Goal: Answer question/provide support: Share knowledge or assist other users

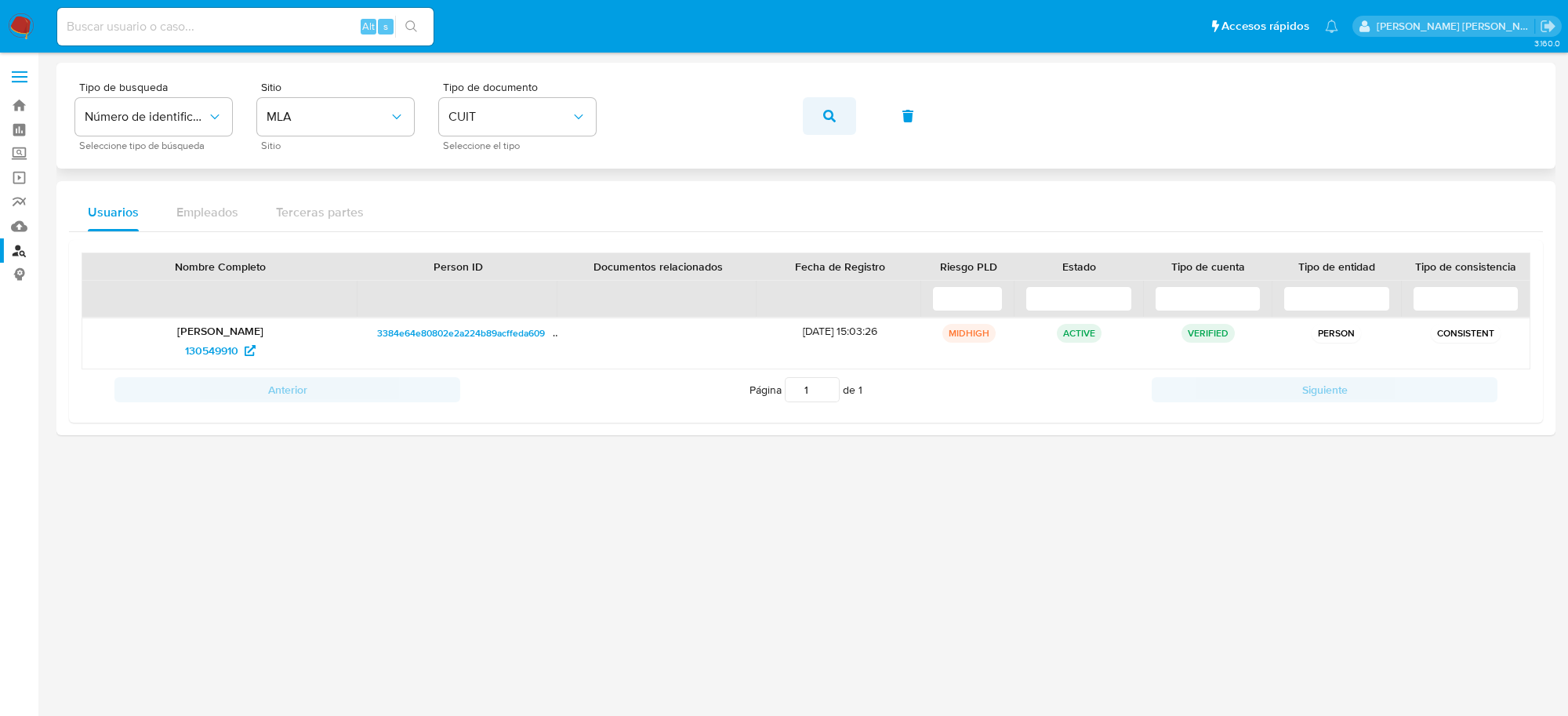
click at [821, 110] on button "button" at bounding box center [829, 116] width 53 height 37
click at [188, 341] on span "533910587" at bounding box center [212, 350] width 54 height 25
click at [823, 118] on icon "button" at bounding box center [829, 116] width 12 height 12
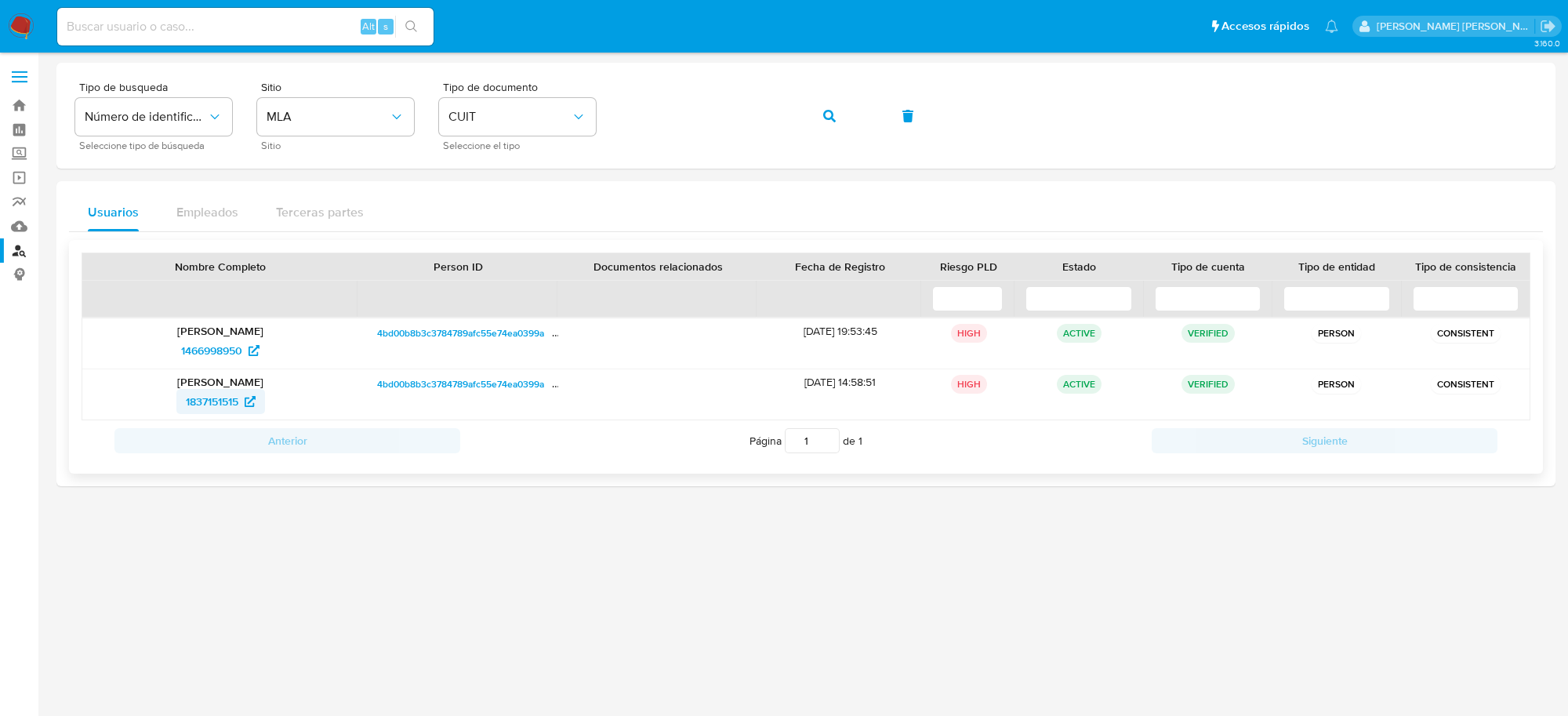
click at [199, 411] on span "1837151515" at bounding box center [212, 402] width 53 height 25
click at [828, 115] on icon "button" at bounding box center [829, 116] width 12 height 12
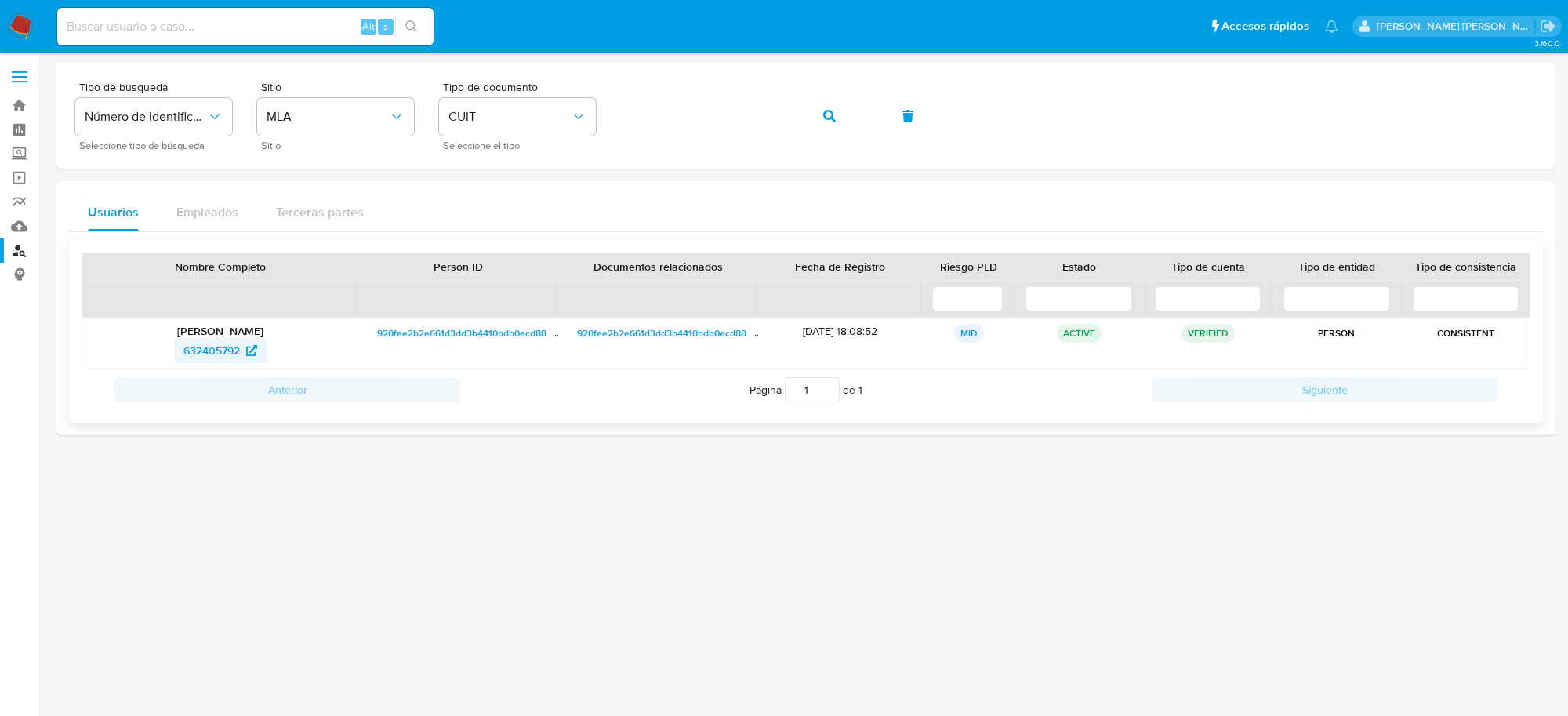
click at [222, 354] on span "632405792" at bounding box center [211, 350] width 56 height 25
click at [813, 121] on button "button" at bounding box center [829, 116] width 53 height 37
click at [224, 347] on span "513529288" at bounding box center [212, 350] width 54 height 25
click at [816, 118] on button "button" at bounding box center [829, 116] width 53 height 37
click at [210, 349] on span "1081995946" at bounding box center [212, 350] width 59 height 25
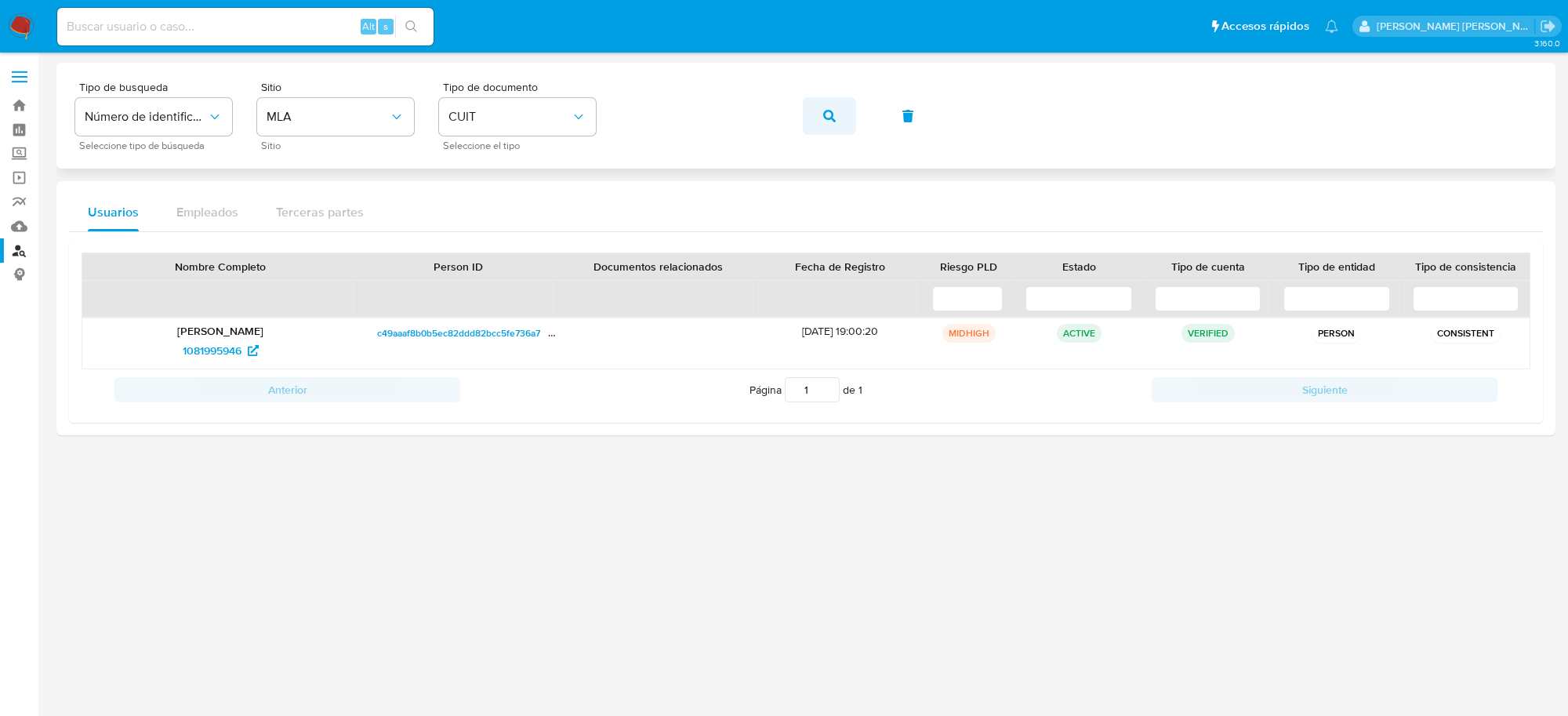
click at [831, 119] on icon "button" at bounding box center [829, 116] width 12 height 12
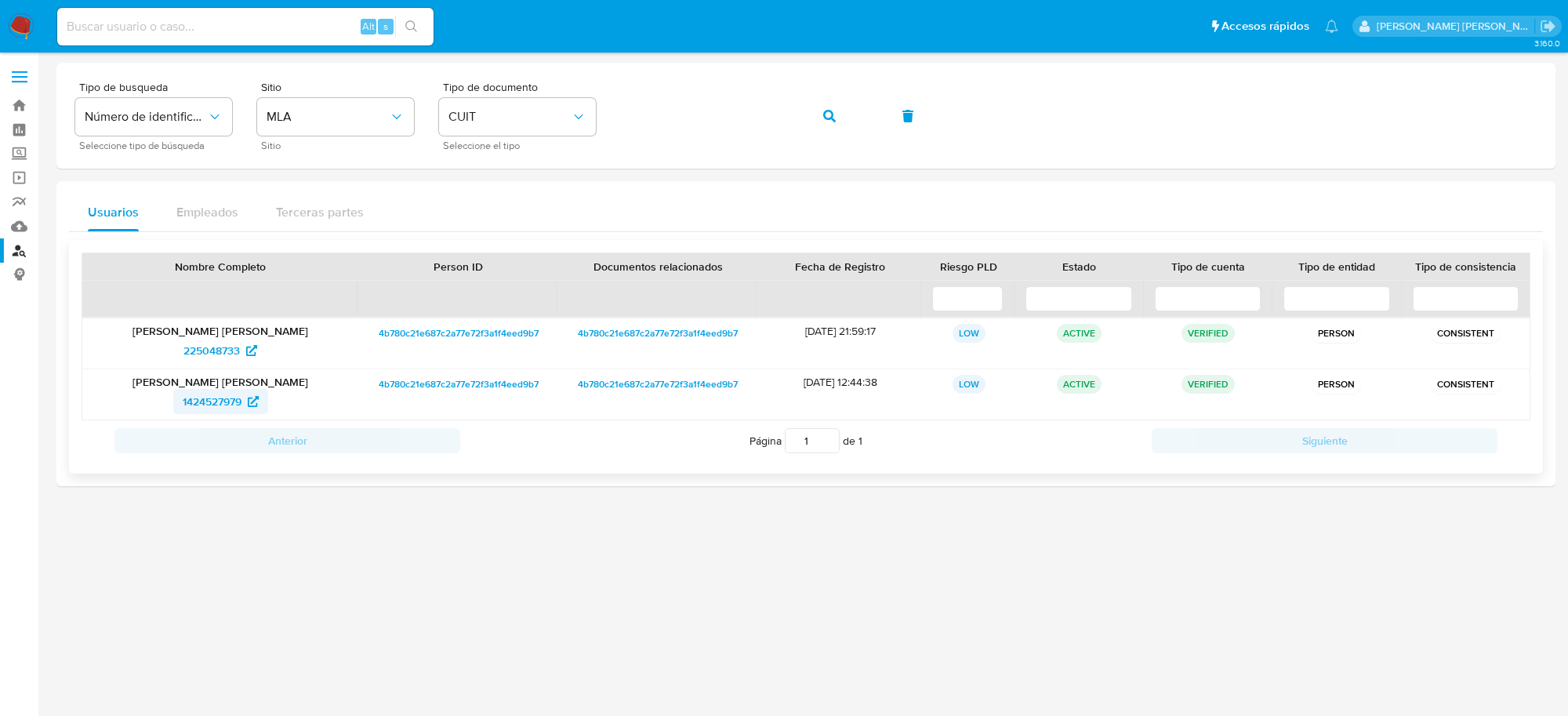
click at [216, 400] on span "1424527979" at bounding box center [212, 402] width 59 height 25
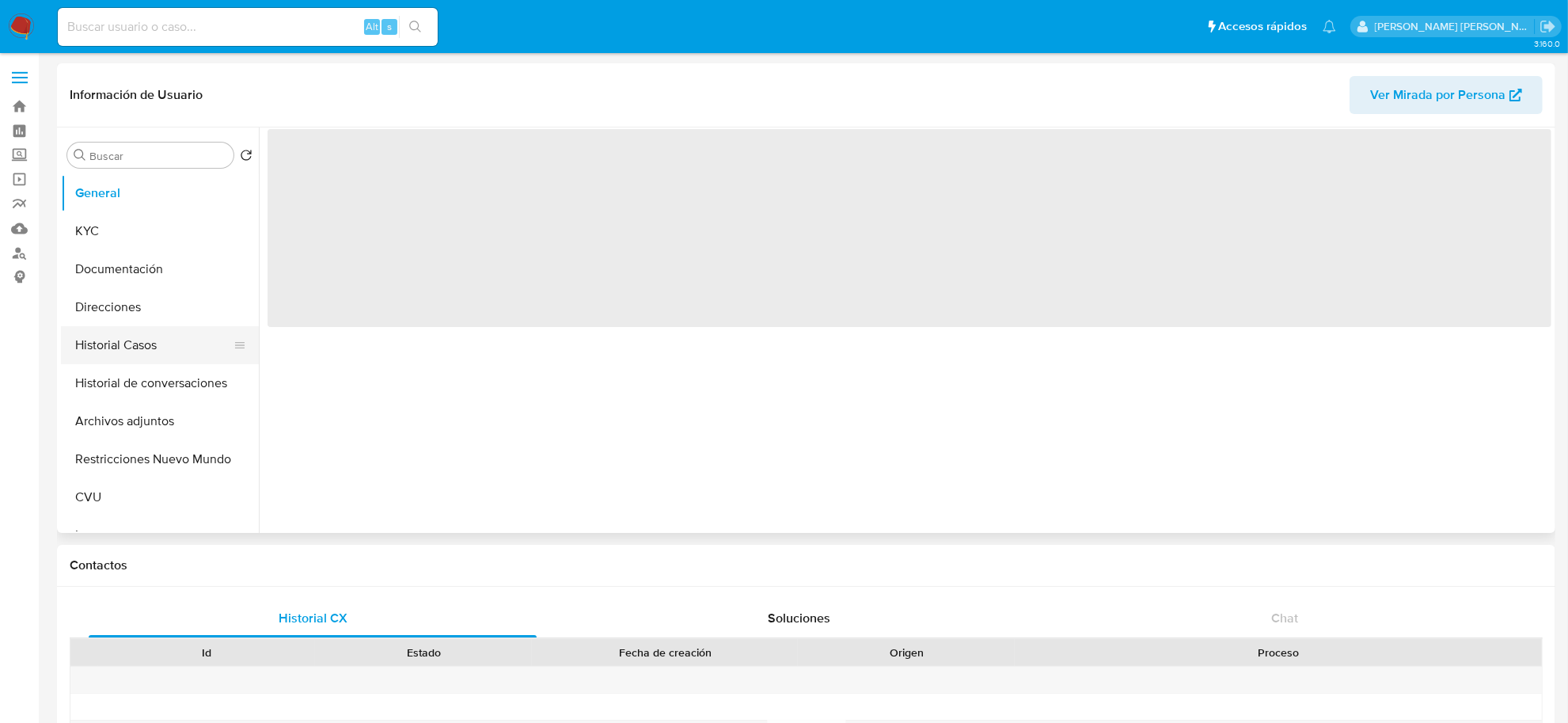
select select "10"
click at [130, 334] on button "Historial Casos" at bounding box center [154, 345] width 185 height 38
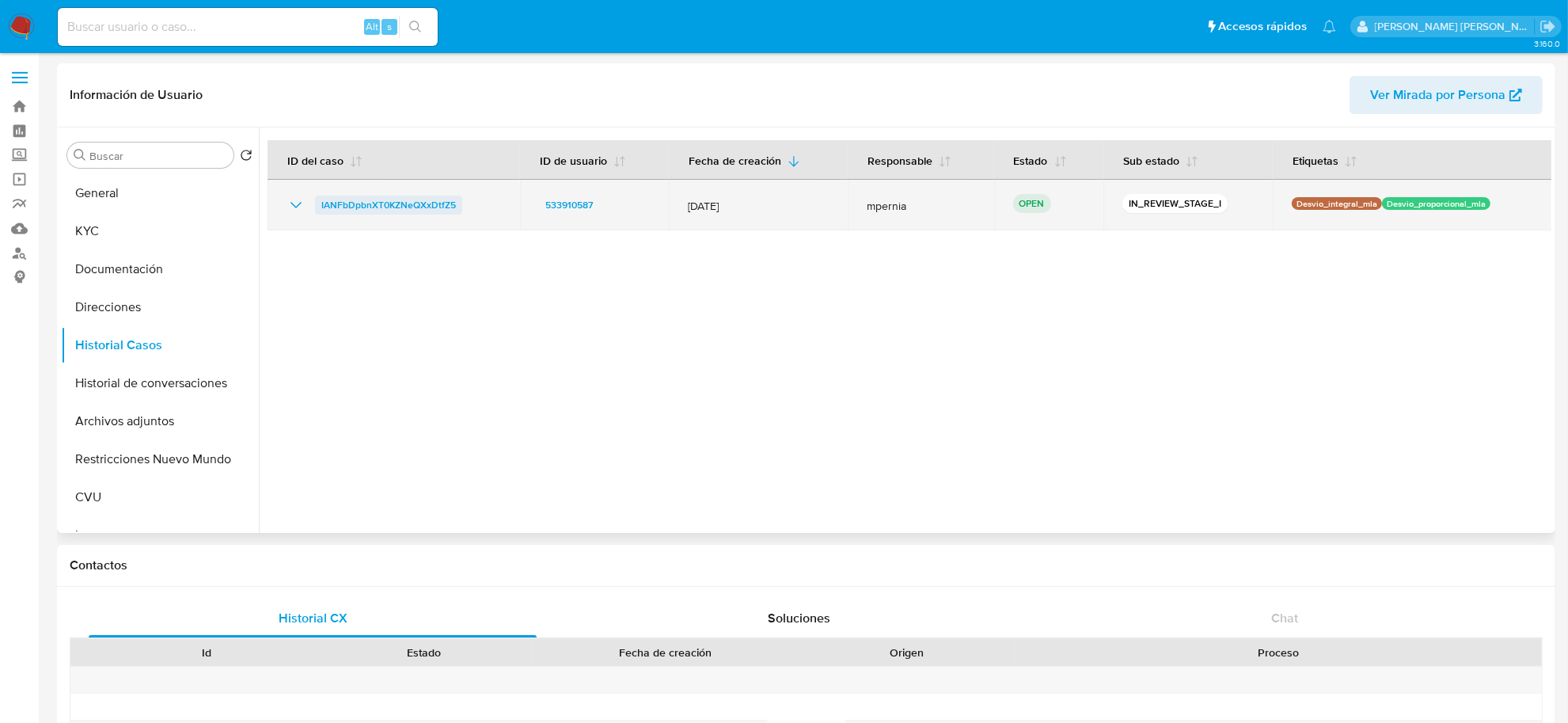
click at [410, 202] on span "IANFbDpbnXT0KZNeQXxDtfZ5" at bounding box center [388, 204] width 135 height 19
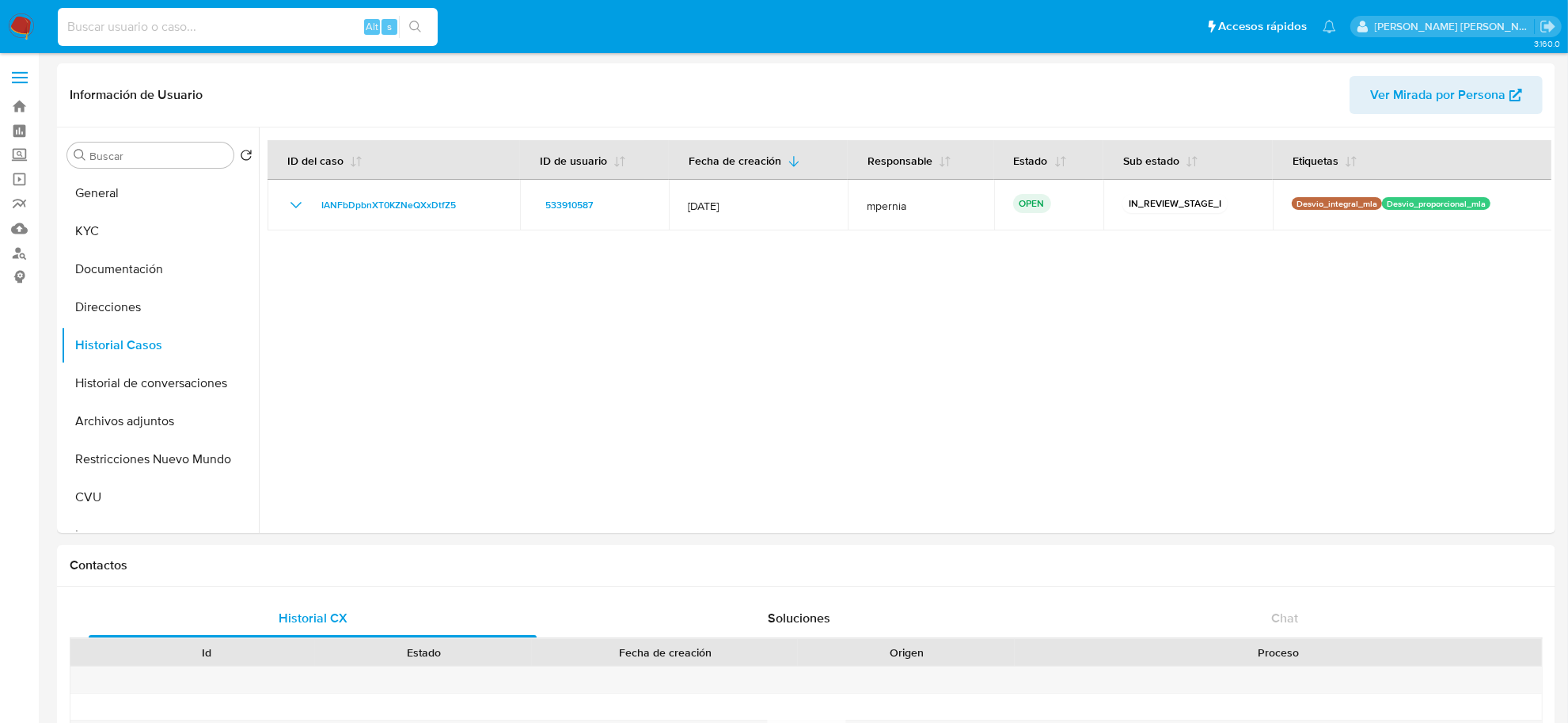
paste input "RJamRhzg45ilYAo6zoamU711"
click at [255, 22] on input at bounding box center [247, 26] width 379 height 21
type input "RJamRhzg45ilYAo6zoamU711"
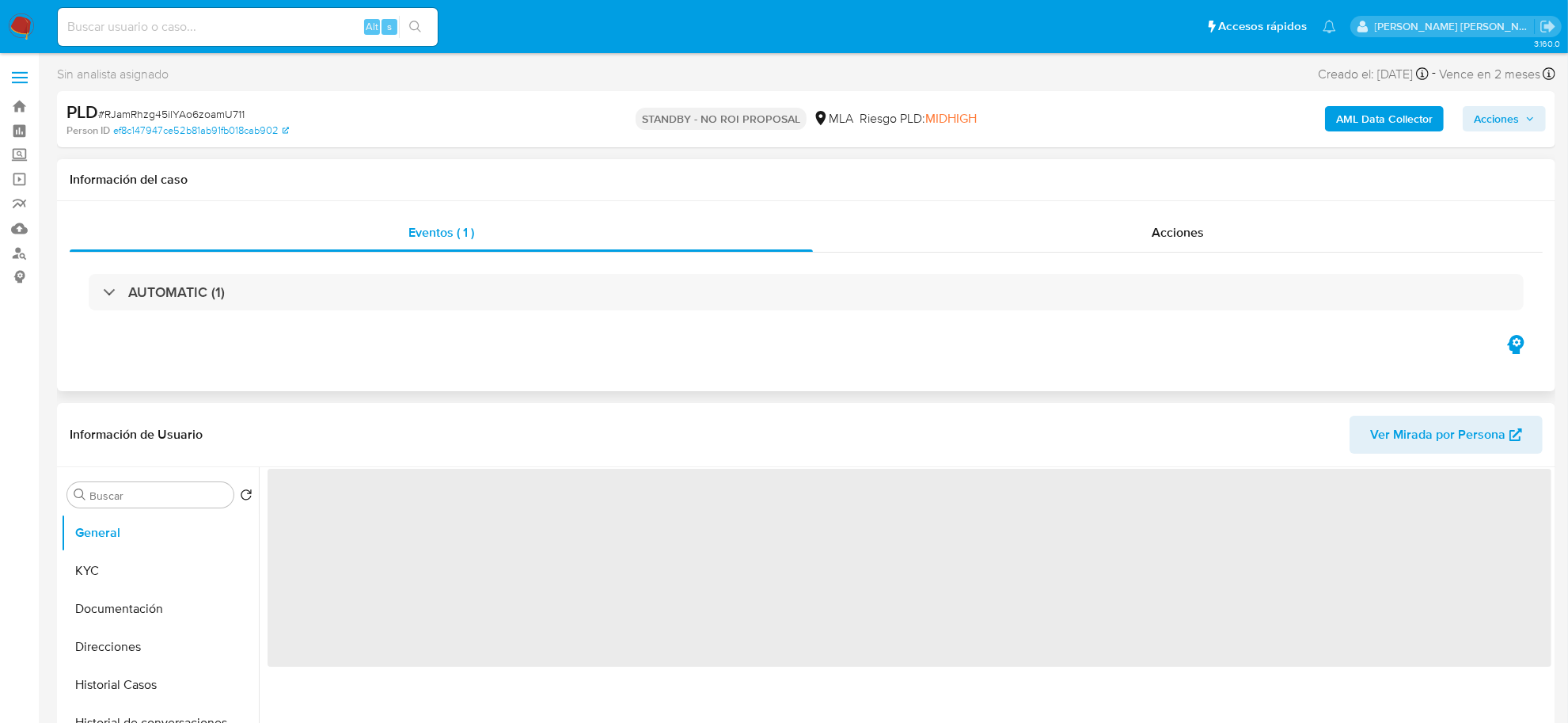
select select "10"
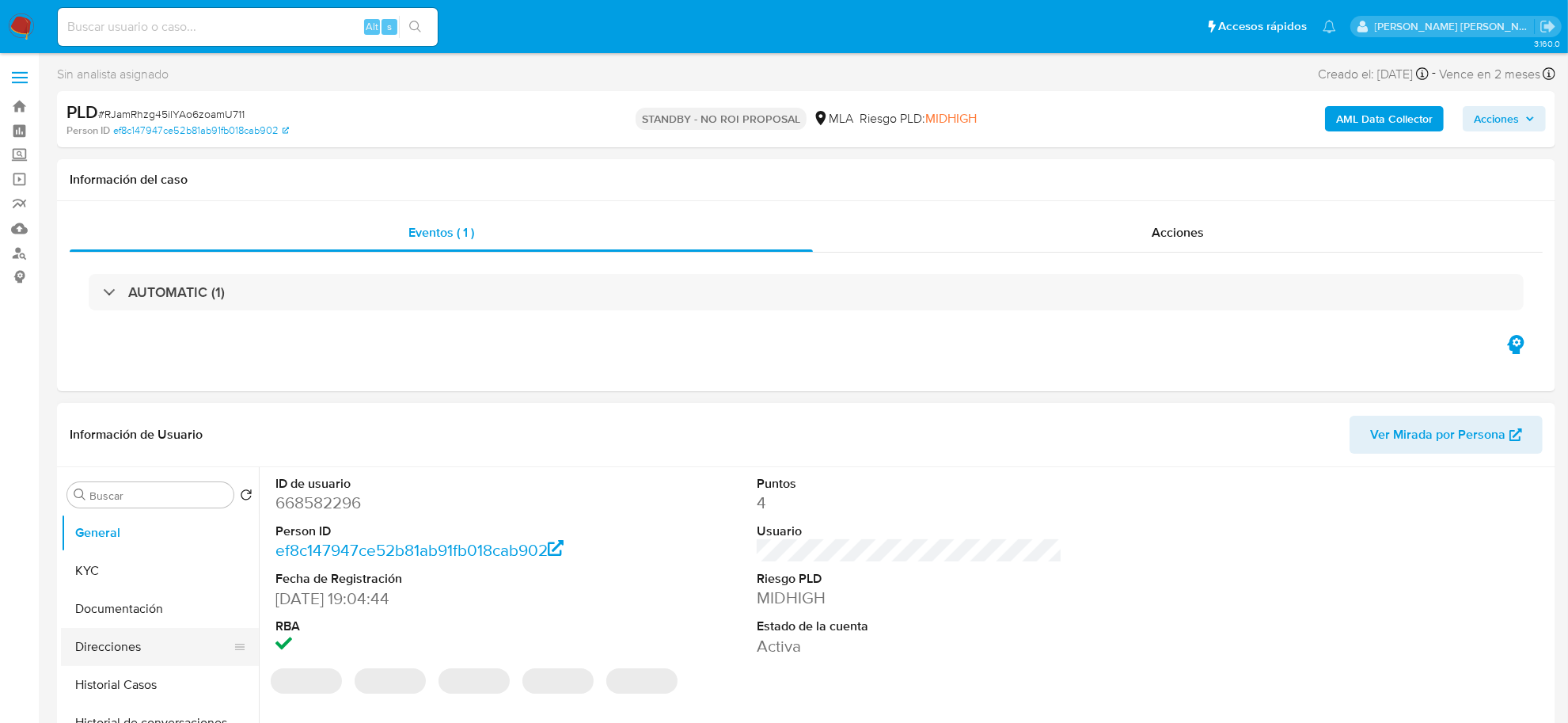
click at [103, 634] on button "Direcciones" at bounding box center [154, 647] width 185 height 38
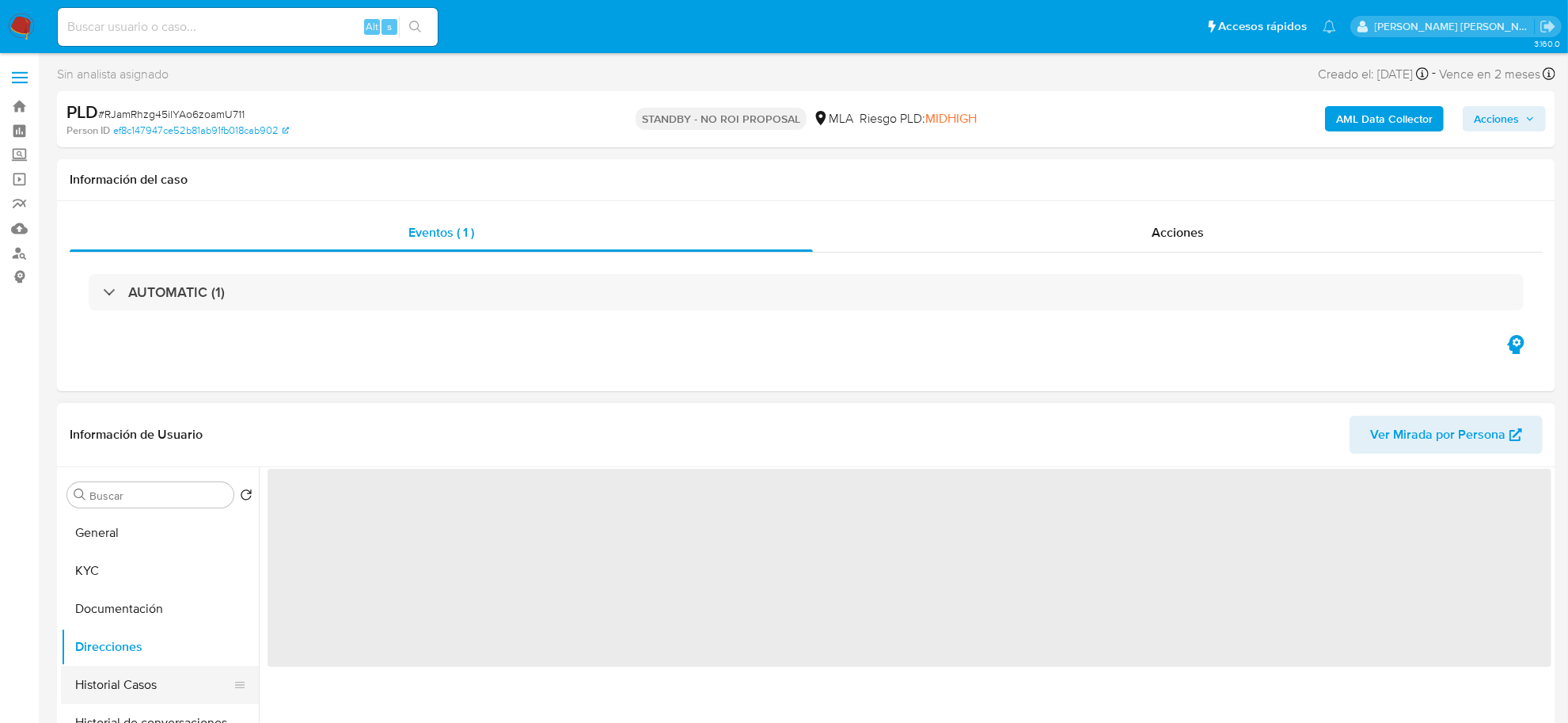
click at [102, 683] on button "Historial Casos" at bounding box center [154, 684] width 185 height 38
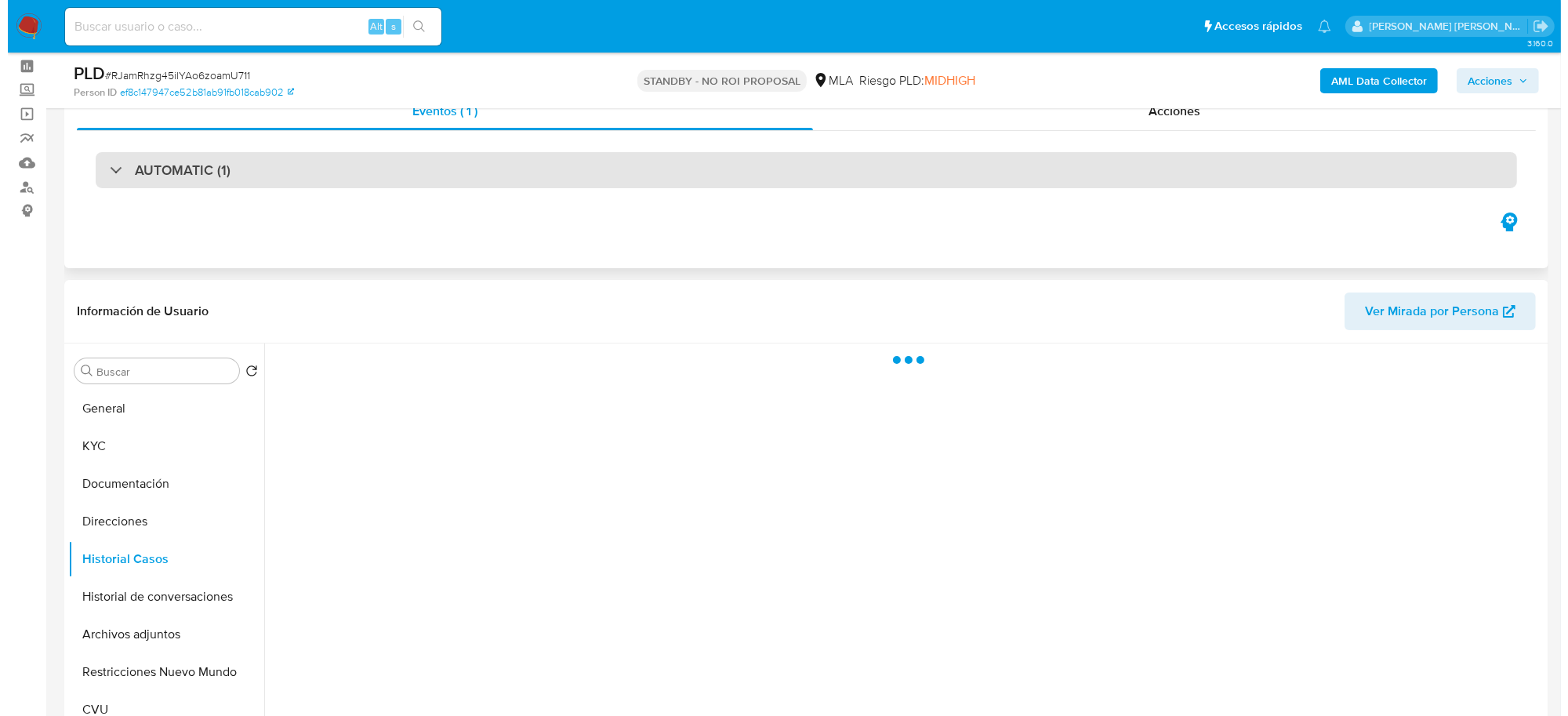
scroll to position [98, 0]
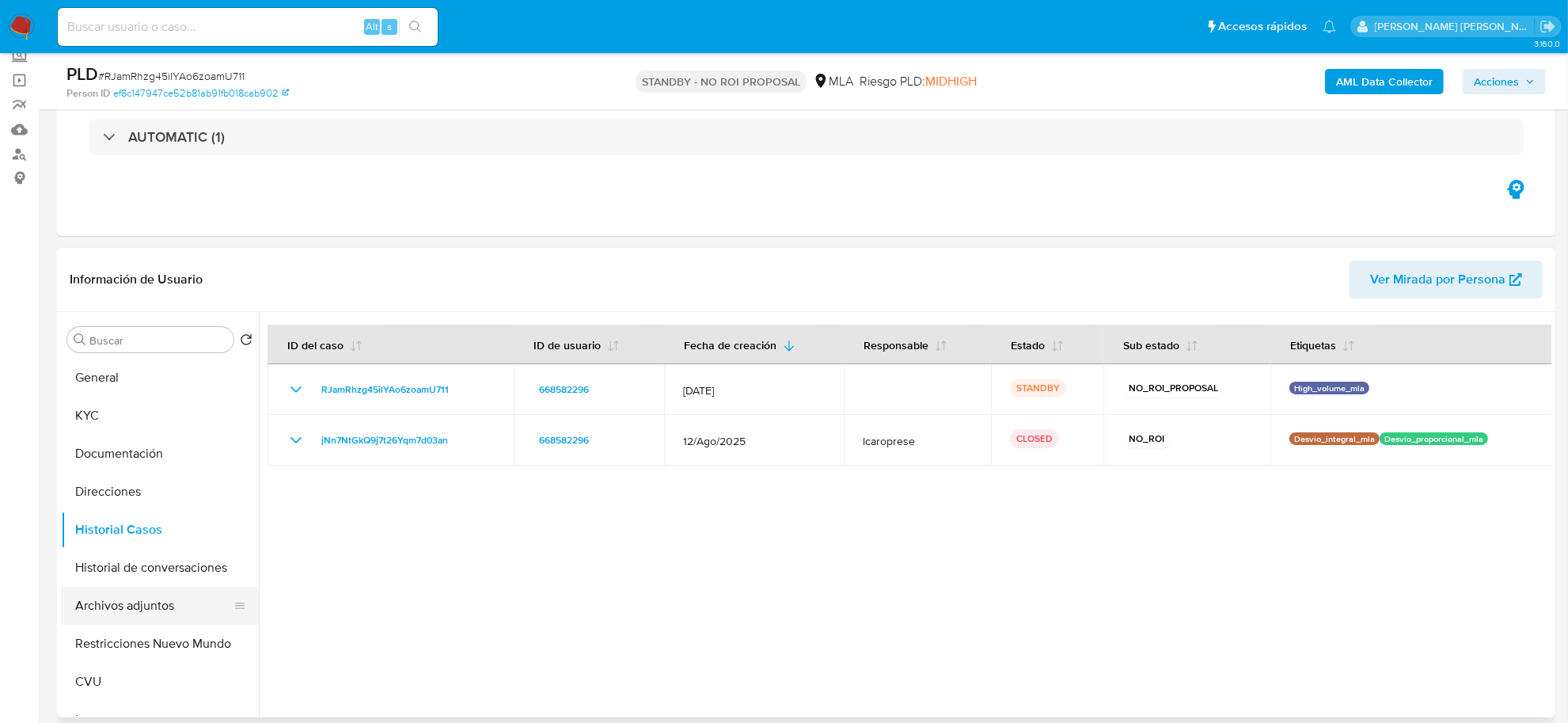
click at [121, 592] on button "Archivos adjuntos" at bounding box center [154, 605] width 185 height 38
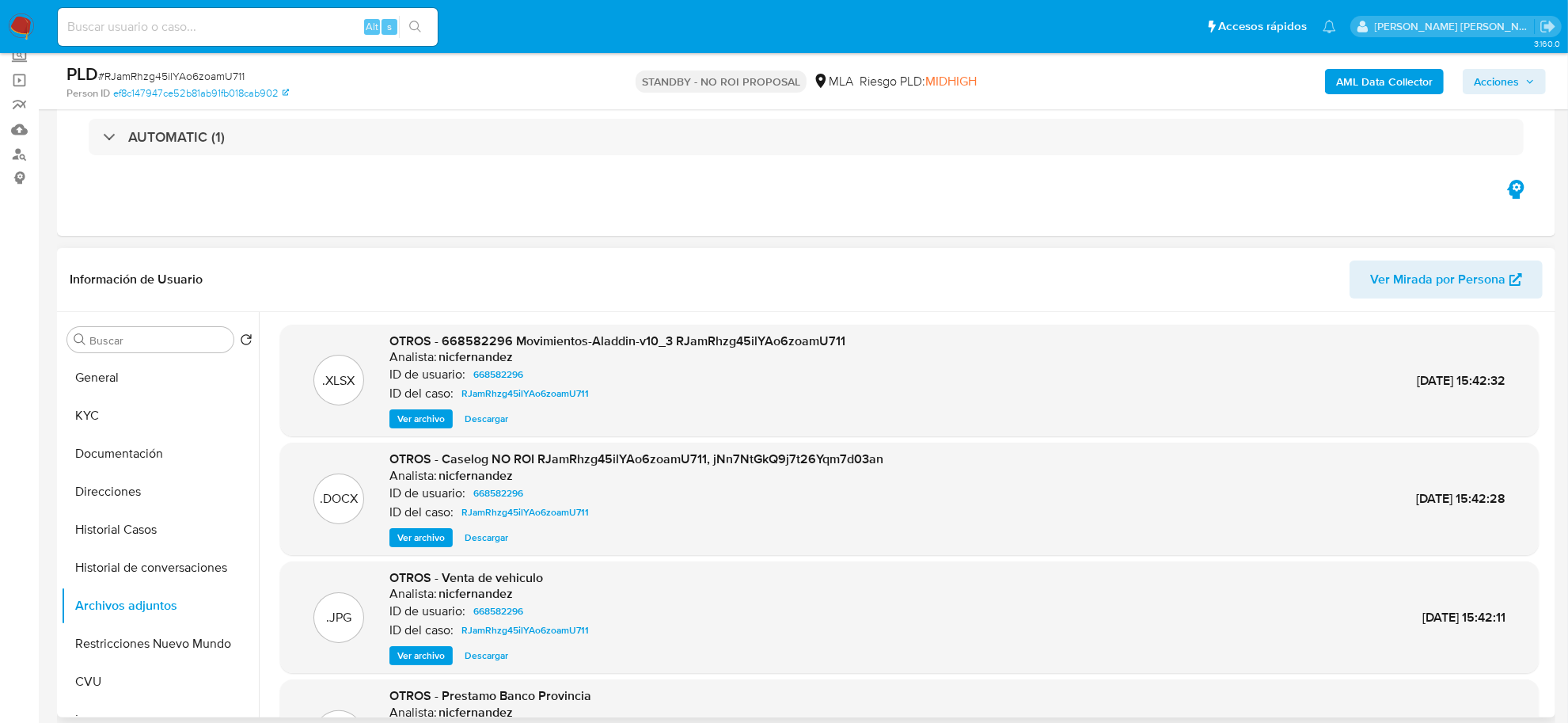
click at [426, 537] on span "Ver archivo" at bounding box center [421, 538] width 48 height 16
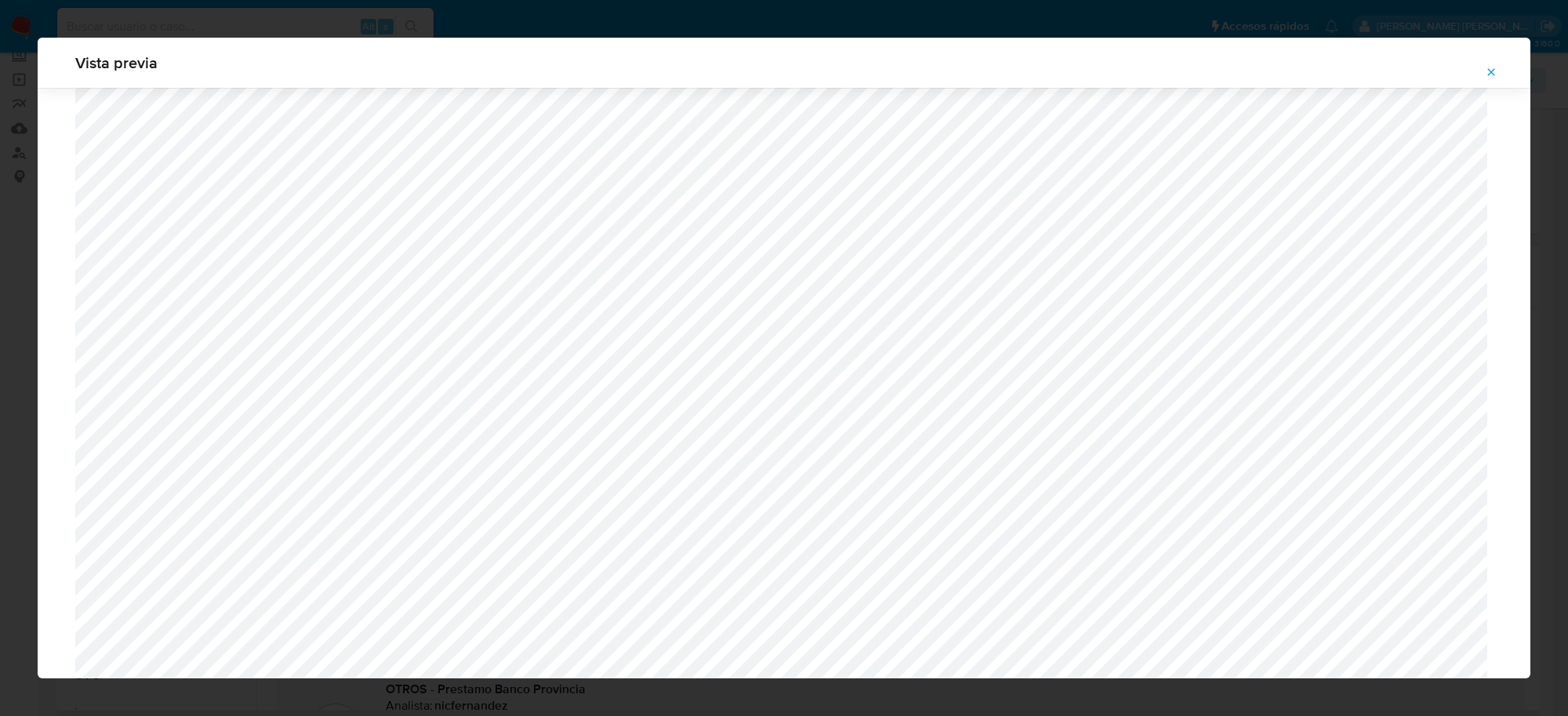
scroll to position [1438, 0]
click at [1490, 70] on icon "Attachment preview" at bounding box center [1492, 72] width 7 height 7
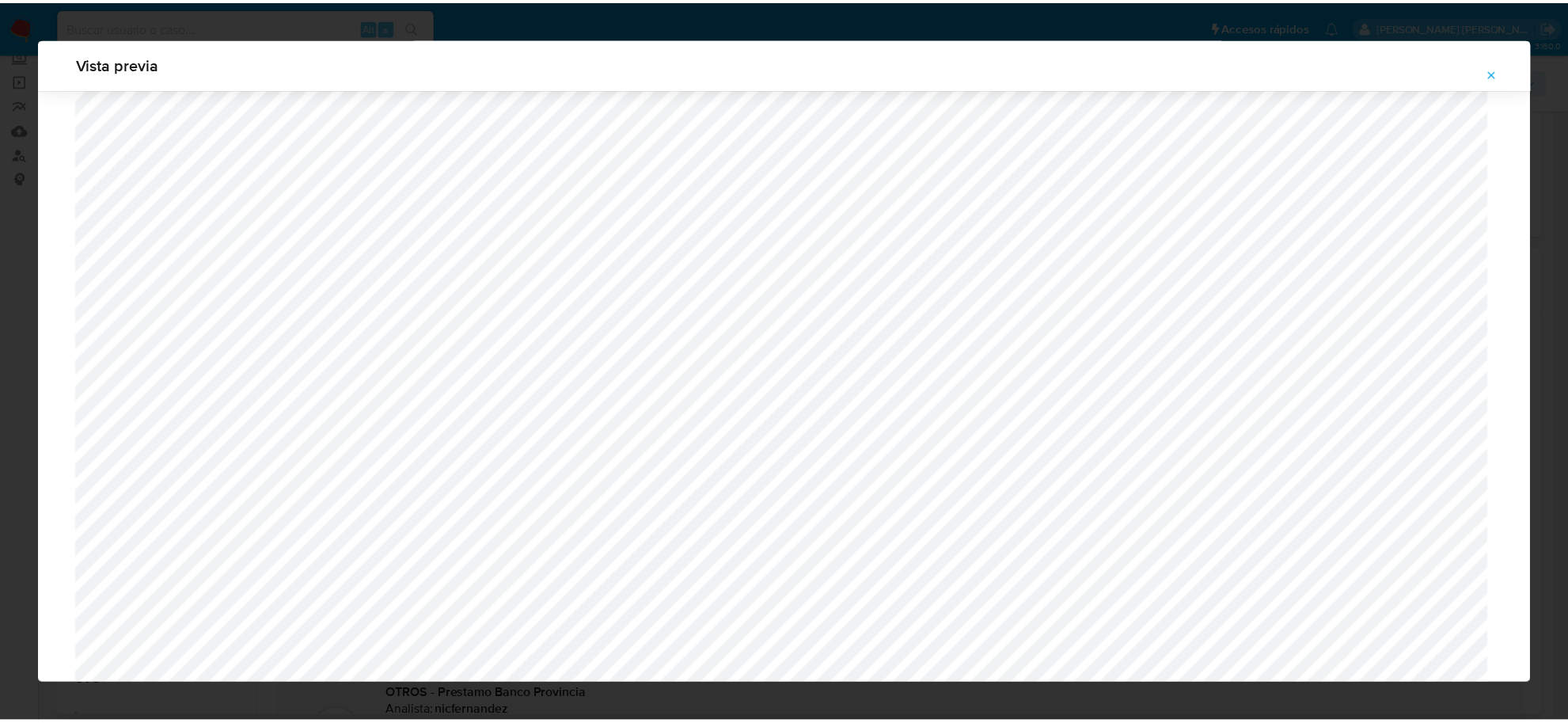
scroll to position [0, 0]
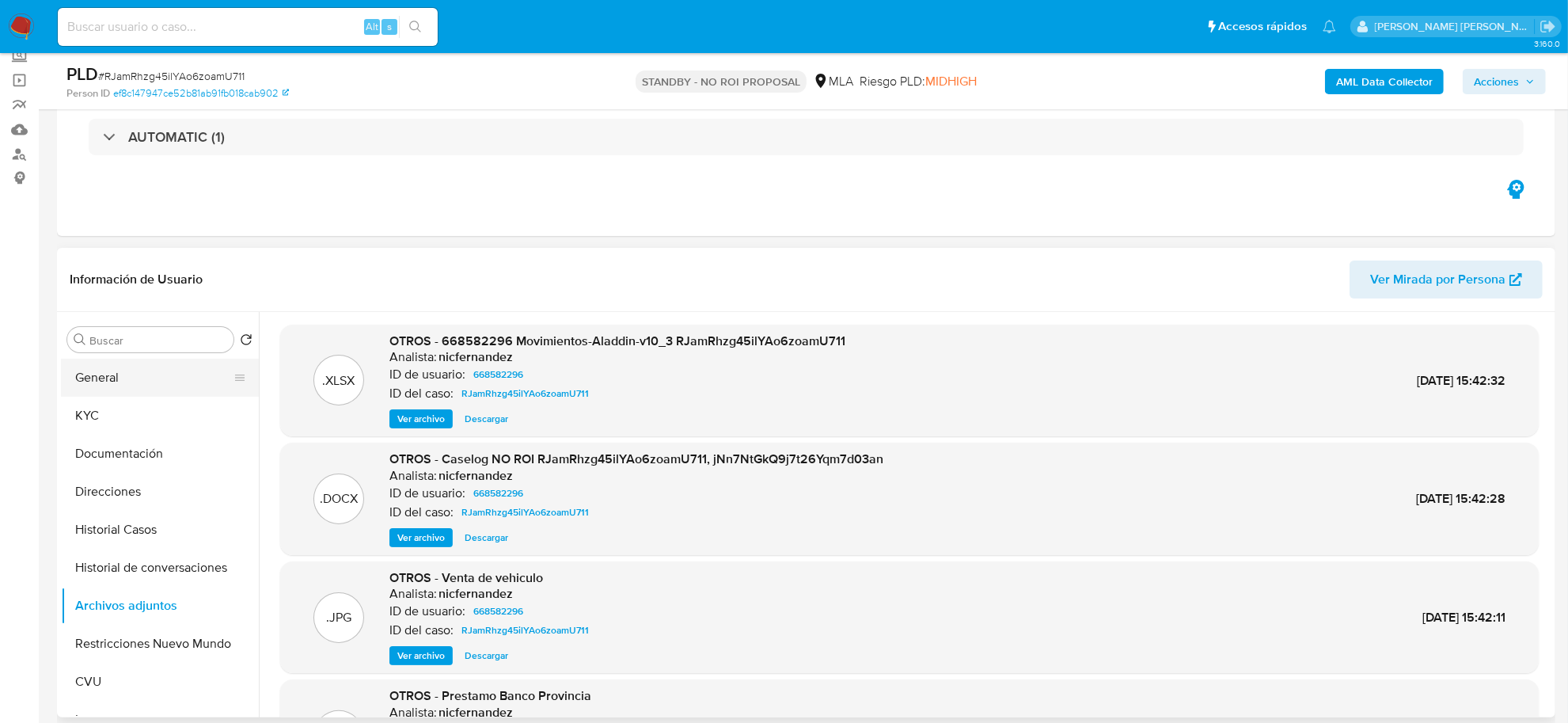
click at [142, 382] on button "General" at bounding box center [154, 378] width 185 height 38
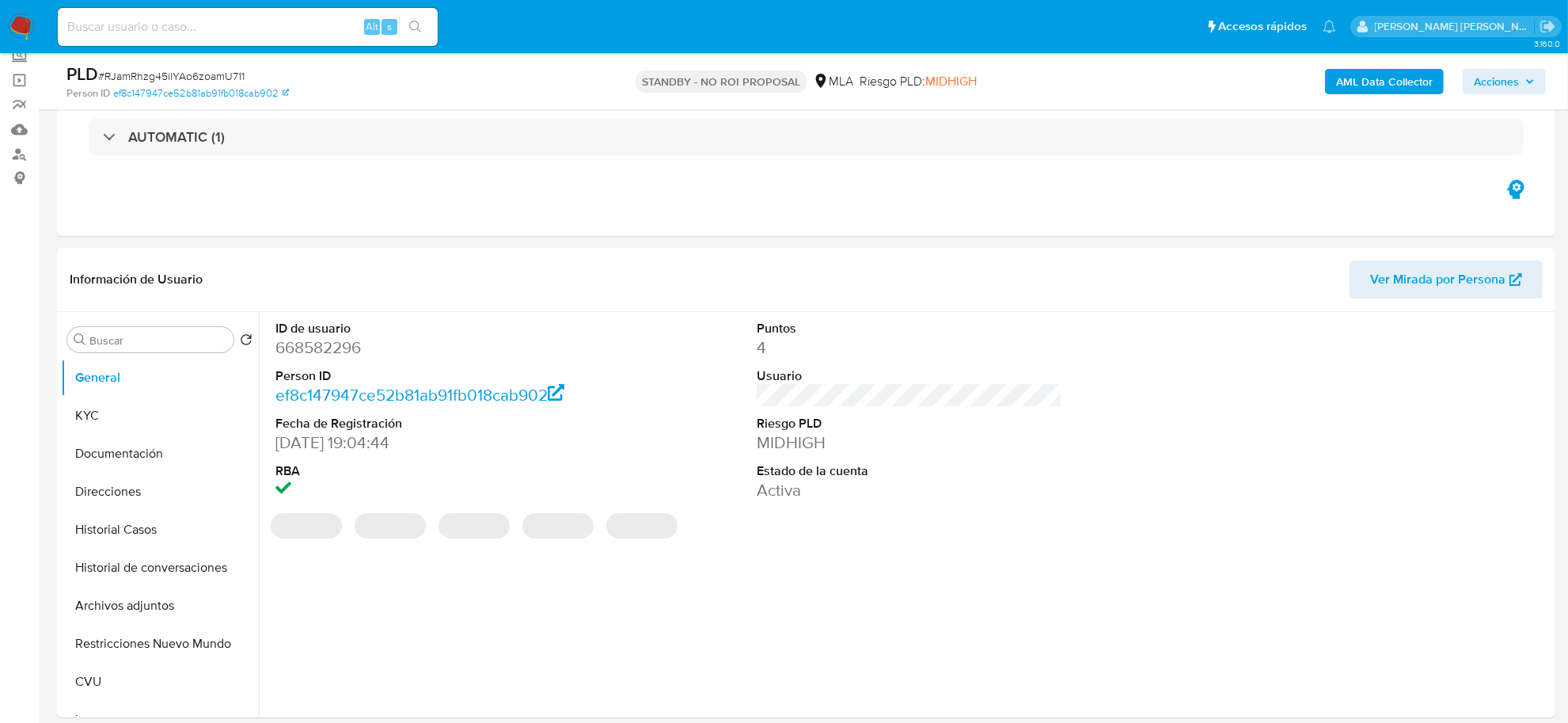
click at [327, 358] on dd "668582296" at bounding box center [428, 347] width 306 height 22
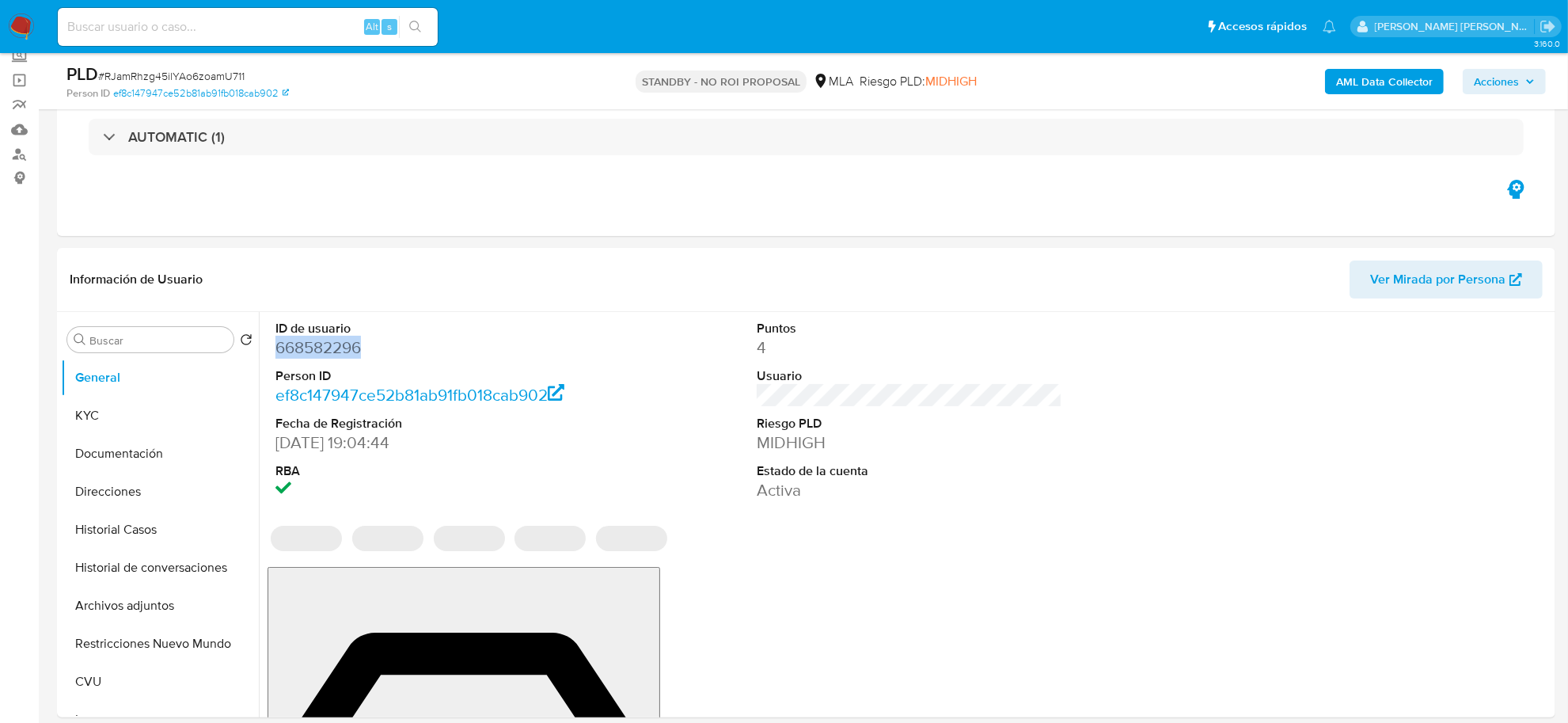
copy dd "668582296"
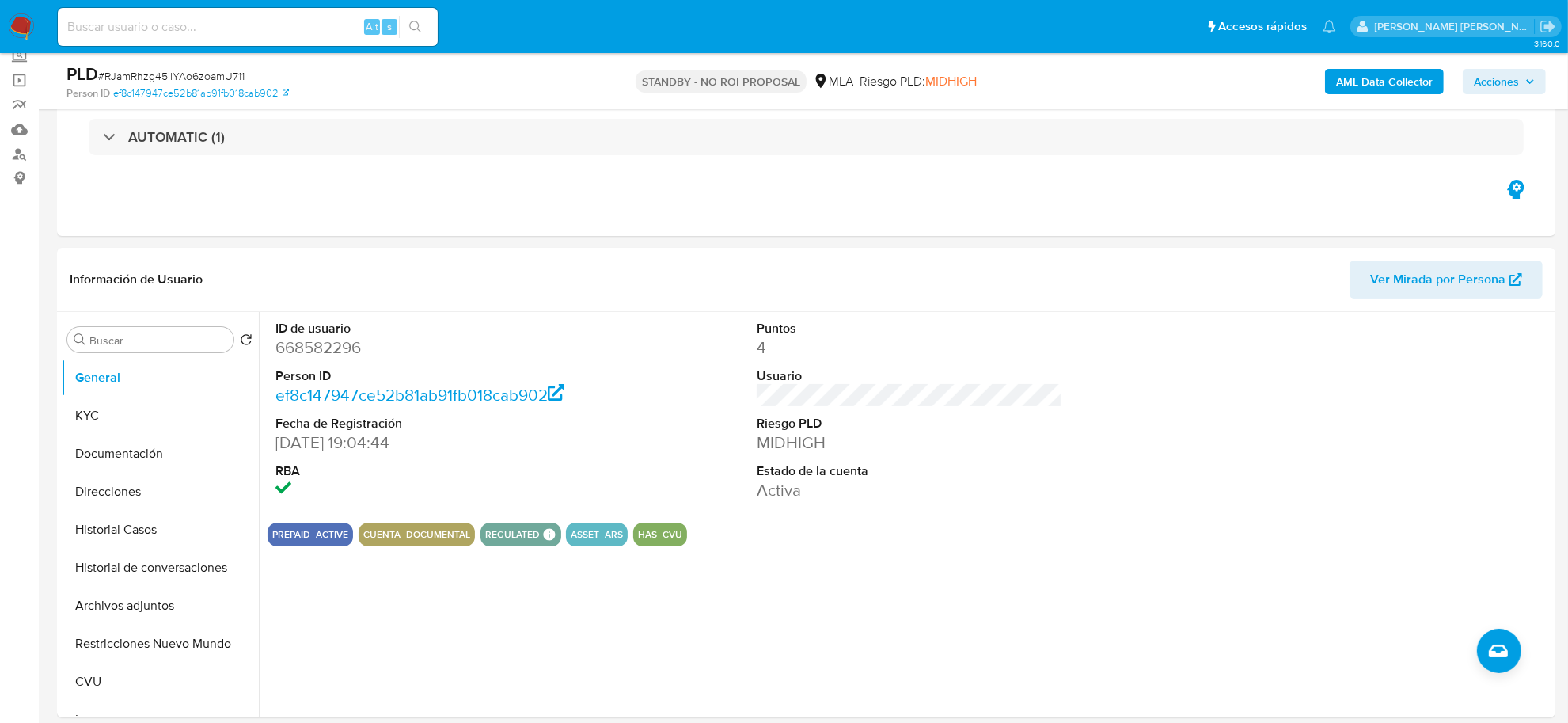
click at [232, 20] on input at bounding box center [247, 26] width 379 height 21
paste input "414408790"
type input "414408790"
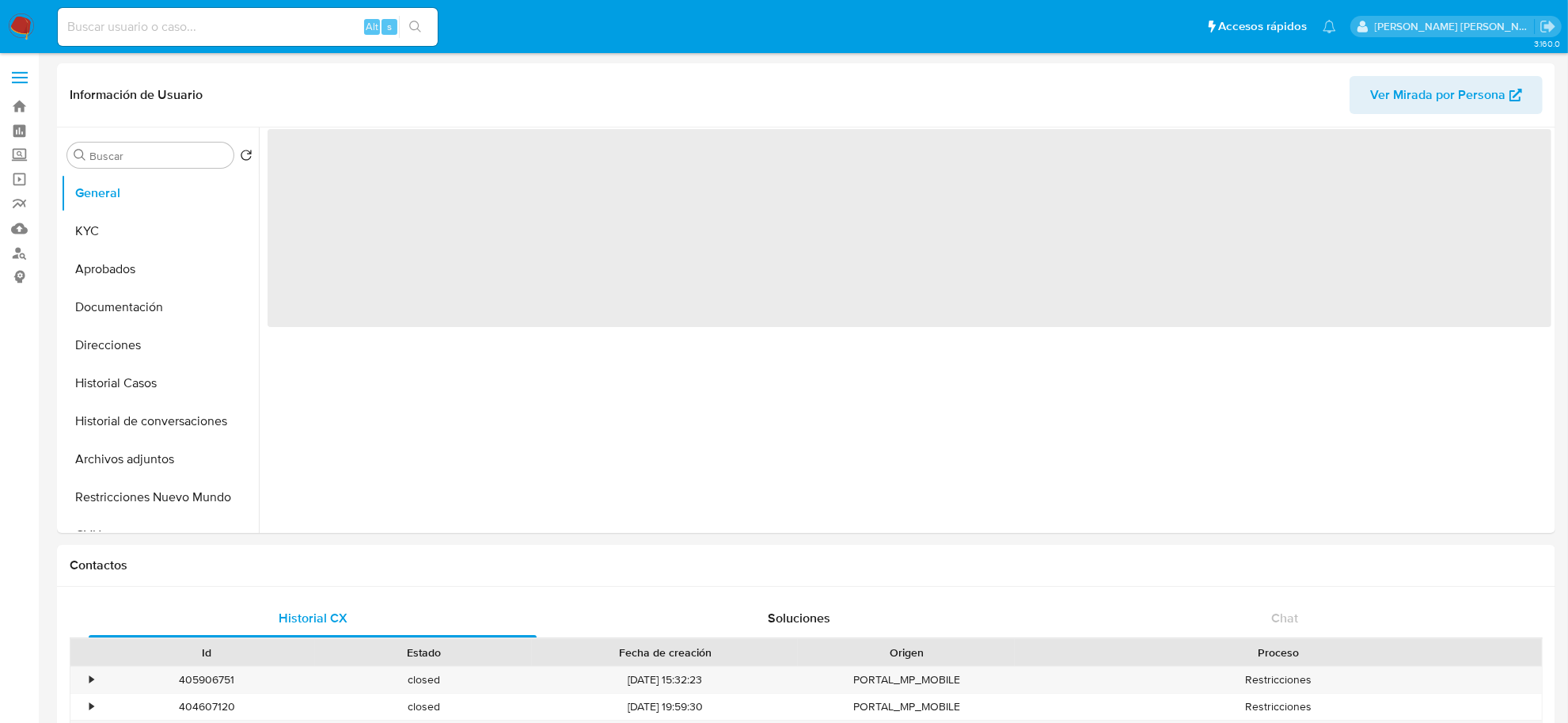
select select "10"
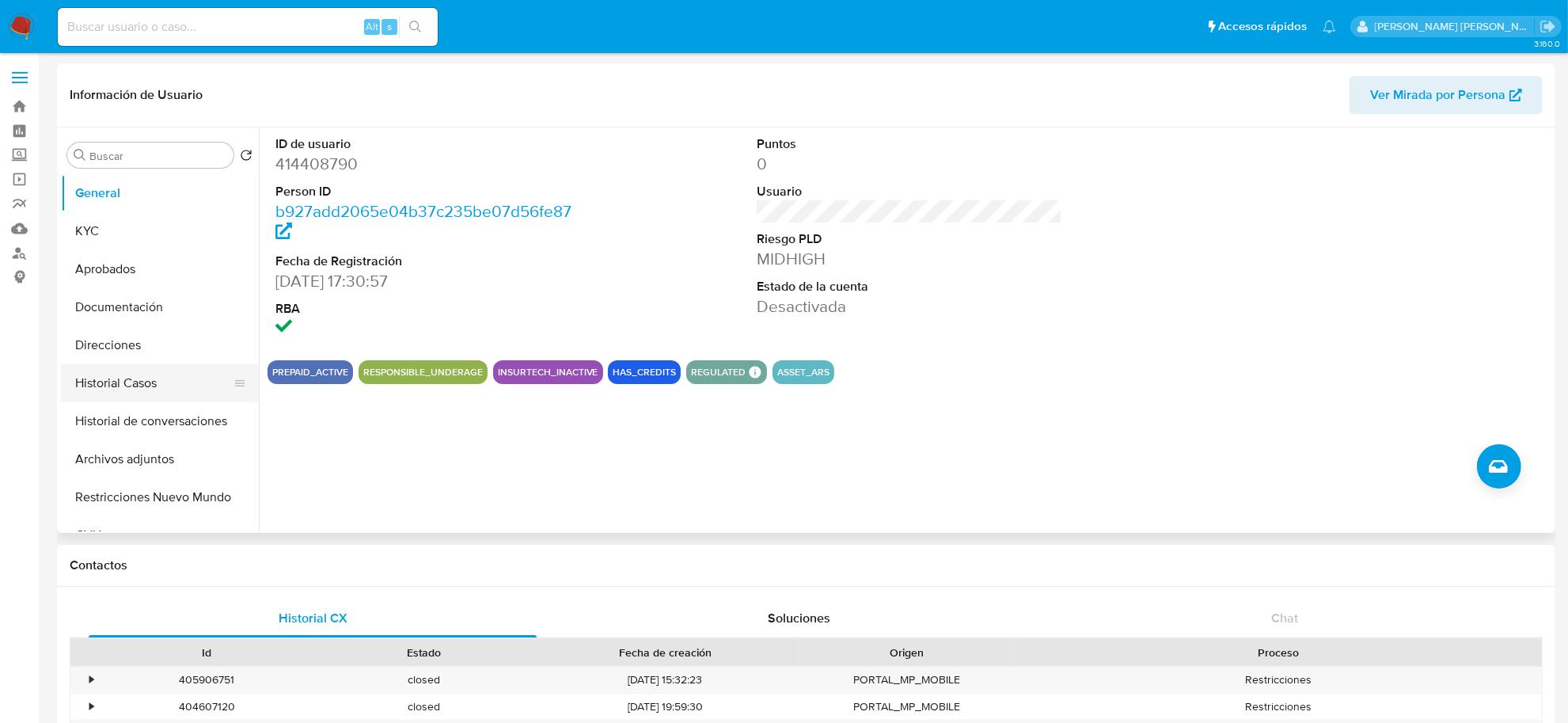
click at [140, 373] on button "Historial Casos" at bounding box center [154, 383] width 185 height 38
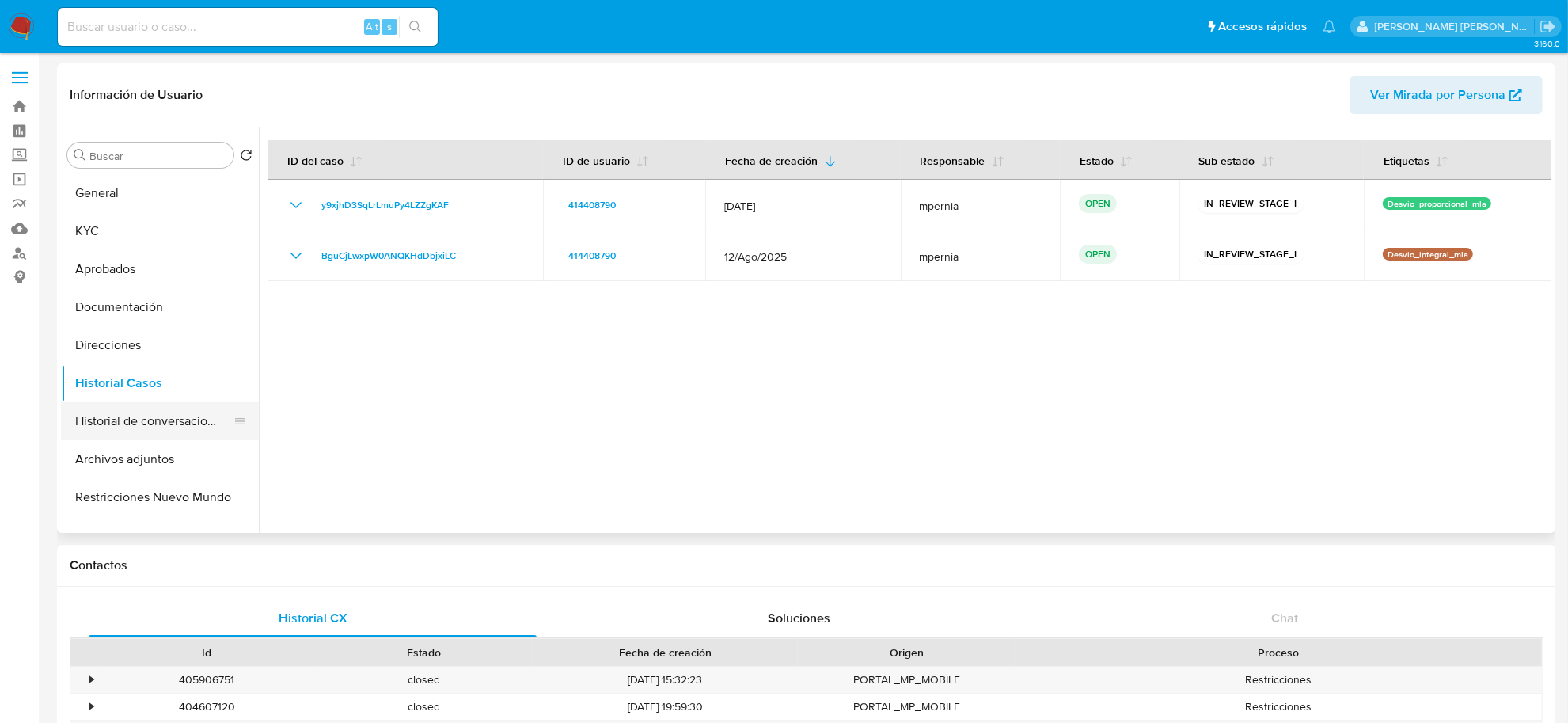
click at [138, 416] on button "Historial de conversaciones" at bounding box center [154, 421] width 185 height 38
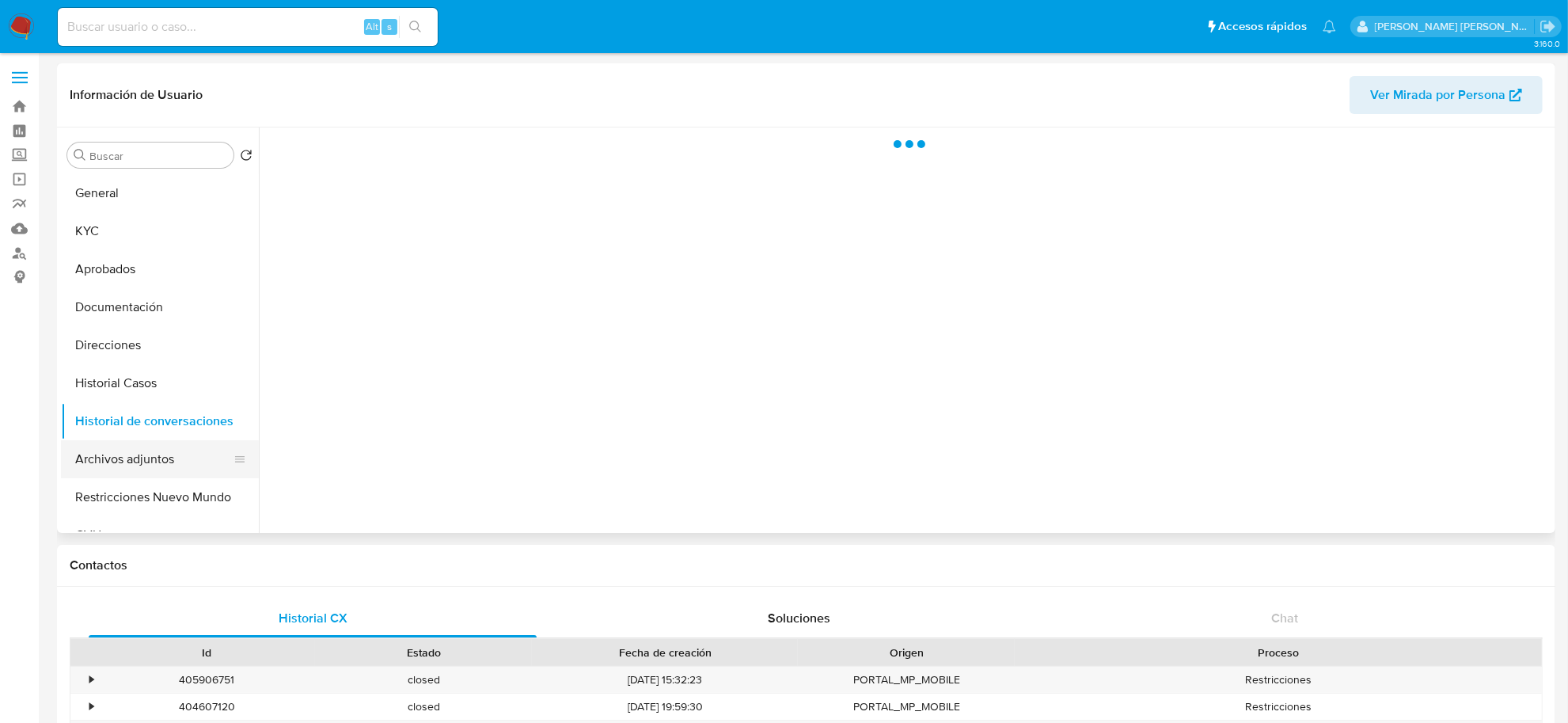
click at [129, 451] on button "Archivos adjuntos" at bounding box center [154, 459] width 185 height 38
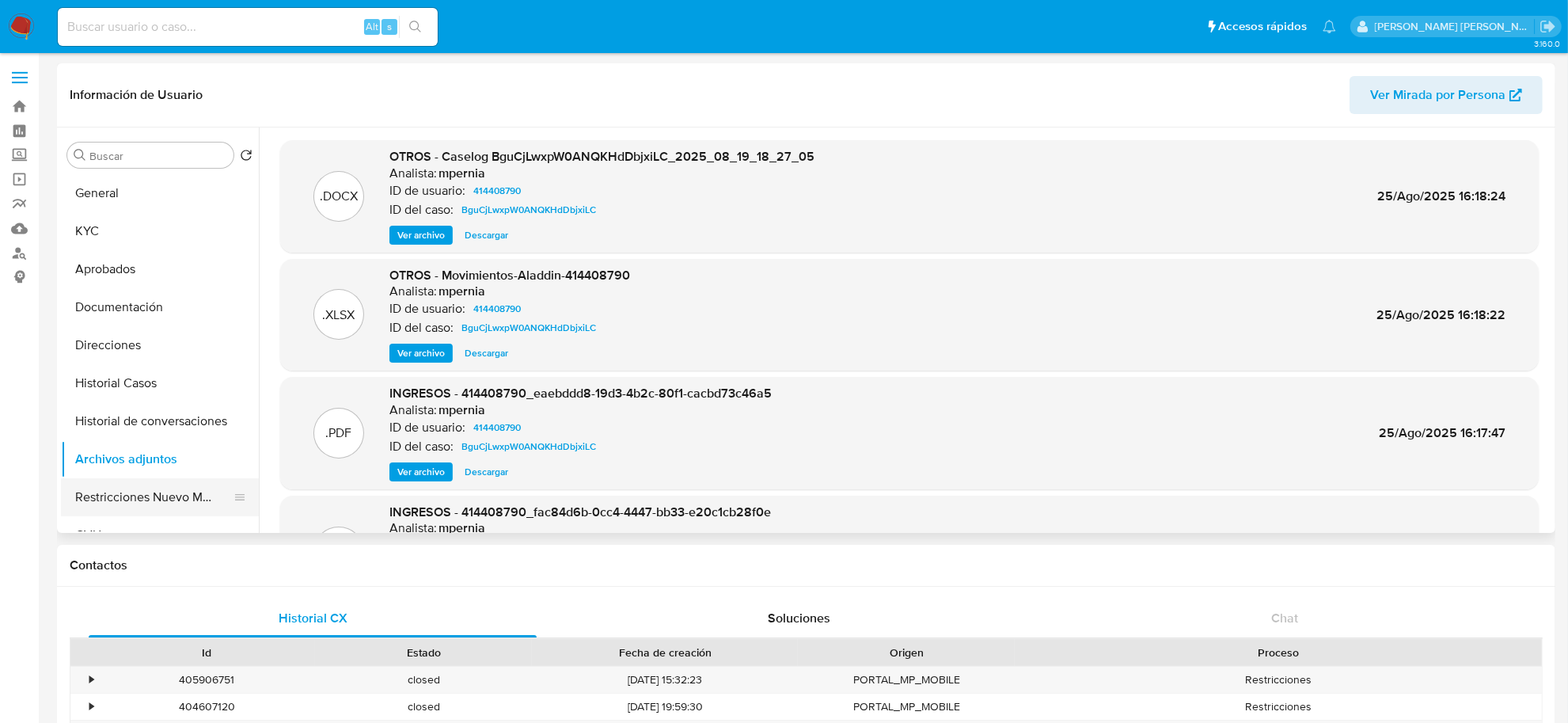
click at [92, 504] on button "Restricciones Nuevo Mundo" at bounding box center [154, 497] width 185 height 38
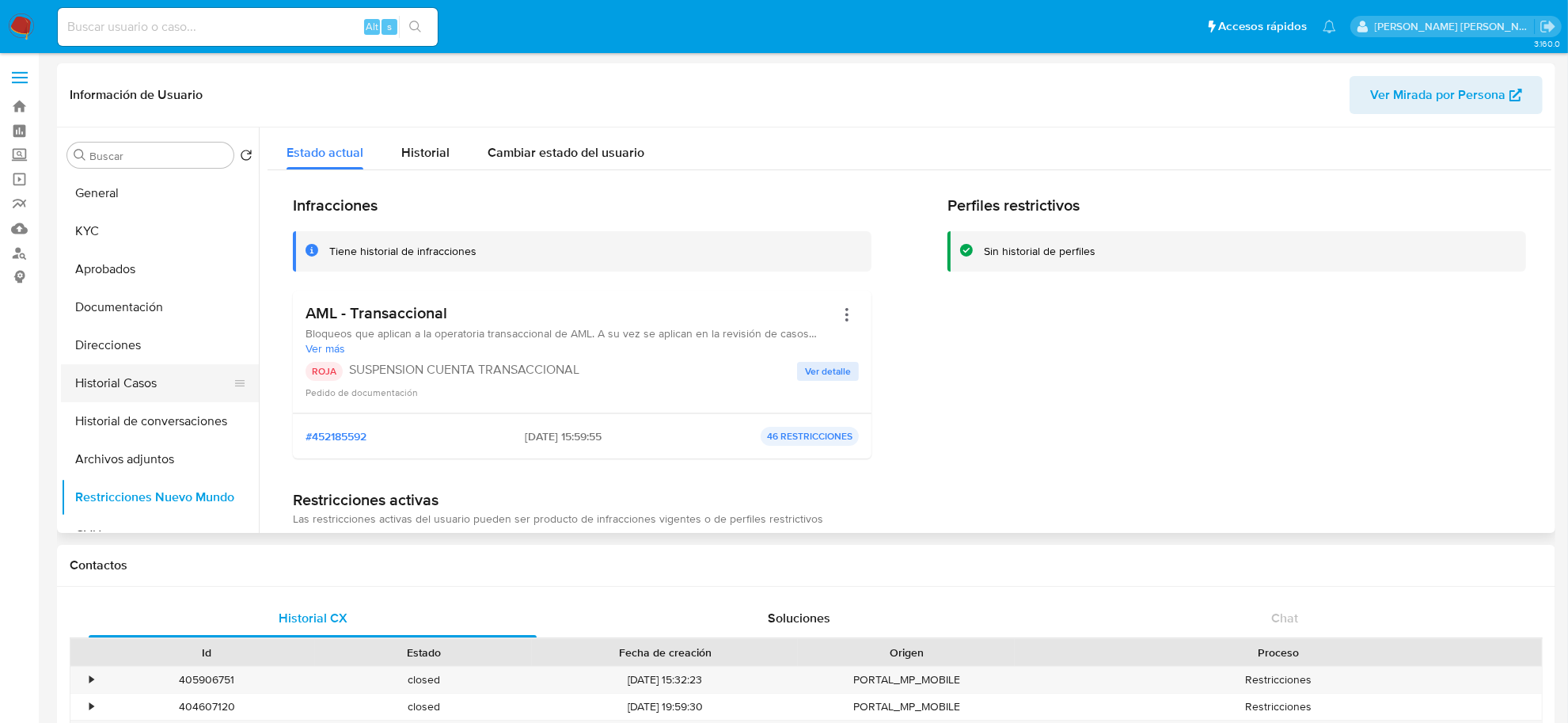
click at [115, 373] on button "Historial Casos" at bounding box center [154, 383] width 185 height 38
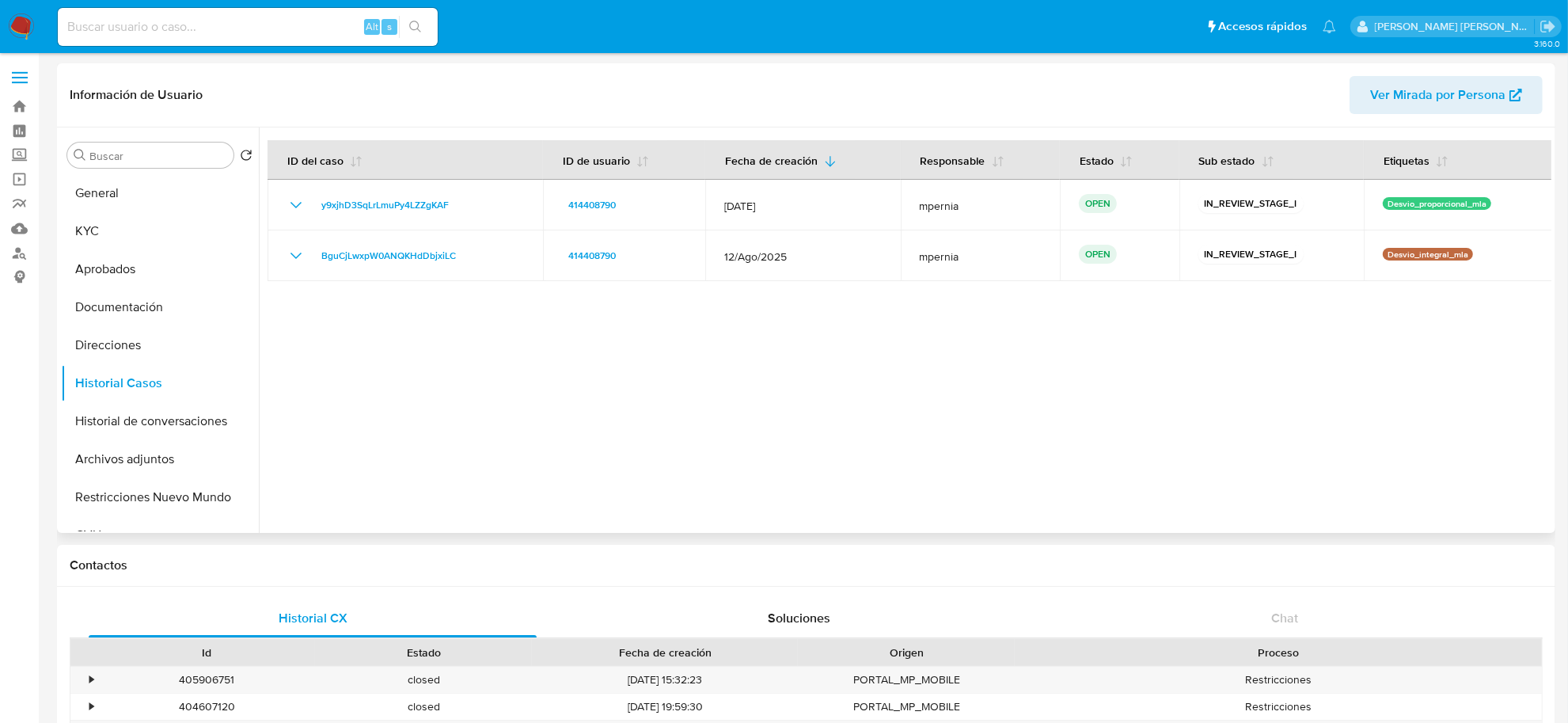
click at [439, 397] on div at bounding box center [904, 330] width 1292 height 406
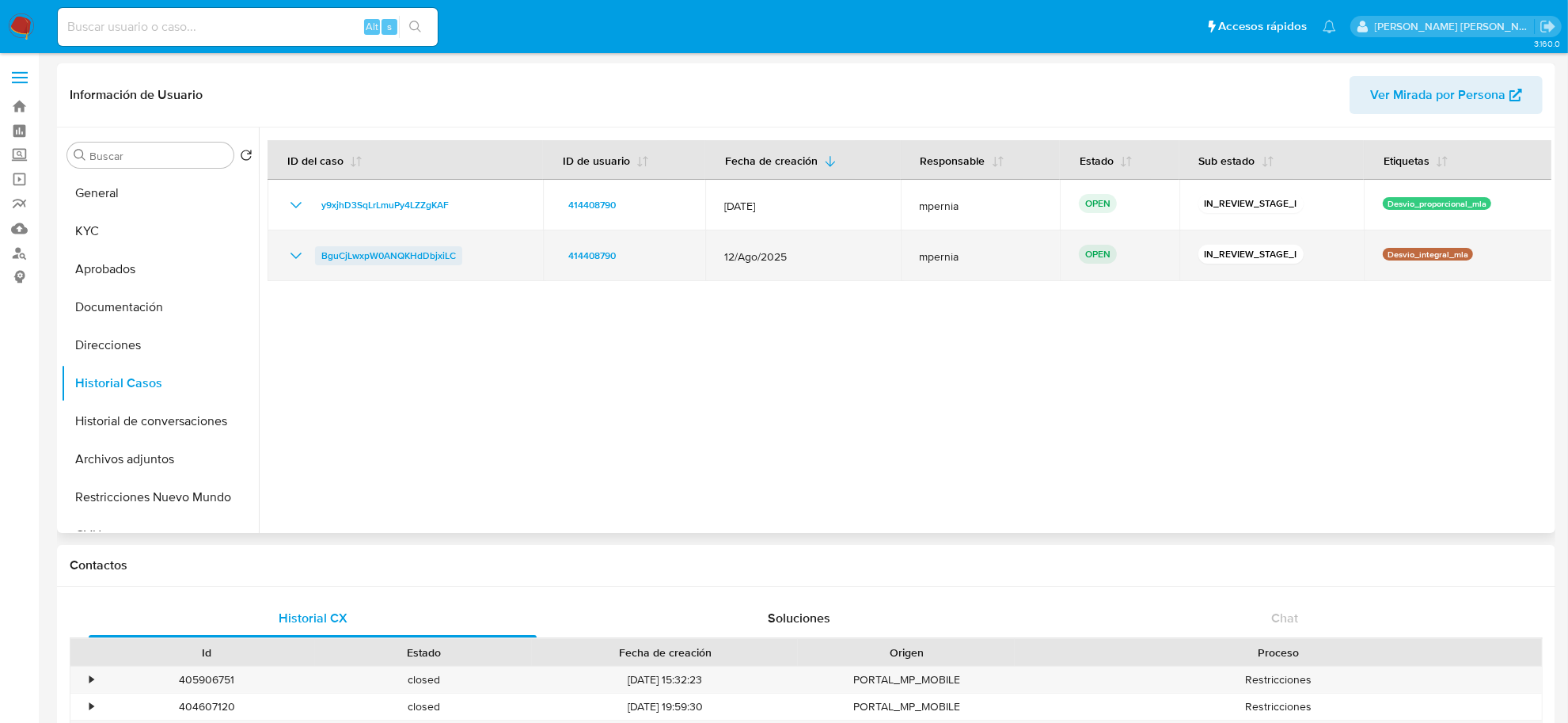
click at [379, 261] on span "BguCjLwxpW0ANQKHdDbjxiLC" at bounding box center [388, 255] width 135 height 19
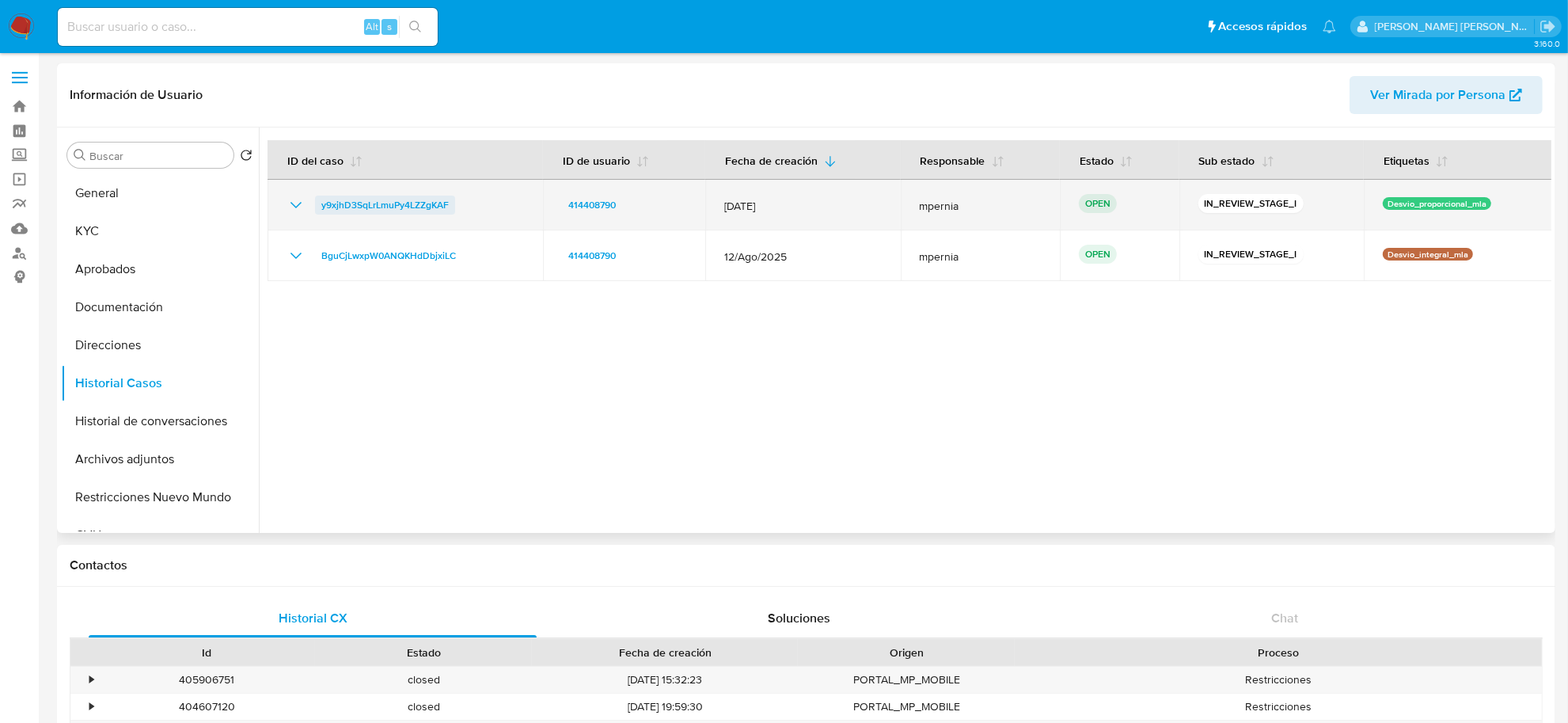
click at [389, 206] on span "y9xjhD3SqLrLmuPy4LZZgKAF" at bounding box center [385, 204] width 128 height 19
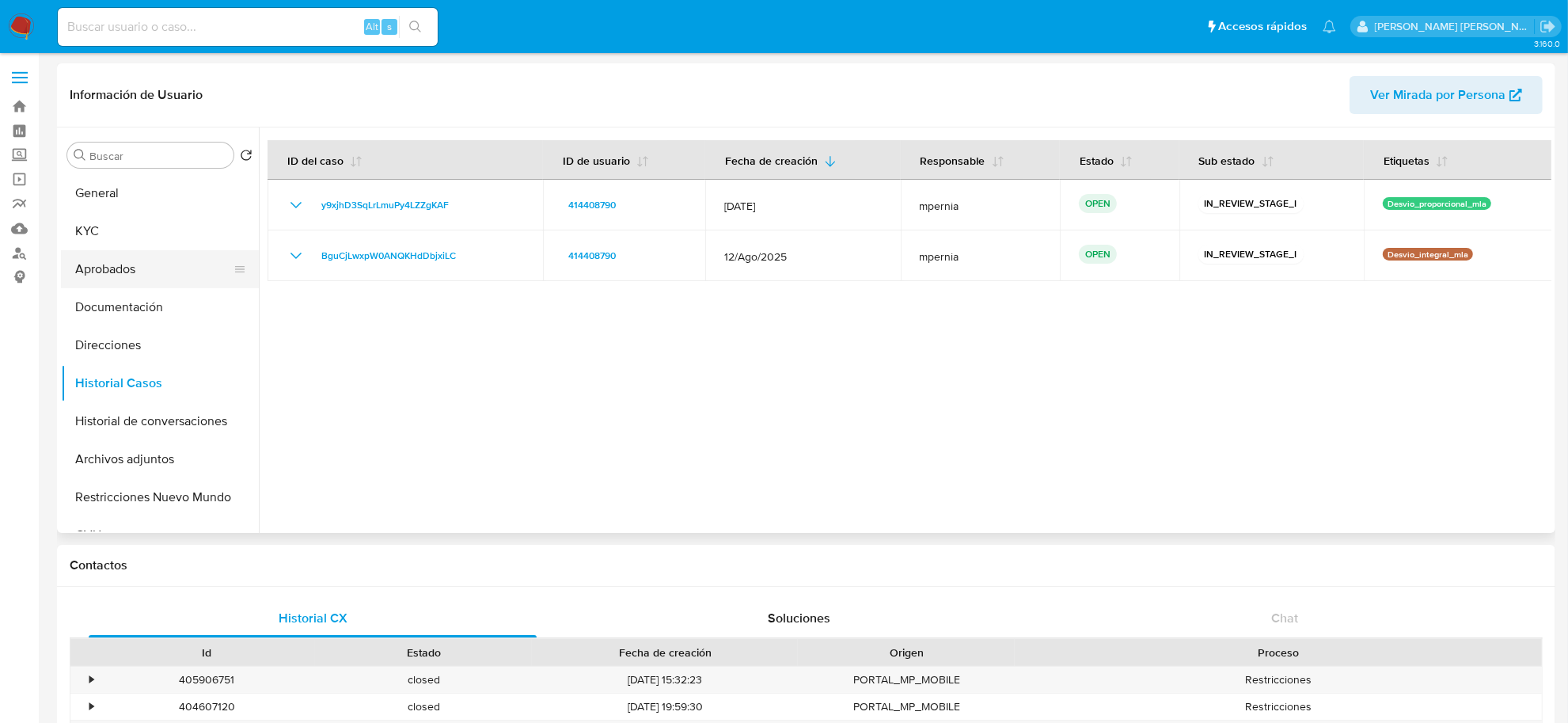
click at [107, 260] on button "Aprobados" at bounding box center [154, 269] width 185 height 38
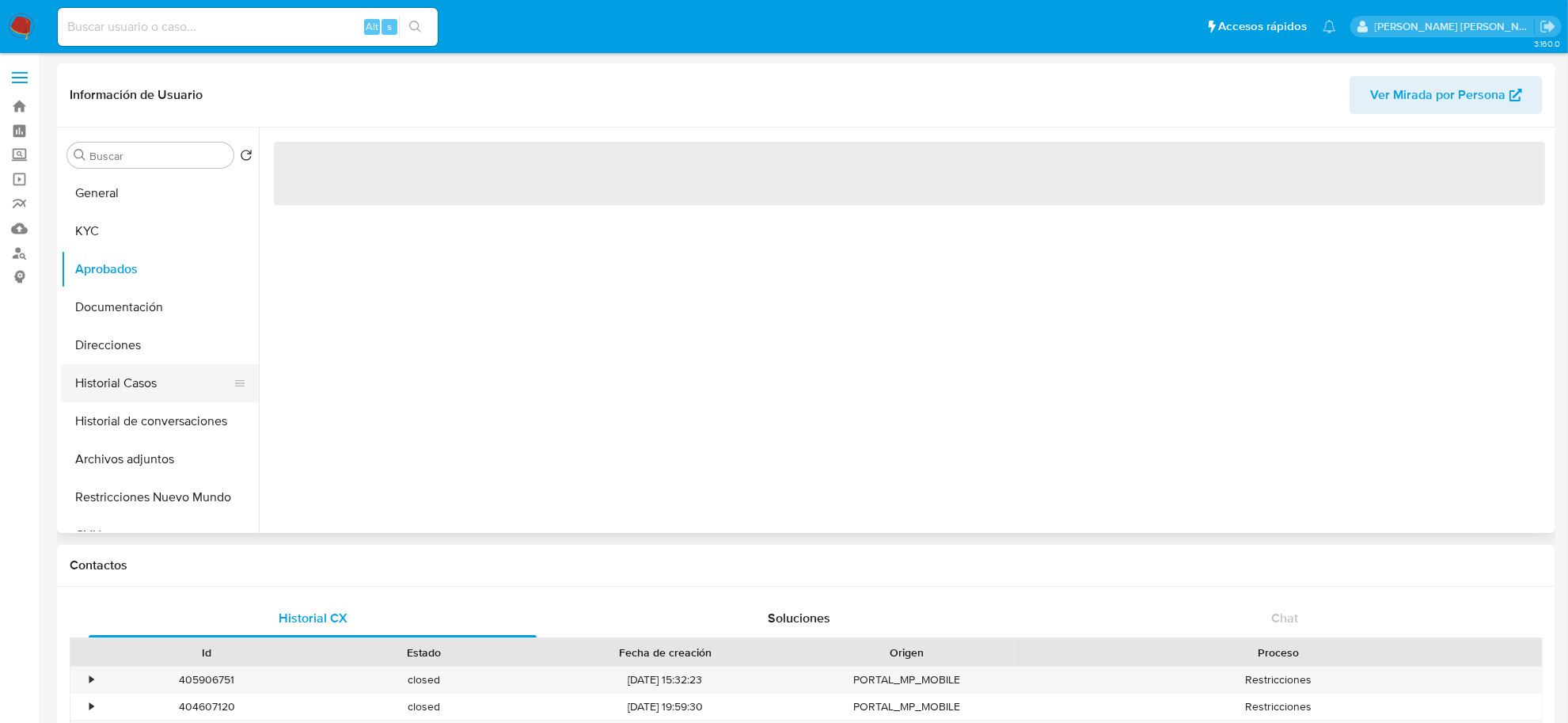
click at [117, 376] on button "Historial Casos" at bounding box center [154, 383] width 185 height 38
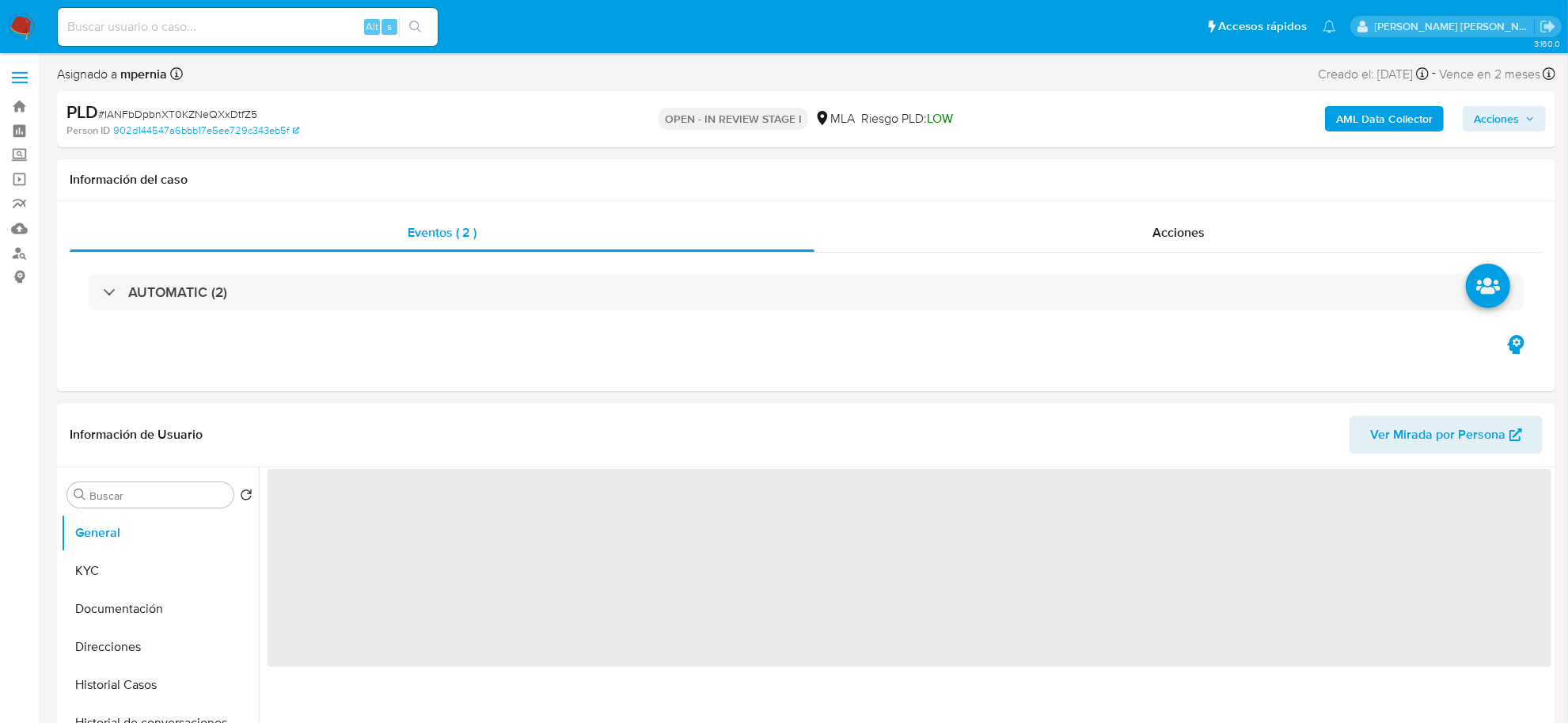
select select "10"
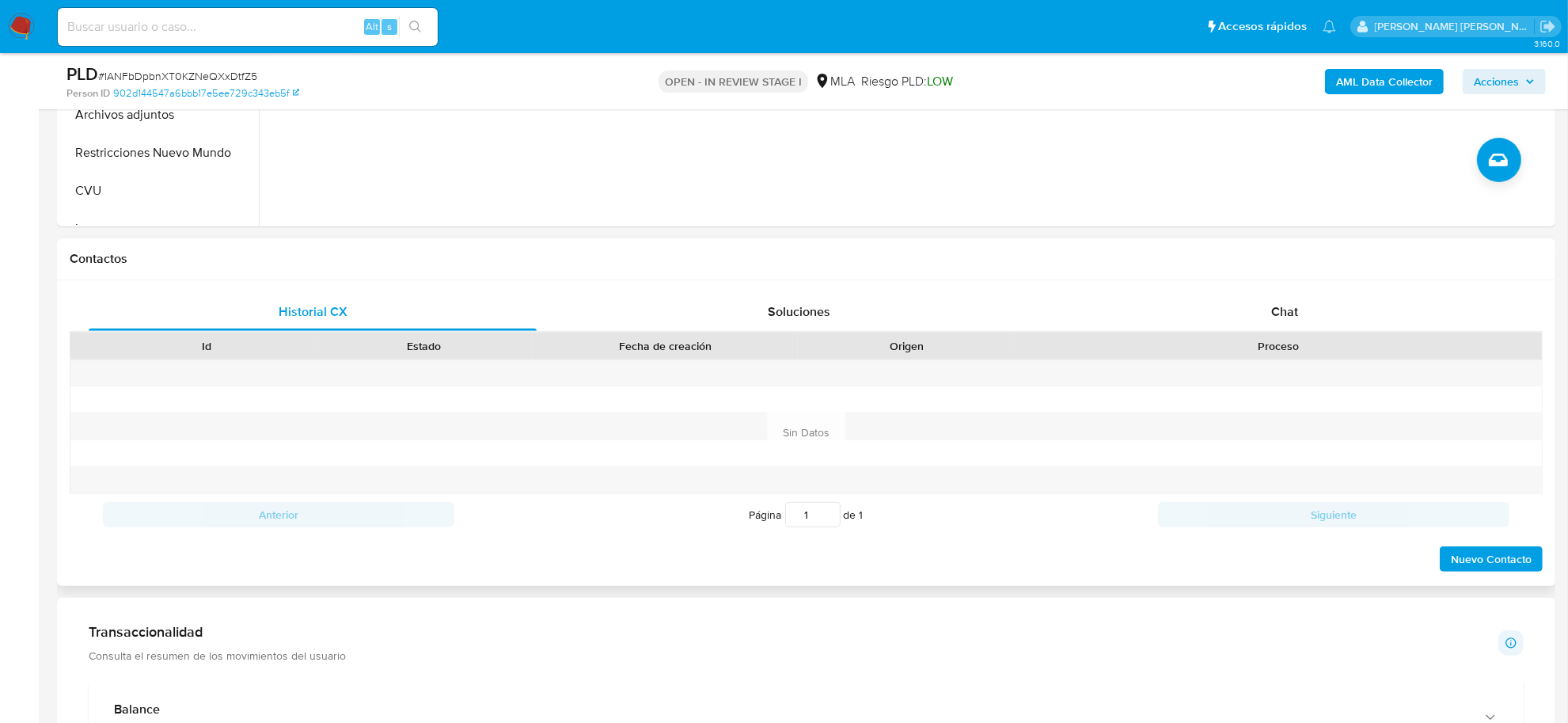
scroll to position [692, 0]
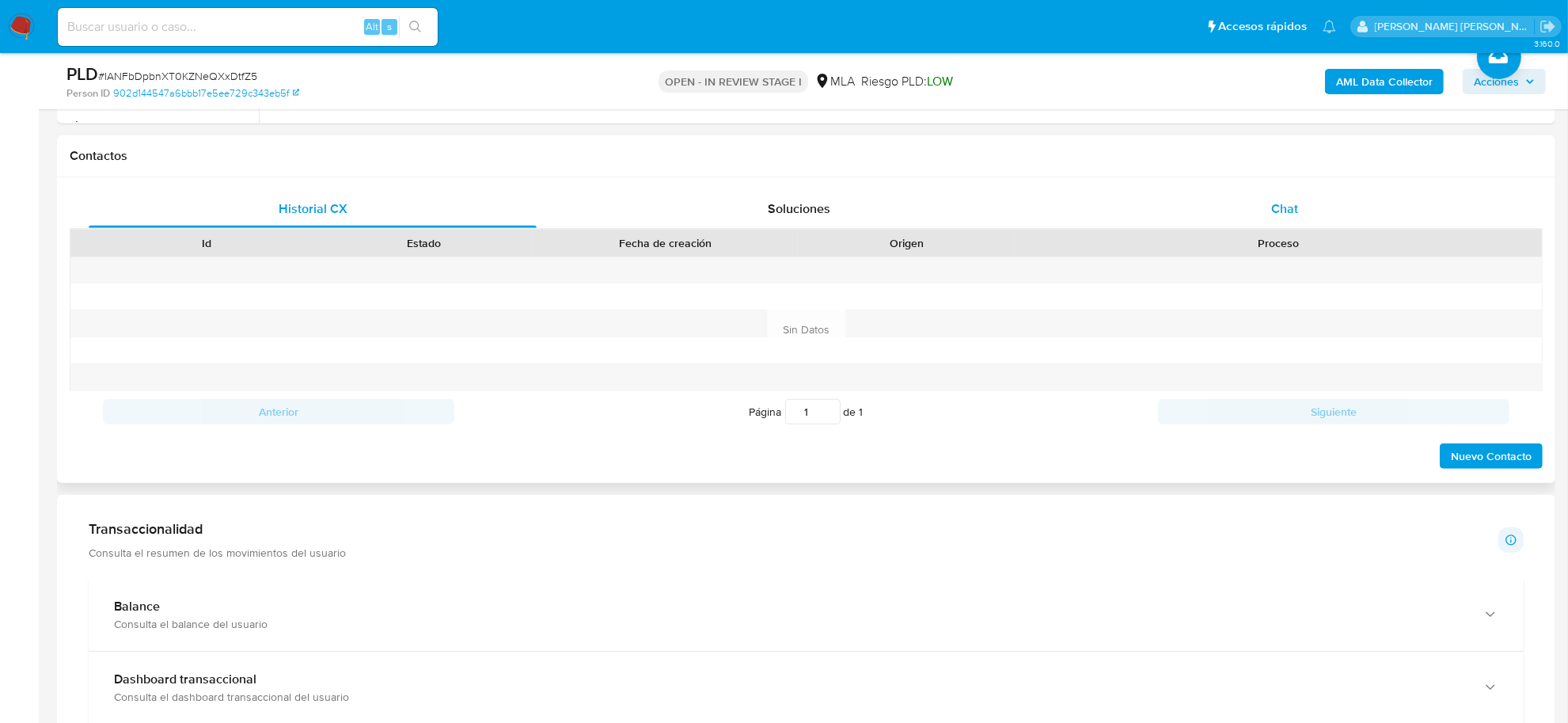
click at [1288, 218] on span "Chat" at bounding box center [1285, 209] width 27 height 18
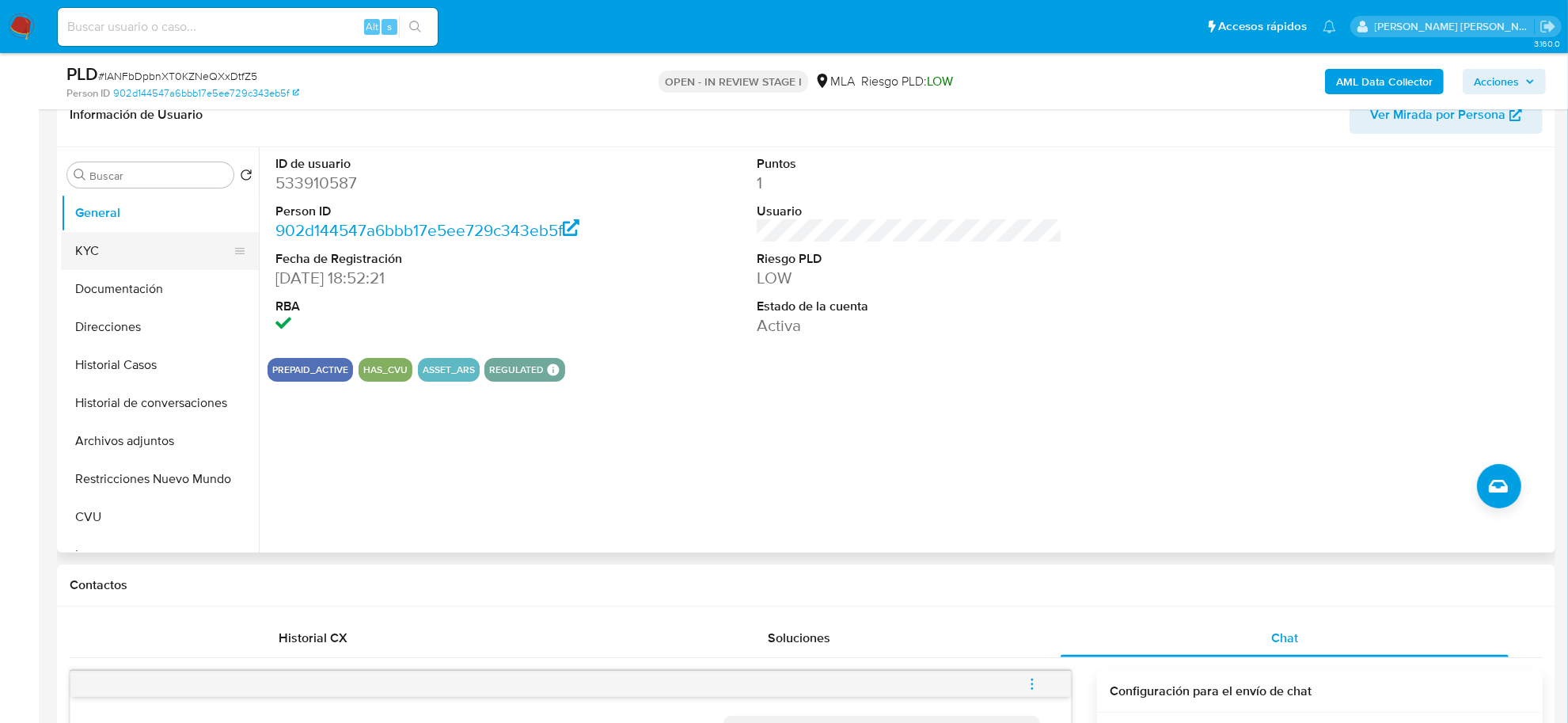
scroll to position [198, 0]
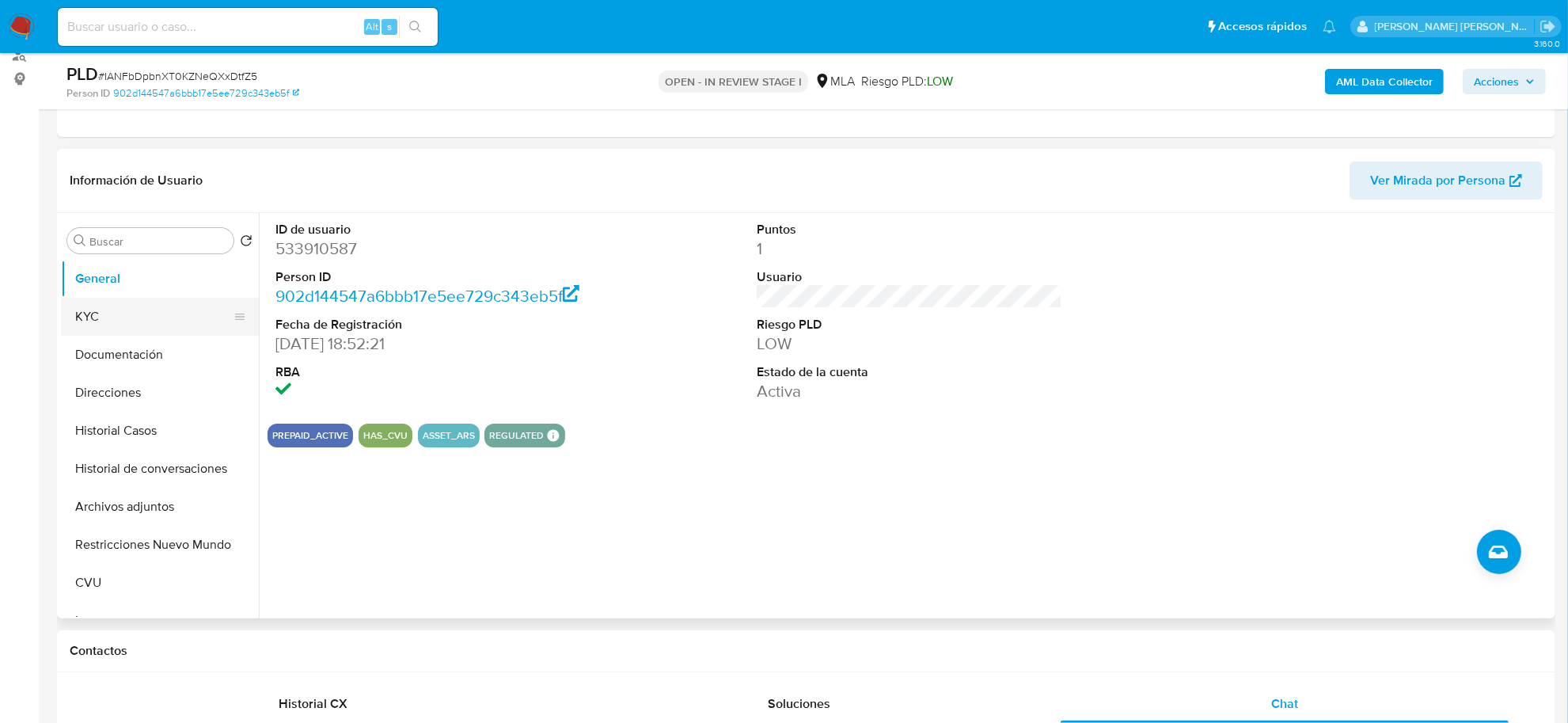
click at [111, 314] on button "KYC" at bounding box center [154, 317] width 185 height 38
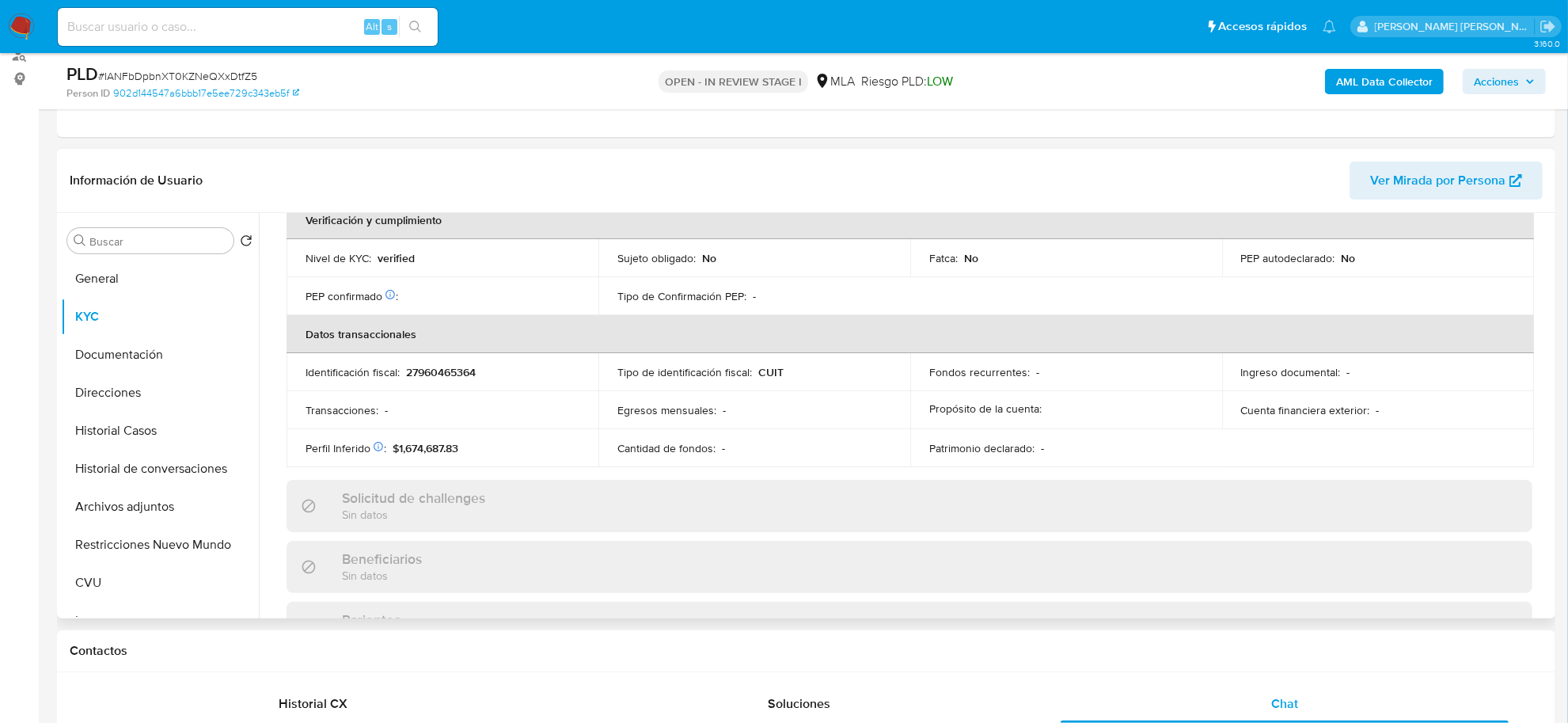
scroll to position [770, 0]
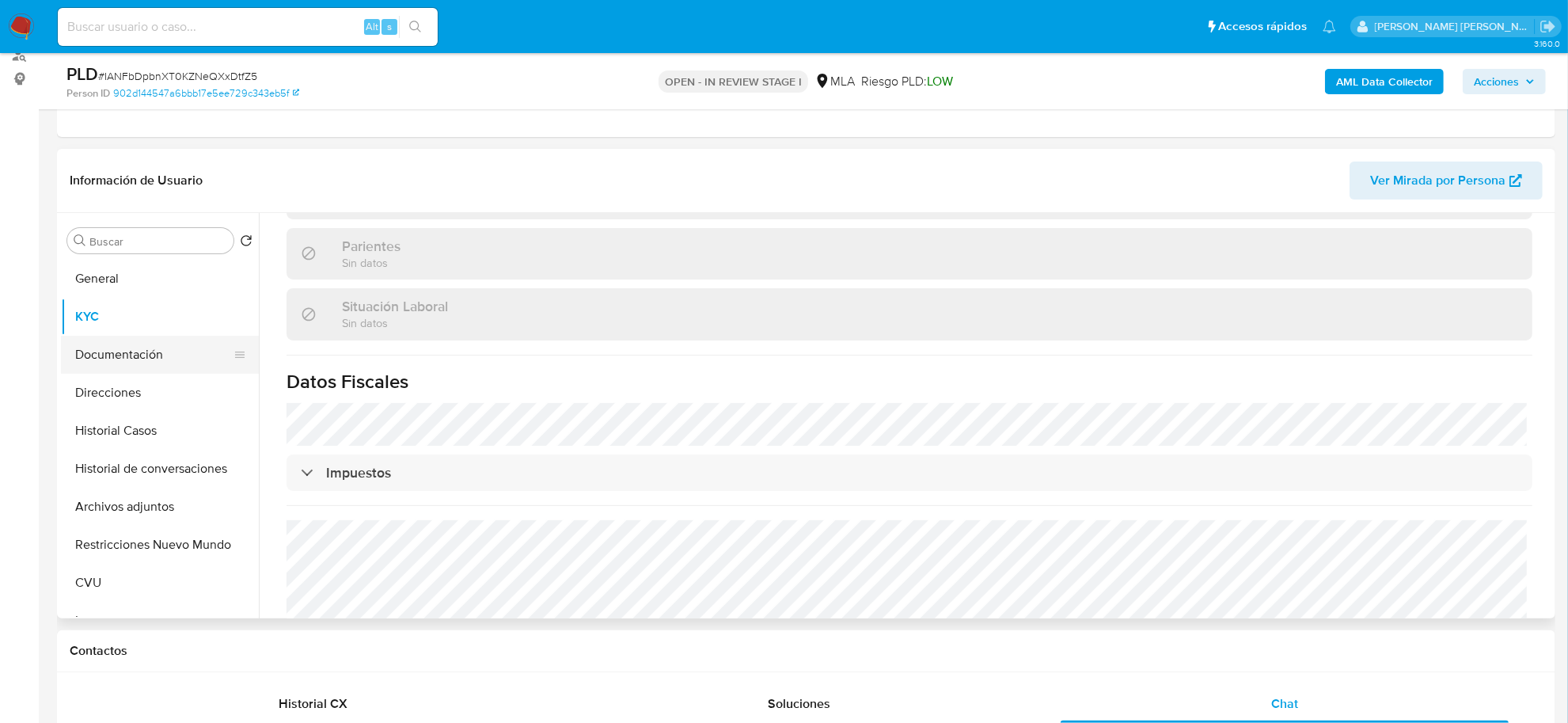
click at [145, 349] on button "Documentación" at bounding box center [154, 354] width 185 height 38
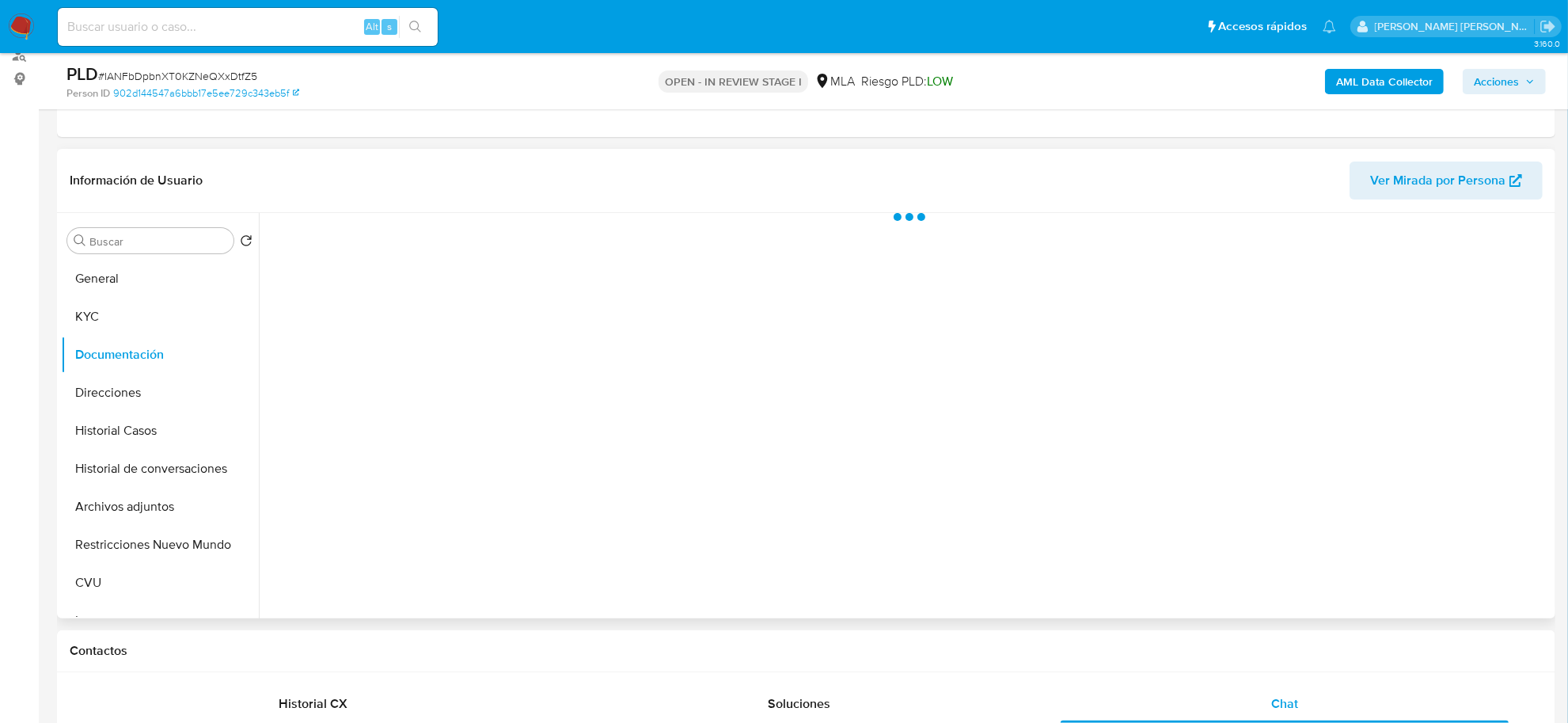
scroll to position [0, 0]
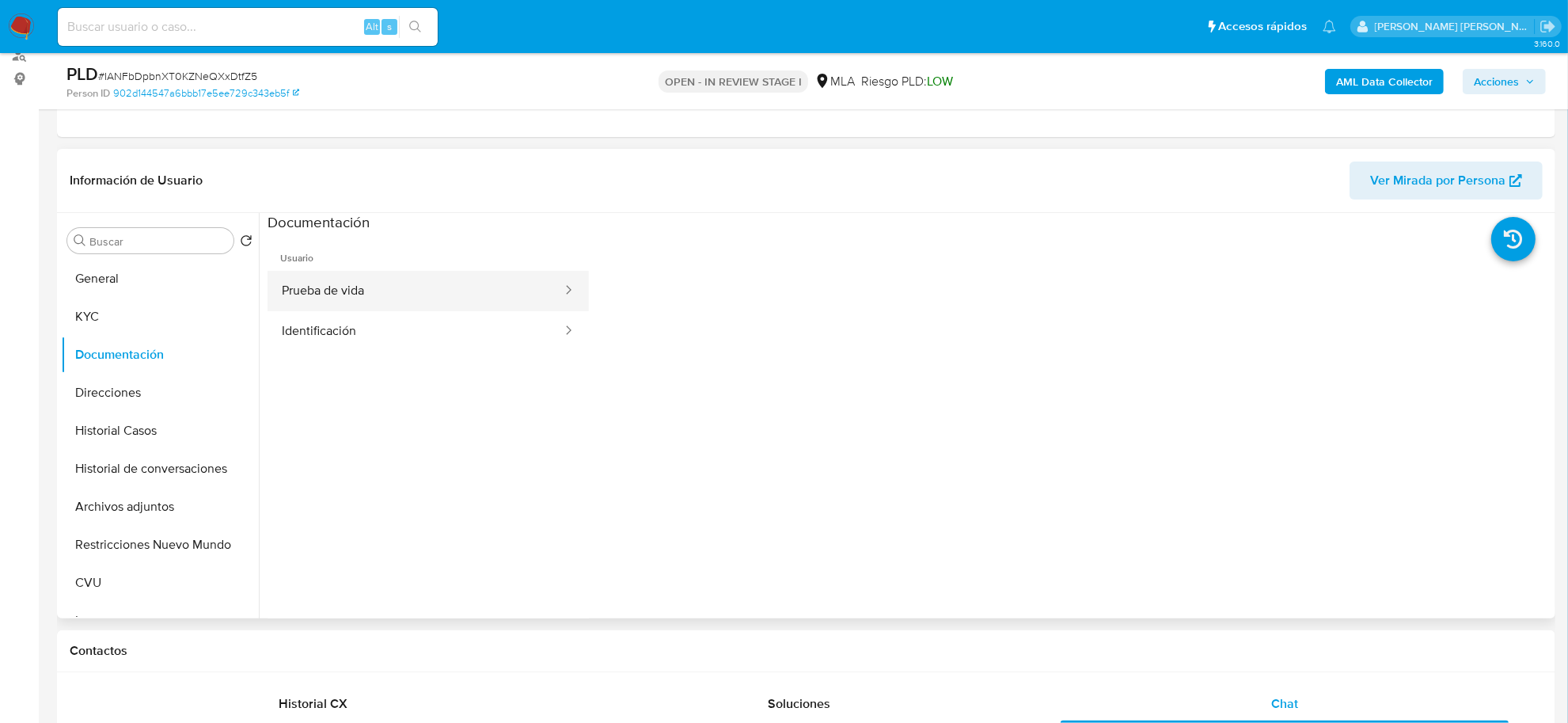
click at [418, 286] on button "Prueba de vida" at bounding box center [414, 290] width 296 height 40
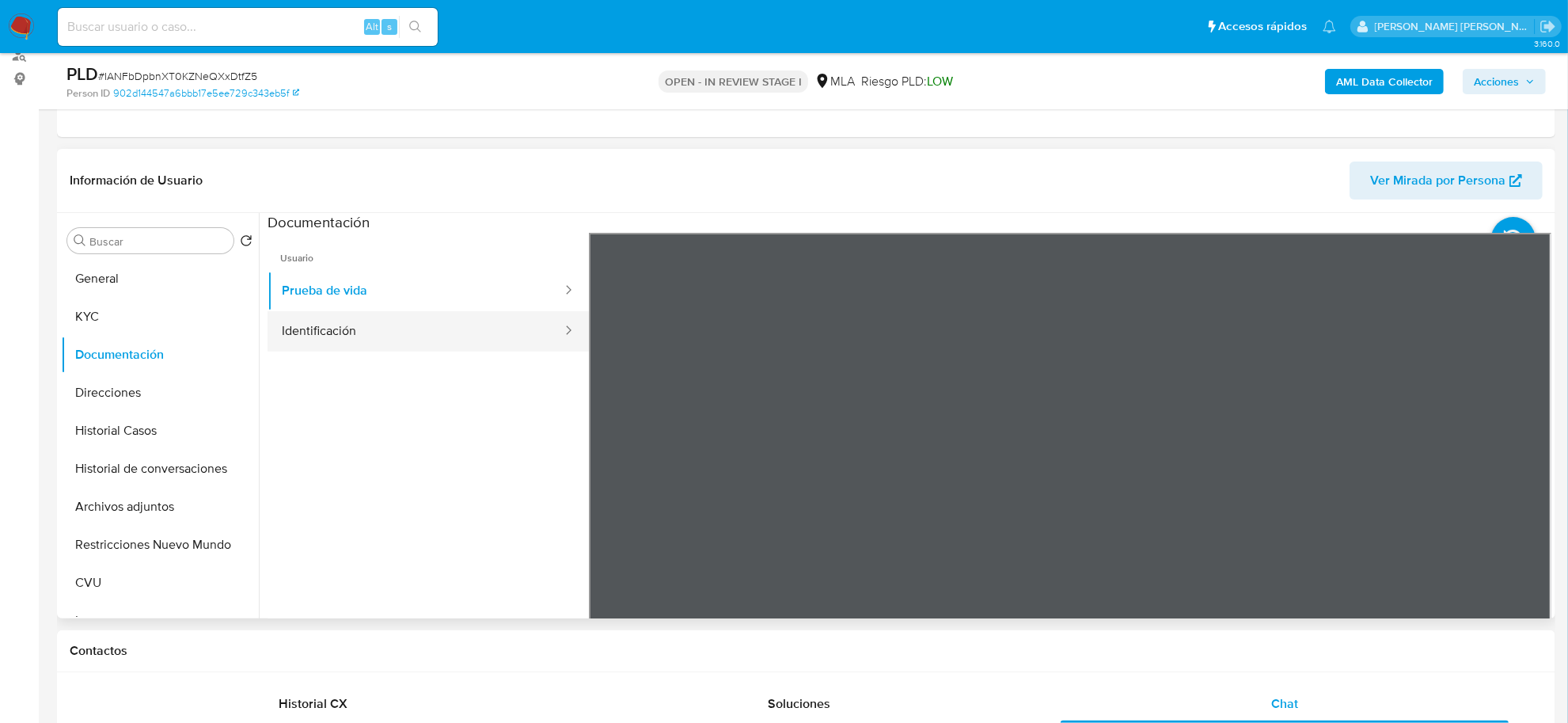
click at [393, 334] on button "Identificación" at bounding box center [414, 331] width 296 height 40
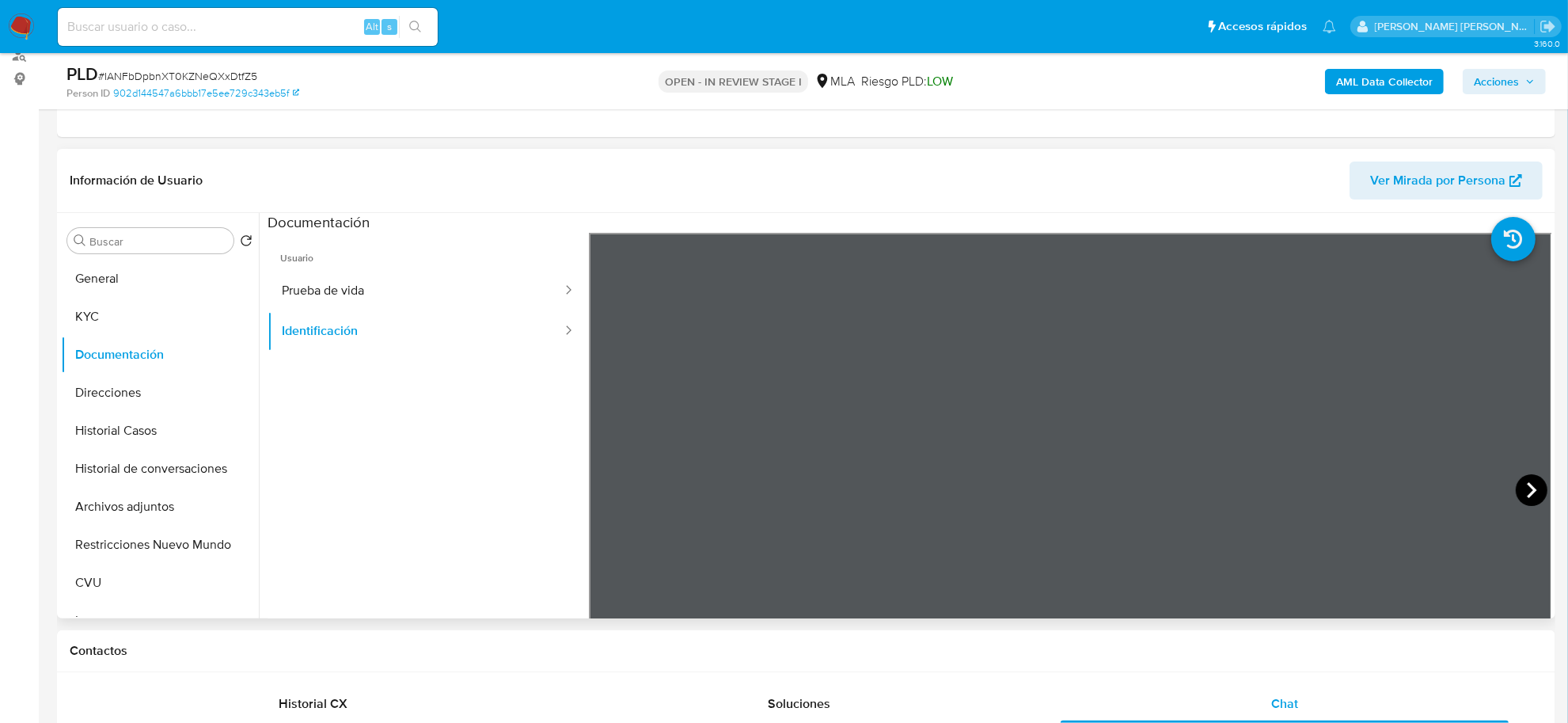
click at [1533, 487] on icon at bounding box center [1531, 489] width 31 height 31
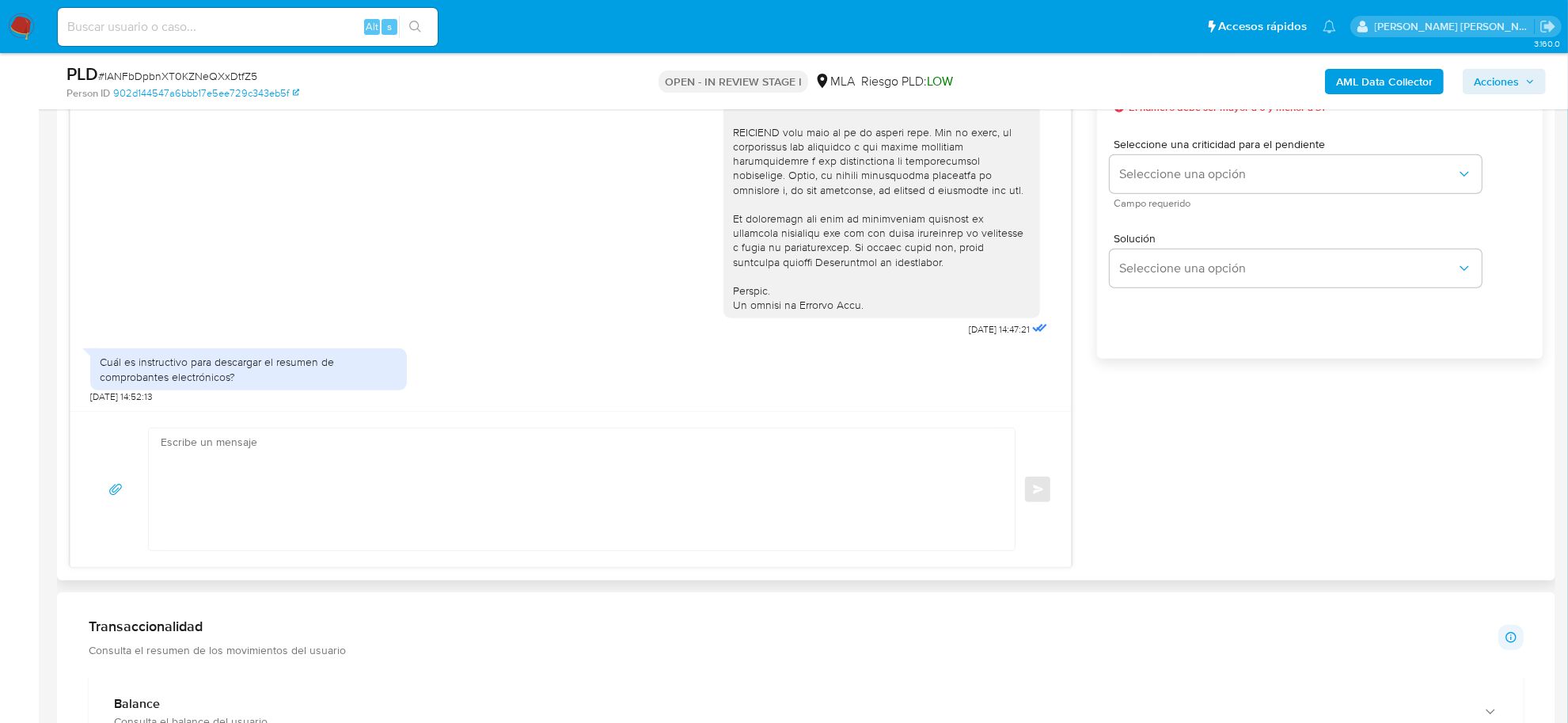
scroll to position [989, 0]
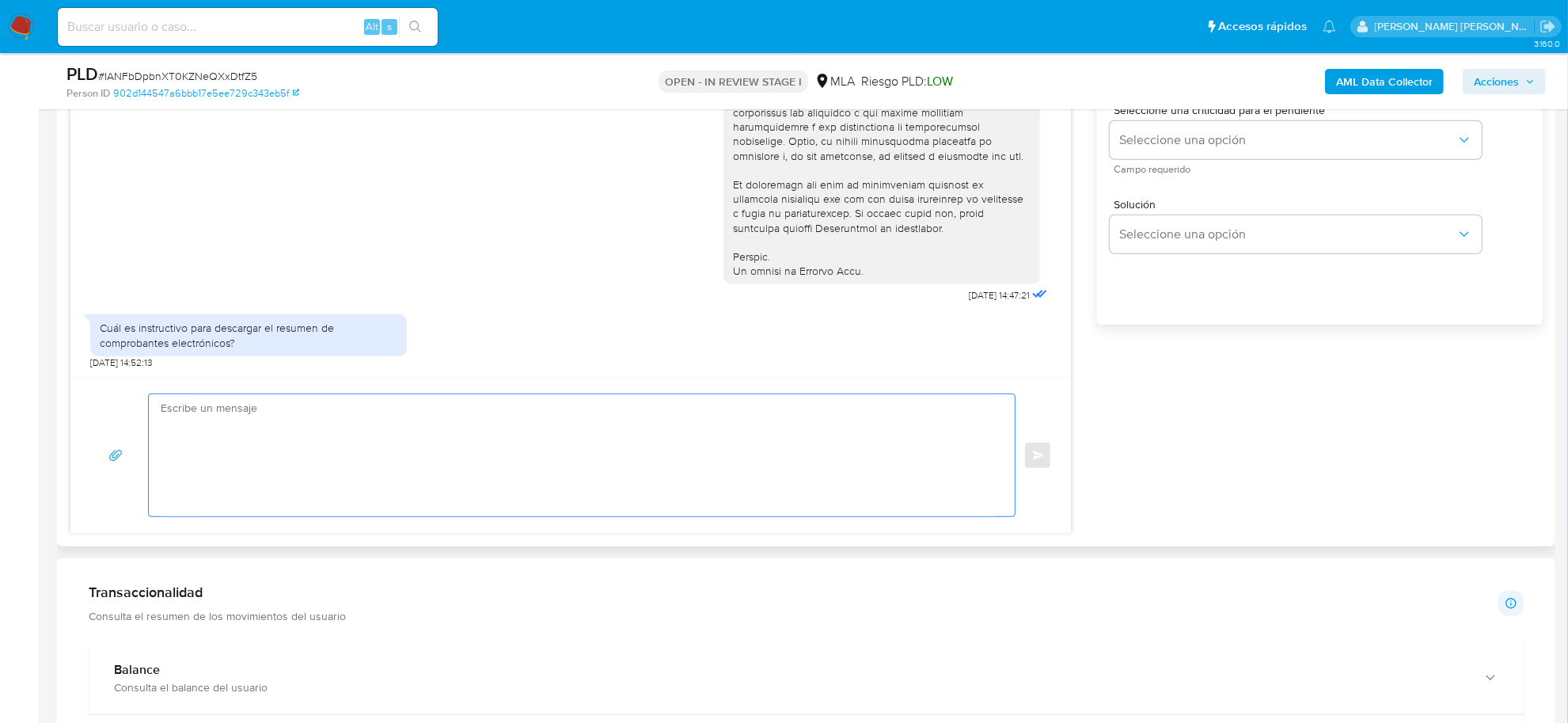
click at [293, 425] on textarea at bounding box center [578, 455] width 834 height 122
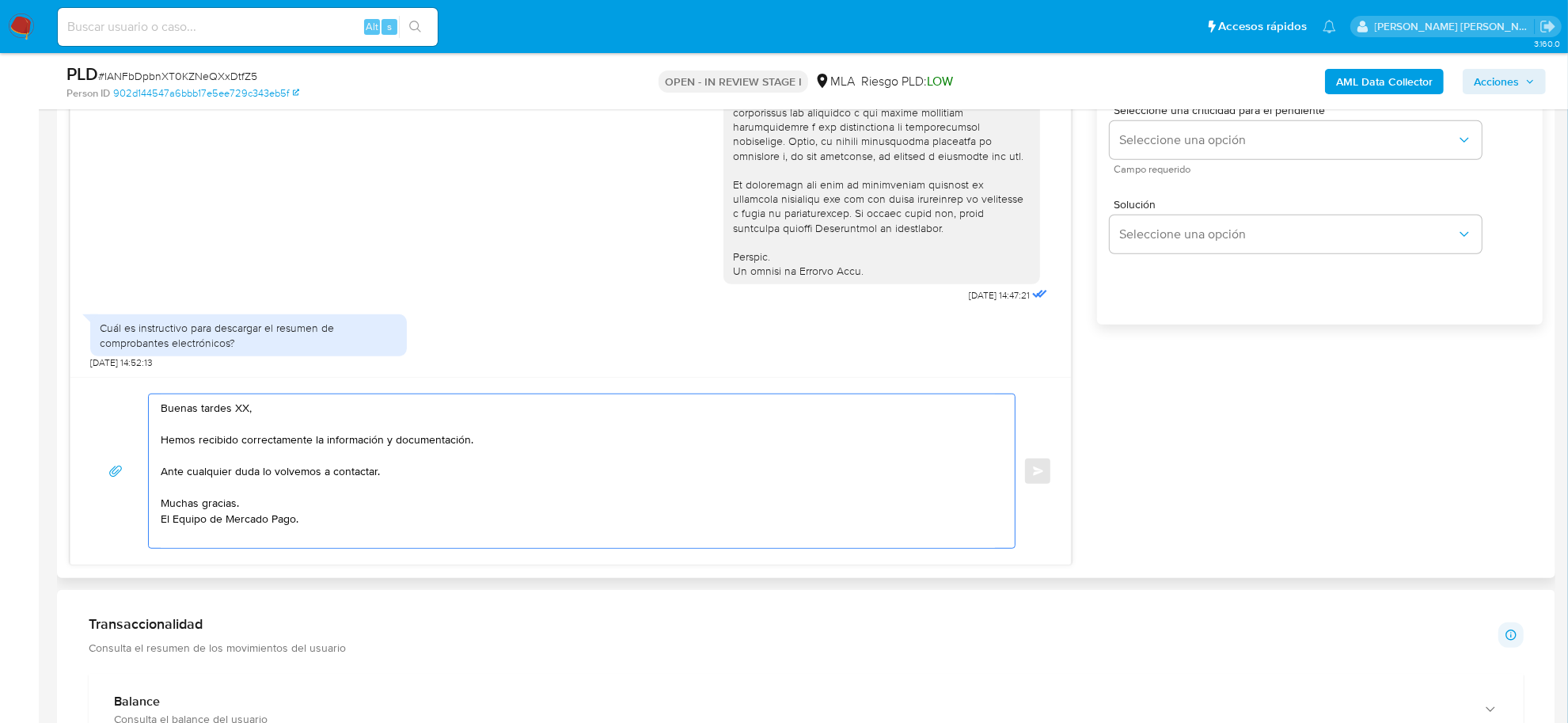
click at [295, 439] on textarea "Buenas tardes XX, Hemos recibido correctamente la información y documentación. …" at bounding box center [578, 470] width 834 height 154
paste textarea "https://www.mercadopago.com.ar/ayuda/30181"
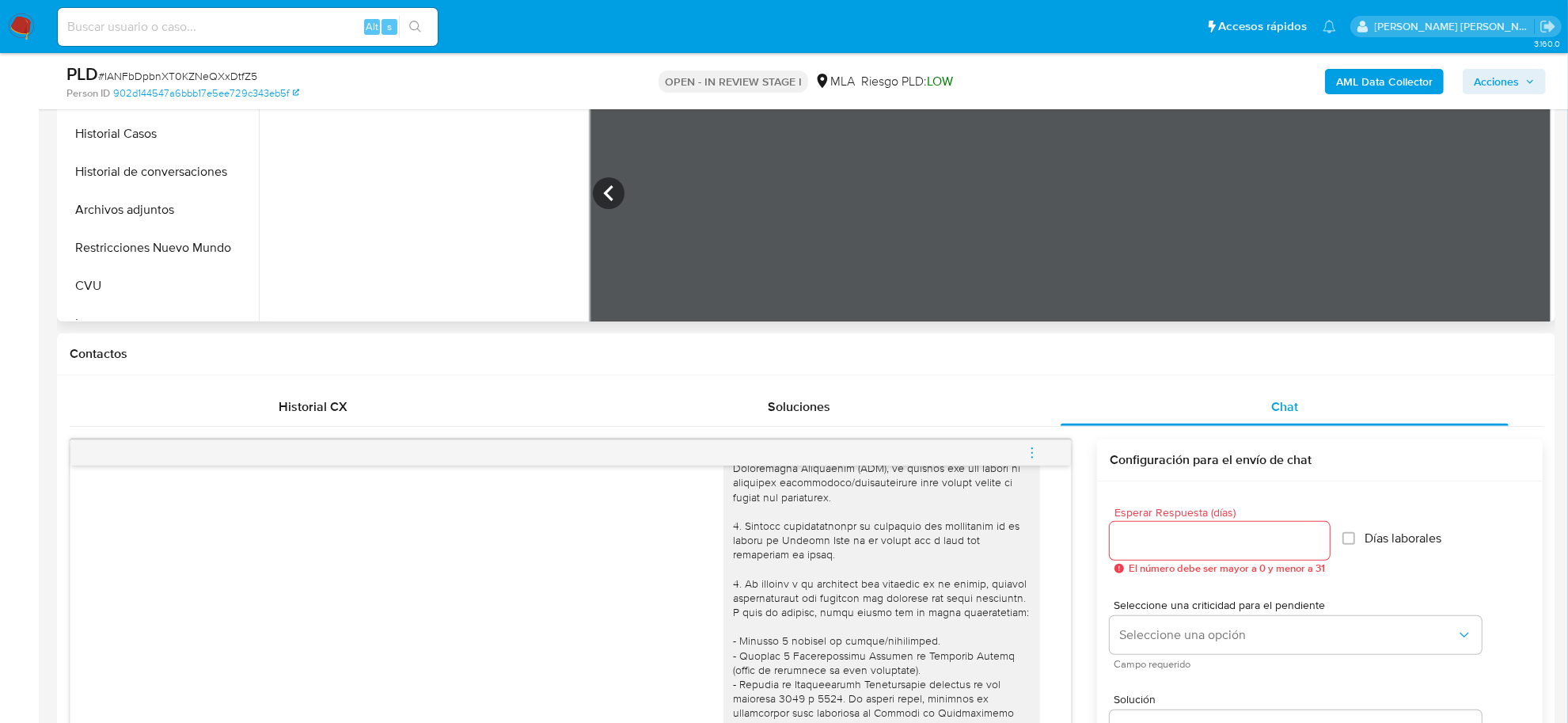
scroll to position [198, 0]
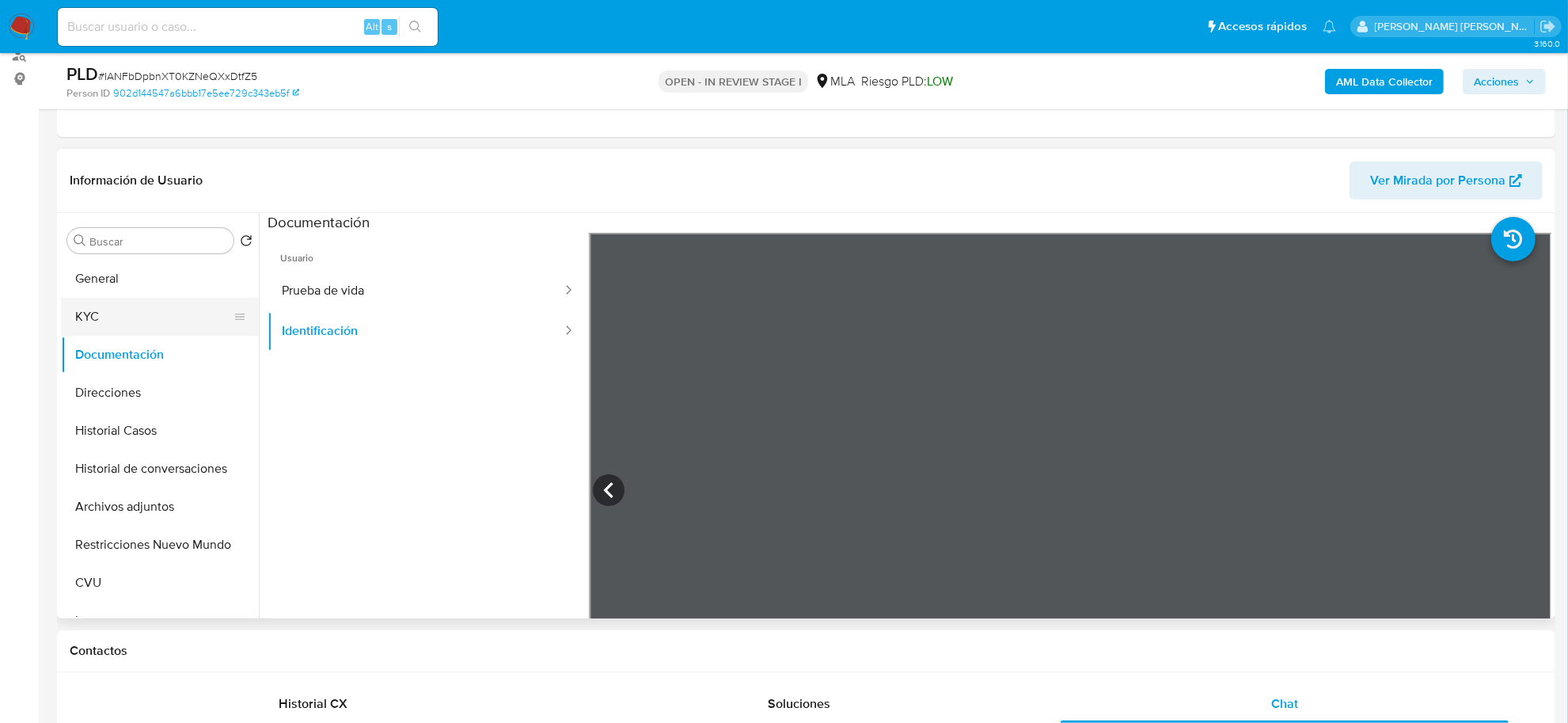
click at [136, 321] on button "KYC" at bounding box center [154, 317] width 185 height 38
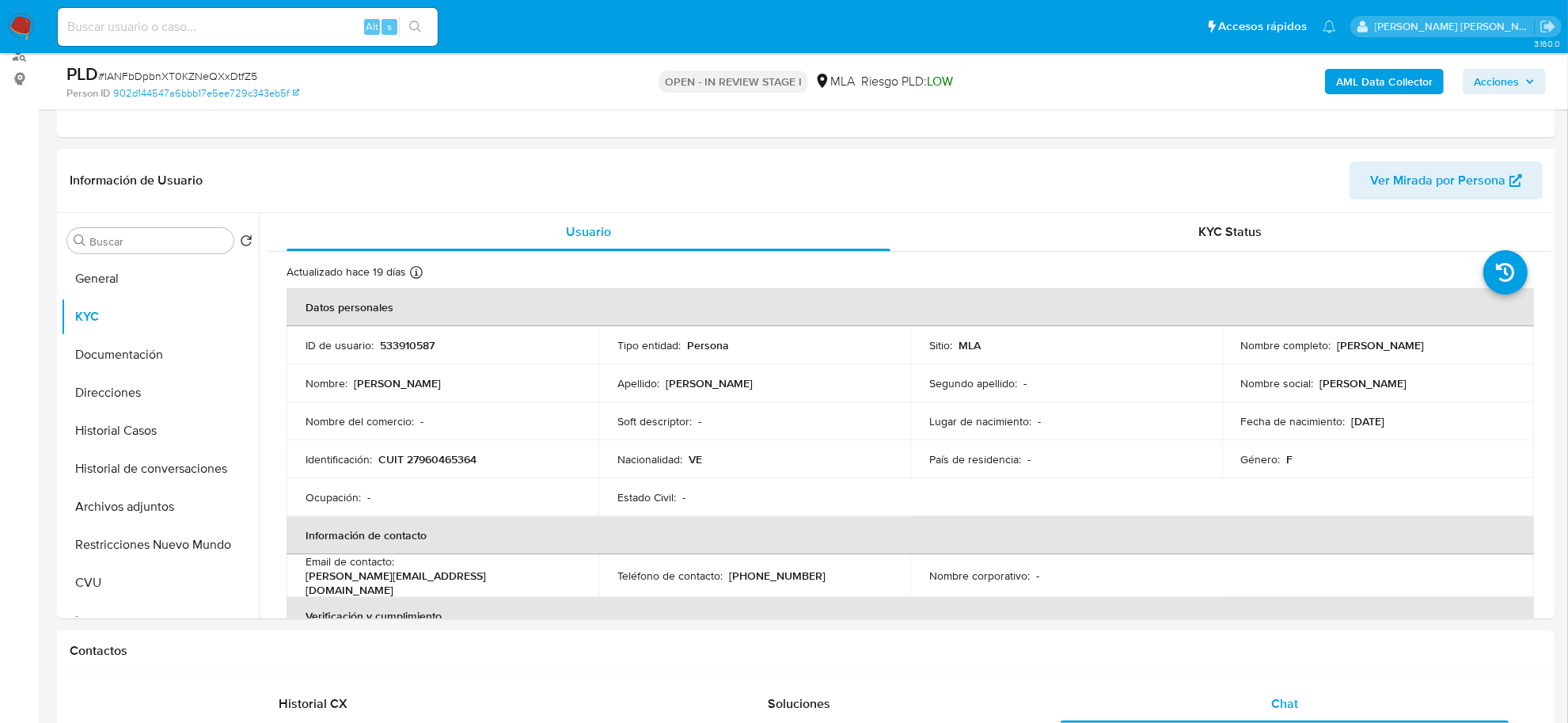
drag, startPoint x: 1332, startPoint y: 349, endPoint x: 1410, endPoint y: 345, distance: 78.1
click at [1410, 345] on p "Charly Carolina Guevara Marquez" at bounding box center [1380, 345] width 87 height 14
copy p "Charly Carolina"
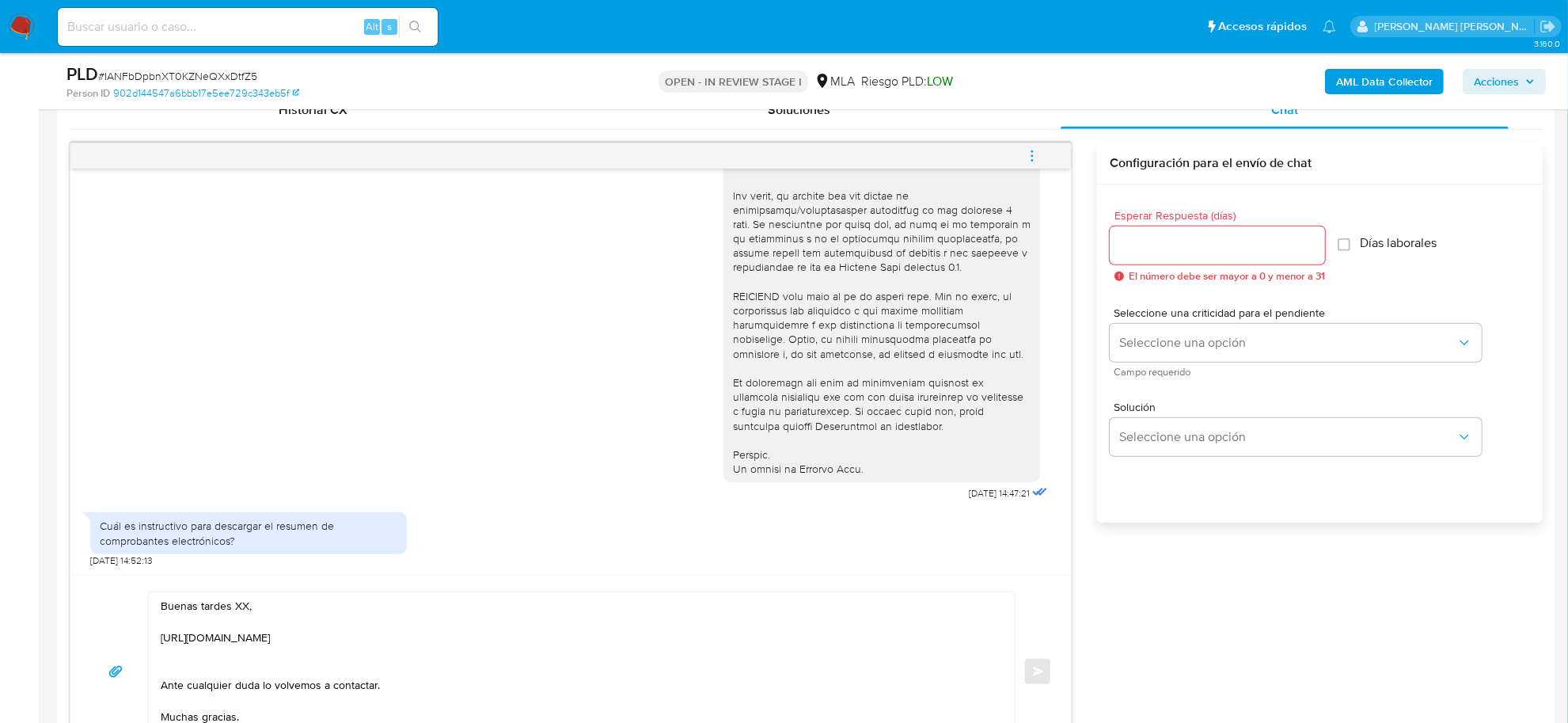
scroll to position [10, 0]
click at [244, 594] on textarea "Buenas tardes XX, https://www.mercadopago.com.ar/ayuda/30181 Ante cualquier dud…" at bounding box center [578, 671] width 834 height 158
paste textarea "Charly Carolina"
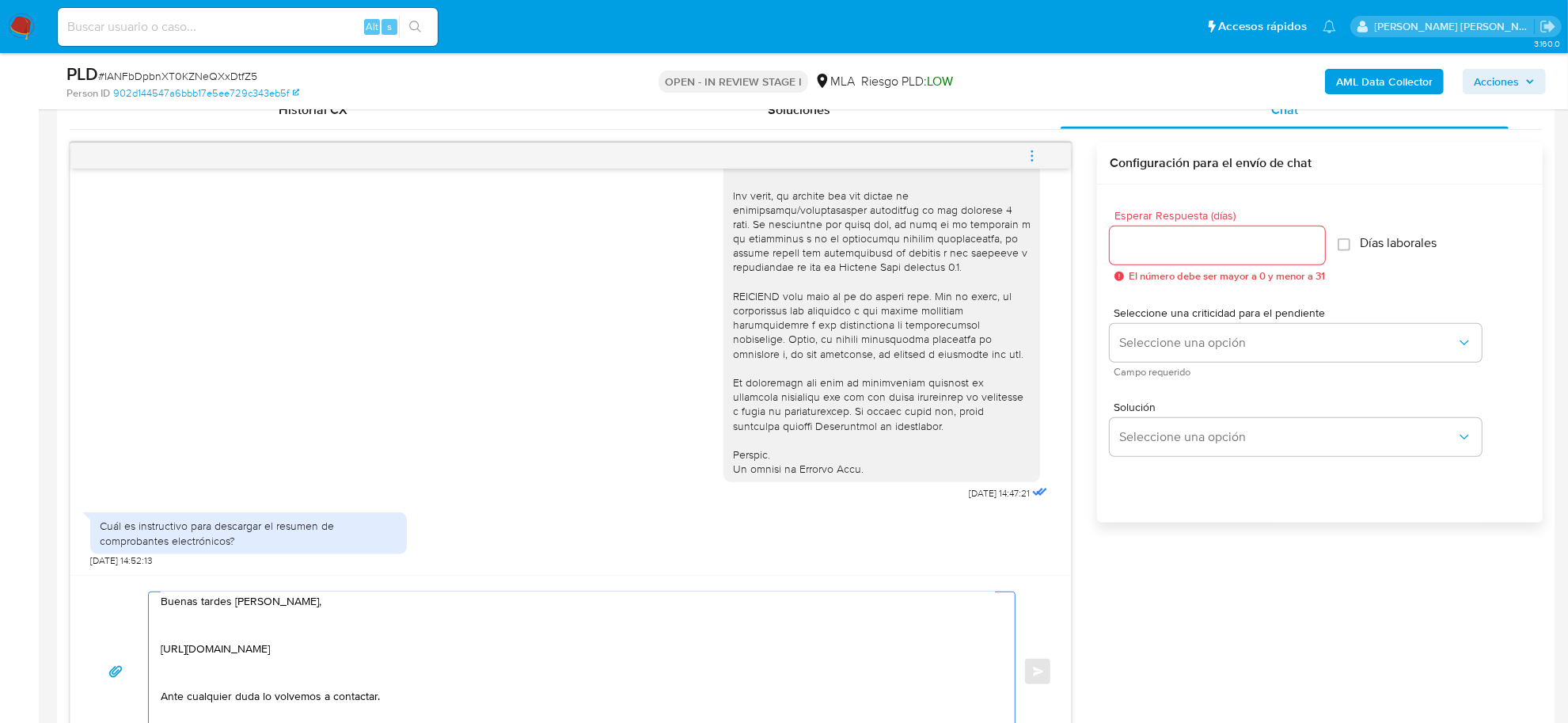
paste textarea "consulta el instructivo para descargar el Resumen de Comprobantes Electrónicos …"
click at [206, 713] on textarea "Buenas tardes Charly Carolina, Consulta el instructivo para descargar el Resume…" at bounding box center [578, 671] width 834 height 158
click at [206, 712] on textarea "Buenas tardes Charly Carolina, Consulta el instructivo para descargar el Resume…" at bounding box center [578, 671] width 834 height 158
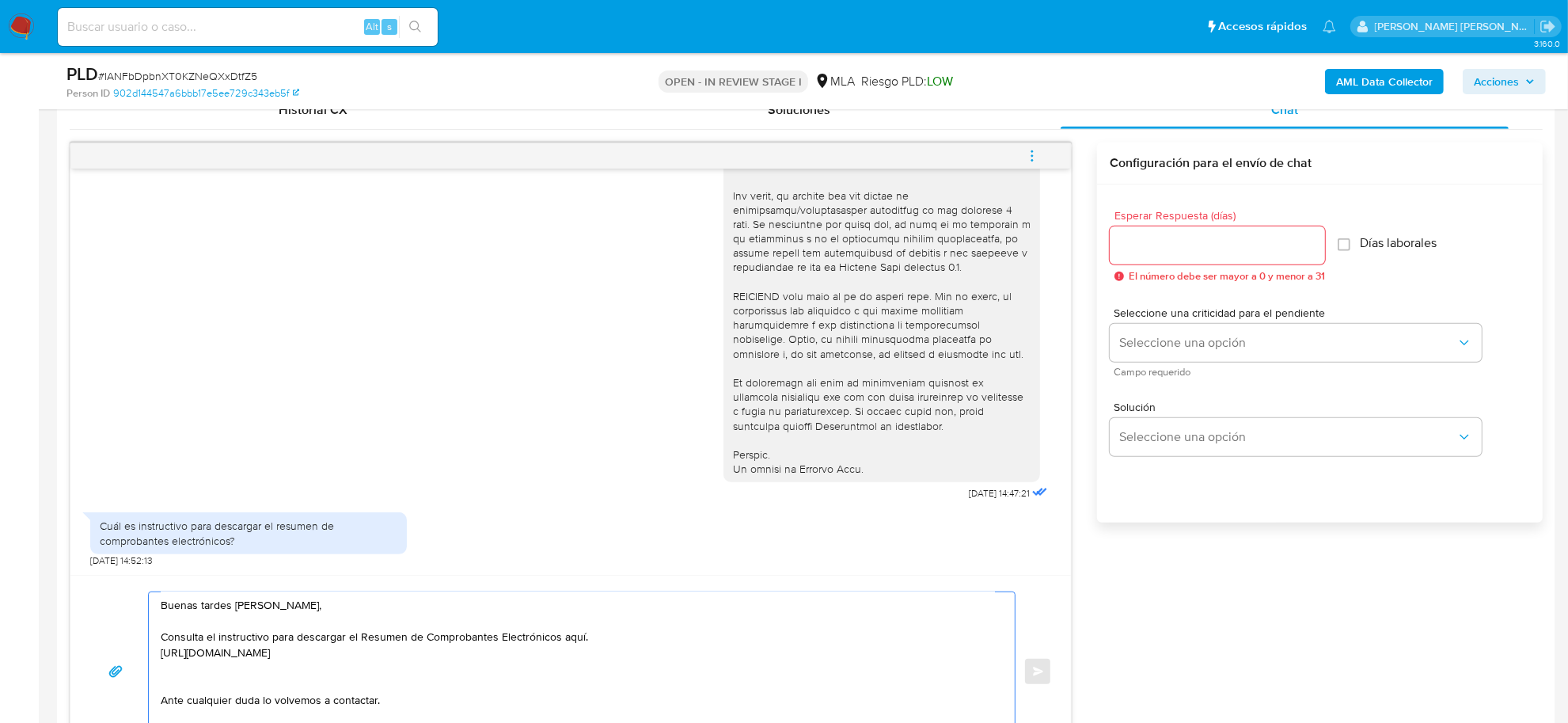
scroll to position [0, 0]
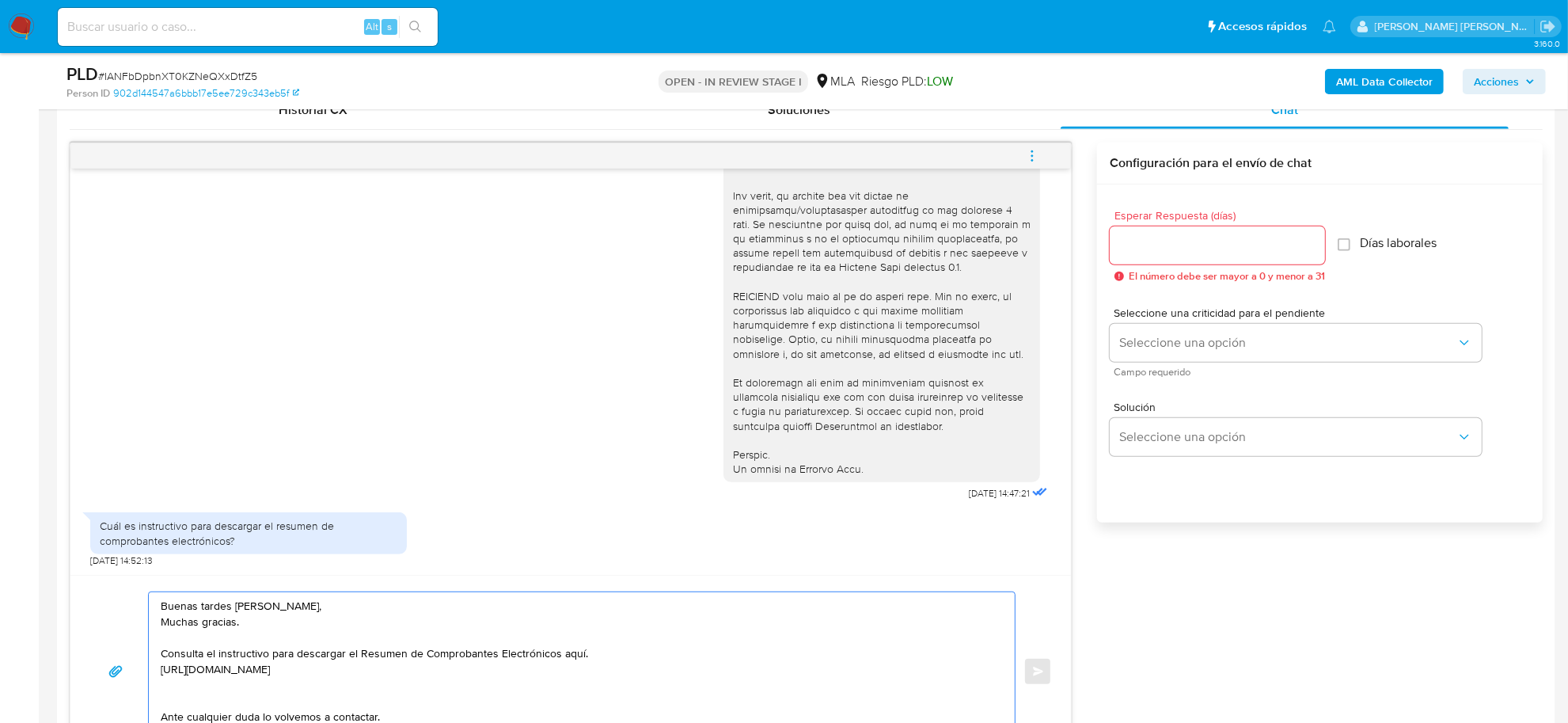
click at [162, 623] on textarea "Buenas tardes Charly Carolina, Muchas gracias. Consulta el instructivo para des…" at bounding box center [578, 671] width 834 height 158
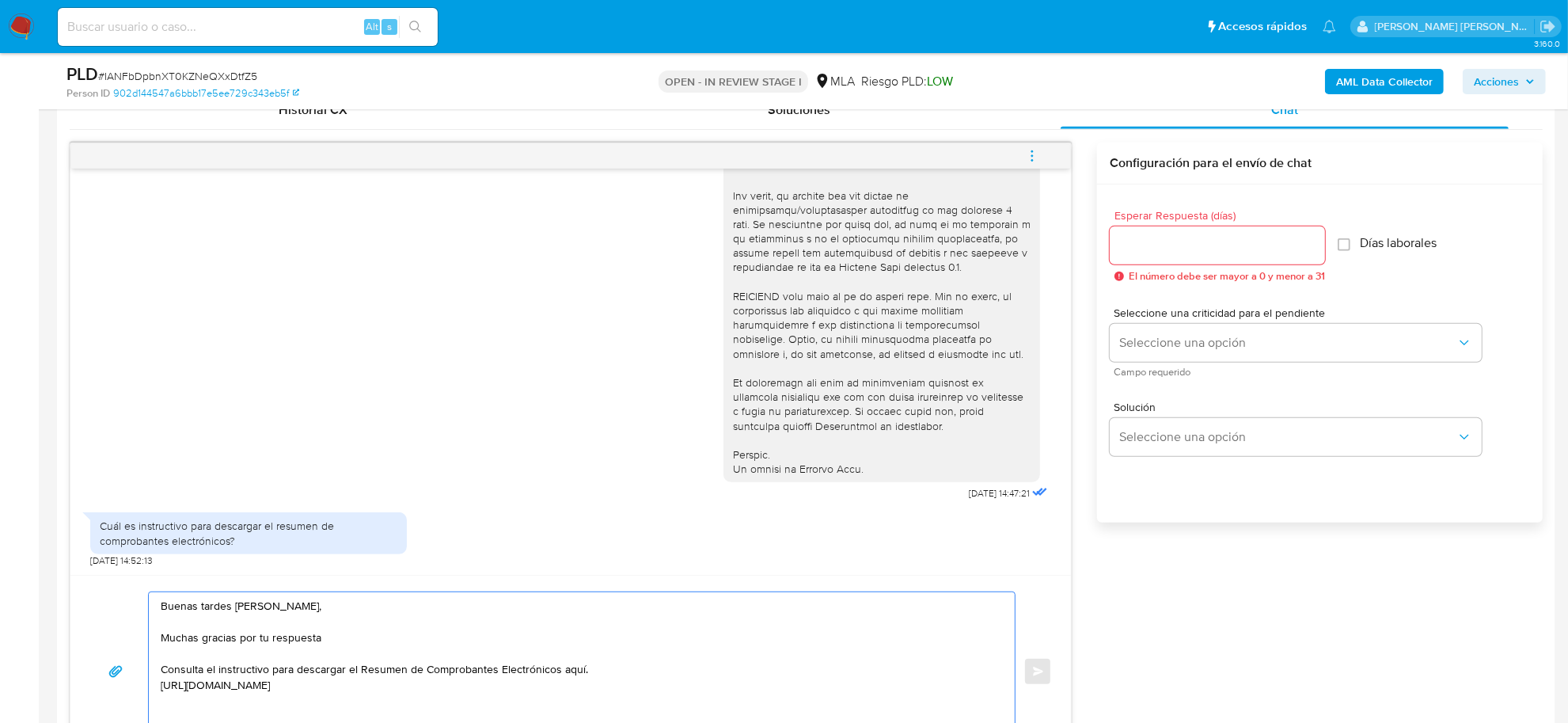
click at [159, 690] on div "Buenas tardes Charly Carolina, Muchas gracias por tu respuesta Consulta el inst…" at bounding box center [577, 671] width 858 height 158
click at [261, 692] on textarea "Buenas tardes Charly Carolina, Muchas gracias por tu respuesta Consulta el inst…" at bounding box center [578, 671] width 834 height 158
paste textarea "En función de las operaciones registradas en tu cuenta [PERSON_NAME] Pago, nece…"
click at [218, 710] on textarea "Buenas tardes Charly Carolina, Muchas gracias por tu respuesta Consulta el inst…" at bounding box center [578, 671] width 834 height 158
click at [737, 709] on textarea "Buenas tardes Charly Carolina, Muchas gracias por tu respuesta Consulta el inst…" at bounding box center [578, 671] width 834 height 158
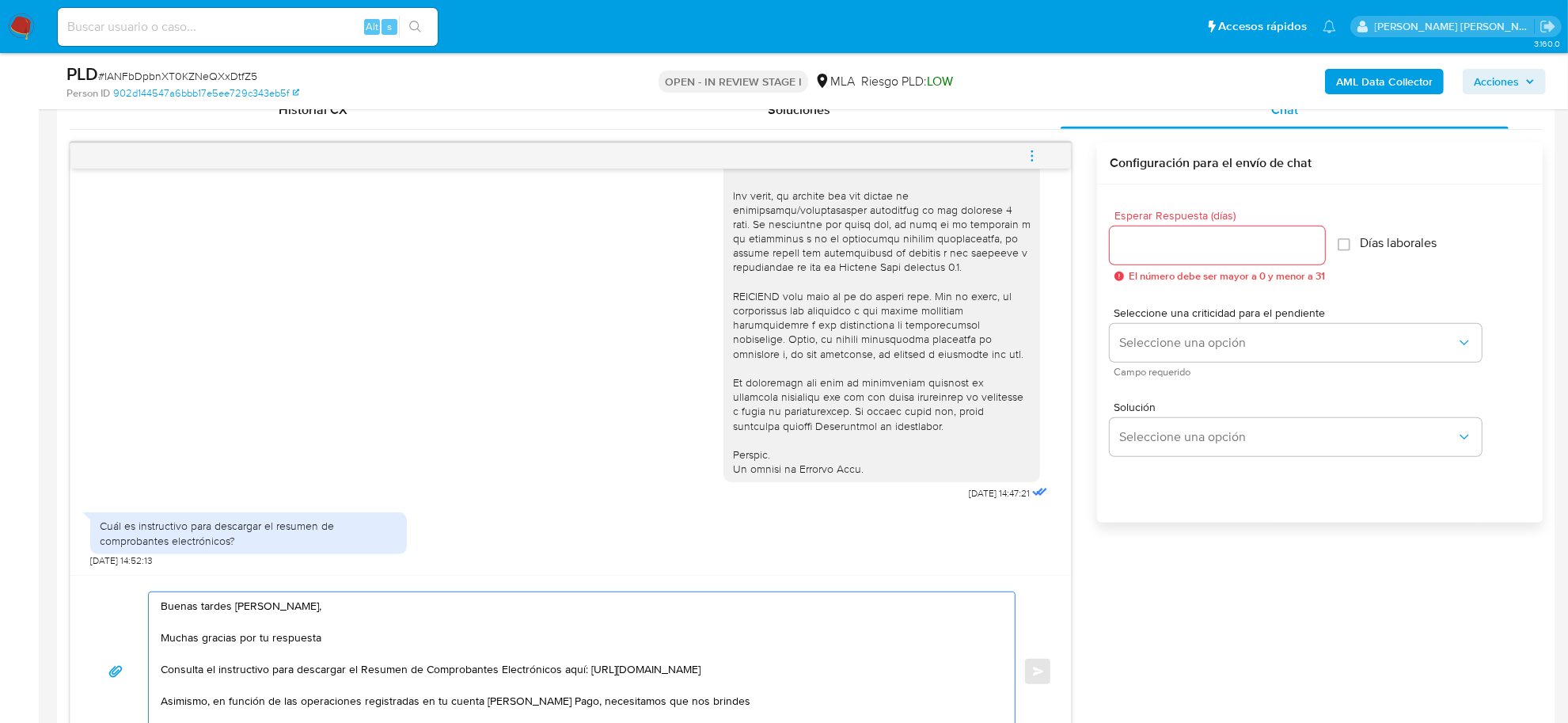
paste textarea "vínculo con las siguientes contrapartes con las que operaste, el motivo de las …"
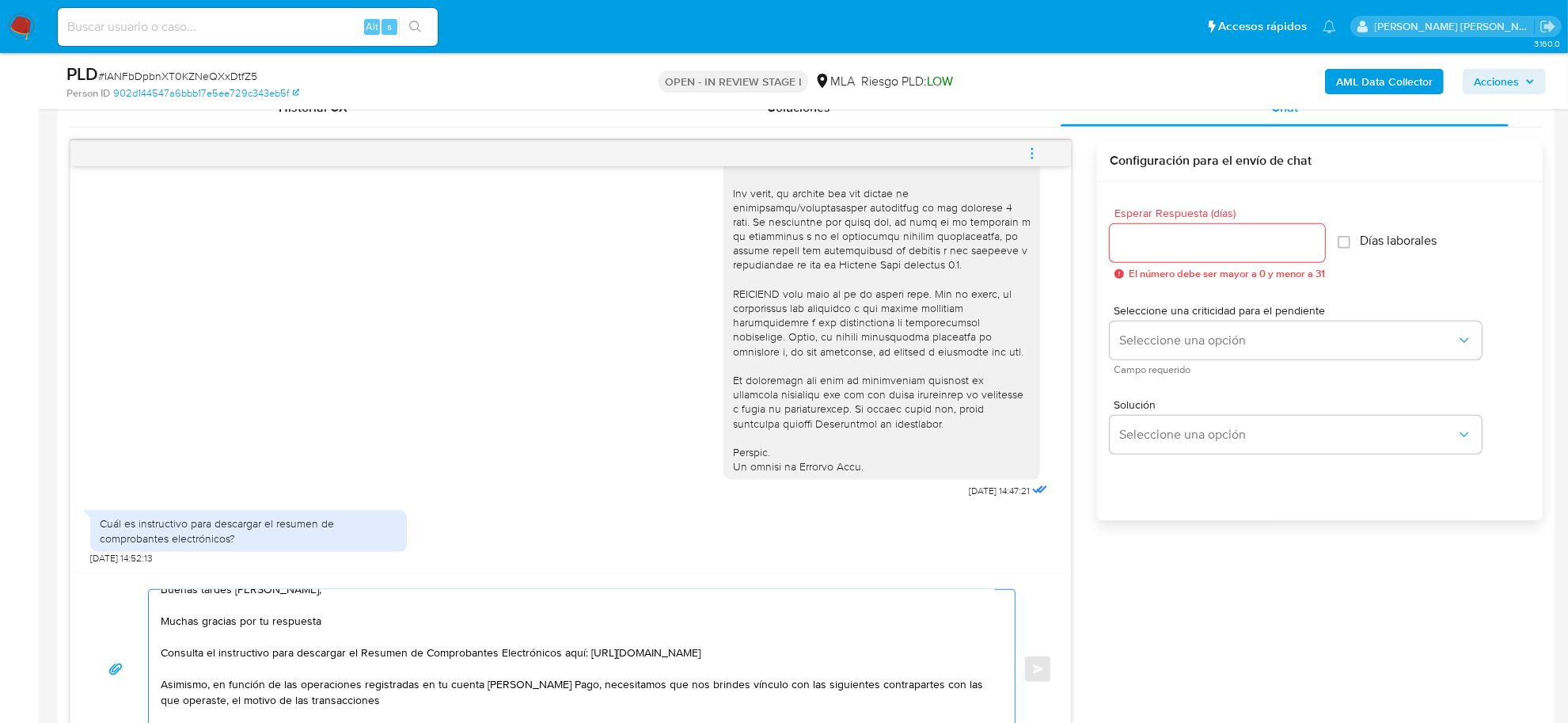
scroll to position [58, 0]
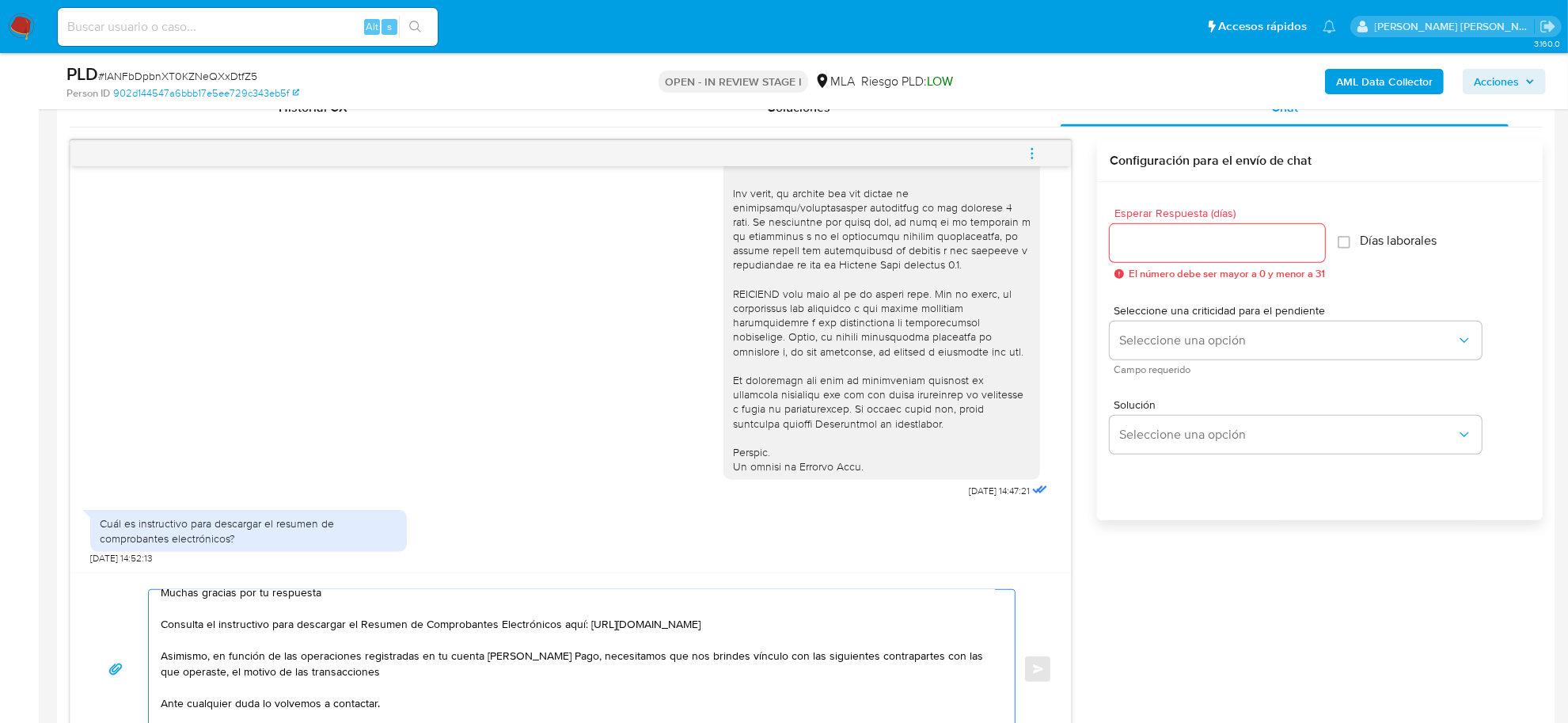
drag, startPoint x: 776, startPoint y: 644, endPoint x: 208, endPoint y: 657, distance: 568.1
click at [208, 657] on textarea "Buenas tardes Charly Carolina, Muchas gracias por tu respuesta Consulta el inst…" at bounding box center [578, 669] width 834 height 158
paste textarea "Ronald De Jesus Torres Marin CUIT 20960461704"
click at [420, 653] on textarea "Buenas tardes Charly Carolina, Muchas gracias por tu respuesta Consulta el inst…" at bounding box center [578, 669] width 834 height 158
click at [277, 690] on textarea "Buenas tardes Charly Carolina, Muchas gracias por tu respuesta Consulta el inst…" at bounding box center [578, 669] width 834 height 158
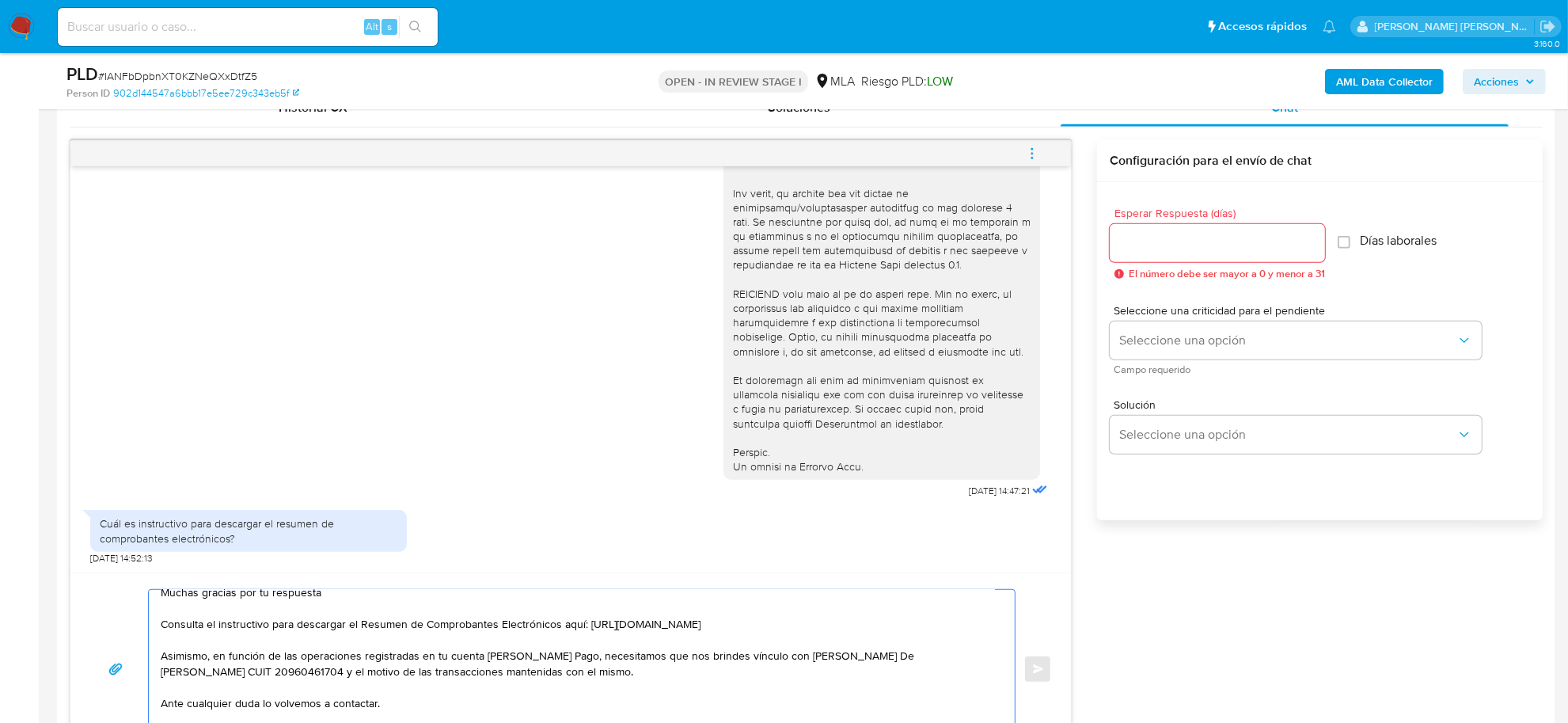
click at [277, 690] on textarea "Buenas tardes Charly Carolina, Muchas gracias por tu respuesta Consulta el inst…" at bounding box center [578, 669] width 834 height 158
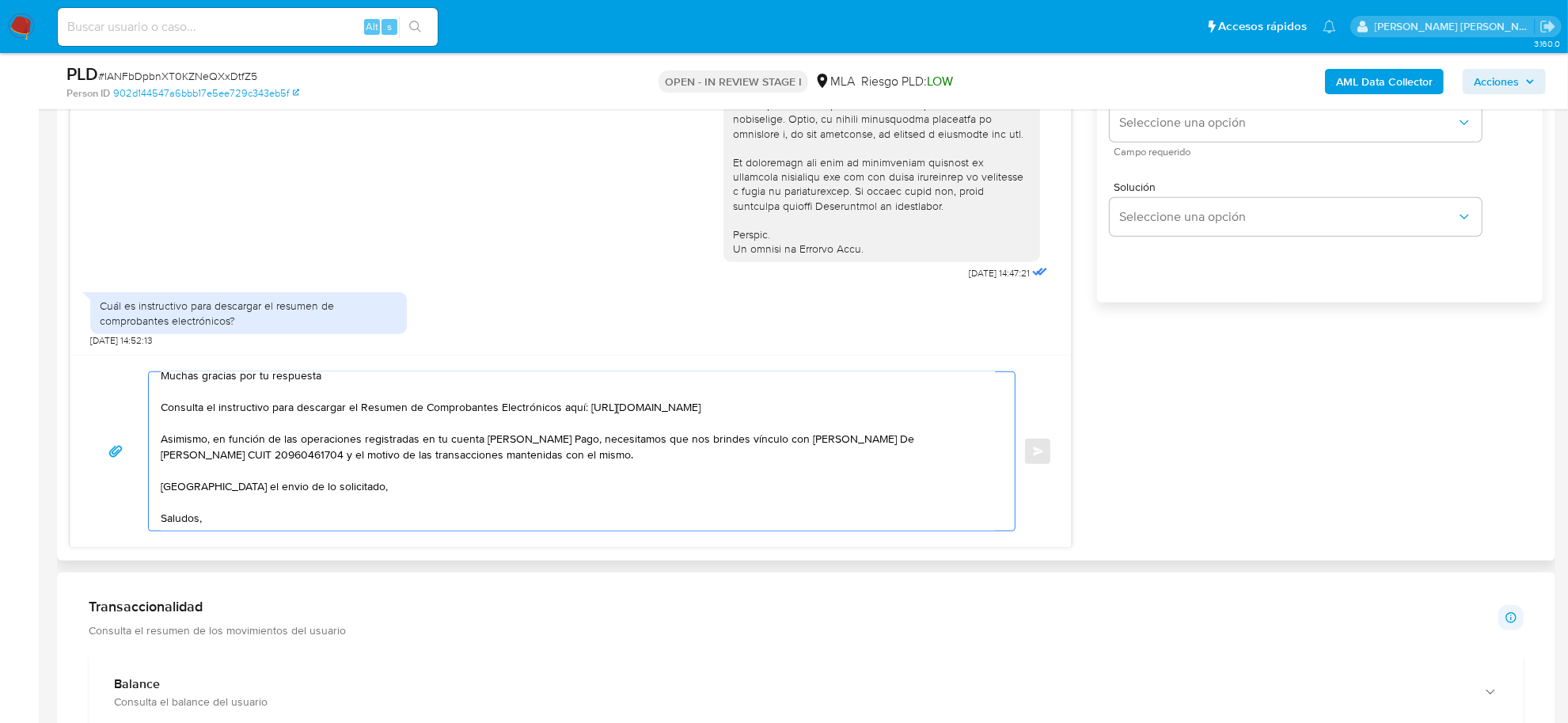
scroll to position [1013, 0]
click at [187, 471] on textarea "Buenas tardes Charly Carolina, Muchas gracias por tu respuesta Consulta el inst…" at bounding box center [578, 450] width 834 height 158
paste textarea "Es importante que sepas que, en caso de no responder a lo solicitado o si lo pr…"
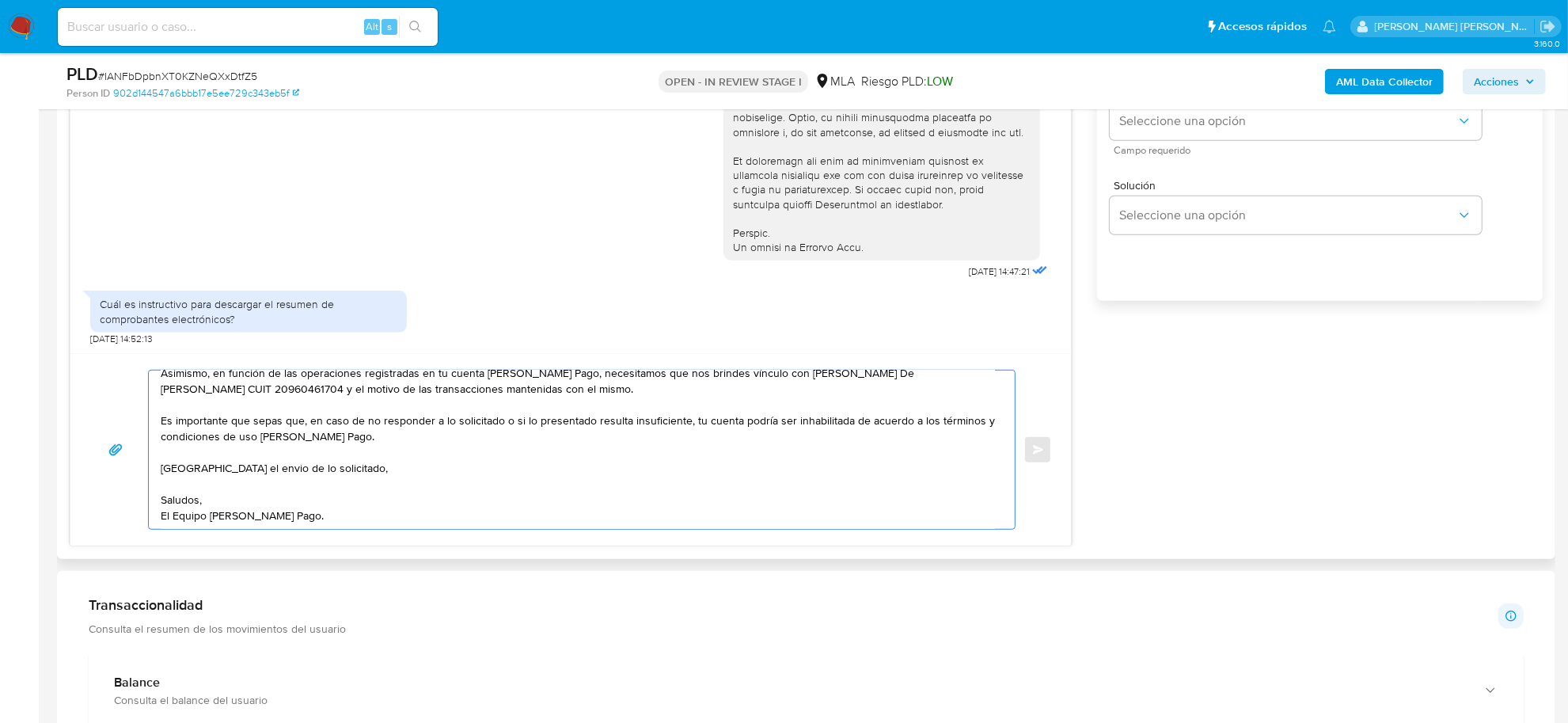
click at [254, 457] on textarea "Buenas tardes Charly Carolina, Muchas gracias por tu respuesta Consulta el inst…" at bounding box center [578, 450] width 834 height 158
click at [220, 520] on textarea "Buenas tardes Charly Carolina, Muchas gracias por tu respuesta Consulta el inst…" at bounding box center [578, 450] width 834 height 158
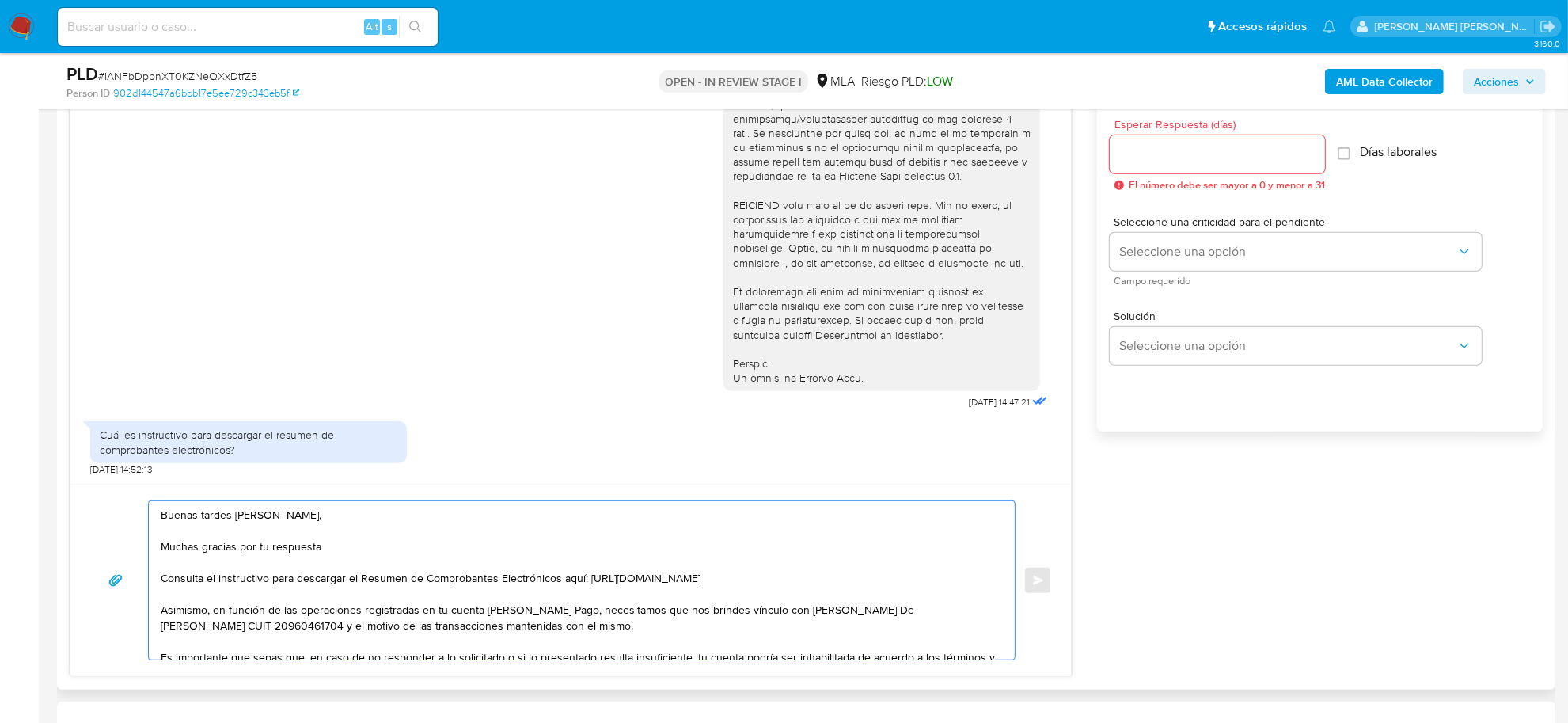
scroll to position [717, 0]
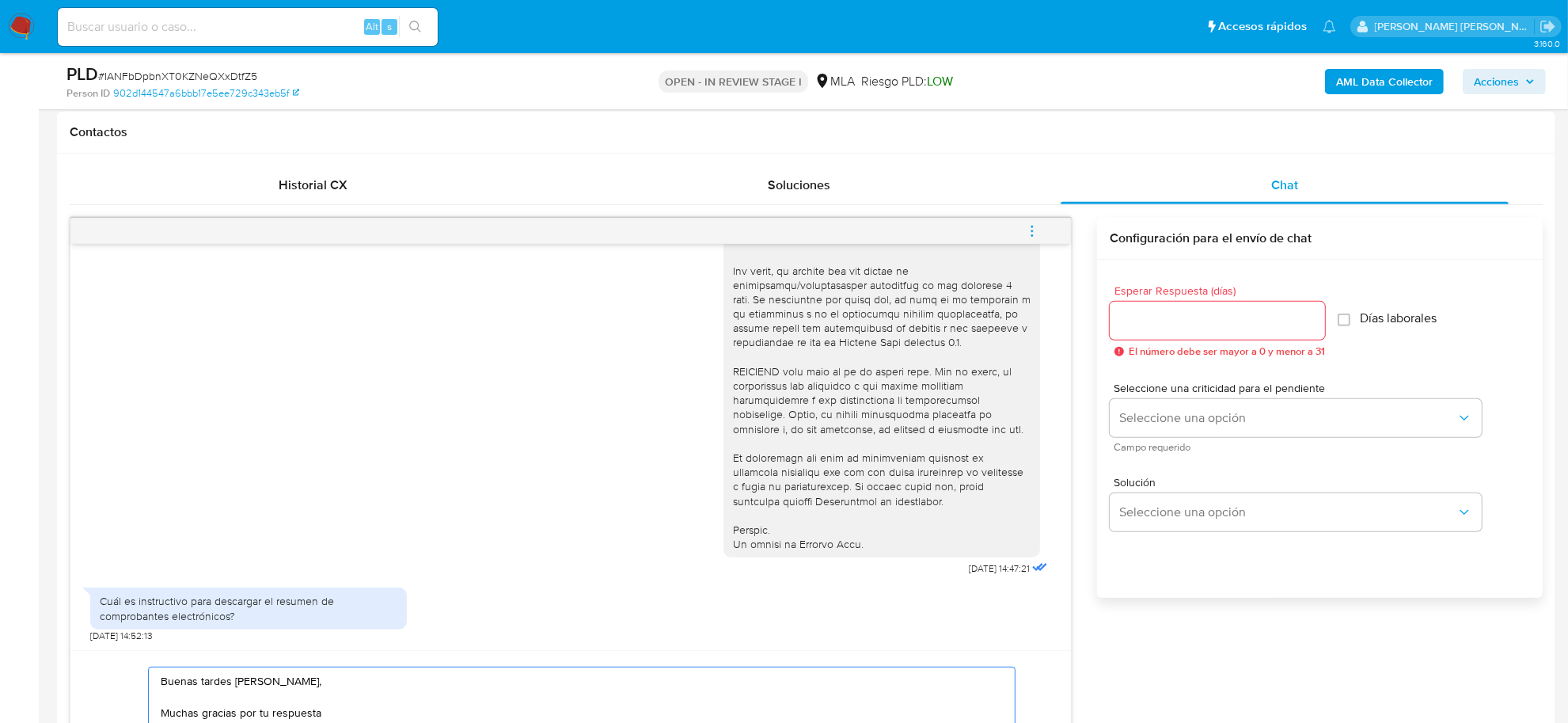
type textarea "Buenas tardes Charly Carolina, Muchas gracias por tu respuesta Consulta el inst…"
click at [1148, 328] on input "Esperar Respuesta (días)" at bounding box center [1216, 320] width 215 height 21
type input "2"
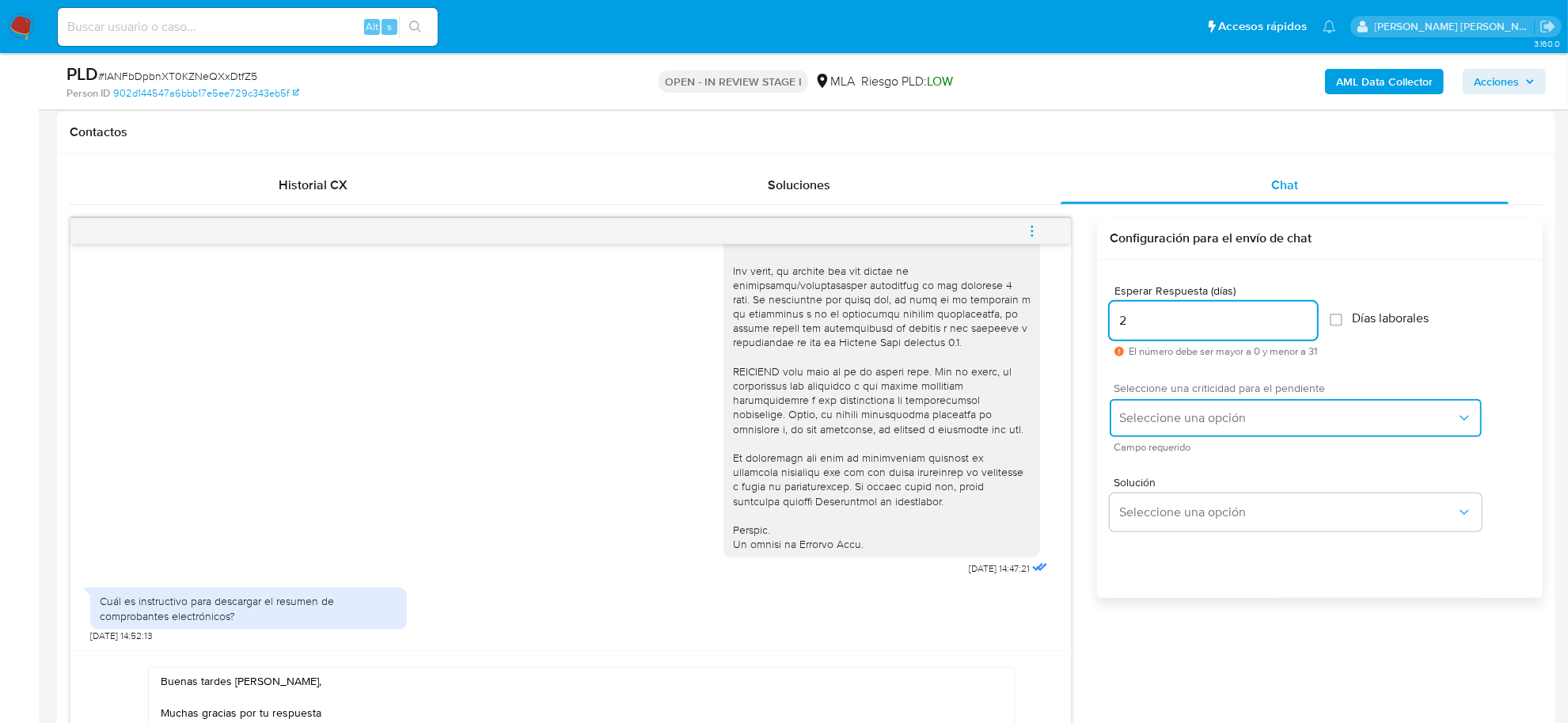
click at [1193, 424] on span "Seleccione una opción" at bounding box center [1287, 418] width 337 height 16
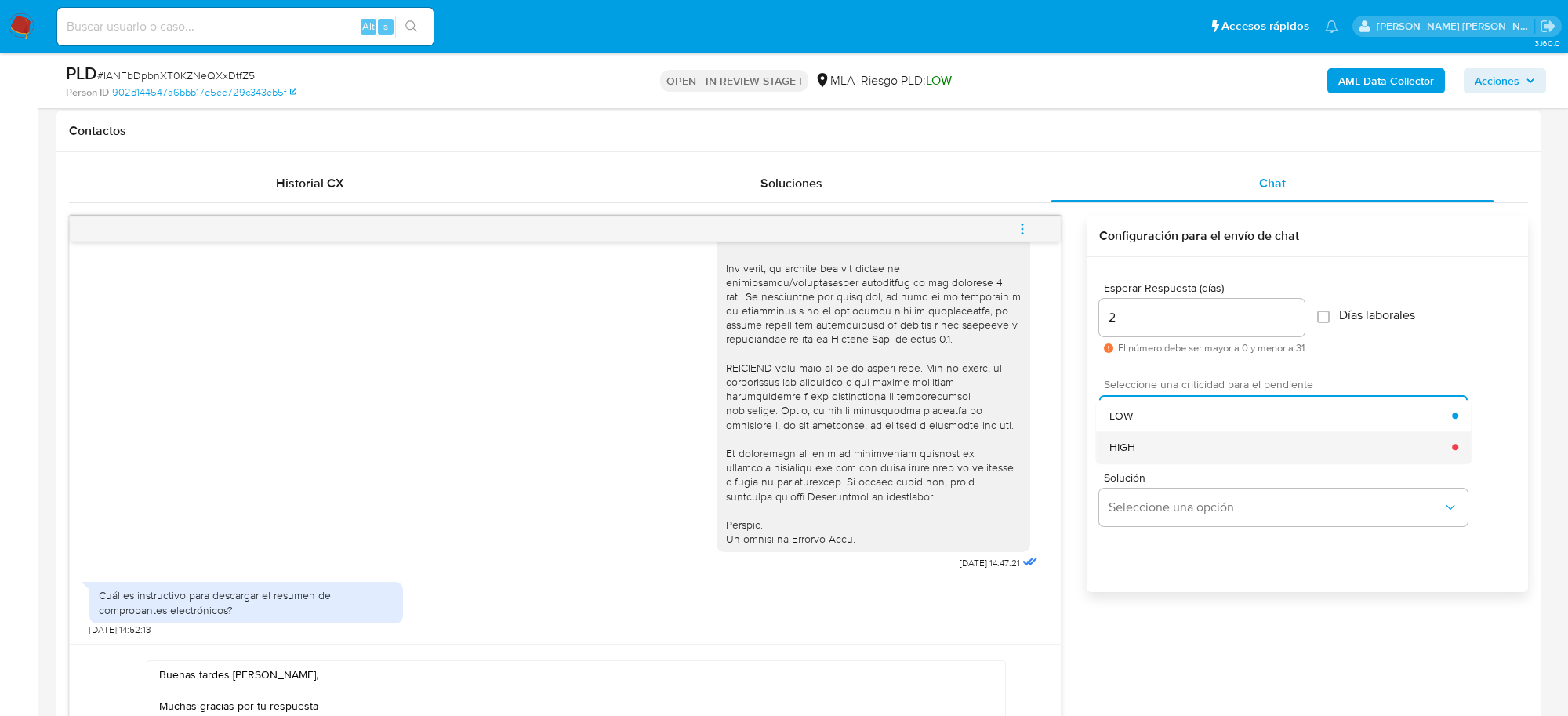
click at [1135, 435] on div "HIGH" at bounding box center [1281, 446] width 344 height 31
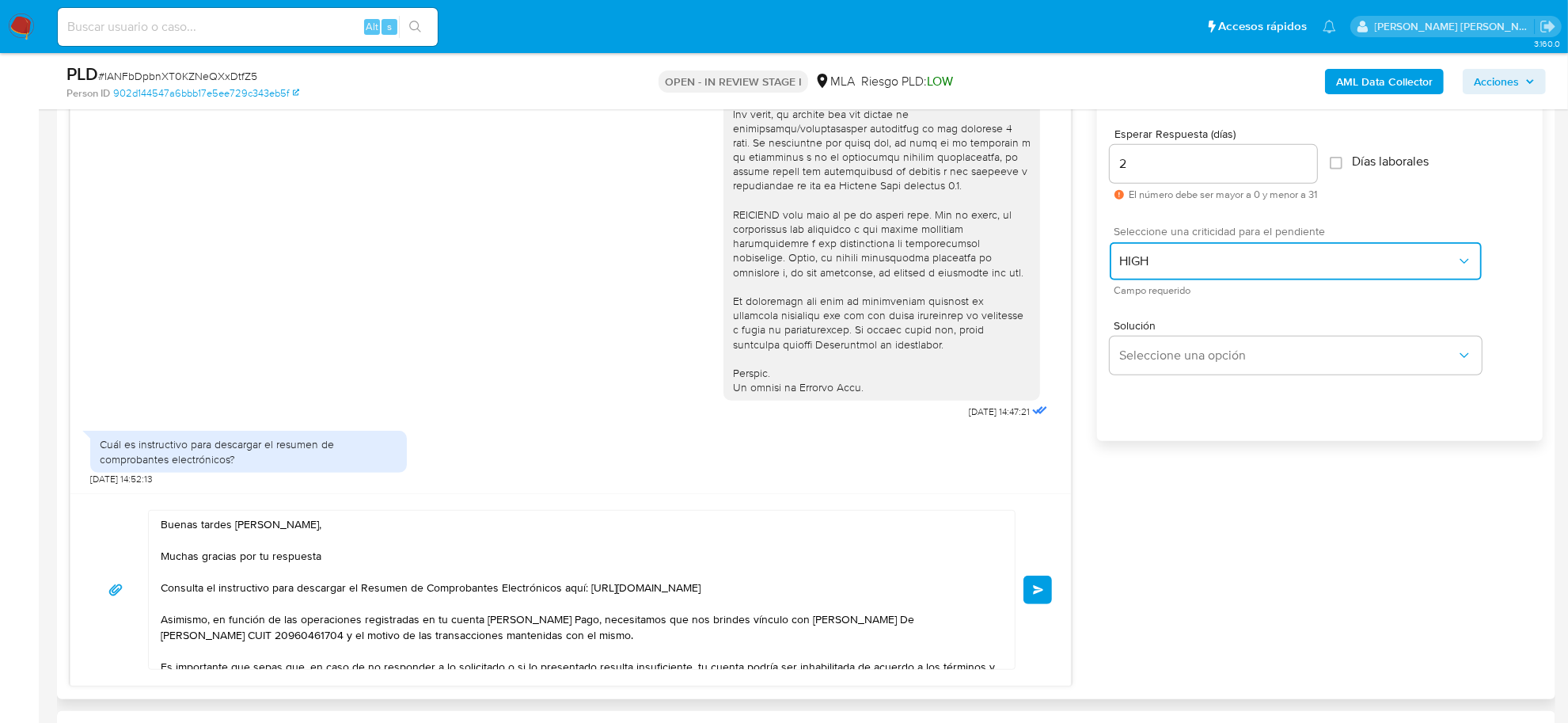
scroll to position [1013, 0]
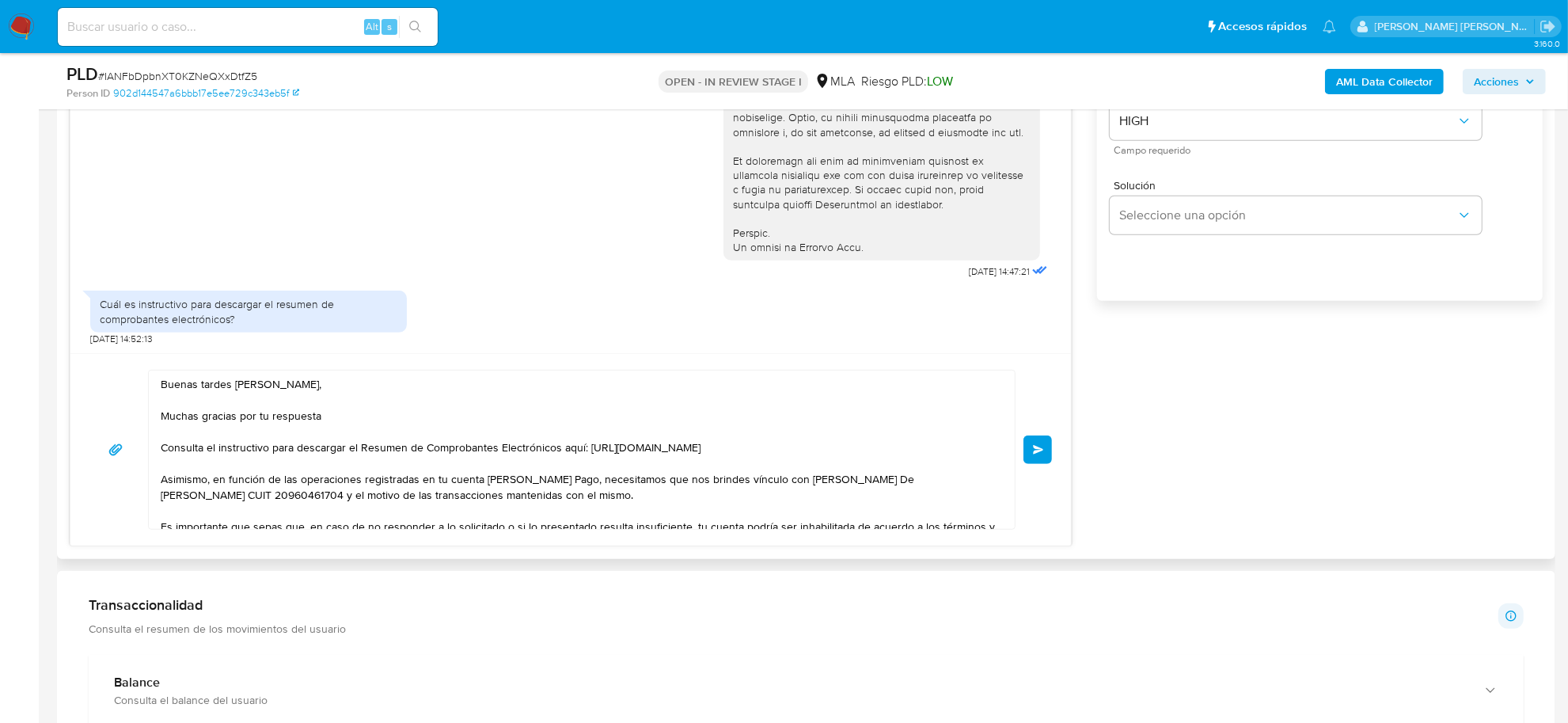
click at [1029, 456] on button "Enviar" at bounding box center [1038, 450] width 29 height 29
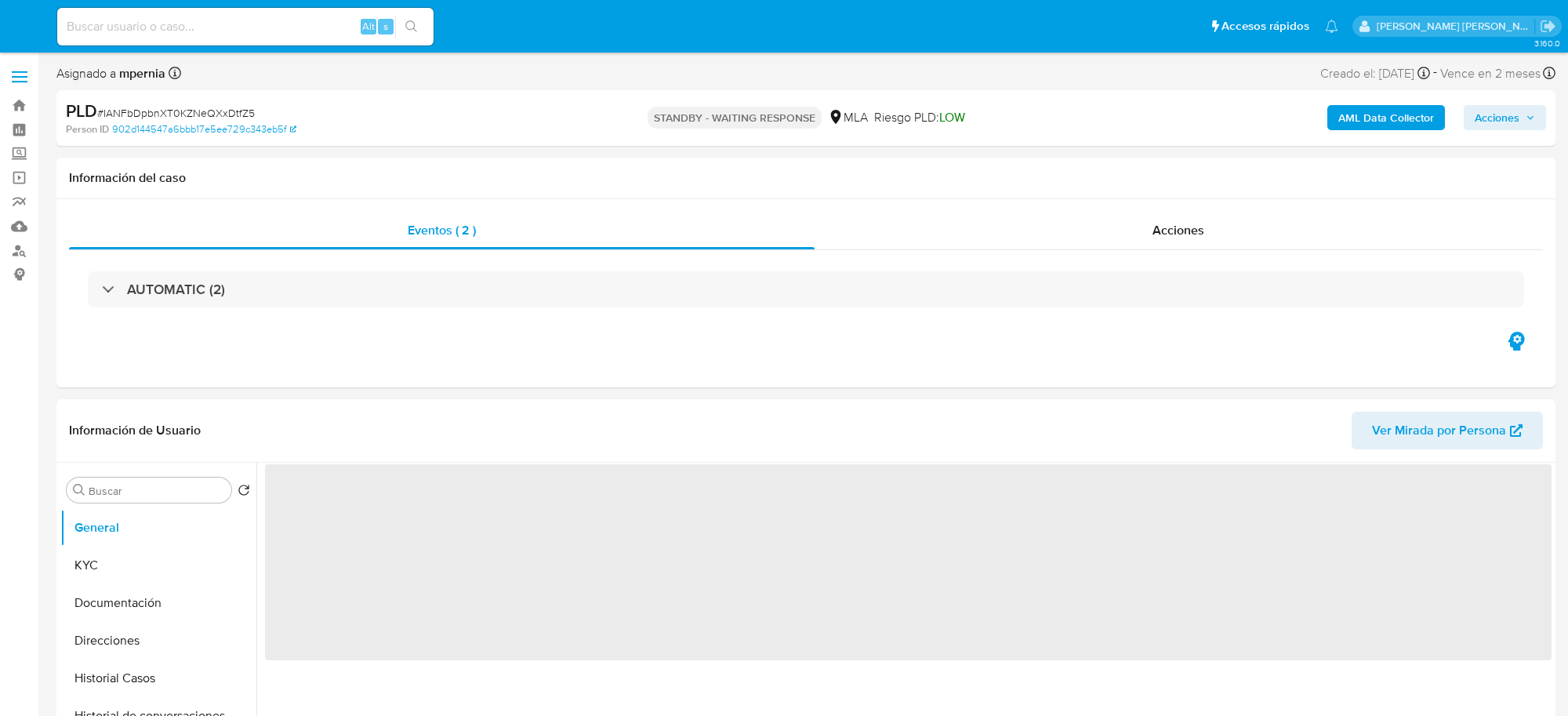
select select "10"
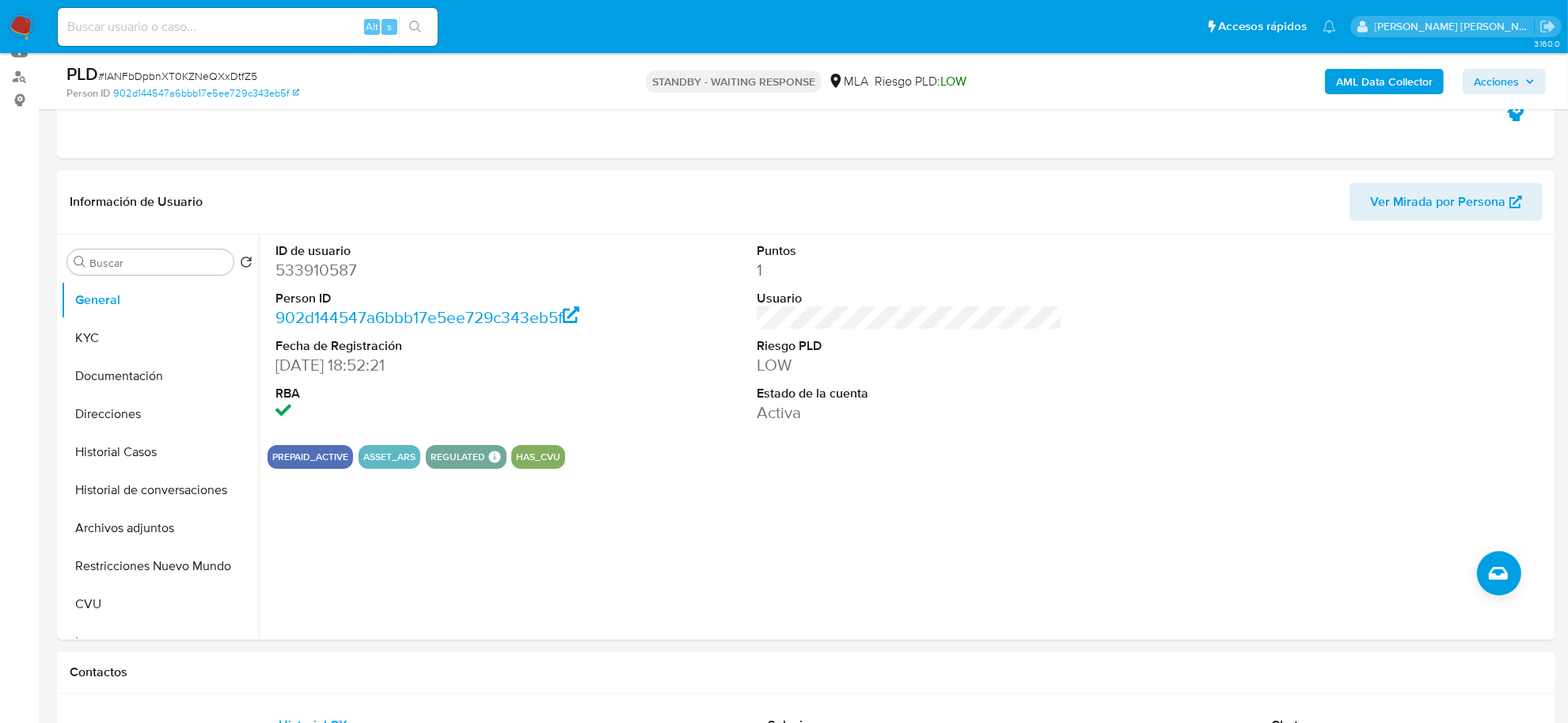
scroll to position [297, 0]
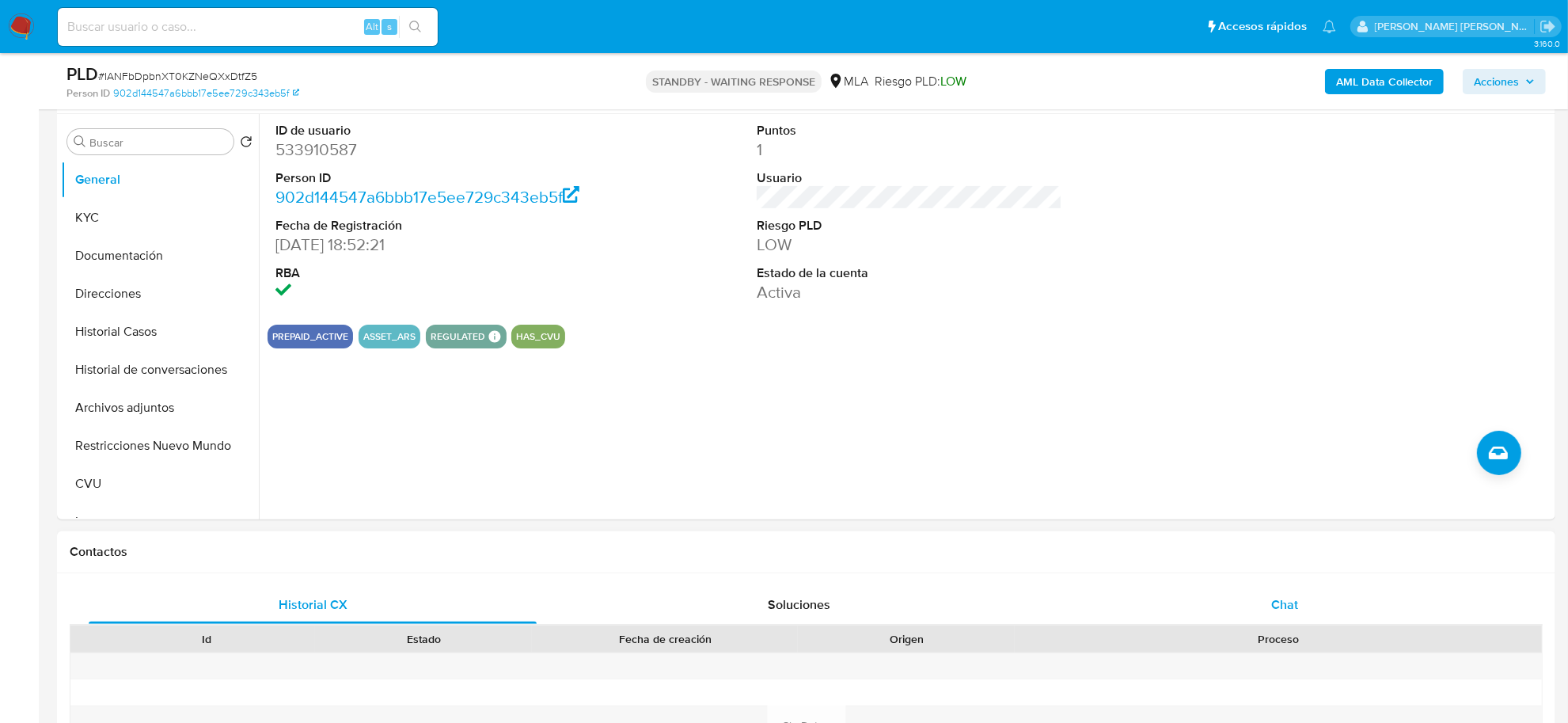
click at [1295, 590] on div "Chat" at bounding box center [1284, 604] width 448 height 38
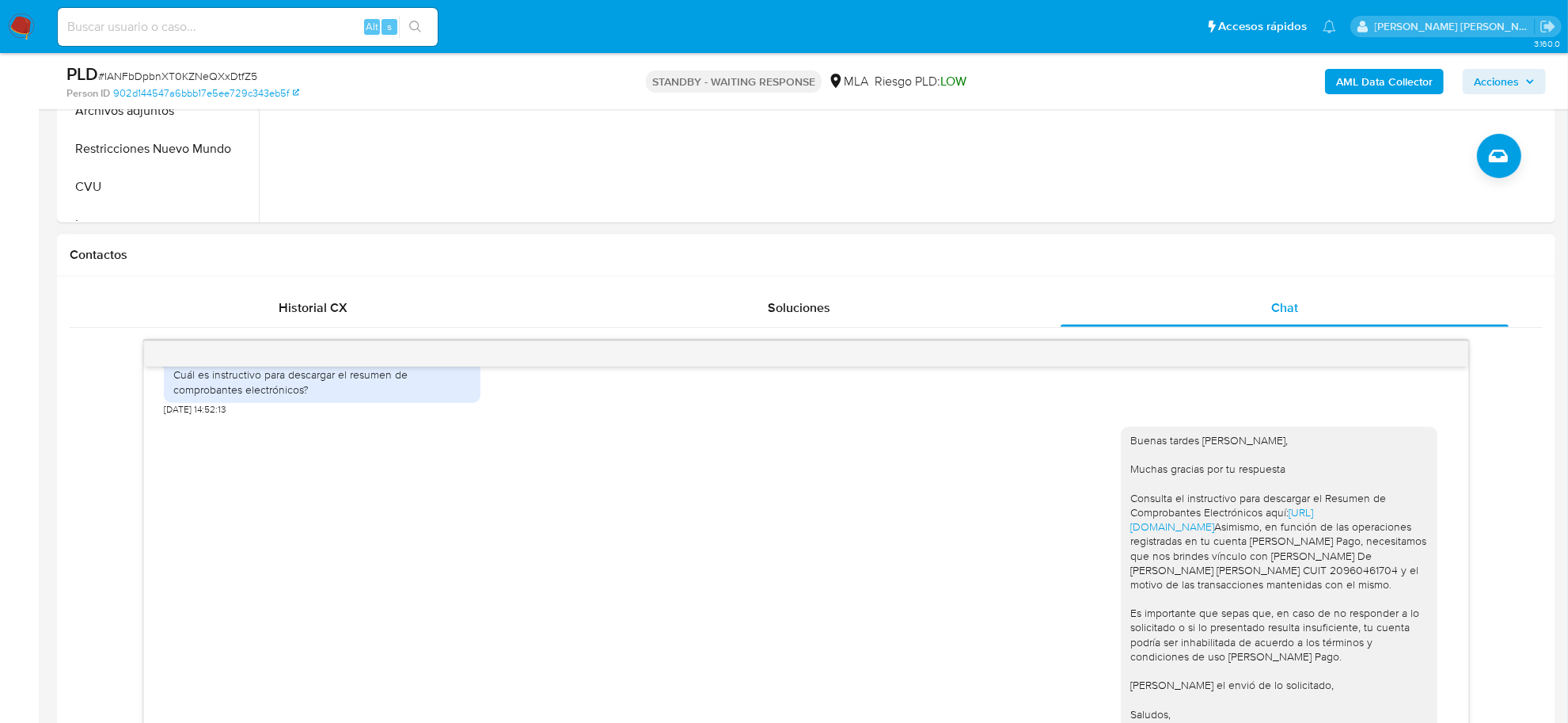
scroll to position [791, 0]
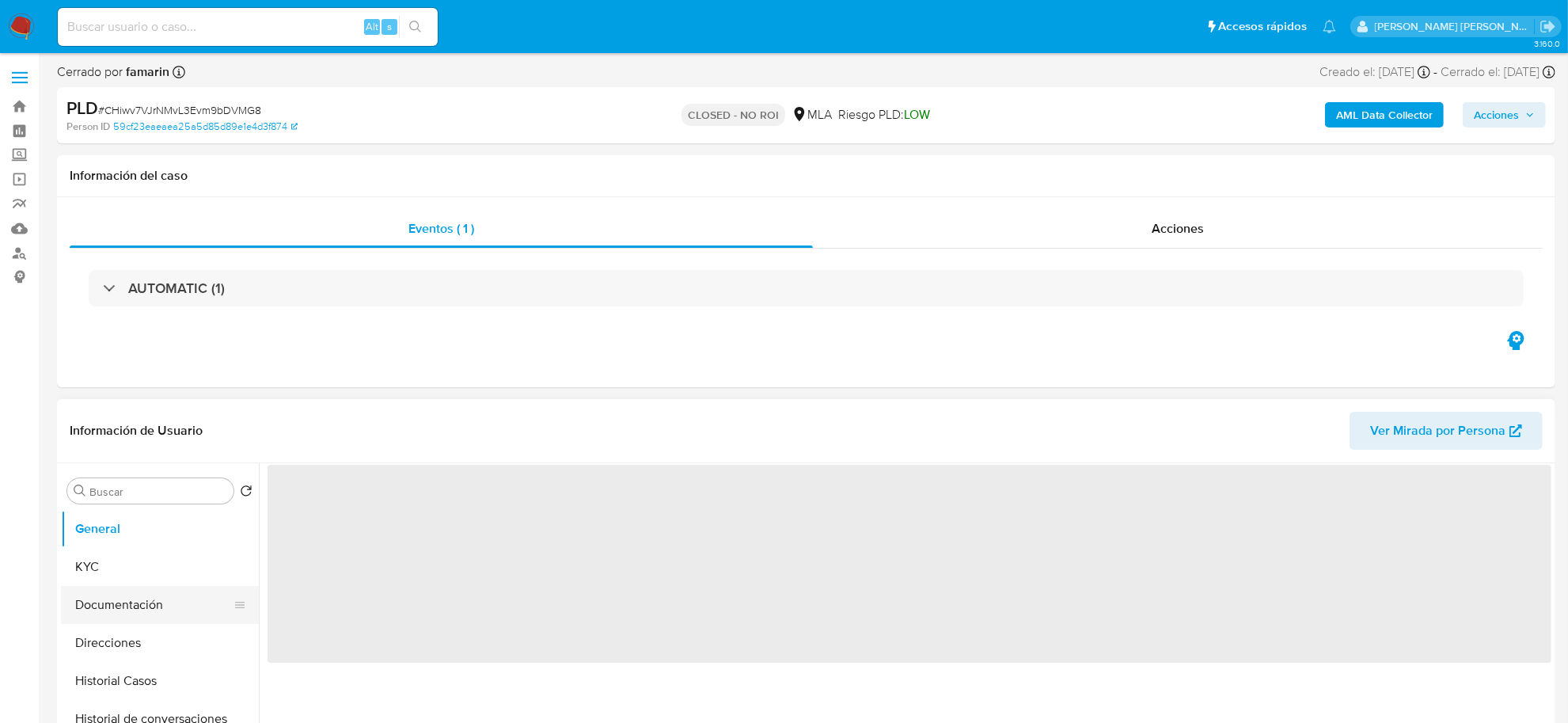
select select "10"
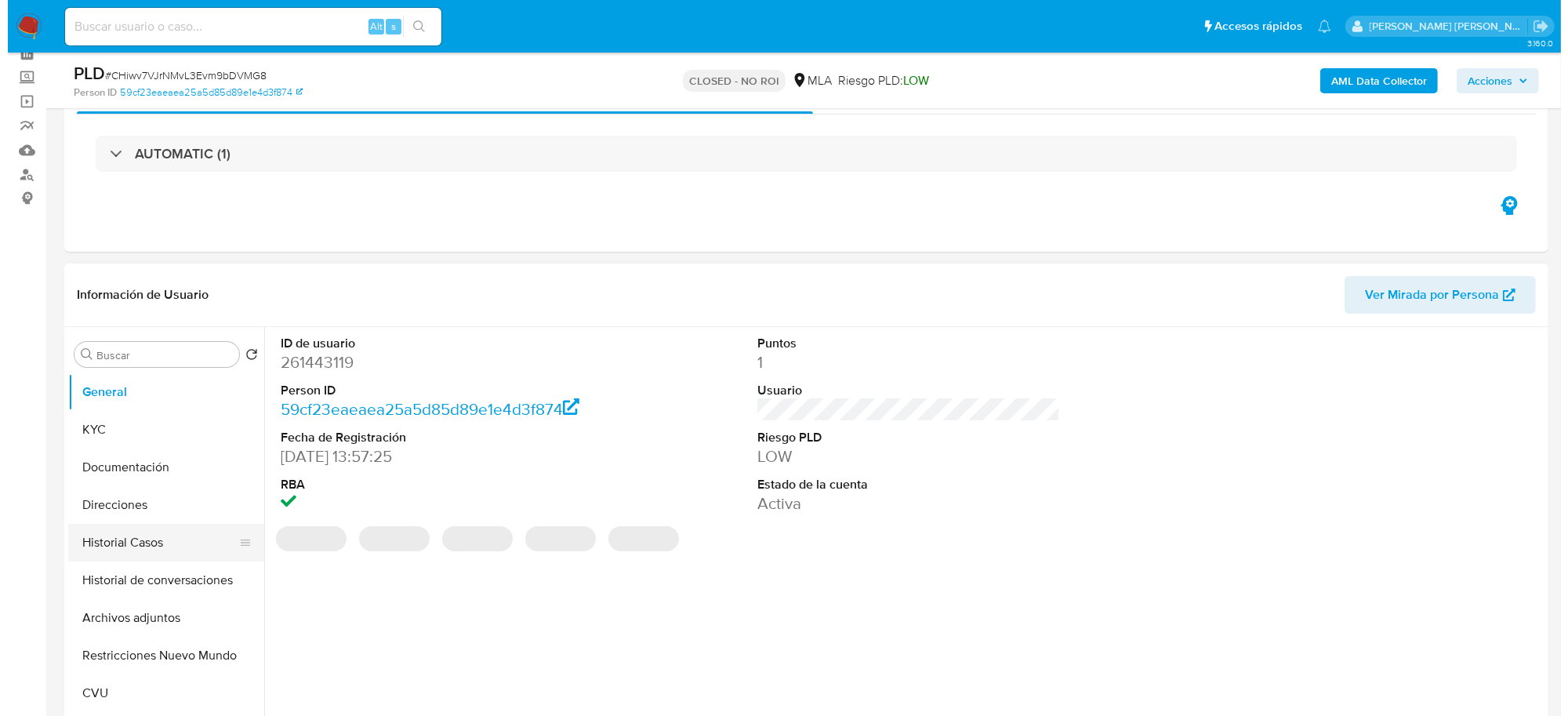
scroll to position [98, 0]
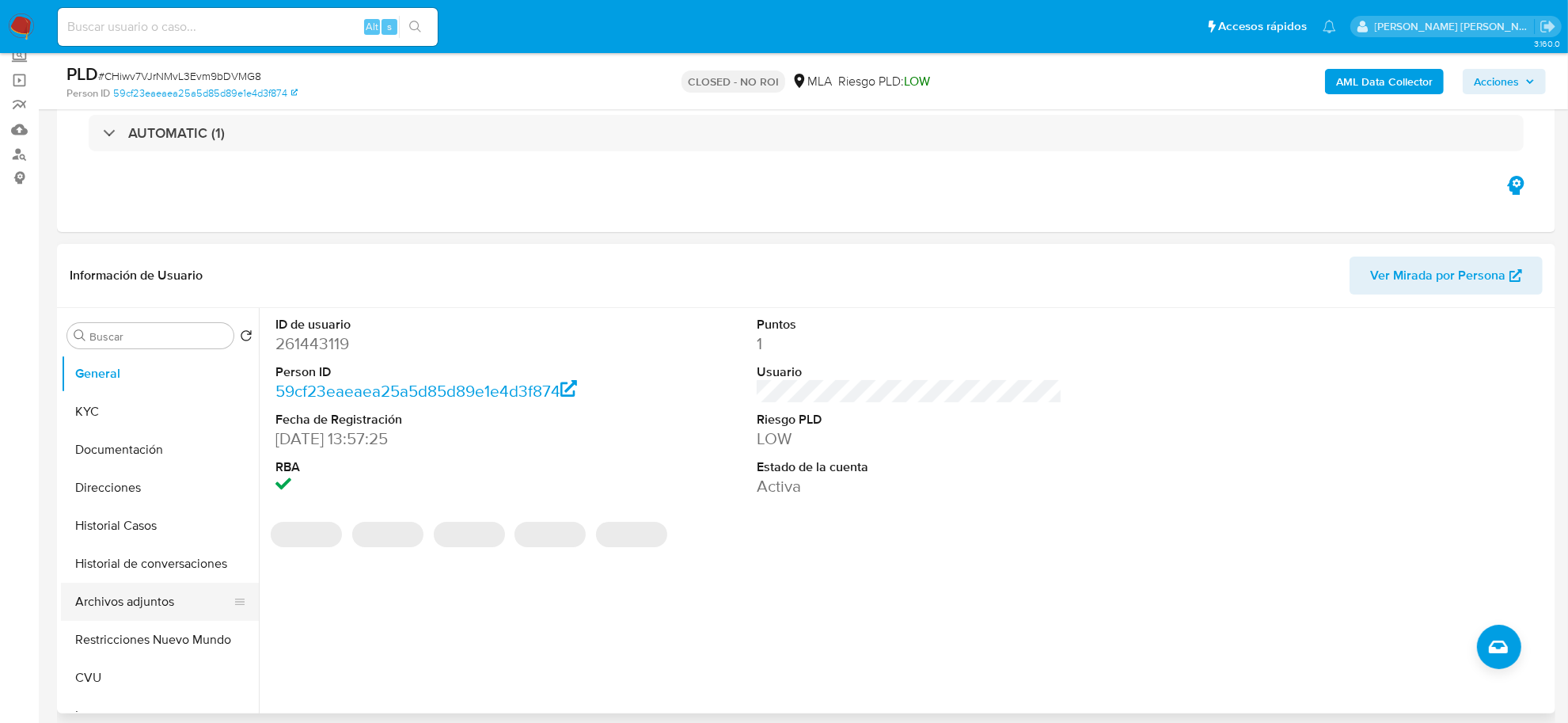
click at [143, 591] on button "Archivos adjuntos" at bounding box center [154, 602] width 185 height 38
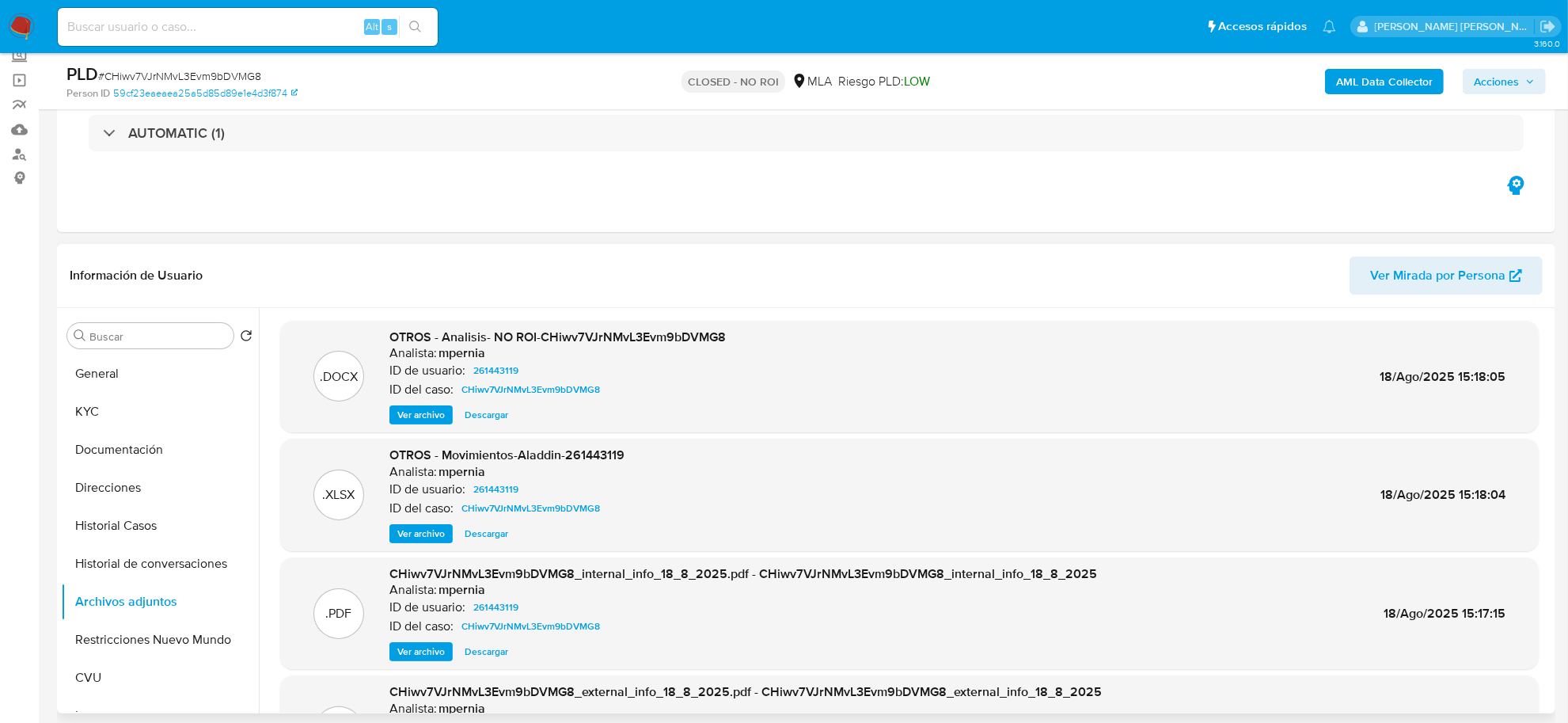
click at [396, 400] on div "OTROS - Analisis- NO ROI-CHiwv7VJrNMvL3Evm9bDVMG8 Analista: mpernia ID de usuar…" at bounding box center [557, 376] width 336 height 96
click at [407, 407] on span "Ver archivo" at bounding box center [421, 415] width 48 height 16
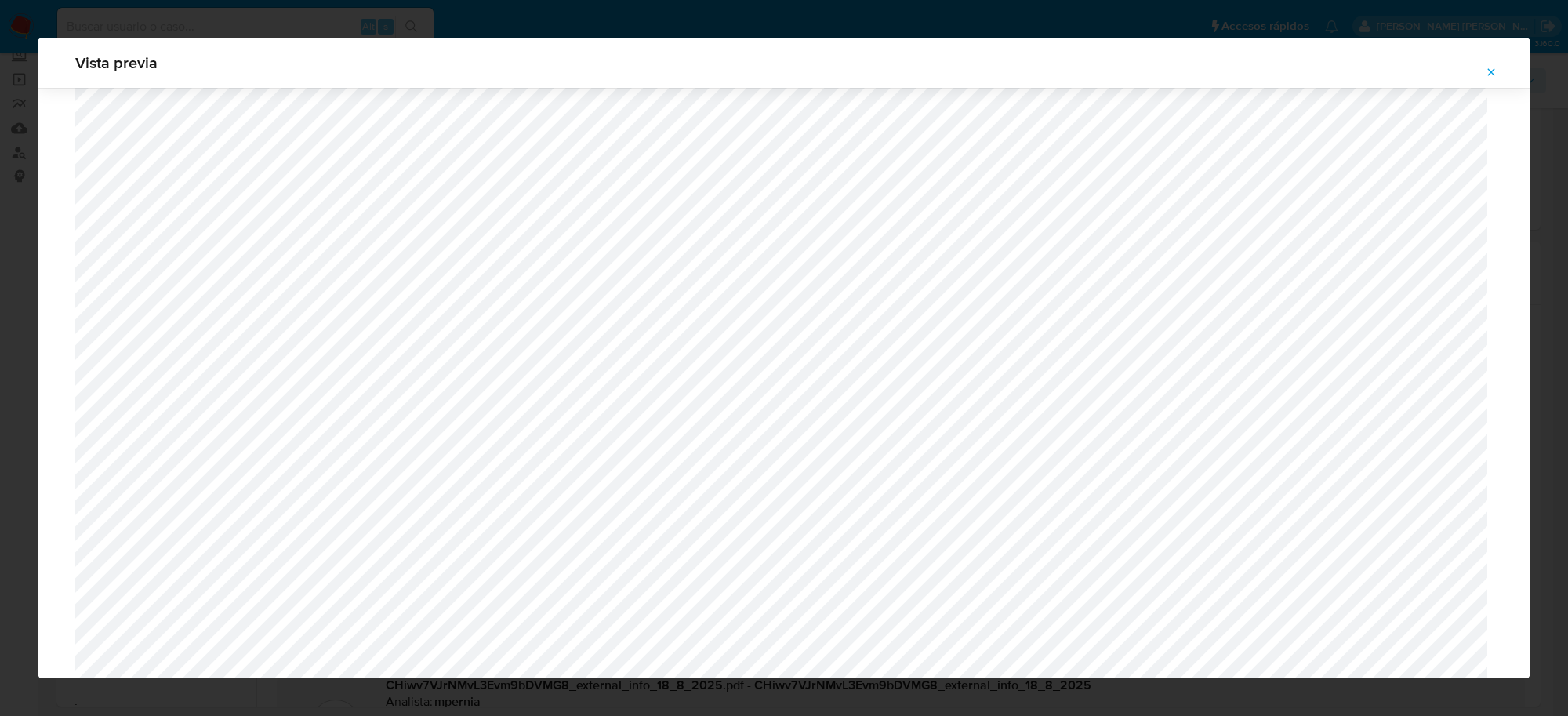
scroll to position [1144, 0]
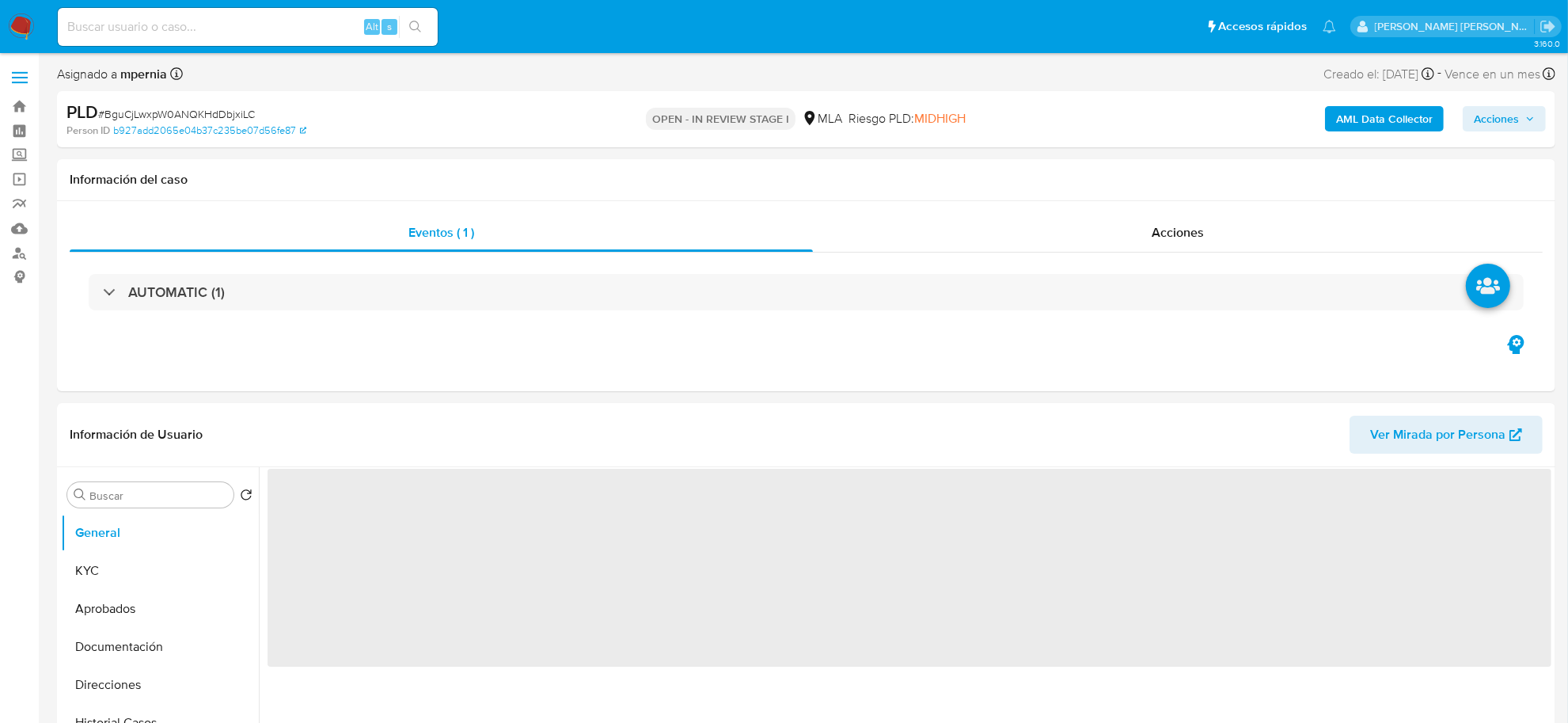
select select "10"
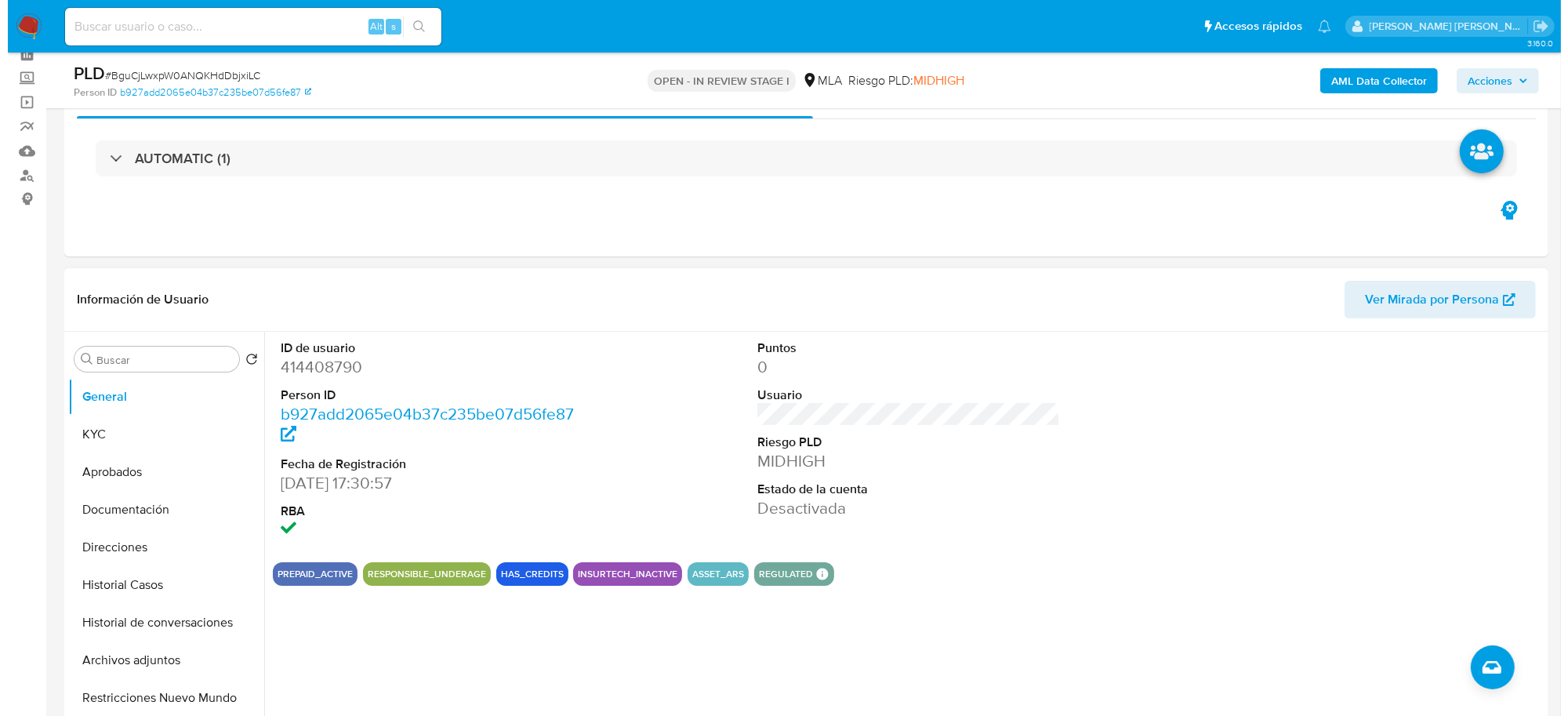
scroll to position [98, 0]
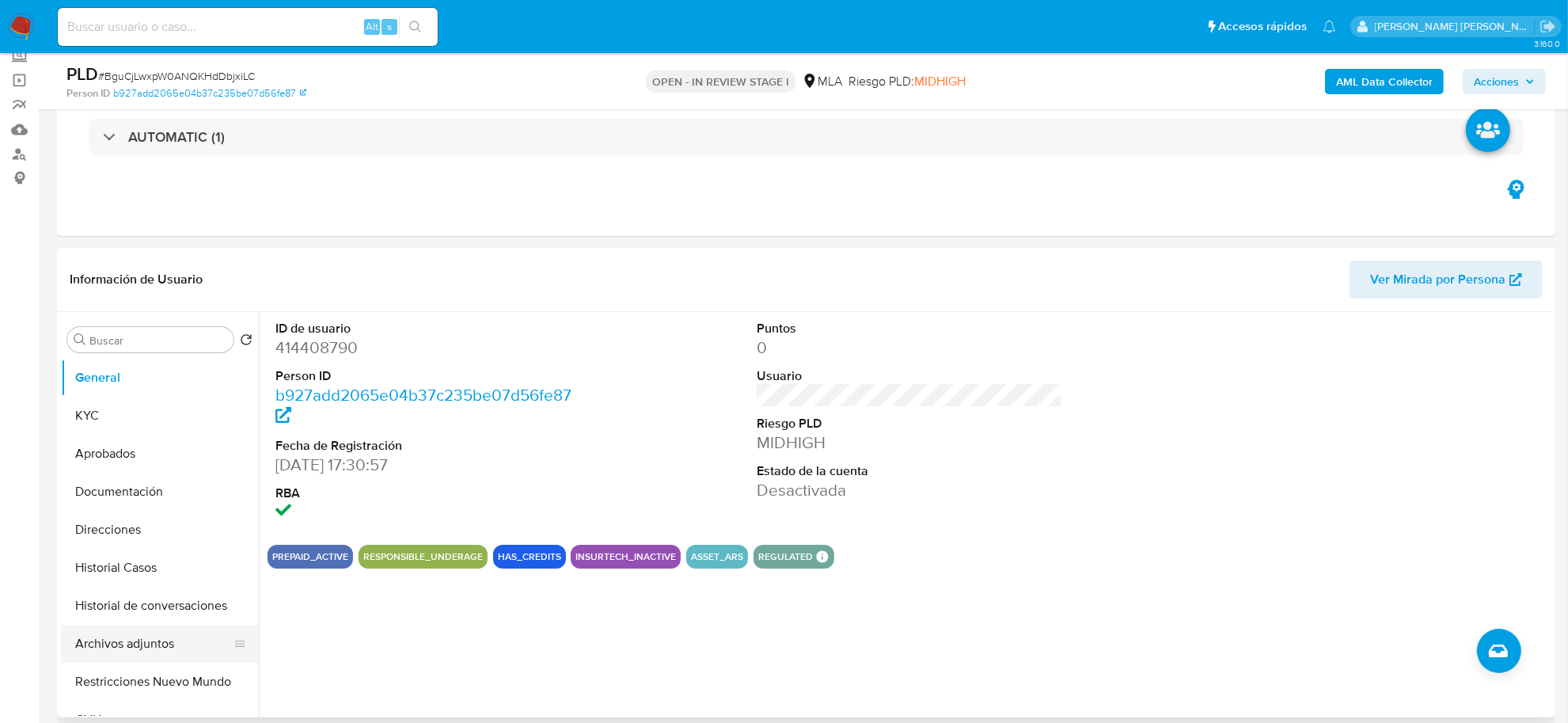
click at [117, 638] on button "Archivos adjuntos" at bounding box center [154, 643] width 185 height 38
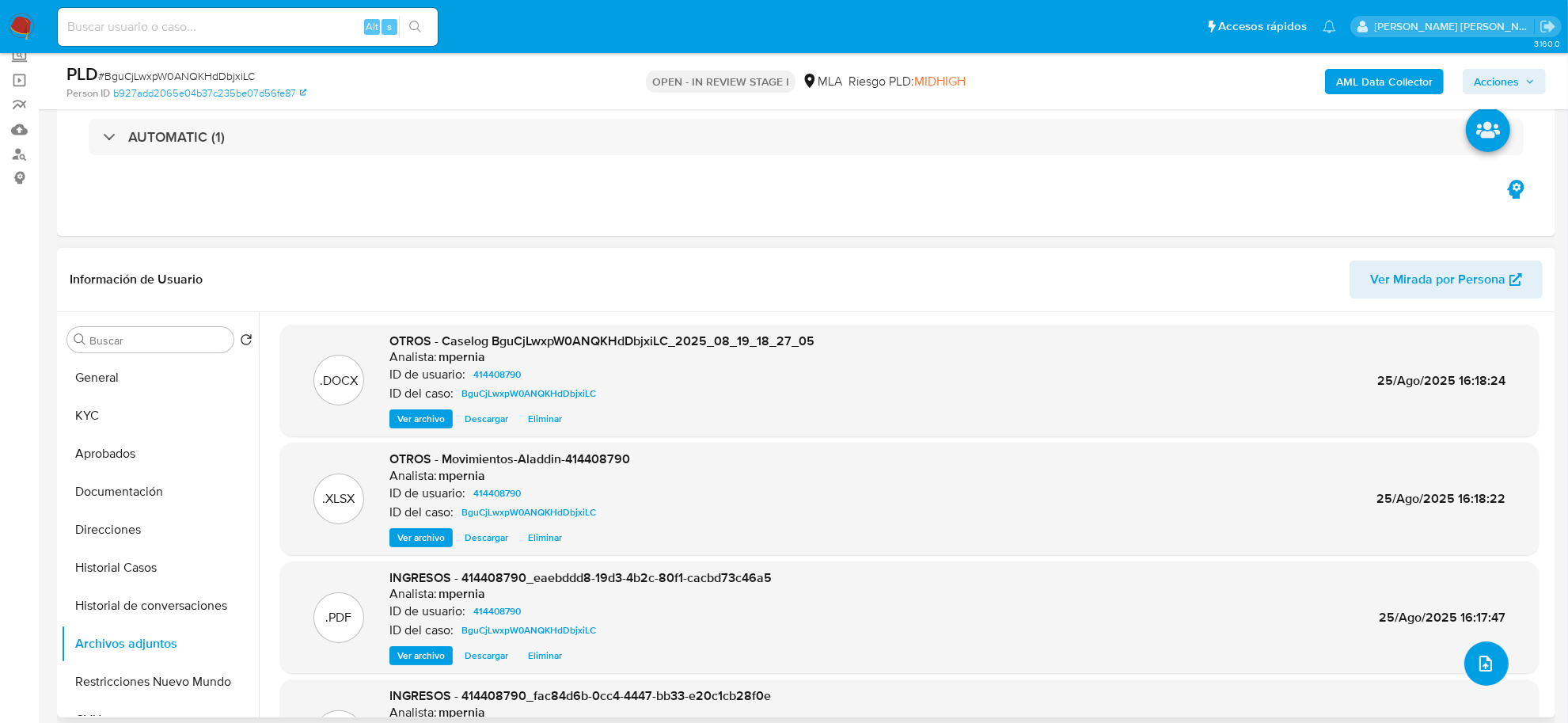
click at [1477, 677] on button "upload-file" at bounding box center [1485, 663] width 44 height 44
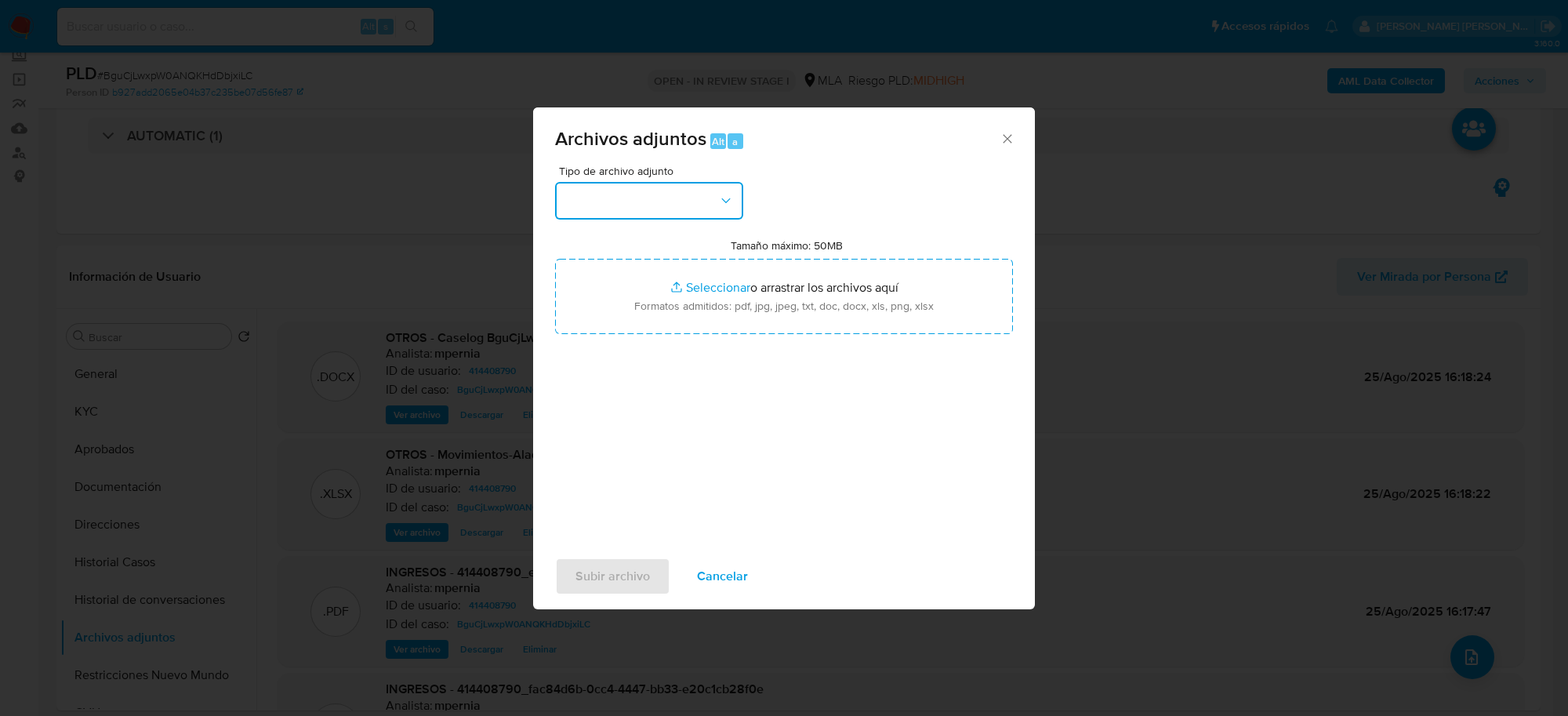
click at [647, 206] on button "button" at bounding box center [649, 200] width 188 height 37
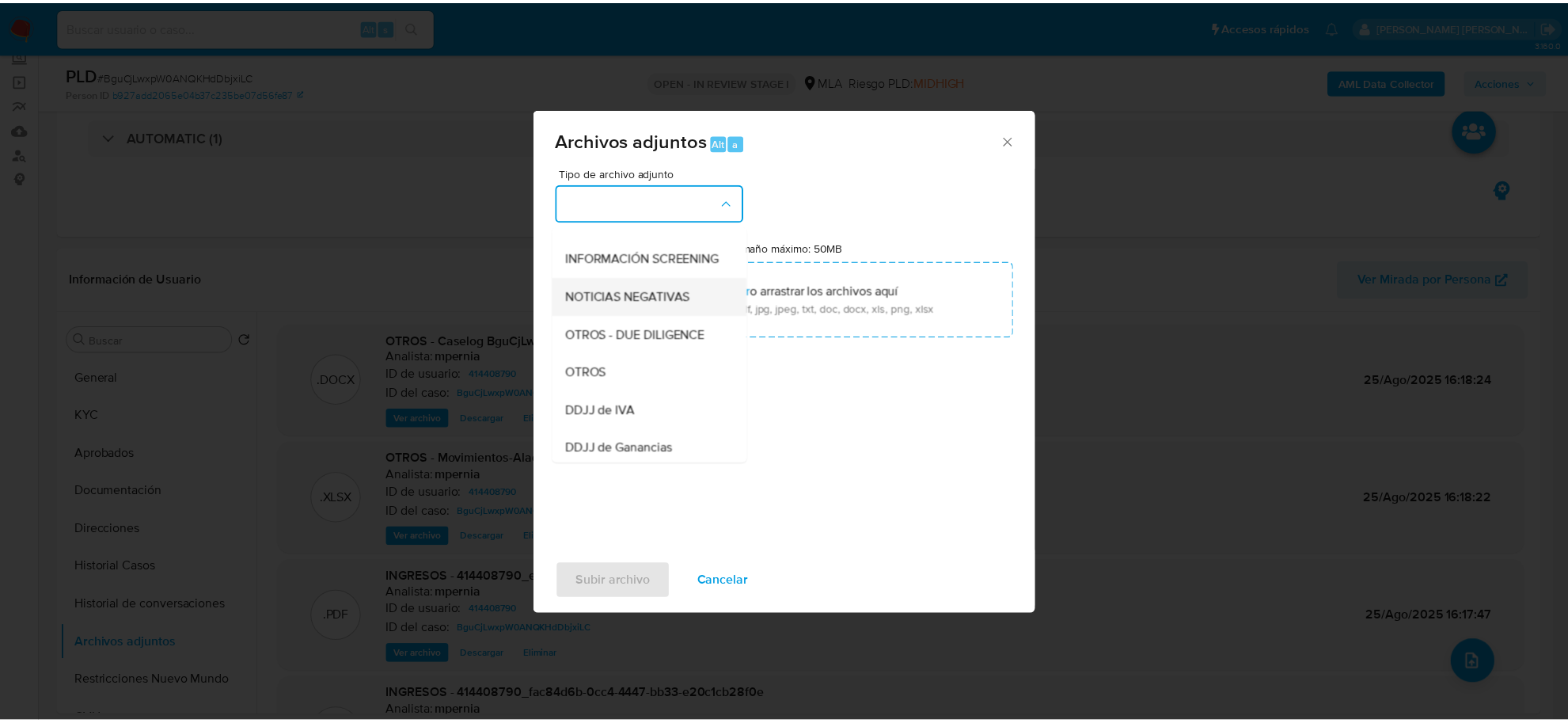
scroll to position [297, 0]
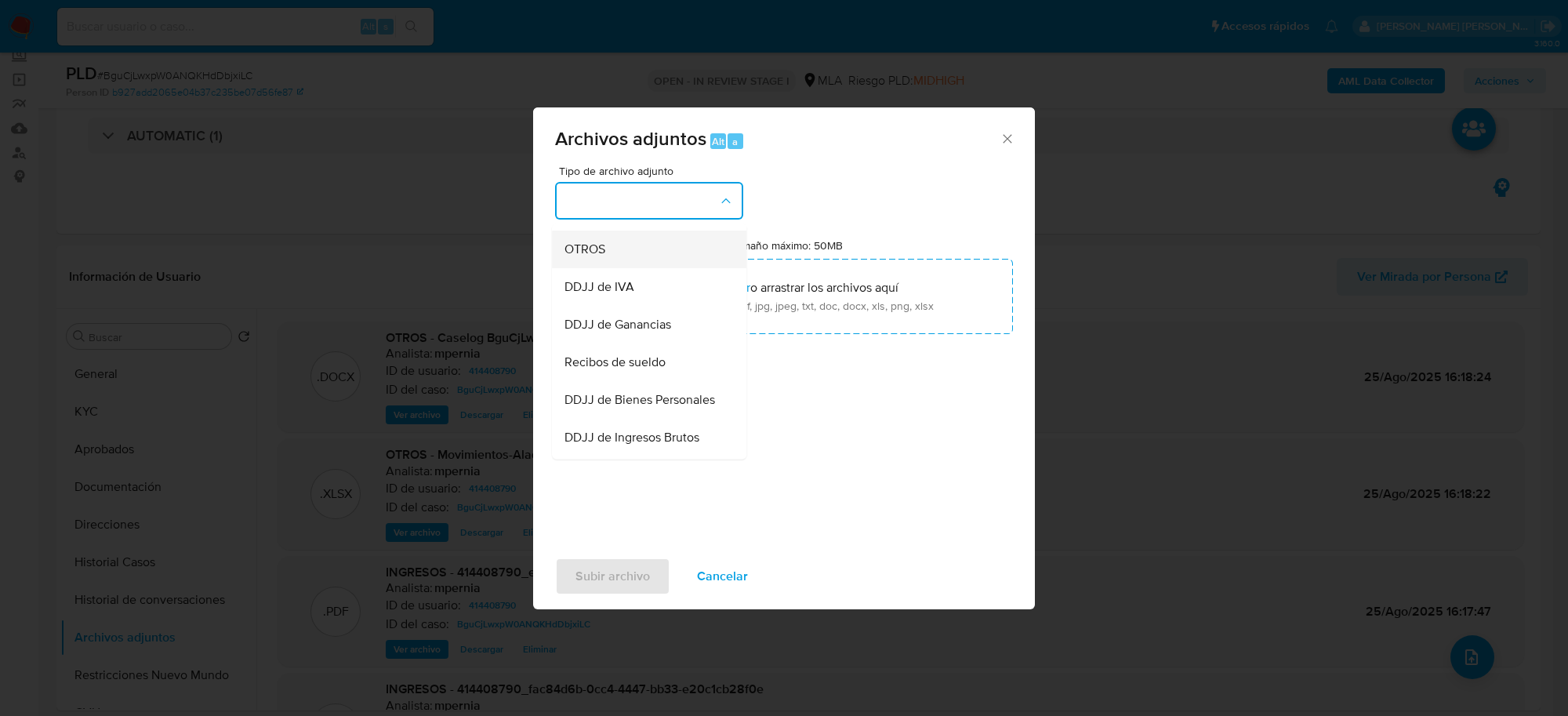
click at [594, 269] on div "OTROS" at bounding box center [645, 250] width 160 height 37
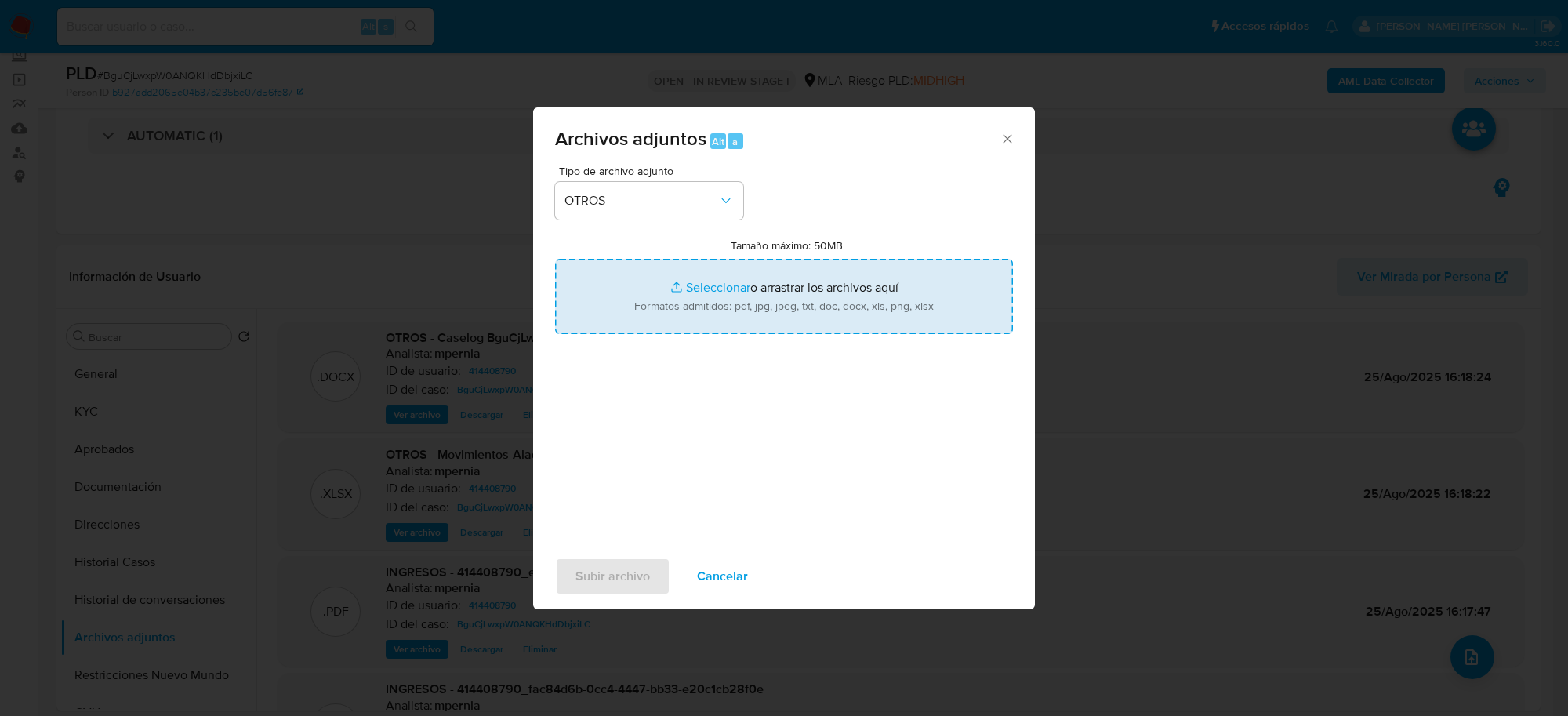
type input "C:\fakepath\Movimientos-Aladdin-414408790--.xlsx"
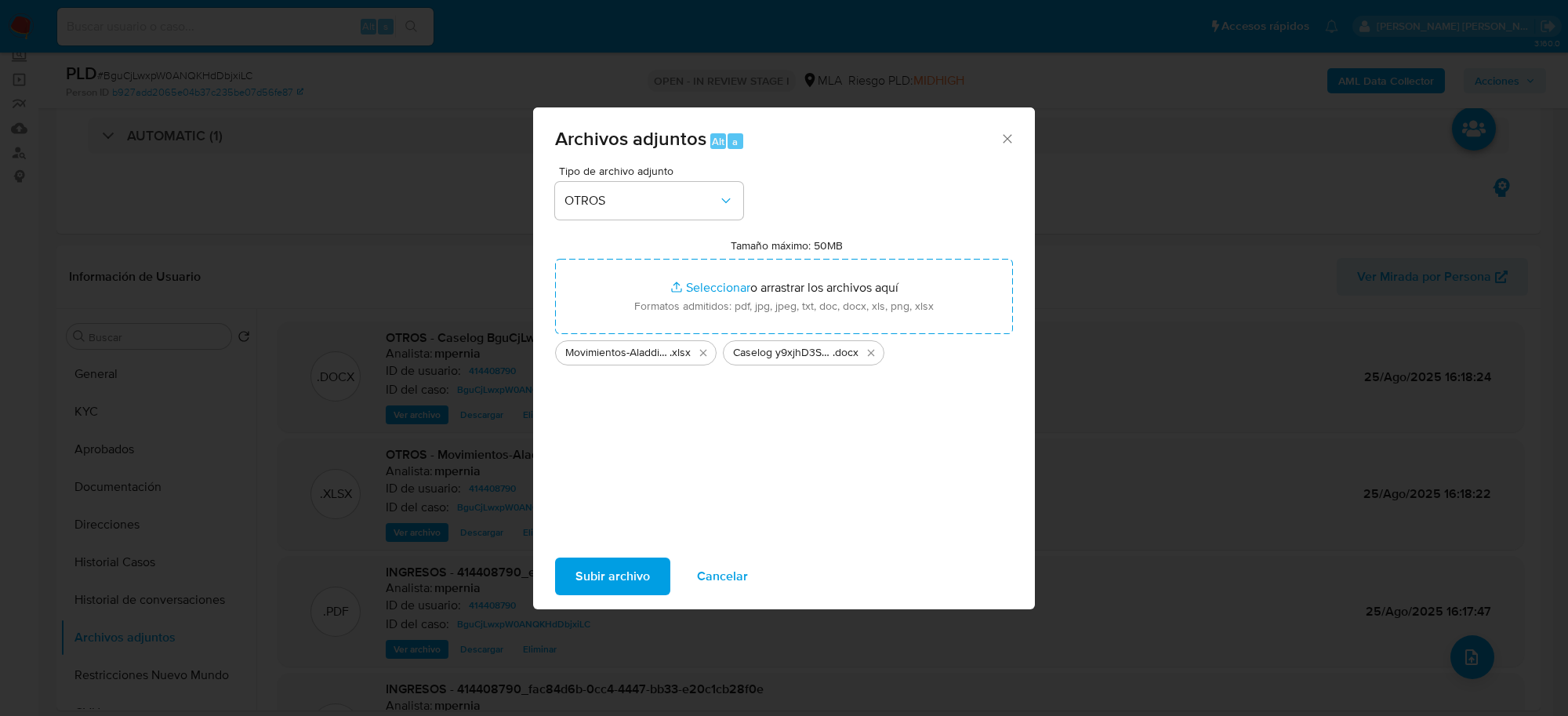
click at [644, 566] on span "Subir archivo" at bounding box center [613, 576] width 75 height 35
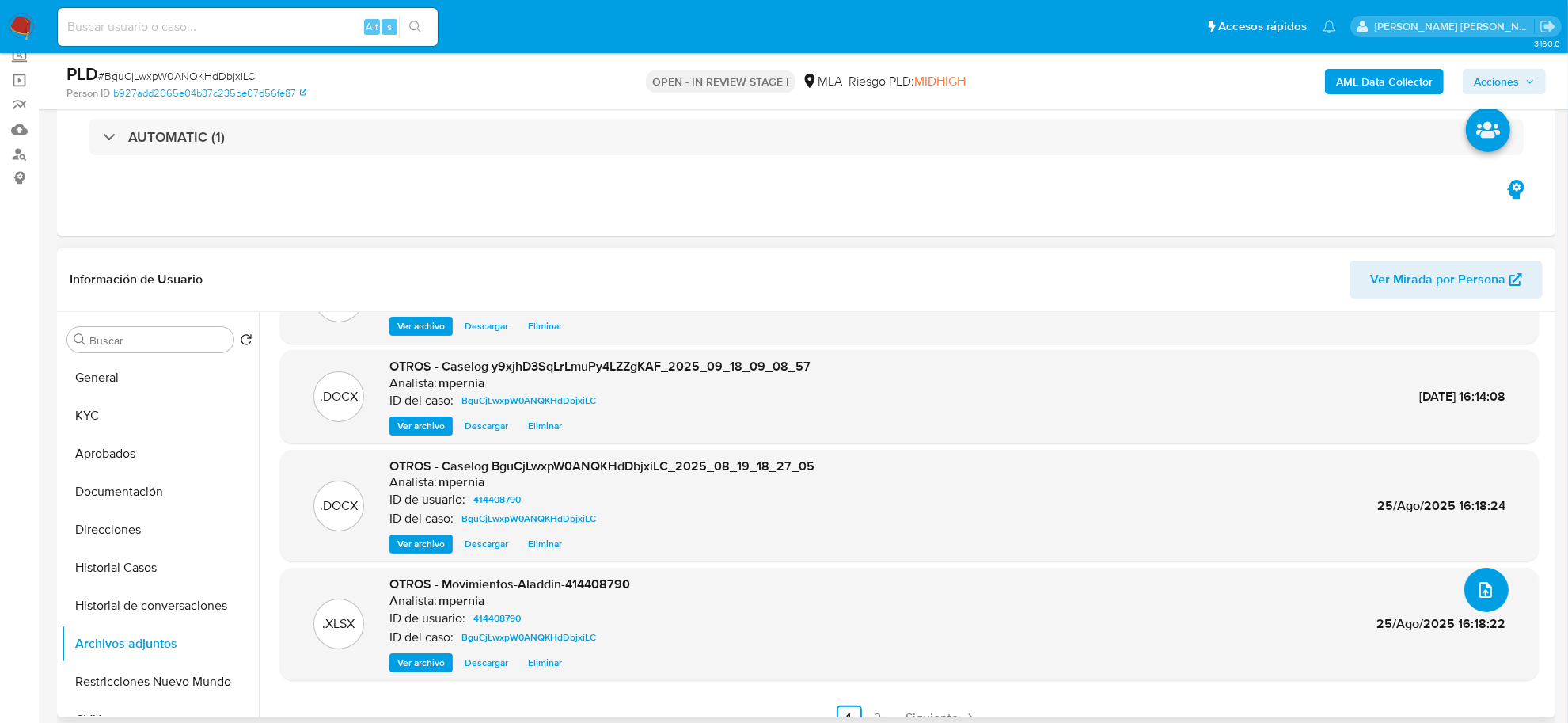
scroll to position [95, 0]
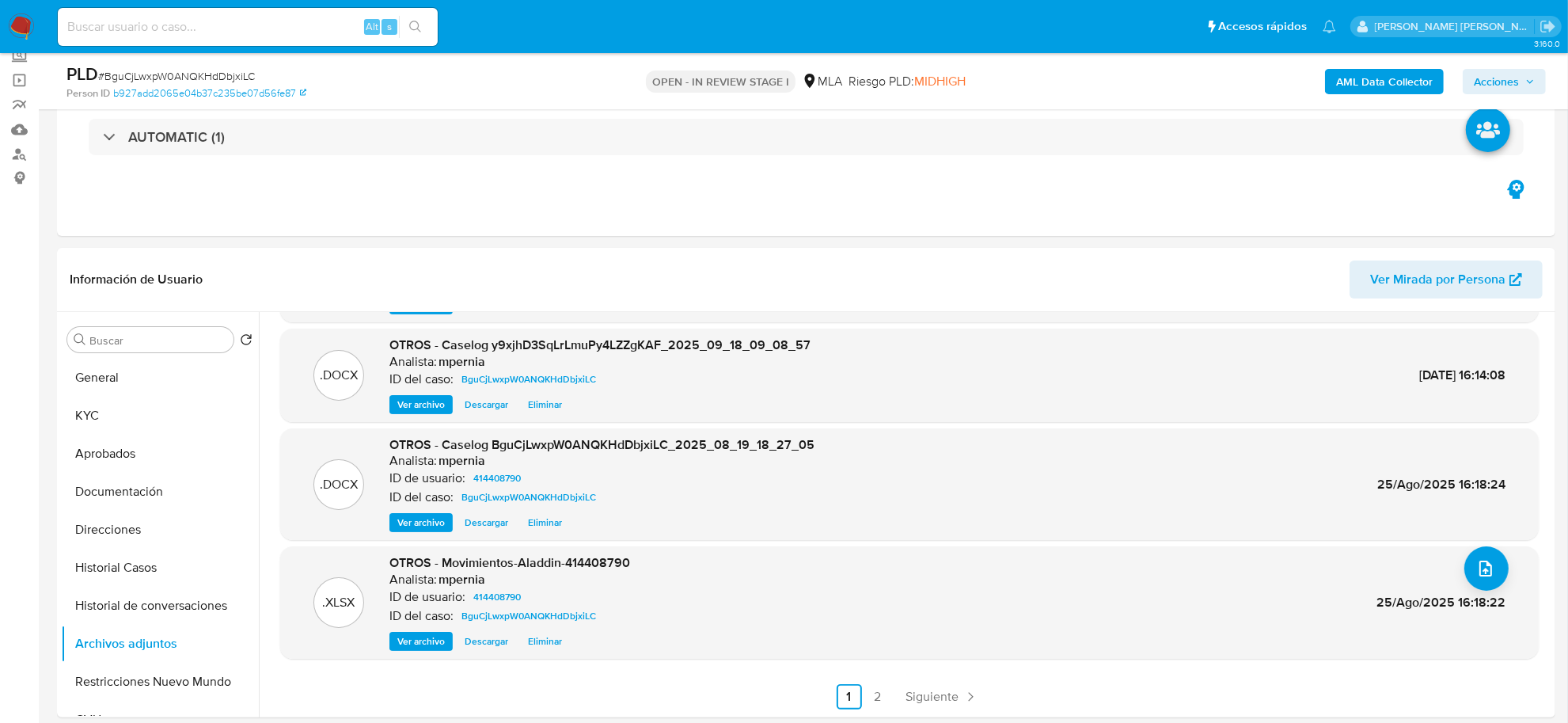
click at [1533, 92] on span "Acciones" at bounding box center [1504, 81] width 61 height 22
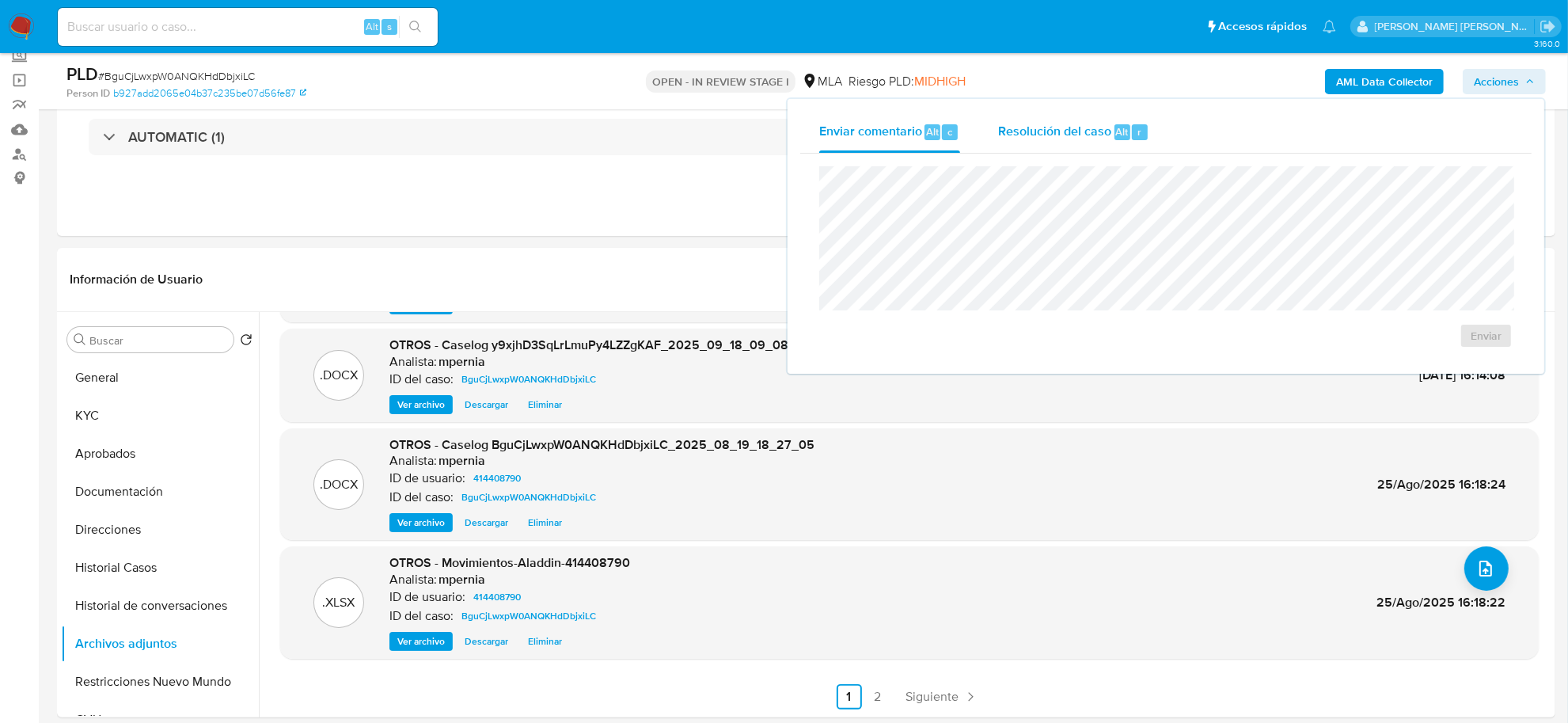
click at [1138, 129] on span "r" at bounding box center [1139, 131] width 4 height 15
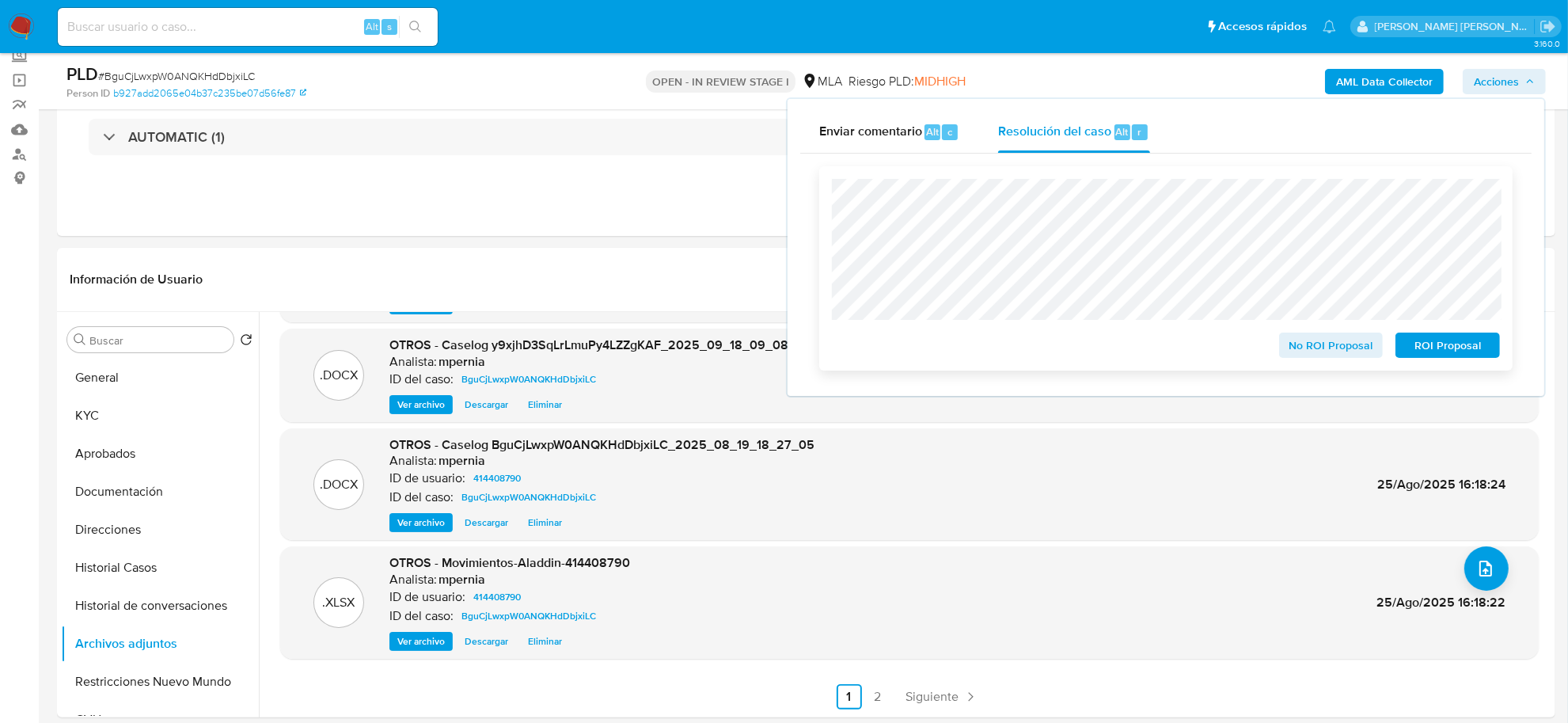
click at [1457, 347] on span "ROI Proposal" at bounding box center [1448, 344] width 83 height 22
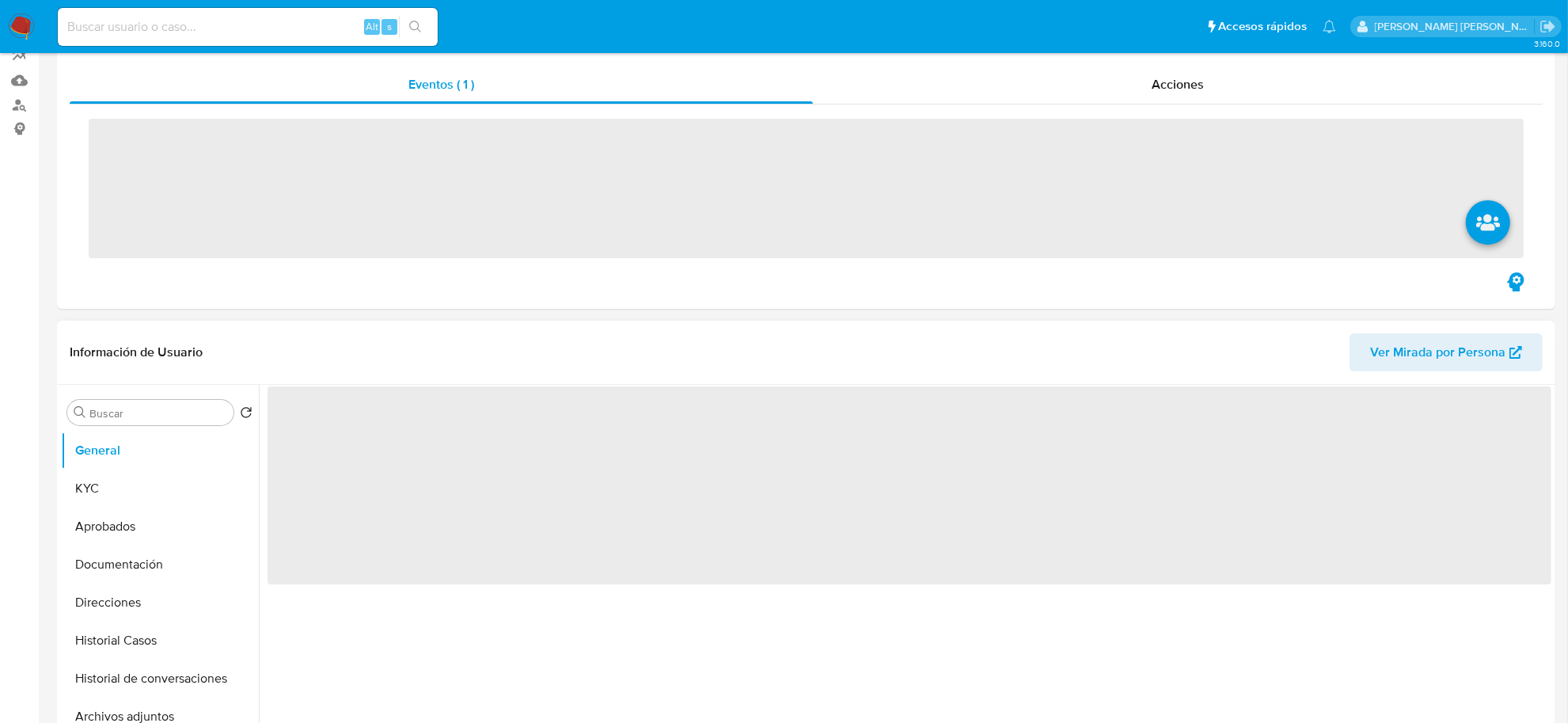
scroll to position [297, 0]
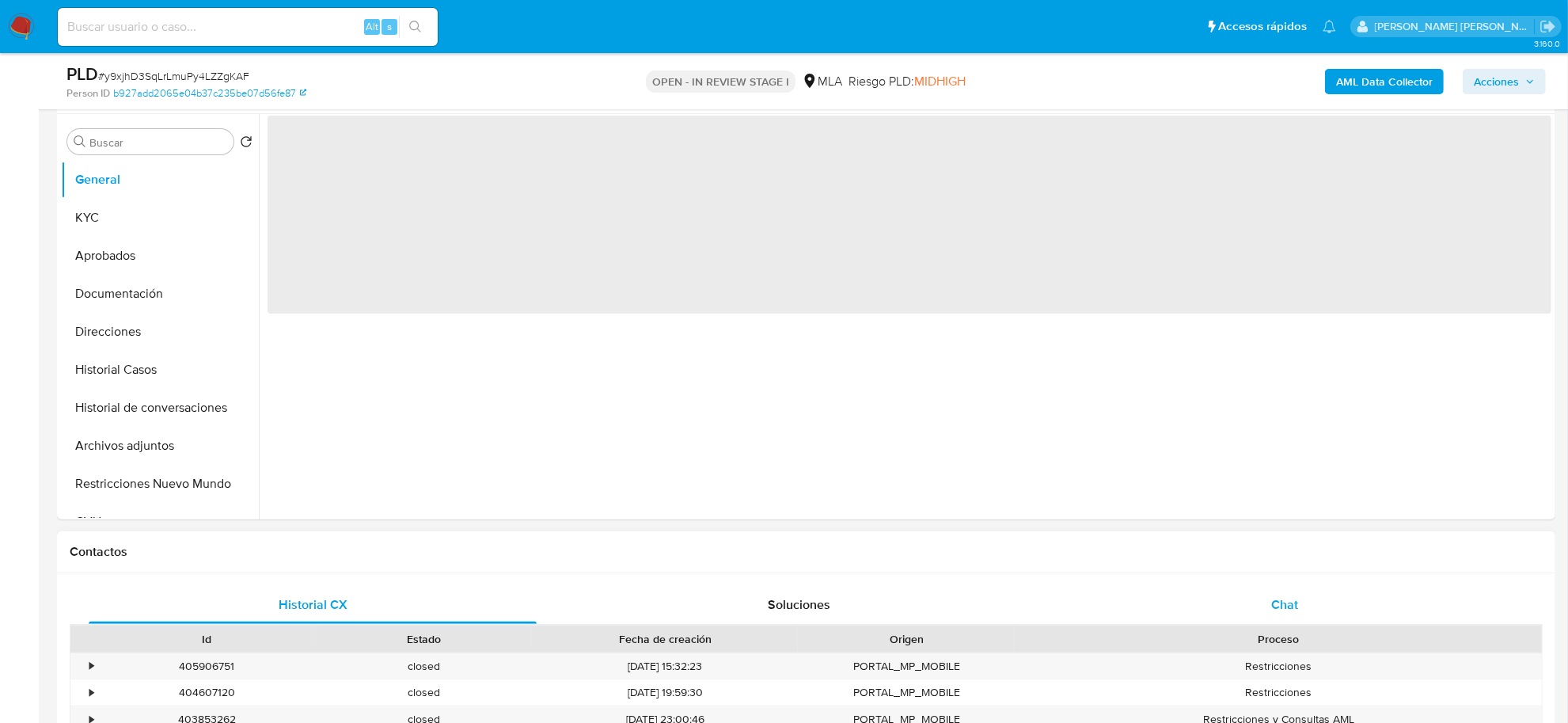
click at [1288, 602] on span "Chat" at bounding box center [1285, 604] width 27 height 18
select select "10"
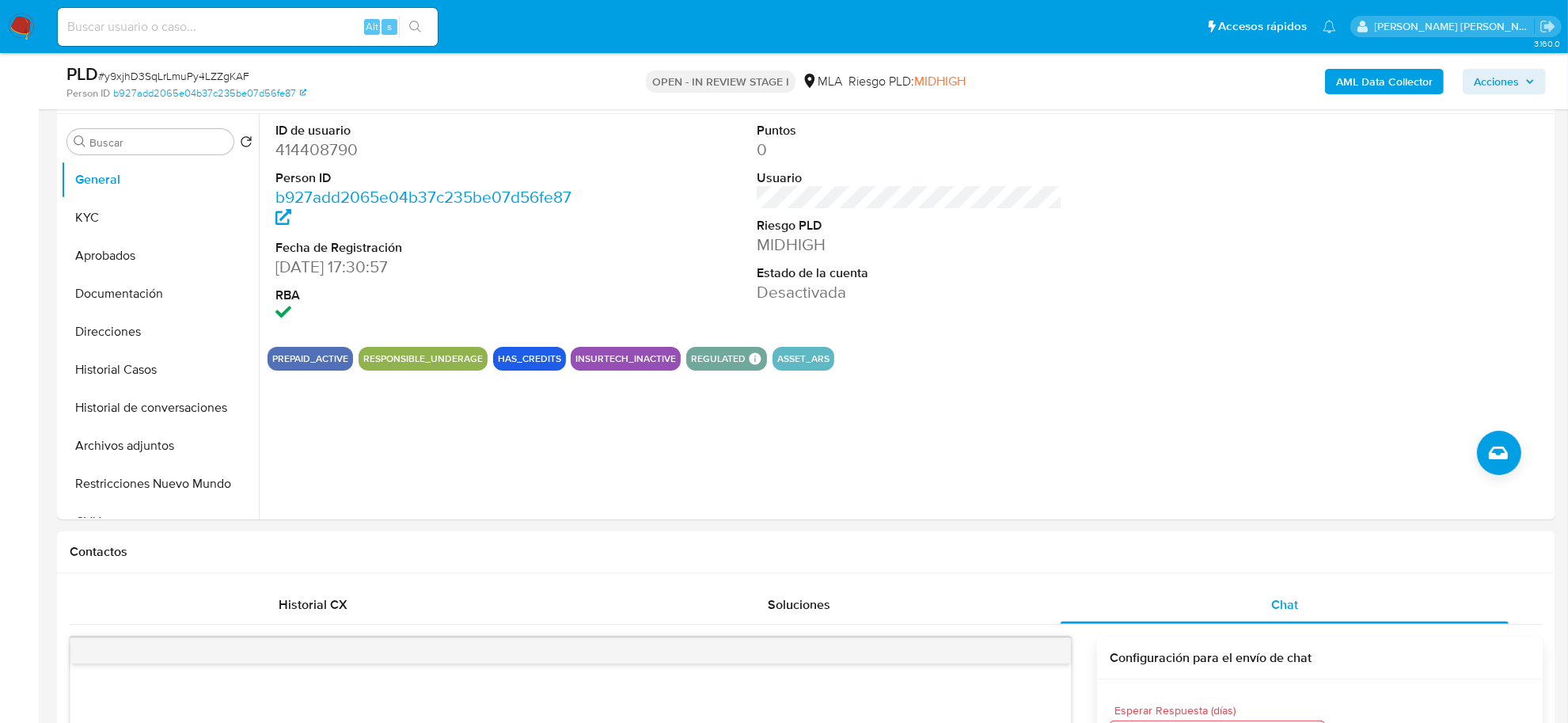
click at [1500, 76] on span "Acciones" at bounding box center [1496, 82] width 45 height 25
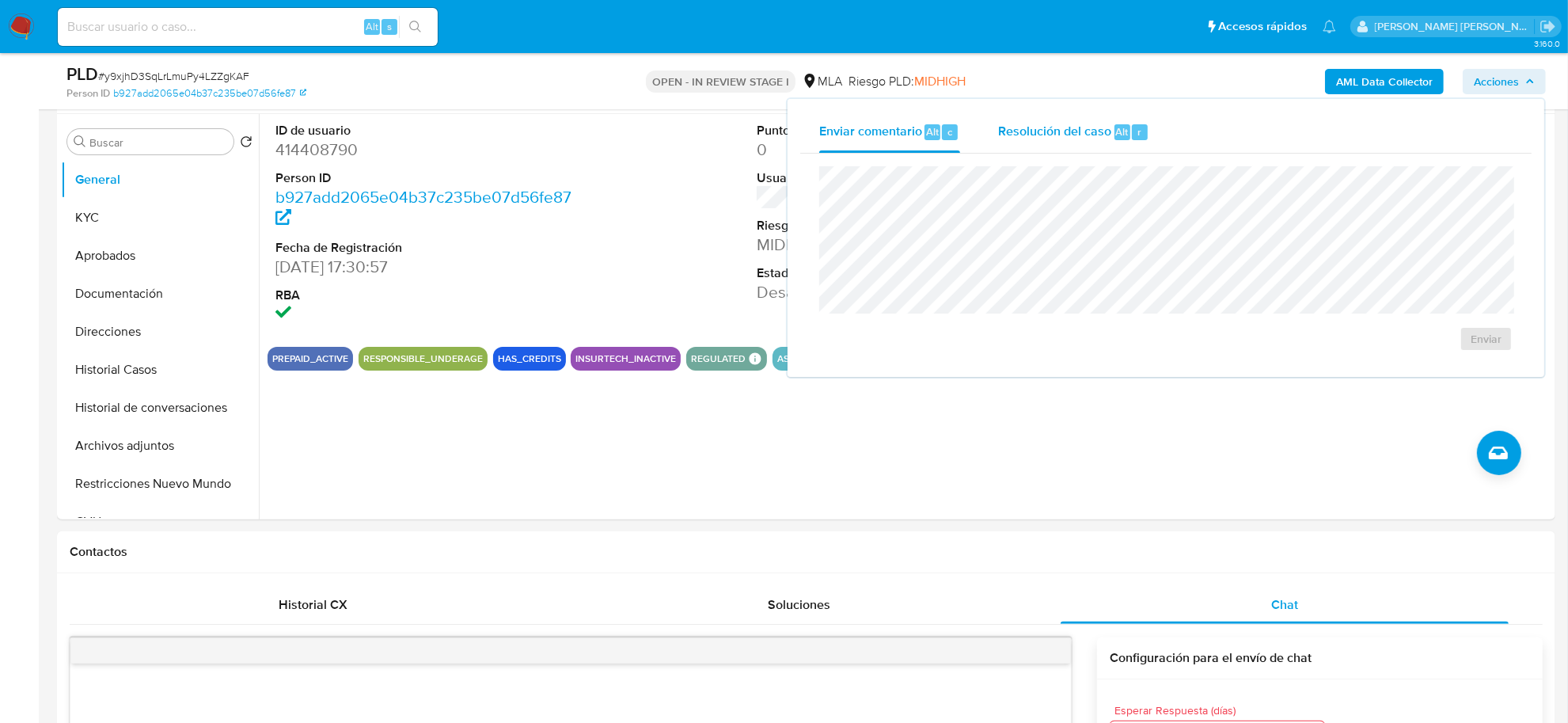
click at [1125, 133] on span "Alt" at bounding box center [1122, 131] width 13 height 15
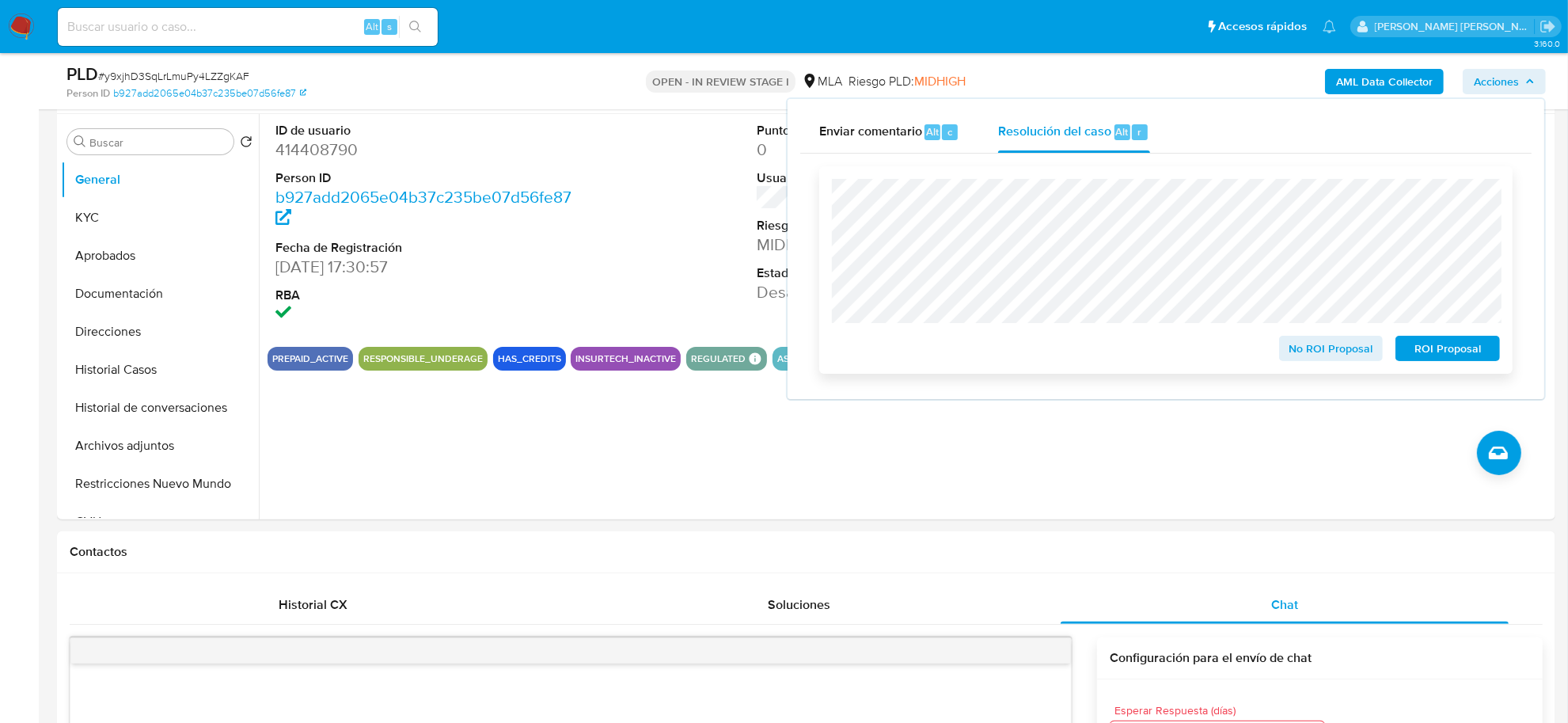
click at [1457, 351] on span "ROI Proposal" at bounding box center [1448, 348] width 83 height 22
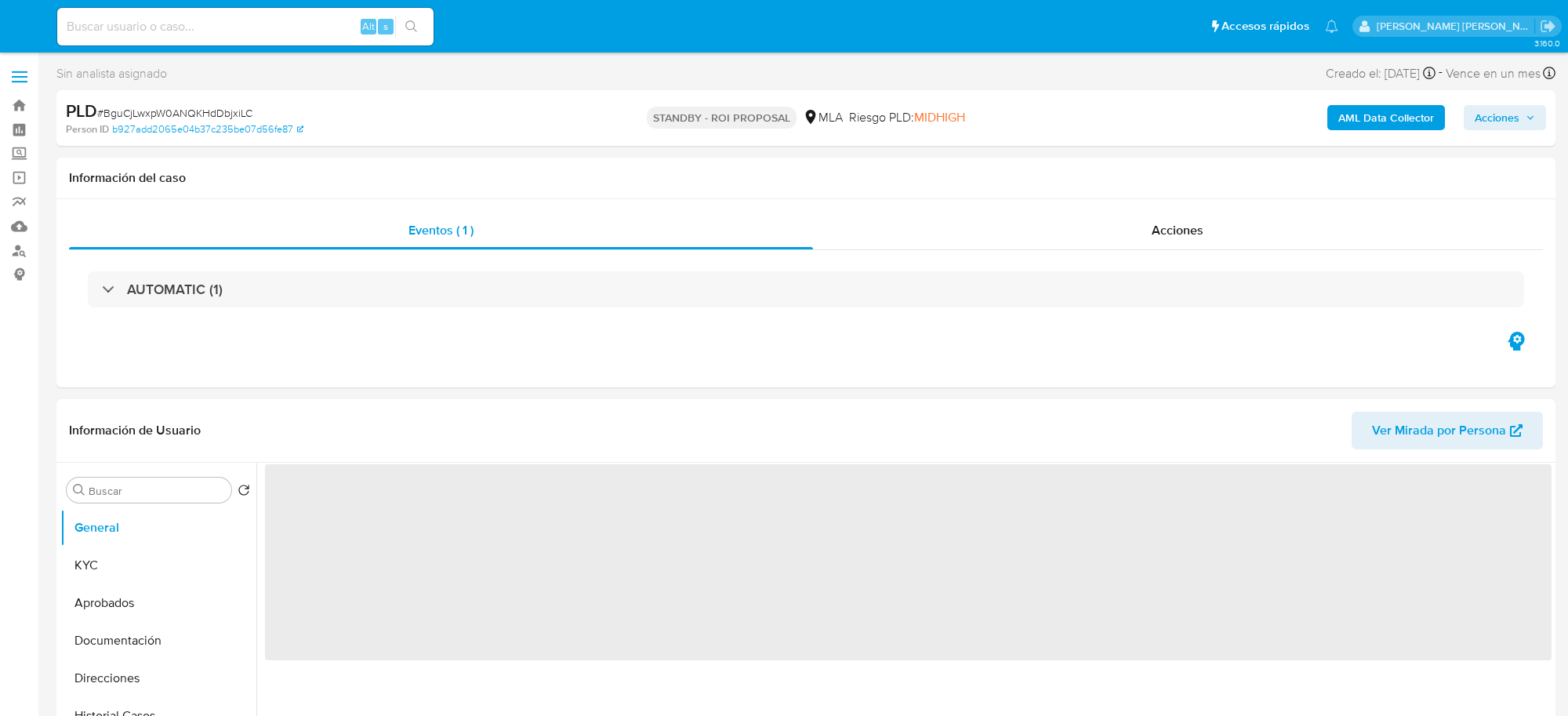
select select "10"
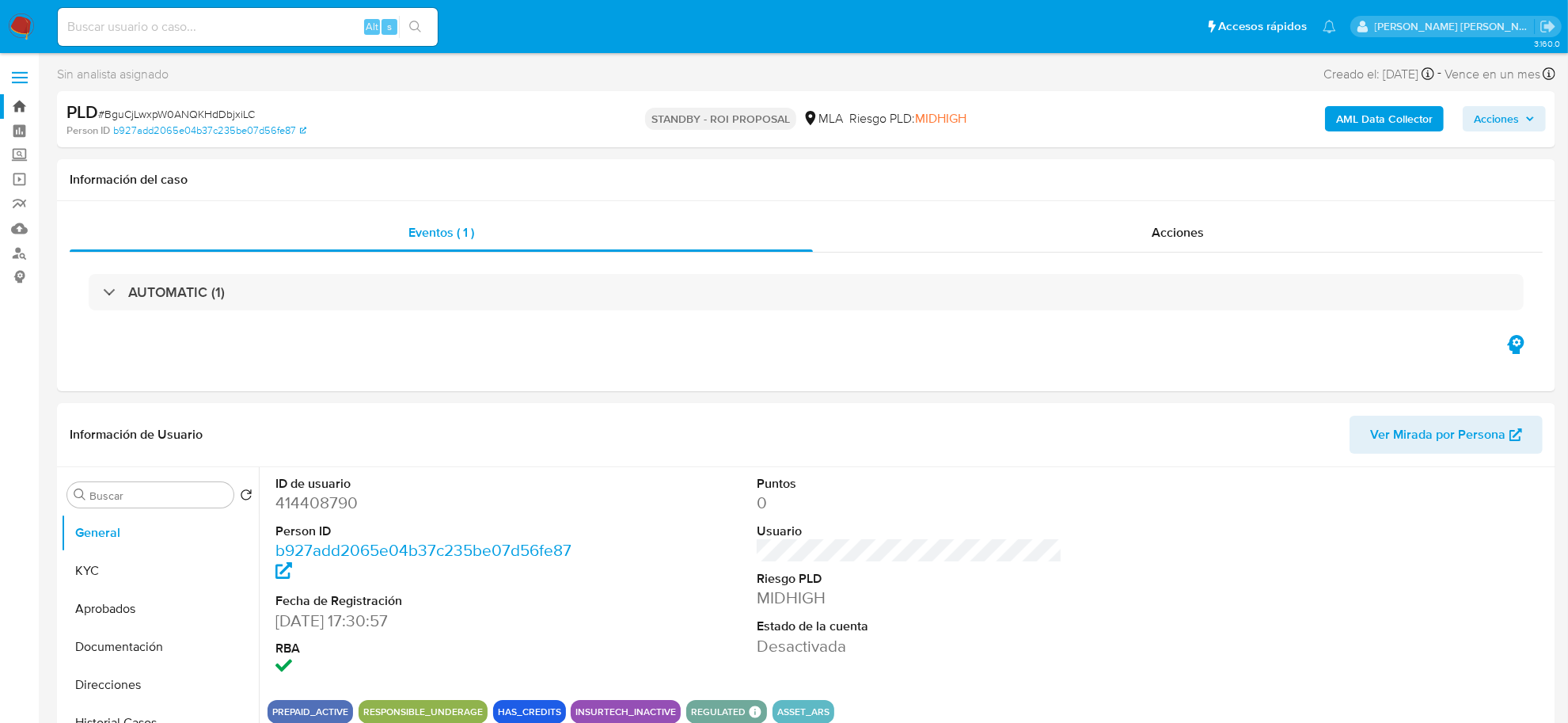
click at [17, 105] on link "Bandeja" at bounding box center [94, 106] width 188 height 24
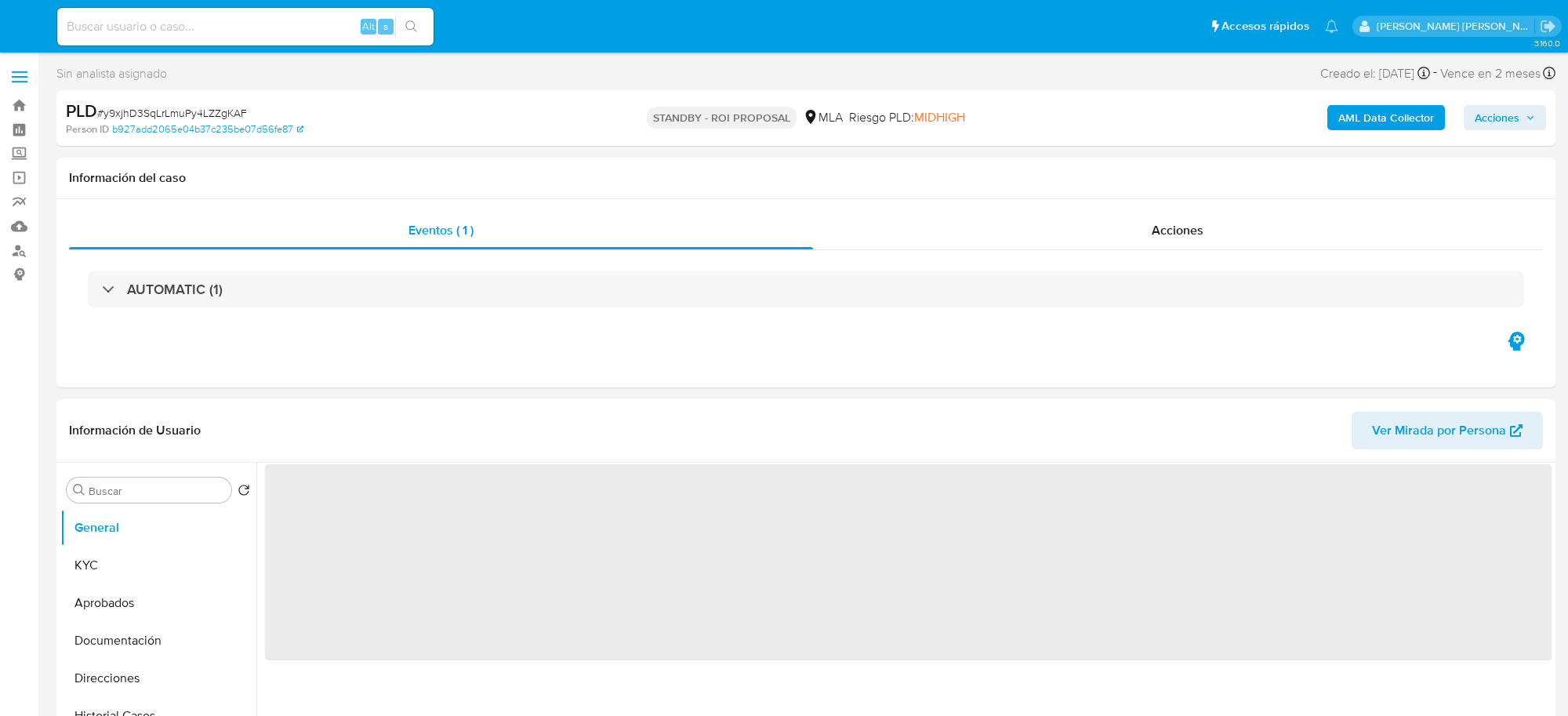
select select "10"
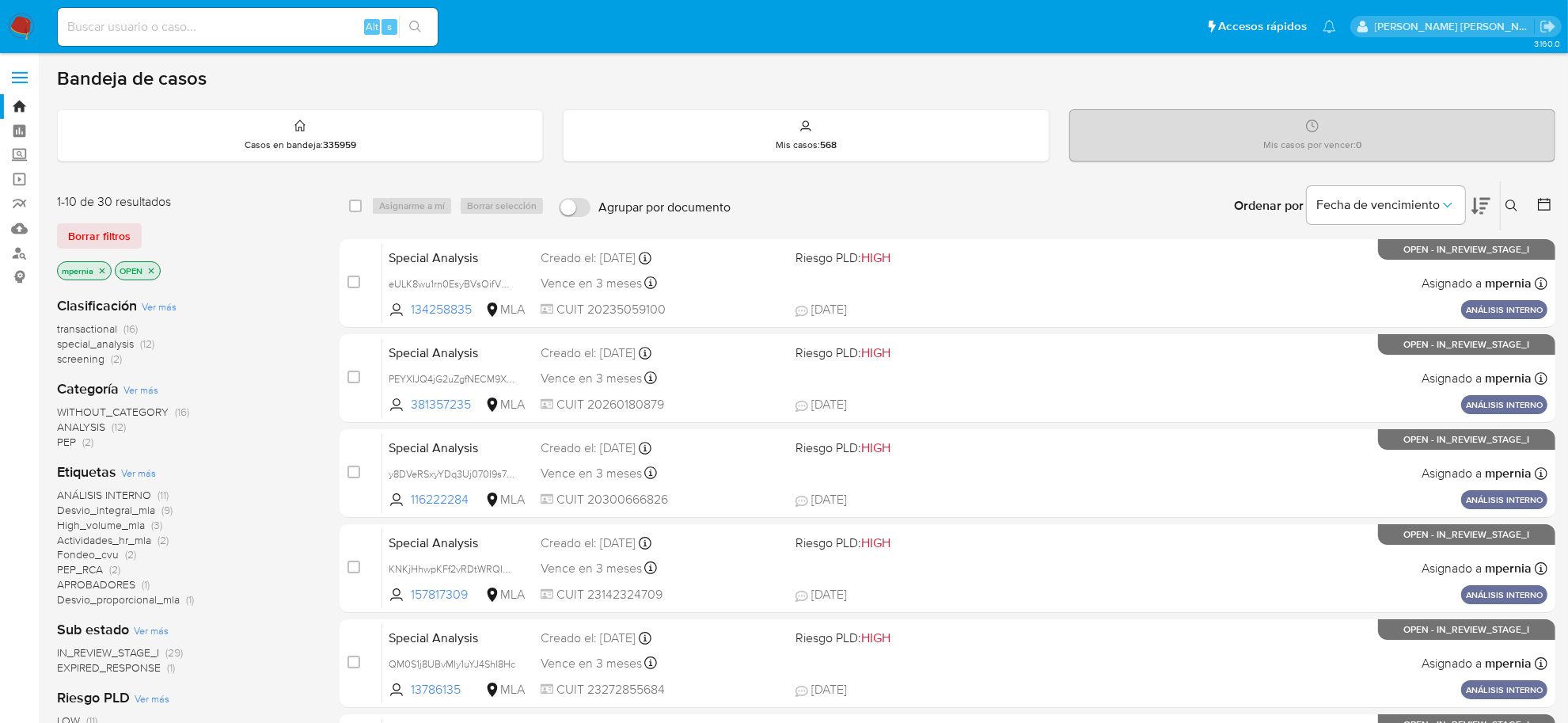
scroll to position [99, 0]
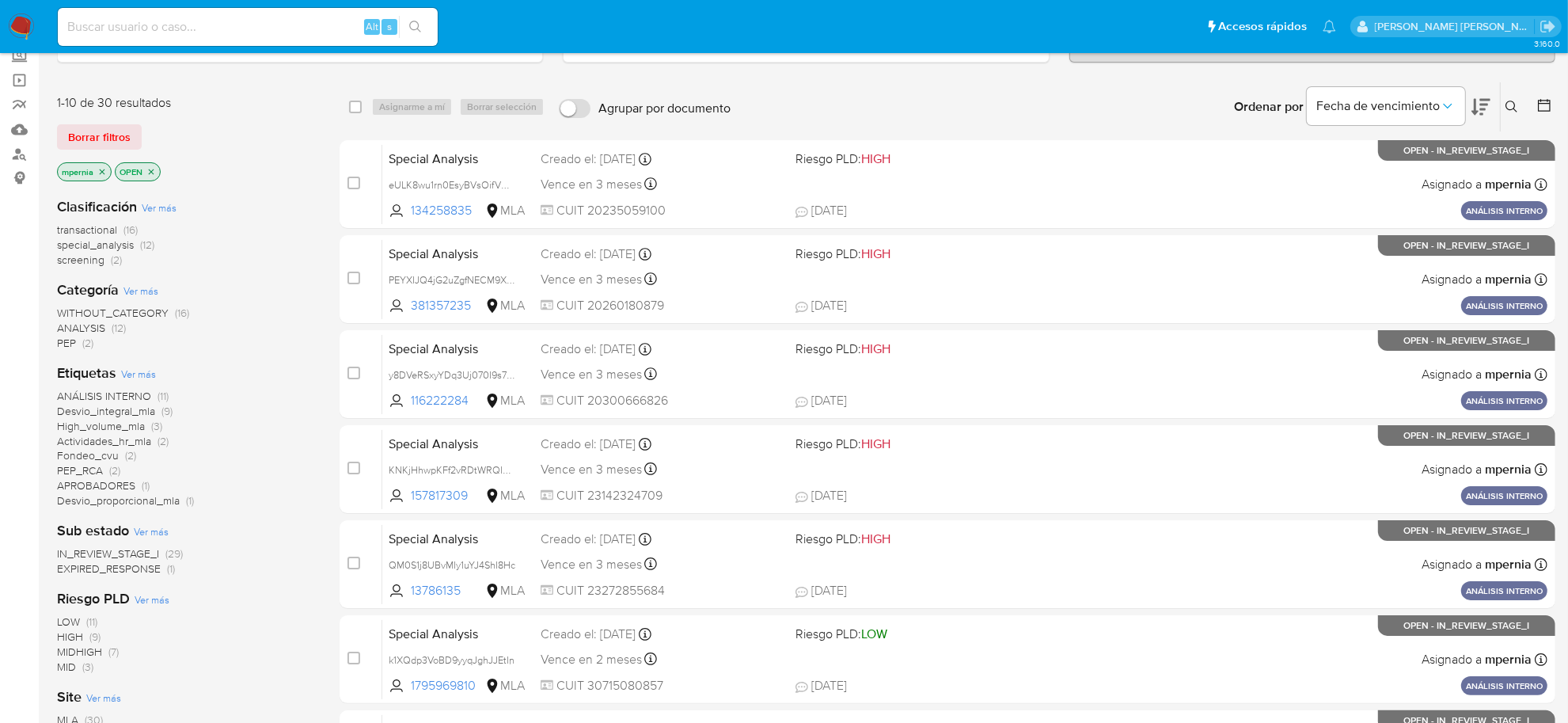
click at [136, 563] on span "EXPIRED_RESPONSE" at bounding box center [108, 568] width 103 height 16
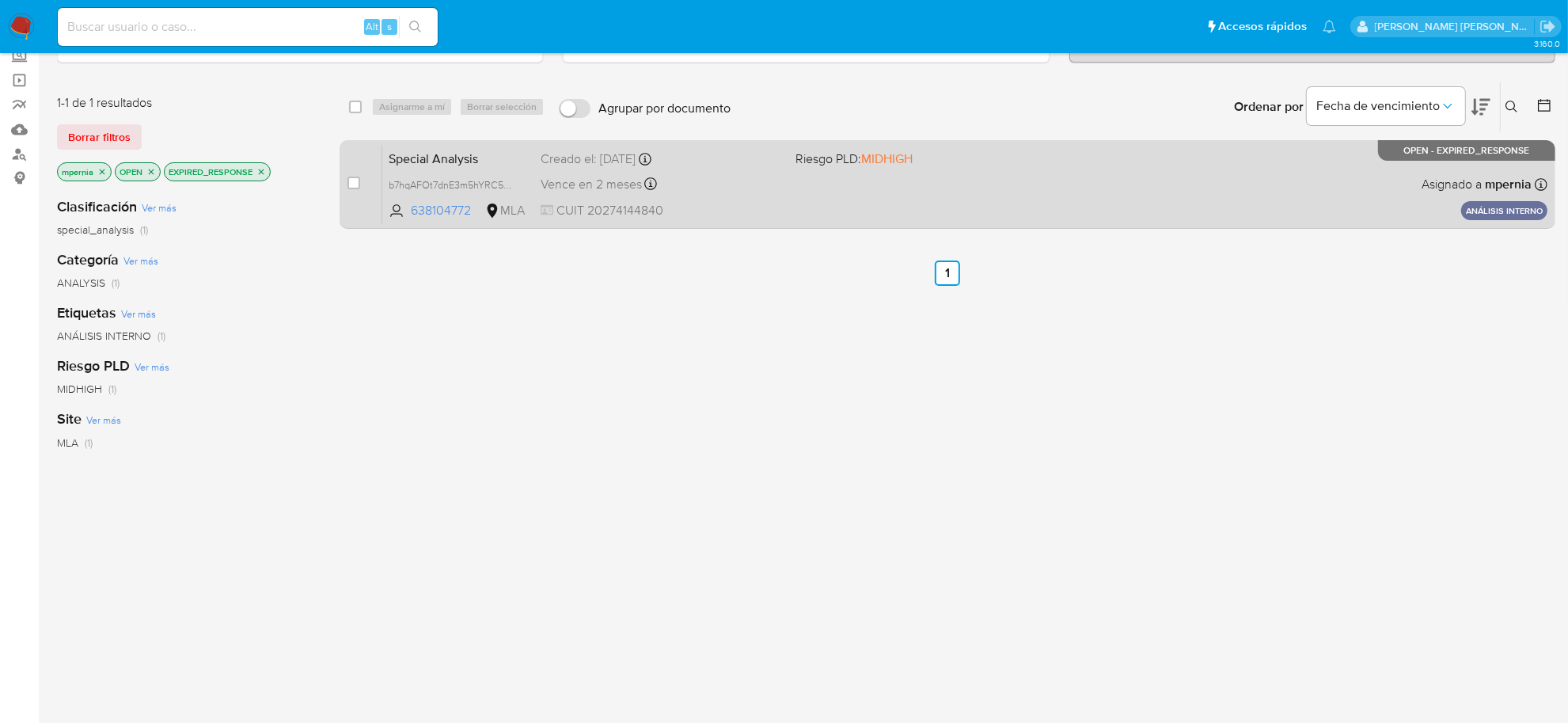
click at [575, 178] on span "Vence en 2 meses" at bounding box center [591, 183] width 102 height 17
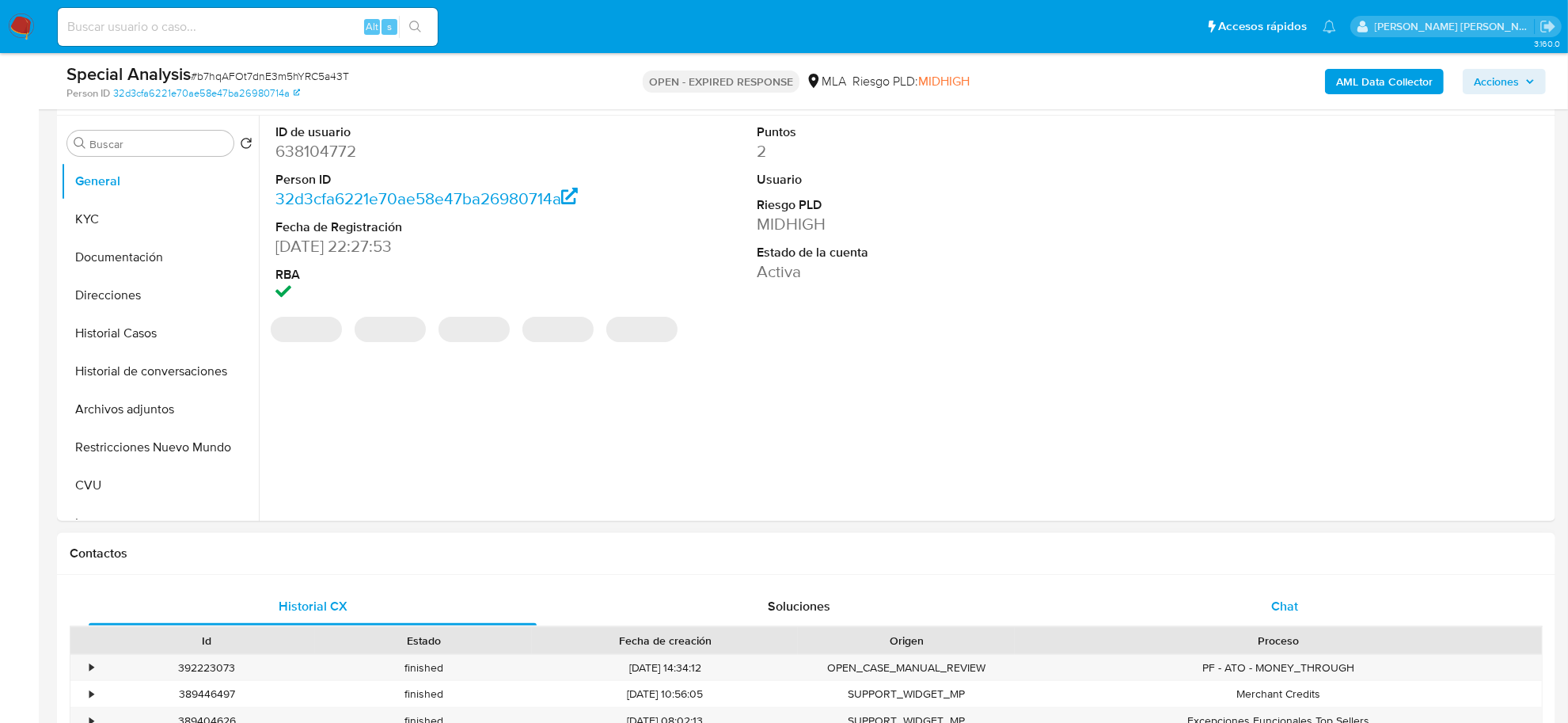
scroll to position [297, 0]
select select "10"
click at [1294, 608] on span "Chat" at bounding box center [1285, 604] width 27 height 18
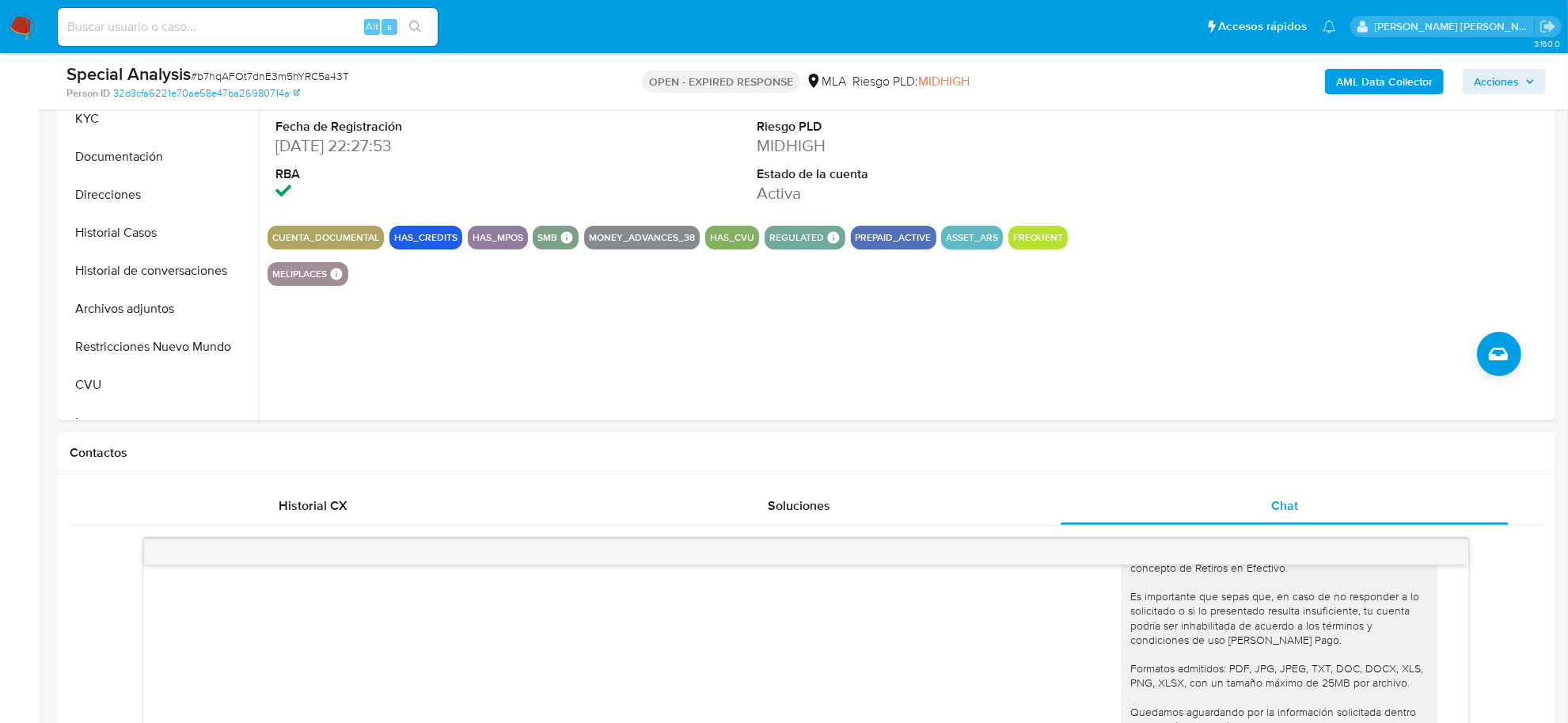
scroll to position [270, 0]
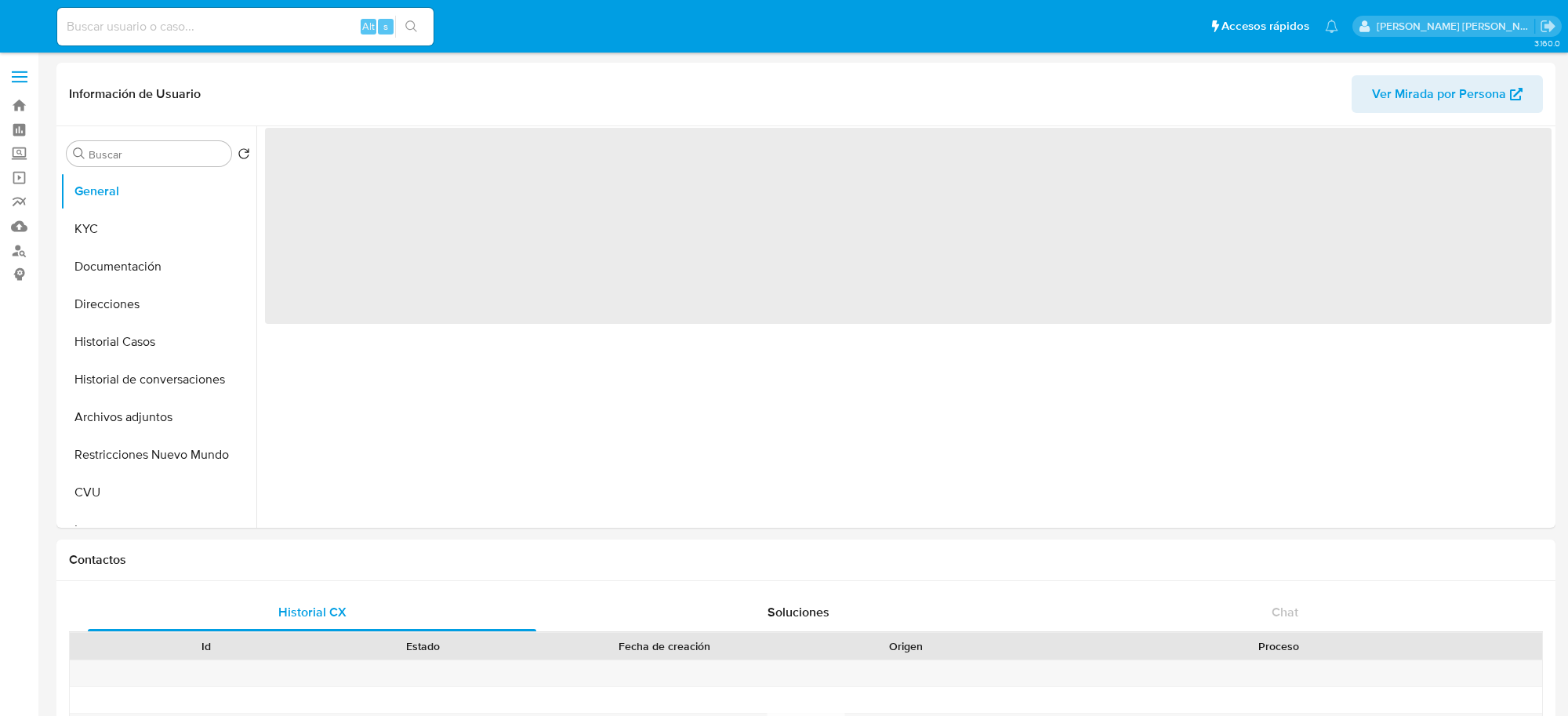
select select "10"
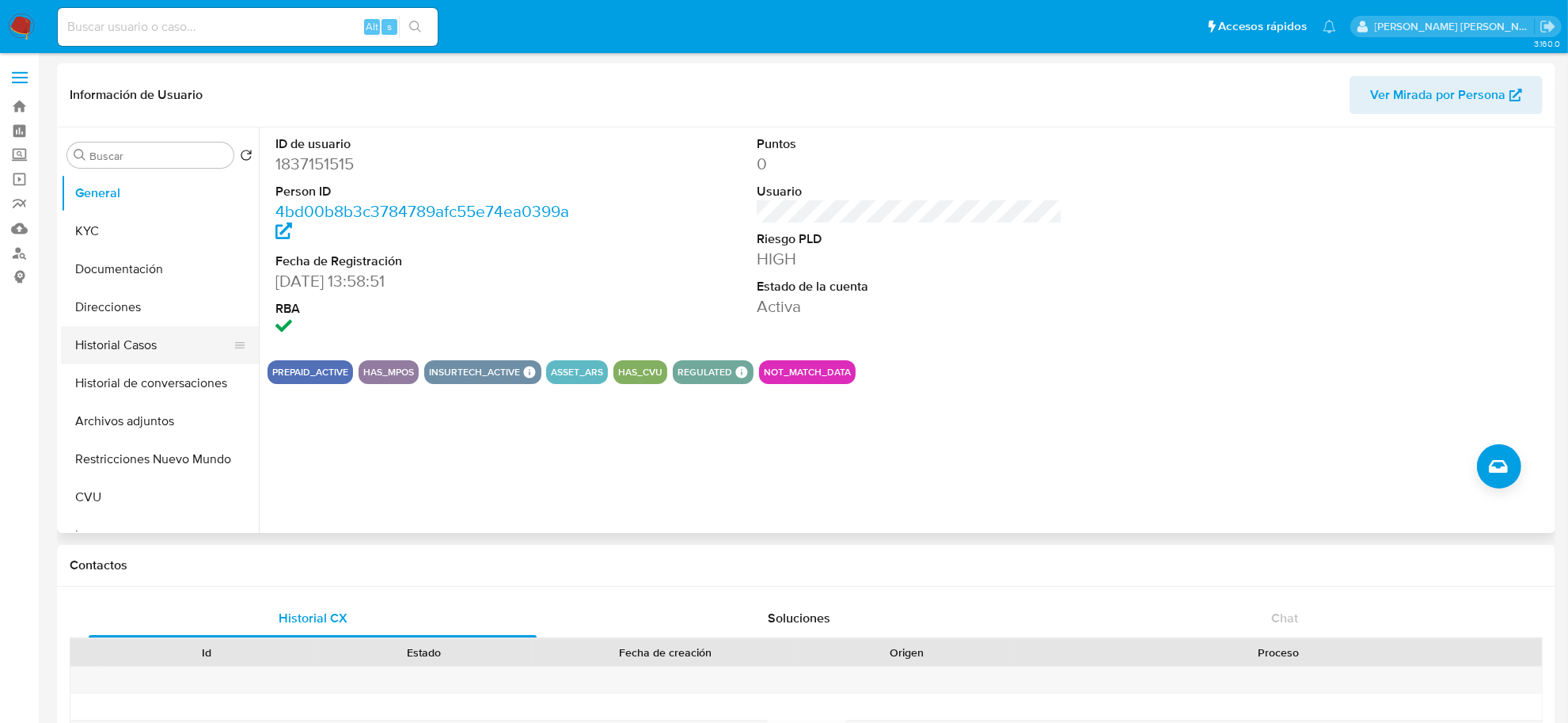
click at [129, 344] on button "Historial Casos" at bounding box center [154, 345] width 185 height 38
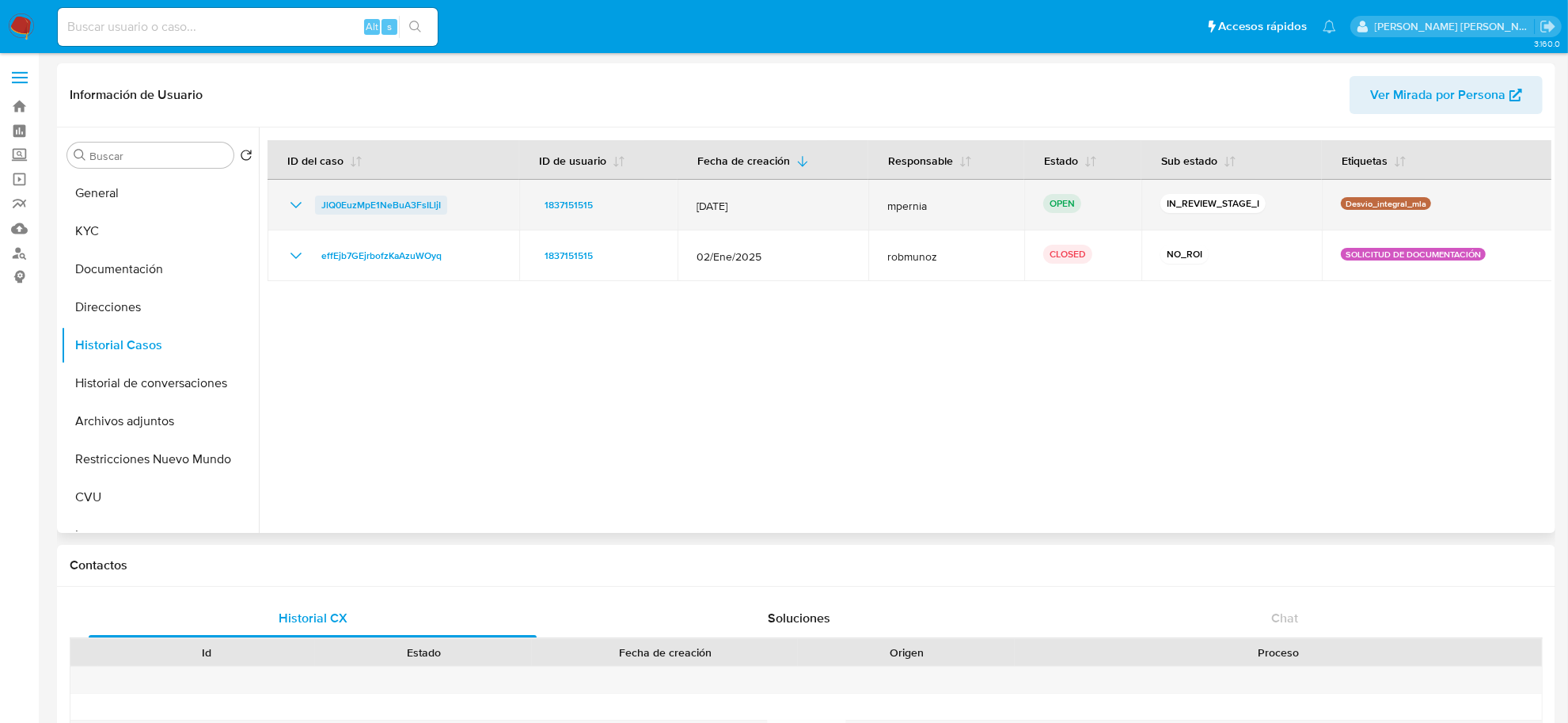
click at [392, 200] on span "JlQ0EuzMpE1NeBuA3FsILljI" at bounding box center [380, 204] width 120 height 19
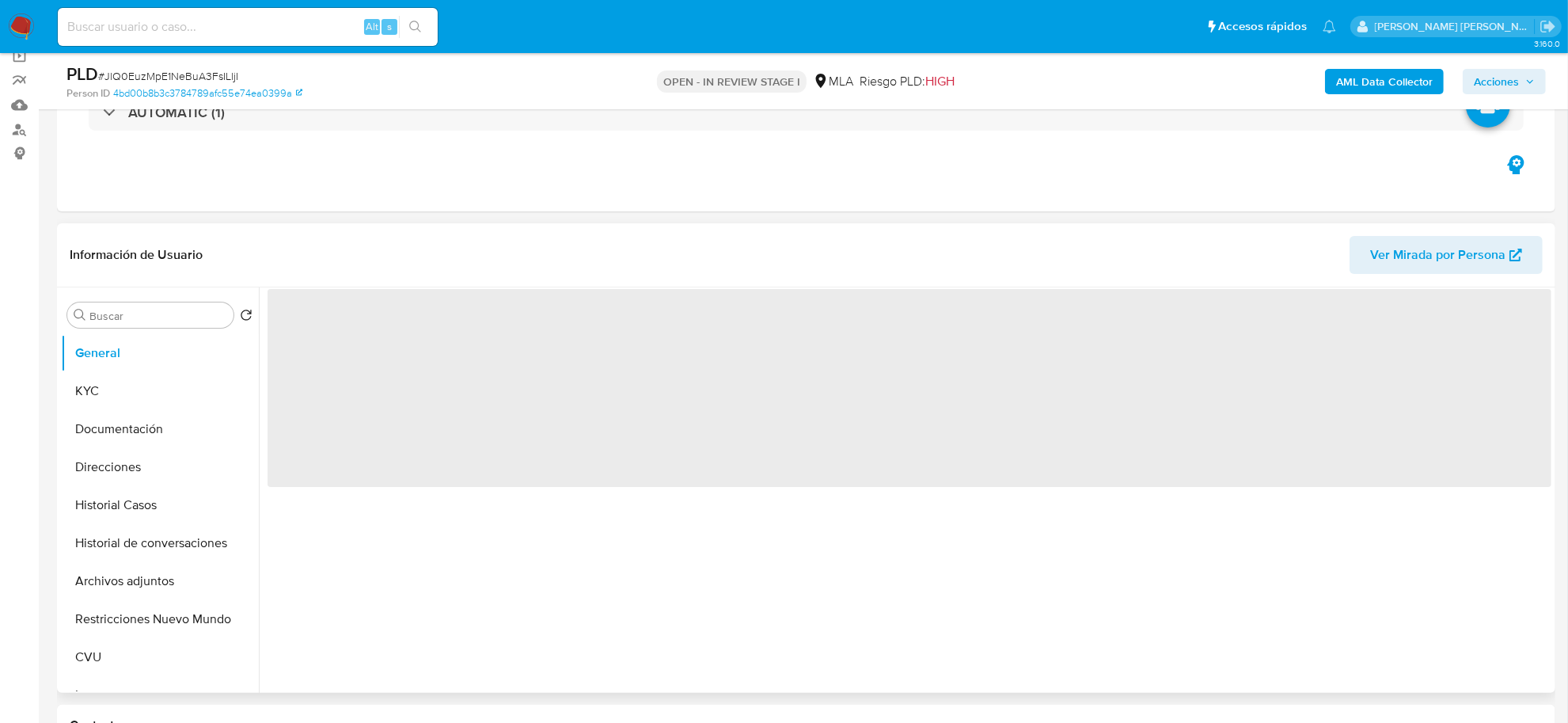
scroll to position [297, 0]
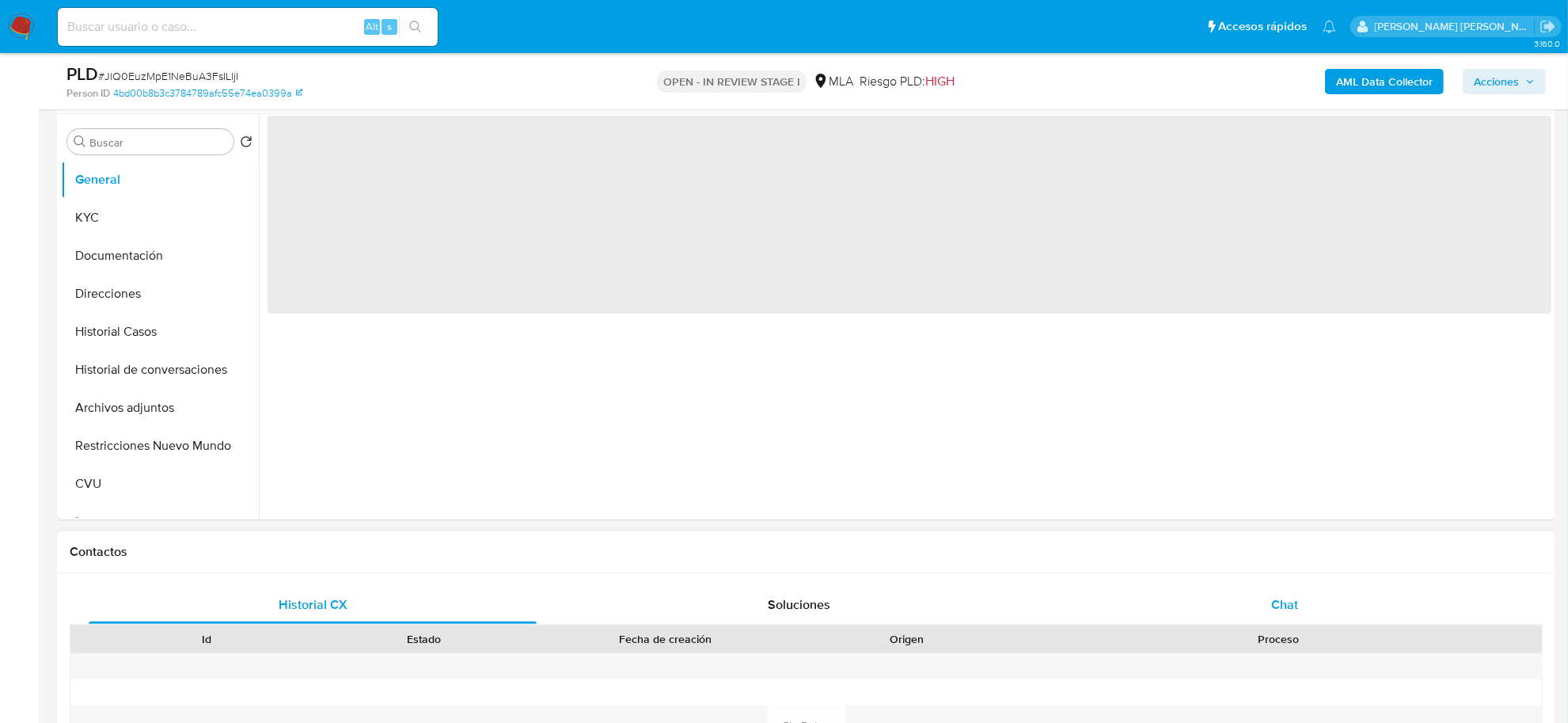
select select "10"
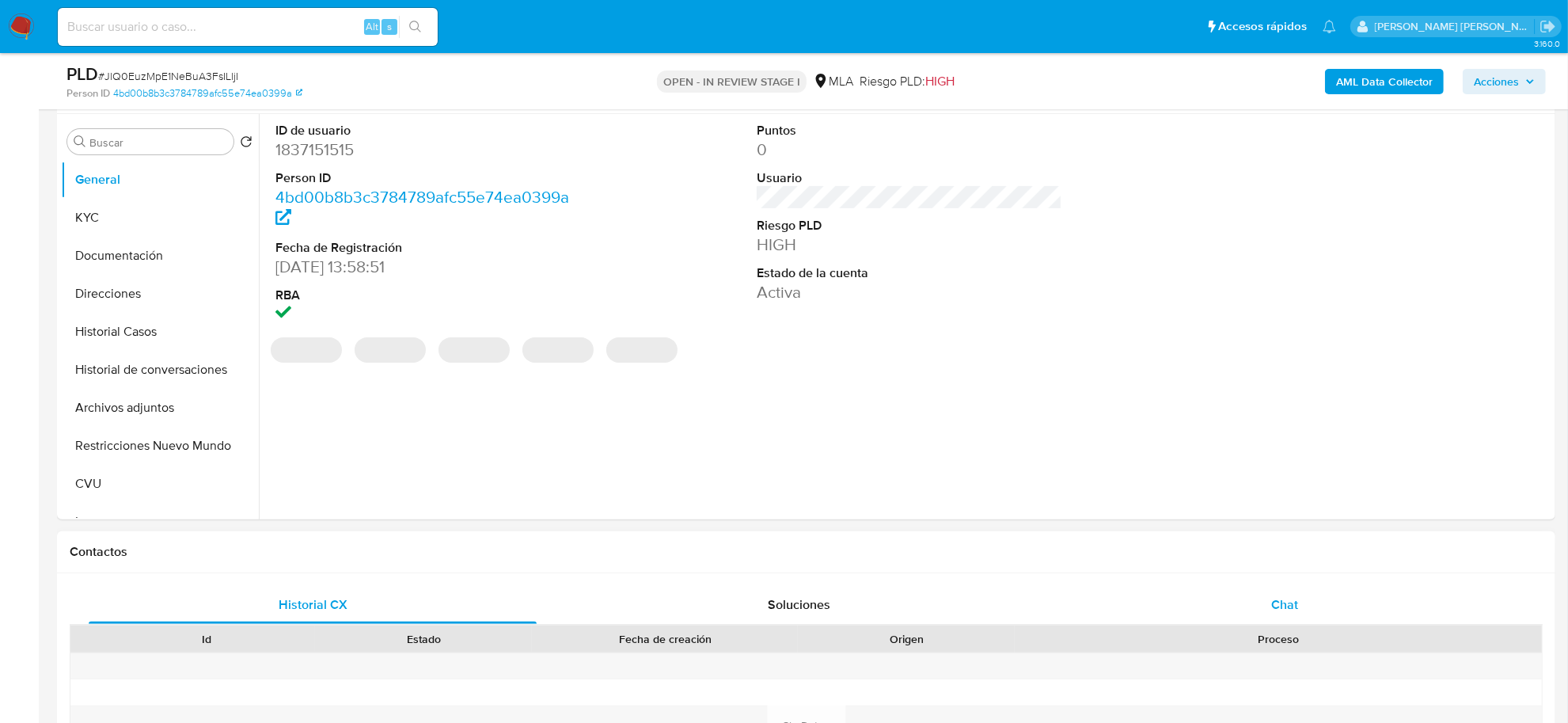
click at [1283, 591] on div "Chat" at bounding box center [1284, 604] width 448 height 38
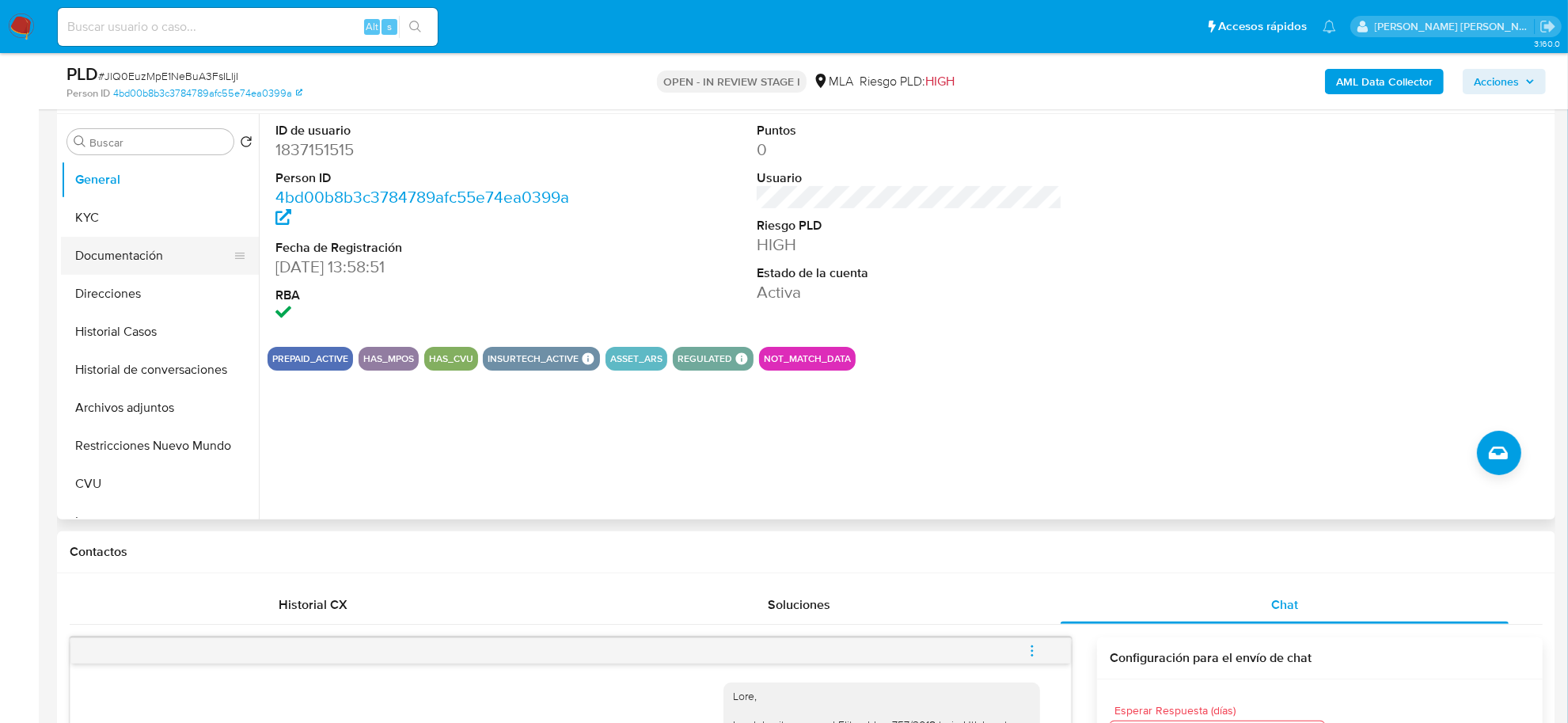
click at [120, 260] on button "Documentación" at bounding box center [154, 255] width 185 height 38
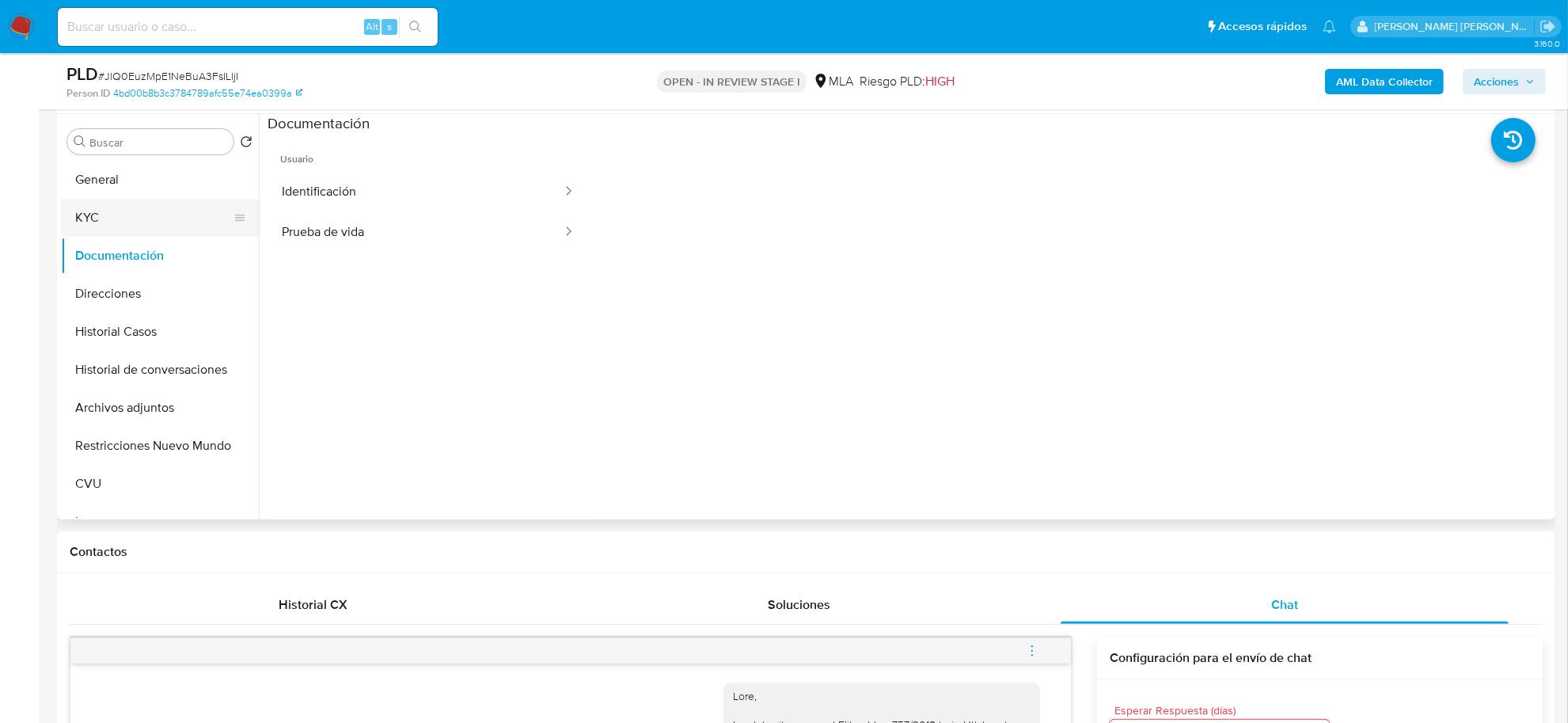
click at [174, 212] on button "KYC" at bounding box center [154, 218] width 185 height 38
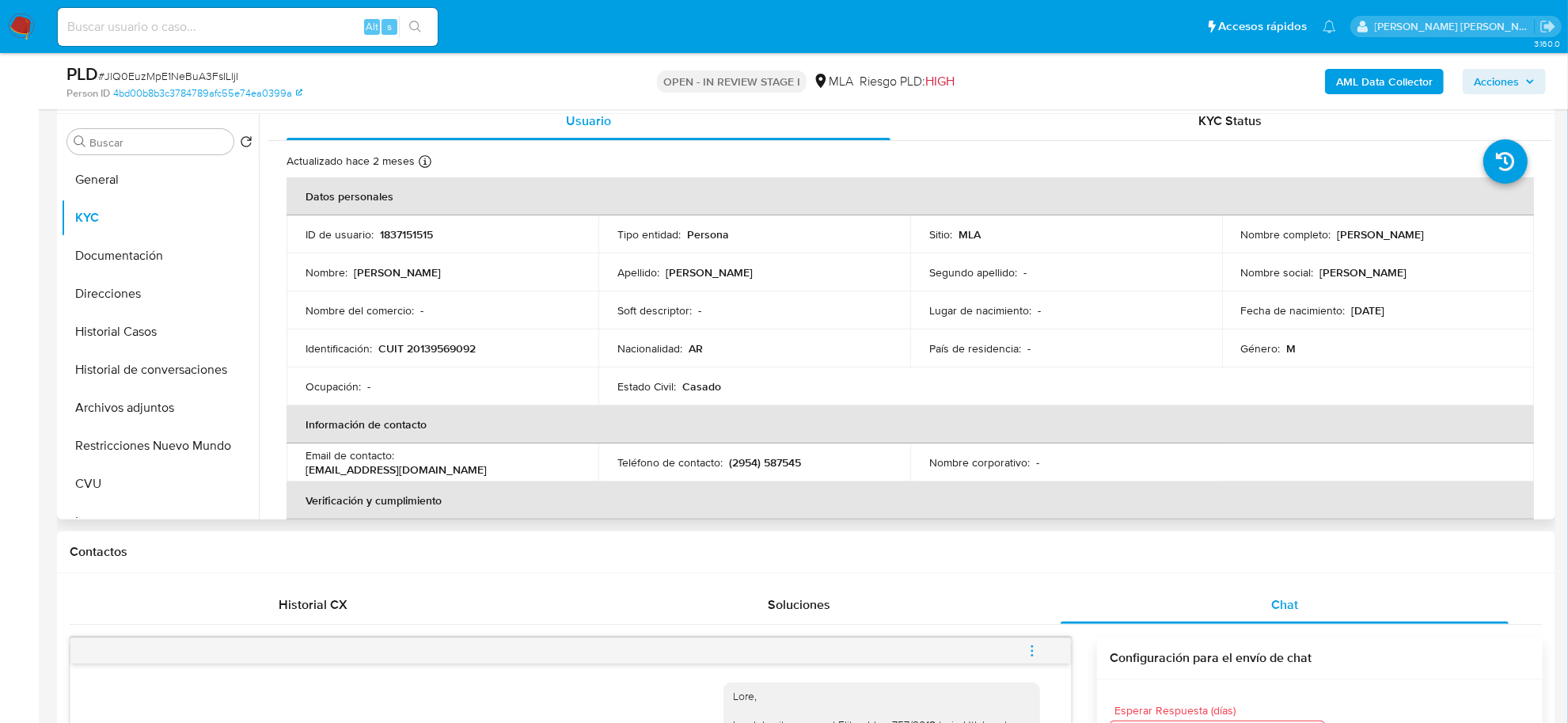
scroll to position [0, 0]
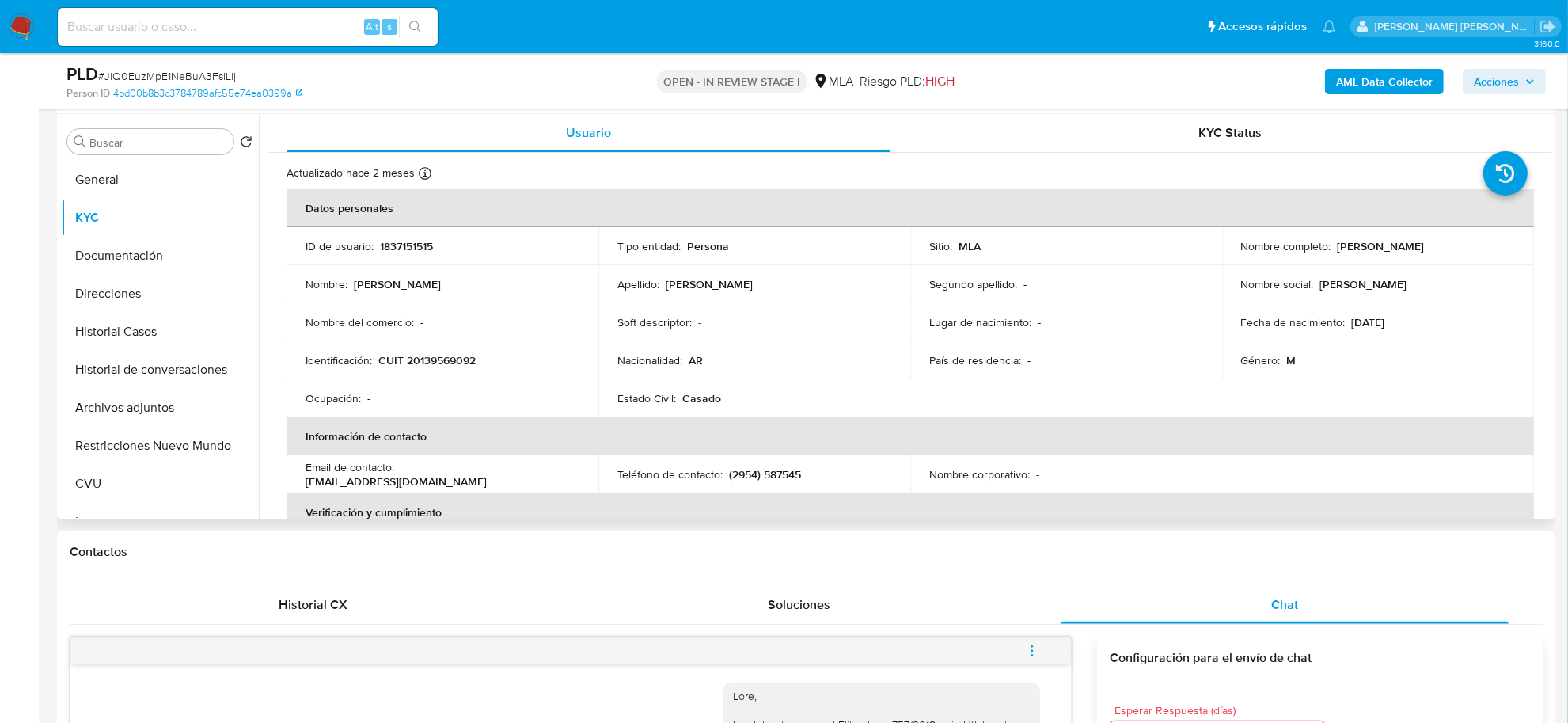
drag, startPoint x: 1345, startPoint y: 247, endPoint x: 1466, endPoint y: 246, distance: 121.0
click at [1466, 246] on div "Nombre completo : Favio Mauricio Andreatta" at bounding box center [1377, 246] width 274 height 14
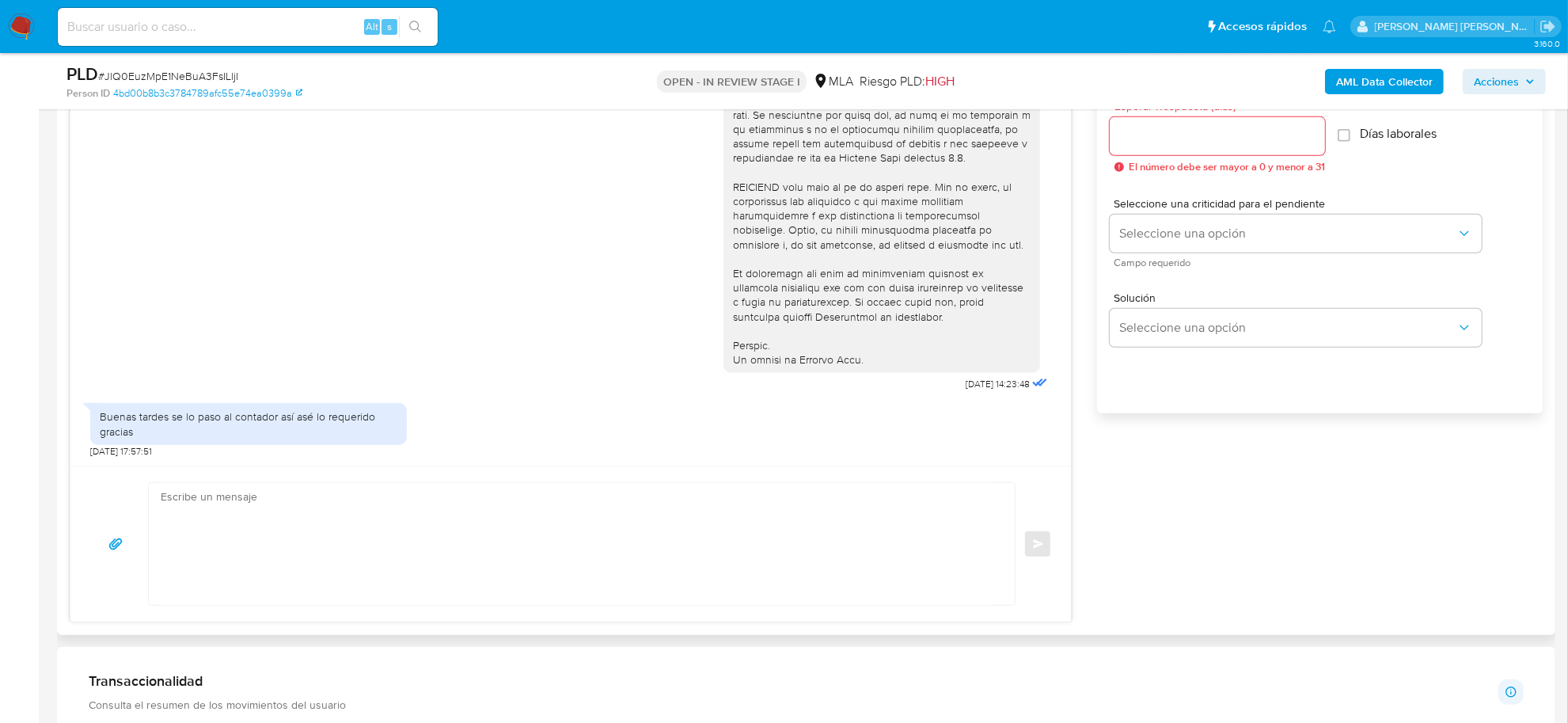
scroll to position [890, 0]
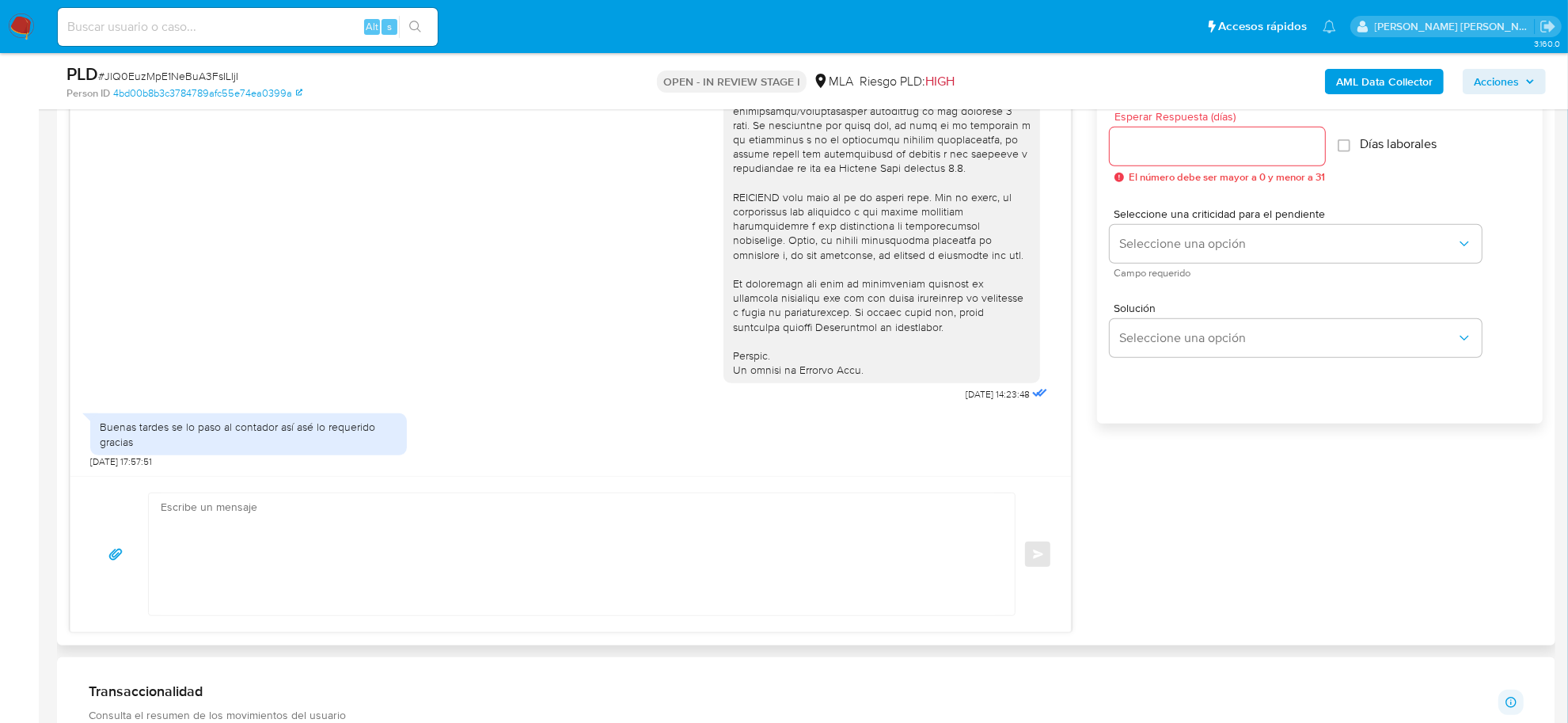
click at [400, 543] on textarea at bounding box center [578, 554] width 834 height 122
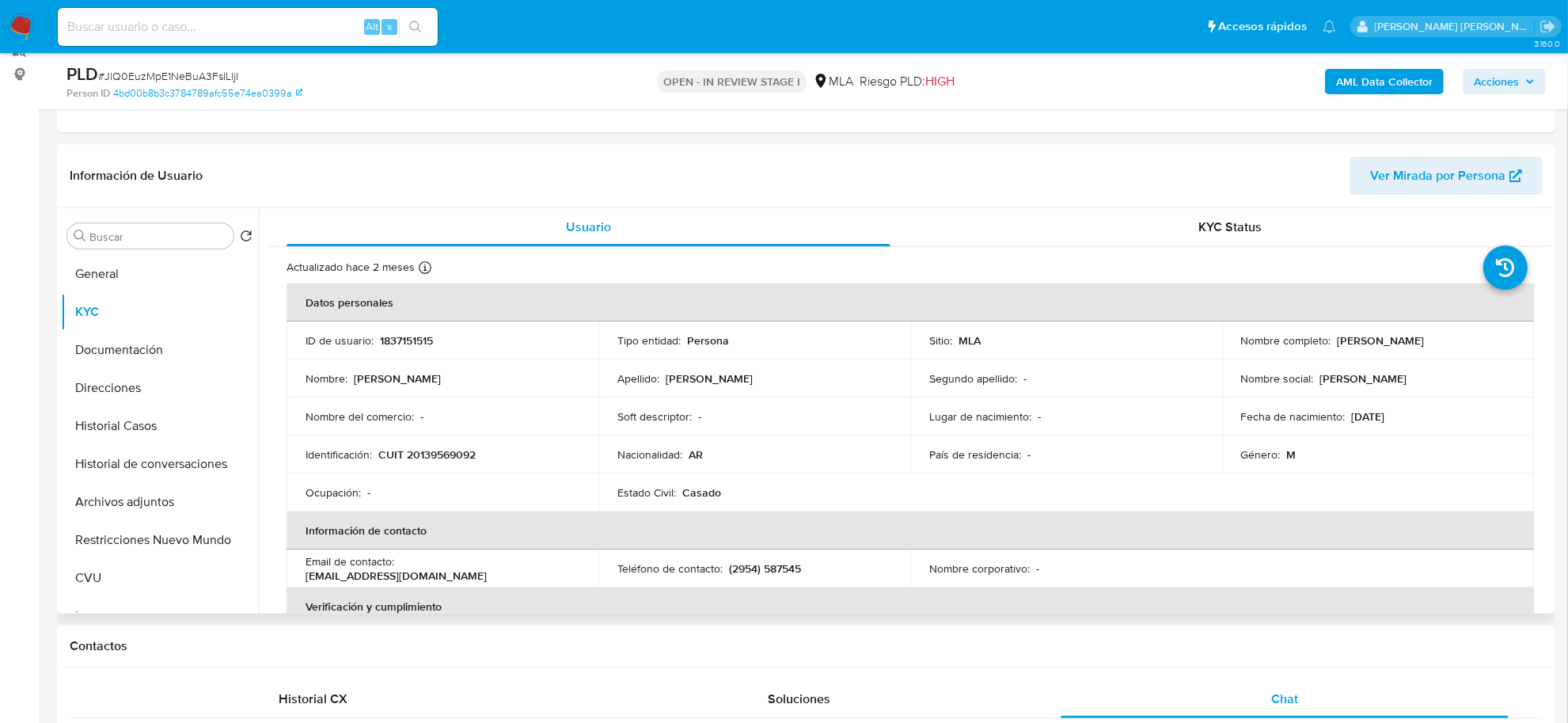
scroll to position [198, 0]
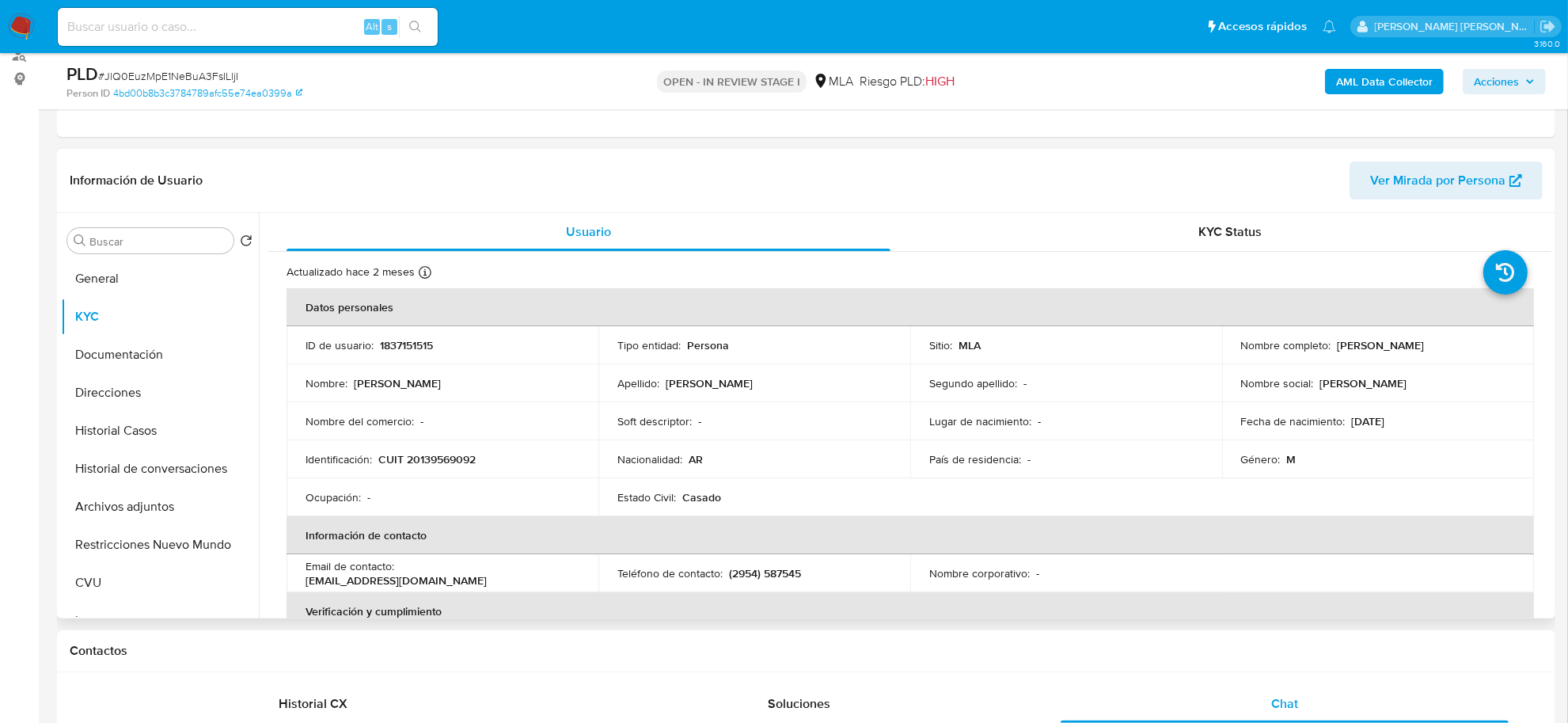
drag, startPoint x: 1331, startPoint y: 342, endPoint x: 1403, endPoint y: 346, distance: 72.1
click at [1403, 346] on p "[PERSON_NAME]" at bounding box center [1380, 345] width 87 height 14
copy p "Favio Mauricio"
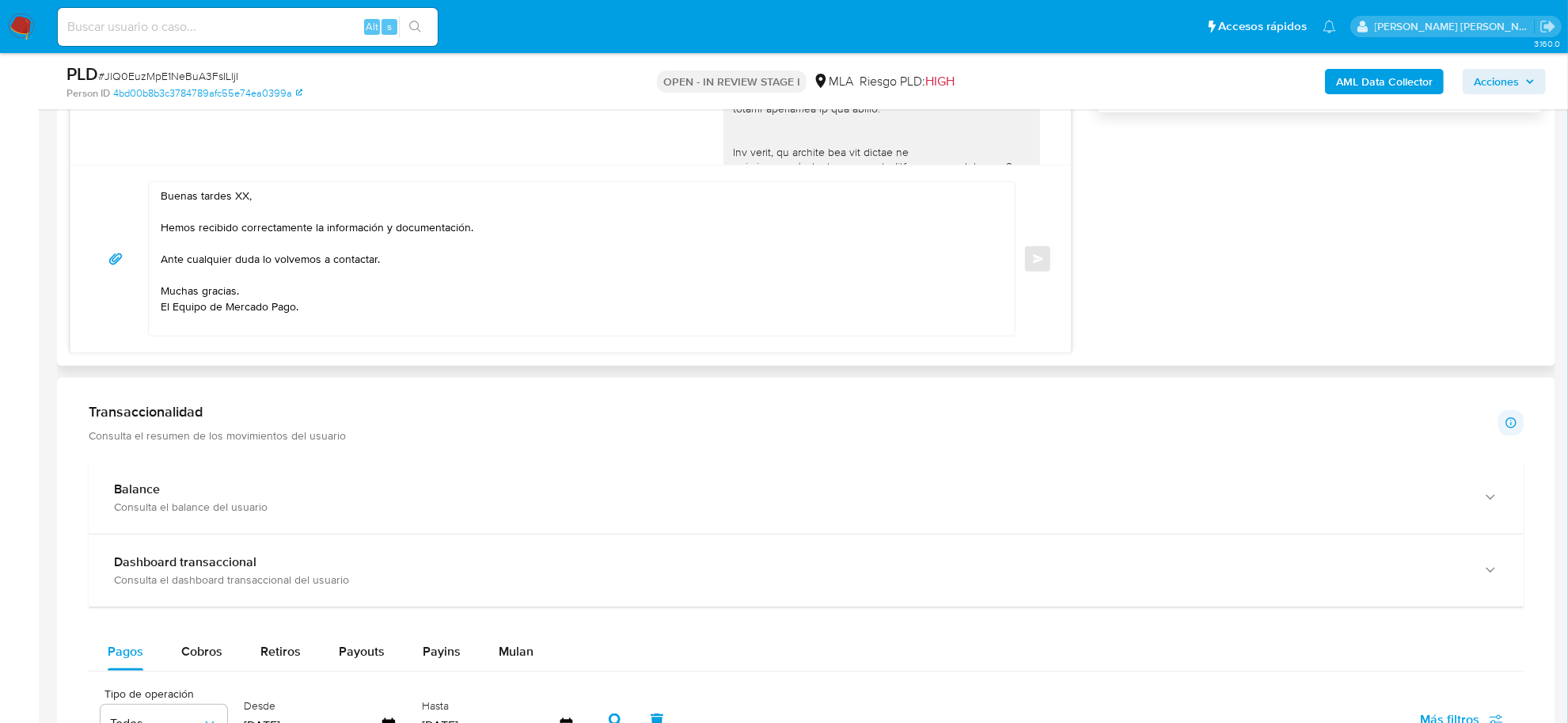
scroll to position [1088, 0]
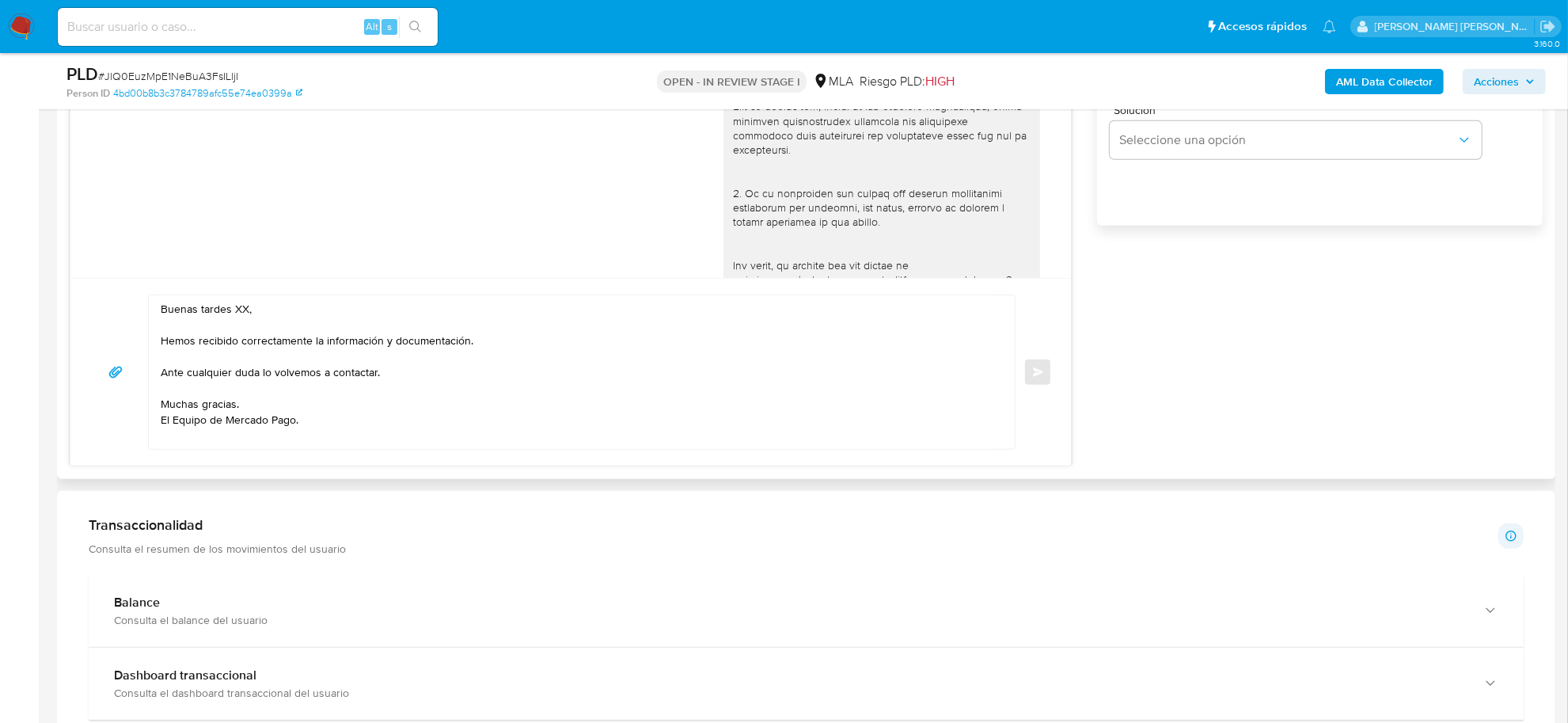
click at [242, 310] on textarea "Buenas tardes XX, Hemos recibido correctamente la información y documentación. …" at bounding box center [578, 371] width 834 height 154
click at [242, 309] on textarea "Buenas tardes XX, Hemos recibido correctamente la información y documentación. …" at bounding box center [578, 371] width 834 height 154
paste textarea "Favio Mauricio"
click at [236, 339] on textarea "Buenas tardes Favio Mauricio, Hemos recibido correctamente la información y doc…" at bounding box center [578, 371] width 834 height 154
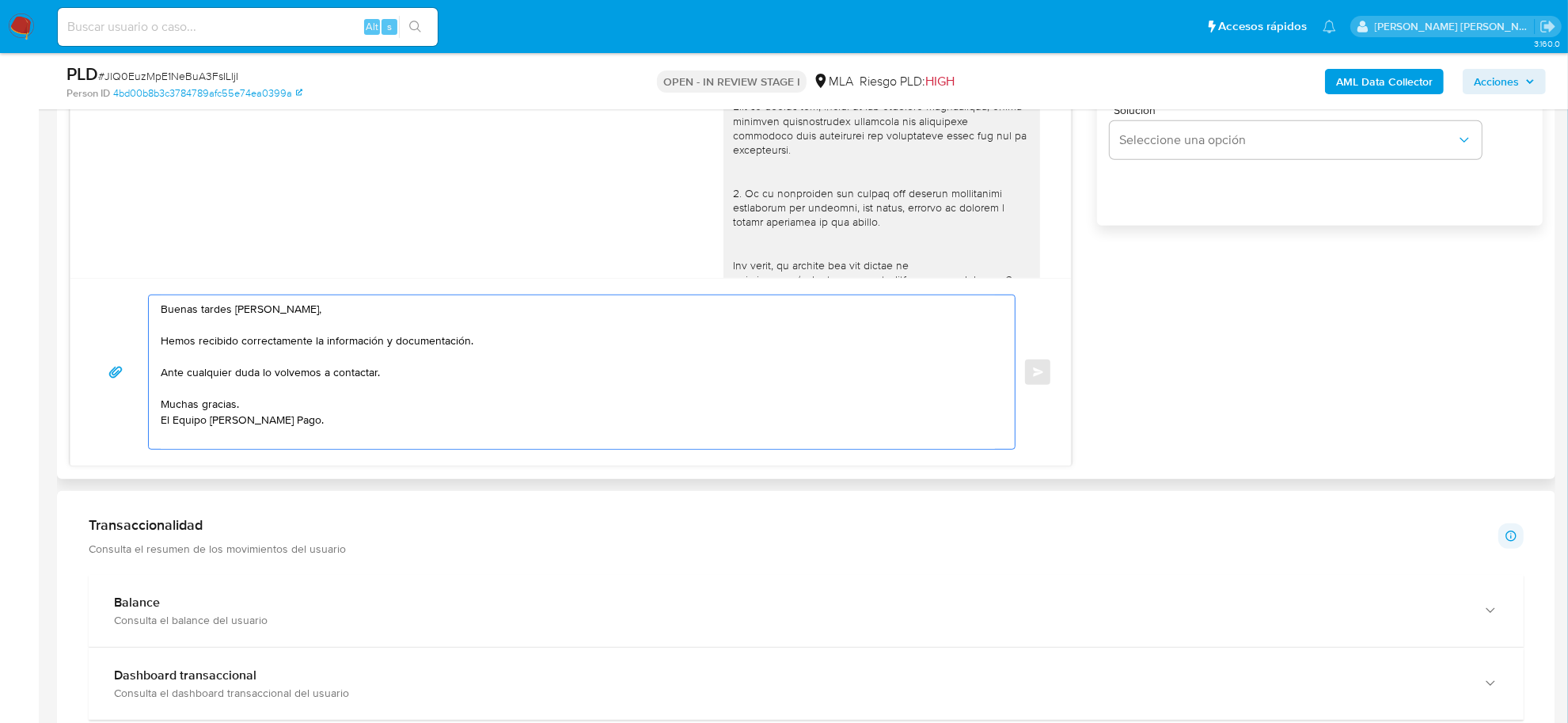
click at [236, 339] on textarea "Buenas tardes Favio Mauricio, Hemos recibido correctamente la información y doc…" at bounding box center [578, 371] width 834 height 154
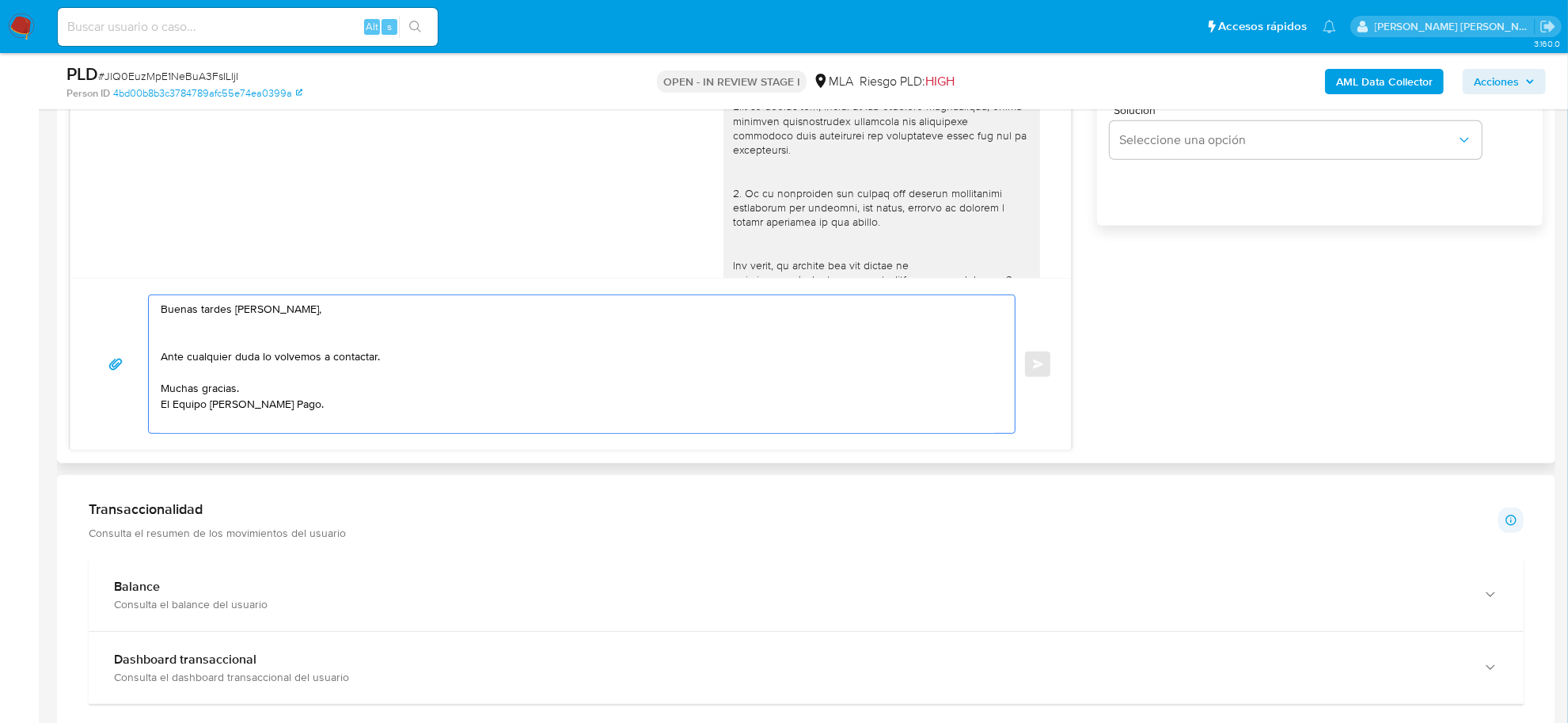
click at [250, 360] on textarea "Buenas tardes Favio Mauricio, Ante cualquier duda lo volvemos a contactar. Much…" at bounding box center [578, 363] width 834 height 138
click at [250, 361] on textarea "Buenas tardes Favio Mauricio, Ante cualquier duda lo volvemos a contactar. Much…" at bounding box center [578, 363] width 834 height 138
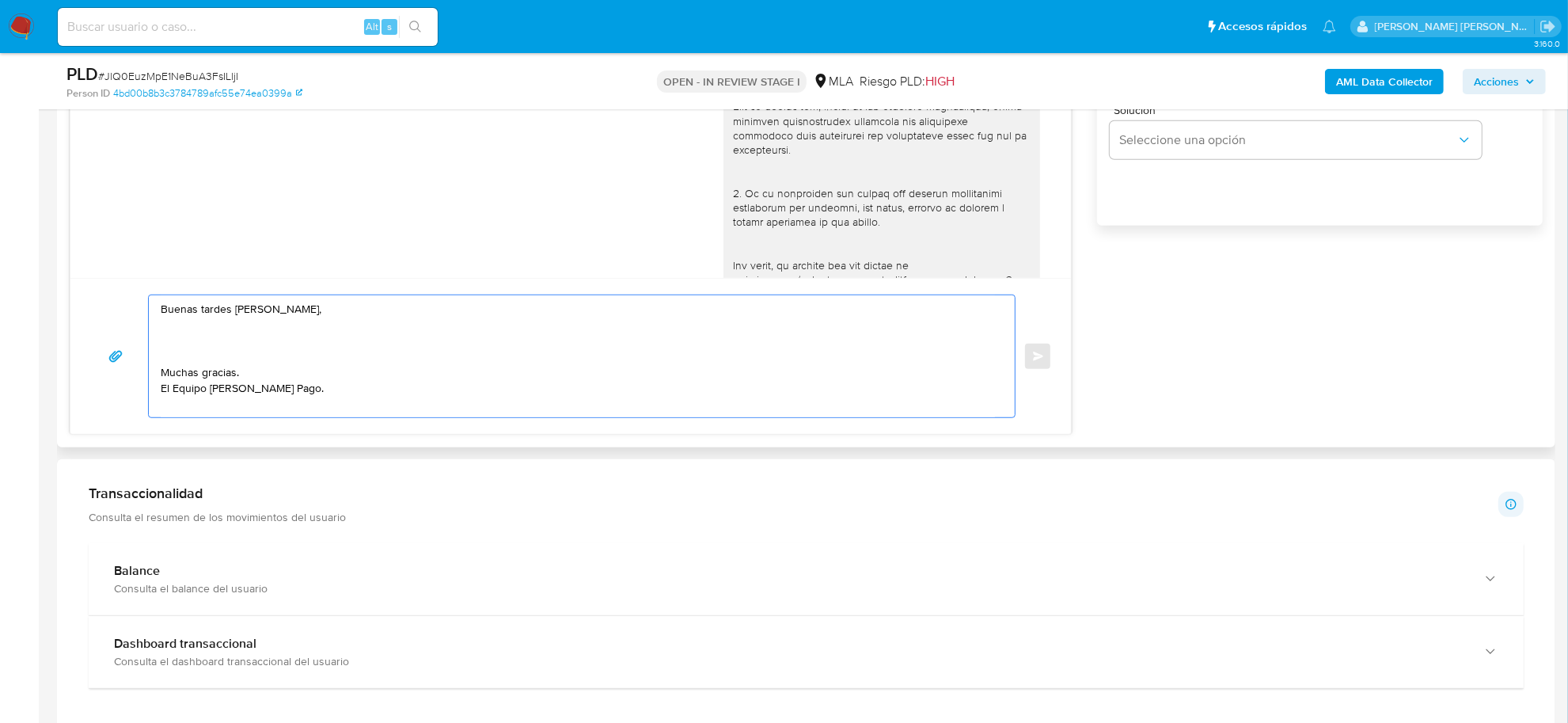
click at [259, 370] on textarea "Buenas tardes Favio Mauricio, Muchas gracias. El Equipo de Mercado Pago." at bounding box center [578, 356] width 834 height 122
click at [259, 370] on textarea "Buenas tardes Favio Mauricio, Muchas gracias por tu respuesta. El Equipo de Mer…" at bounding box center [578, 356] width 834 height 122
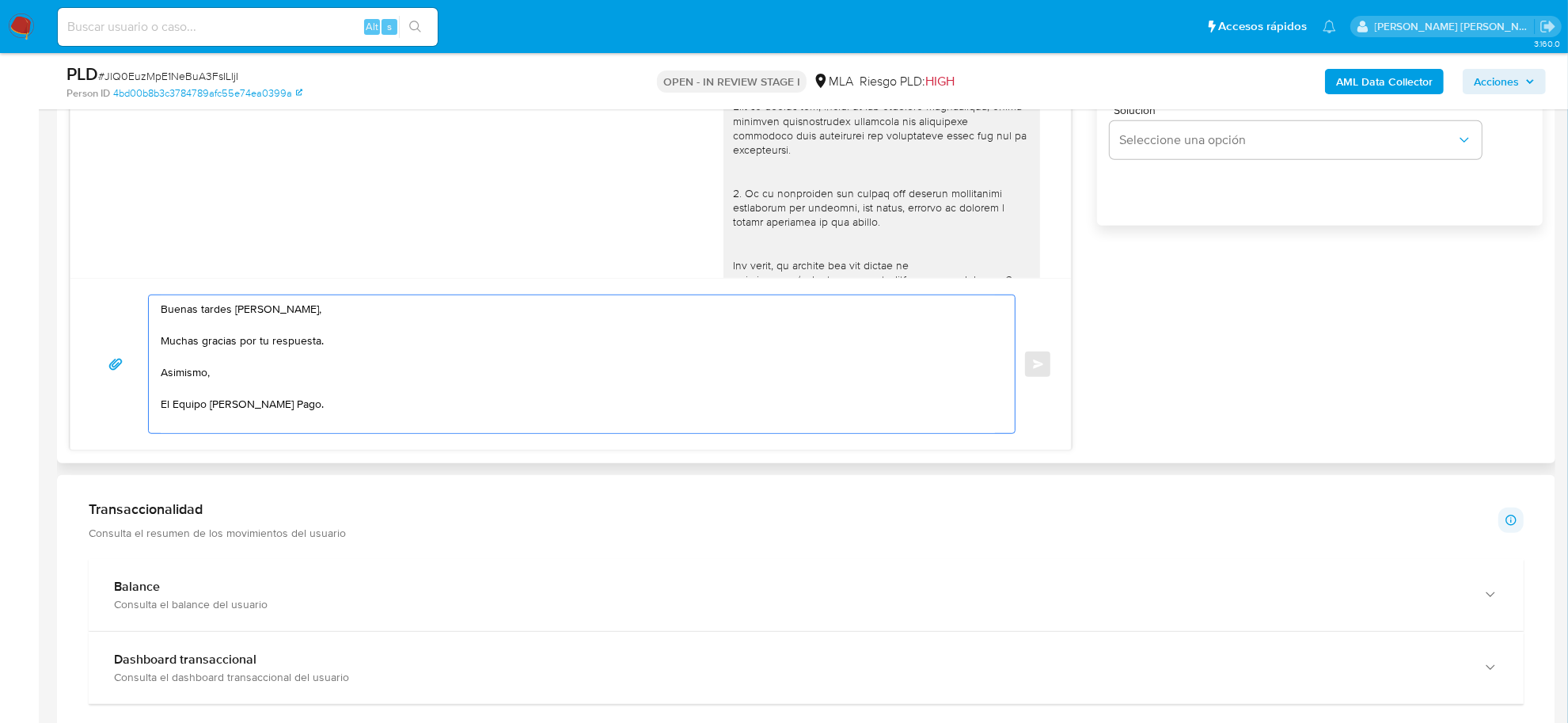
paste textarea "En función de las operaciones registradas en tu cuenta de Mercado Pago, necesit…"
click at [218, 373] on textarea "Buenas tardes Favio Mauricio, Muchas gracias por tu respuesta. Asimismo, En fun…" at bounding box center [578, 363] width 834 height 138
click at [722, 374] on textarea "Buenas tardes Favio Mauricio, Muchas gracias por tu respuesta. Asimismo, en fun…" at bounding box center [578, 363] width 834 height 138
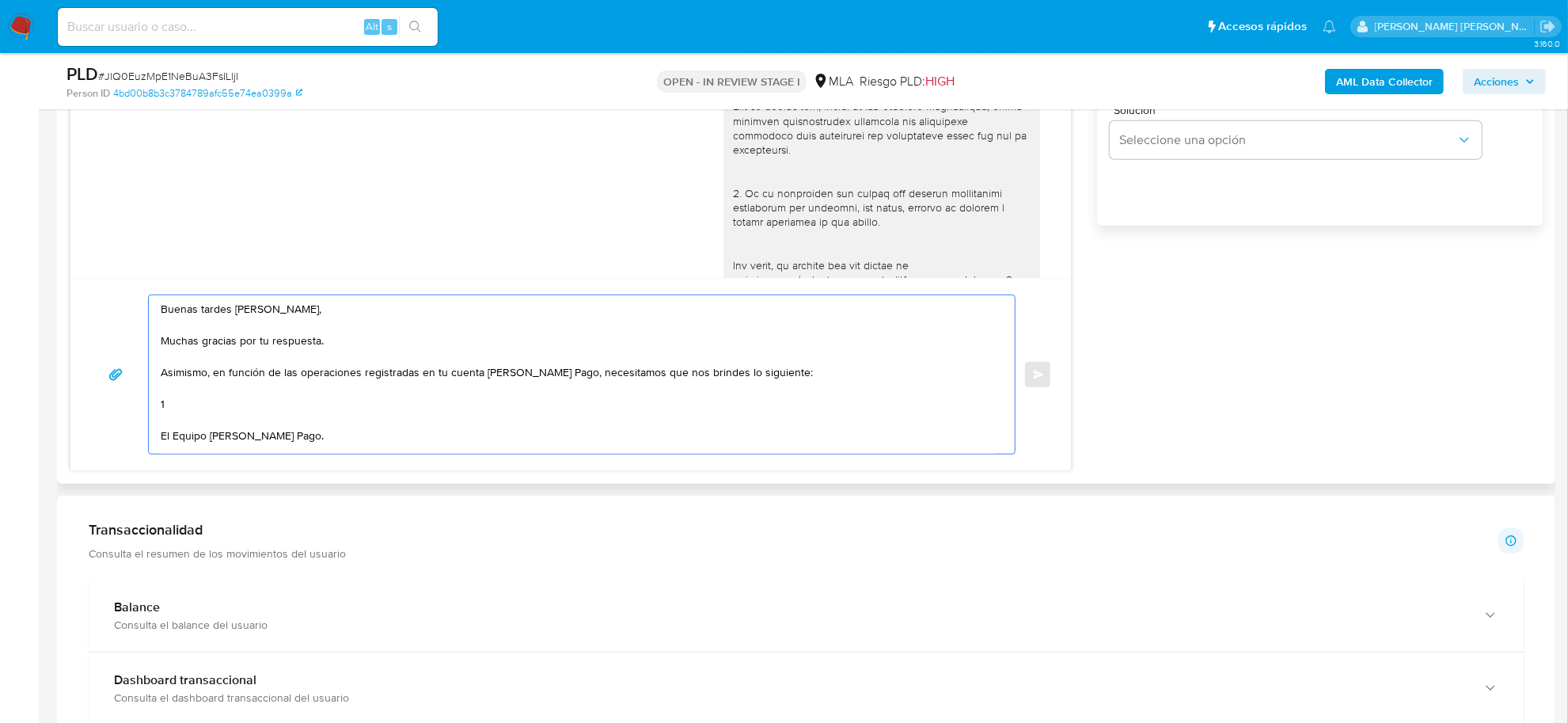
paste textarea "- Detalla la actividad que realizas a través de tu cuenta. De corresponder a un…"
click at [439, 408] on textarea "Buenas tardes Favio Mauricio, Muchas gracias por tu respuesta. Asimismo, en fun…" at bounding box center [578, 374] width 834 height 158
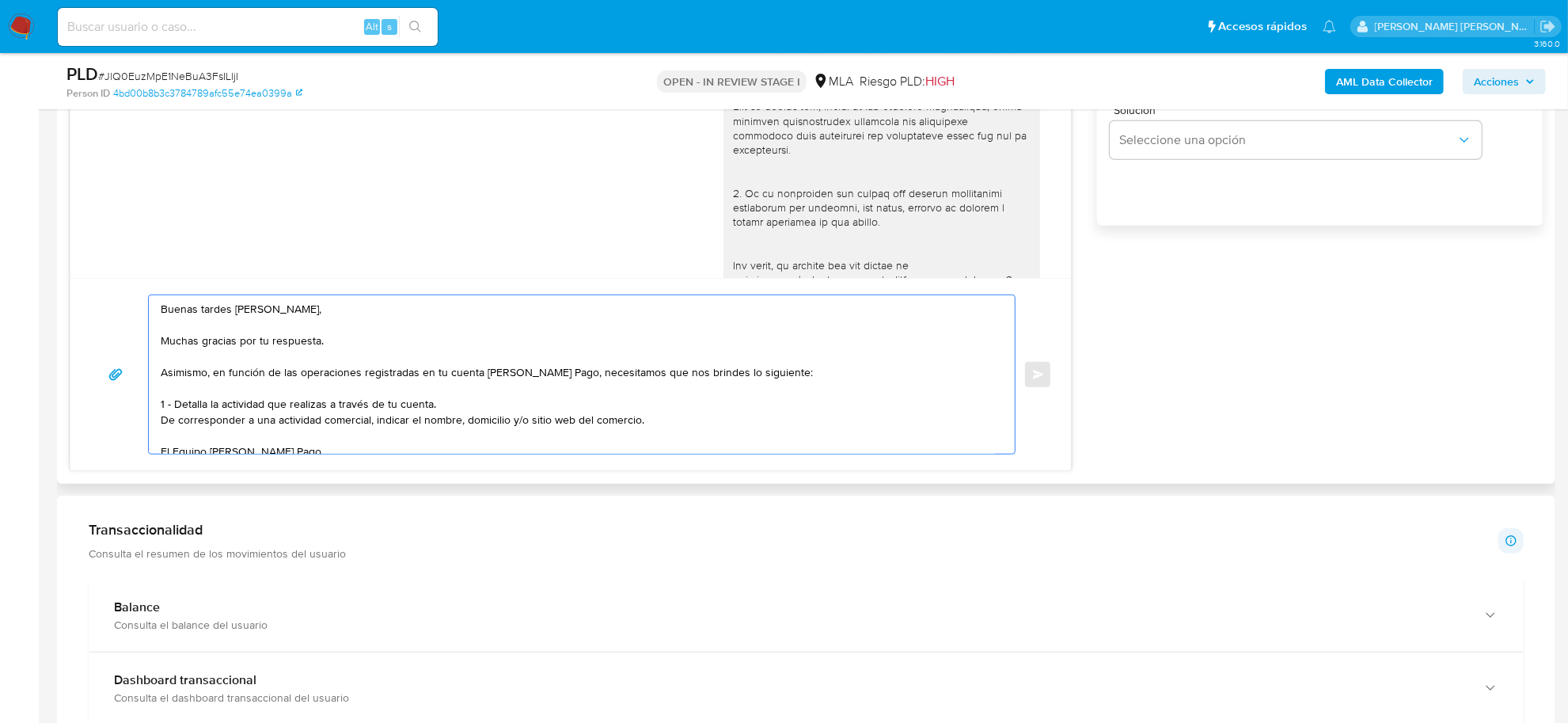
click at [318, 428] on textarea "Buenas tardes Favio Mauricio, Muchas gracias por tu respuesta. Asimismo, en fun…" at bounding box center [578, 374] width 834 height 158
paste textarea "vínculo con las siguientes contrapartes con las que operaste, el motivo de las …"
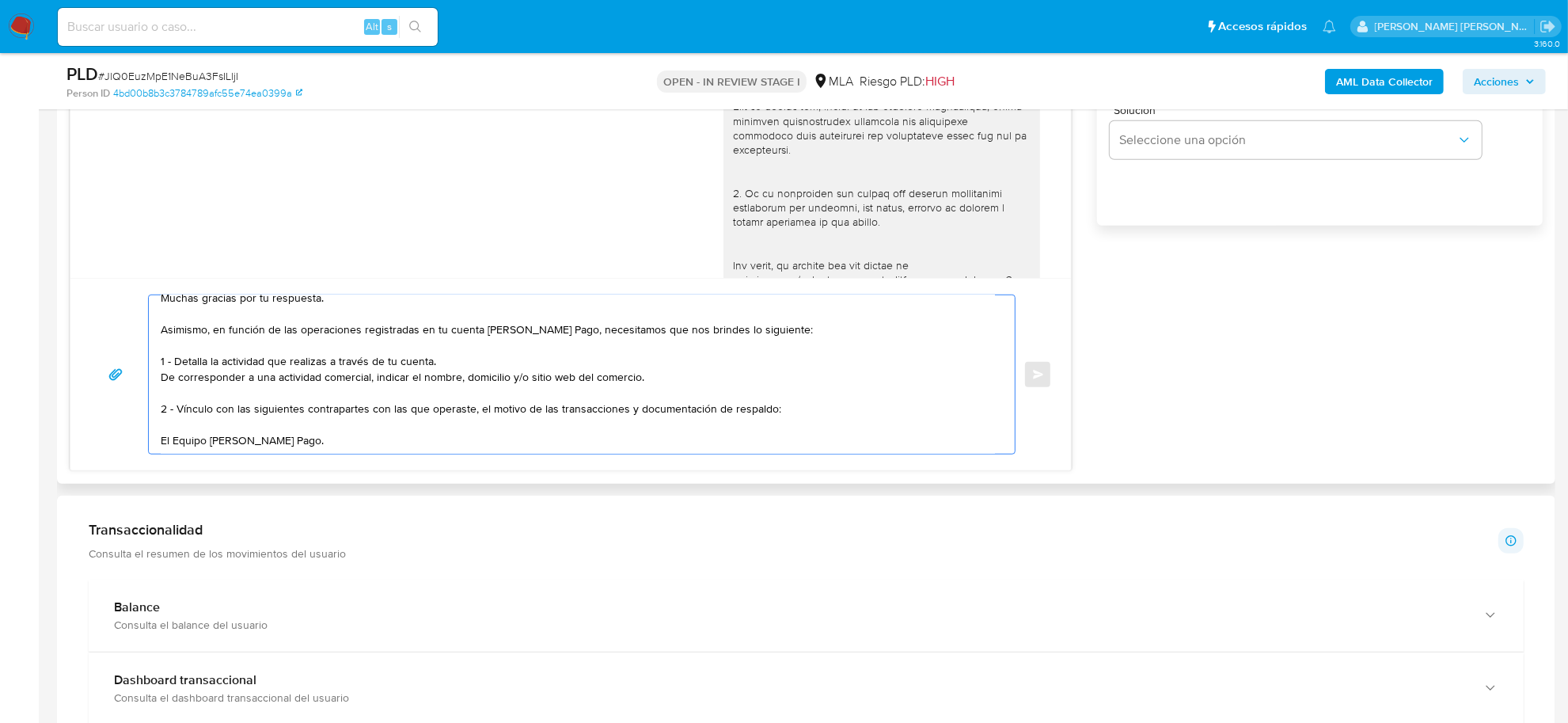
click at [194, 416] on textarea "Buenas tardes Favio Mauricio, Muchas gracias por tu respuesta. Asimismo, en fun…" at bounding box center [578, 374] width 834 height 158
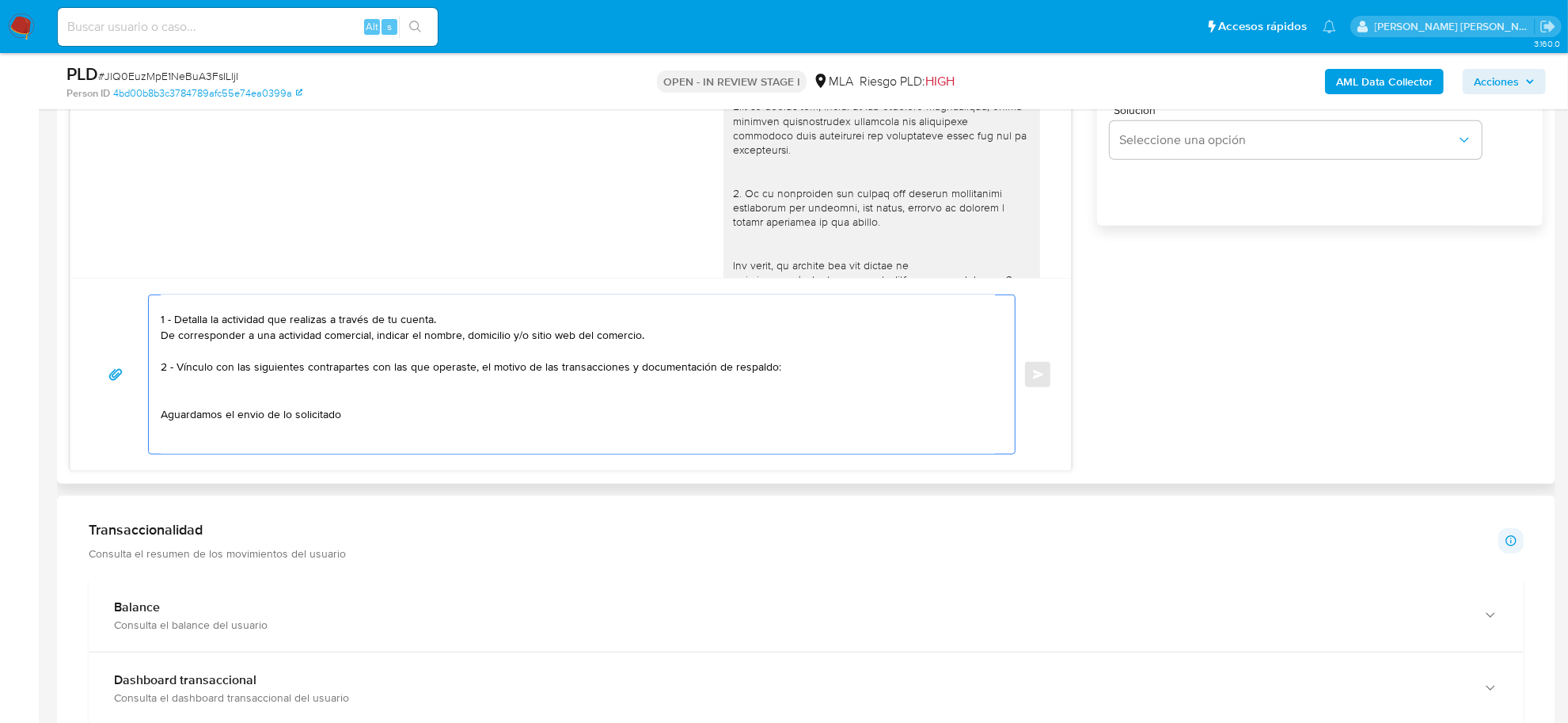
scroll to position [101, 0]
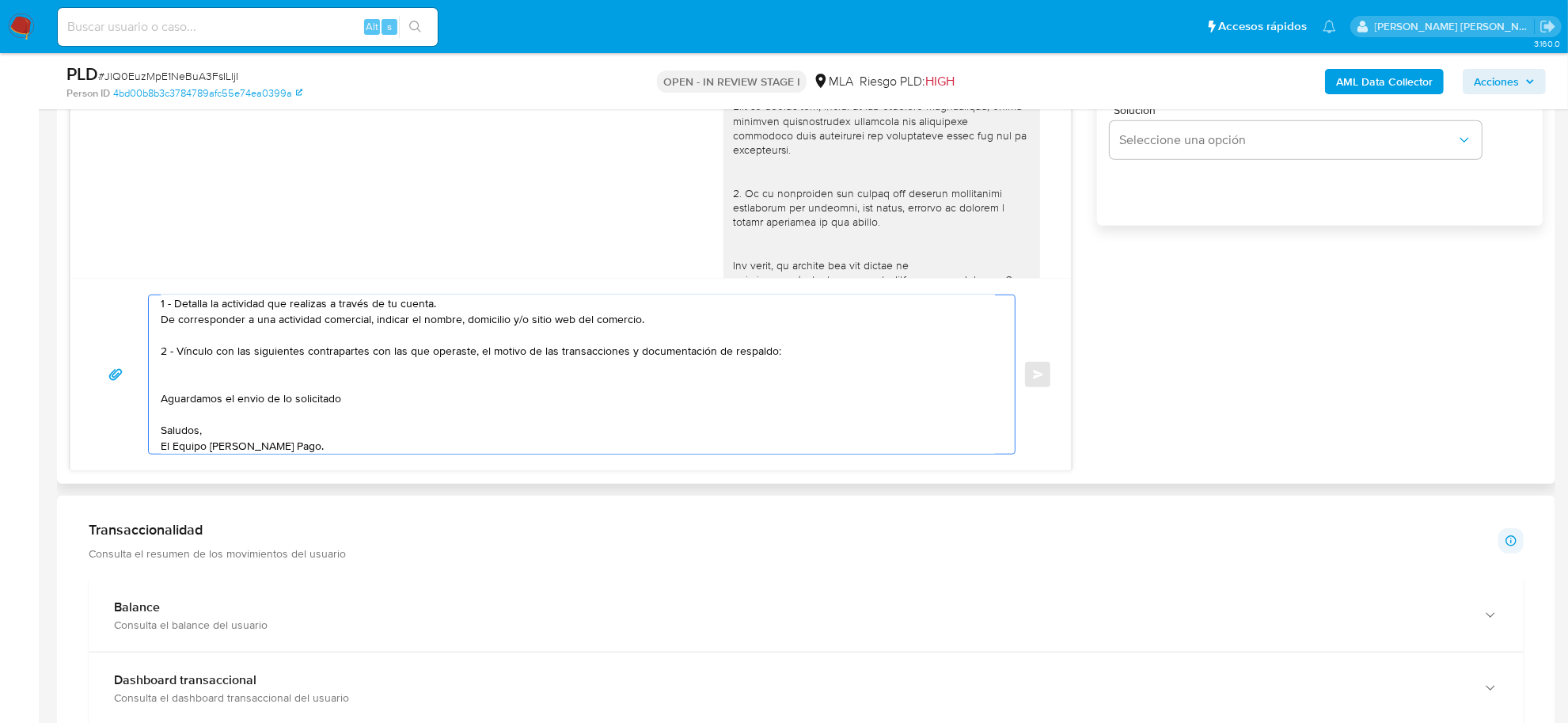
click at [195, 367] on textarea "Buenas tardes Favio Mauricio, Muchas gracias por tu respuesta. Asimismo, en fun…" at bounding box center [578, 374] width 834 height 158
paste textarea "- Guillermo Perez Migueles CUIL 20358822550 (SIN ACTIVIDAD) , de quien recibe 4…"
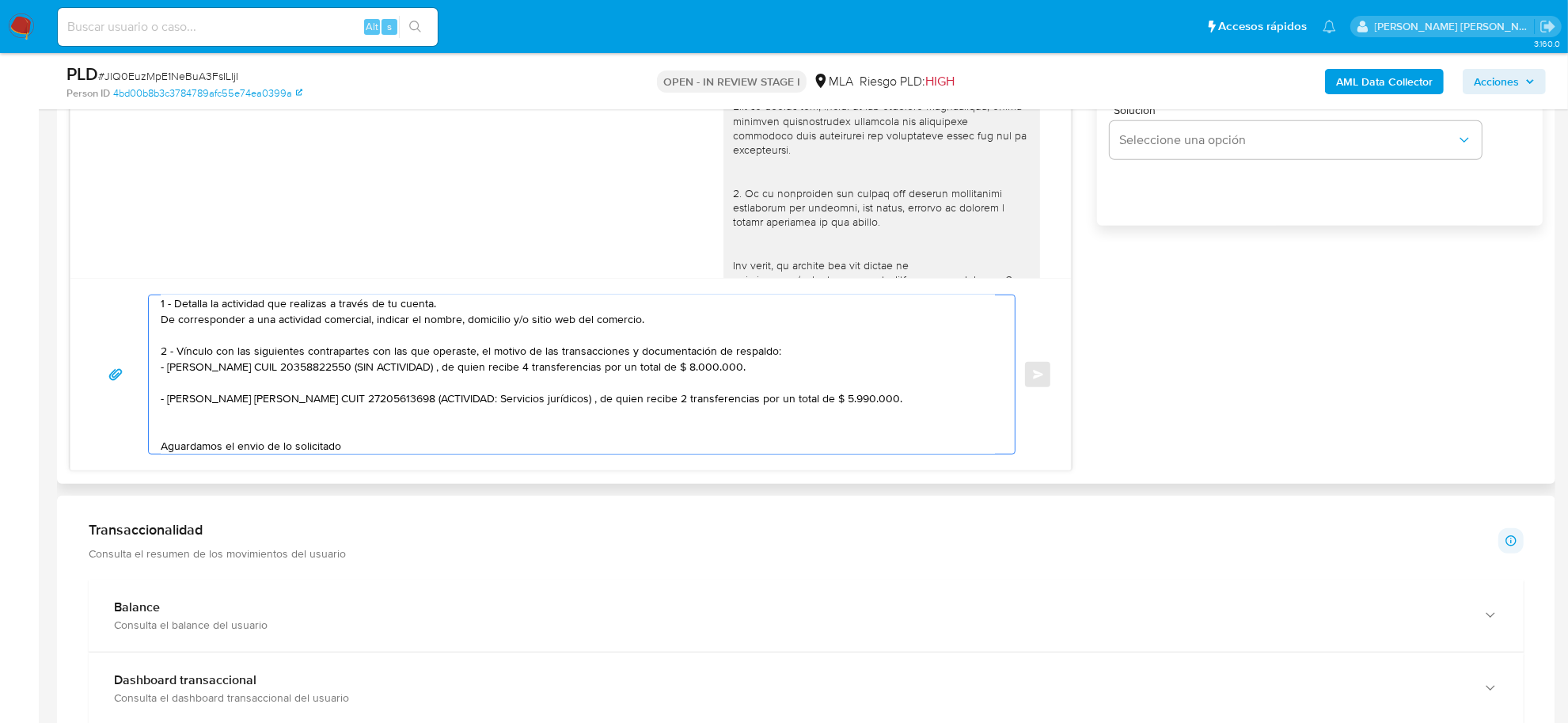
drag, startPoint x: 392, startPoint y: 367, endPoint x: 408, endPoint y: 388, distance: 26.4
click at [408, 388] on textarea "Buenas tardes Favio Mauricio, Muchas gracias por tu respuesta. Asimismo, en fun…" at bounding box center [578, 374] width 834 height 158
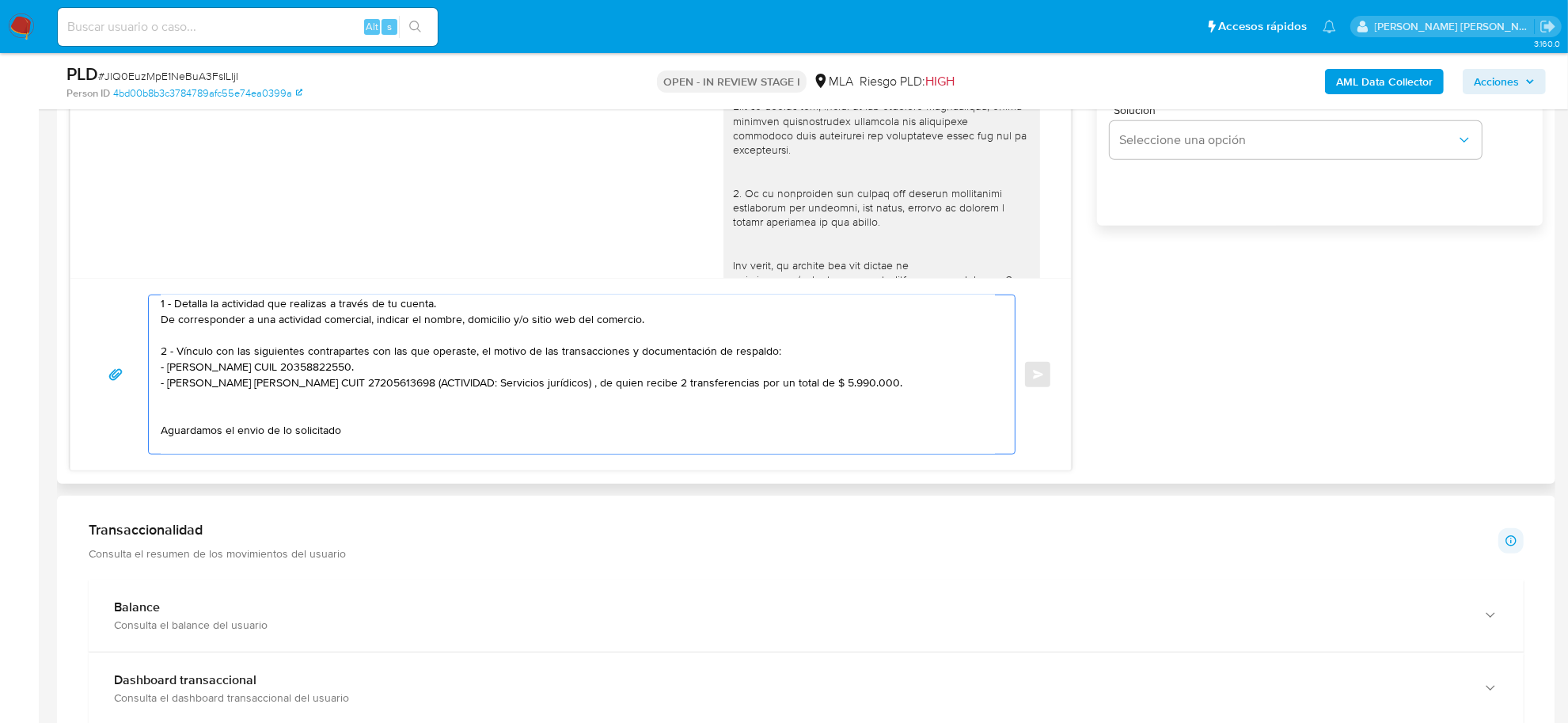
drag, startPoint x: 422, startPoint y: 382, endPoint x: 437, endPoint y: 393, distance: 18.6
click at [437, 393] on textarea "Buenas tardes Favio Mauricio, Muchas gracias por tu respuesta. Asimismo, en fun…" at bounding box center [578, 374] width 834 height 158
click at [195, 396] on textarea "Buenas tardes Favio Mauricio, Muchas gracias por tu respuesta. Asimismo, en fun…" at bounding box center [578, 374] width 834 height 158
paste textarea "- Sosa Silverio Oscar CUIT 20236369219"
click at [170, 419] on textarea "Buenas tardes Favio Mauricio, Muchas gracias por tu respuesta. Asimismo, en fun…" at bounding box center [578, 374] width 834 height 158
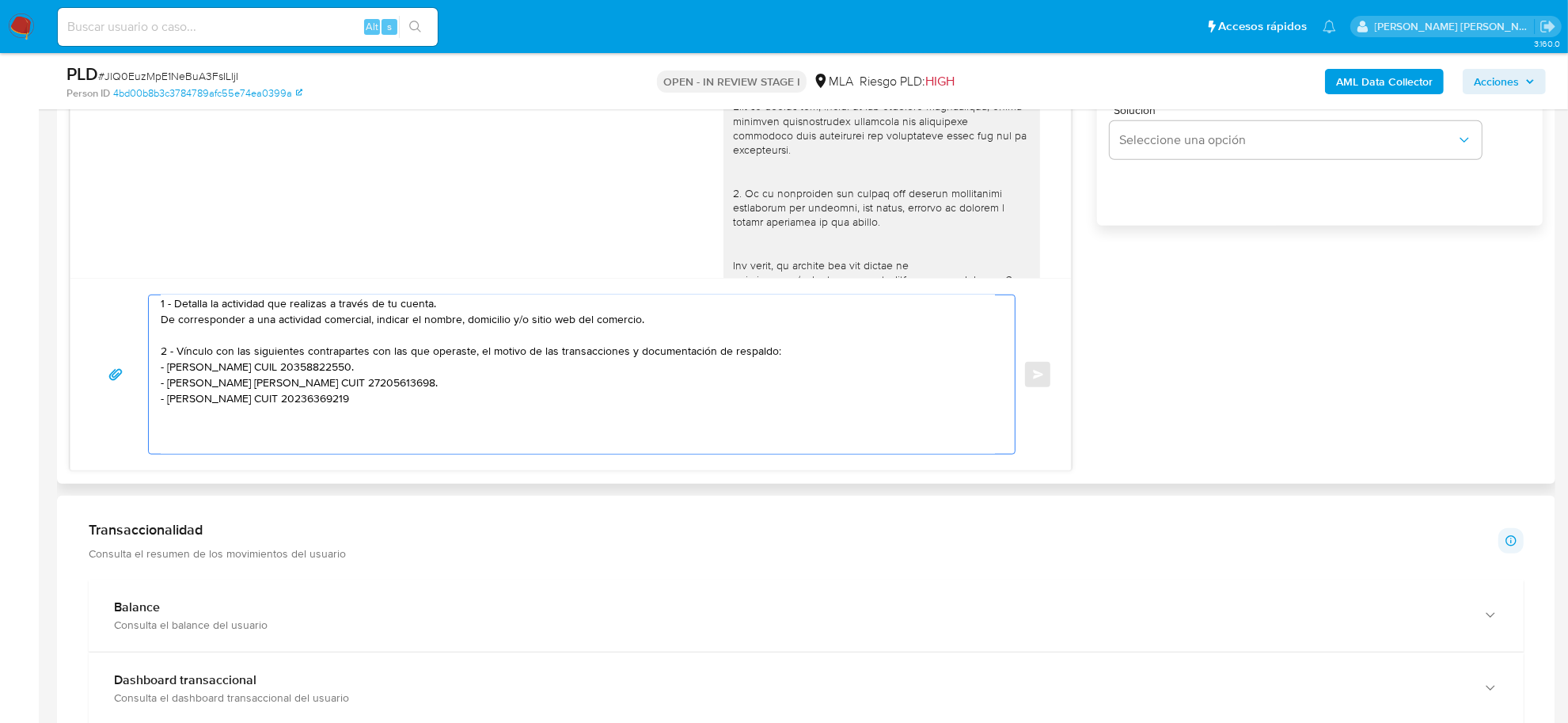
paste textarea "- Hernandez Carolina Haydee CUIT 23242050894 (ACTIVIDAD: Servicios complementar…"
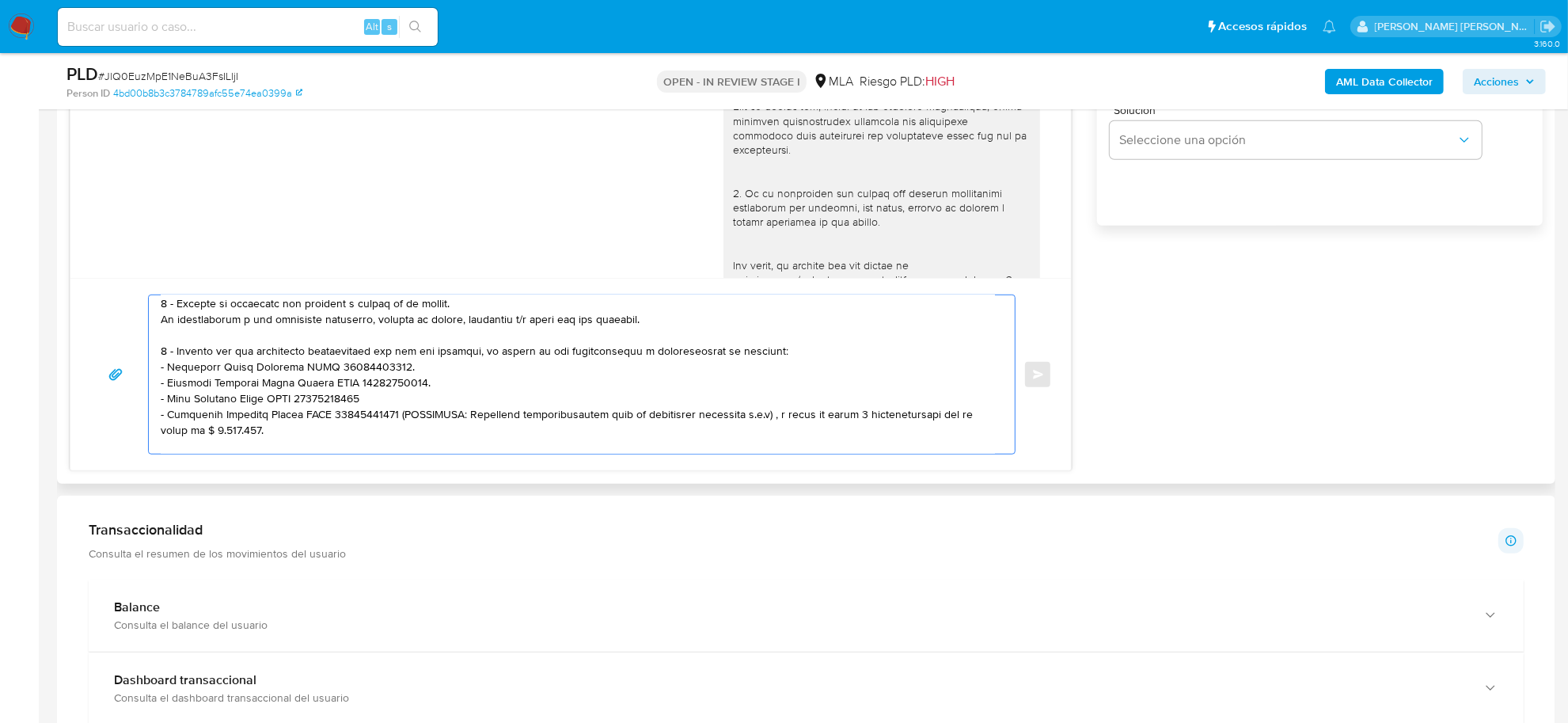
scroll to position [164, 0]
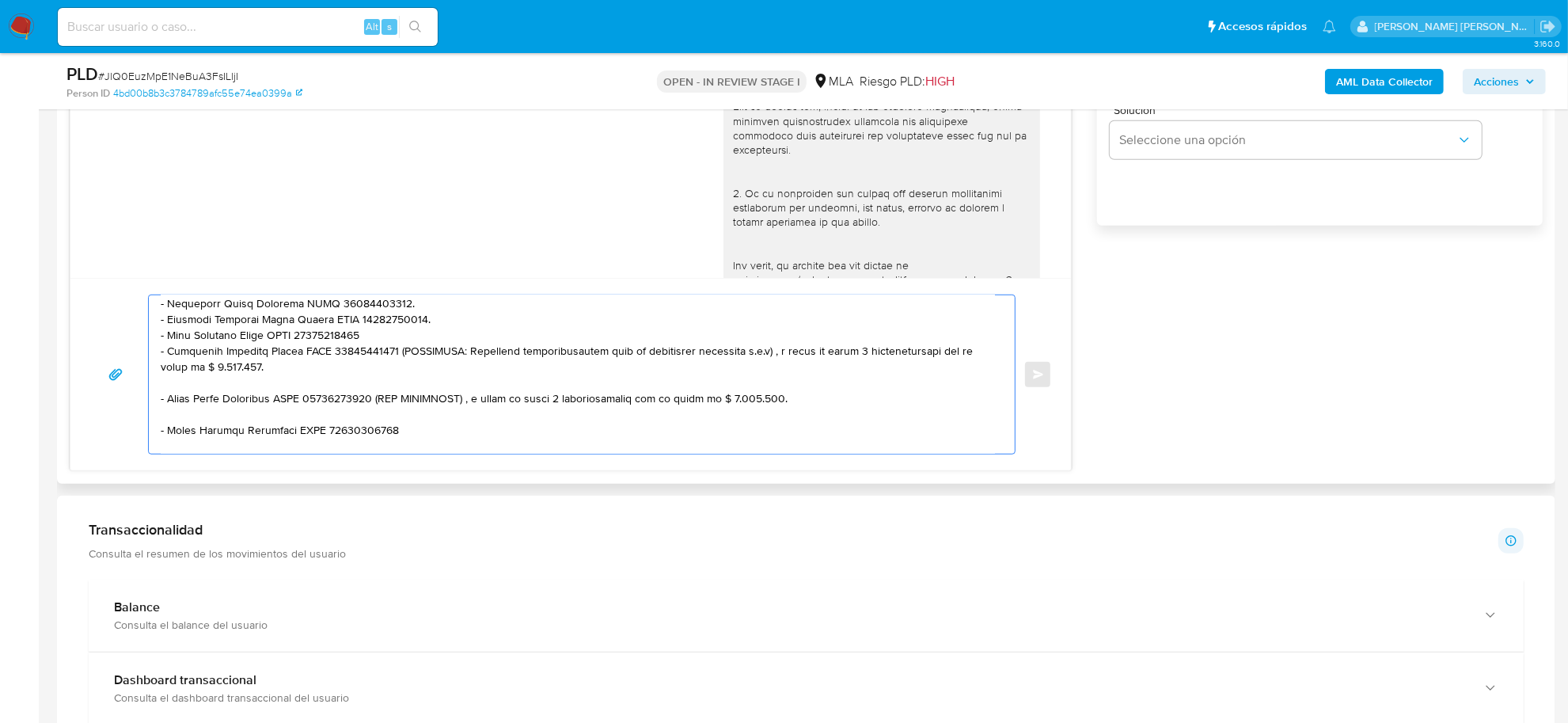
drag, startPoint x: 405, startPoint y: 351, endPoint x: 413, endPoint y: 362, distance: 13.6
click at [413, 362] on textarea at bounding box center [578, 374] width 834 height 158
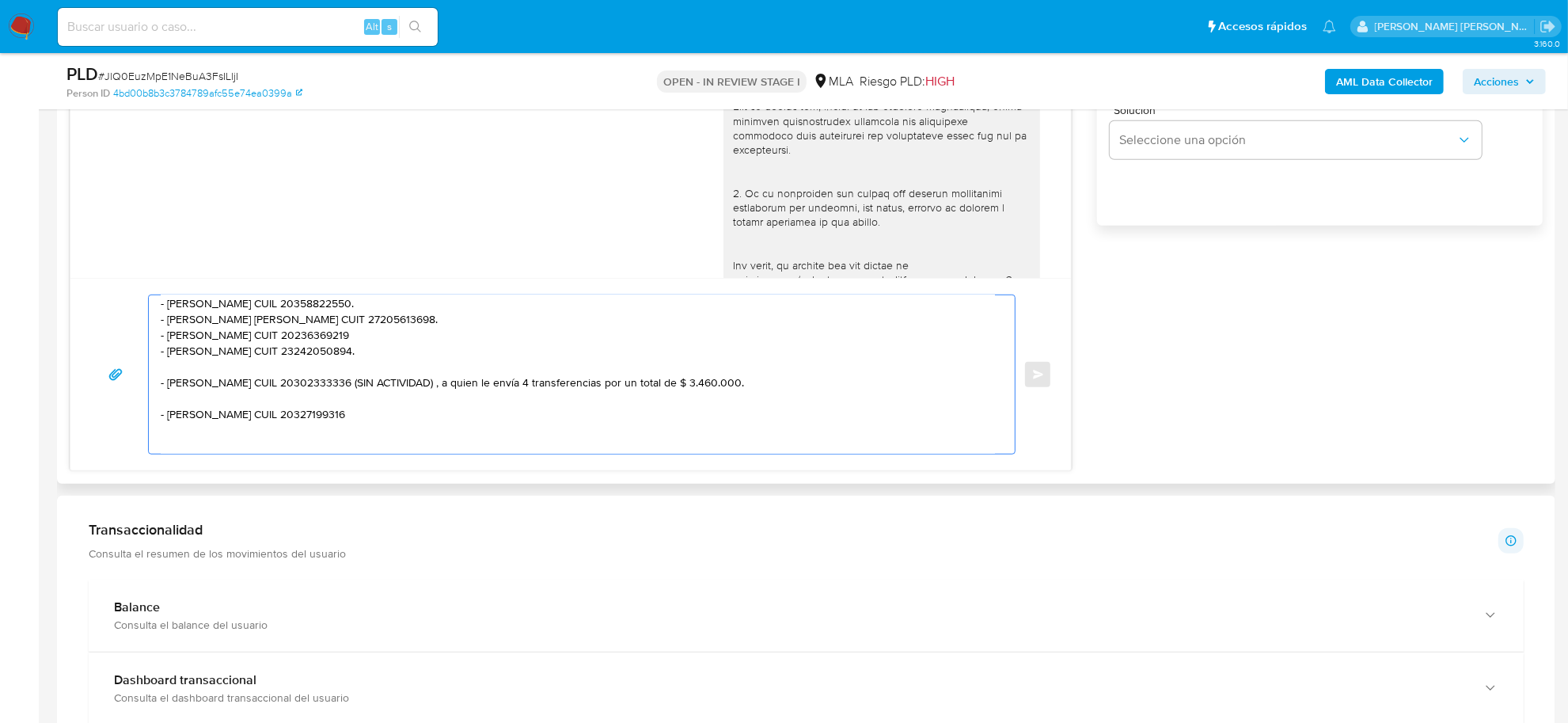
drag, startPoint x: 381, startPoint y: 385, endPoint x: 400, endPoint y: 394, distance: 21.0
click at [400, 394] on textarea "Buenas tardes Favio Mauricio, Muchas gracias por tu respuesta. Asimismo, en fun…" at bounding box center [578, 374] width 834 height 158
click at [381, 405] on textarea "Buenas tardes Favio Mauricio, Muchas gracias por tu respuesta. Asimismo, en fun…" at bounding box center [578, 374] width 834 height 158
click at [351, 370] on textarea "Buenas tardes Favio Mauricio, Muchas gracias por tu respuesta. Asimismo, en fun…" at bounding box center [578, 374] width 834 height 158
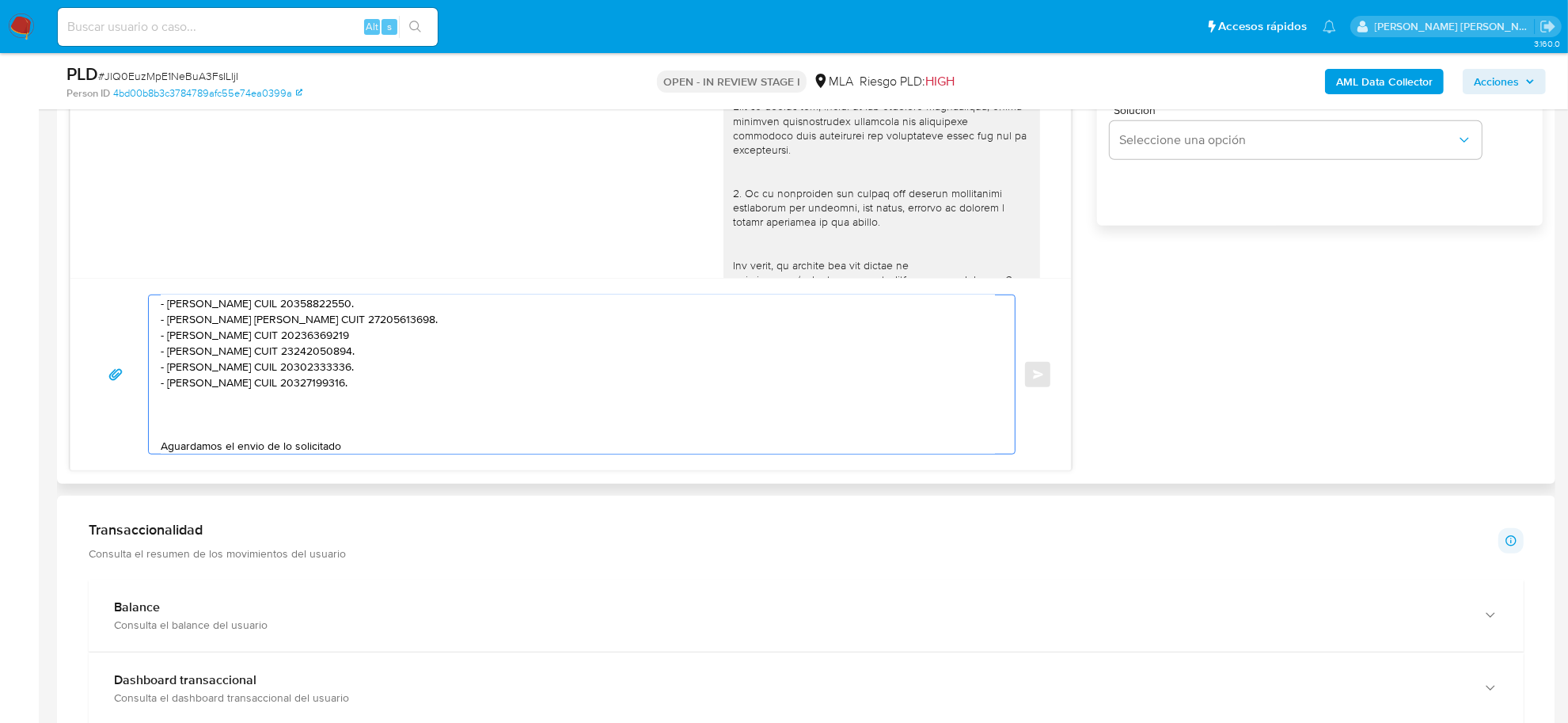
click at [342, 424] on textarea "Buenas tardes Favio Mauricio, Muchas gracias por tu respuesta. Asimismo, en fun…" at bounding box center [578, 374] width 834 height 158
paste textarea "Es importante que sepas que, en caso de no responder a lo solicitado o si lo pr…"
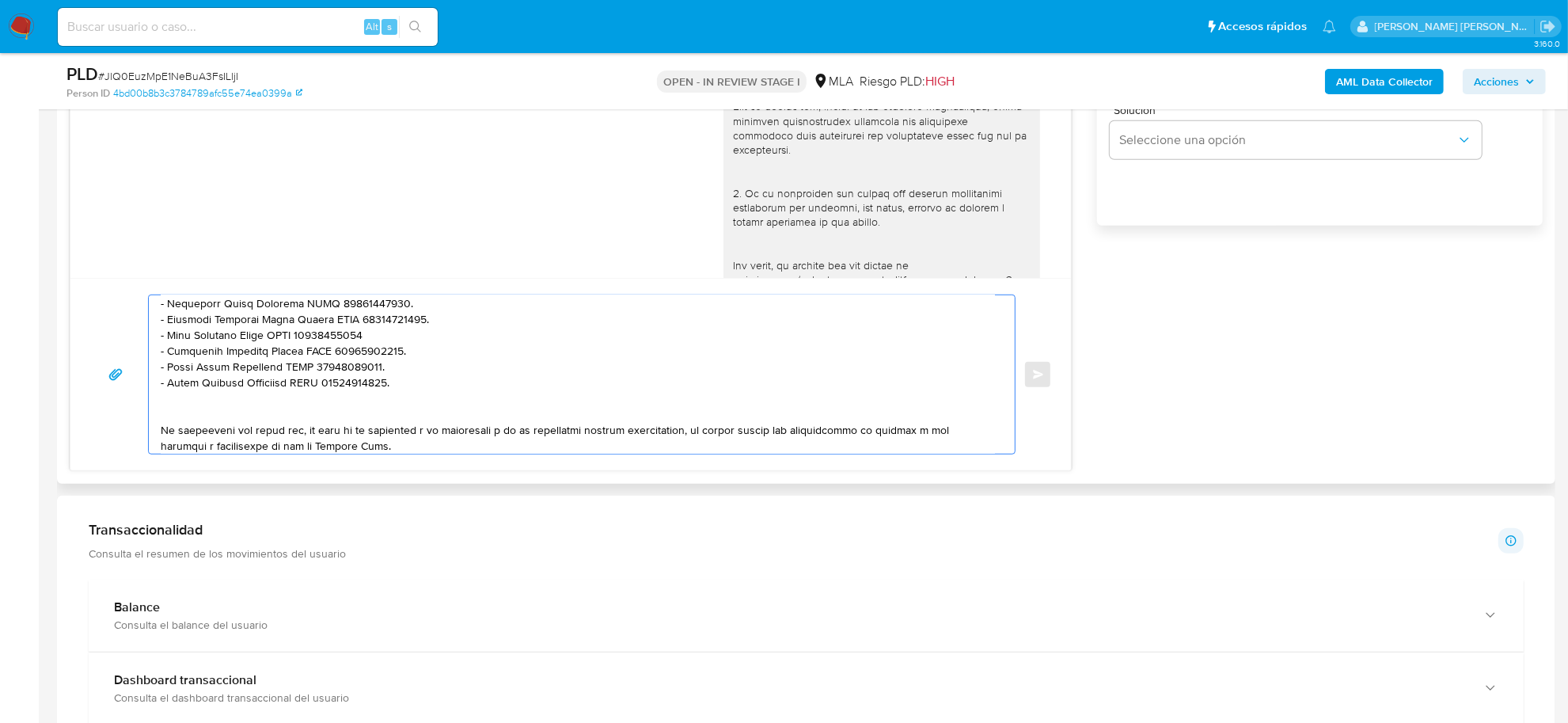
scroll to position [180, 0]
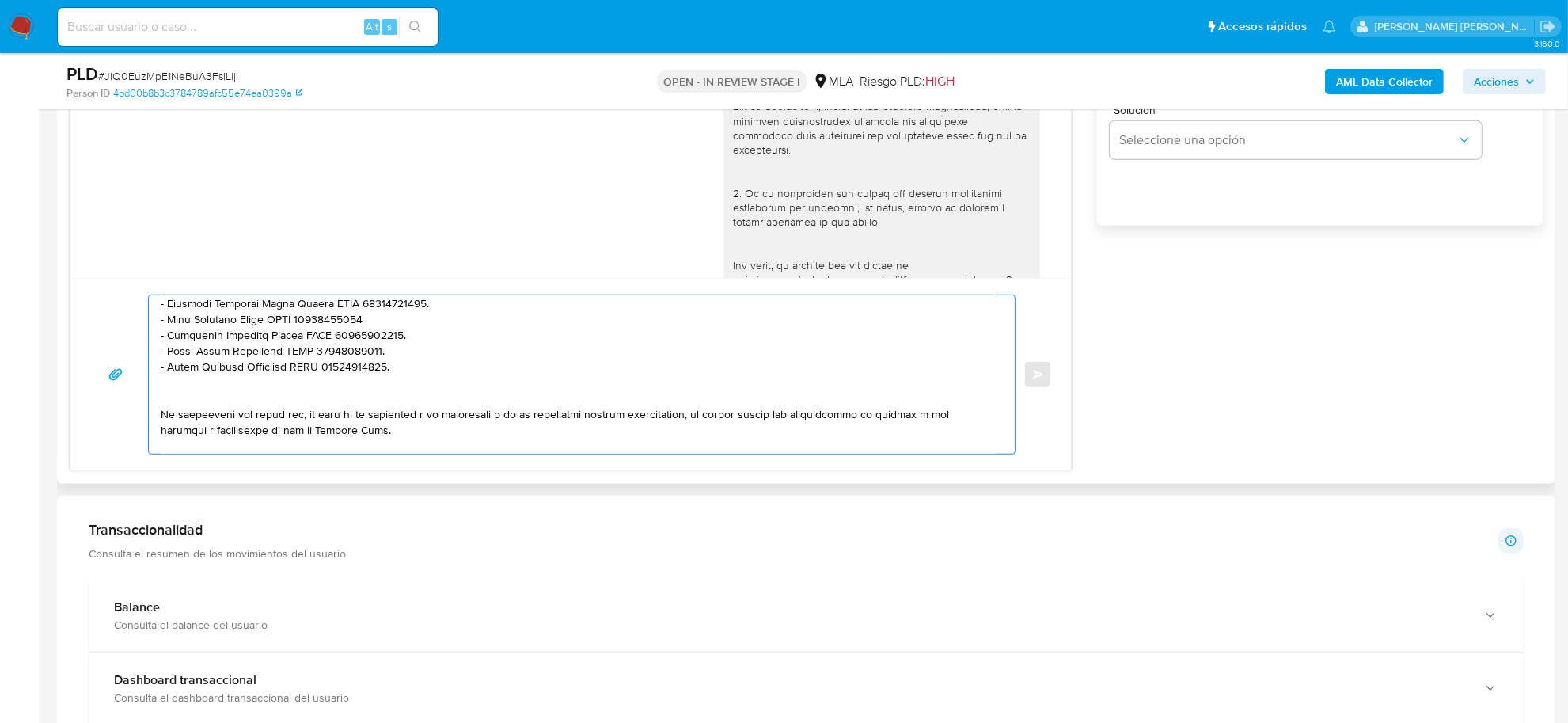
click at [291, 387] on textarea at bounding box center [578, 374] width 834 height 158
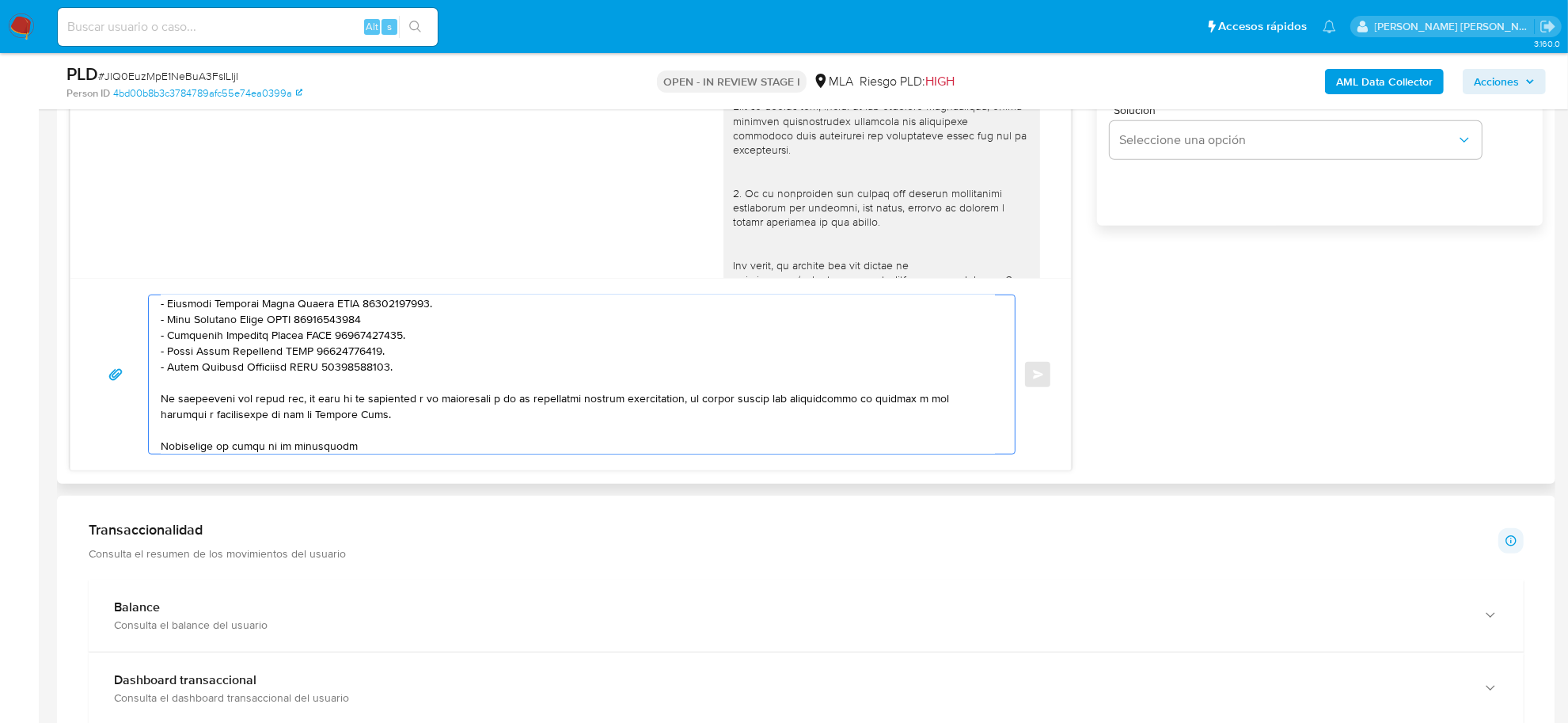
scroll to position [247, 0]
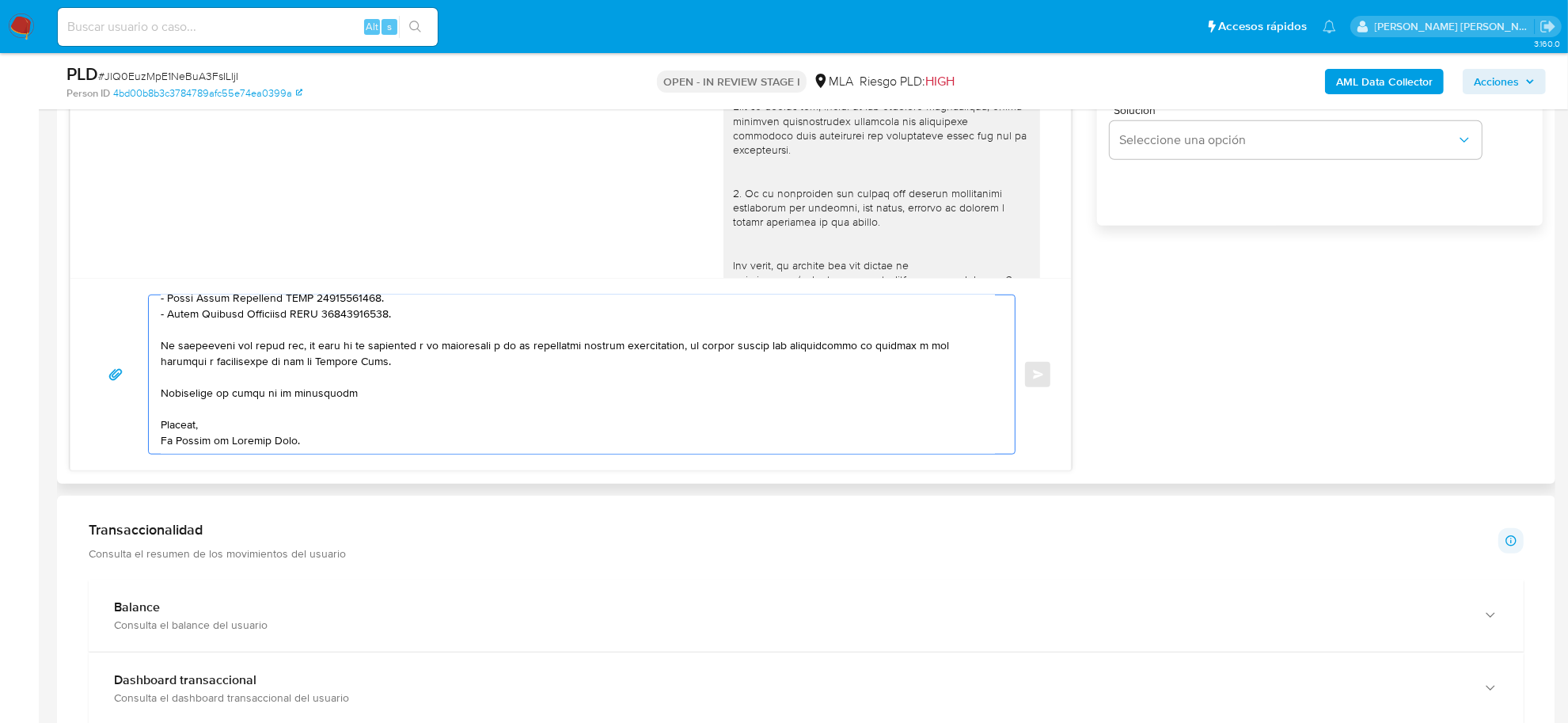
click at [203, 441] on textarea at bounding box center [578, 374] width 834 height 158
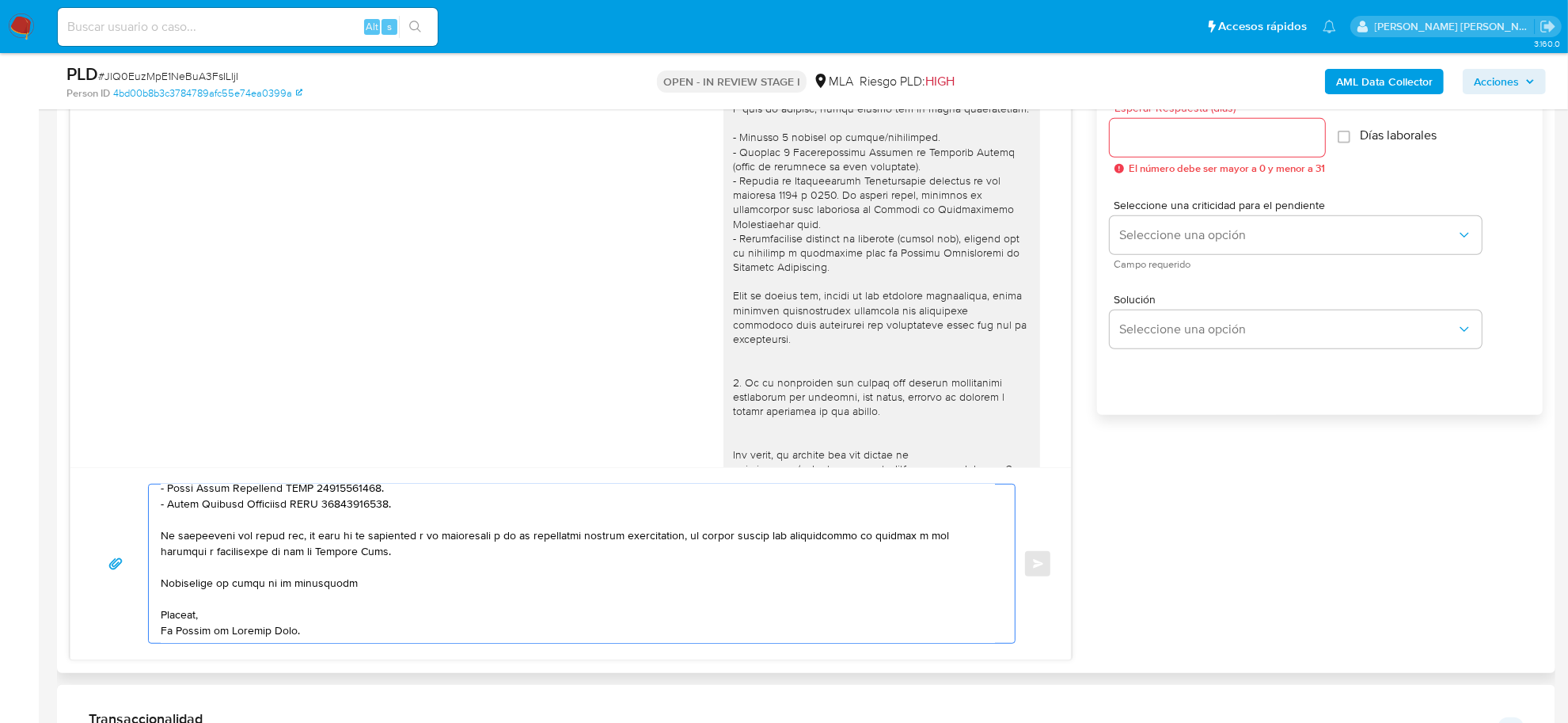
scroll to position [890, 0]
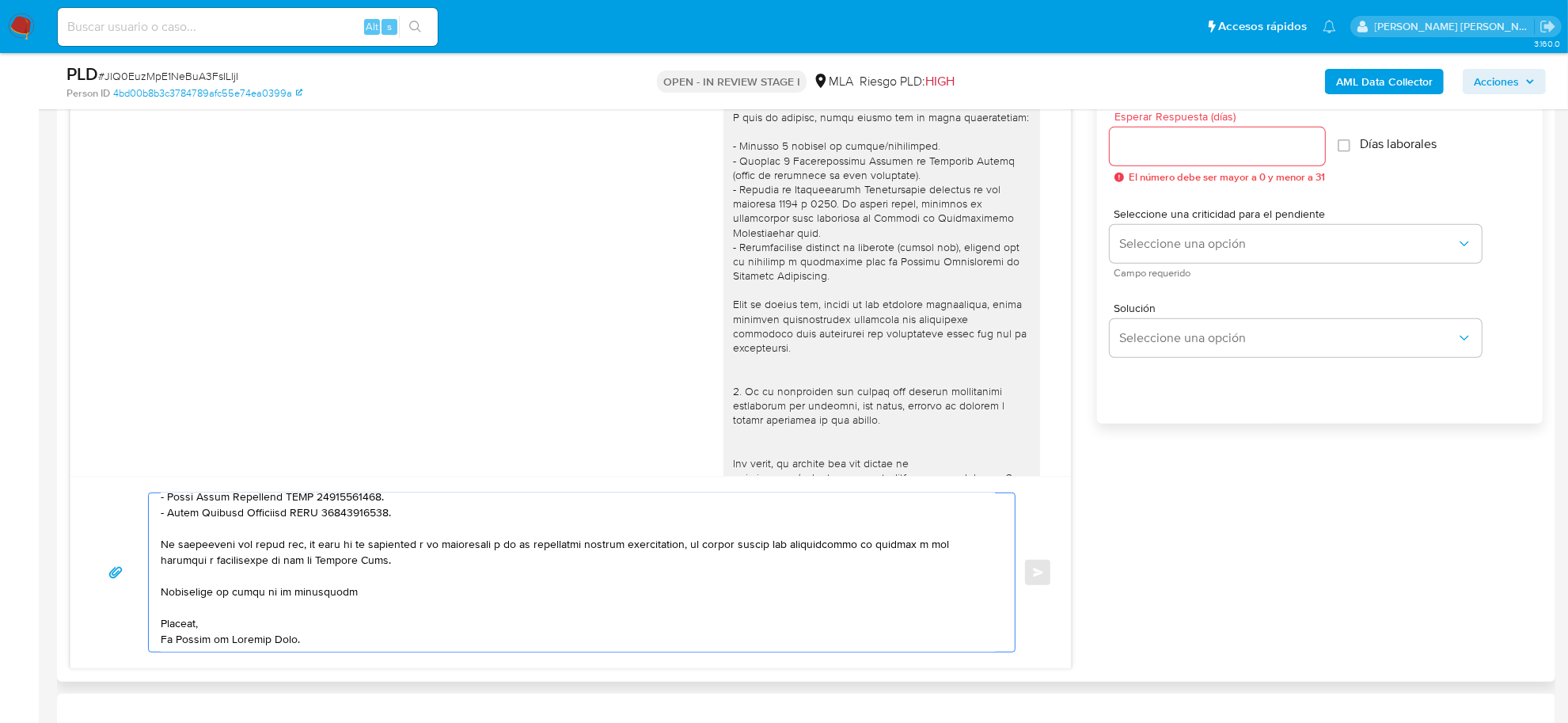
type textarea "Buenas tardes Favio Mauricio, Muchas gracias por tu respuesta. Asimismo, en fun…"
click at [1180, 144] on input "Esperar Respuesta (días)" at bounding box center [1216, 146] width 215 height 21
type input "2"
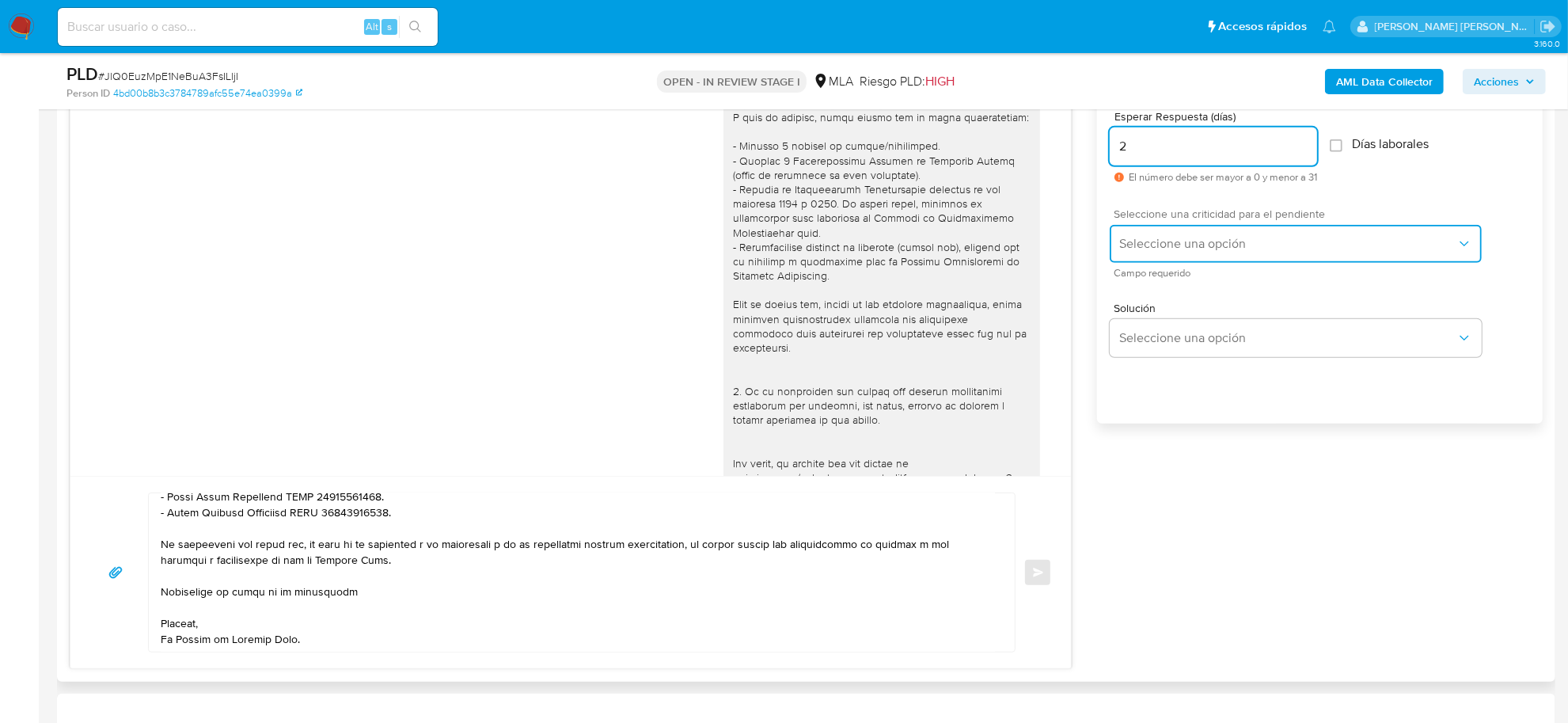
click at [1185, 240] on span "Seleccione una opción" at bounding box center [1287, 244] width 337 height 16
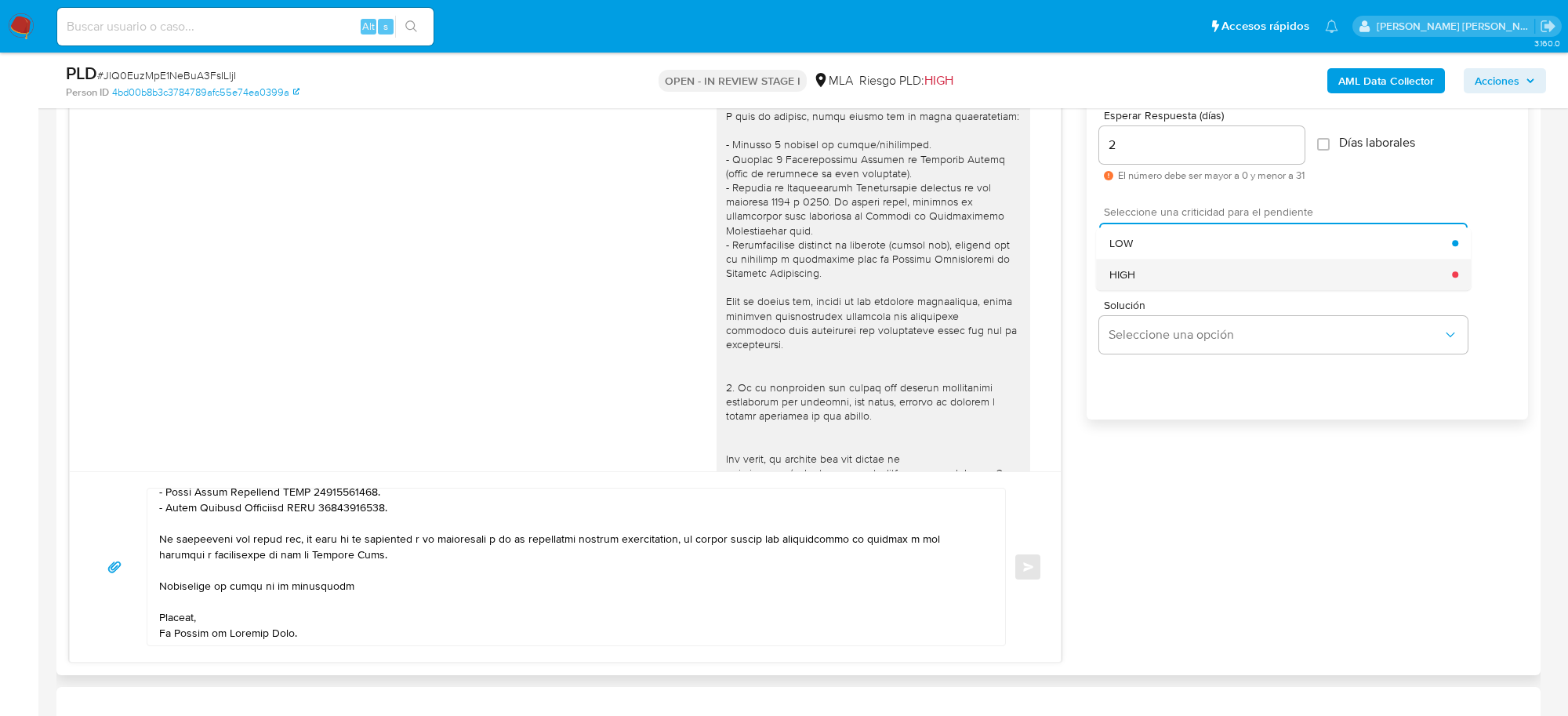
click at [1142, 277] on div "HIGH" at bounding box center [1281, 273] width 344 height 31
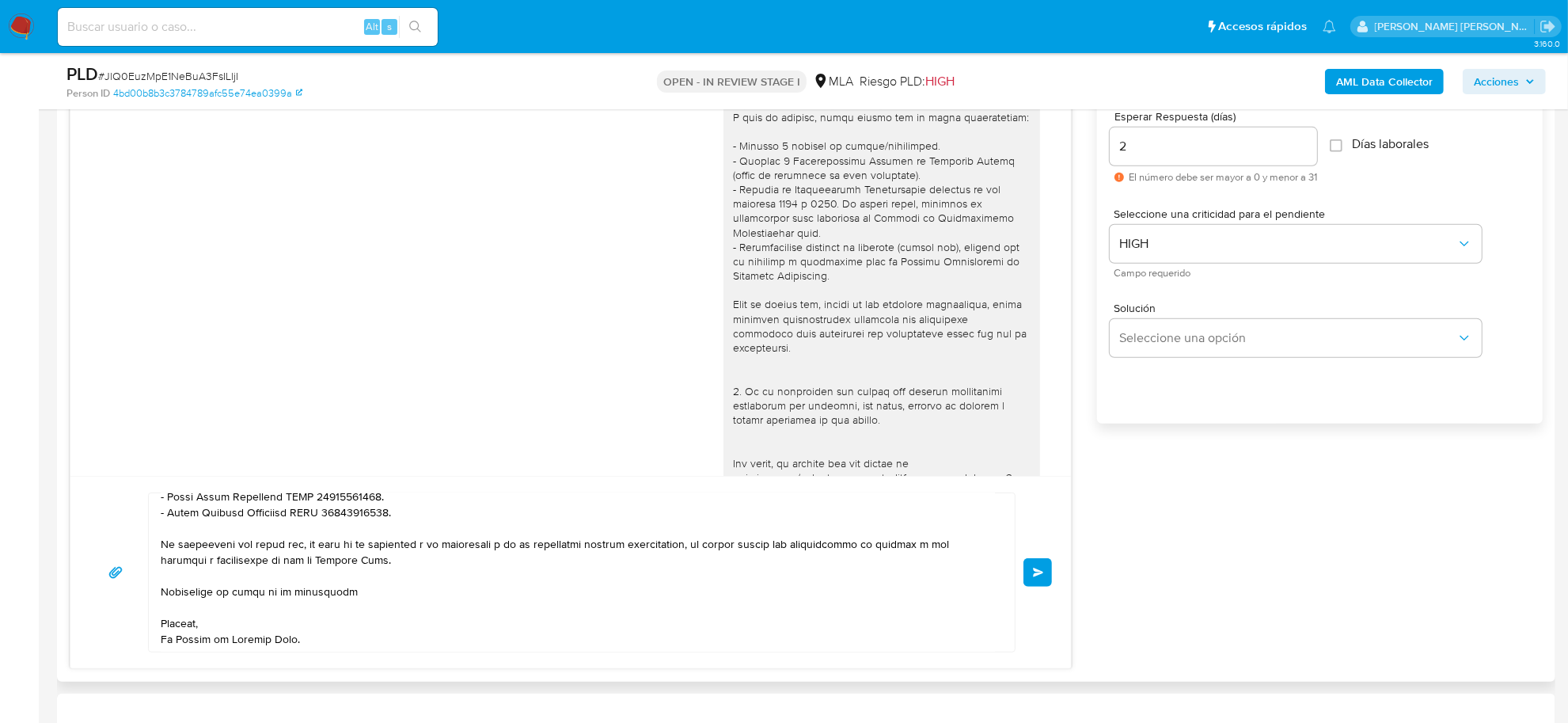
click at [1030, 570] on button "Enviar" at bounding box center [1038, 573] width 29 height 29
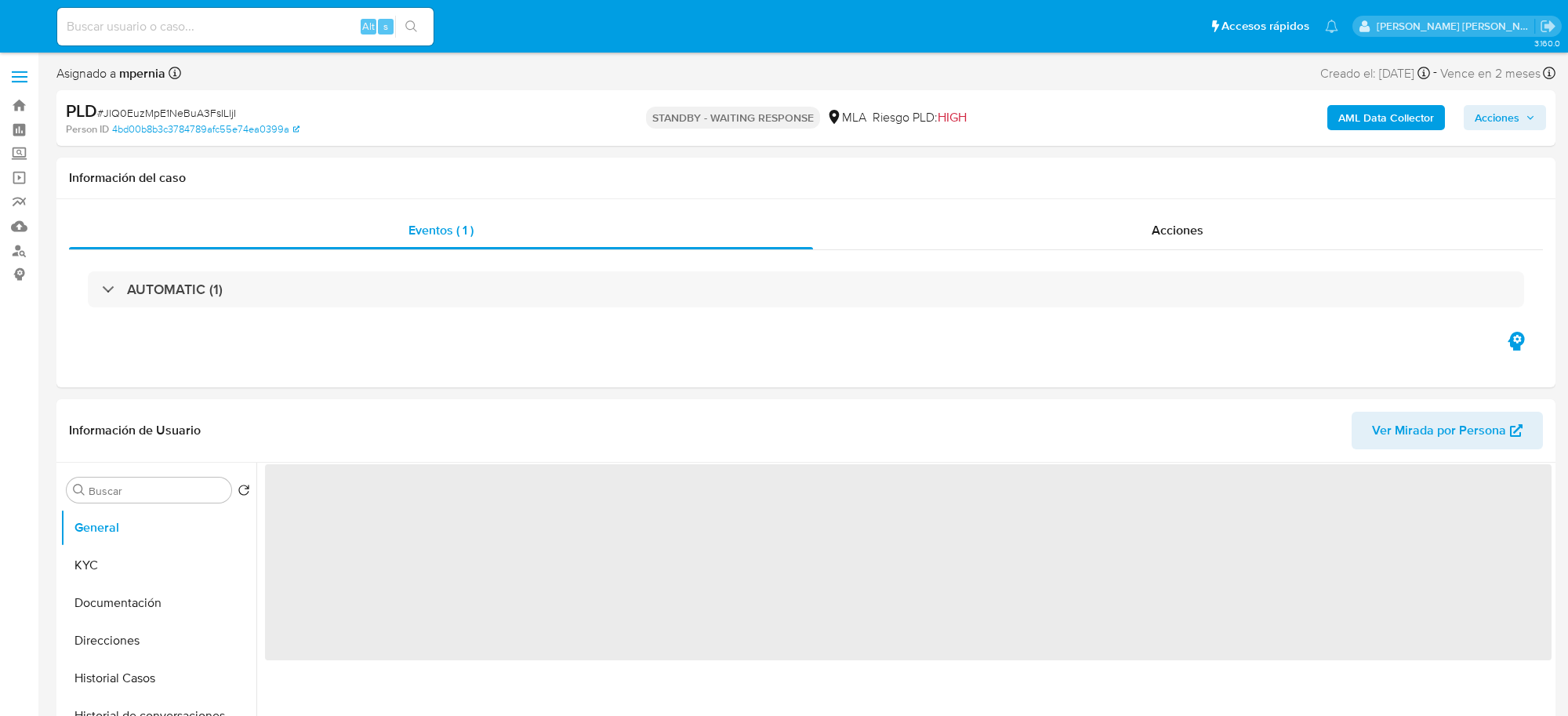
select select "10"
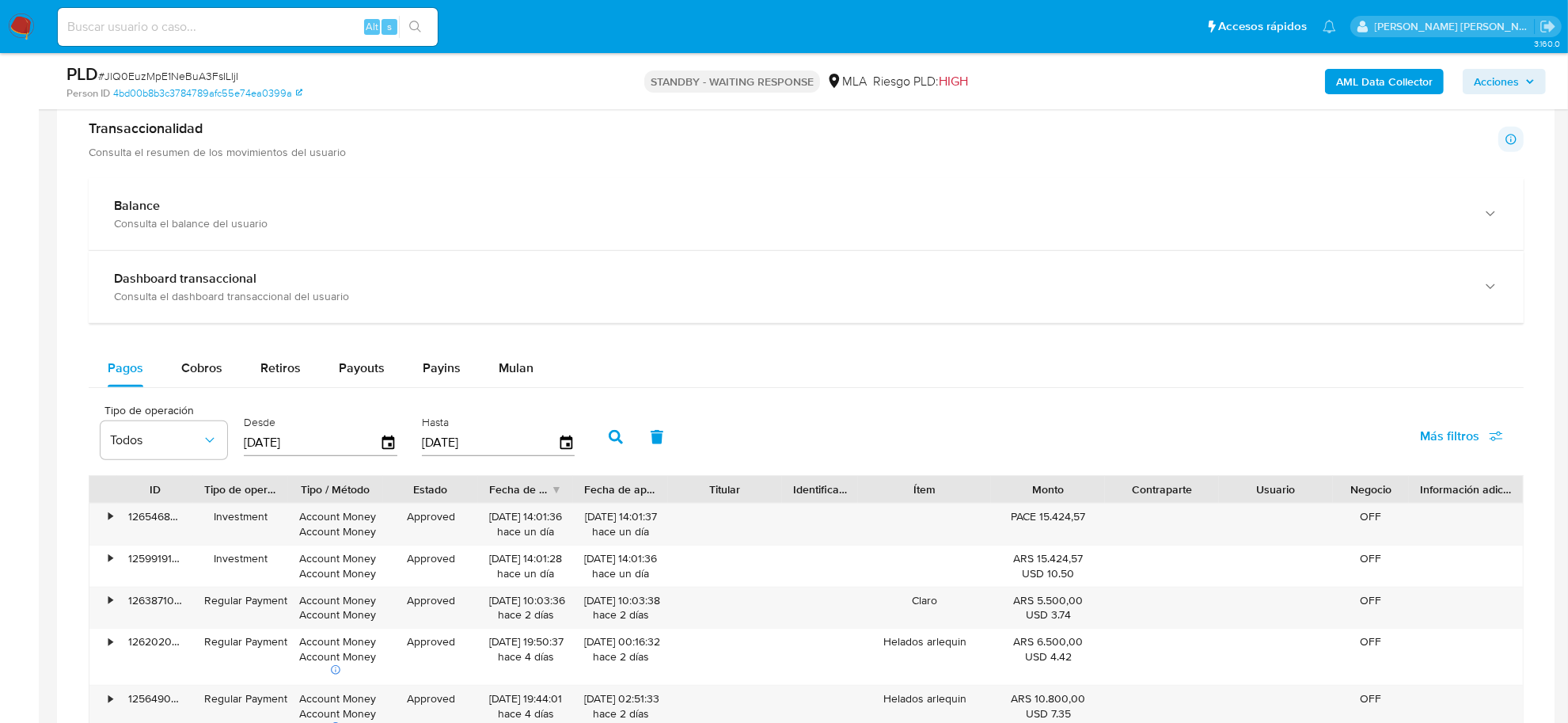
scroll to position [1088, 0]
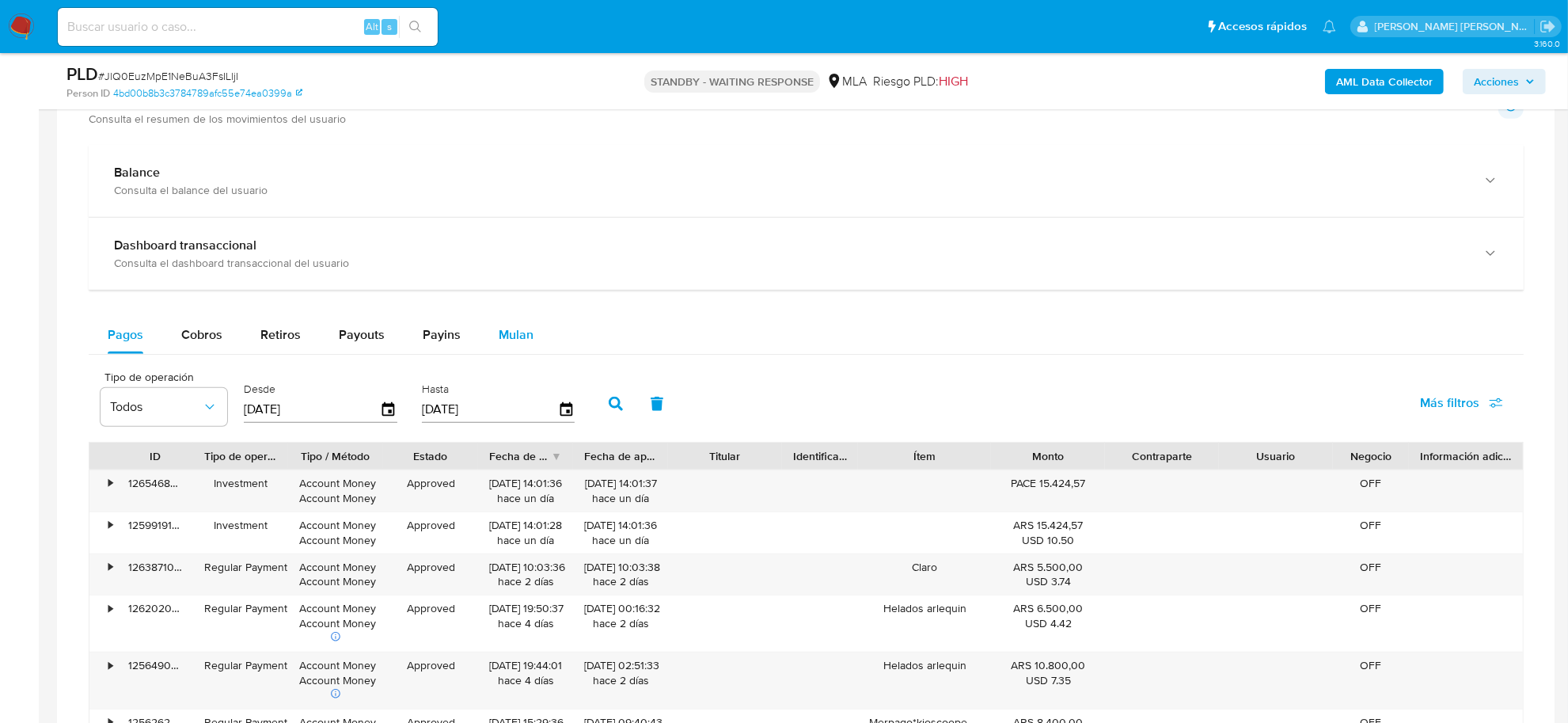
click at [507, 333] on span "Mulan" at bounding box center [515, 335] width 35 height 18
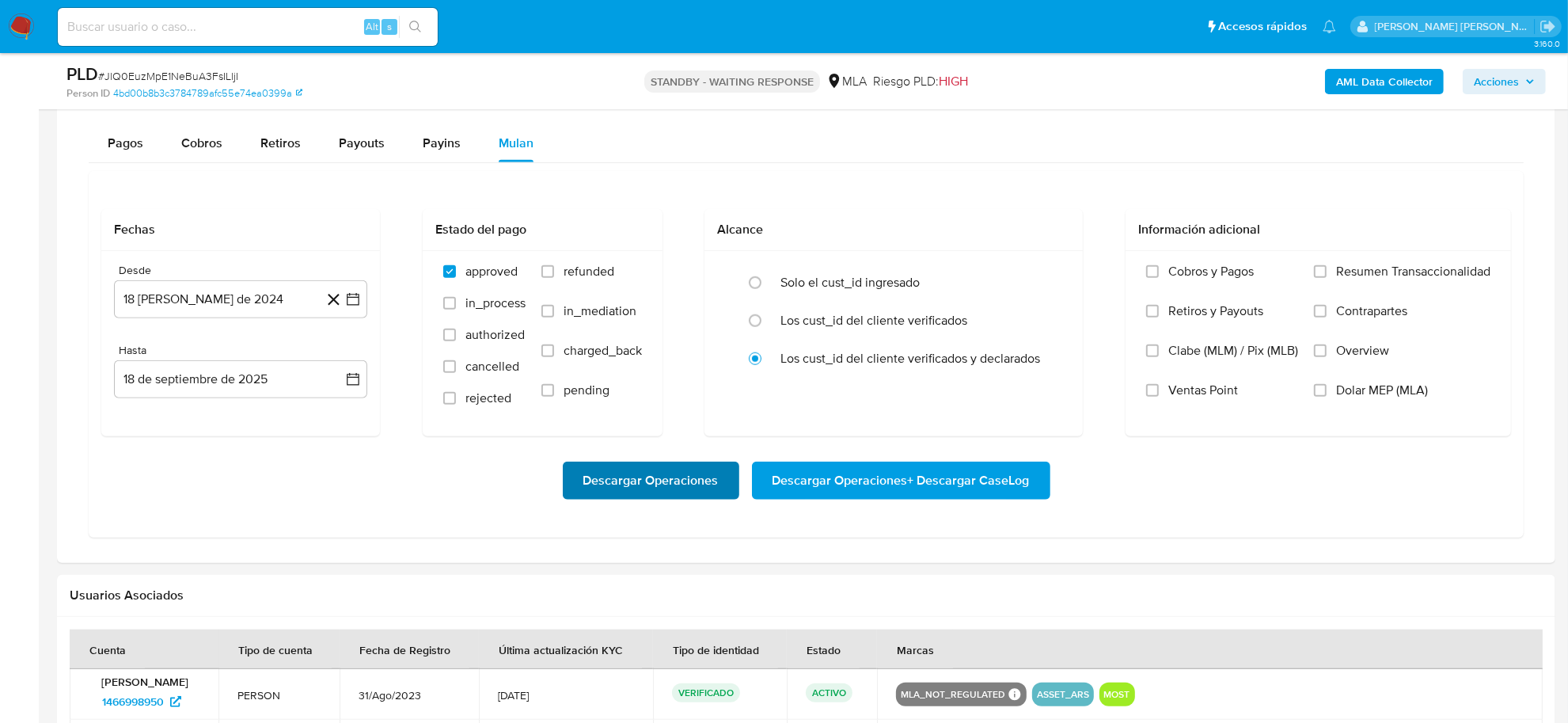
scroll to position [1286, 0]
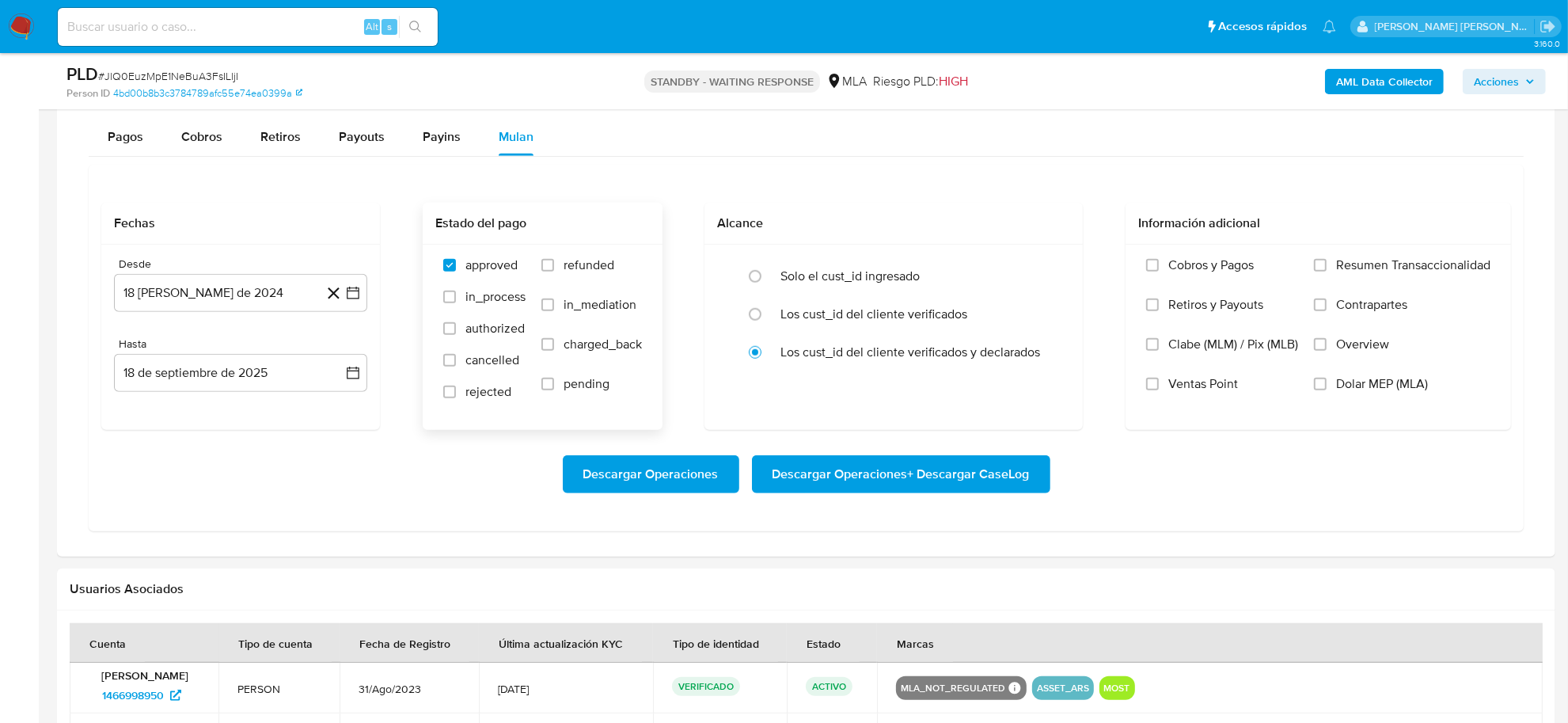
click at [574, 279] on label "refunded" at bounding box center [592, 277] width 101 height 40
click at [554, 272] on input "refunded" at bounding box center [548, 265] width 13 height 13
checkbox input "true"
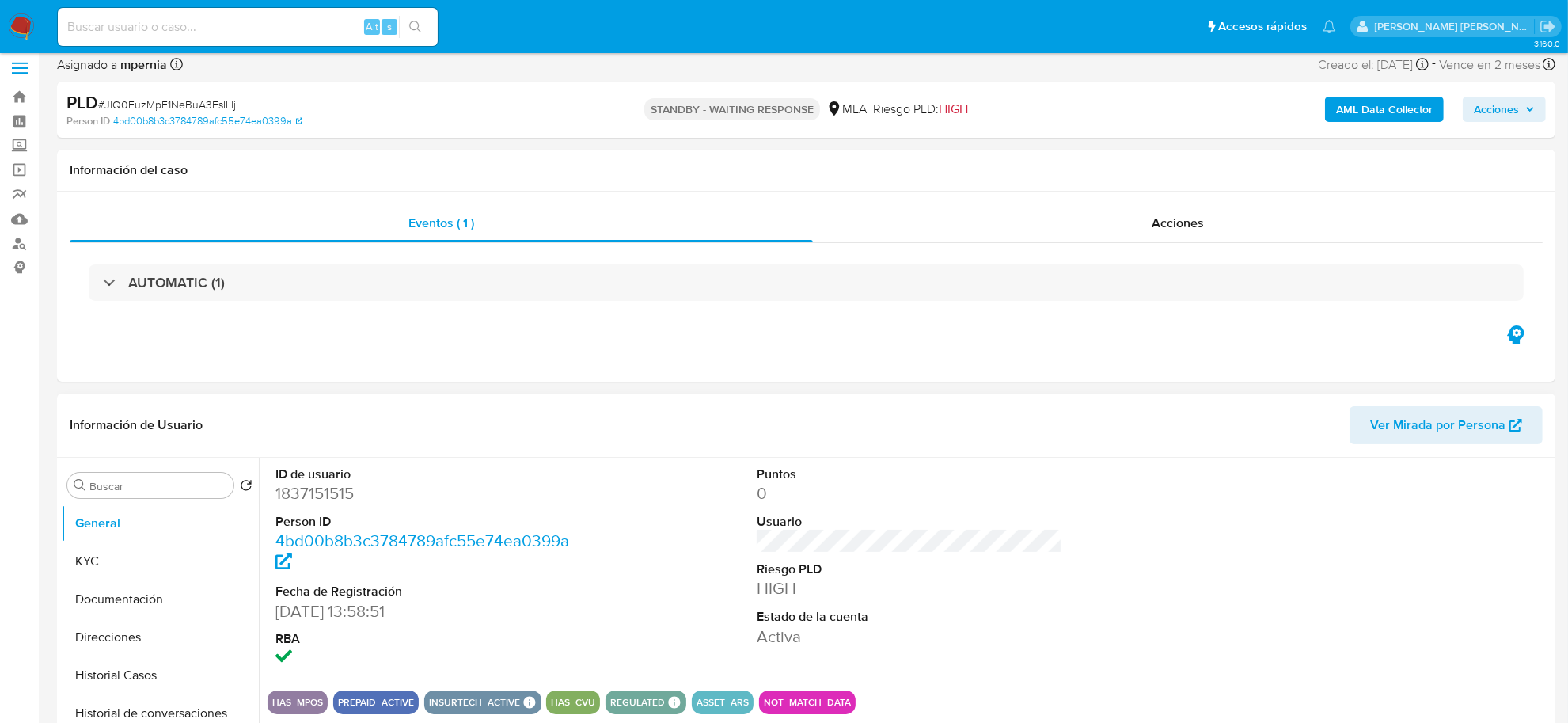
scroll to position [0, 0]
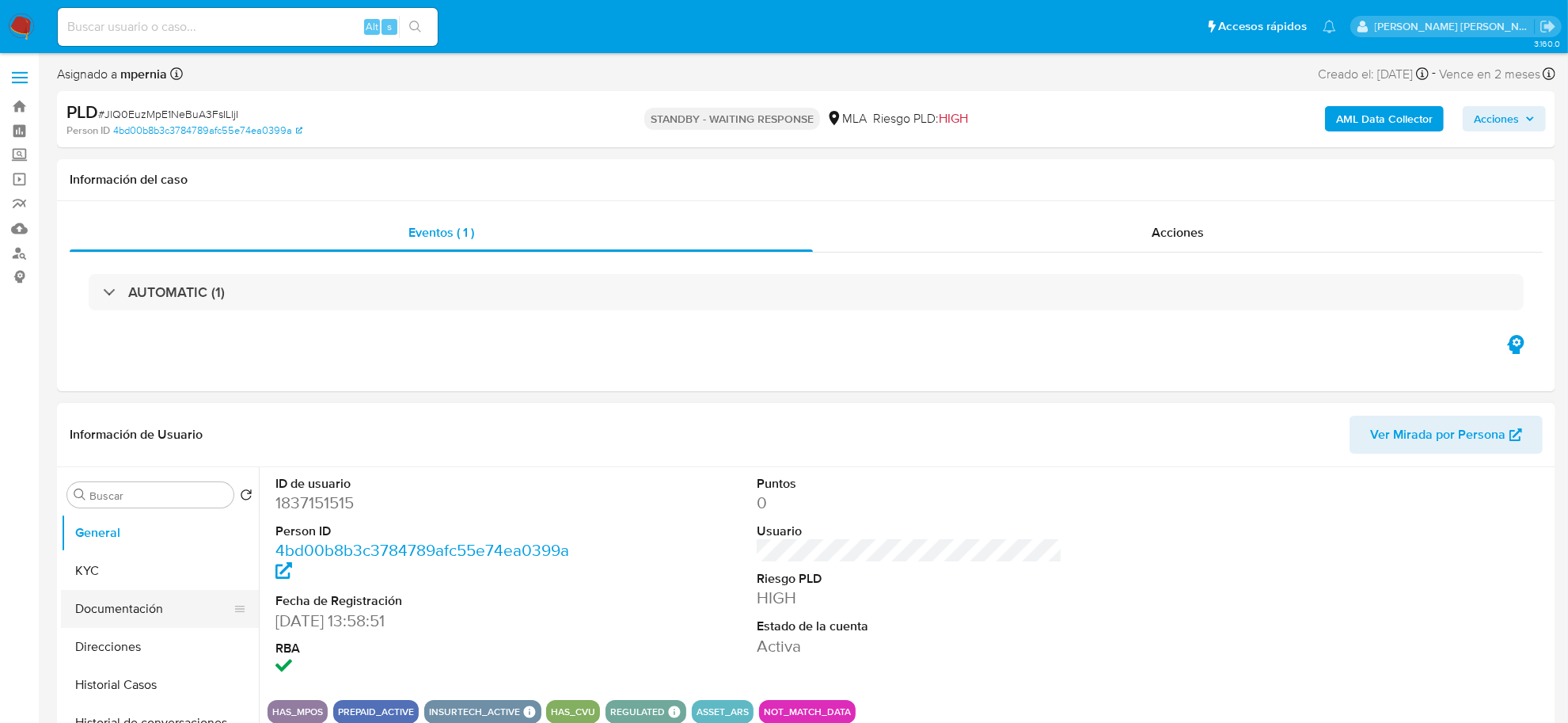
click at [133, 614] on button "Documentación" at bounding box center [154, 609] width 185 height 38
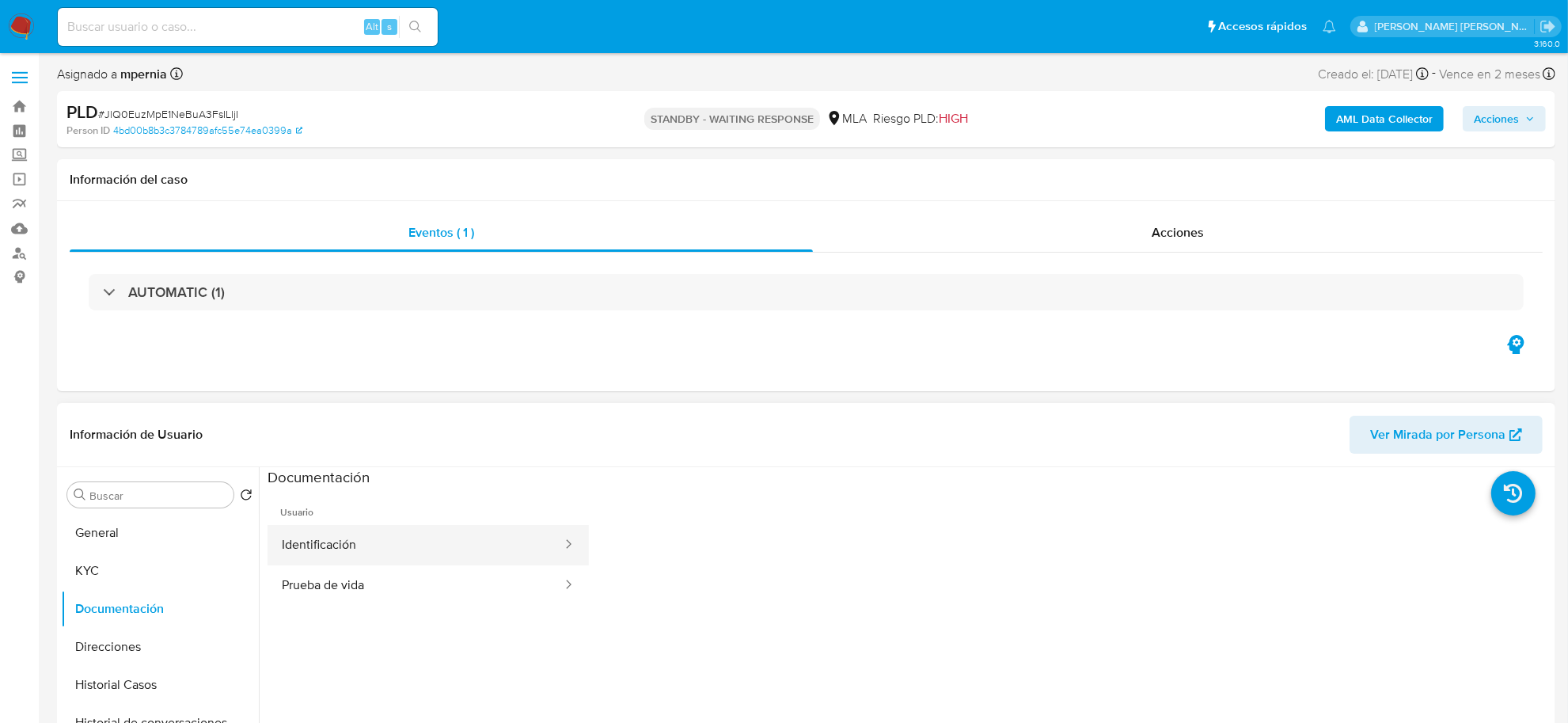
click at [361, 546] on button "Identificación" at bounding box center [414, 545] width 296 height 40
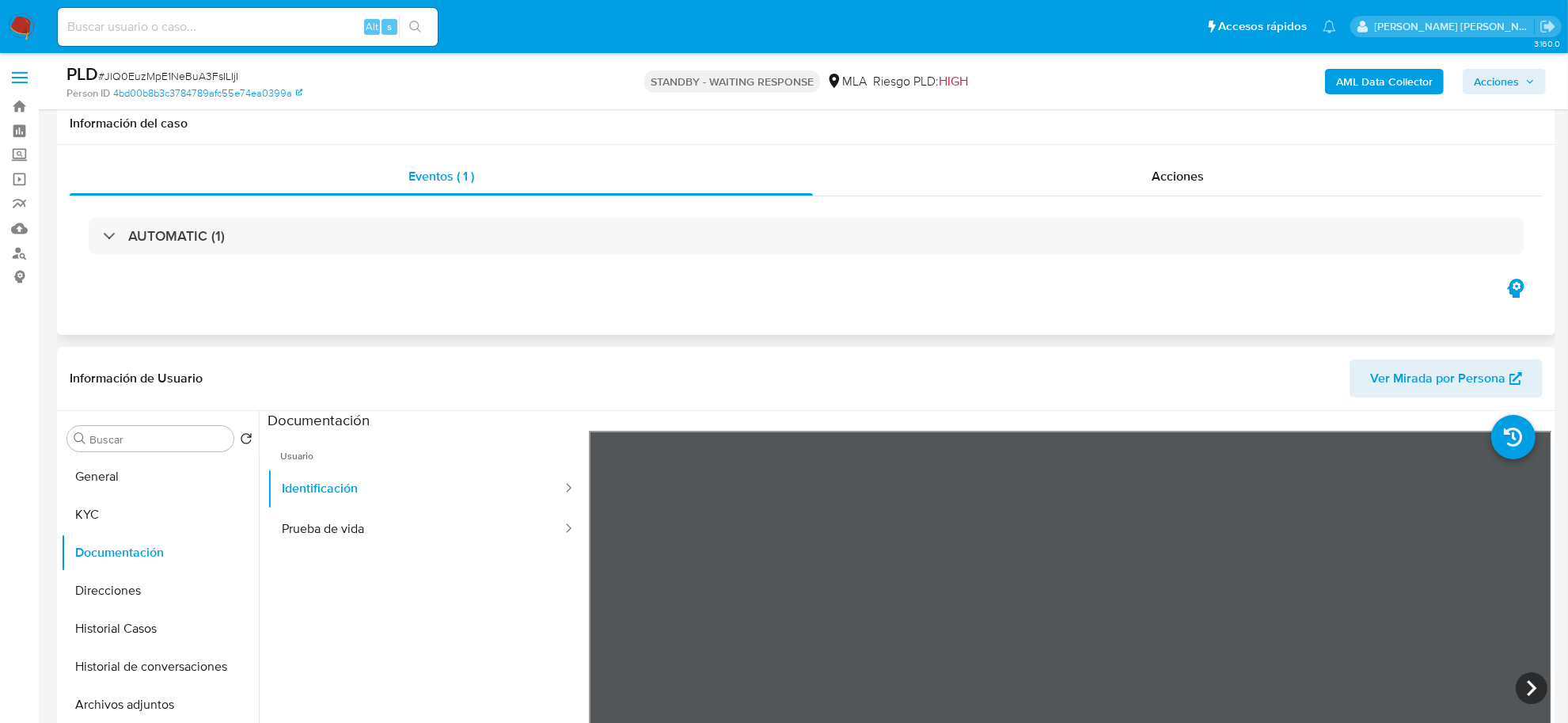
scroll to position [198, 0]
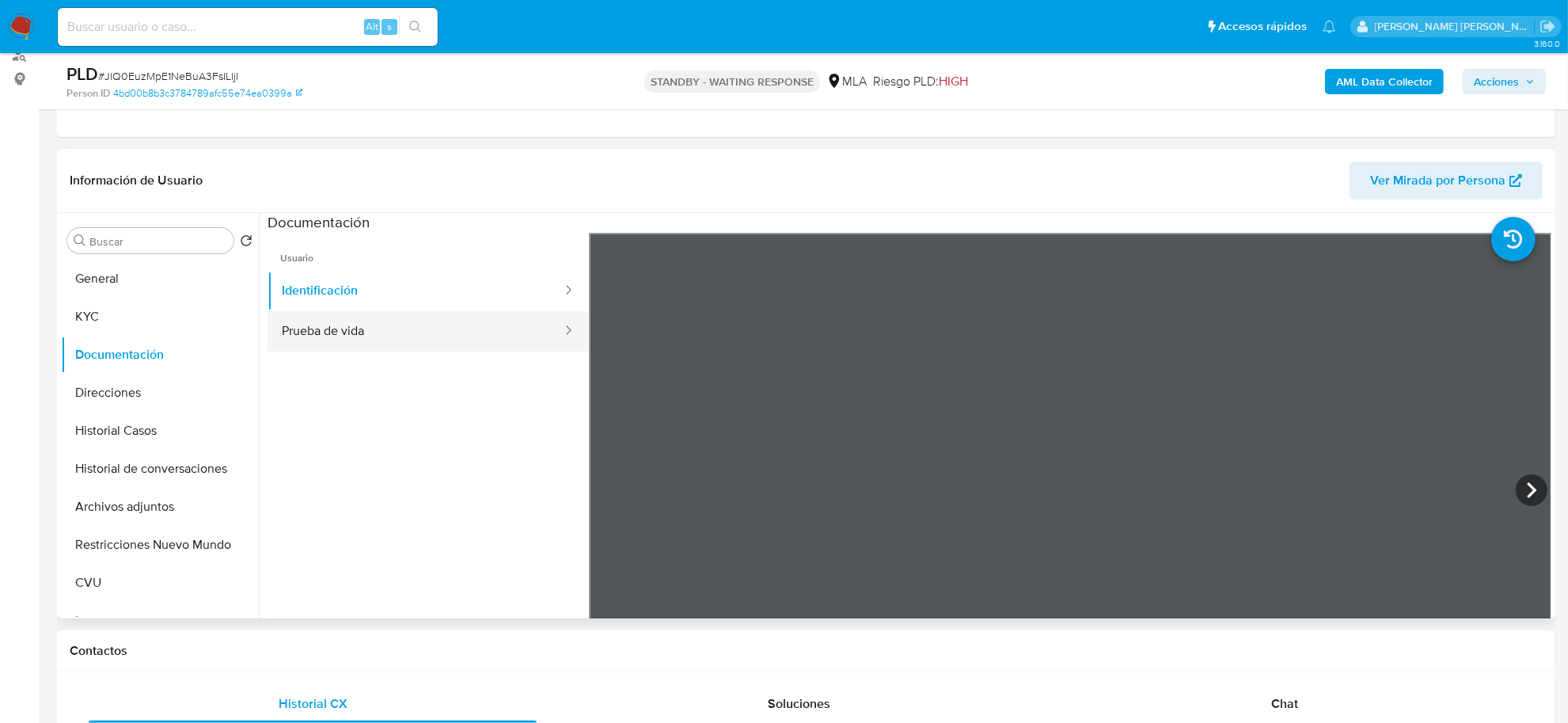
click at [465, 348] on button "Prueba de vida" at bounding box center [414, 331] width 296 height 40
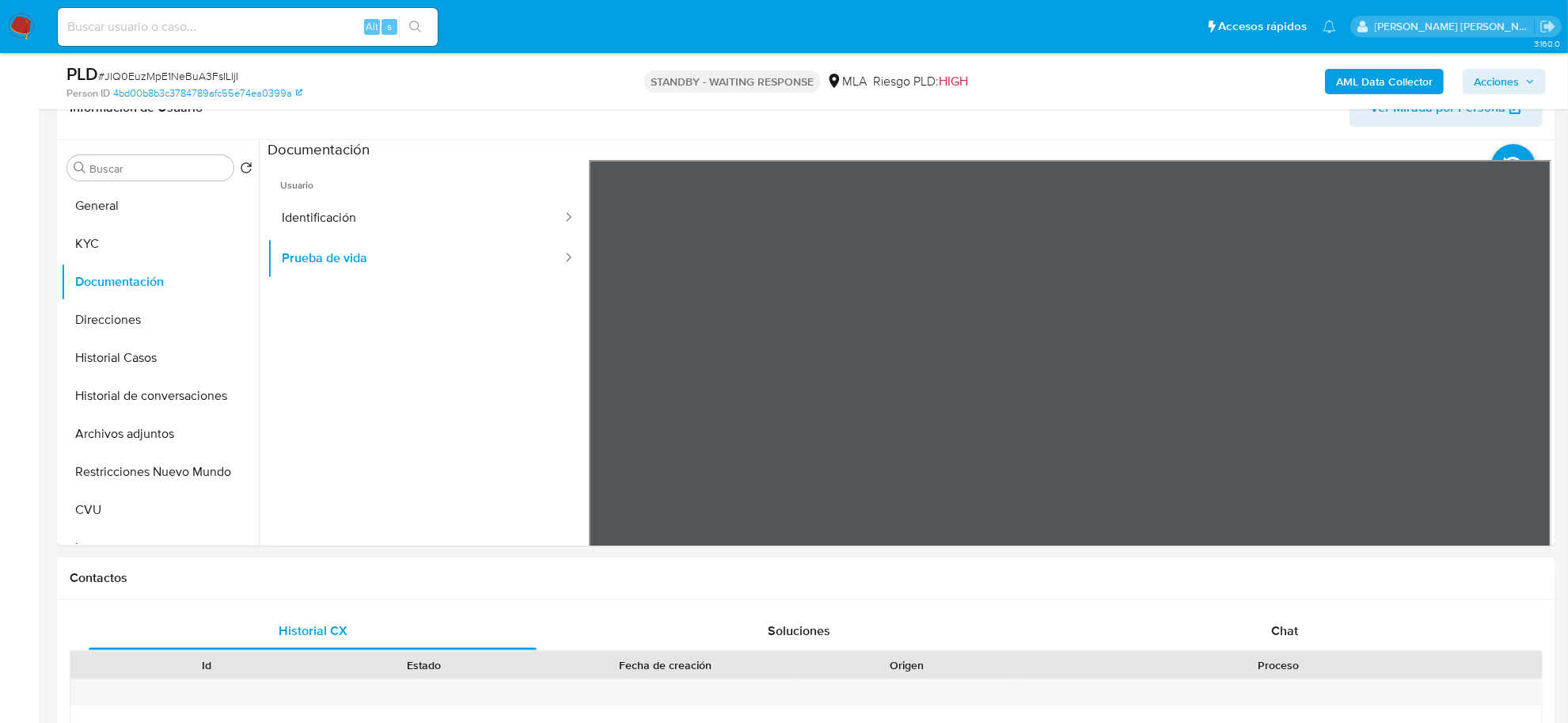
scroll to position [396, 0]
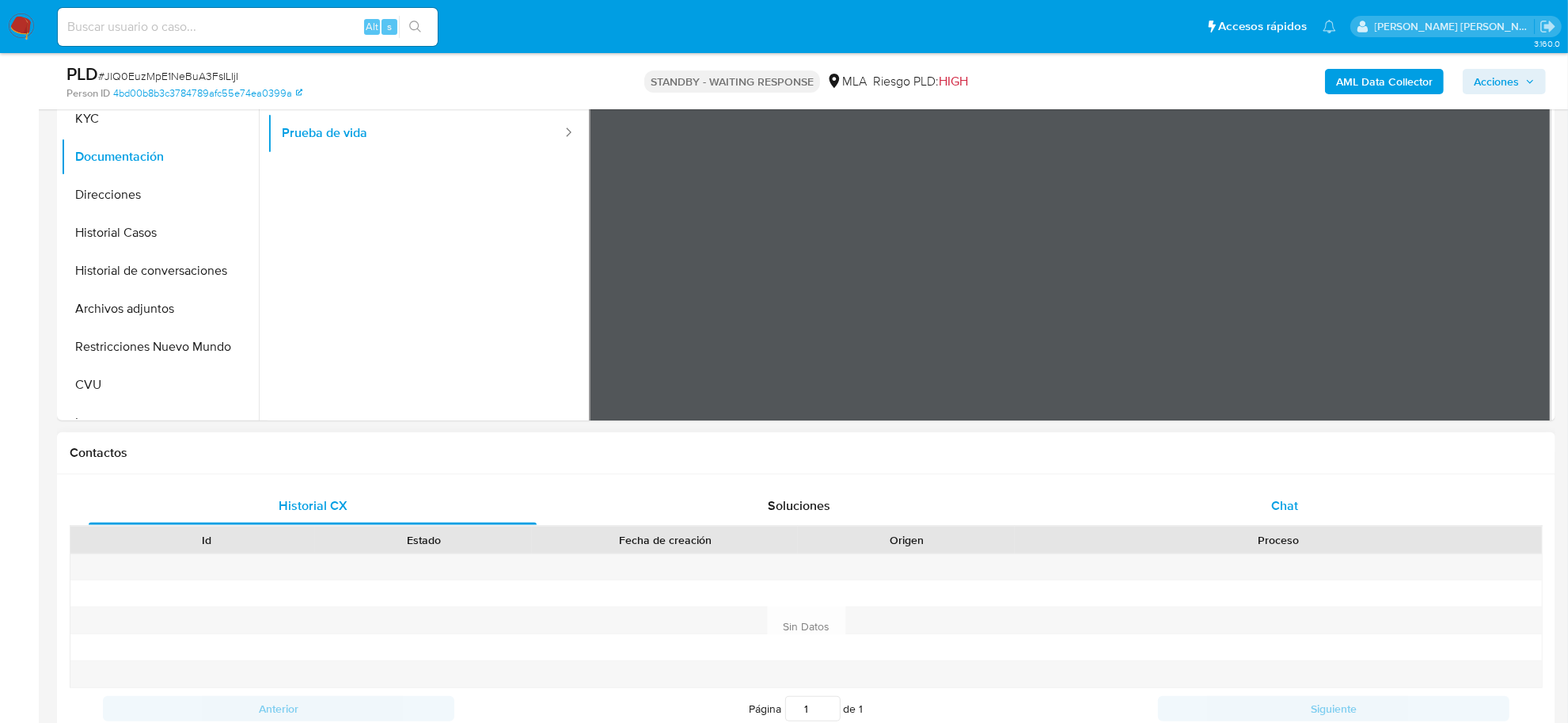
click at [1292, 492] on div "Chat" at bounding box center [1284, 505] width 448 height 38
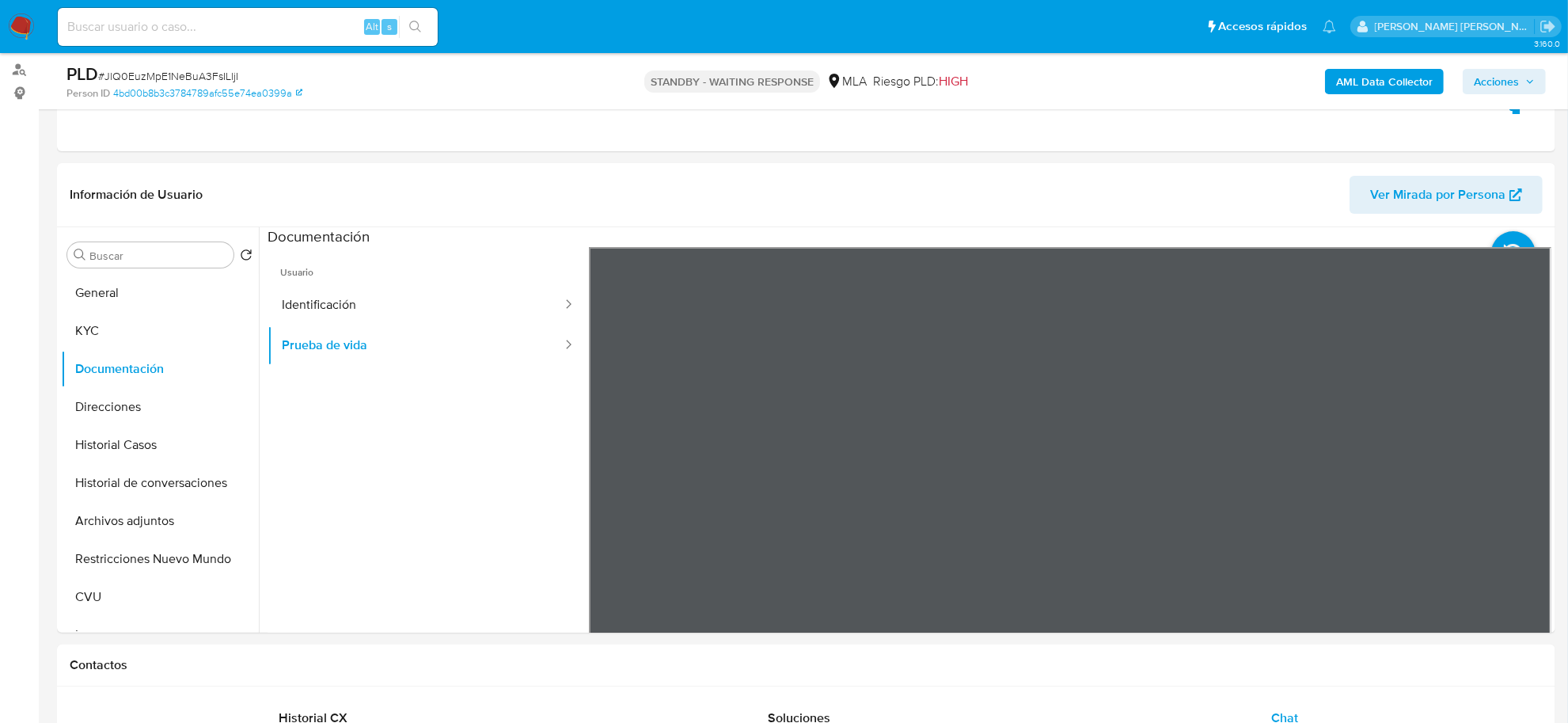
scroll to position [0, 0]
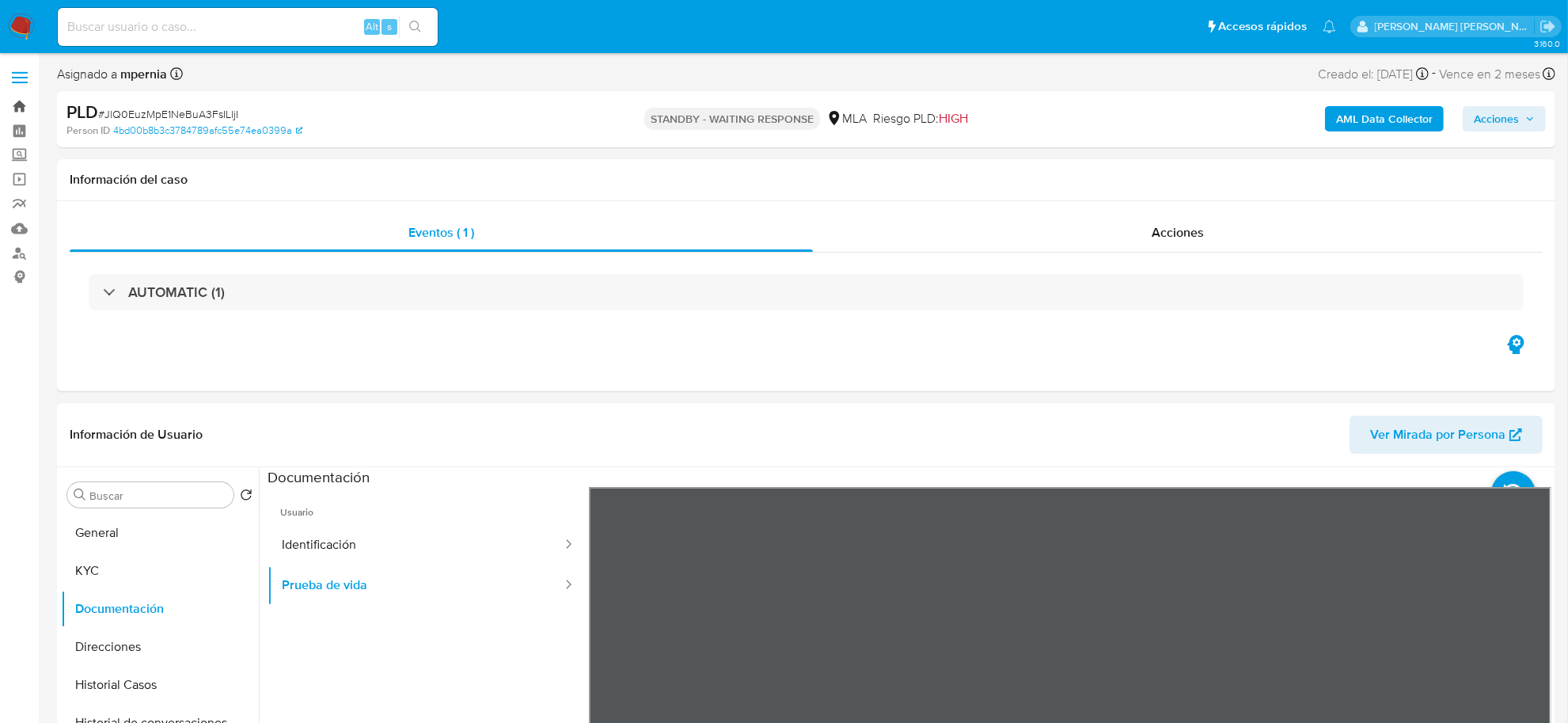
click at [14, 109] on link "Bandeja" at bounding box center [94, 106] width 188 height 24
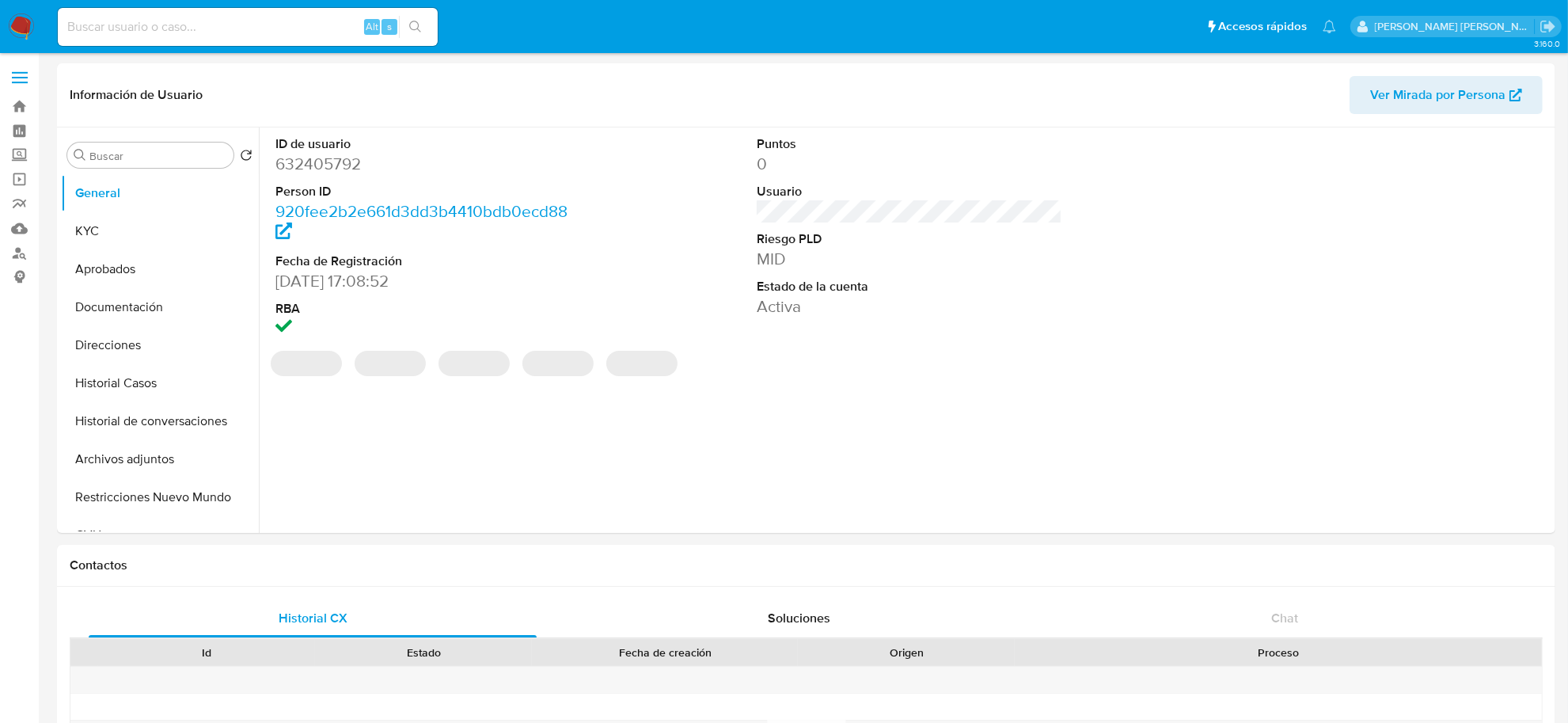
select select "10"
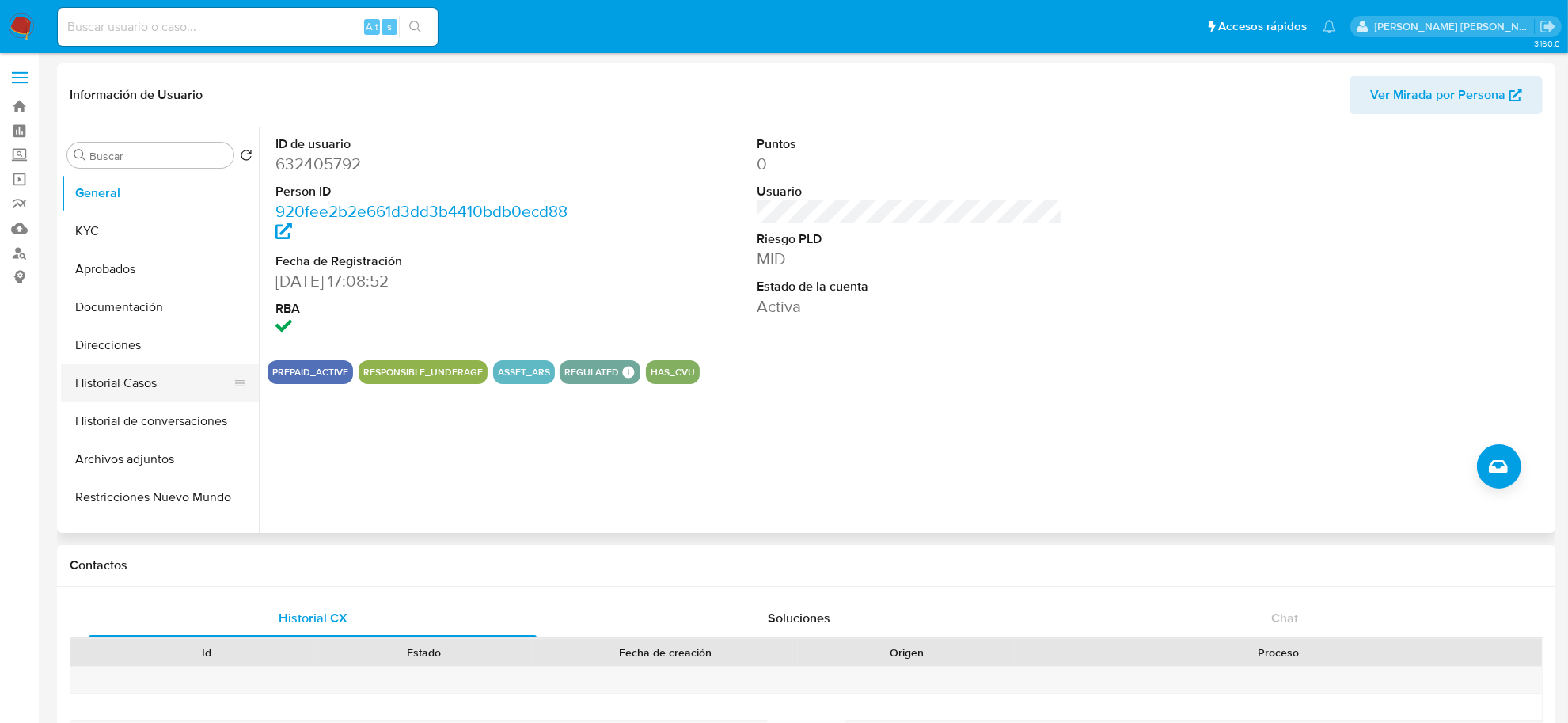
click at [124, 380] on button "Historial Casos" at bounding box center [154, 383] width 185 height 38
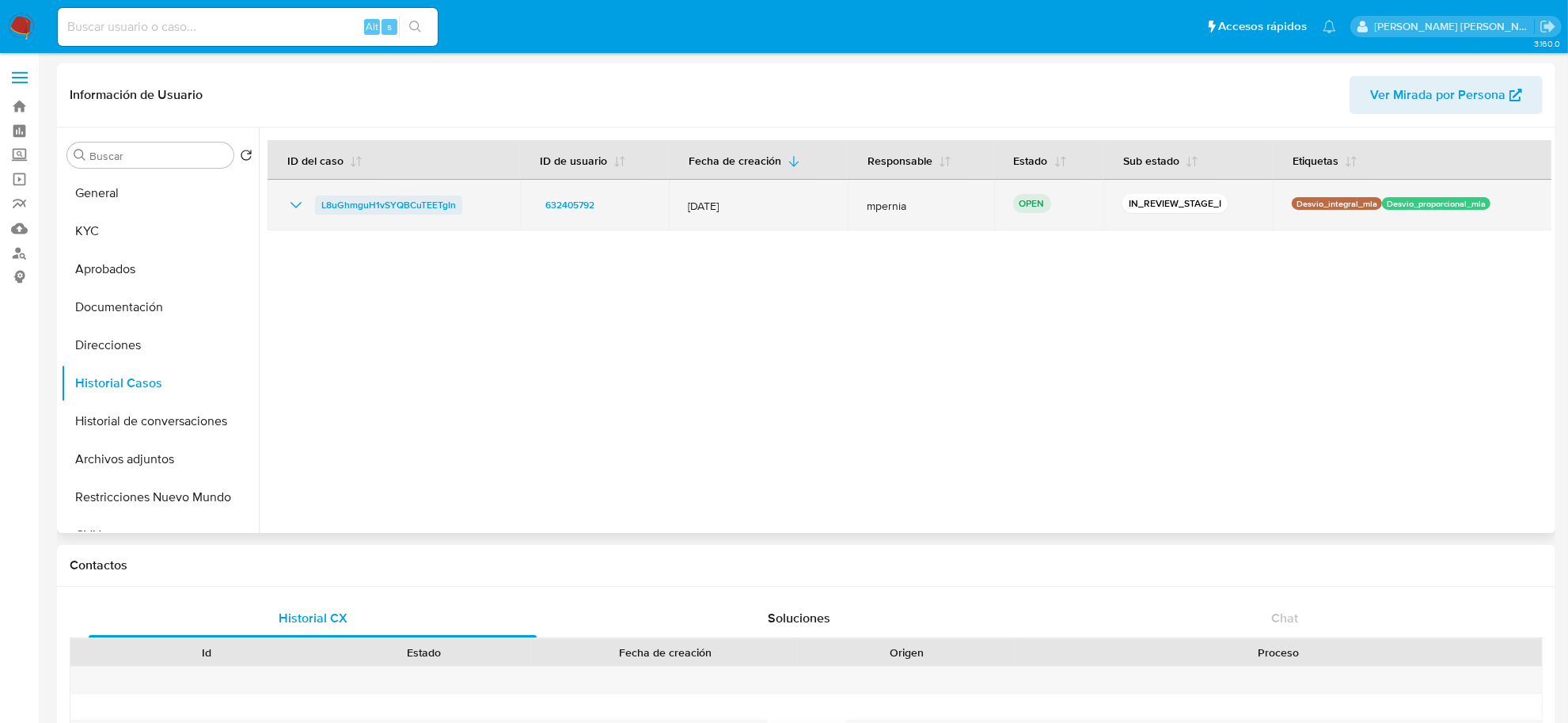
click at [404, 211] on span "L8uGhmguH1vSYQBCuTEETgIn" at bounding box center [388, 204] width 135 height 19
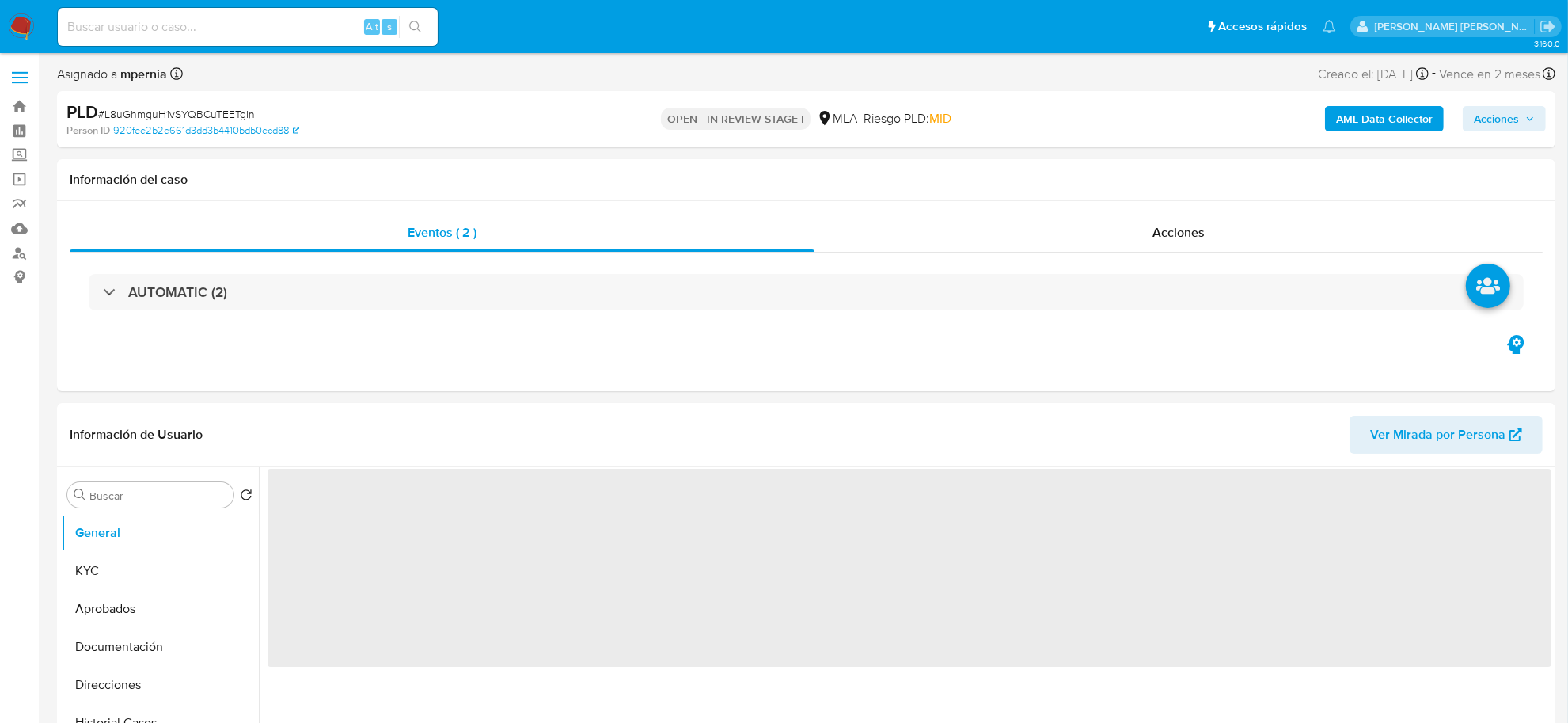
select select "10"
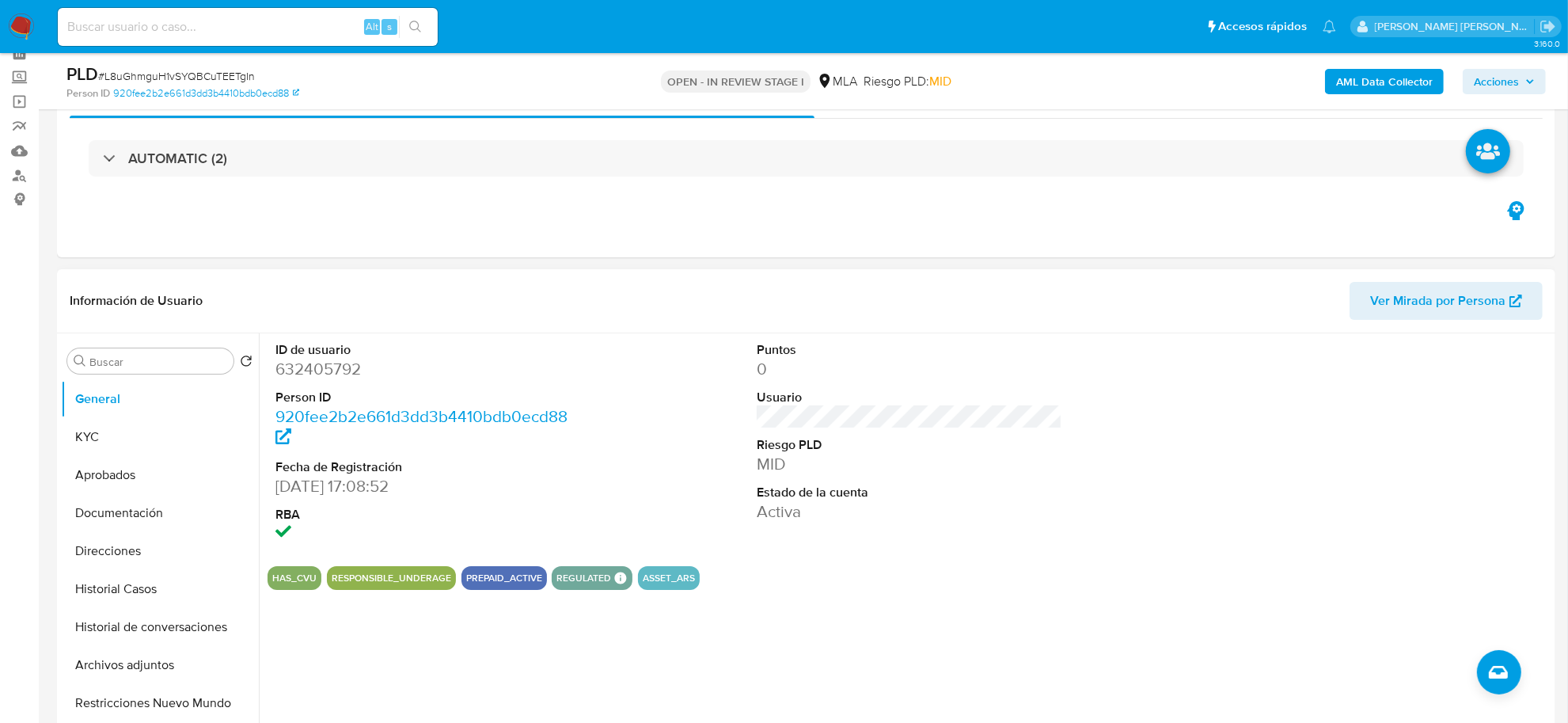
scroll to position [198, 0]
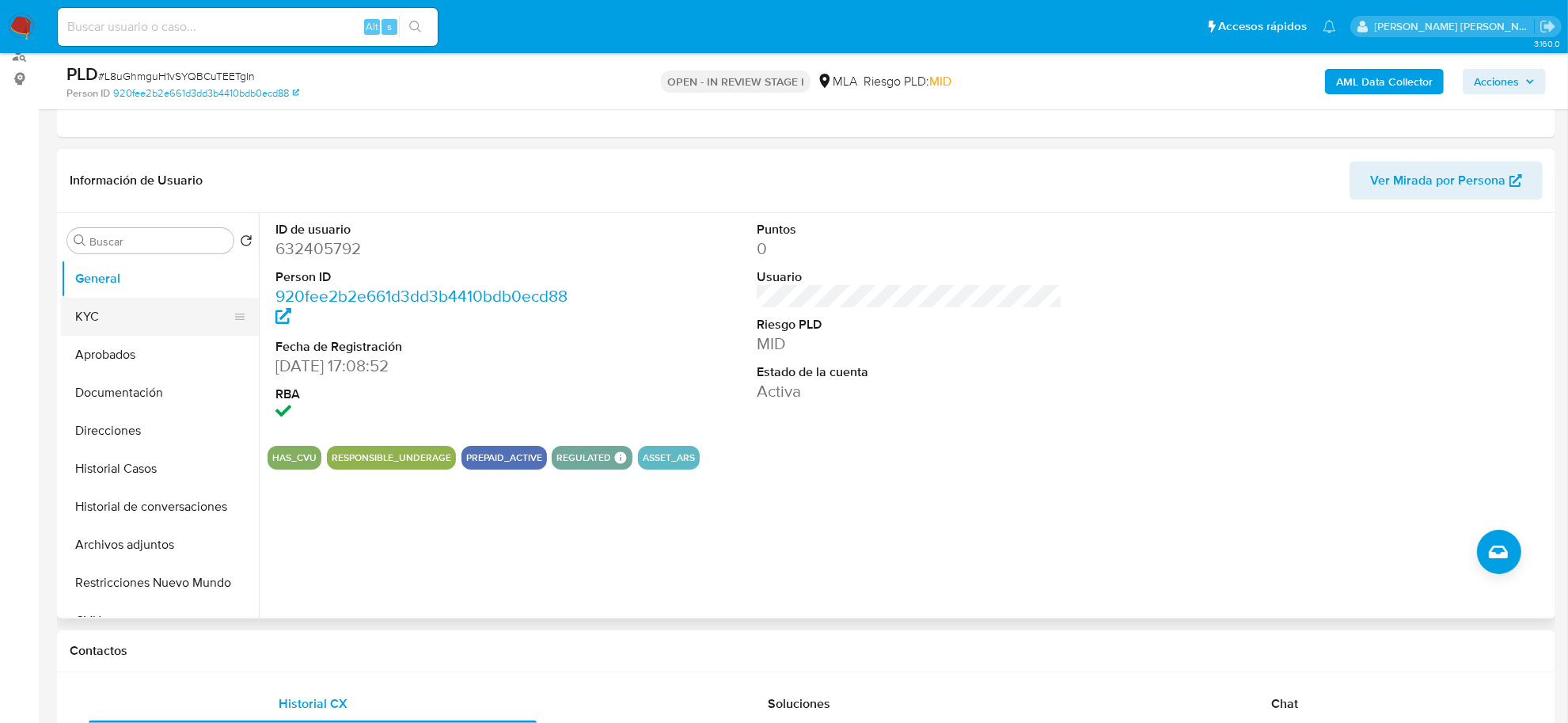
click at [83, 314] on button "KYC" at bounding box center [154, 317] width 185 height 38
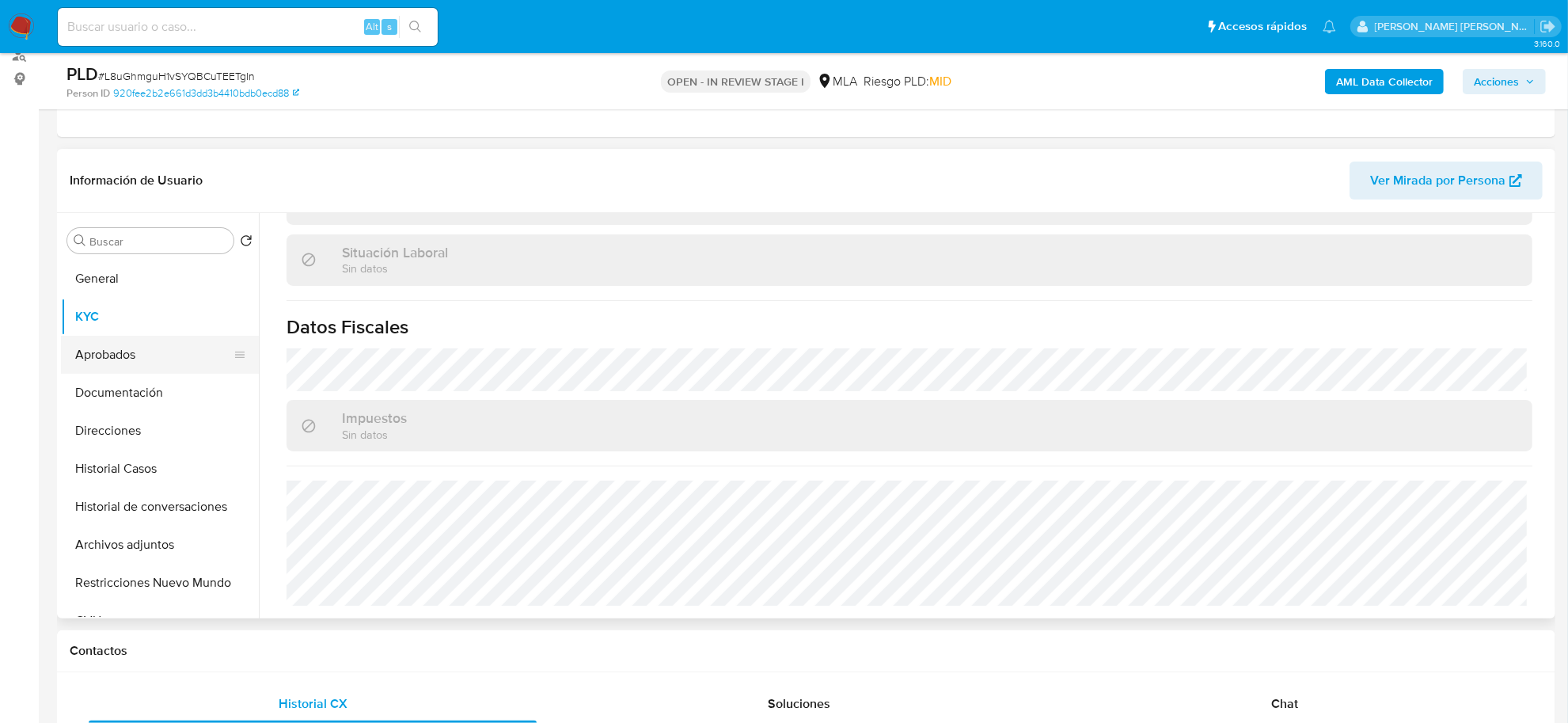
scroll to position [819, 0]
click at [129, 354] on button "Aprobados" at bounding box center [154, 354] width 185 height 38
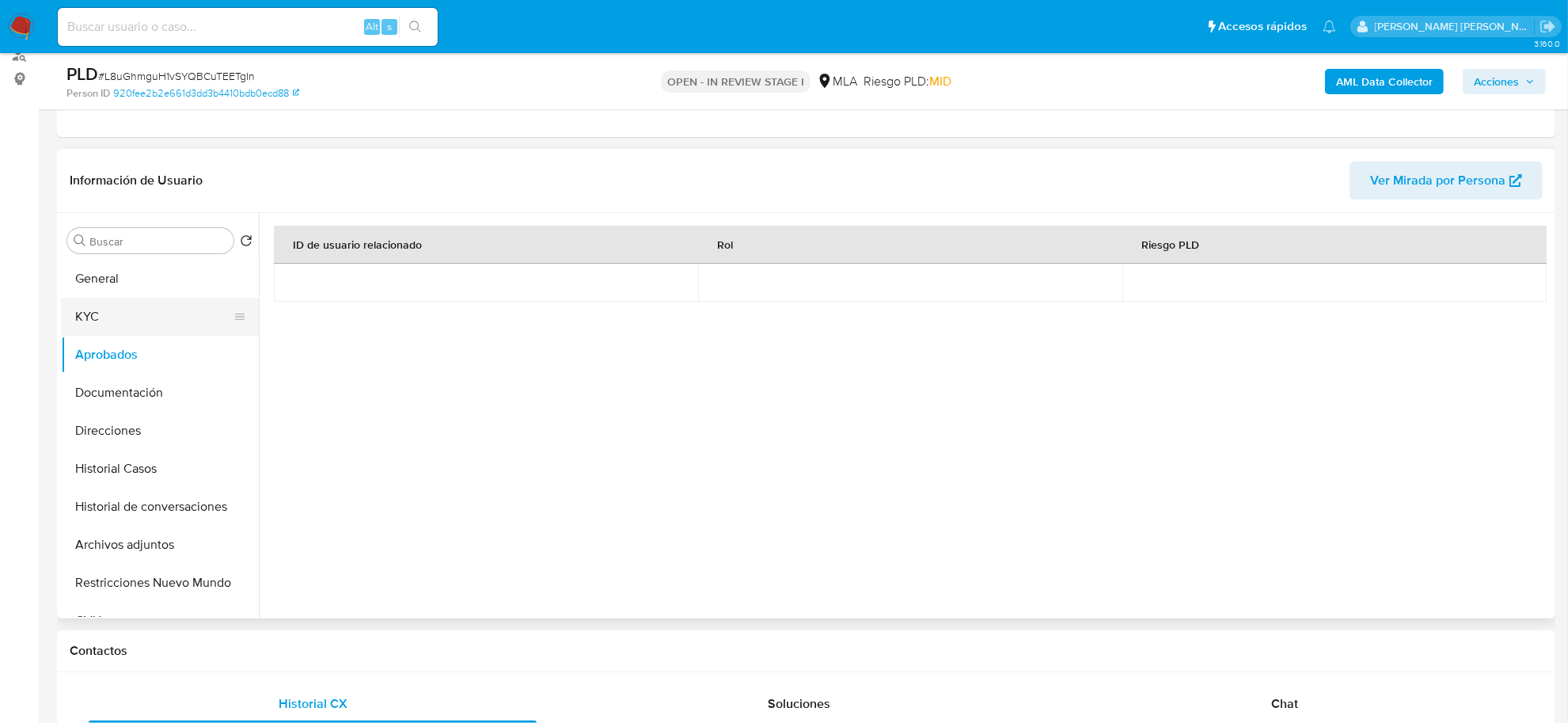
click at [104, 334] on ul "General KYC Aprobados Documentación Direcciones Historial Casos Historial de co…" at bounding box center [160, 438] width 198 height 357
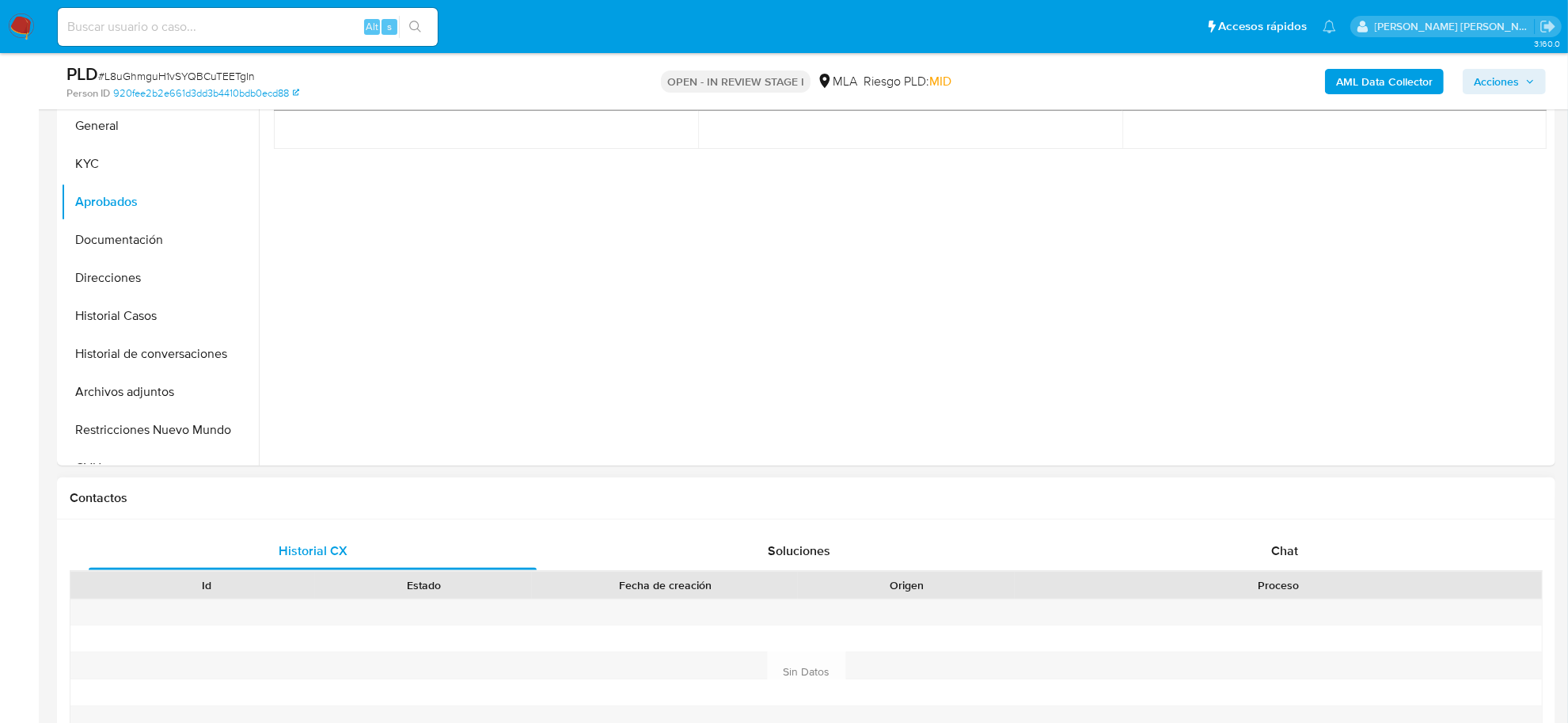
scroll to position [594, 0]
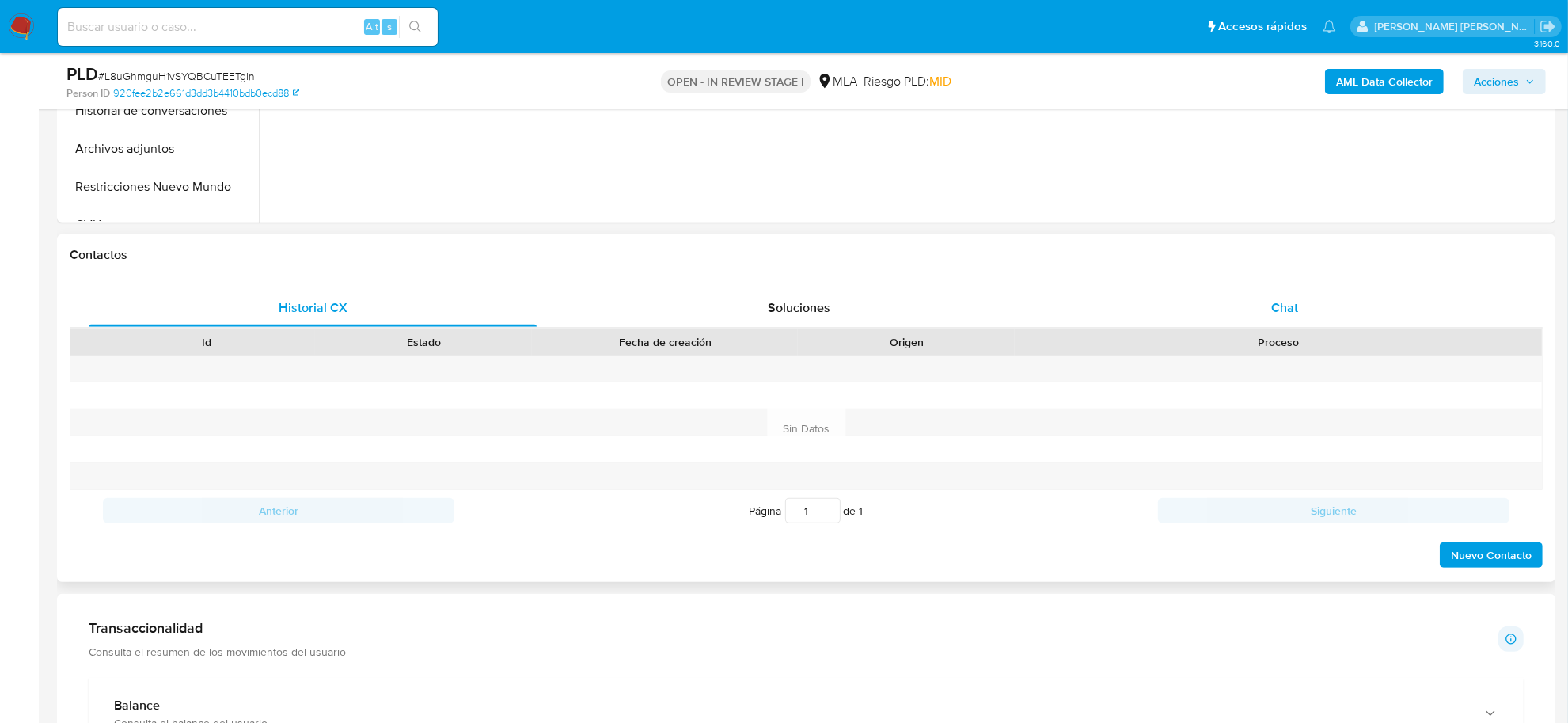
click at [1297, 299] on span "Chat" at bounding box center [1285, 308] width 27 height 18
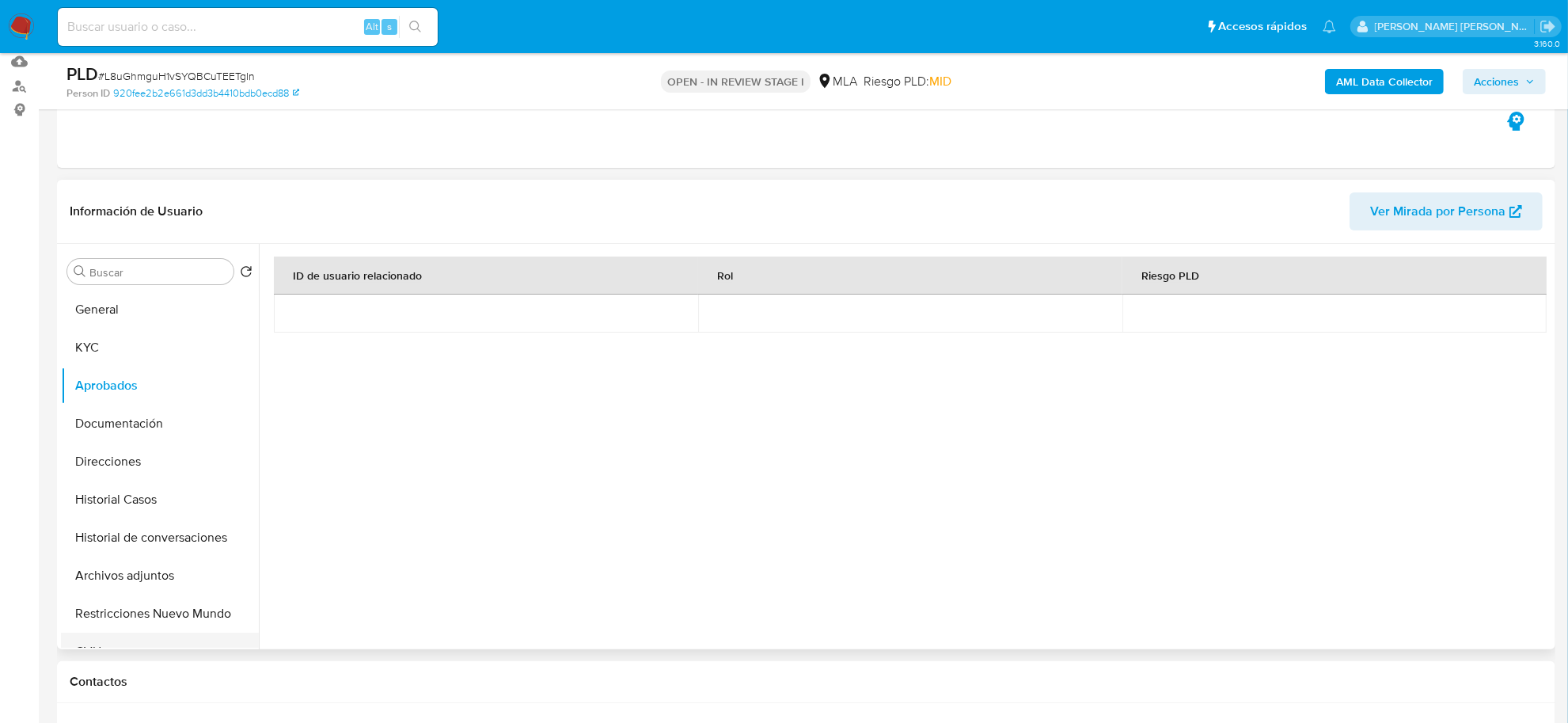
scroll to position [0, 0]
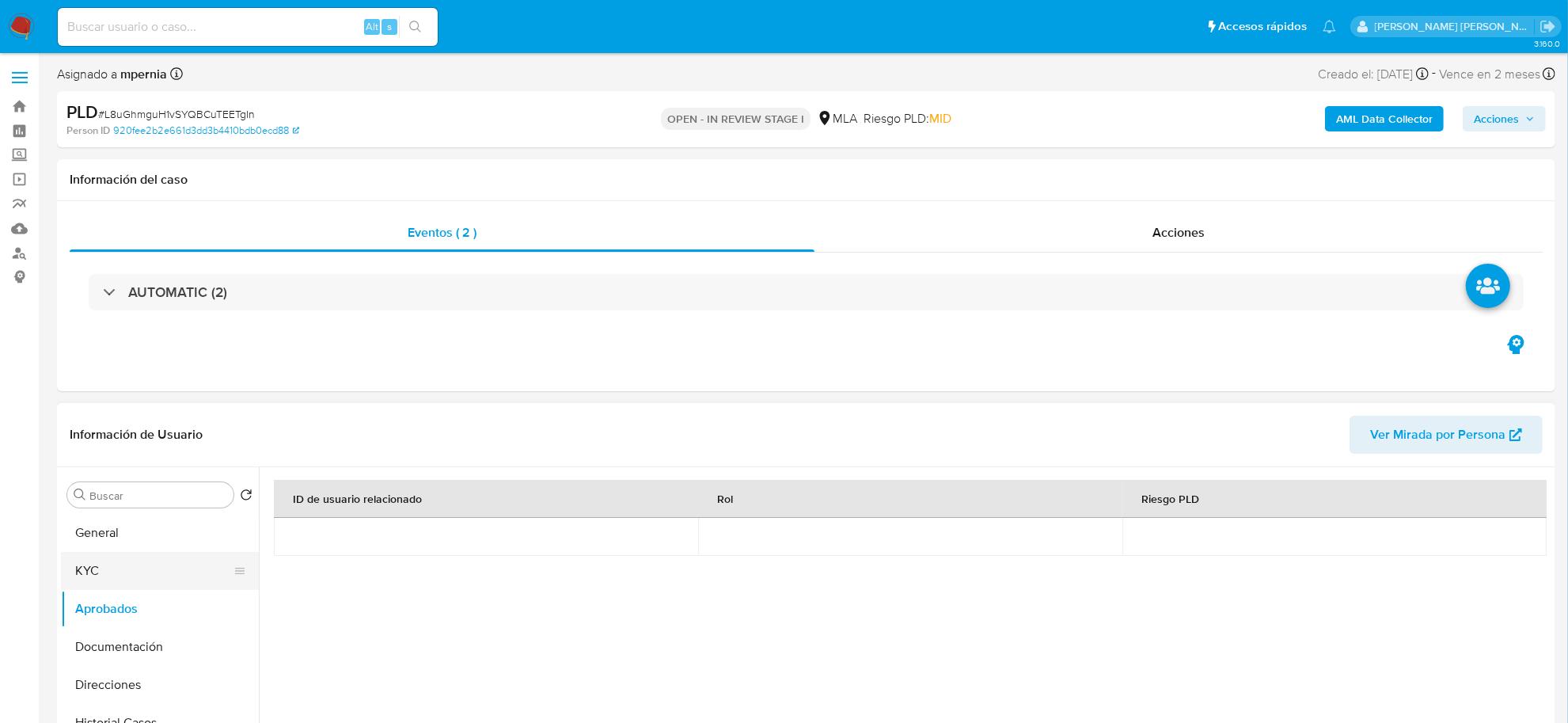
click at [104, 565] on button "KYC" at bounding box center [154, 570] width 185 height 38
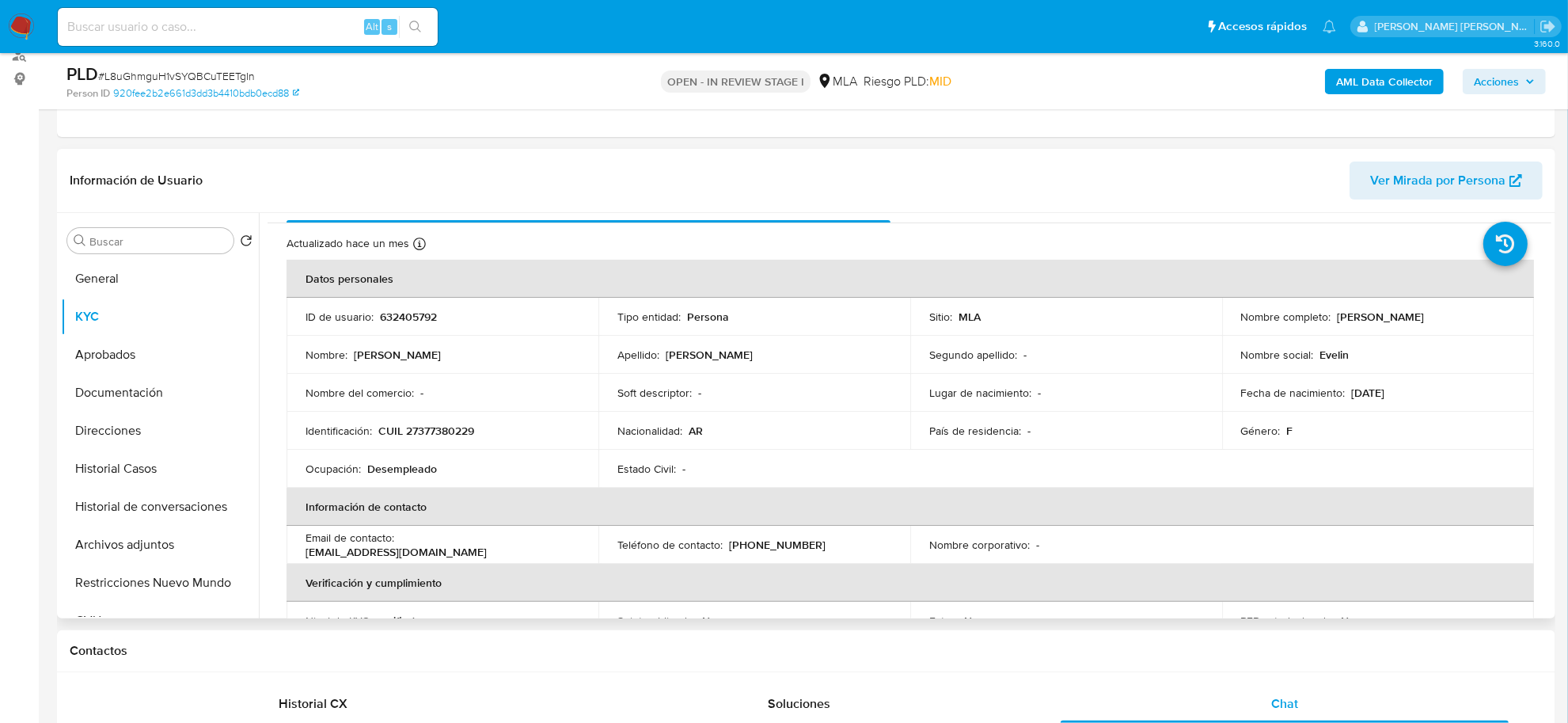
scroll to position [28, 0]
drag, startPoint x: 1330, startPoint y: 321, endPoint x: 1432, endPoint y: 319, distance: 102.0
click at [1441, 317] on div "Nombre completo : Evelin Giuliana Anze" at bounding box center [1377, 317] width 274 height 14
click at [116, 401] on button "Documentación" at bounding box center [154, 392] width 185 height 38
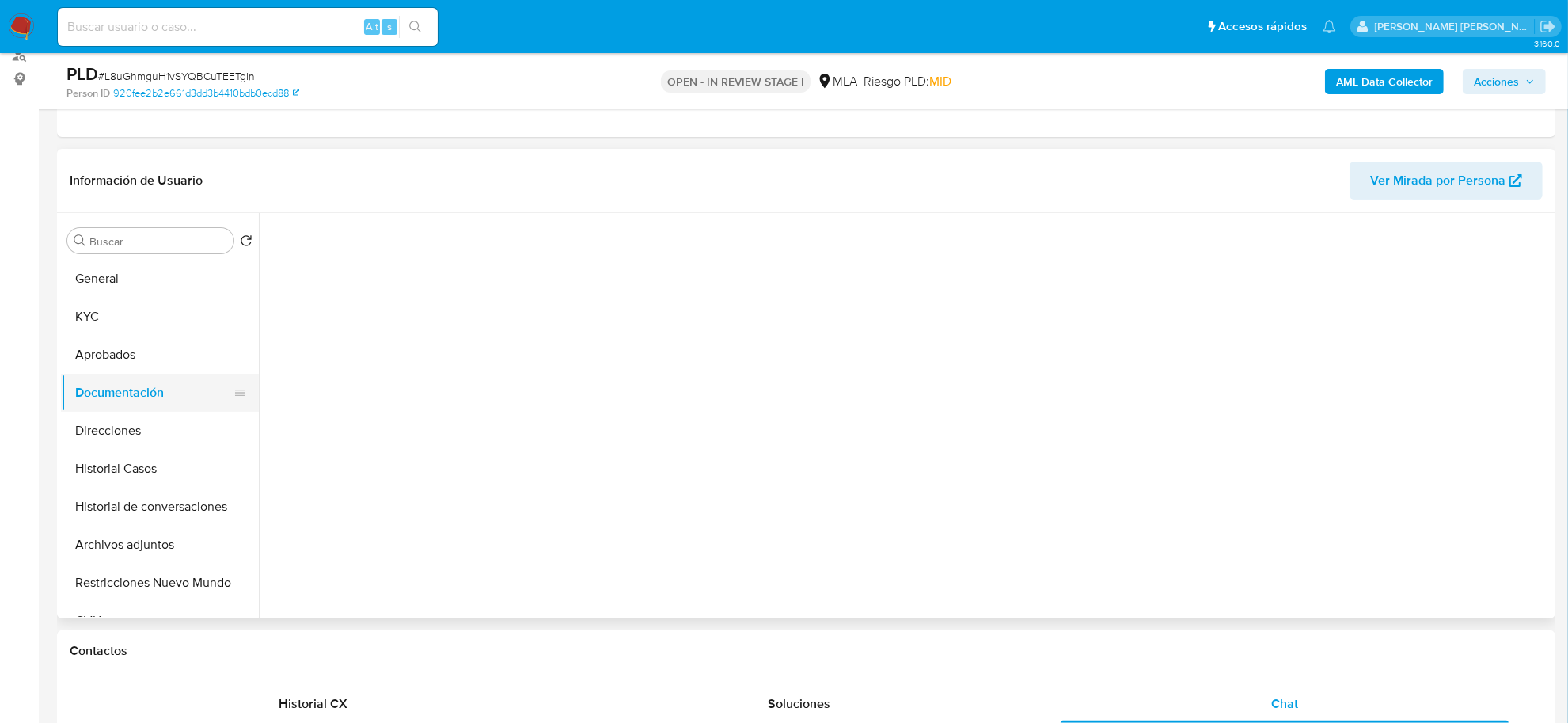
scroll to position [0, 0]
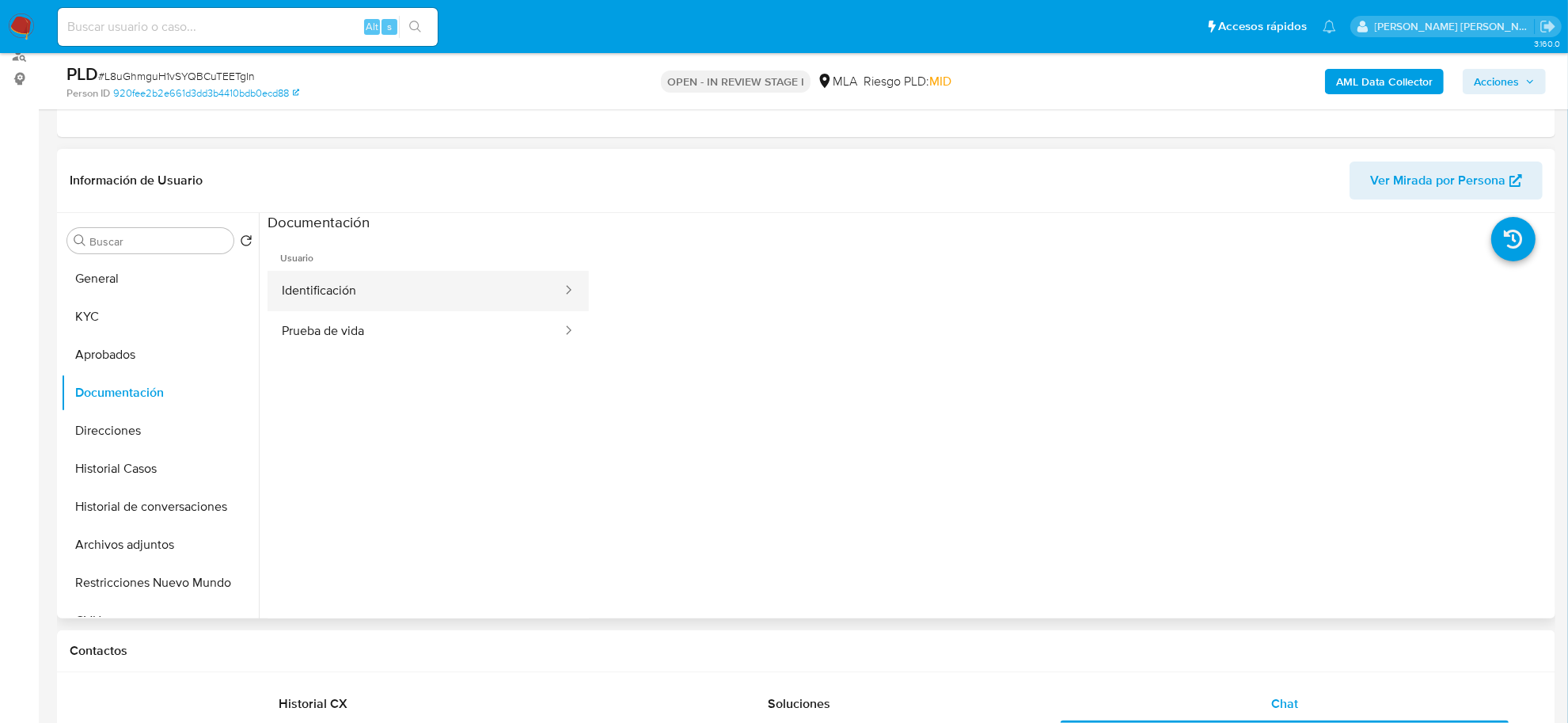
click at [432, 307] on button "Identificación" at bounding box center [414, 290] width 296 height 40
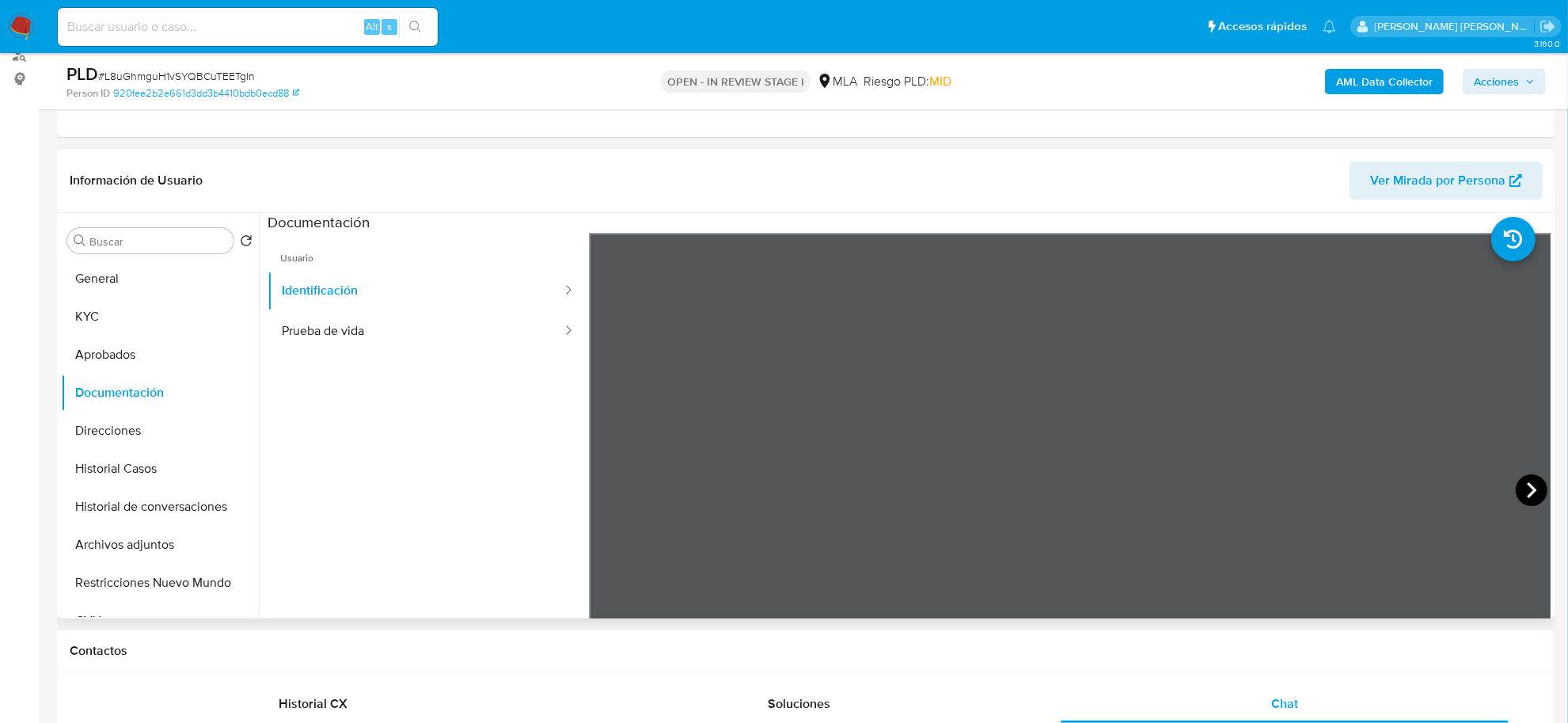
click at [1518, 485] on icon at bounding box center [1531, 489] width 31 height 31
click at [441, 326] on button "Prueba de vida" at bounding box center [414, 331] width 296 height 40
click at [356, 275] on button "Identificación" at bounding box center [414, 290] width 296 height 40
click at [1517, 487] on icon at bounding box center [1531, 489] width 31 height 31
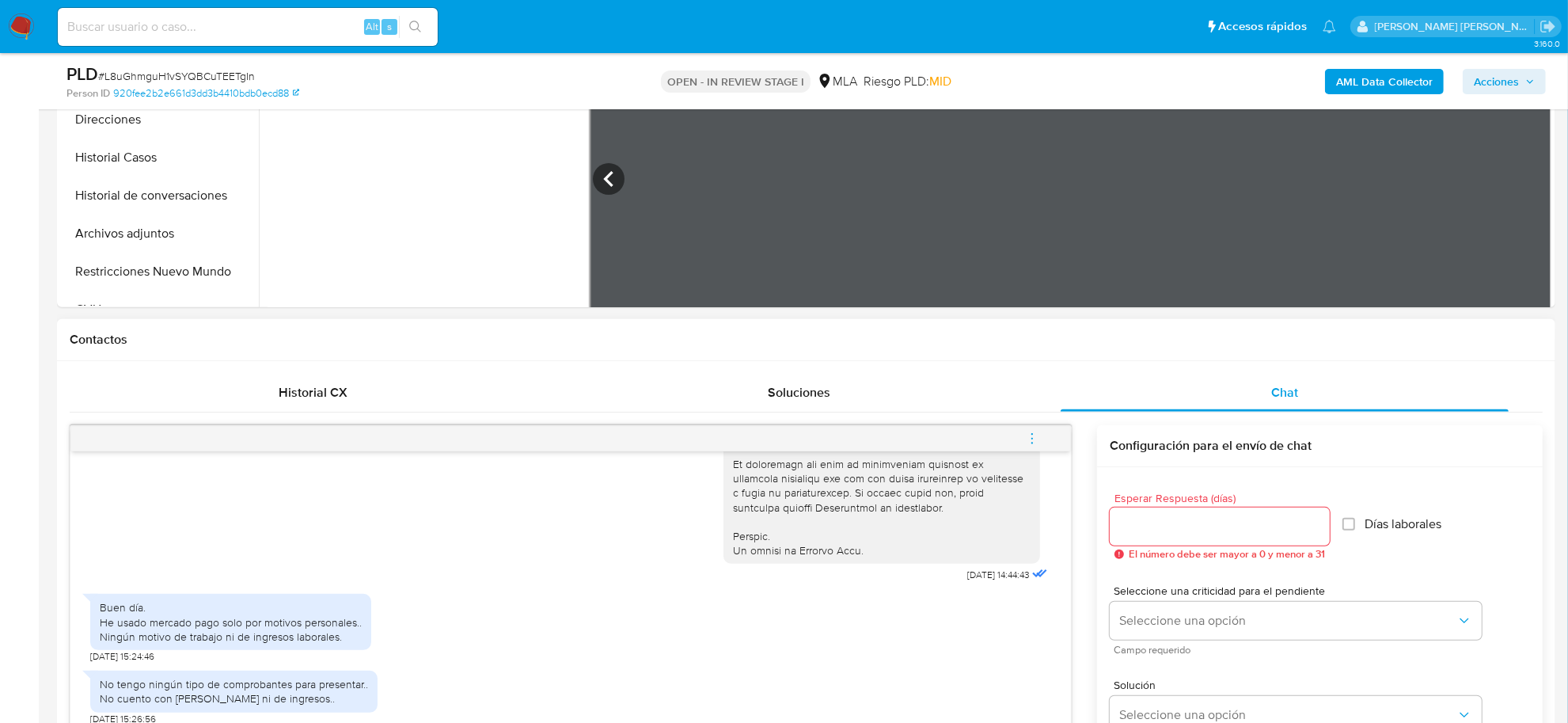
scroll to position [692, 0]
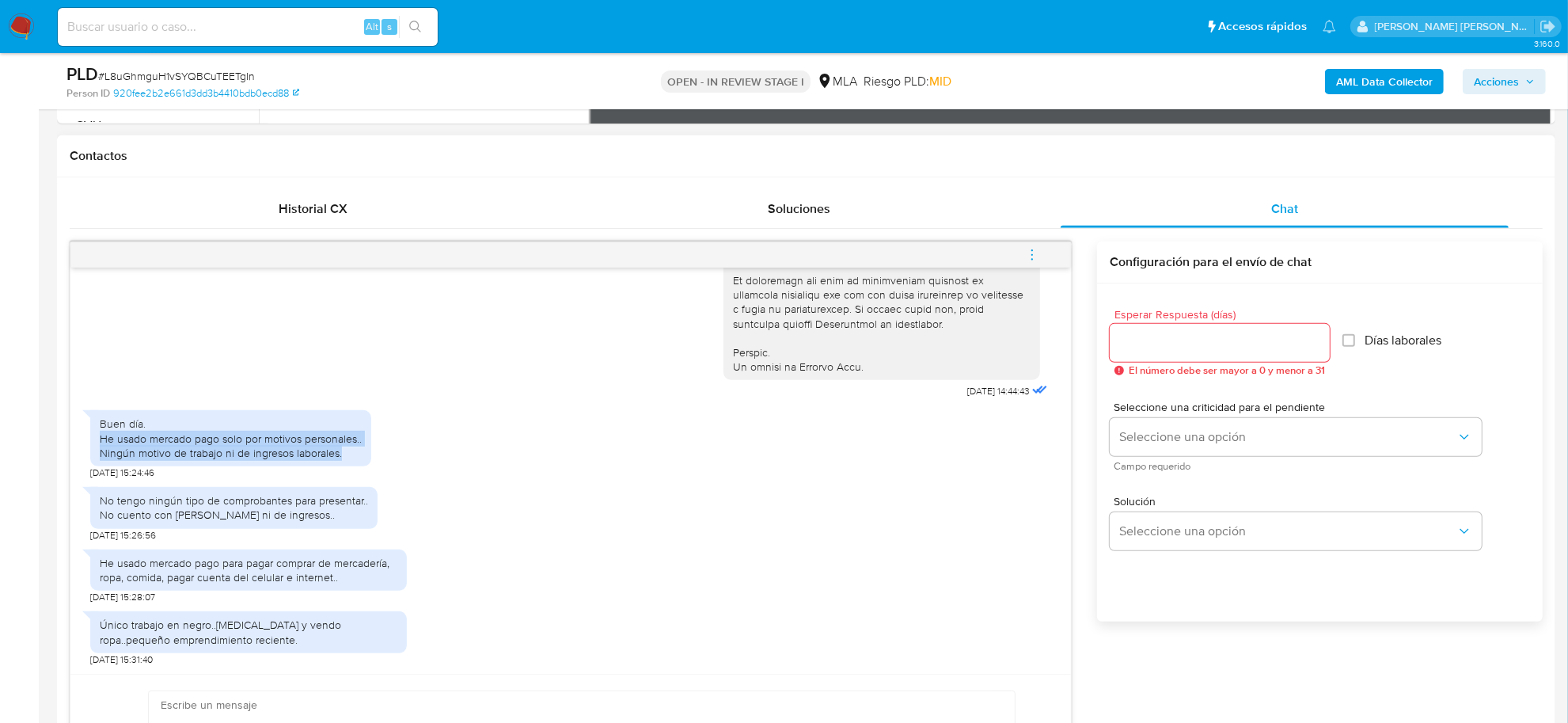
drag, startPoint x: 100, startPoint y: 439, endPoint x: 346, endPoint y: 452, distance: 246.3
click at [346, 452] on div "Buen día. He usado mercado pago solo por motivos personales.. Ningún motivo de …" at bounding box center [230, 438] width 262 height 43
copy div "He usado mercado pago solo por motivos personales.. Ningún motivo de trabajo ni…"
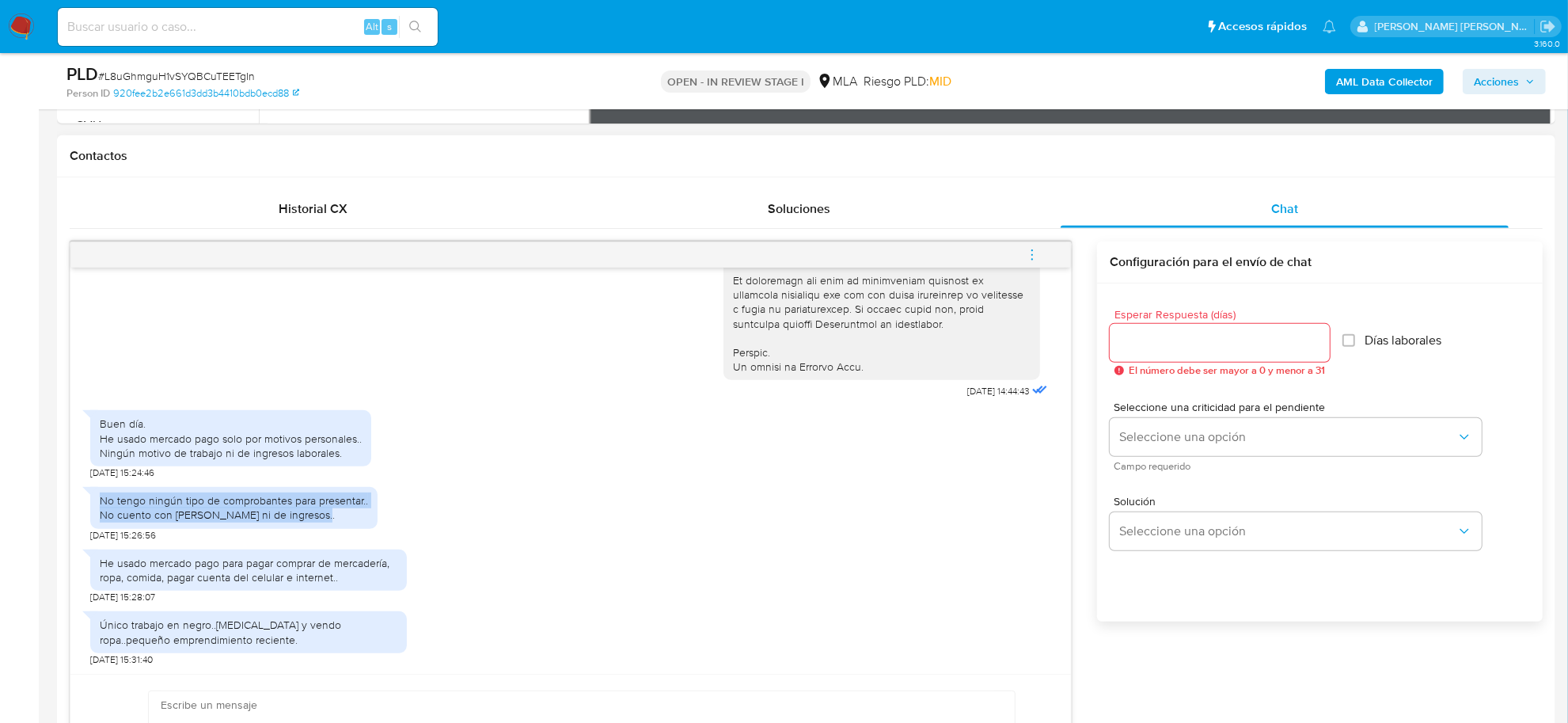
drag, startPoint x: 100, startPoint y: 501, endPoint x: 320, endPoint y: 521, distance: 220.9
click at [320, 521] on div "No tengo ningún tipo de comprobantes para presentar.. No cuento con bono de sue…" at bounding box center [234, 507] width 268 height 29
copy div "No tengo ningún tipo de comprobantes para presentar.. No cuento con bono de sue…"
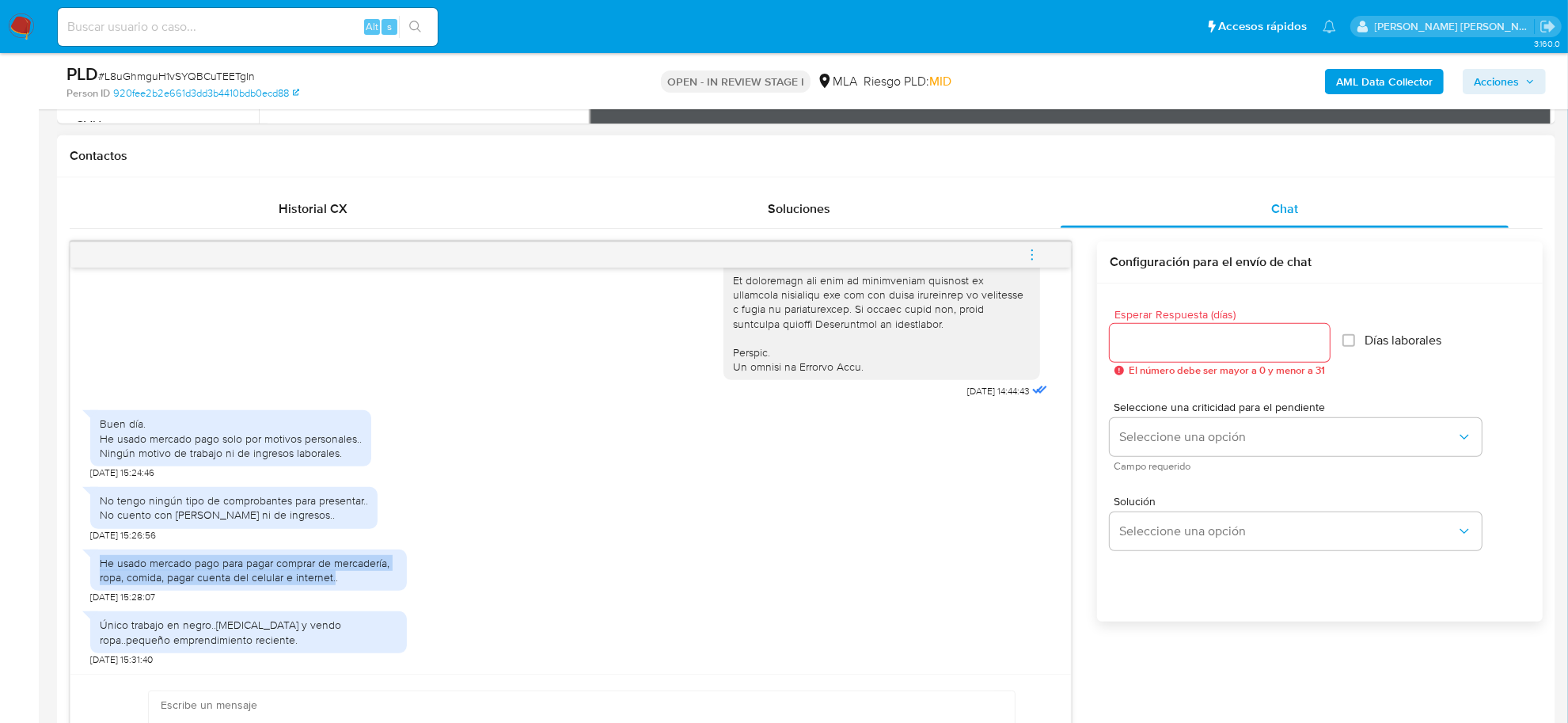
drag, startPoint x: 101, startPoint y: 563, endPoint x: 334, endPoint y: 579, distance: 233.5
click at [334, 579] on div "He usado mercado pago para pagar comprar de mercadería, ropa, comida, pagar cue…" at bounding box center [248, 570] width 298 height 29
copy div "He usado mercado pago para pagar comprar de mercadería, ropa, comida, pagar cue…"
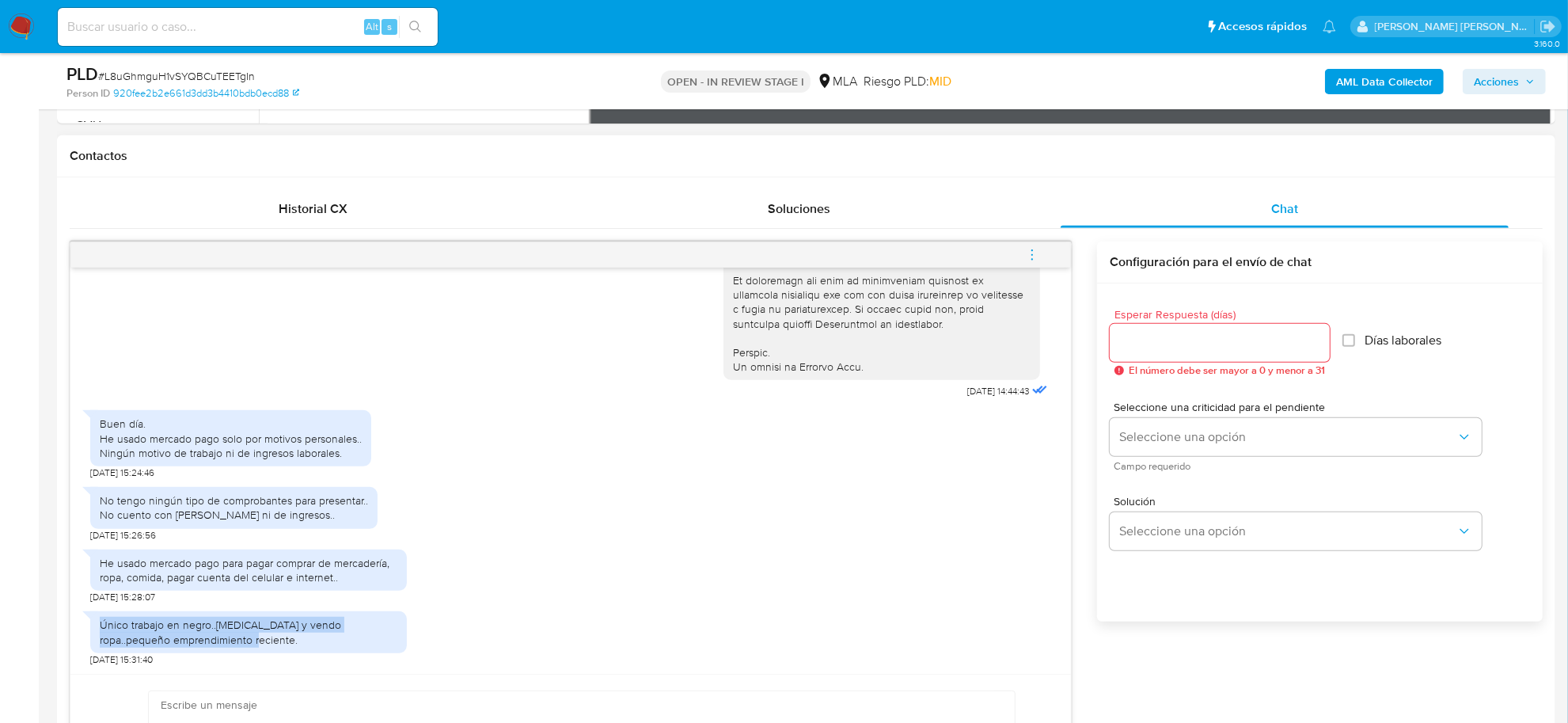
drag, startPoint x: 102, startPoint y: 625, endPoint x: 224, endPoint y: 642, distance: 123.2
click at [224, 642] on div "Único trabajo en negro..compro y vendo ropa..pequeño emprendimiento reciente." at bounding box center [248, 632] width 298 height 29
copy div "Único trabajo en negro..compro y vendo ropa..pequeño emprendimiento reciente."
drag, startPoint x: 932, startPoint y: 393, endPoint x: 982, endPoint y: 388, distance: 50.2
click at [982, 388] on span "17/09/2025 14:44:43" at bounding box center [999, 391] width 63 height 13
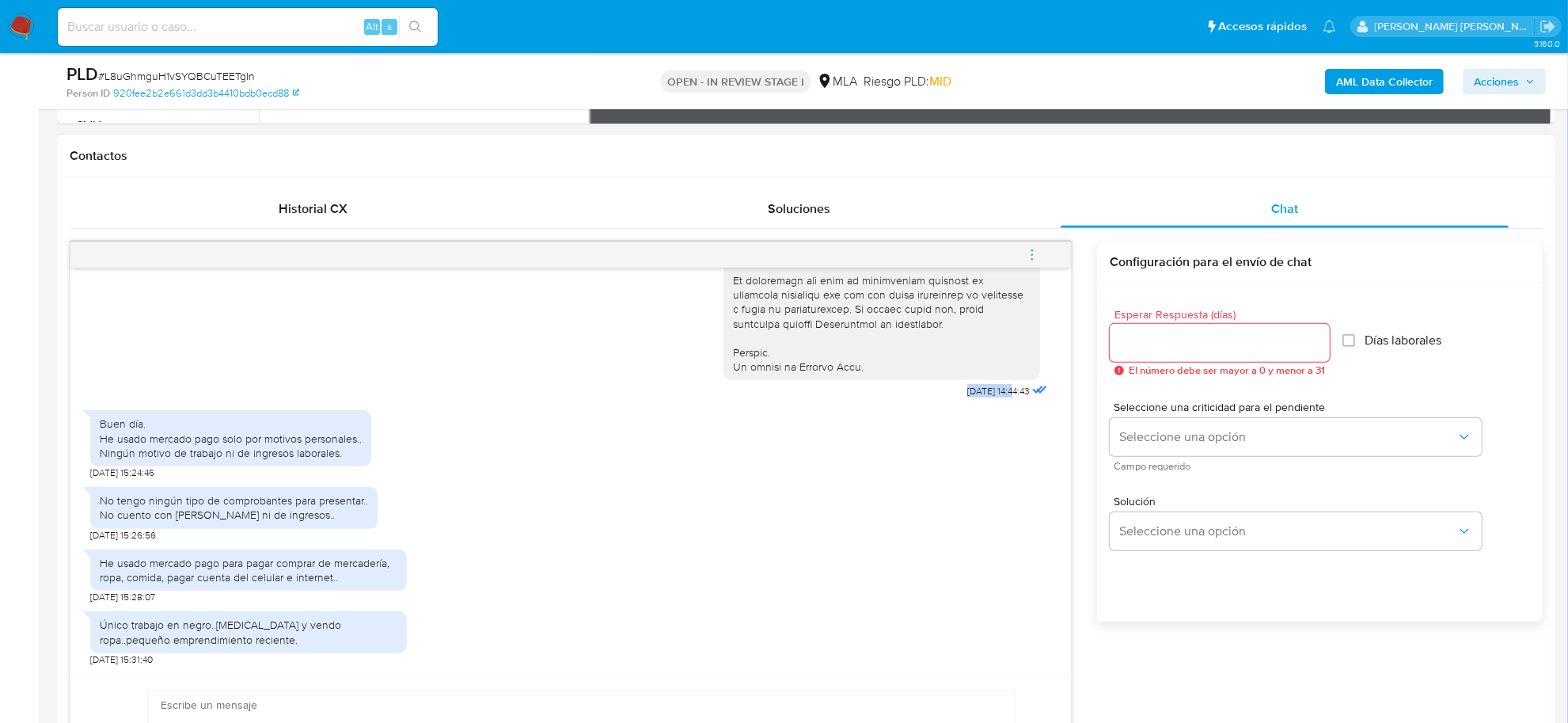
copy span "17/09/2025"
click at [227, 74] on span "# L8uGhmguH1vSYQBCuTEETgIn" at bounding box center [176, 76] width 156 height 16
copy span "L8uGhmguH1vSYQBCuTEETgIn"
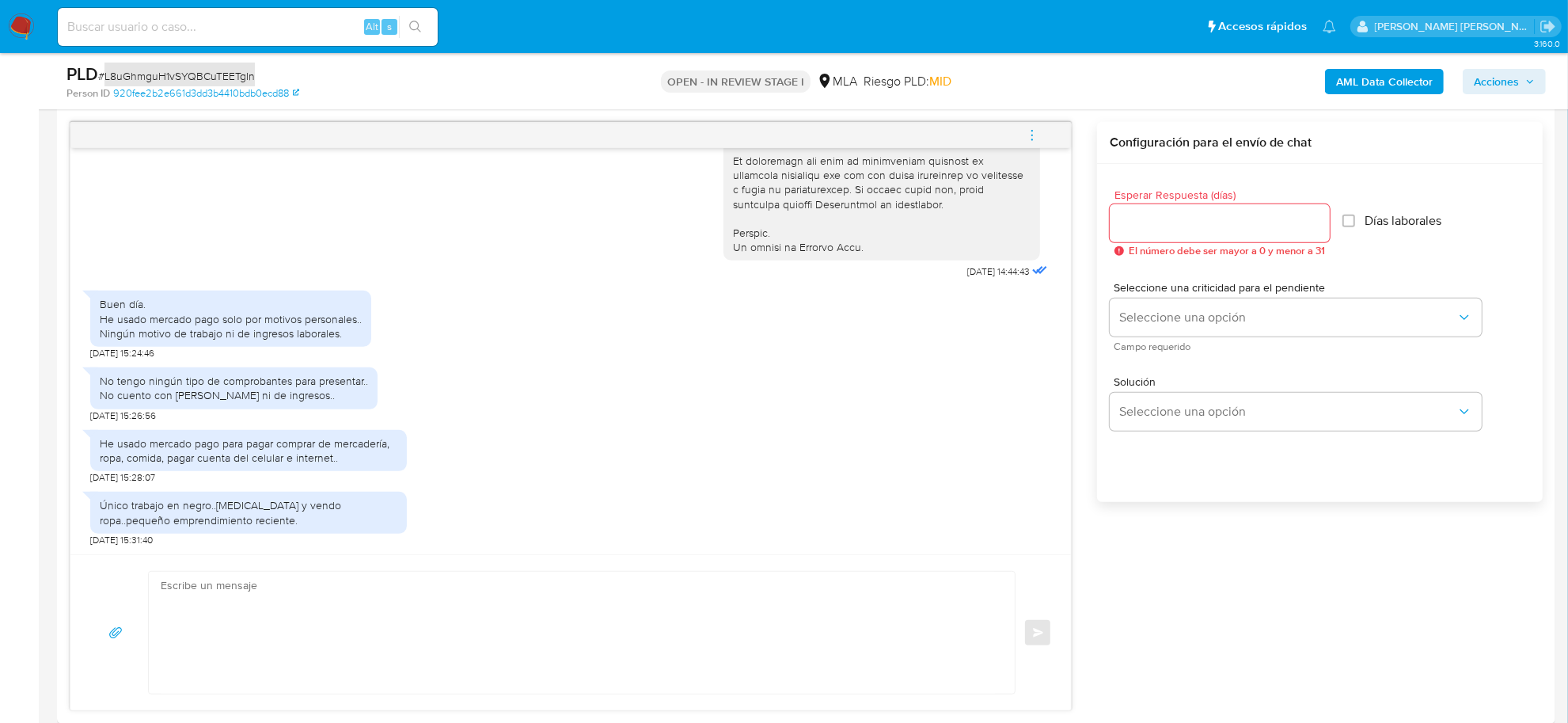
scroll to position [890, 0]
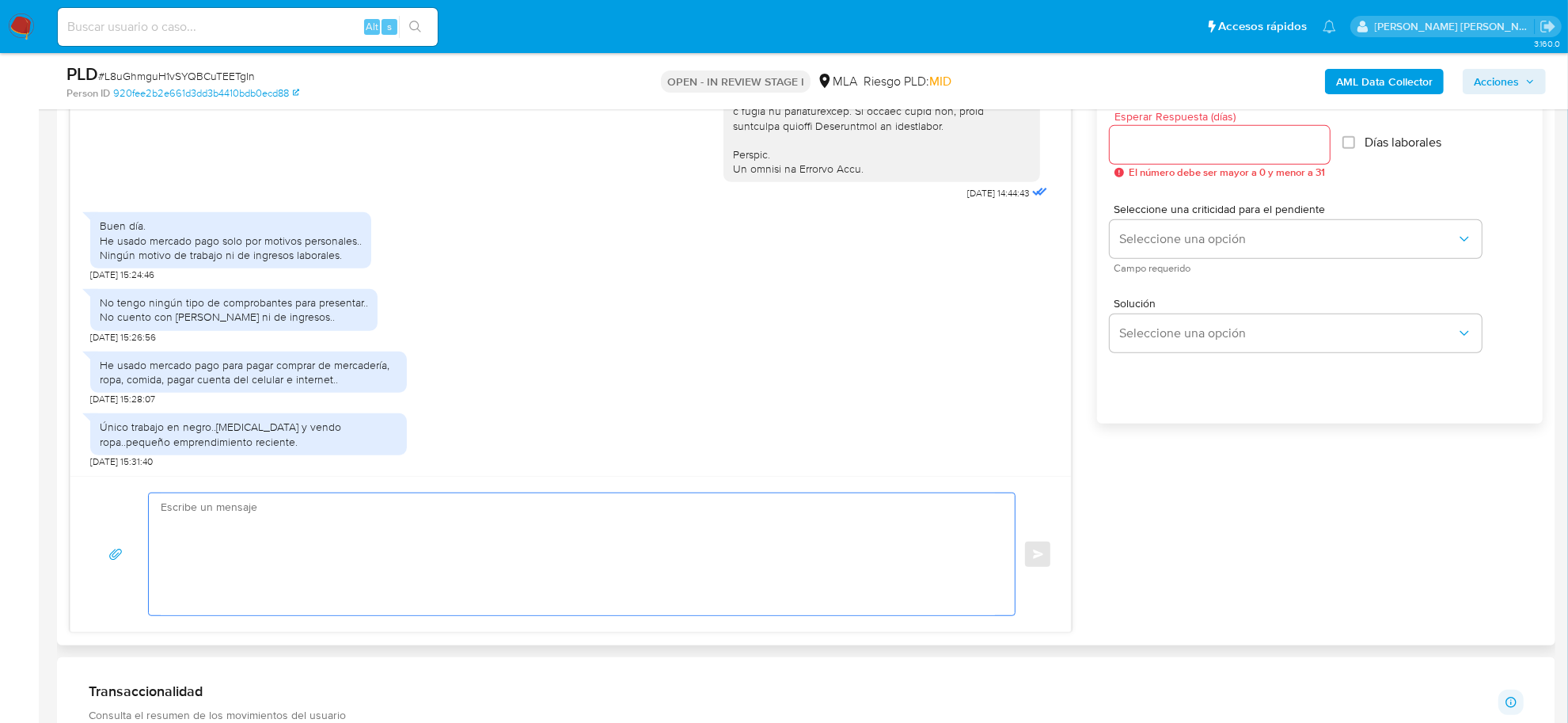
click at [302, 559] on textarea at bounding box center [578, 554] width 834 height 122
paste textarea "Hola, Muchas gracias por la respuesta. Analizamos tu caso y notamos que la info…"
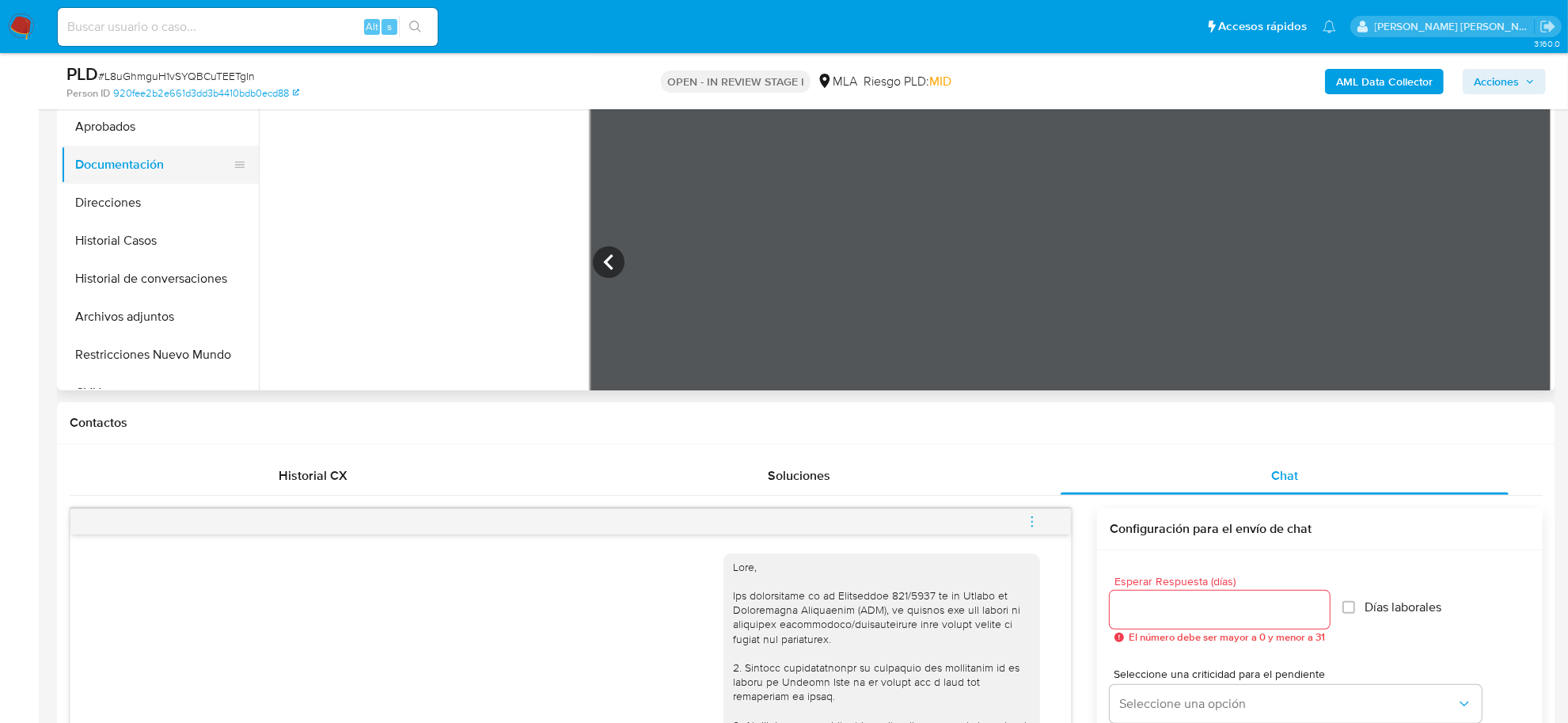
scroll to position [297, 0]
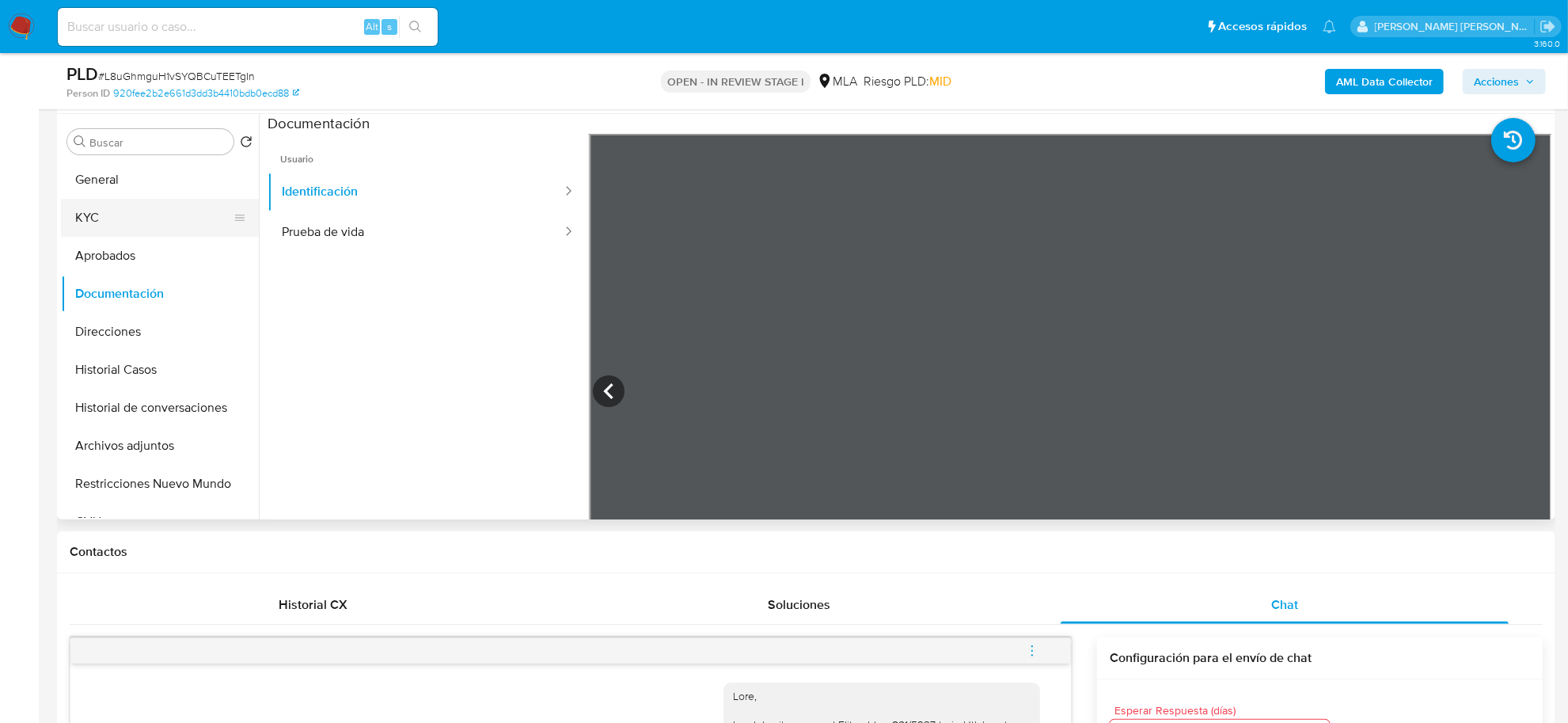
click at [93, 220] on button "KYC" at bounding box center [154, 218] width 185 height 38
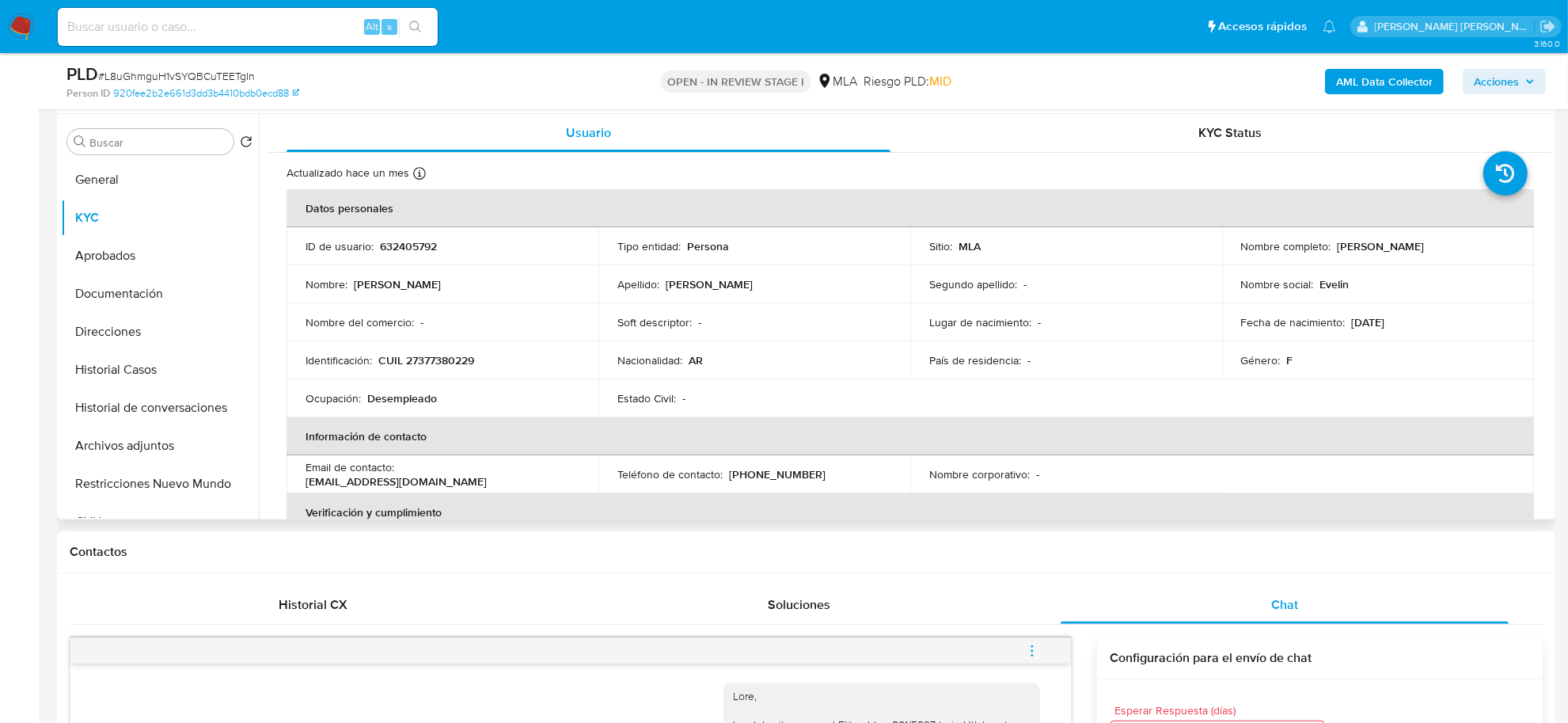
drag, startPoint x: 1334, startPoint y: 242, endPoint x: 1403, endPoint y: 247, distance: 69.2
click at [1403, 247] on p "Evelin Giuliana Anze" at bounding box center [1380, 246] width 87 height 14
copy p "Evelin Giuliana"
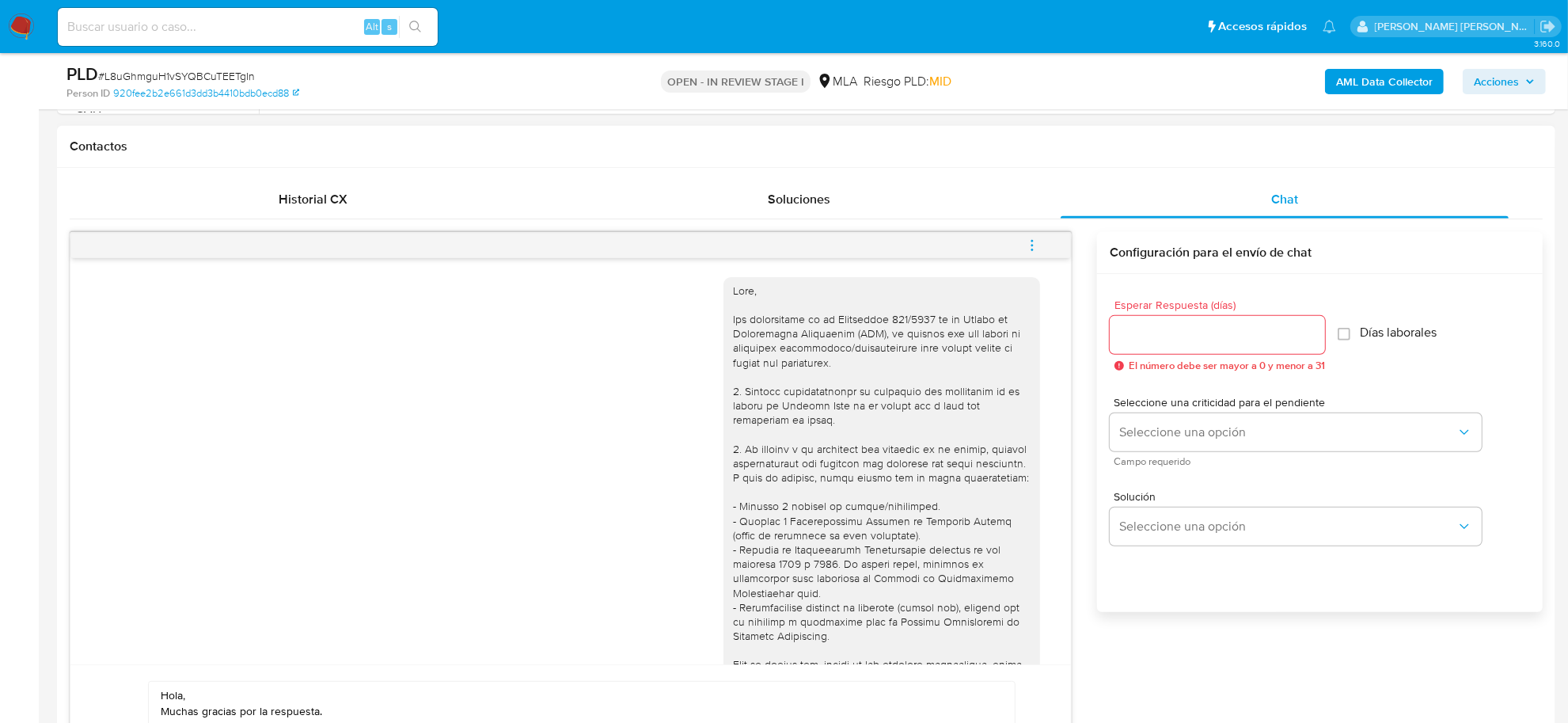
scroll to position [791, 0]
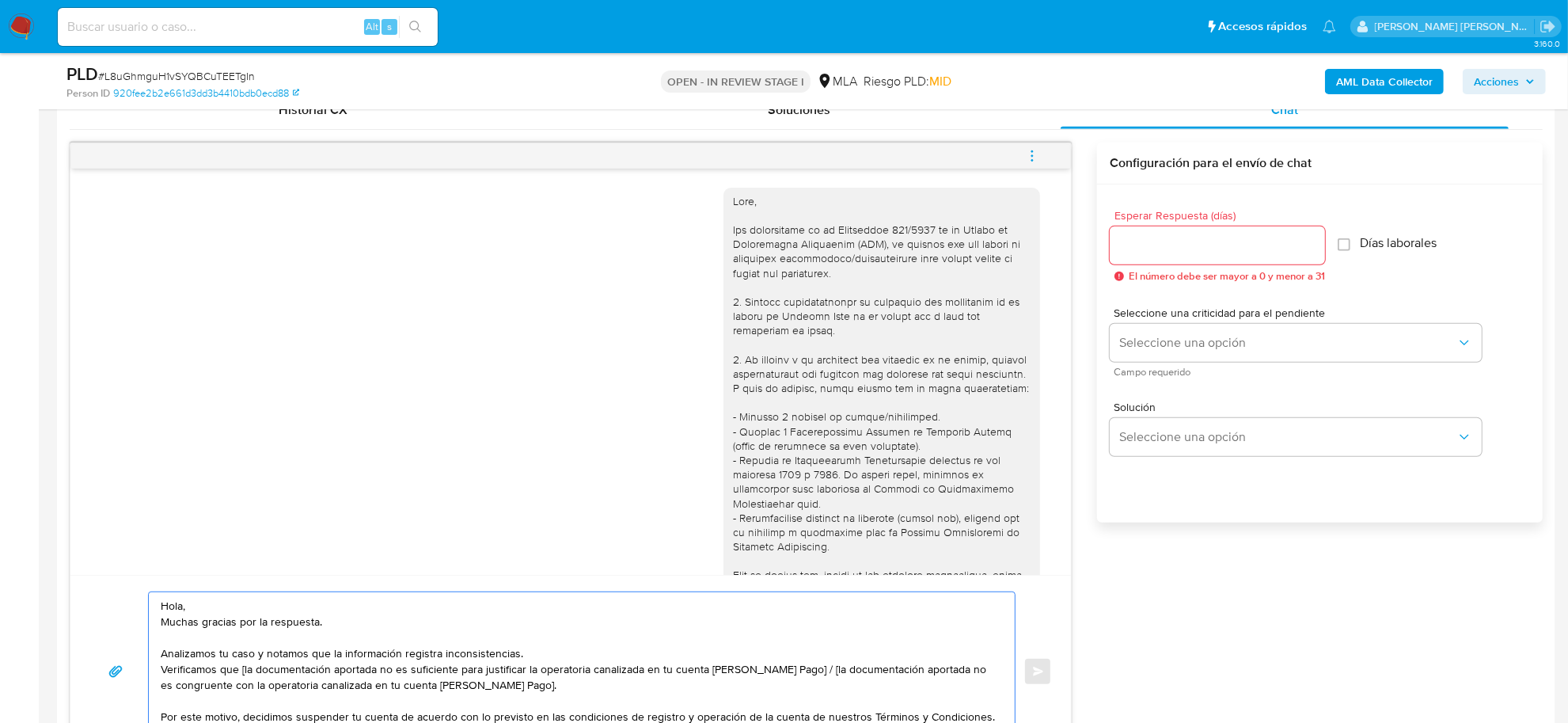
click at [183, 611] on textarea "Hola, Muchas gracias por la respuesta. Analizamos tu caso y notamos que la info…" at bounding box center [578, 671] width 834 height 158
paste textarea "Evelin Giuliana"
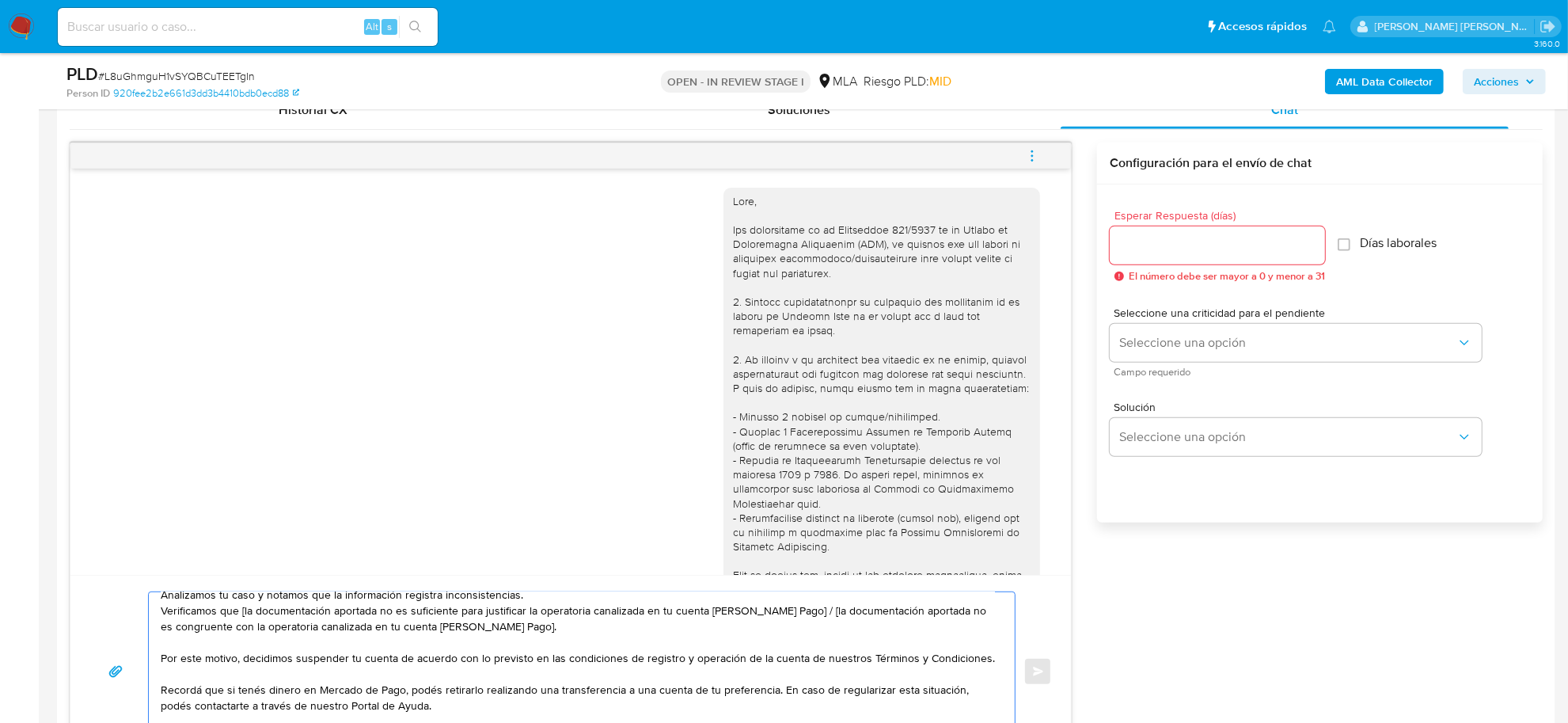
scroll to position [0, 0]
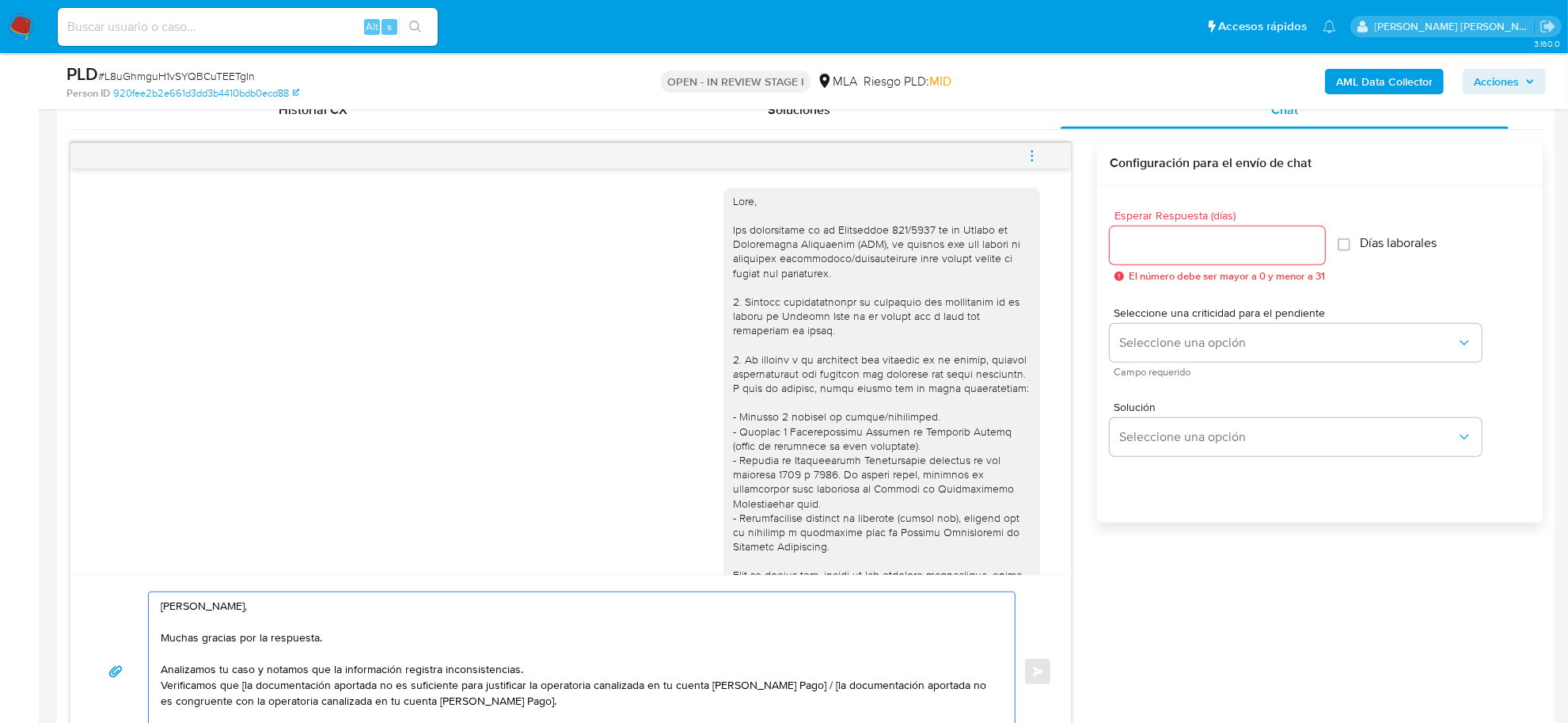
drag, startPoint x: 376, startPoint y: 684, endPoint x: 516, endPoint y: 667, distance: 141.0
click at [516, 667] on textarea "Hola Evelin Giuliana, Muchas gracias por la respuesta. Analizamos tu caso y not…" at bounding box center [578, 671] width 834 height 158
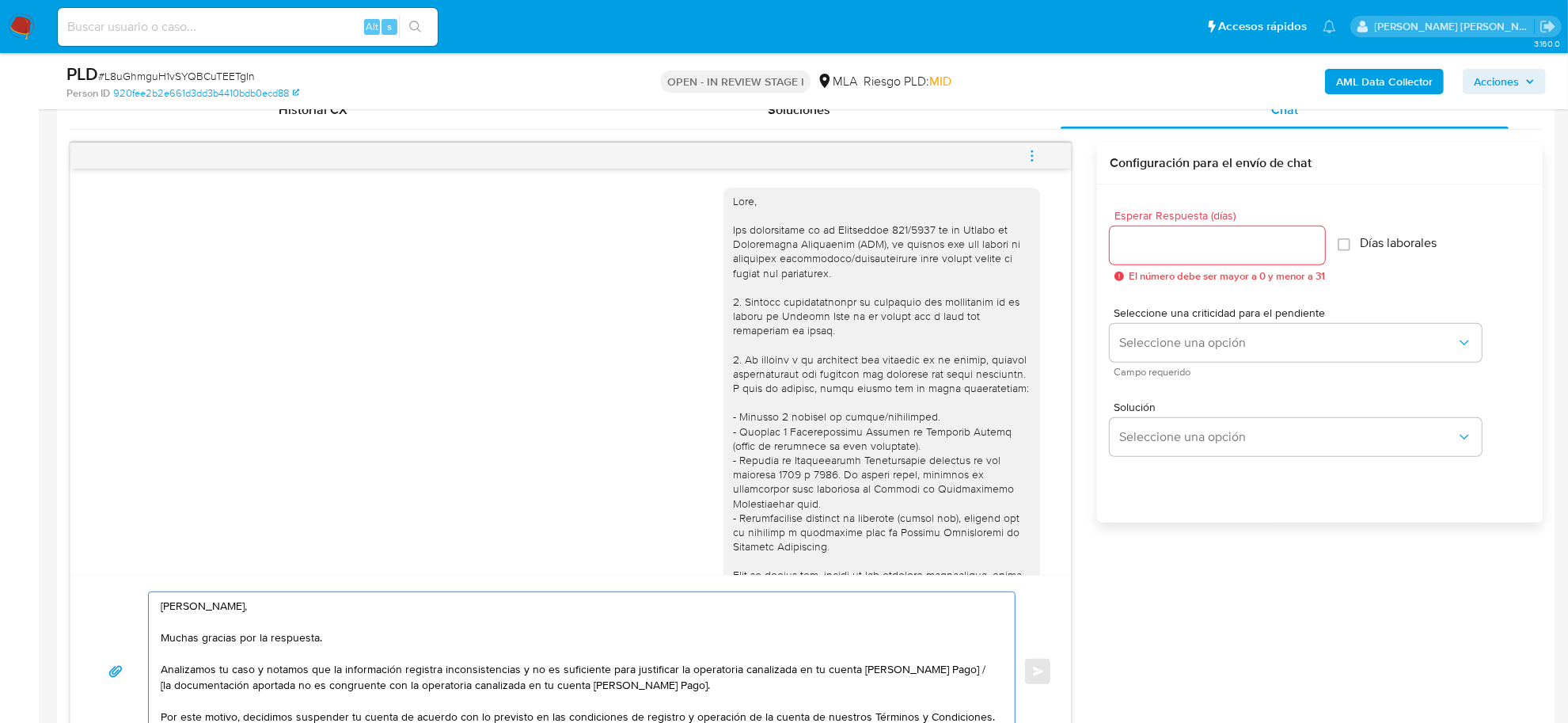
click at [736, 671] on textarea "Hola Evelin Giuliana, Muchas gracias por la respuesta. Analizamos tu caso y not…" at bounding box center [578, 671] width 834 height 158
click at [855, 670] on textarea "Hola Evelin Giuliana, Muchas gracias por la respuesta. Analizamos tu caso y not…" at bounding box center [578, 671] width 834 height 158
drag, startPoint x: 236, startPoint y: 687, endPoint x: 772, endPoint y: 690, distance: 536.0
click at [772, 690] on textarea "Hola Evelin Giuliana, Muchas gracias por la respuesta. Analizamos tu caso y not…" at bounding box center [578, 671] width 834 height 158
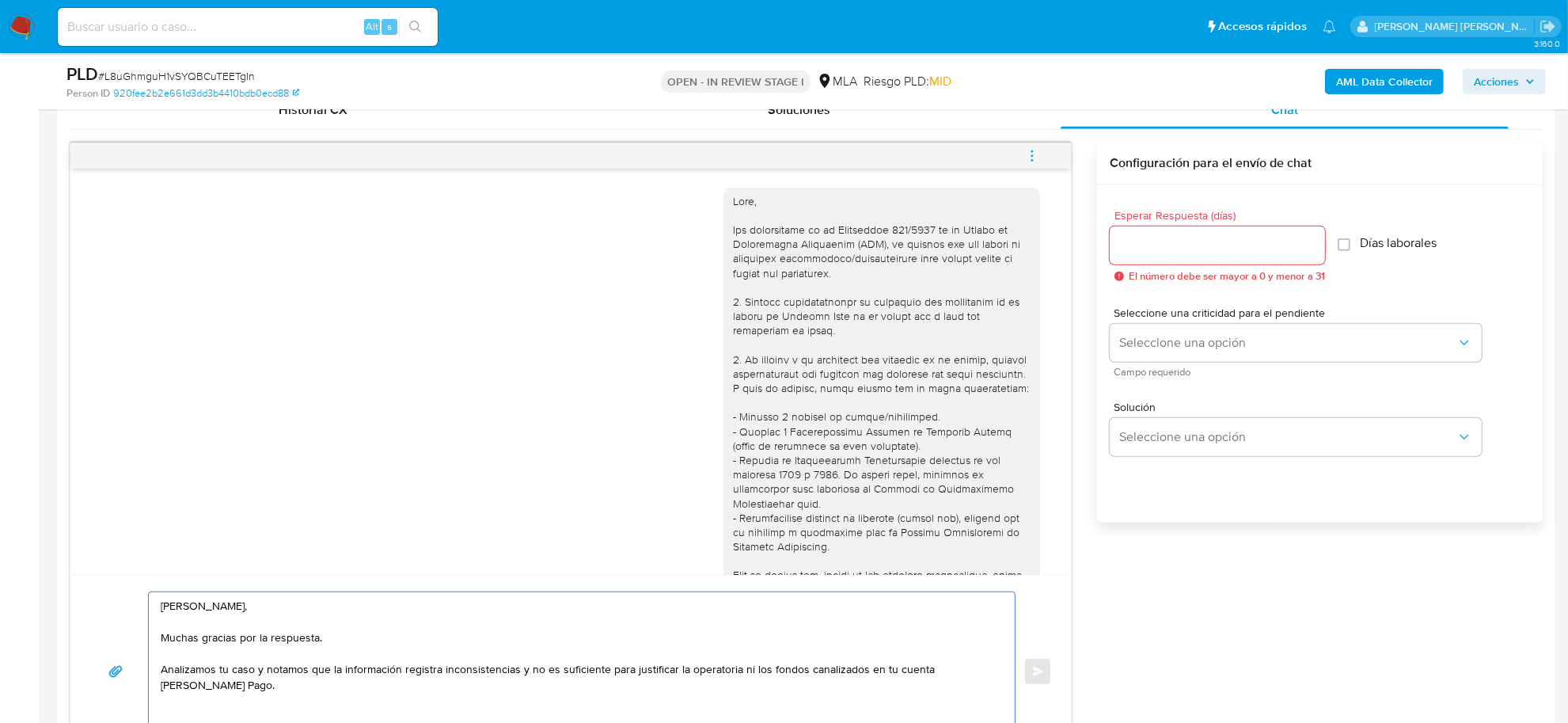
scroll to position [89, 0]
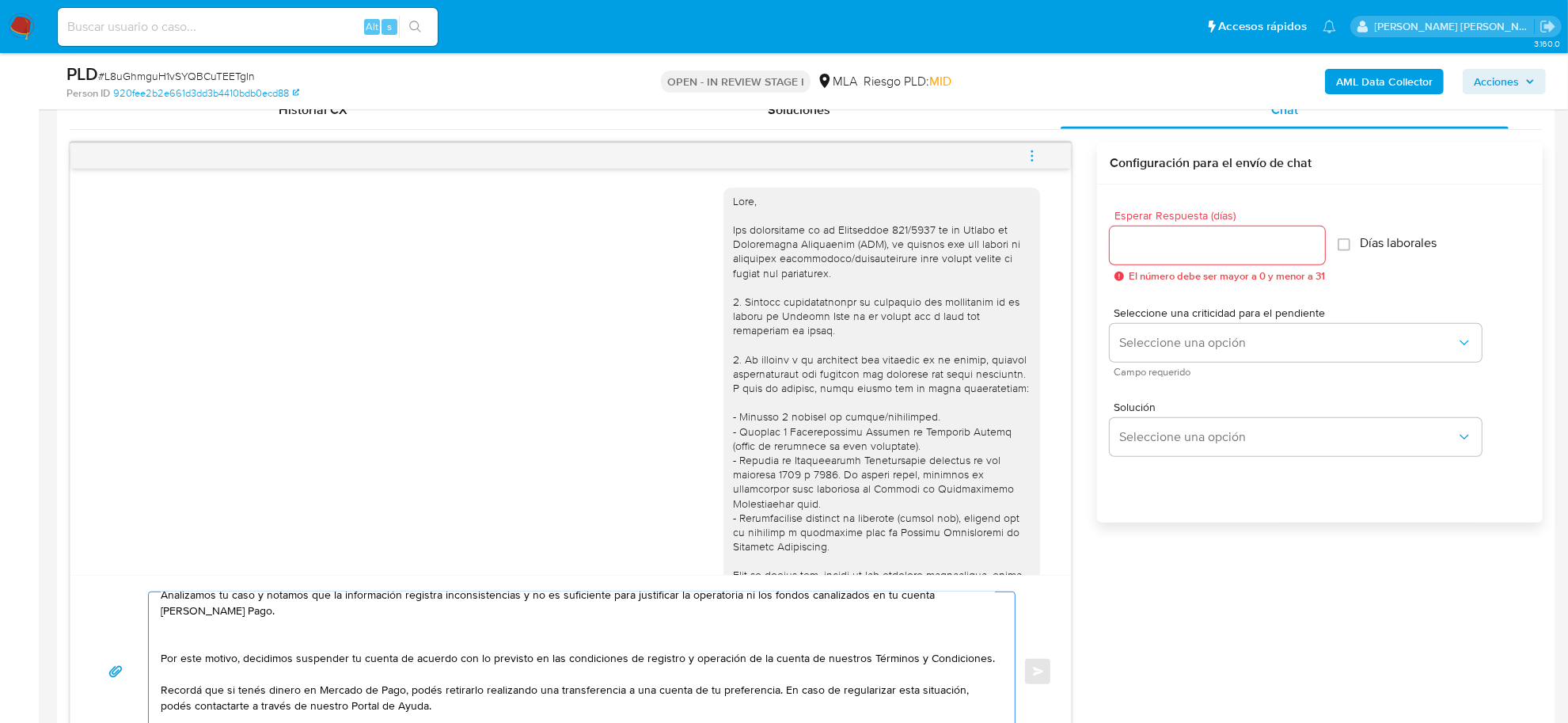
click at [232, 621] on textarea "Hola Evelin Giuliana, Muchas gracias por la respuesta. Analizamos tu caso y not…" at bounding box center [578, 671] width 834 height 158
paste textarea "verificamos que no te encontrás registrado impositivamente ni eres empleado baj…"
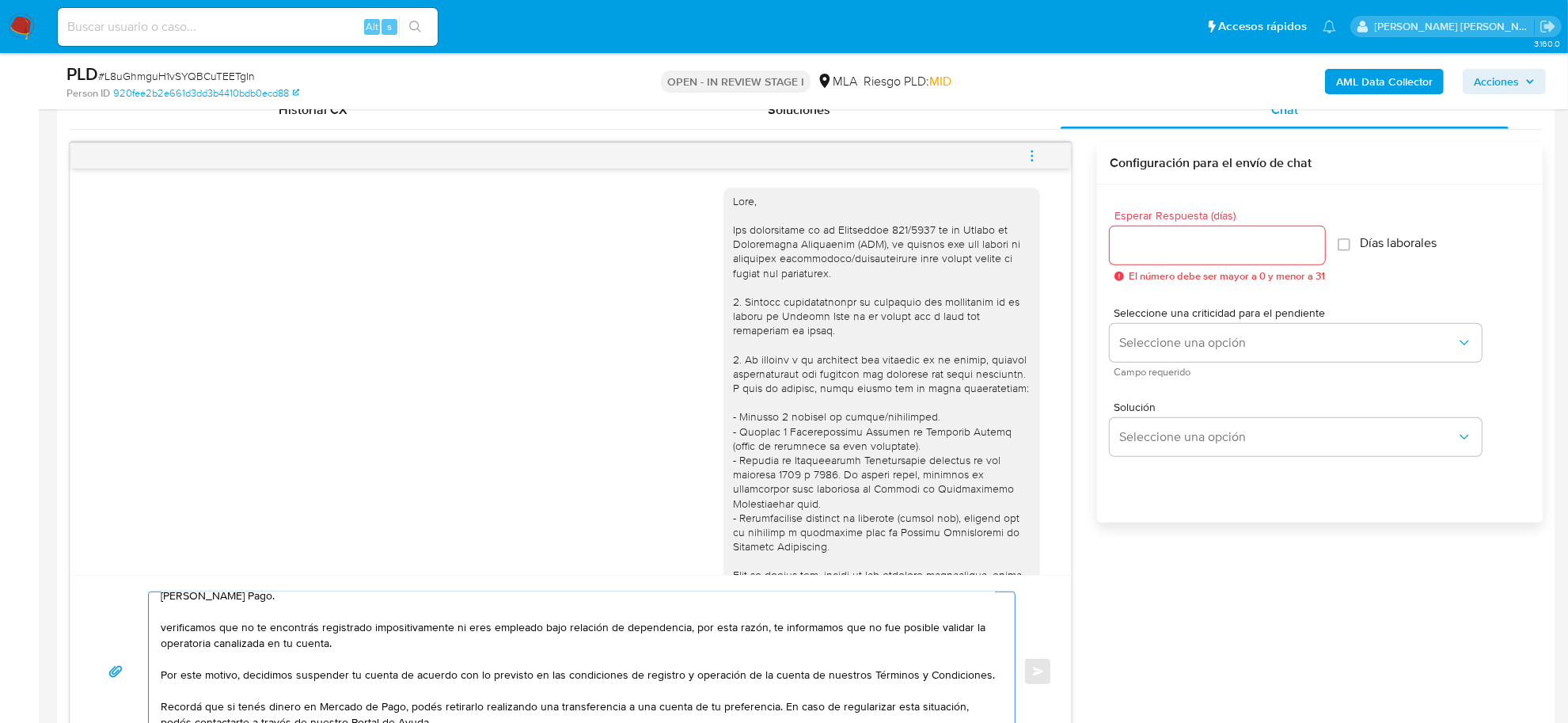
click at [162, 627] on textarea "Hola Evelin Giuliana, Muchas gracias por la respuesta. Analizamos tu caso y not…" at bounding box center [578, 671] width 834 height 158
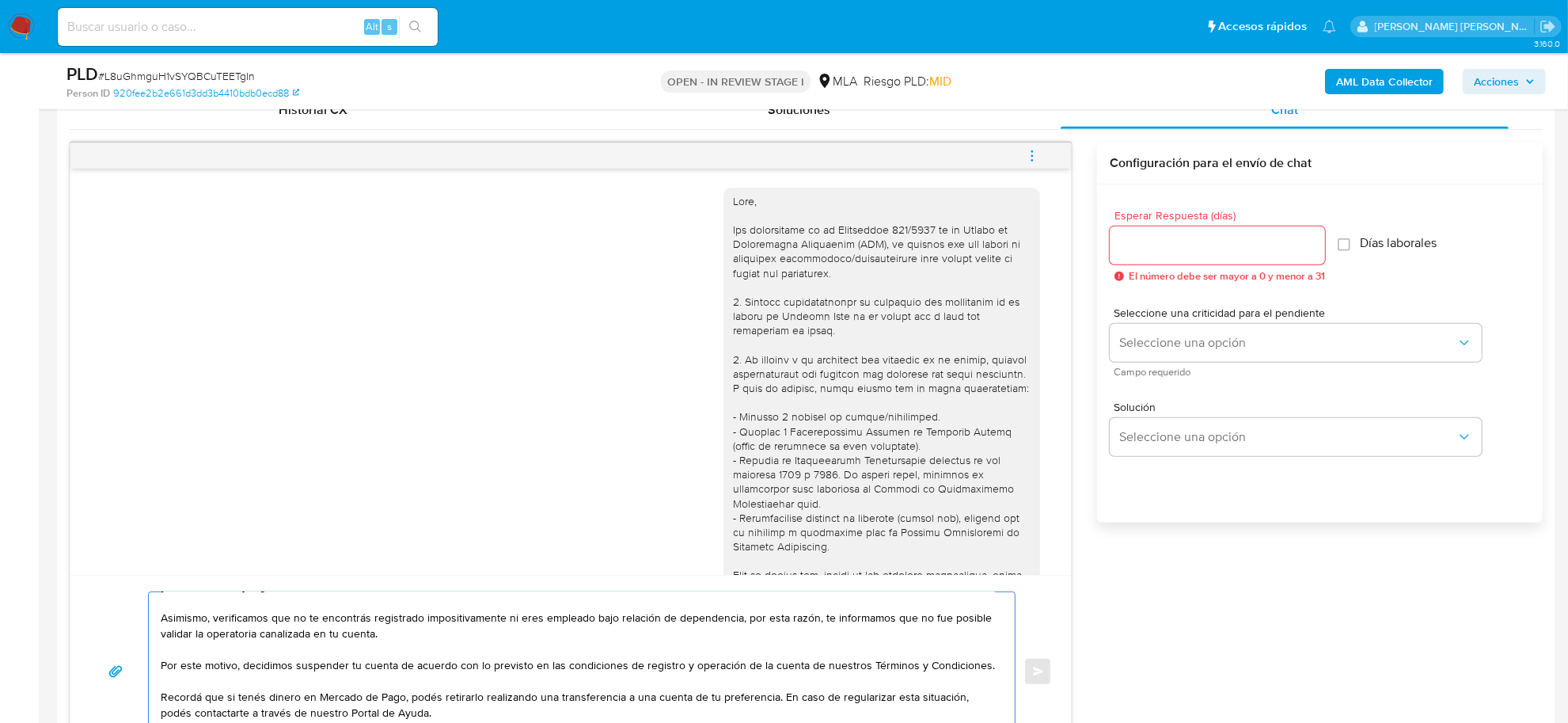
scroll to position [0, 0]
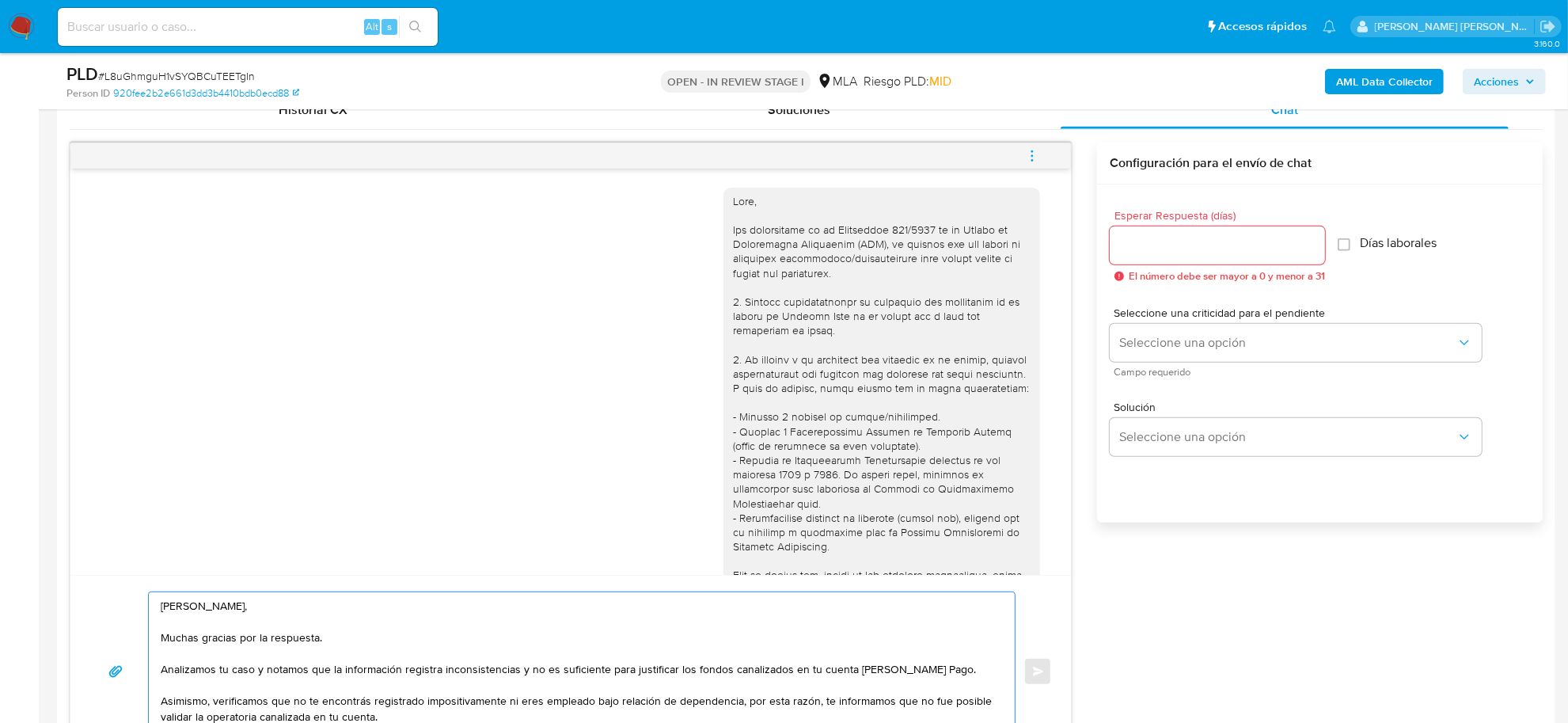
drag, startPoint x: 749, startPoint y: 671, endPoint x: 670, endPoint y: 667, distance: 79.1
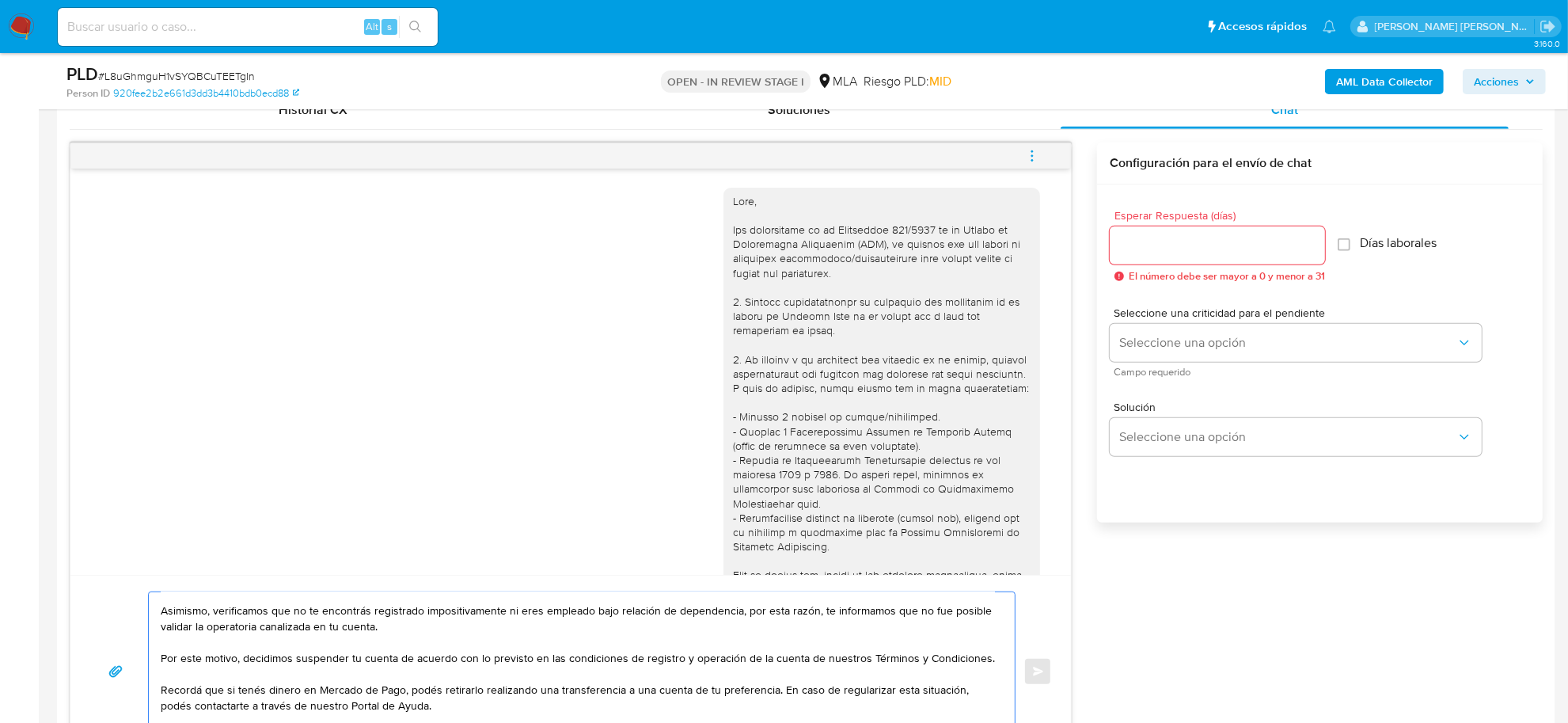
scroll to position [105, 0]
click at [773, 675] on textarea "Hola Evelin Giuliana, Muchas gracias por la respuesta. Analizamos tu caso y not…" at bounding box center [578, 671] width 834 height 158
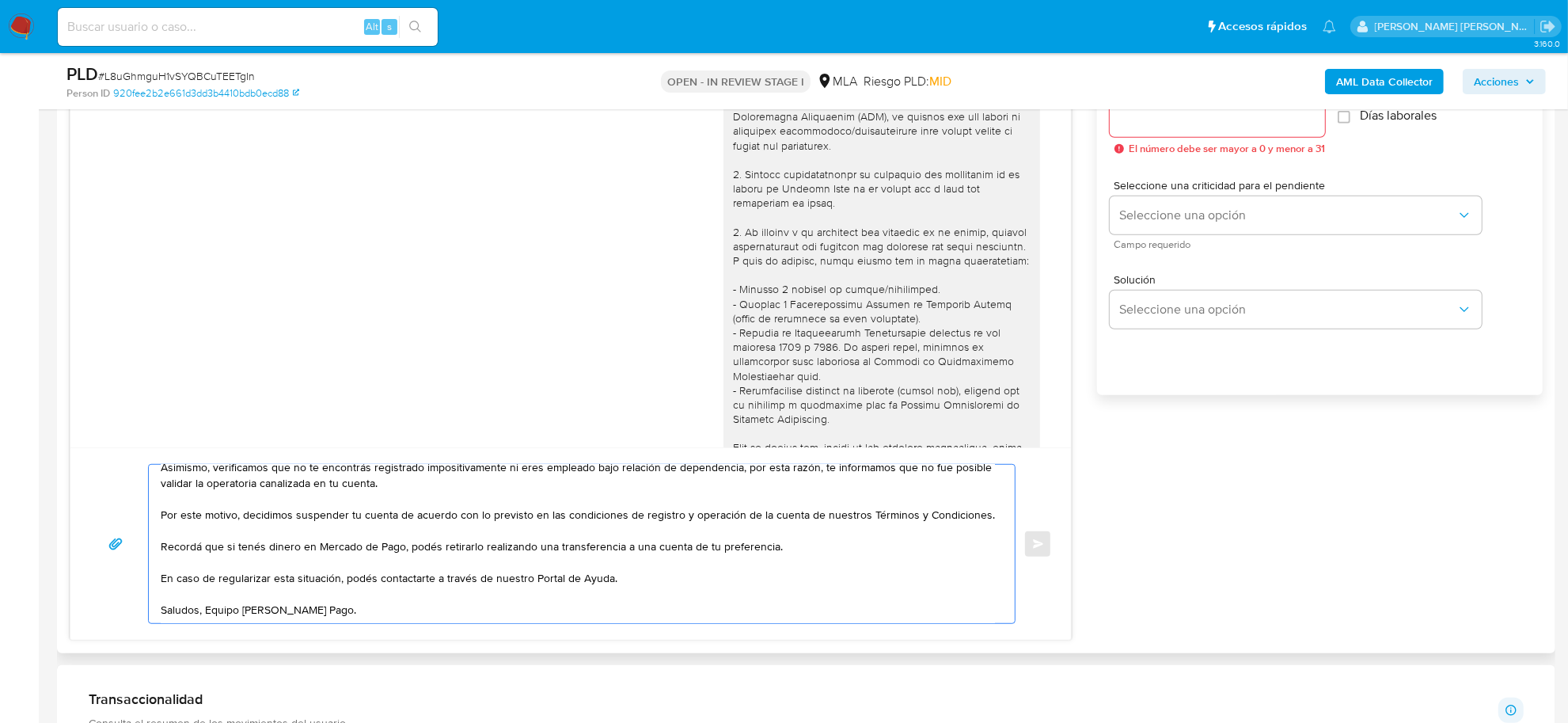
scroll to position [989, 0]
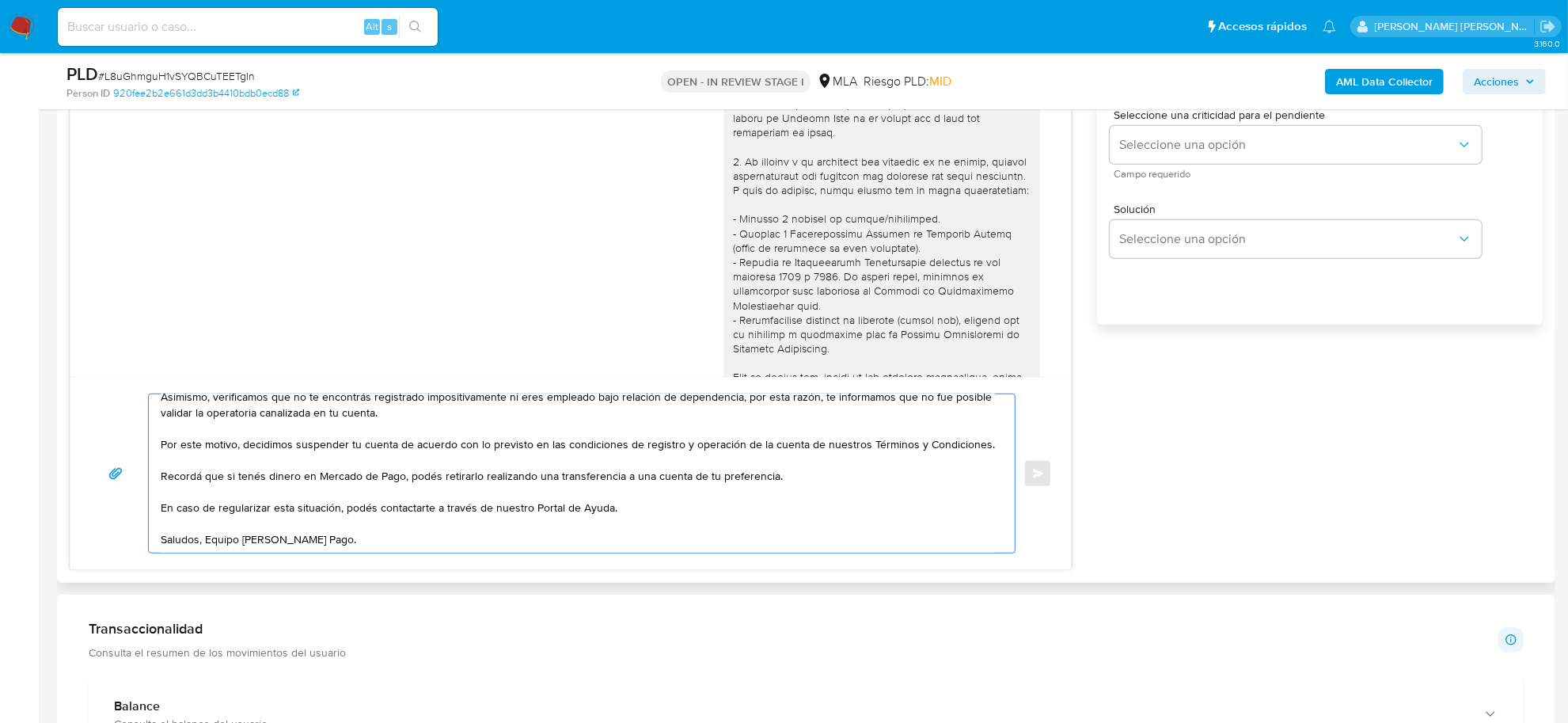
click at [202, 522] on textarea "Hola Evelin Giuliana, Muchas gracias por la respuesta. Analizamos tu caso y not…" at bounding box center [578, 473] width 834 height 158
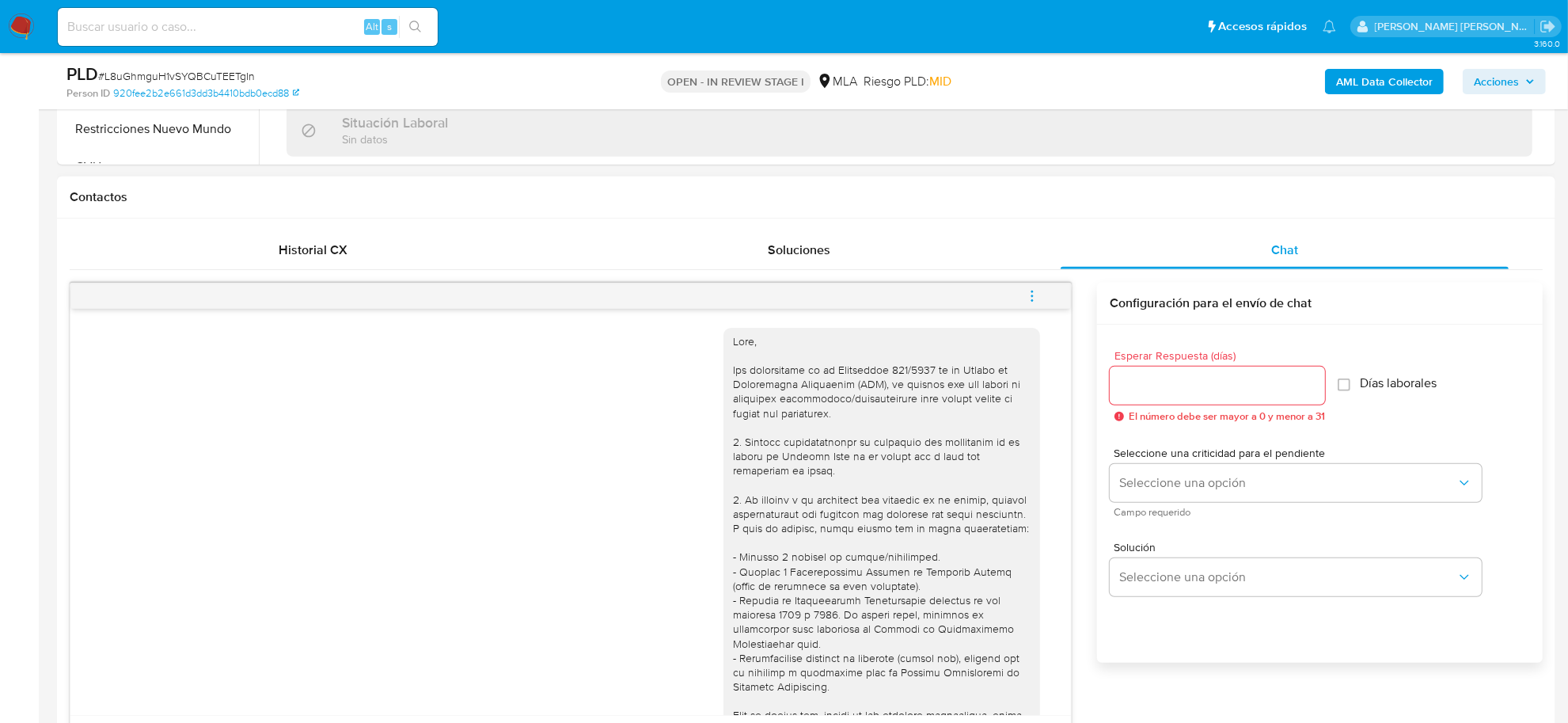
scroll to position [594, 0]
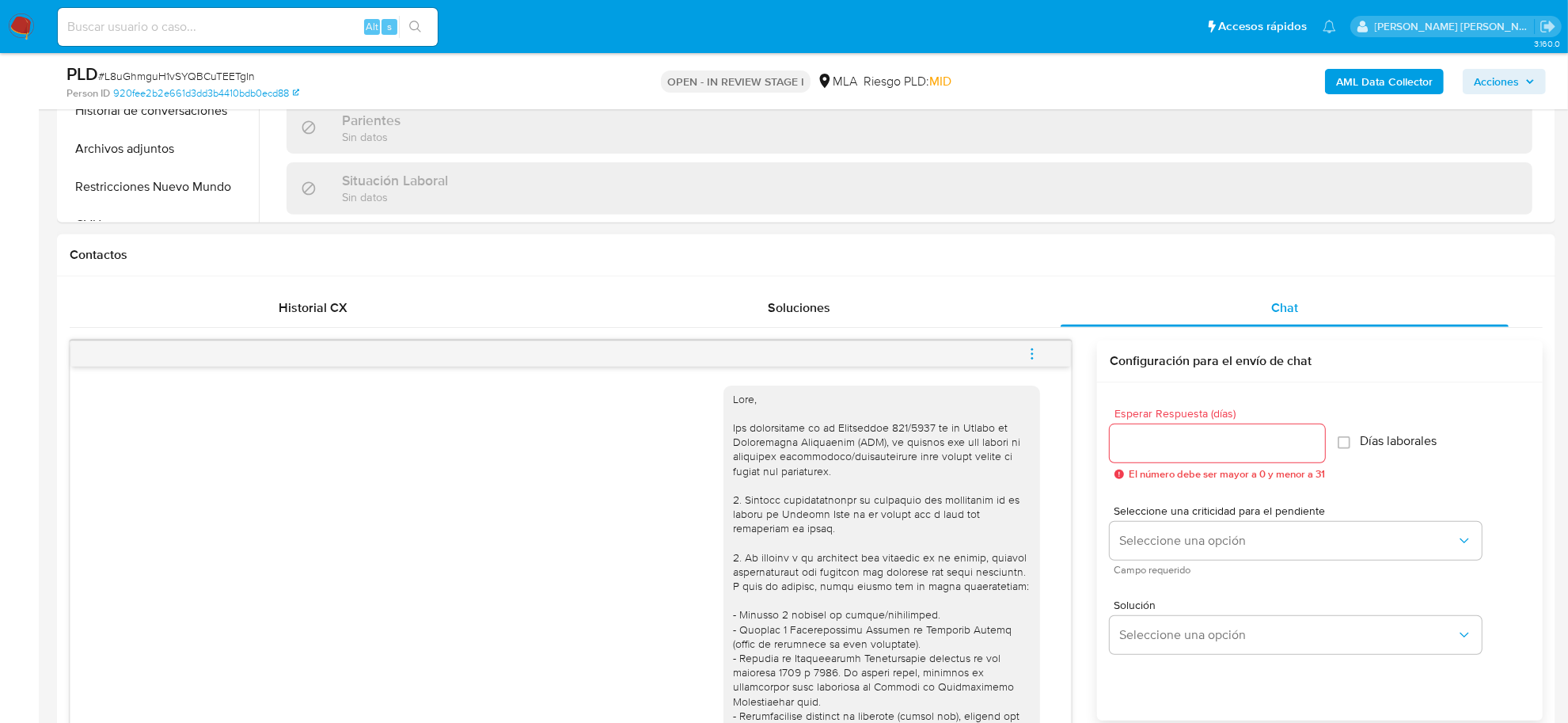
type textarea "Hola Evelin Giuliana, Muchas gracias por la respuesta. Analizamos tu caso y not…"
click at [1176, 430] on div at bounding box center [1216, 443] width 215 height 38
click at [1172, 440] on input "Esperar Respuesta (días)" at bounding box center [1216, 442] width 215 height 21
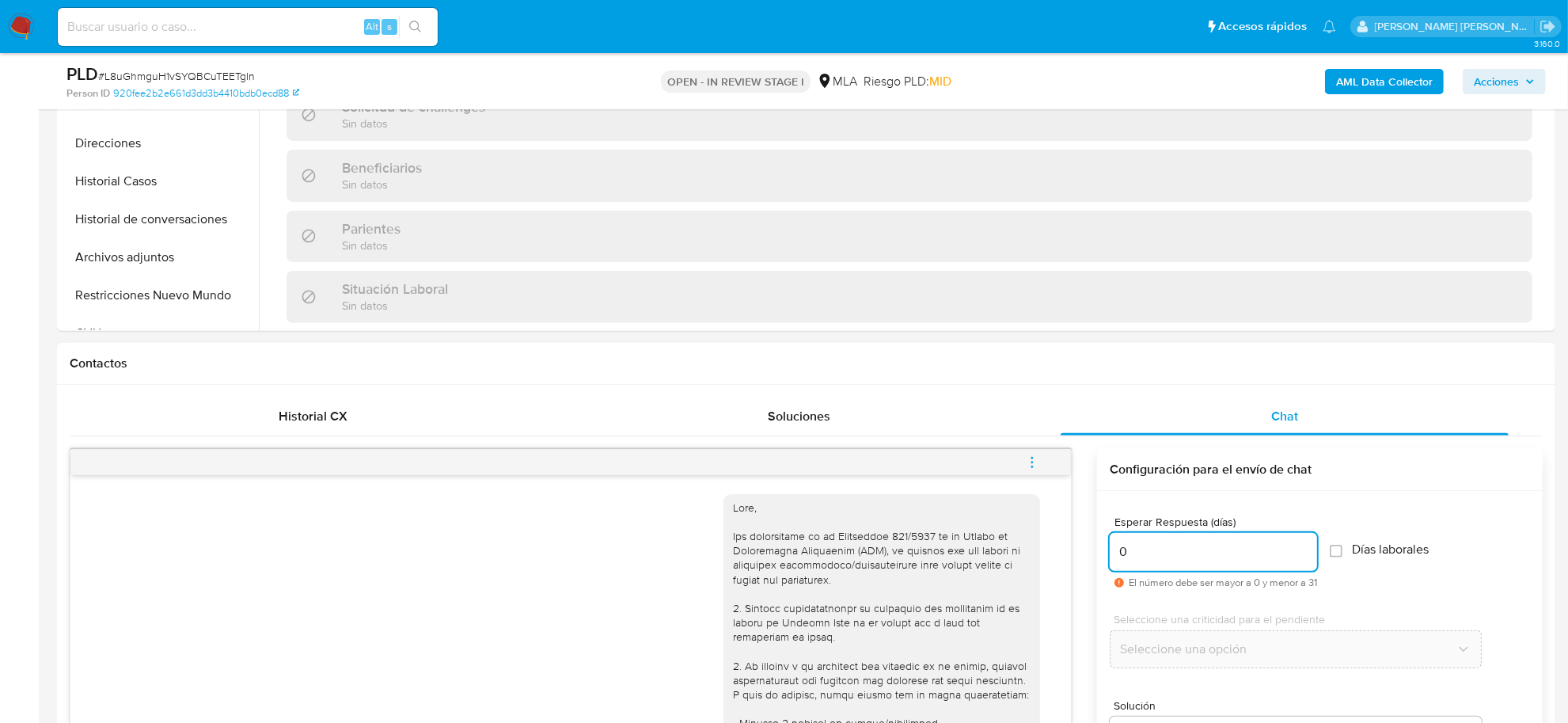
scroll to position [297, 0]
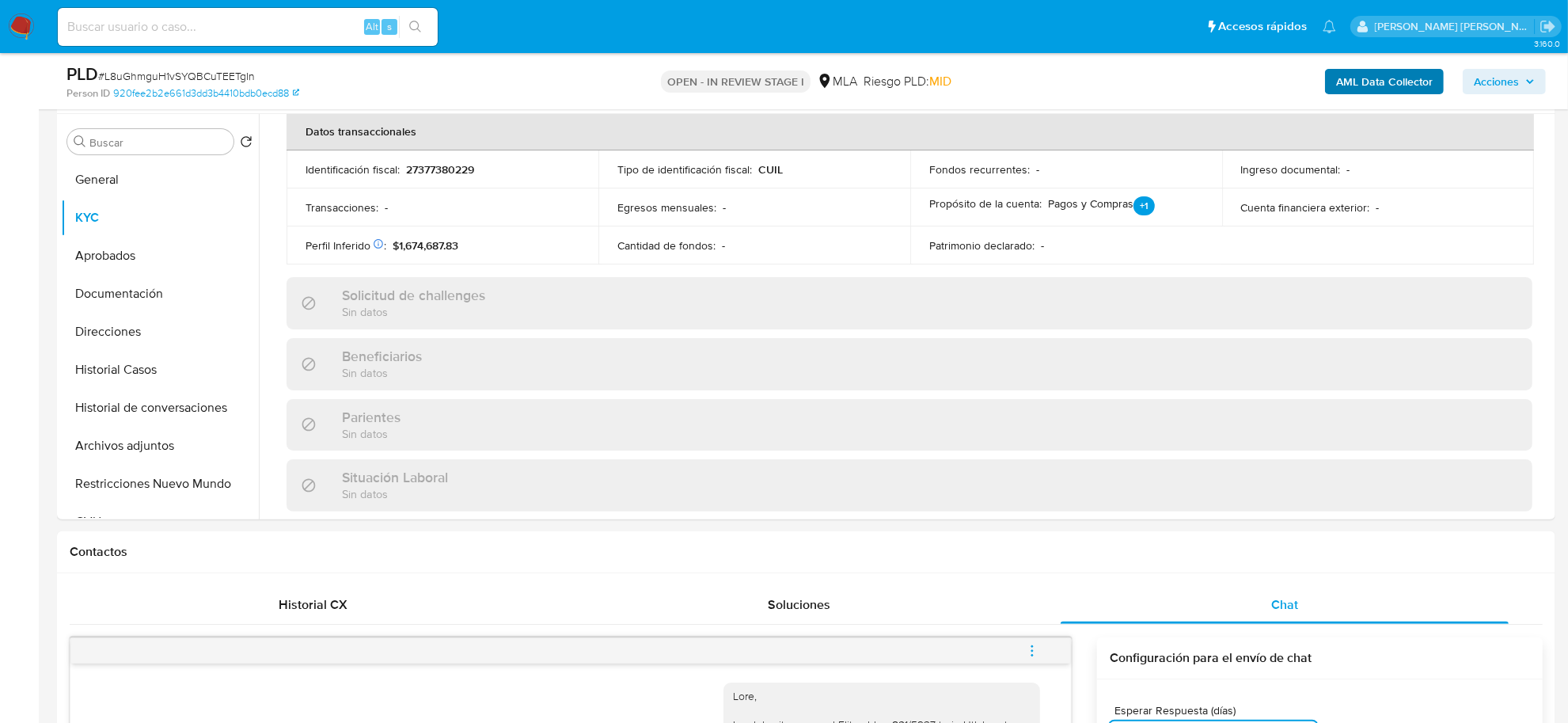
type input "0"
click at [1385, 71] on b "AML Data Collector" at bounding box center [1384, 82] width 96 height 25
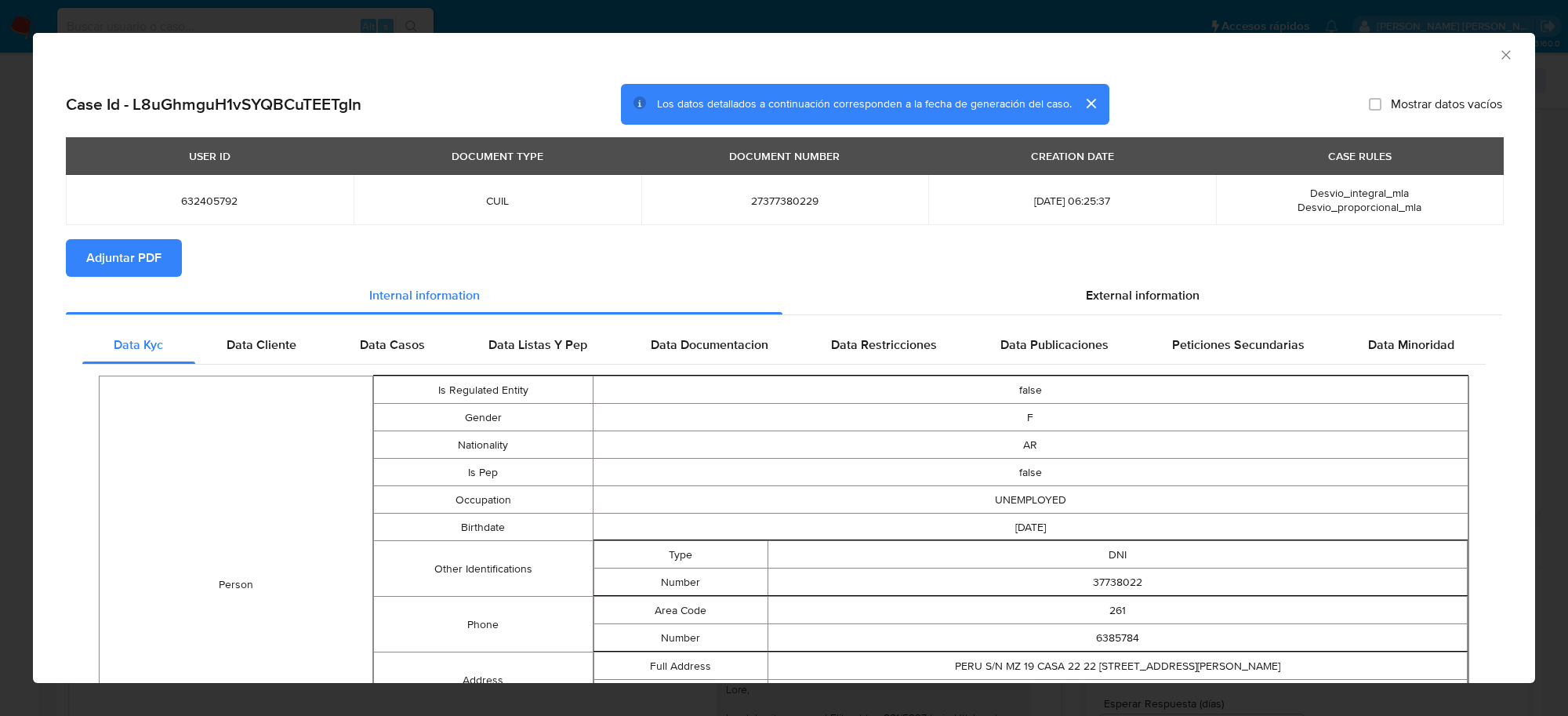
click at [165, 266] on button "Adjuntar PDF" at bounding box center [124, 257] width 116 height 37
click at [1502, 59] on icon "Cerrar ventana" at bounding box center [1507, 54] width 9 height 9
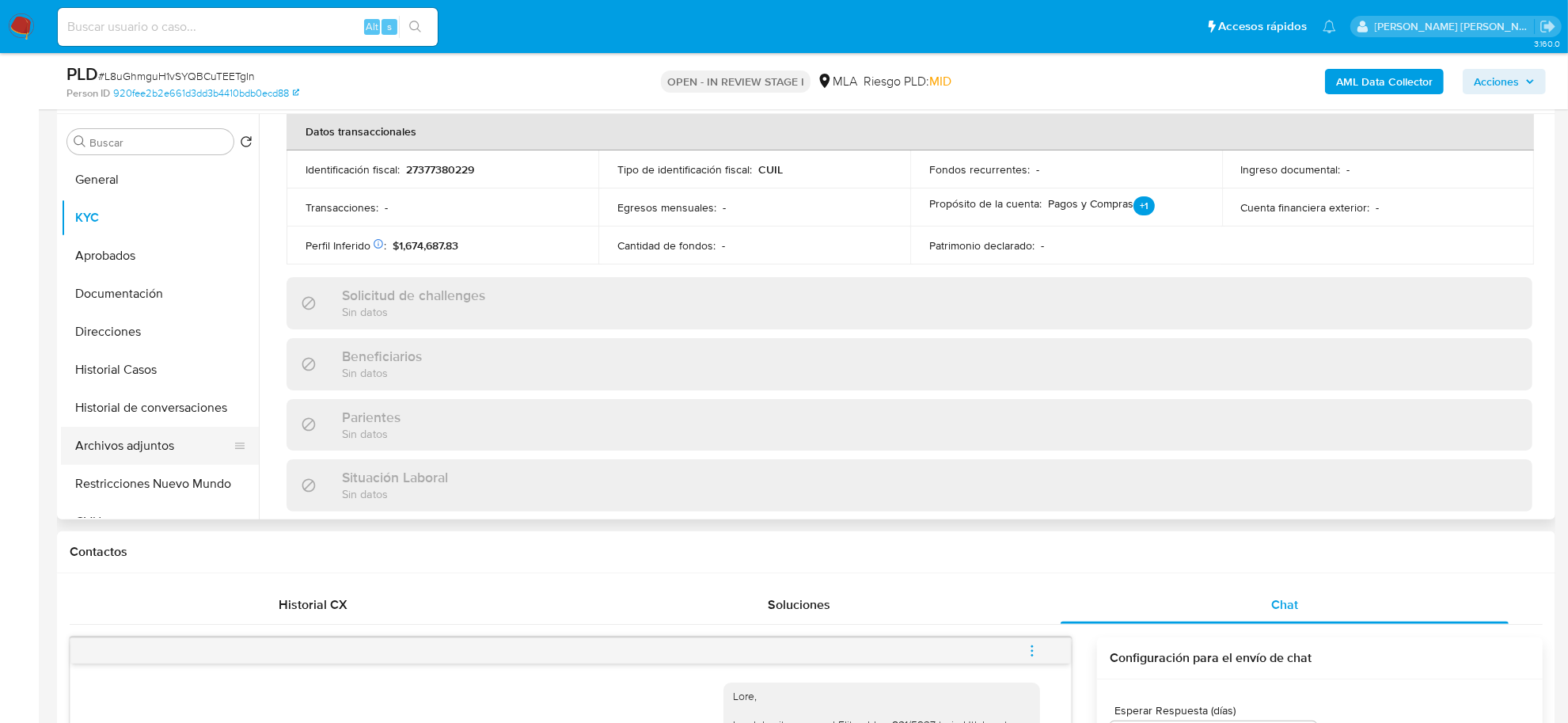
click at [120, 451] on button "Archivos adjuntos" at bounding box center [154, 445] width 185 height 38
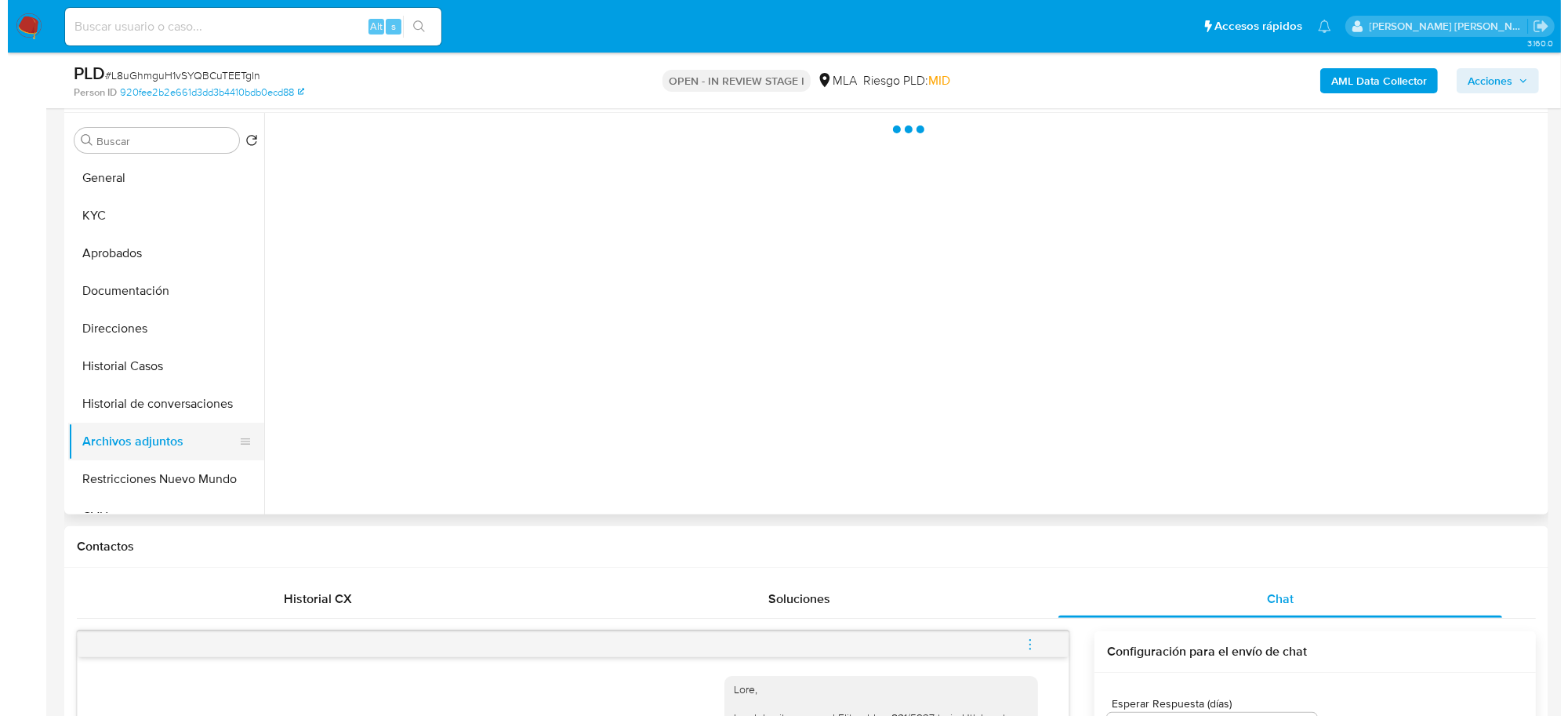
scroll to position [0, 0]
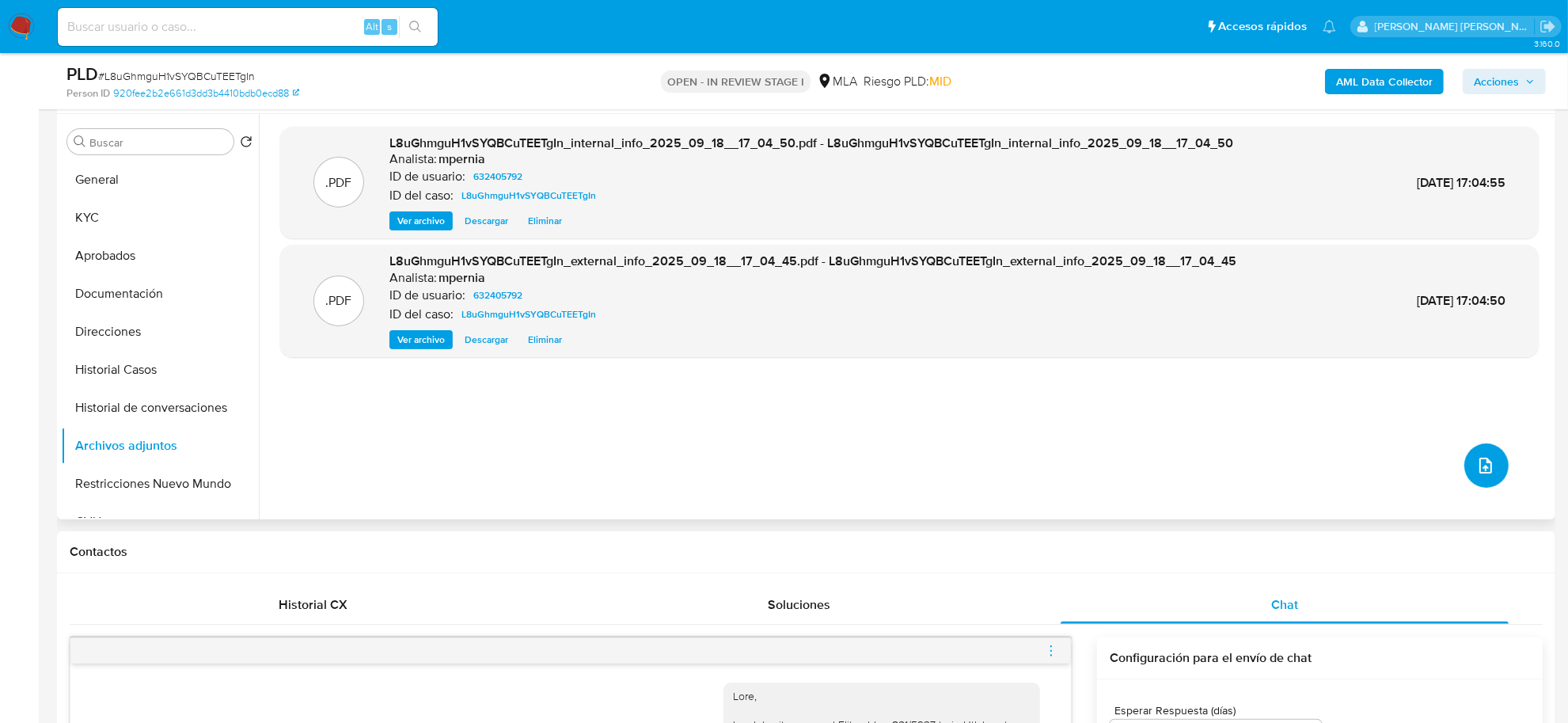
click at [1479, 468] on icon "upload-file" at bounding box center [1485, 466] width 13 height 16
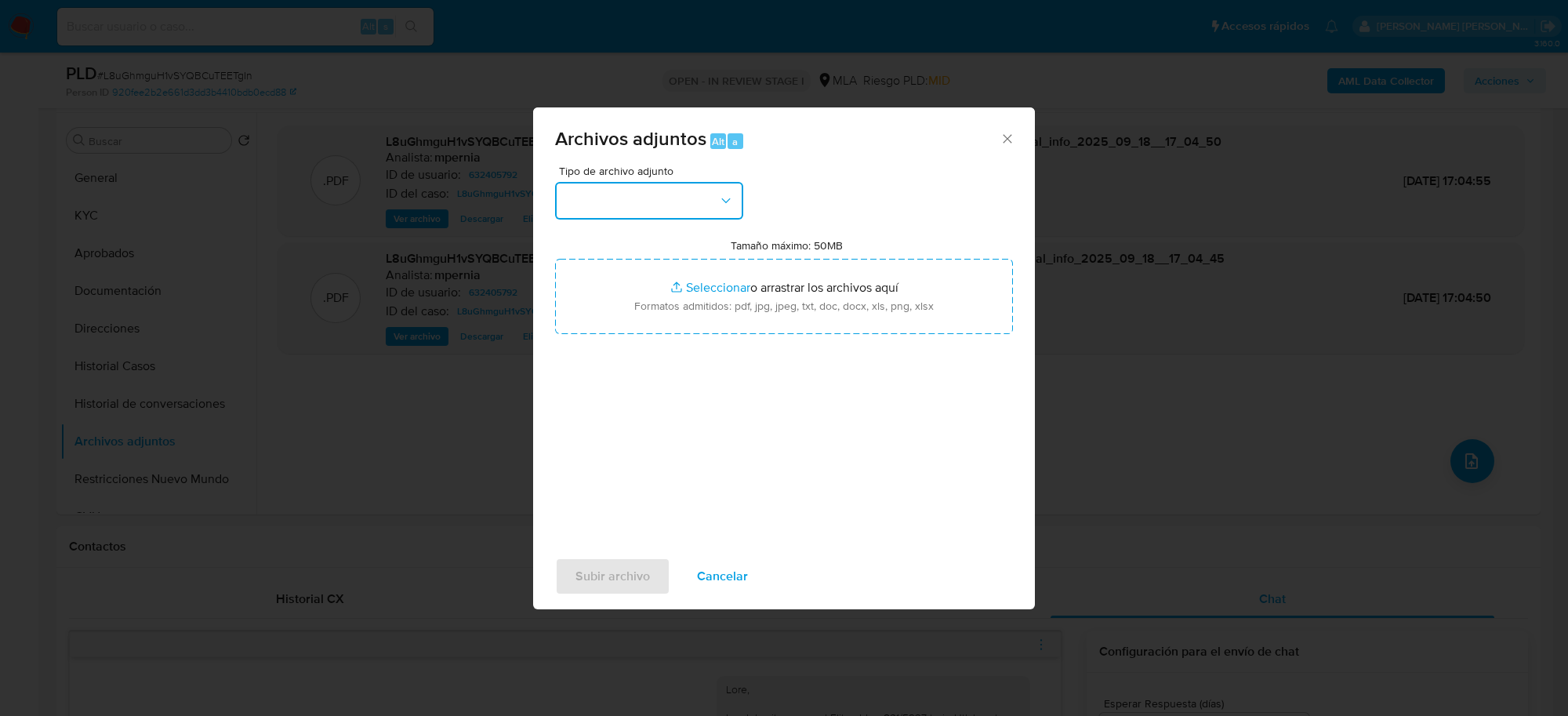
click at [601, 193] on button "button" at bounding box center [649, 200] width 188 height 37
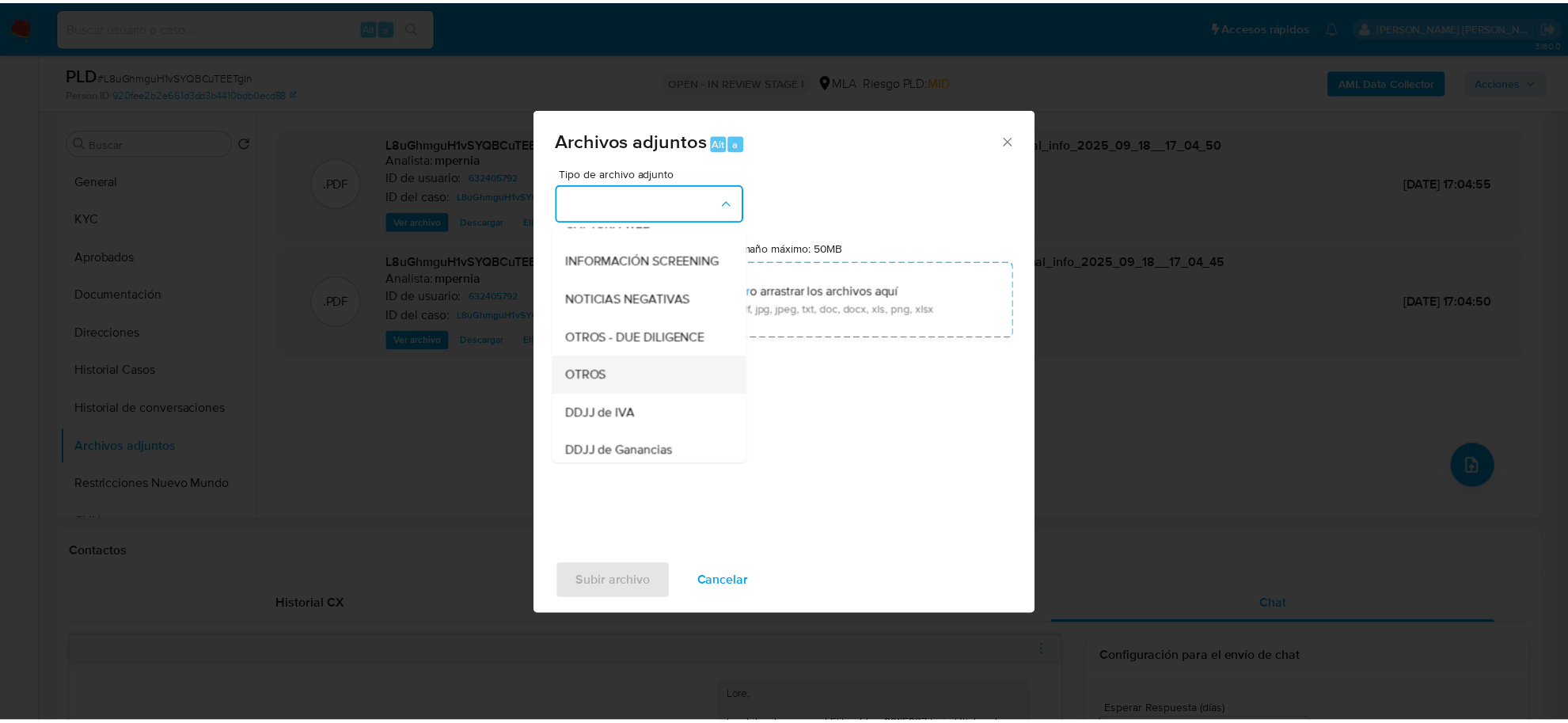
scroll to position [198, 0]
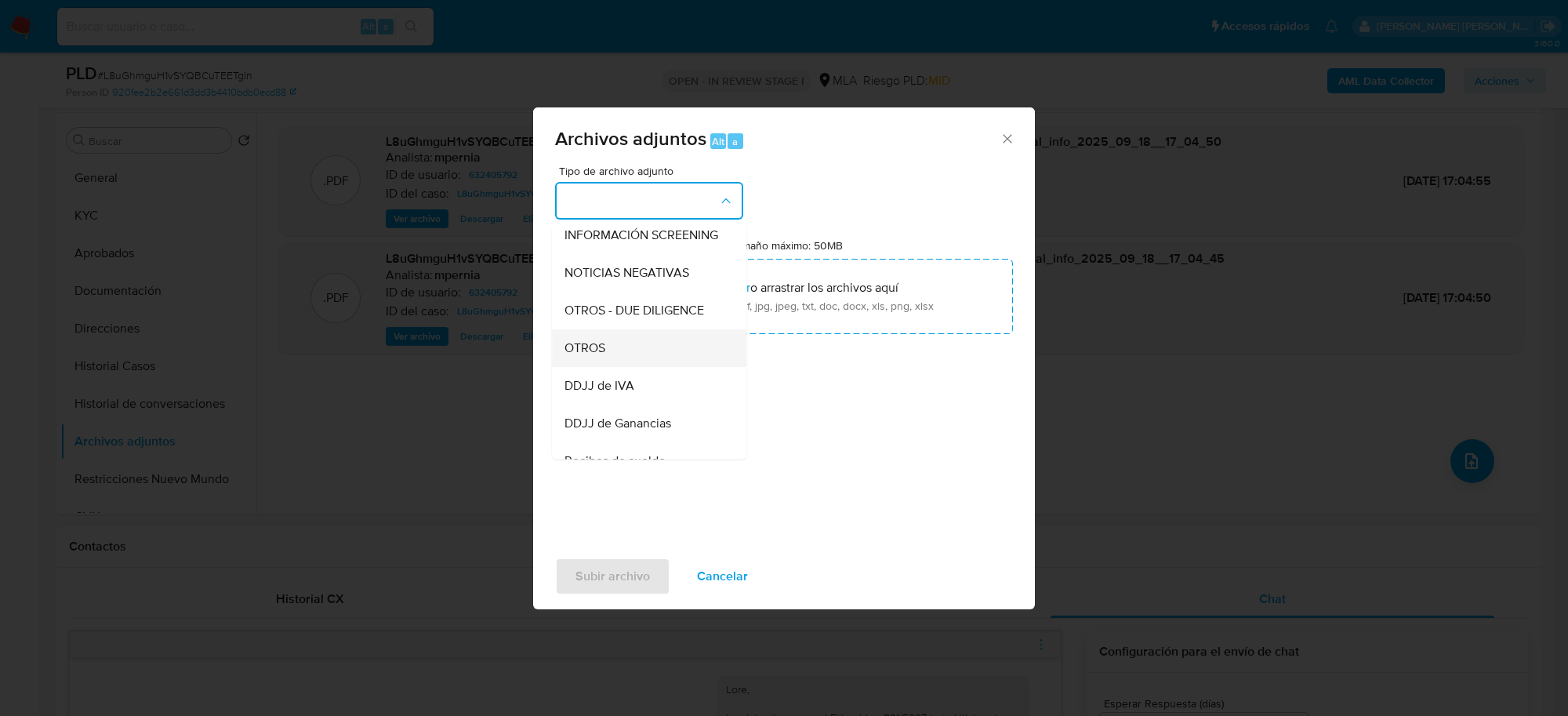
click at [614, 367] on div "OTROS" at bounding box center [645, 348] width 160 height 37
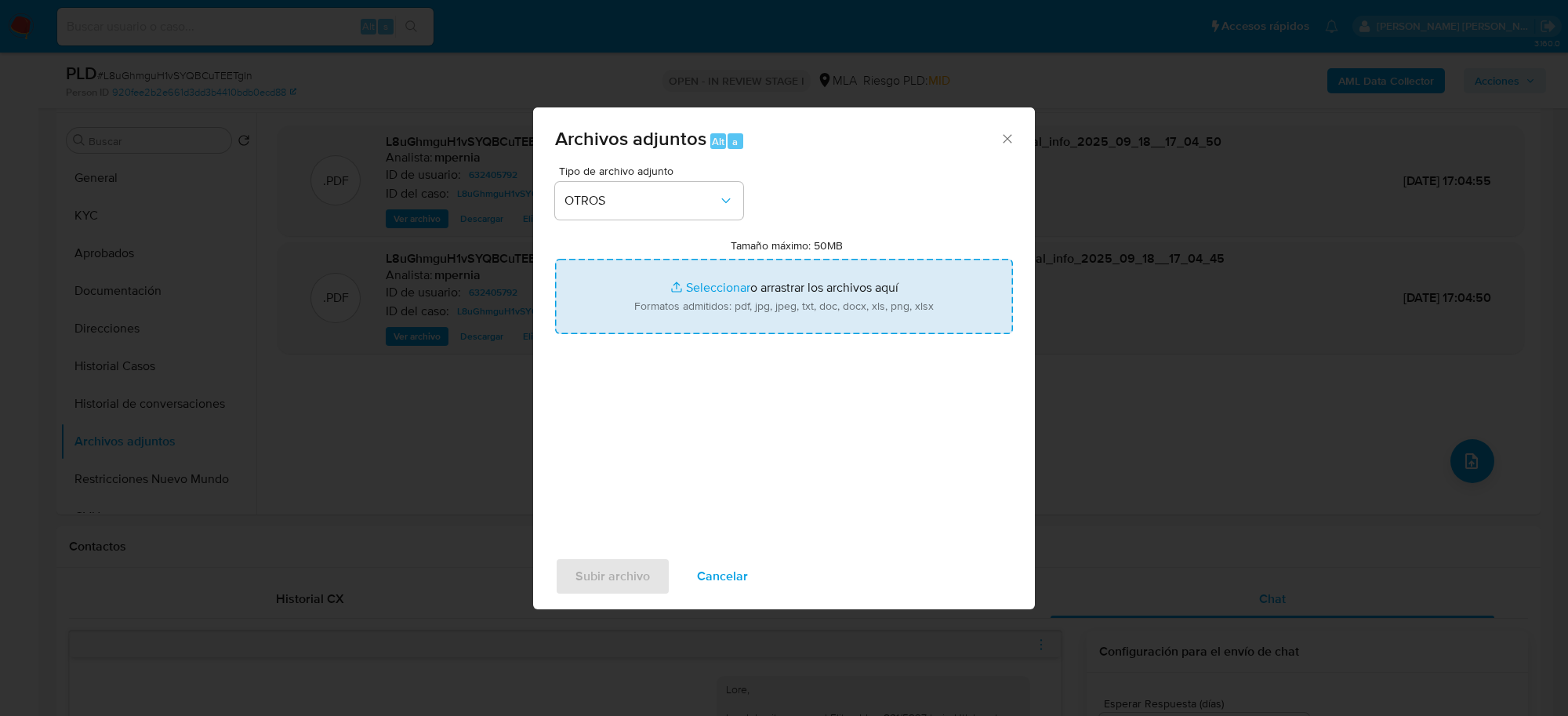
type input "C:\fakepath\Movimientos-Aladdin-632405792.xlsx"
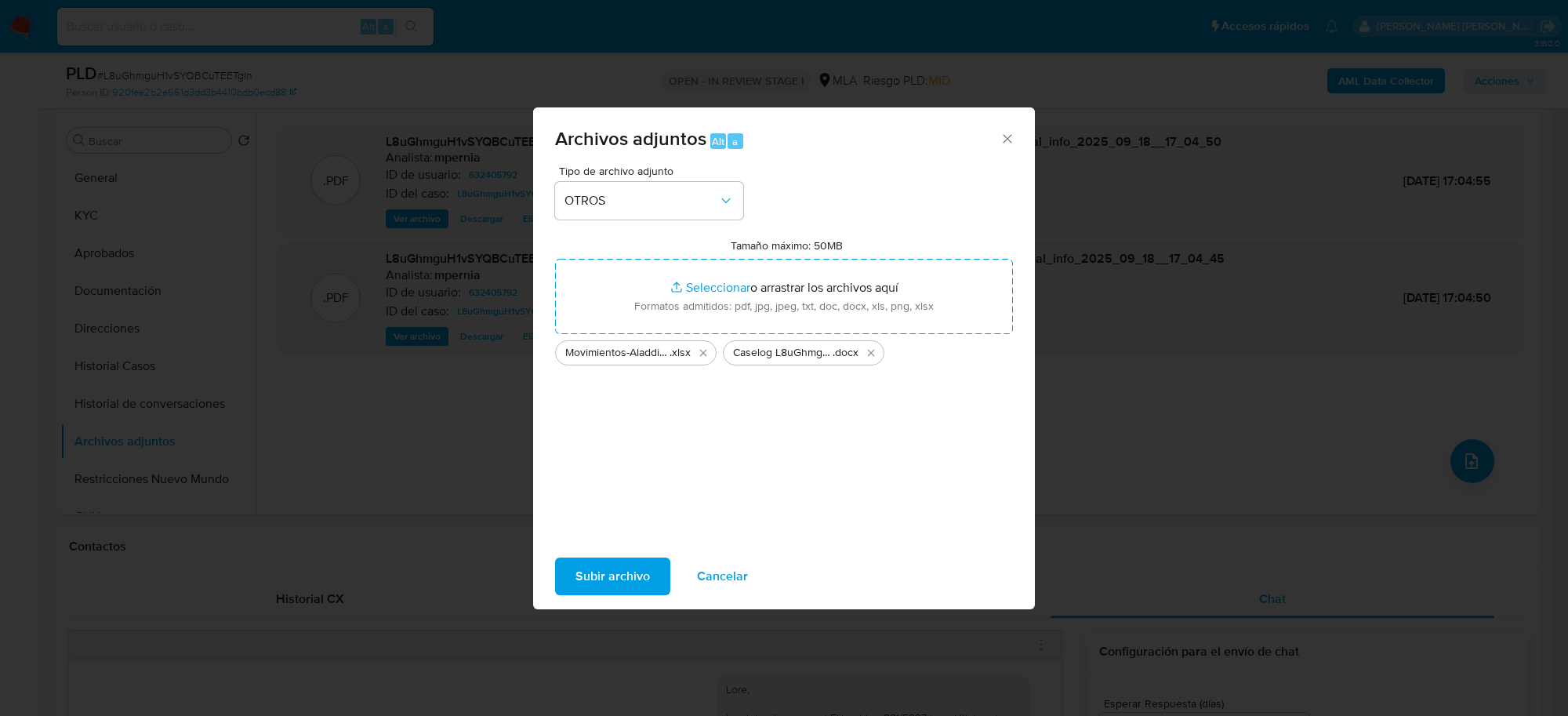
click at [592, 574] on span "Subir archivo" at bounding box center [613, 576] width 75 height 35
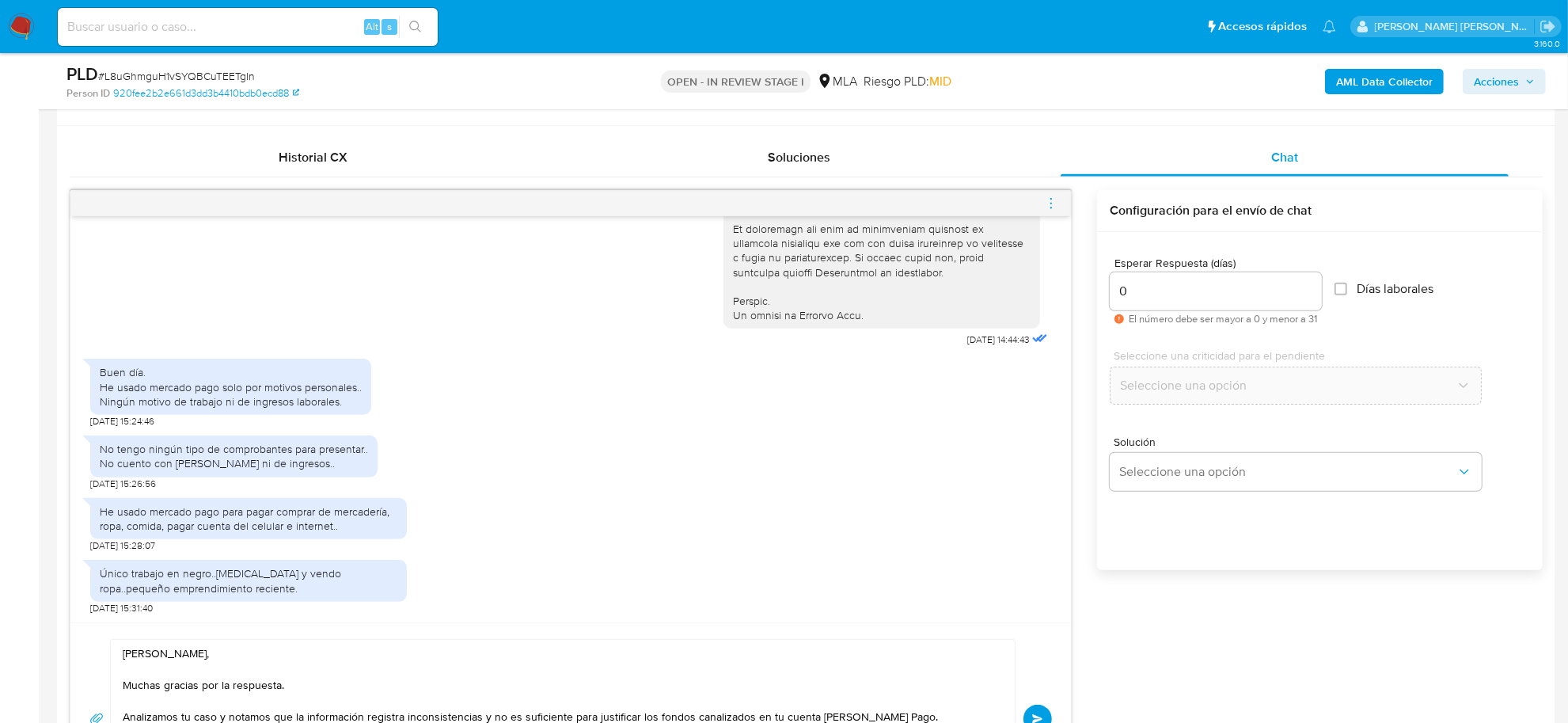
scroll to position [1088, 0]
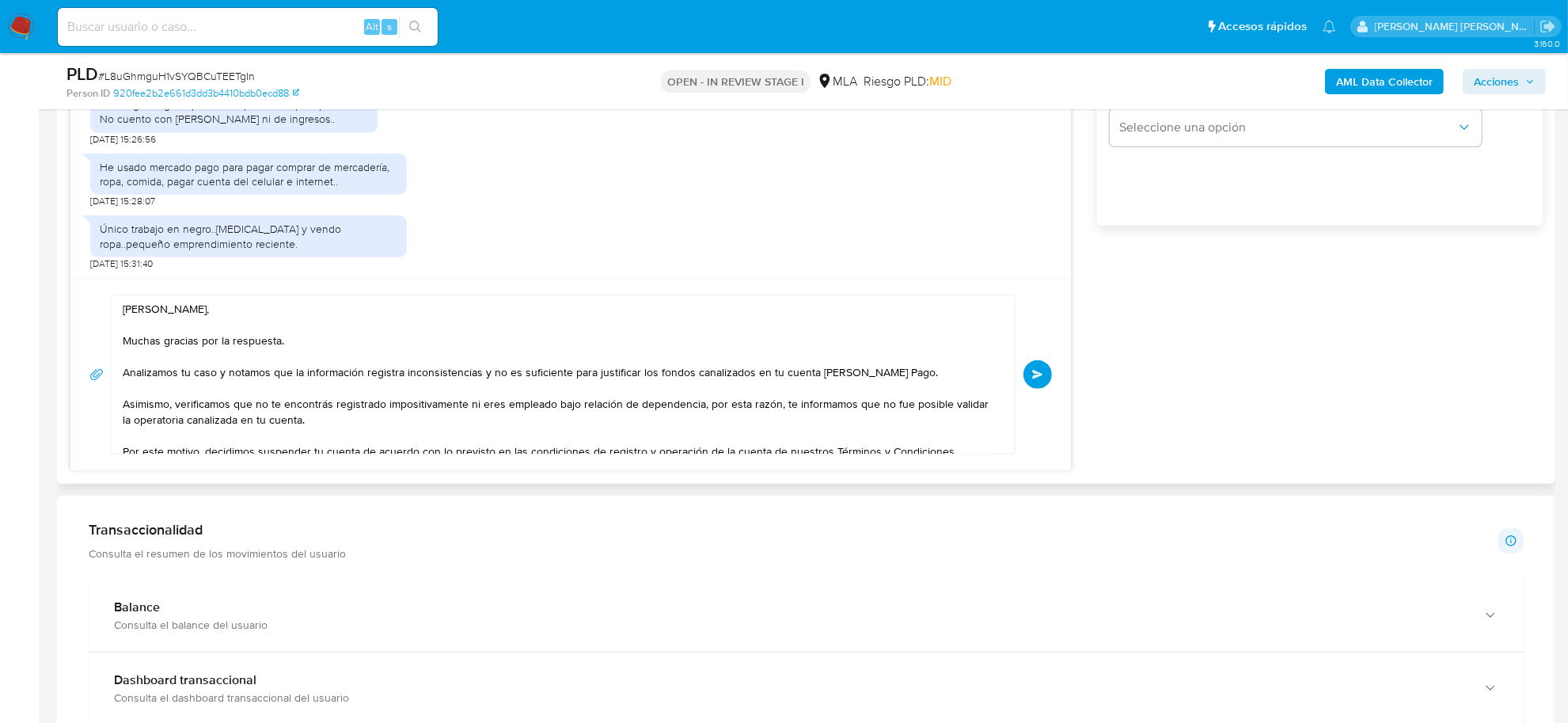
click at [1041, 370] on span "Enviar" at bounding box center [1038, 374] width 11 height 10
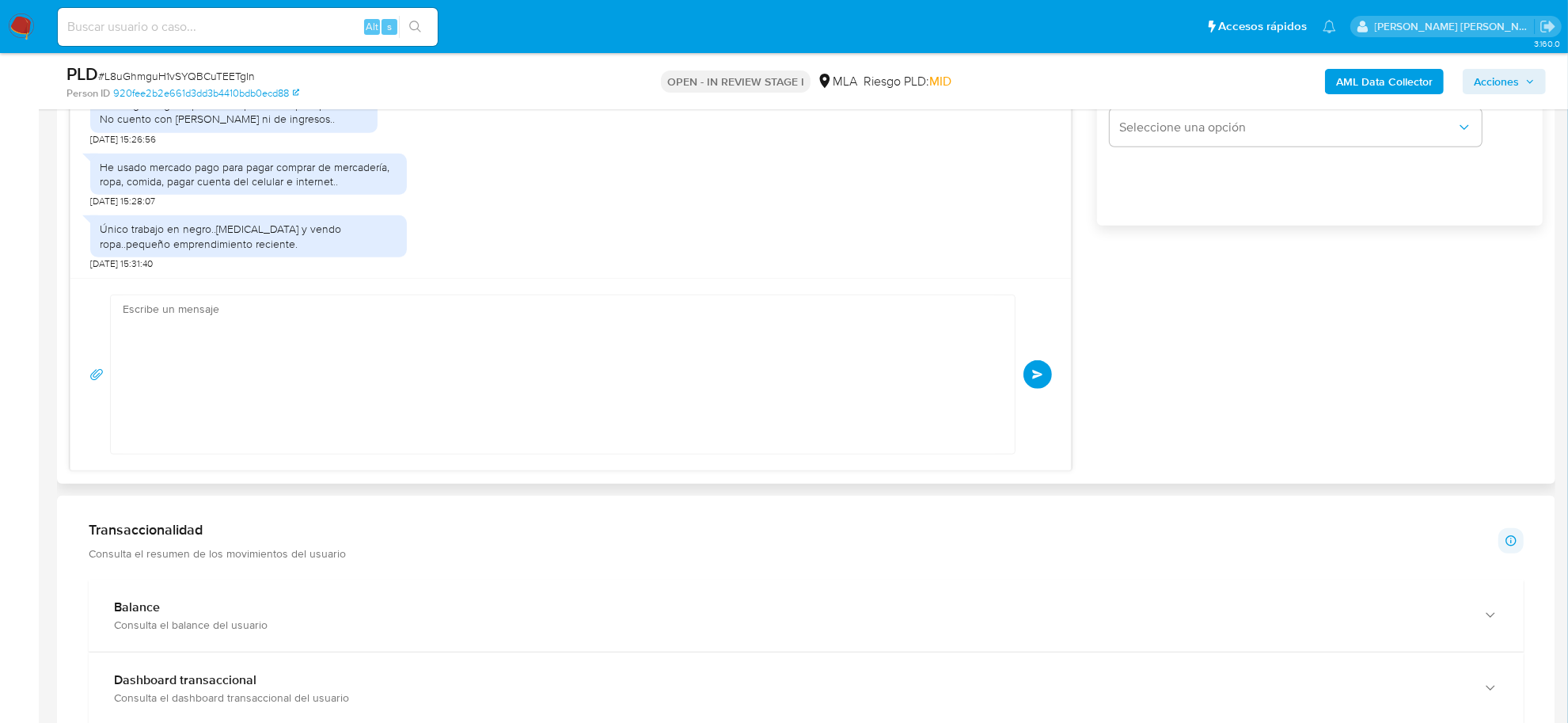
scroll to position [1190, 0]
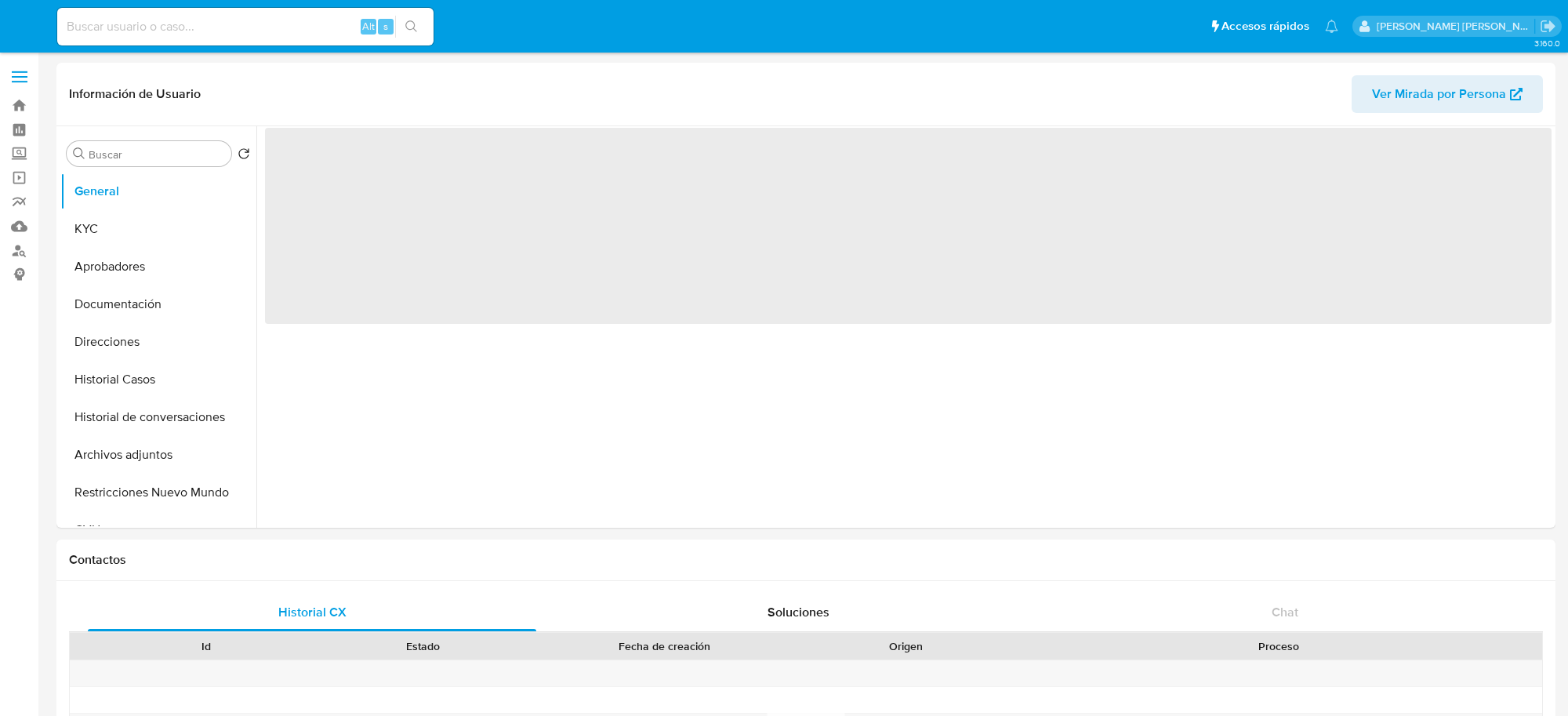
select select "10"
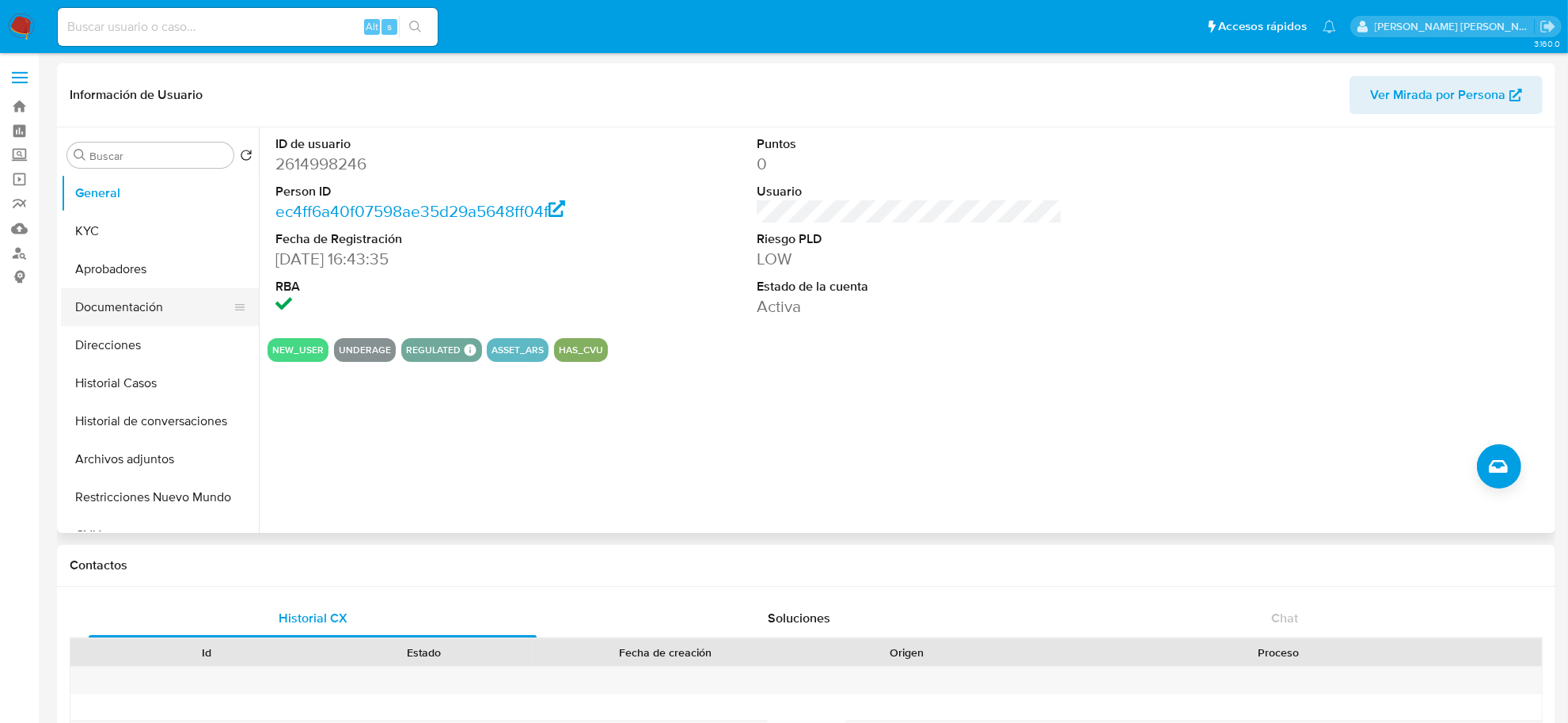
click at [135, 305] on button "Documentación" at bounding box center [154, 307] width 185 height 38
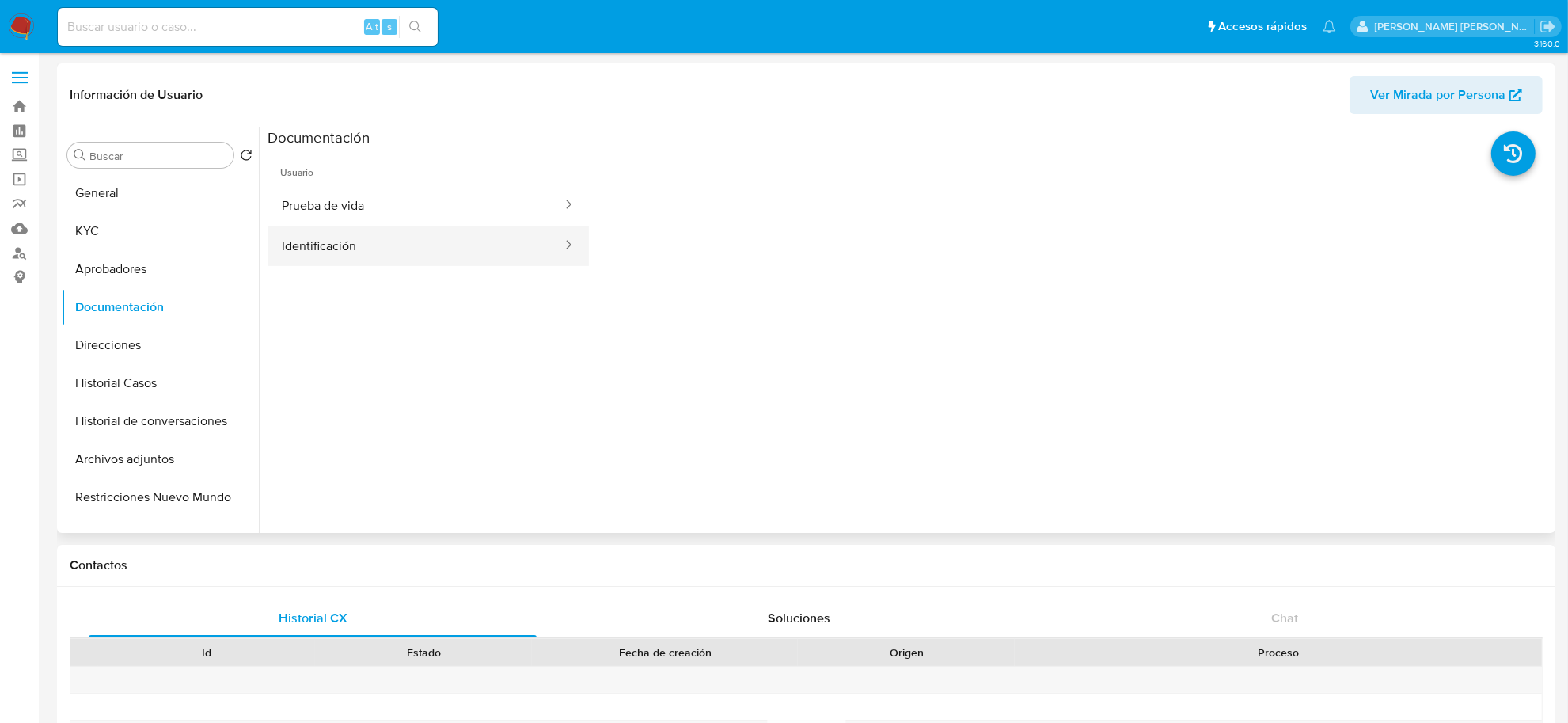
click at [336, 247] on button "Identificación" at bounding box center [414, 245] width 296 height 40
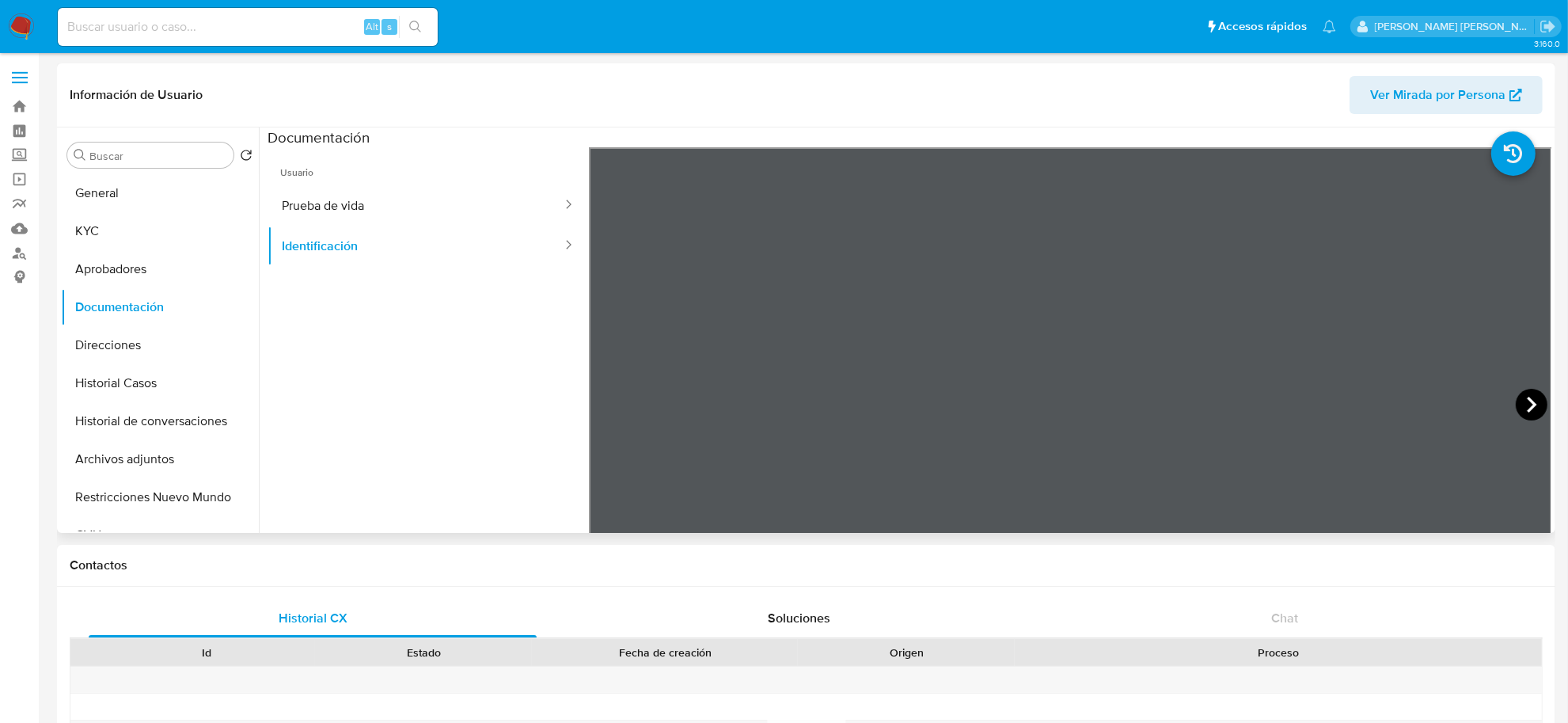
click at [1528, 392] on icon at bounding box center [1531, 404] width 31 height 31
click at [105, 243] on button "KYC" at bounding box center [154, 231] width 185 height 38
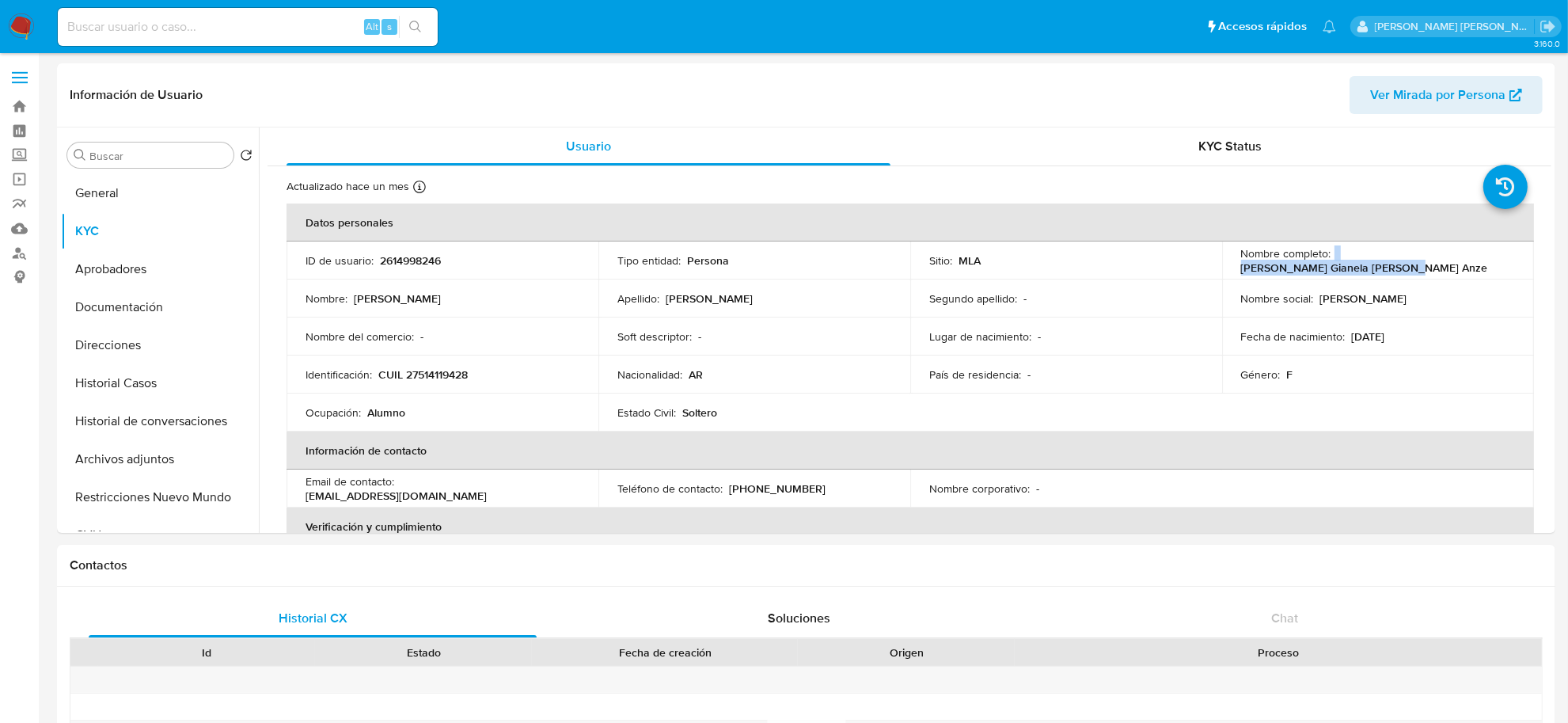
drag, startPoint x: 1331, startPoint y: 262, endPoint x: 1497, endPoint y: 271, distance: 166.2
click at [1497, 271] on td "Nombre completo : Agustina Gianela Martinez Anze" at bounding box center [1377, 260] width 312 height 38
copy div "Agustina Gianela Martinez Anze"
drag, startPoint x: 388, startPoint y: 373, endPoint x: 484, endPoint y: 373, distance: 96.0
click at [484, 373] on div "Identificación : CUIL 27514119428" at bounding box center [442, 374] width 274 height 14
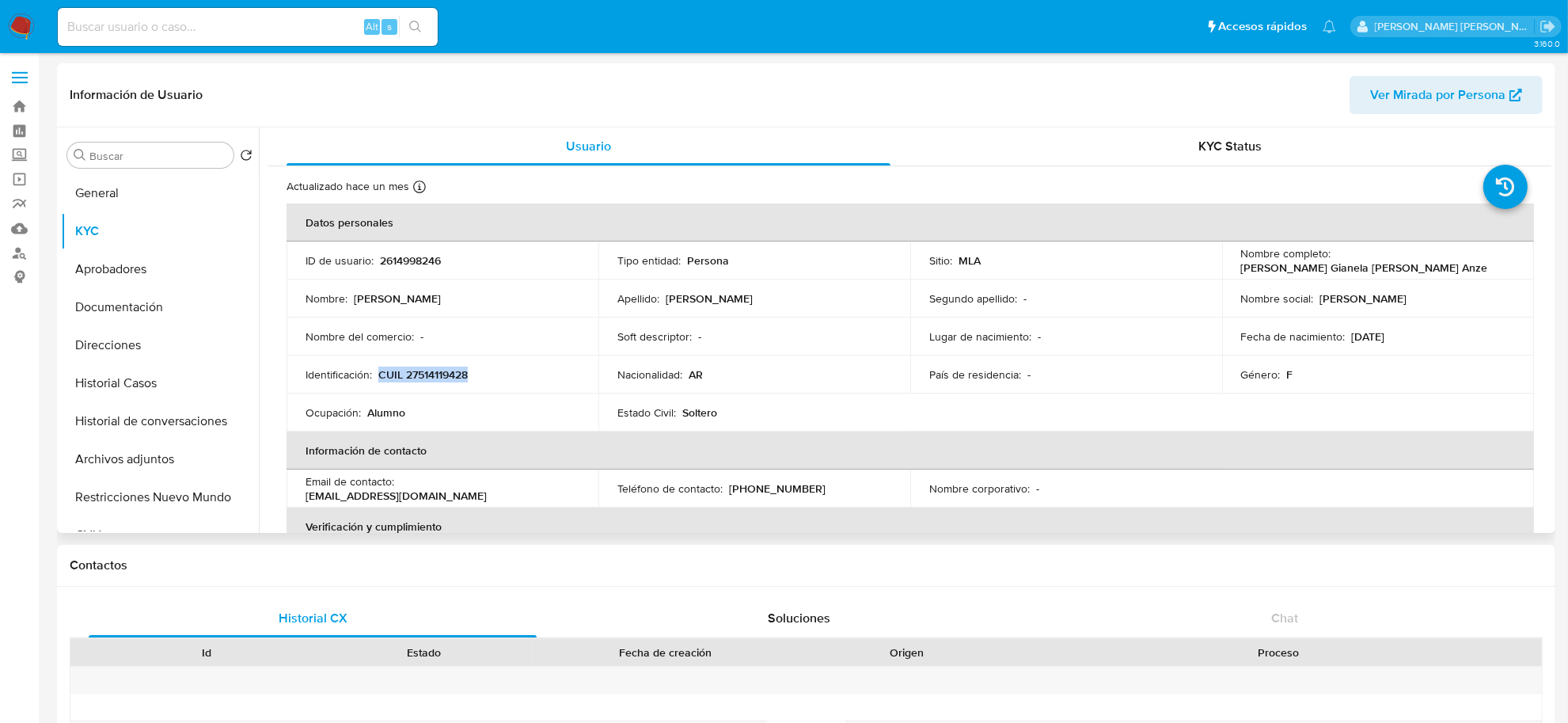
copy p "CUIL 27514119428"
click at [115, 323] on button "Documentación" at bounding box center [154, 307] width 185 height 38
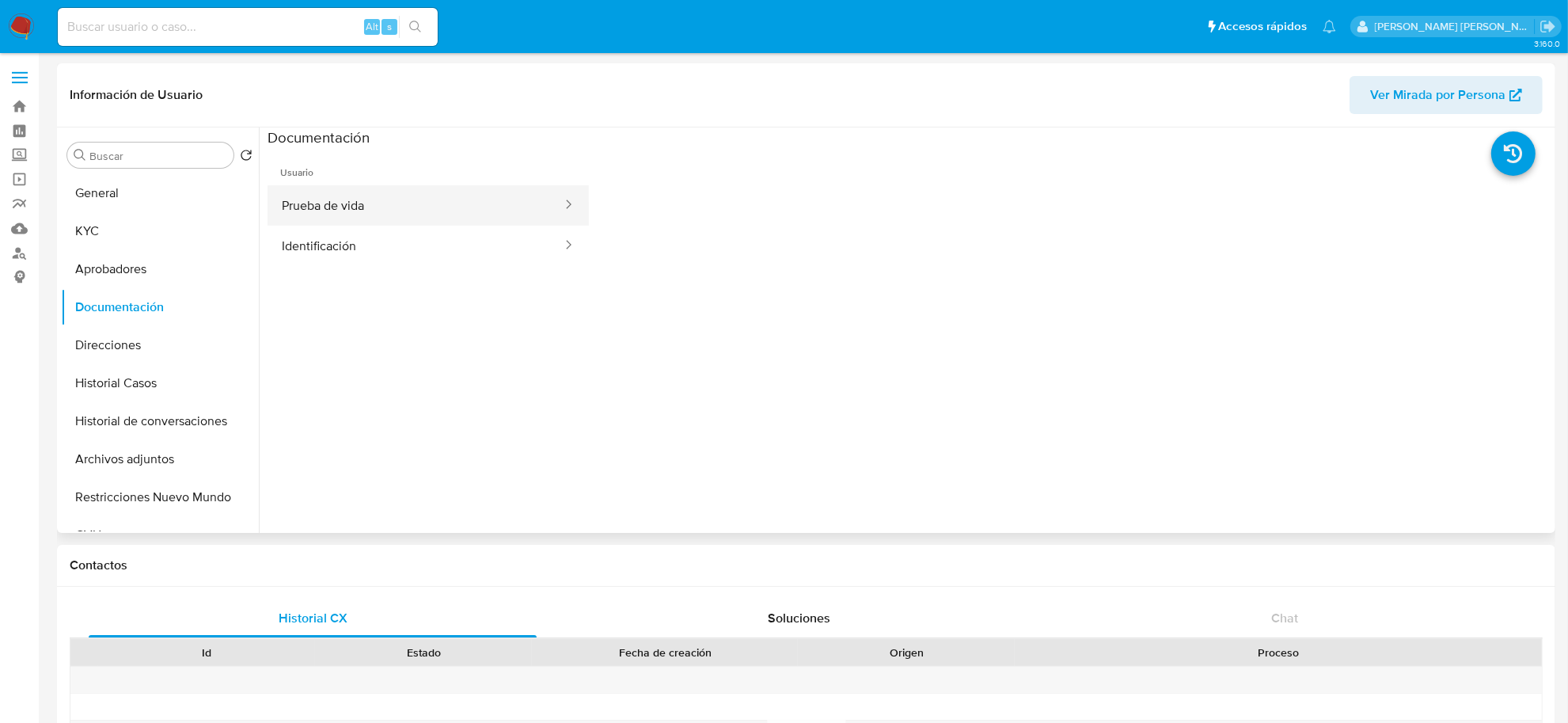
click at [348, 185] on button "Prueba de vida" at bounding box center [414, 205] width 296 height 40
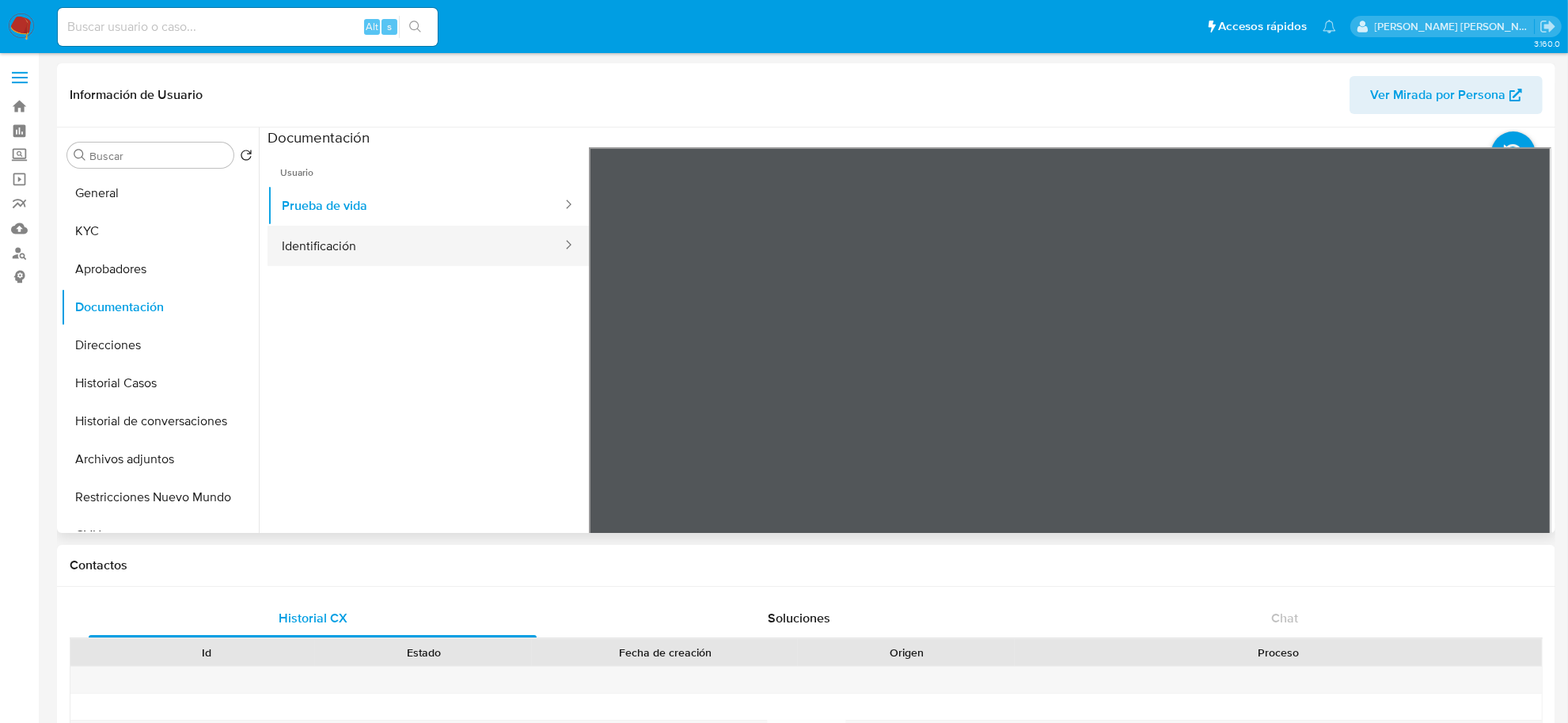
click at [354, 234] on button "Identificación" at bounding box center [414, 245] width 296 height 40
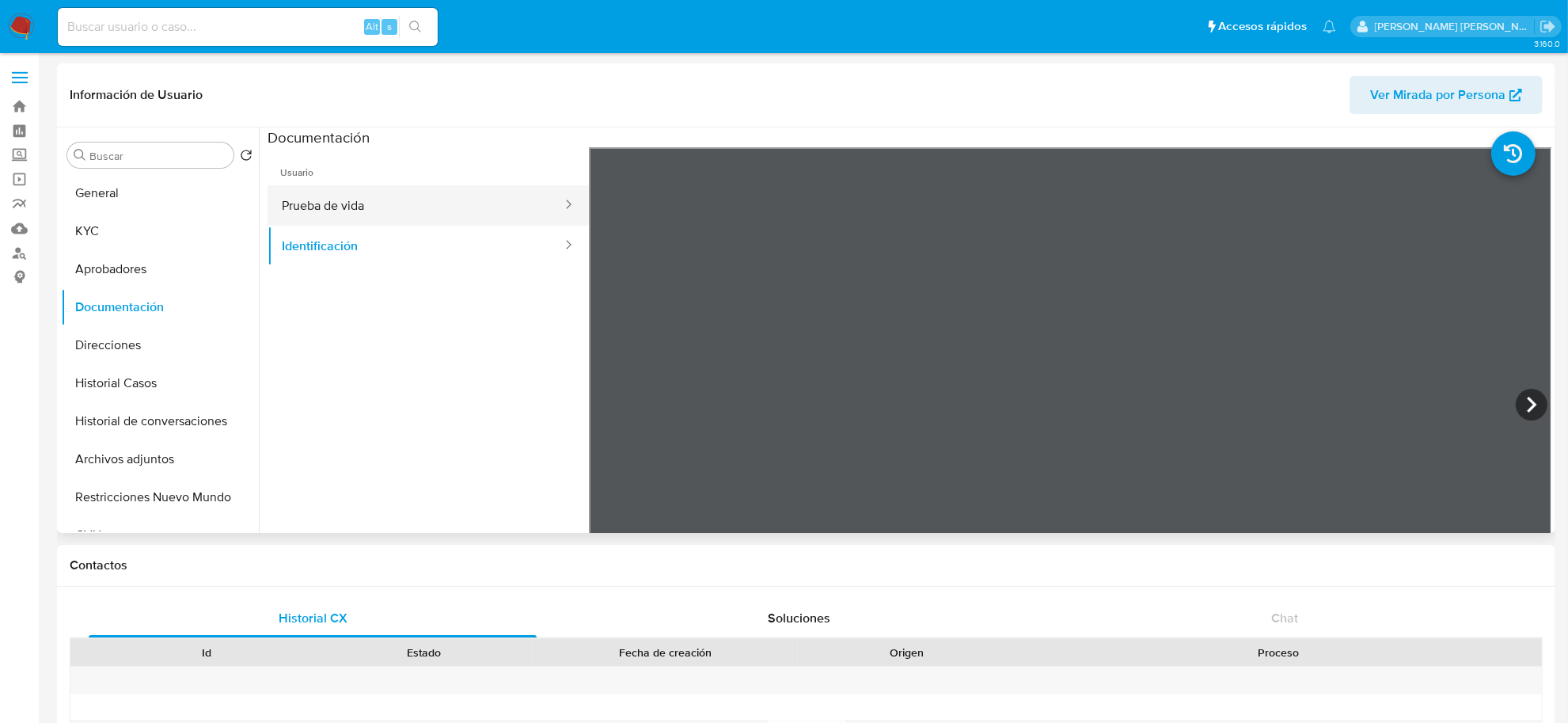
click at [378, 206] on button "Prueba de vida" at bounding box center [414, 205] width 296 height 40
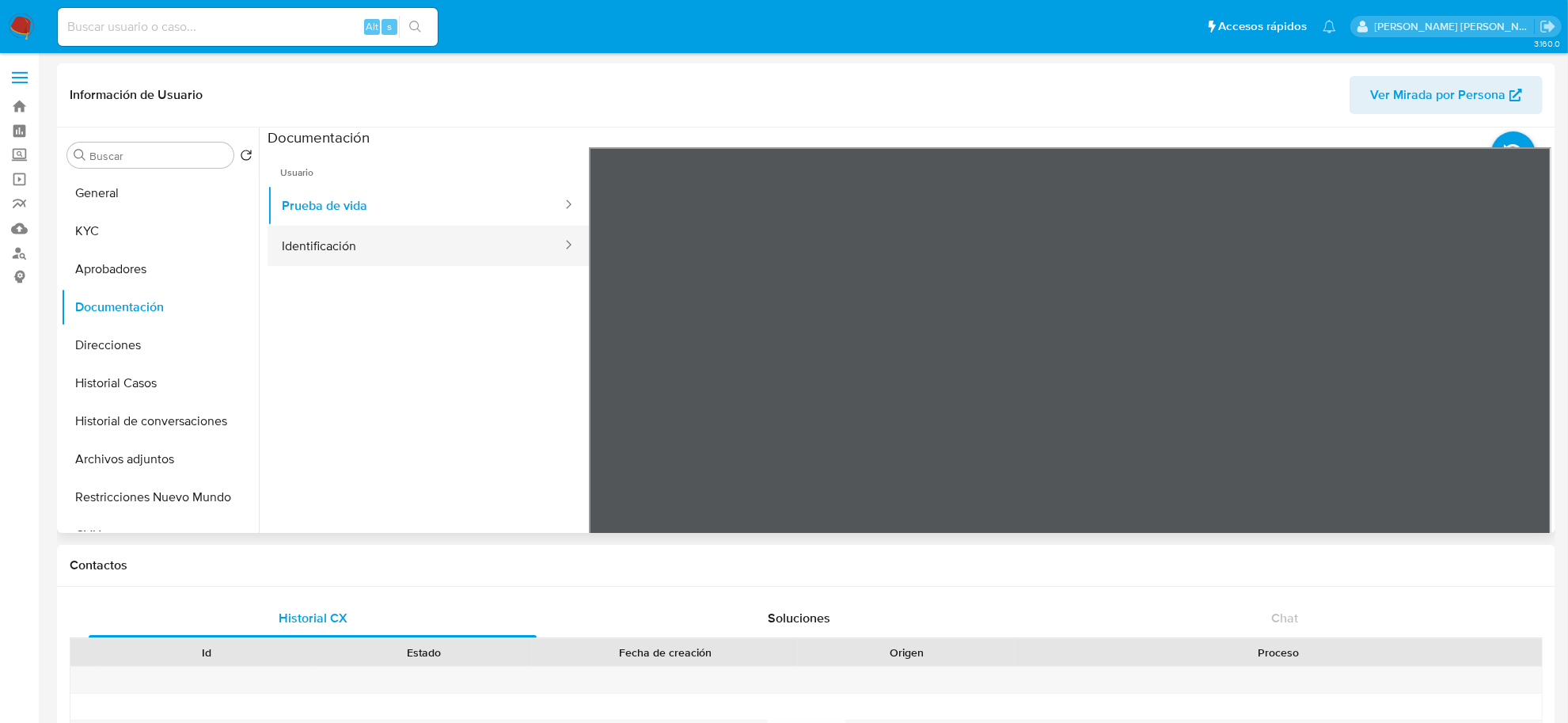
click at [379, 235] on button "Identificación" at bounding box center [414, 245] width 296 height 40
click at [1529, 398] on icon at bounding box center [1531, 404] width 31 height 31
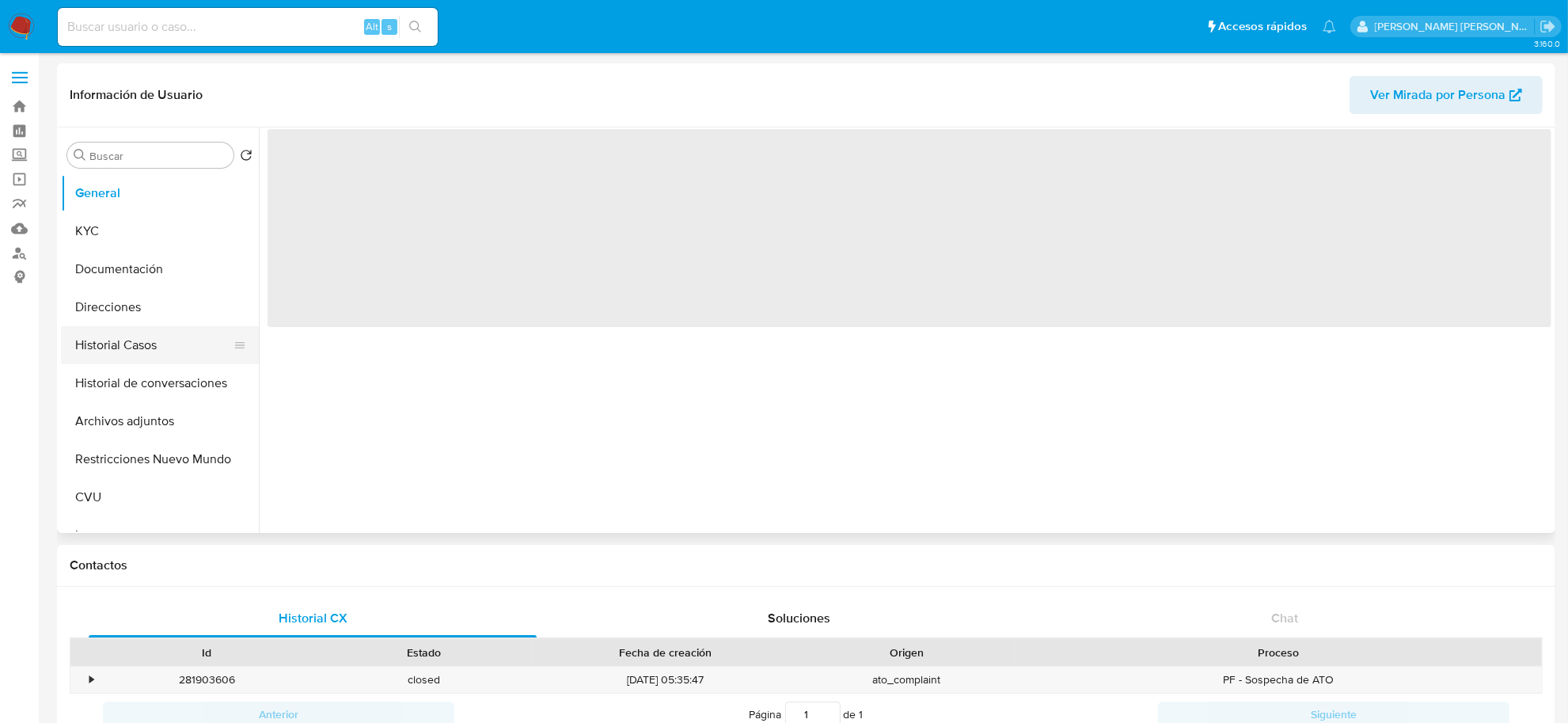
click at [151, 343] on button "Historial Casos" at bounding box center [154, 345] width 185 height 38
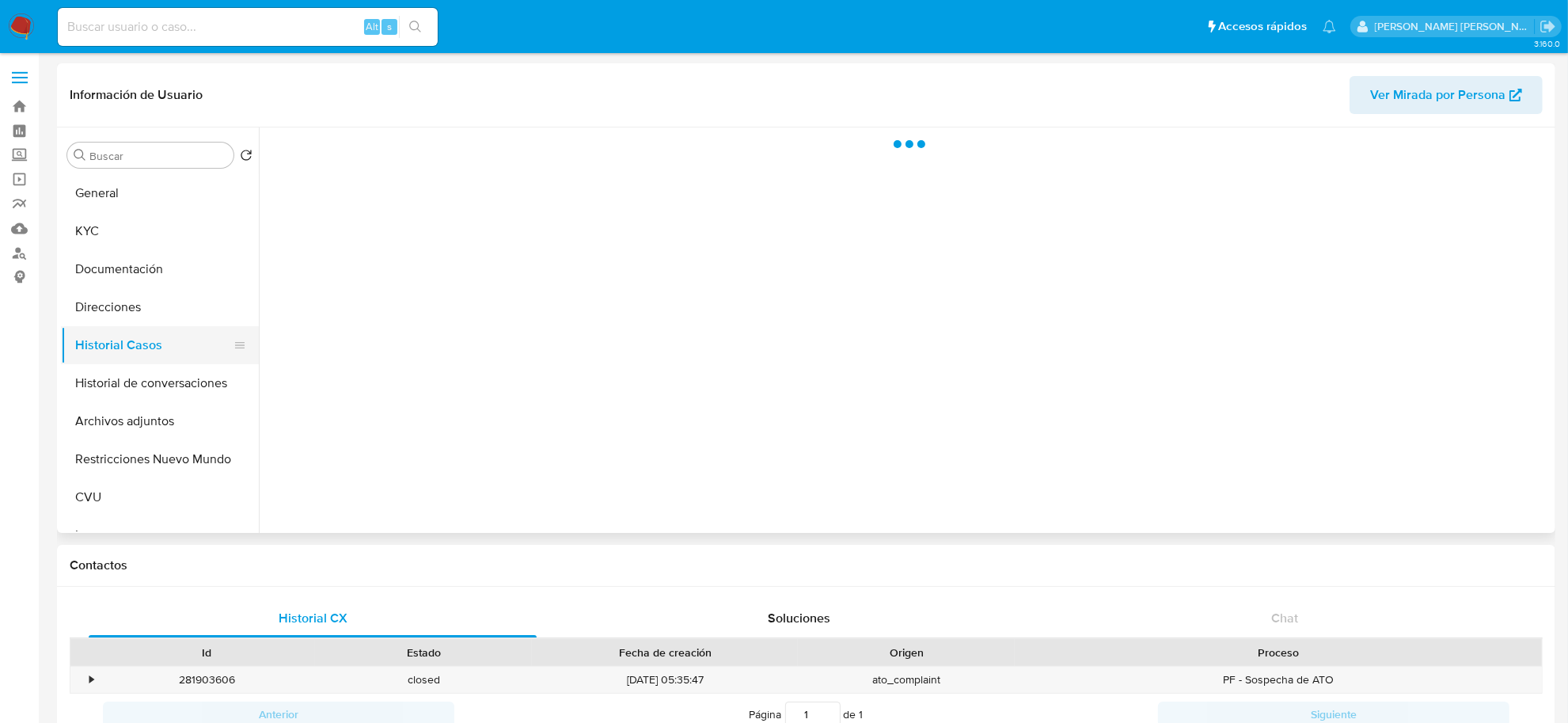
select select "10"
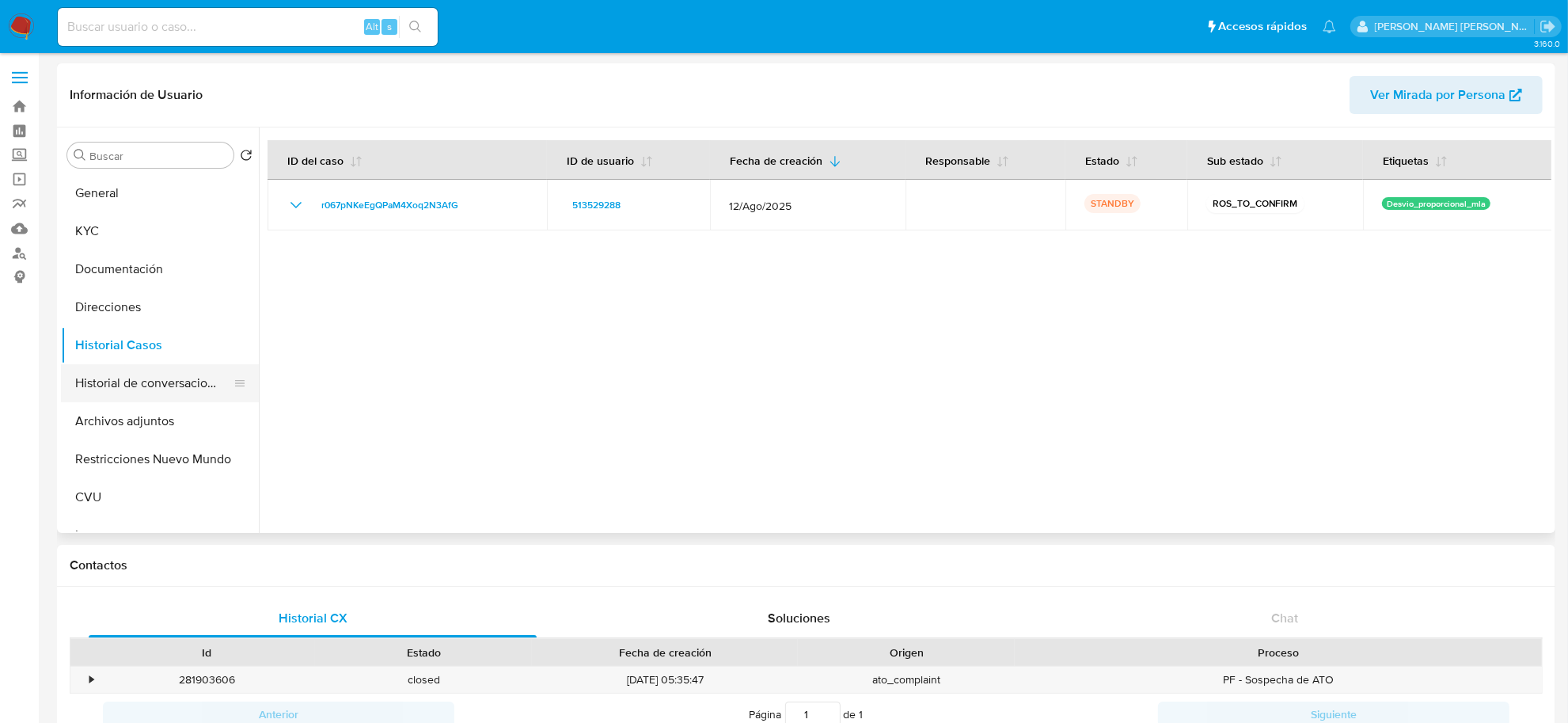
click at [145, 393] on button "Historial de conversaciones" at bounding box center [154, 383] width 185 height 38
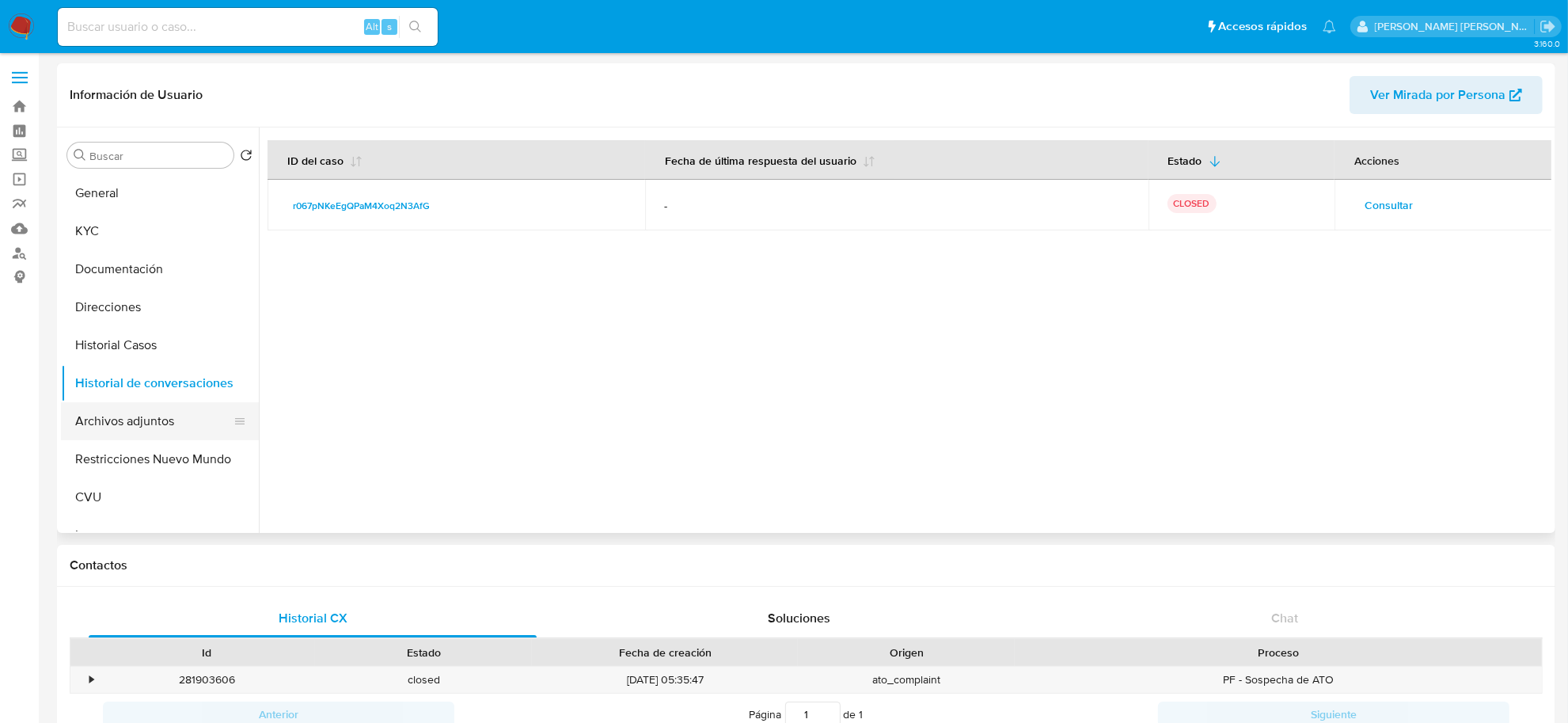
click at [156, 420] on button "Archivos adjuntos" at bounding box center [154, 421] width 185 height 38
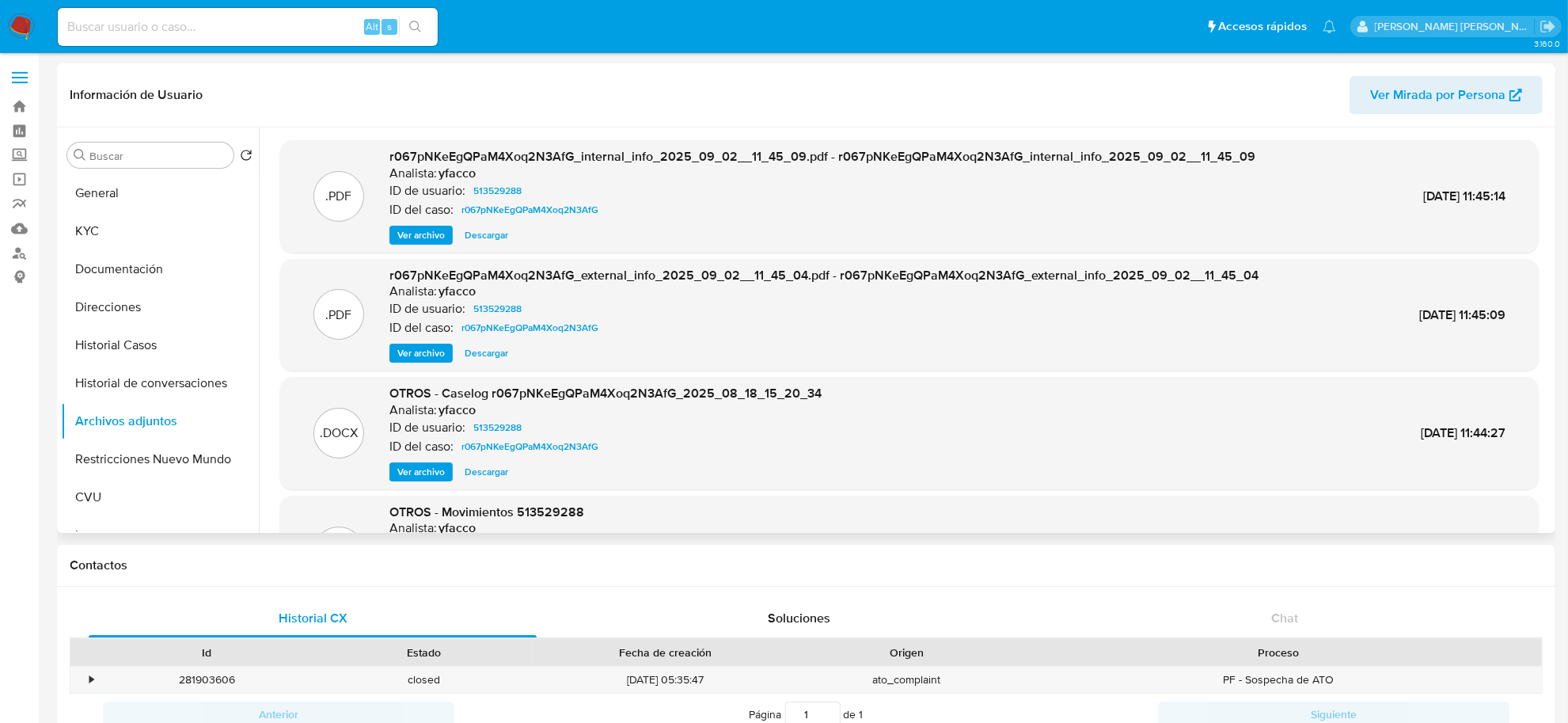
click at [408, 478] on span "Ver archivo" at bounding box center [421, 472] width 48 height 16
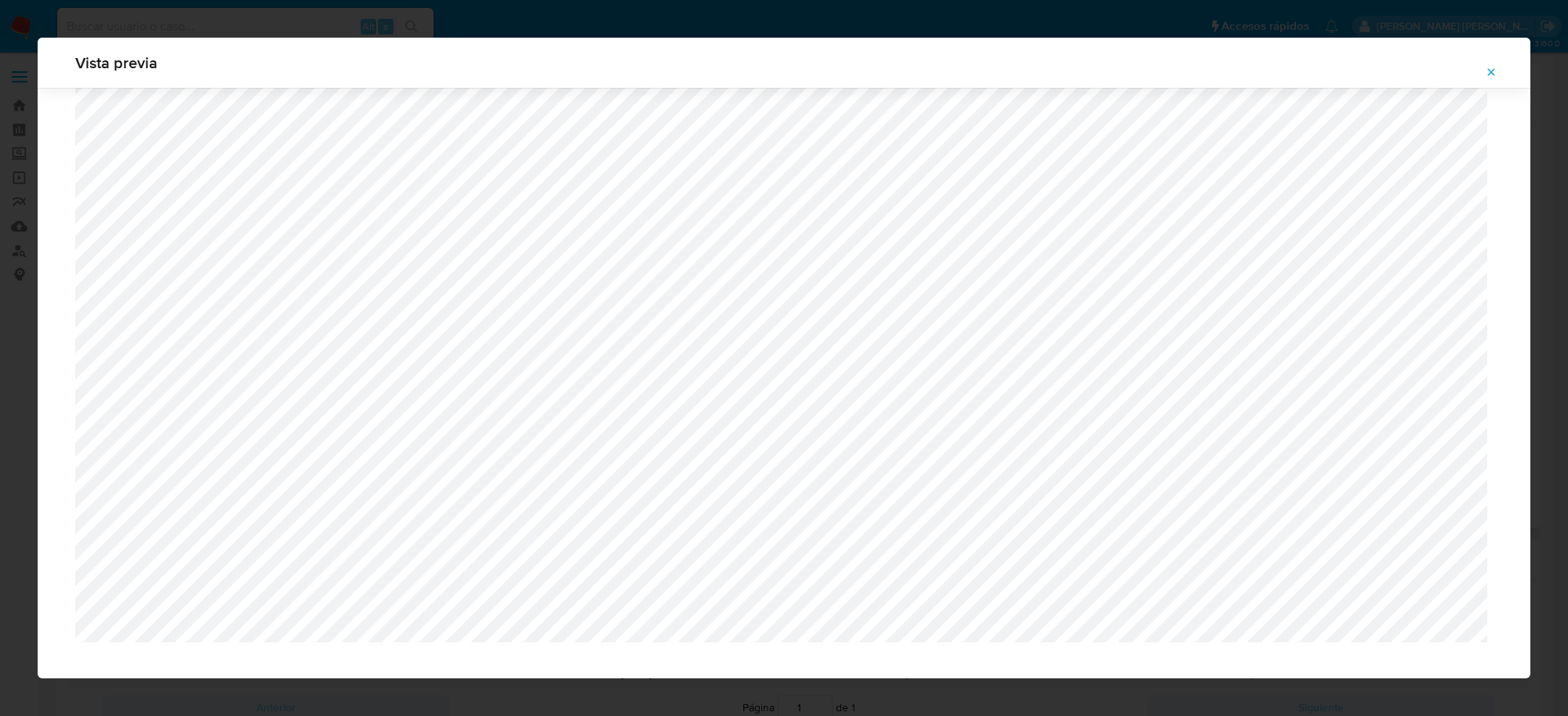
scroll to position [3015, 0]
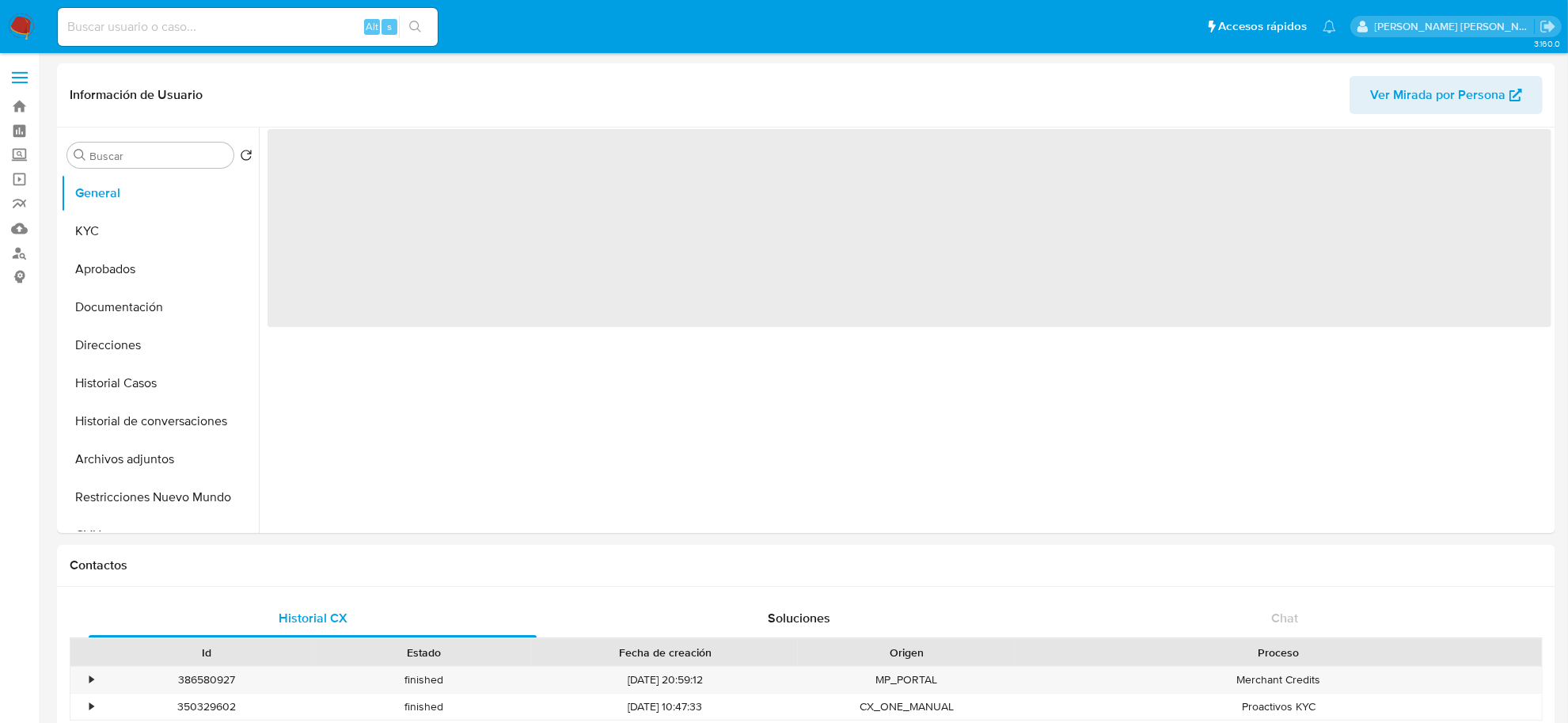
select select "10"
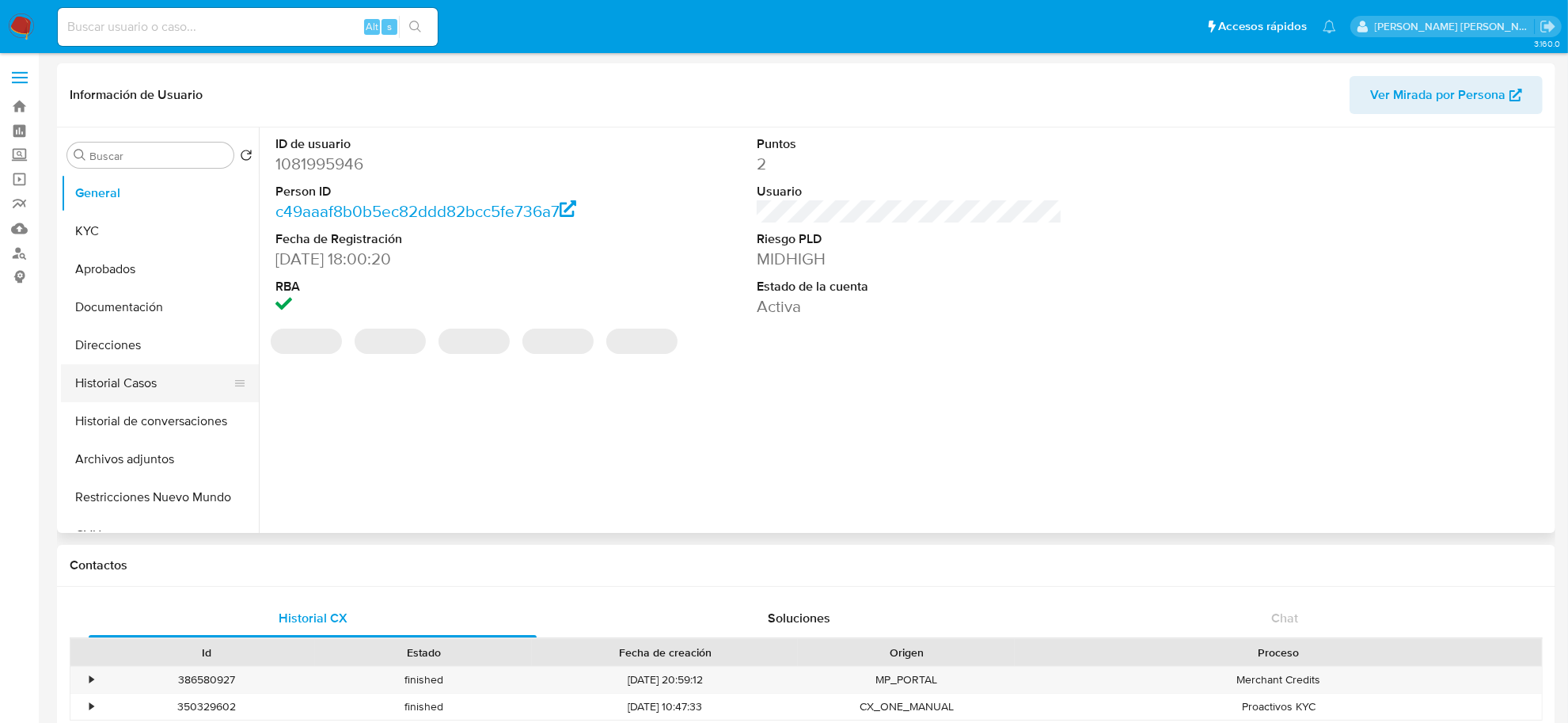
click at [121, 382] on button "Historial Casos" at bounding box center [154, 383] width 185 height 38
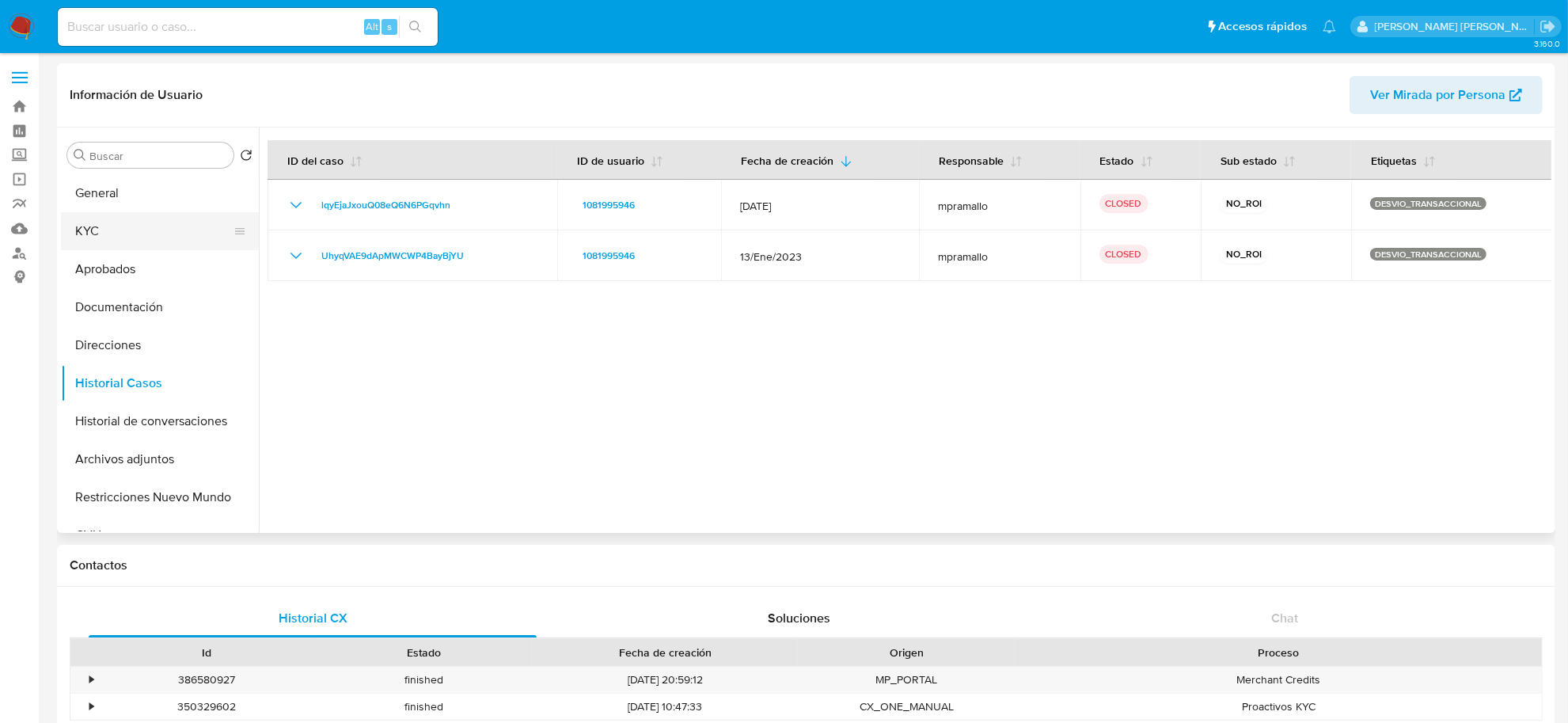
click at [117, 236] on button "KYC" at bounding box center [154, 231] width 185 height 38
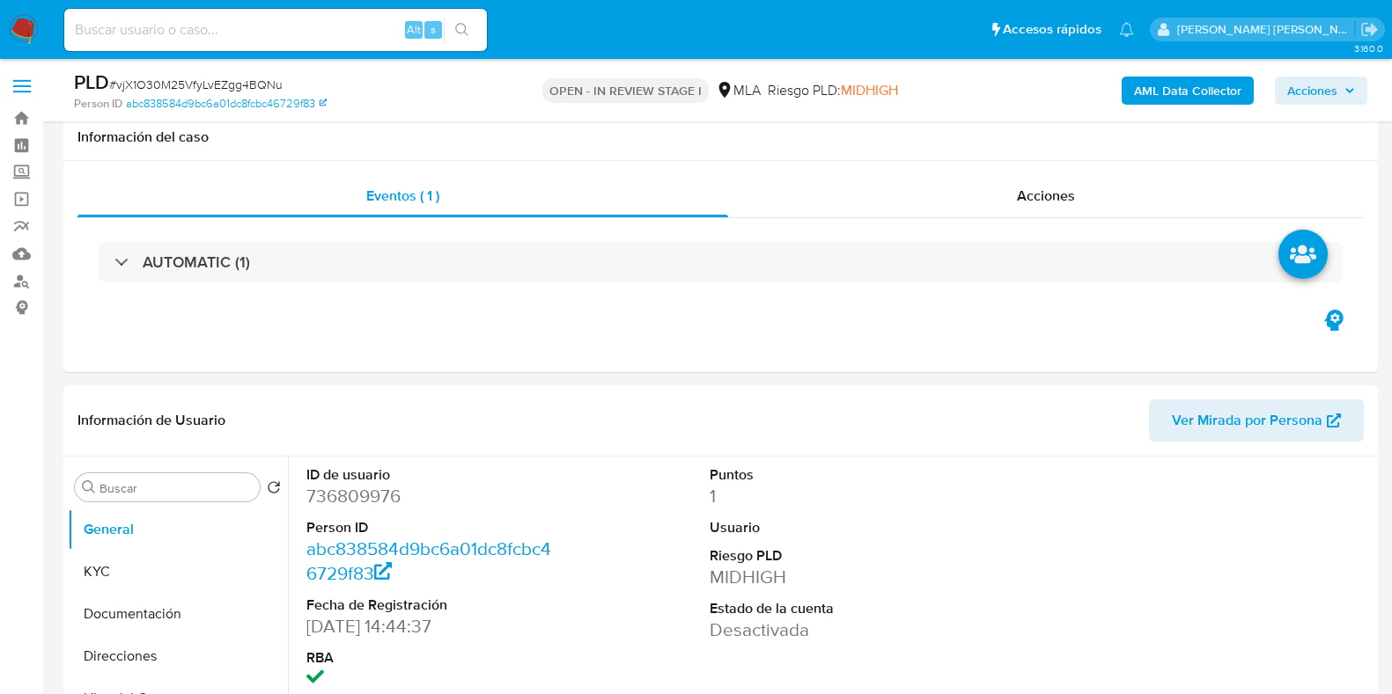
select select "10"
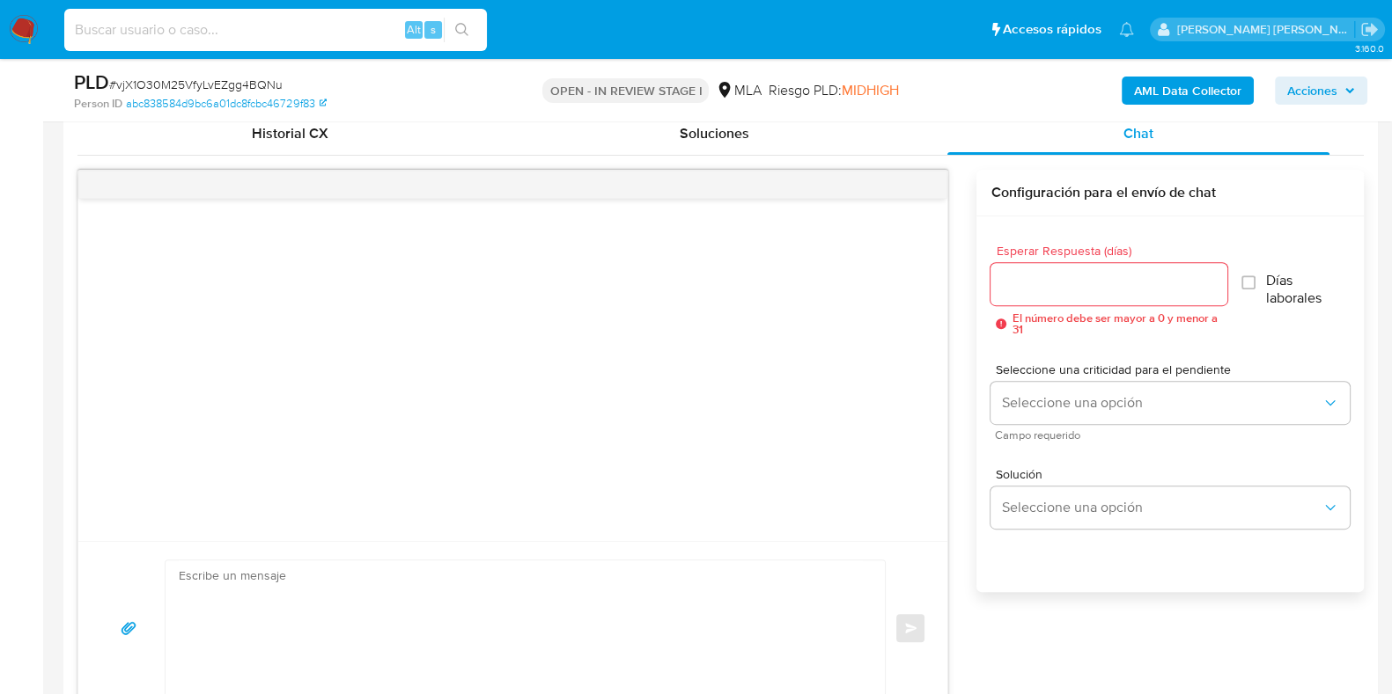
click at [357, 33] on input at bounding box center [275, 29] width 422 height 23
drag, startPoint x: 203, startPoint y: 26, endPoint x: 45, endPoint y: 20, distance: 158.5
click at [45, 20] on nav "Pausado Ver notificaciones resulto insuficiente Alt s Accesos rápidos Presiona …" at bounding box center [696, 29] width 1392 height 59
type input "resulto insuficiente"
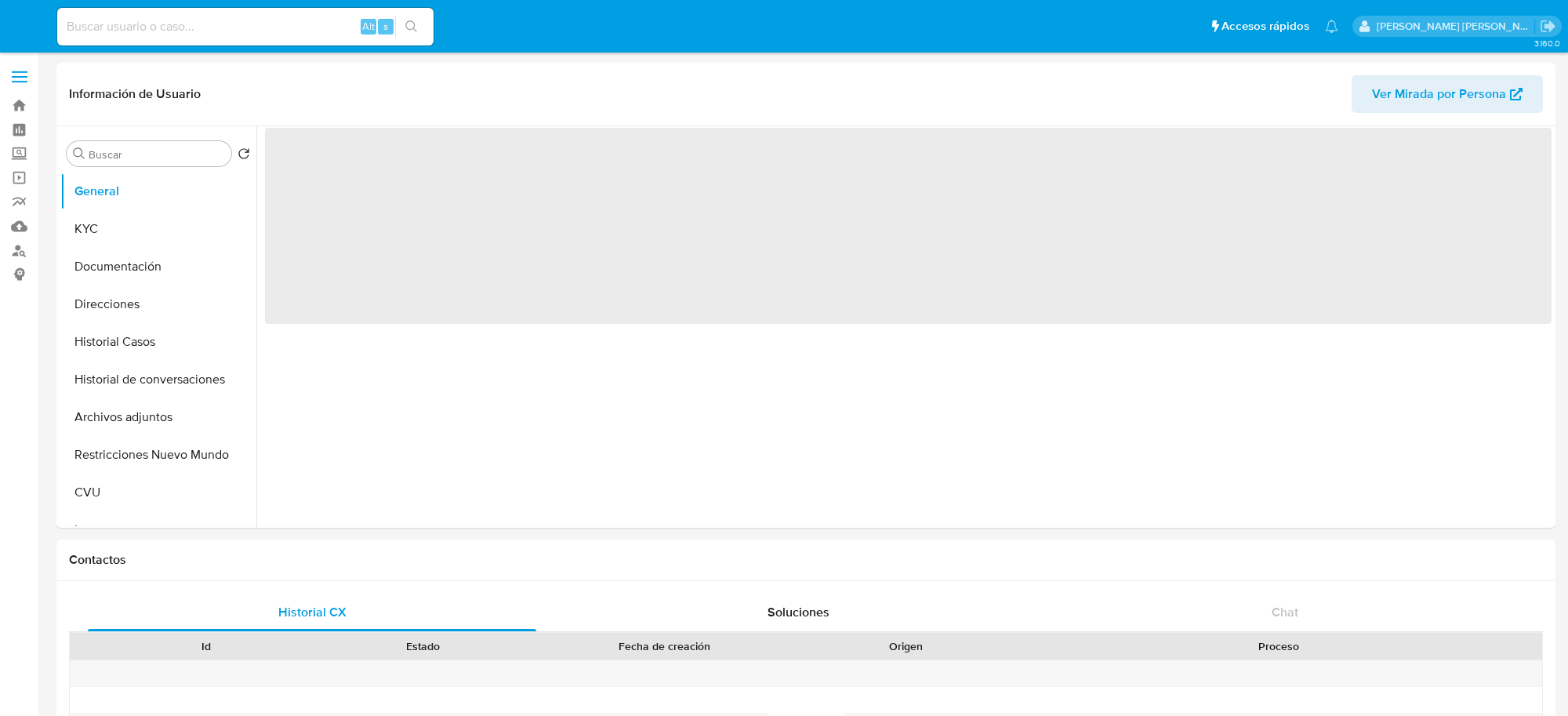
select select "10"
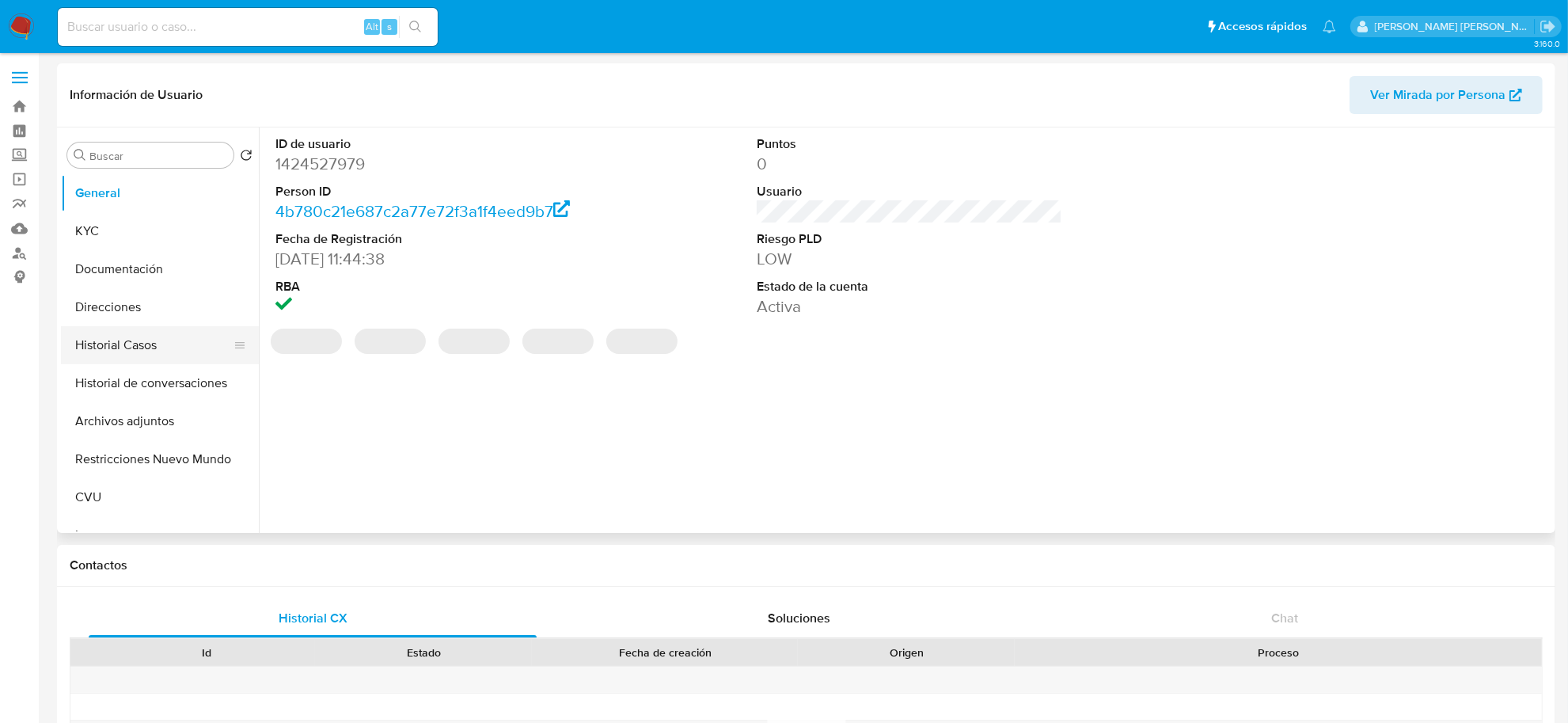
click at [178, 338] on button "Historial Casos" at bounding box center [154, 345] width 185 height 38
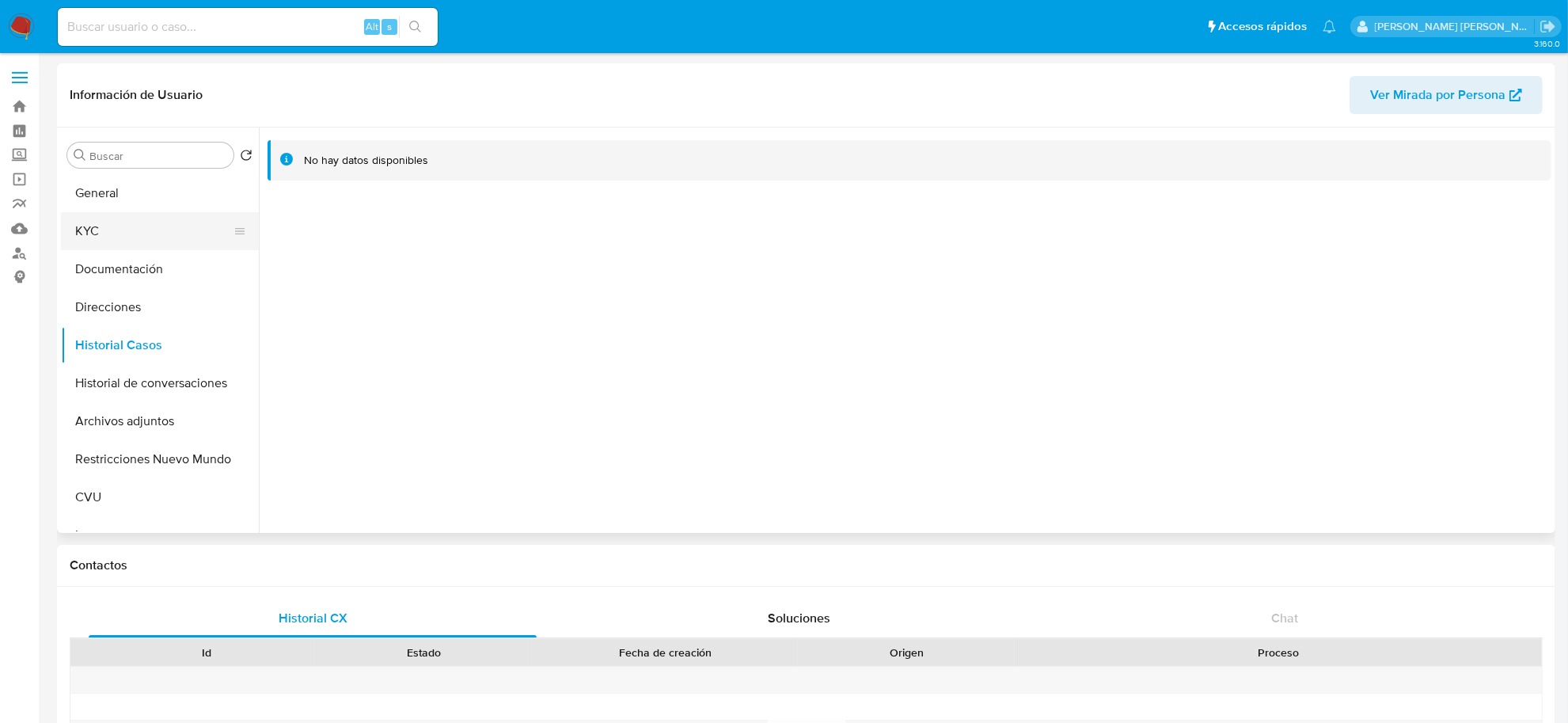
click at [119, 224] on button "KYC" at bounding box center [154, 231] width 185 height 38
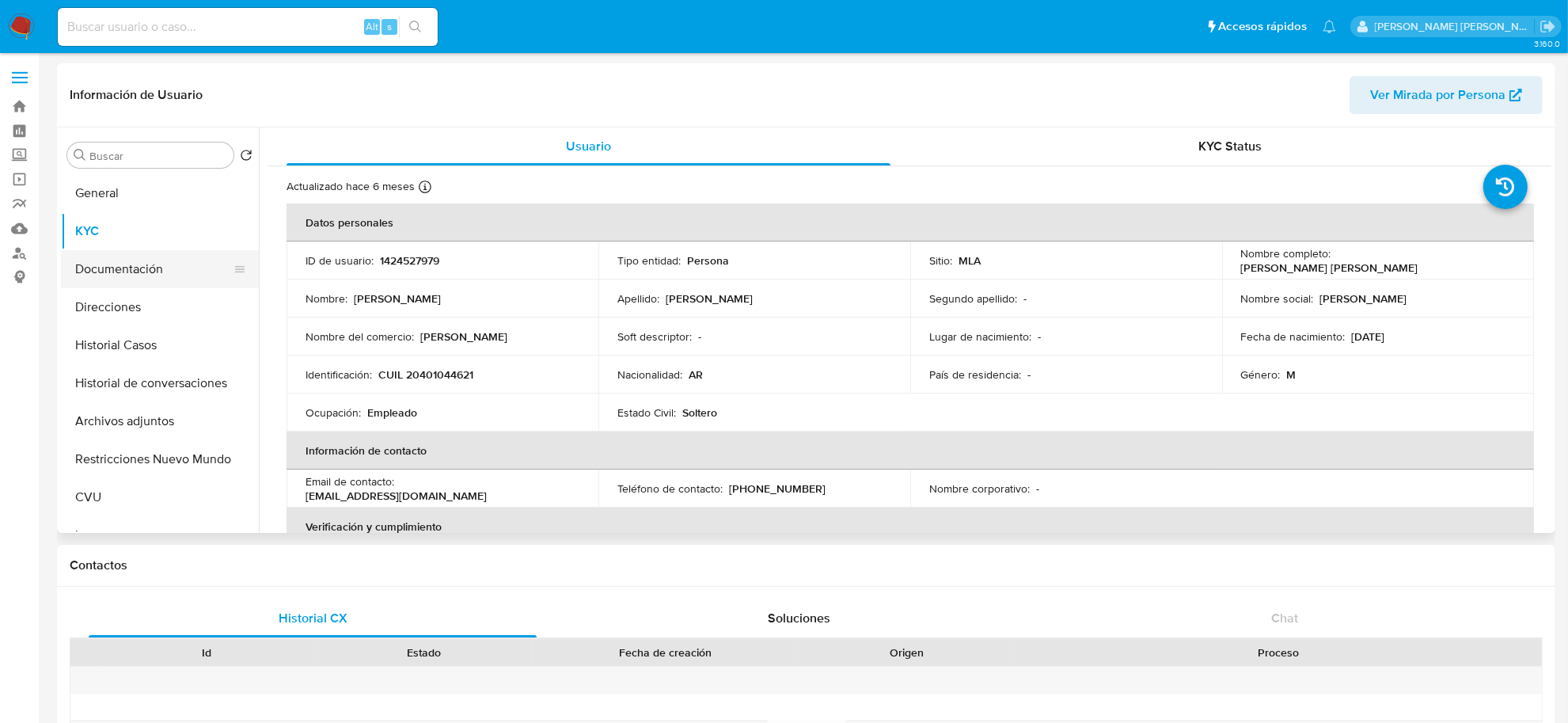
click at [113, 263] on button "Documentación" at bounding box center [154, 269] width 185 height 38
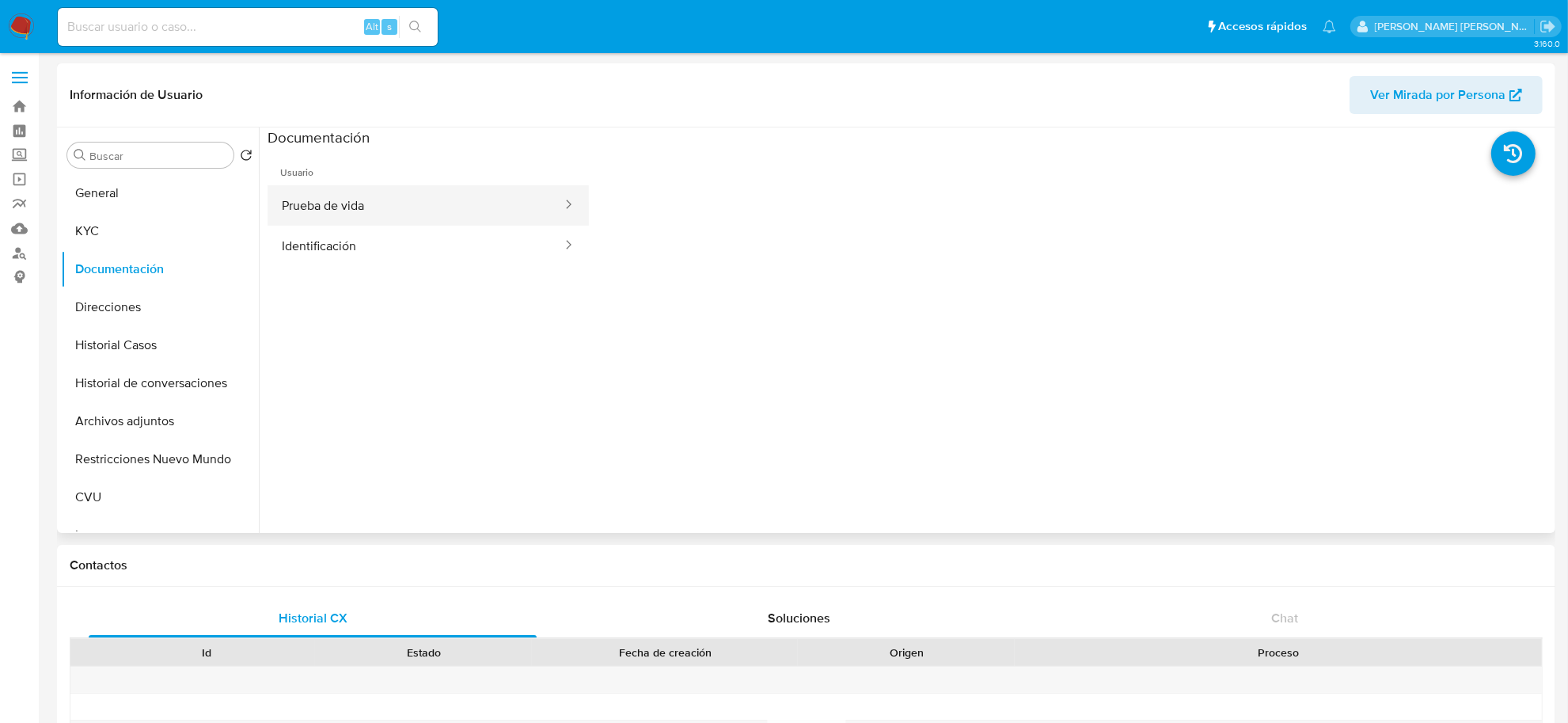
click at [356, 207] on button "Prueba de vida" at bounding box center [414, 205] width 296 height 40
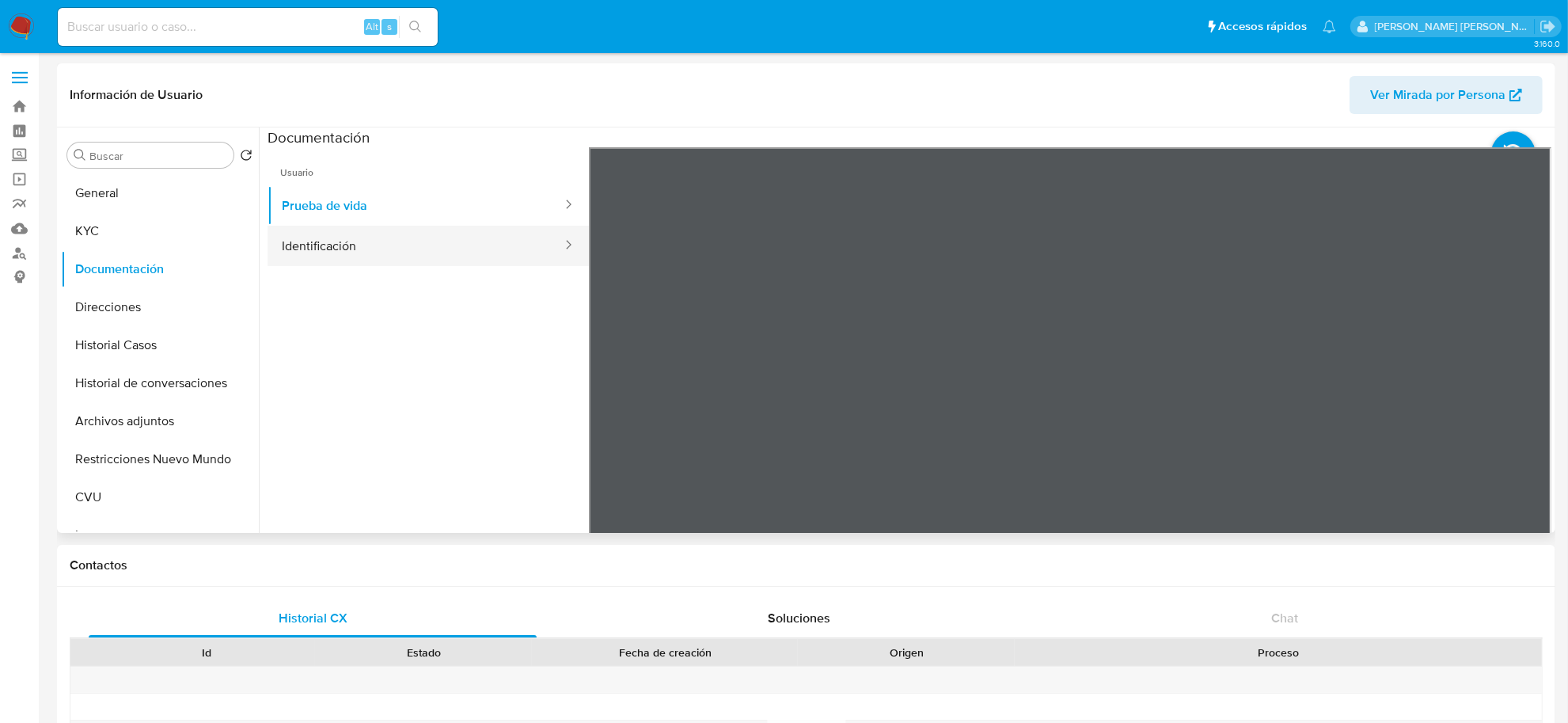
click at [366, 237] on button "Identificación" at bounding box center [414, 245] width 296 height 40
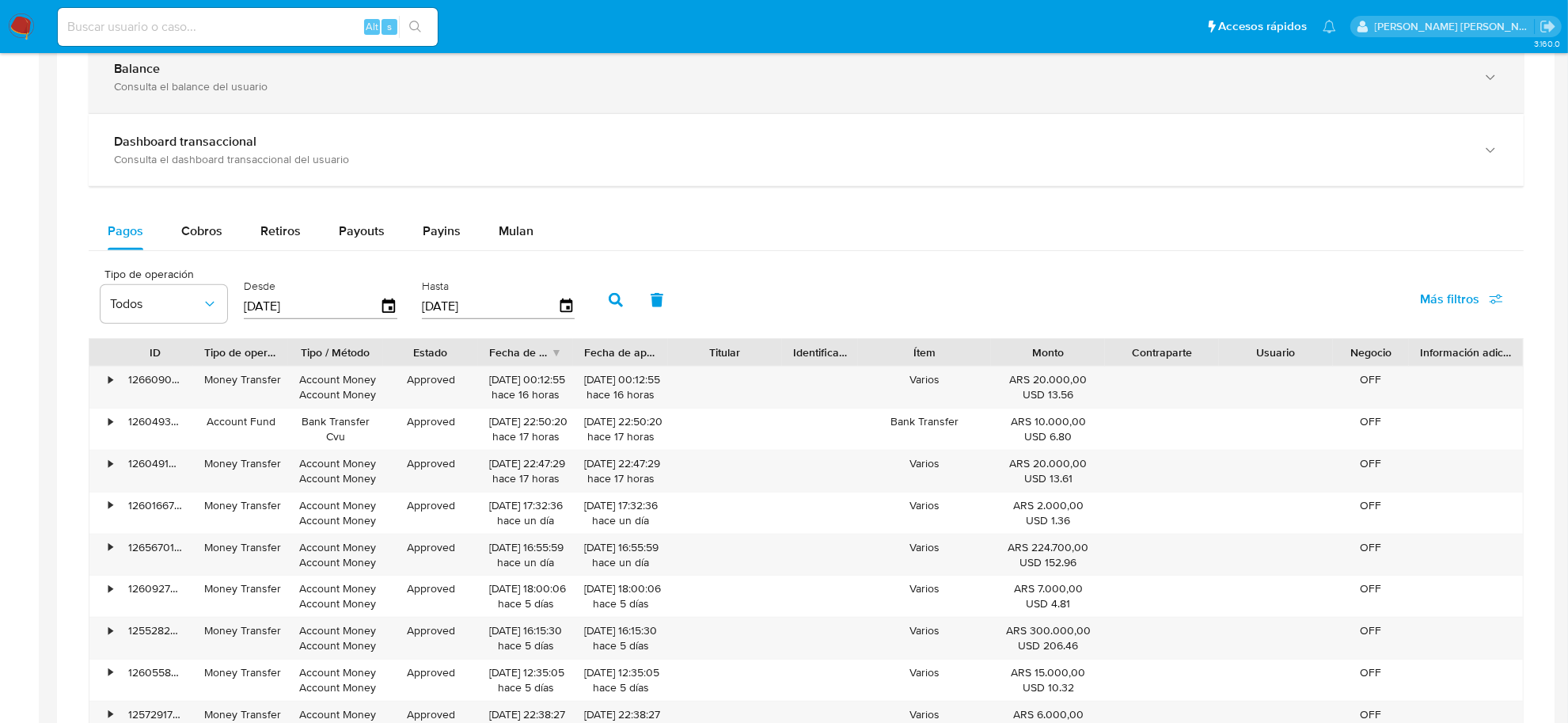
scroll to position [692, 0]
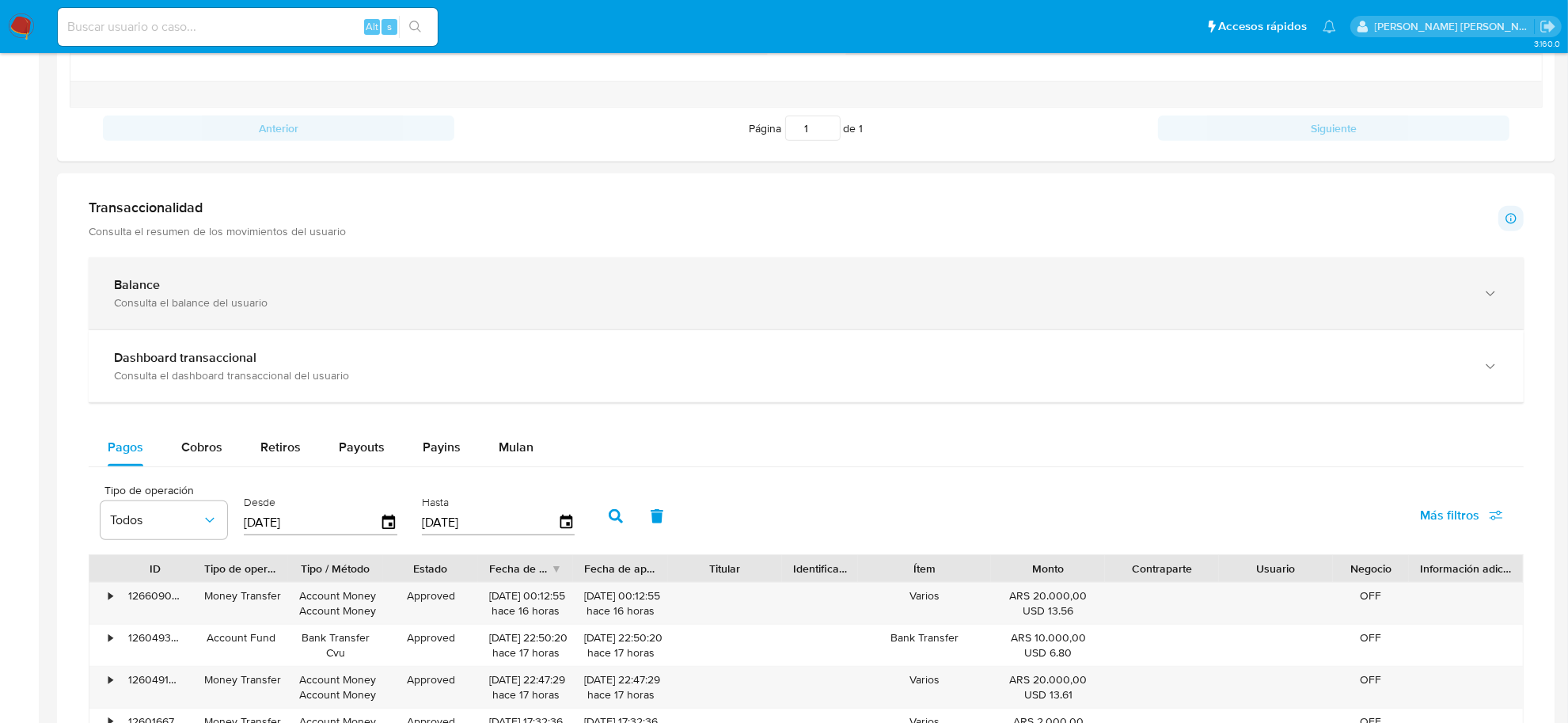
click at [221, 299] on div "Consulta el balance del usuario" at bounding box center [790, 302] width 1352 height 14
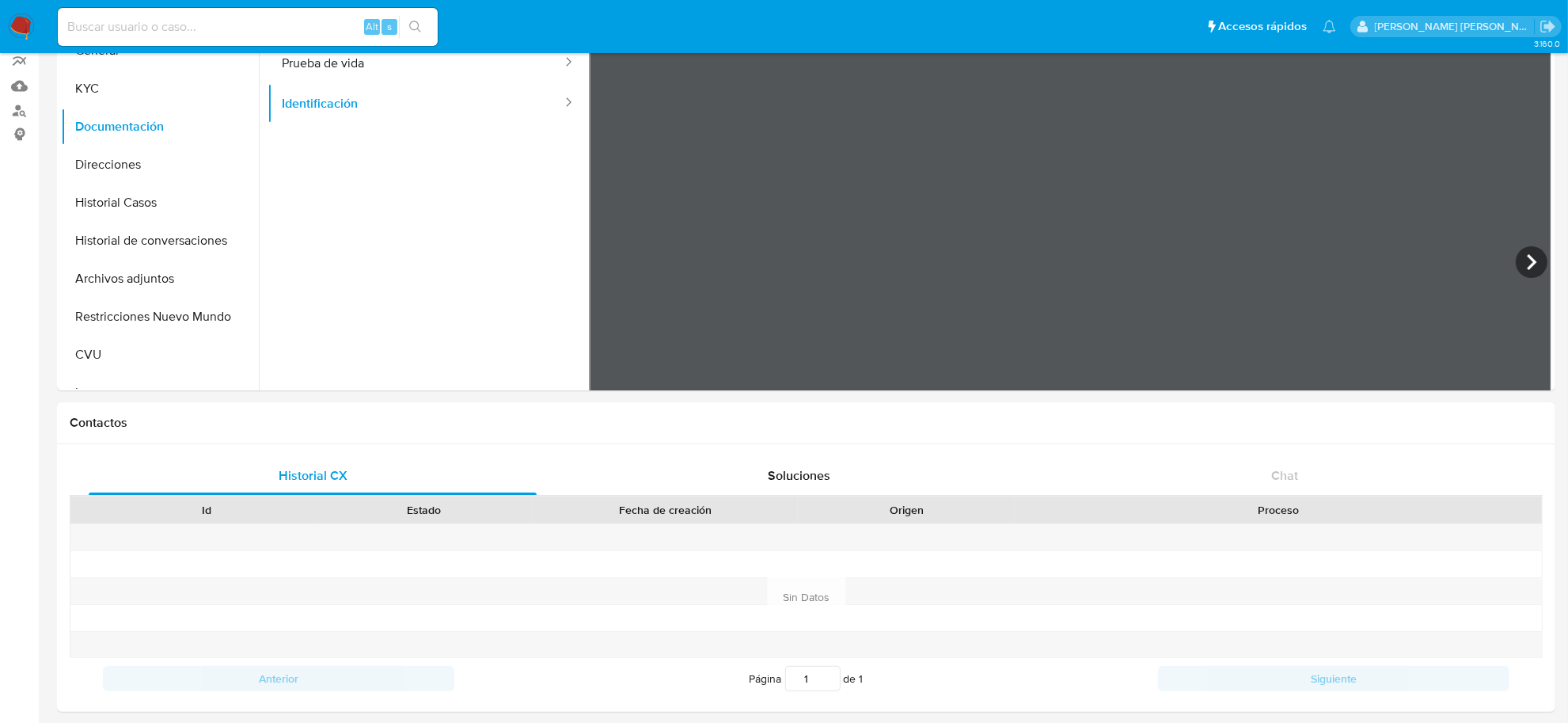
scroll to position [0, 0]
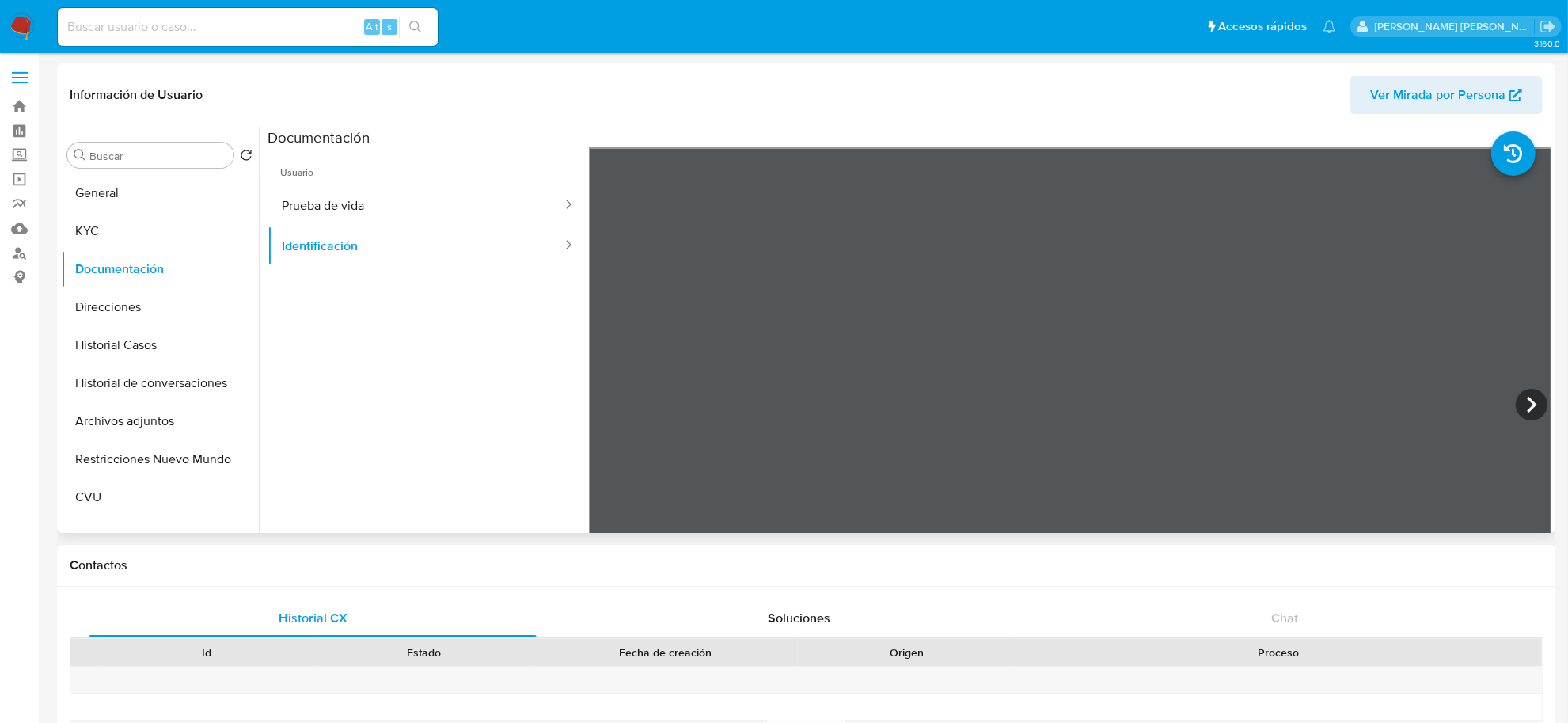
click at [1411, 83] on span "Ver Mirada por Persona" at bounding box center [1438, 94] width 136 height 38
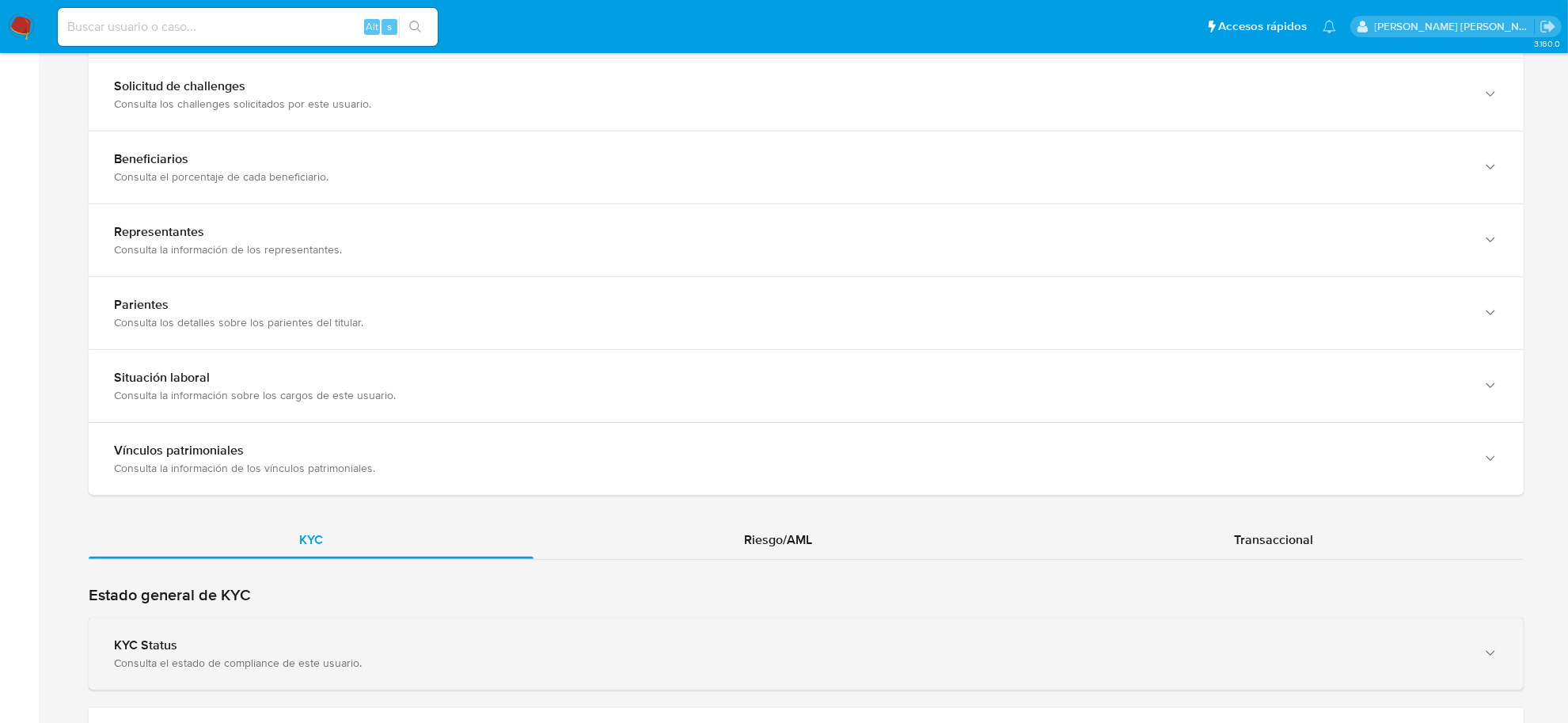
scroll to position [1088, 0]
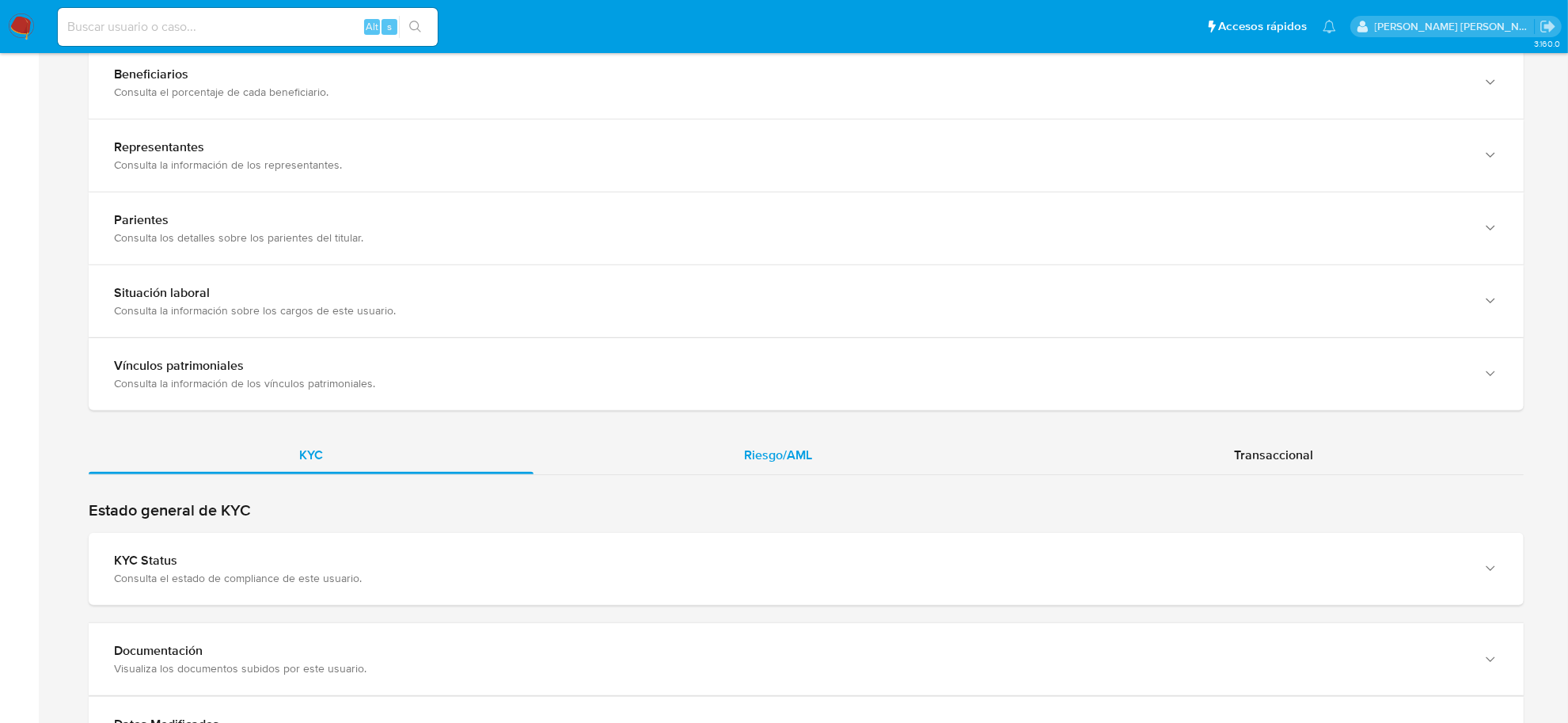
click at [784, 468] on div "Riesgo/AML" at bounding box center [778, 455] width 489 height 38
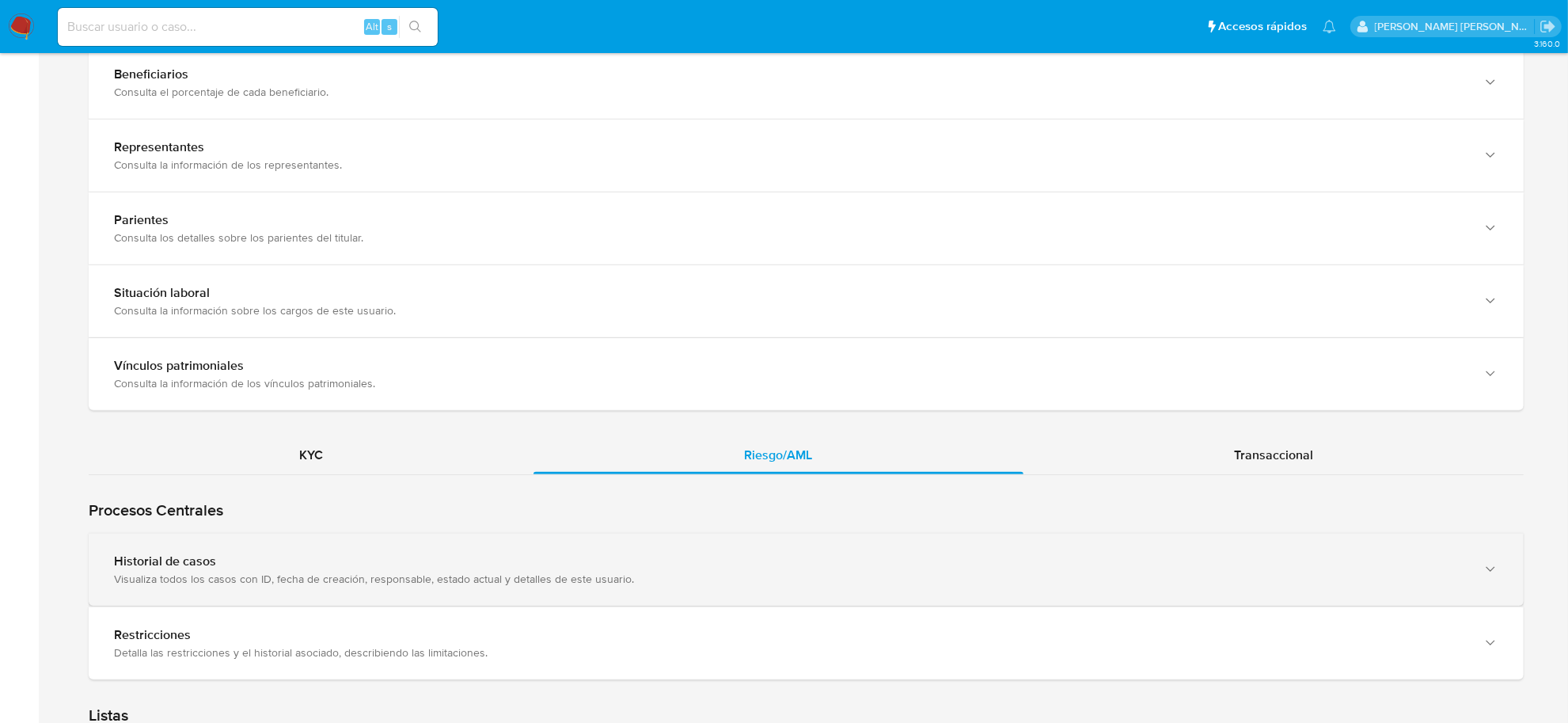
click at [539, 583] on div "Visualiza todos los casos con ID, fecha de creación, responsable, estado actual…" at bounding box center [790, 578] width 1352 height 14
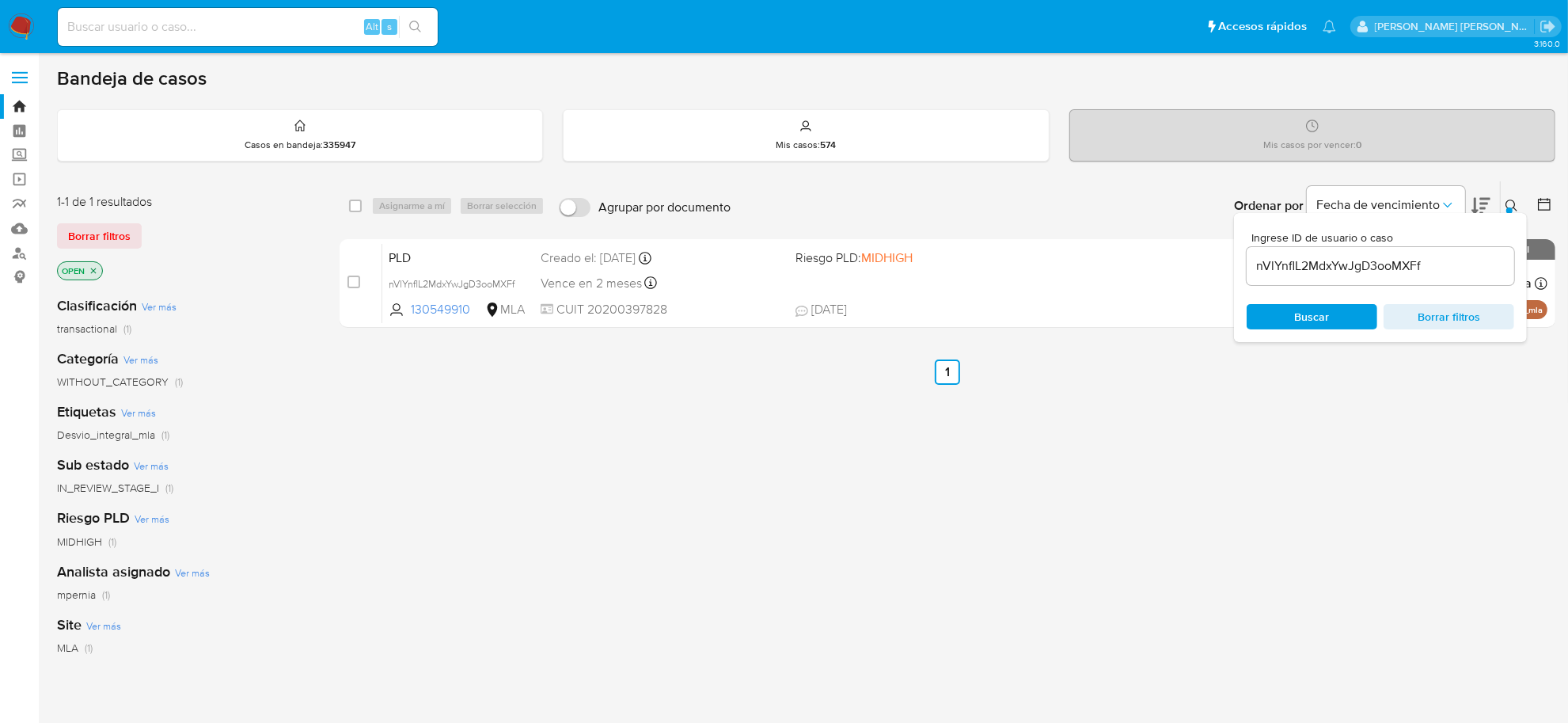
click at [1435, 274] on input "nVlYnflL2MdxYwJgD3ooMXFf" at bounding box center [1379, 265] width 267 height 21
click at [1403, 266] on input "nVlYnflL2MdxYwJgD3ooMXFf" at bounding box center [1379, 265] width 267 height 21
click at [1403, 265] on input "nVlYnflL2MdxYwJgD3ooMXFf" at bounding box center [1379, 265] width 267 height 21
paste input "L8uGhmguH1vSYQBCuTEETgIn"
type input "L8uGhmguH1vSYQBCuTEETgIn"
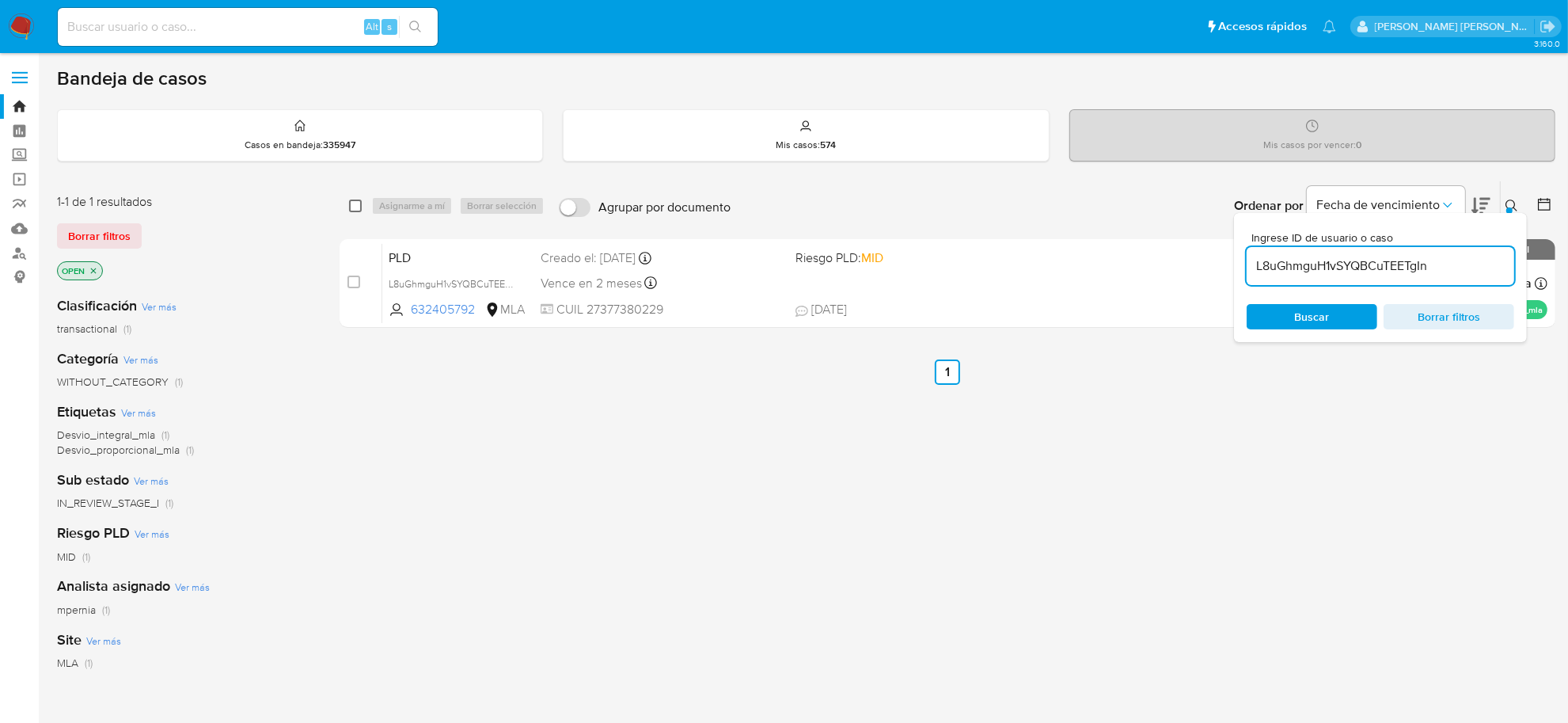
click at [353, 208] on input "checkbox" at bounding box center [355, 206] width 13 height 13
checkbox input "true"
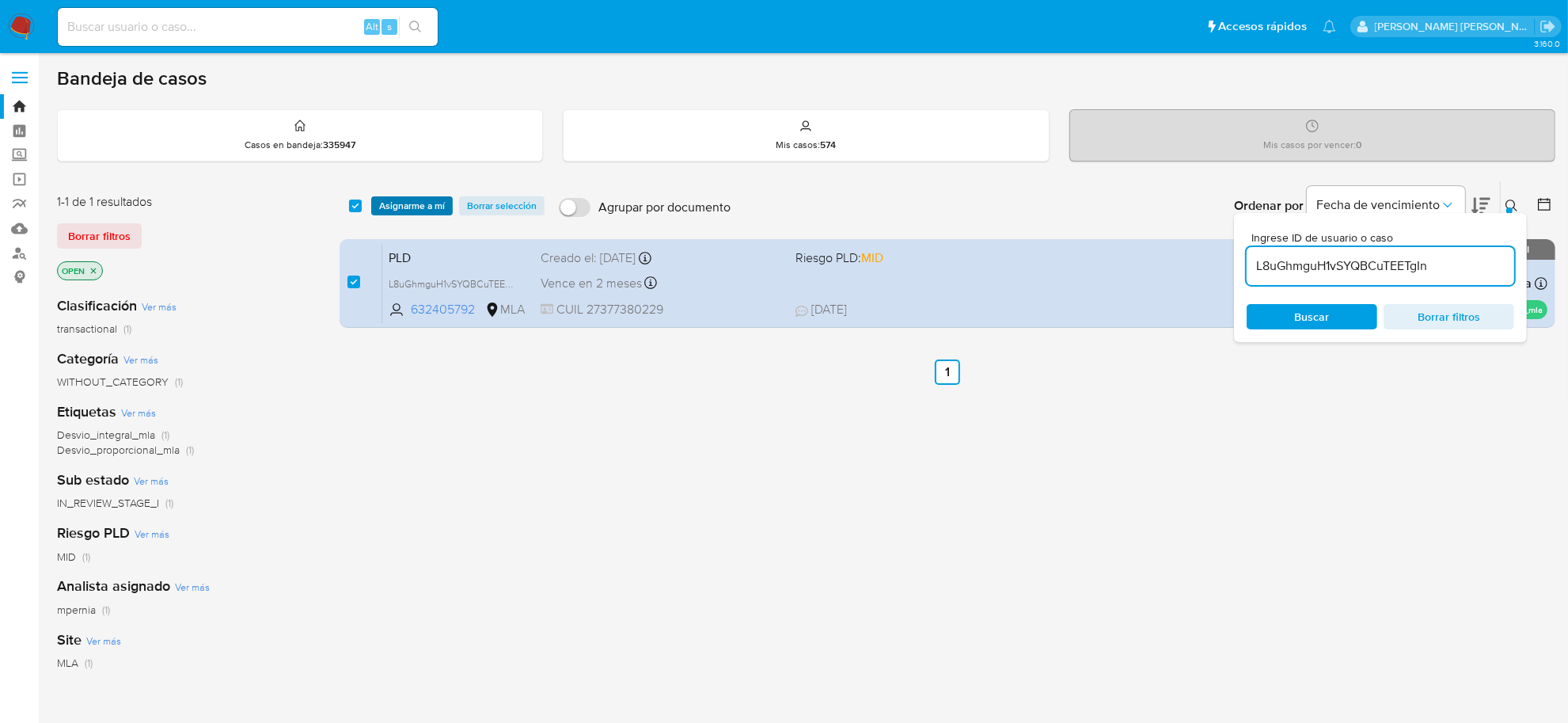
click at [394, 201] on span "Asignarme a mí" at bounding box center [412, 206] width 66 height 16
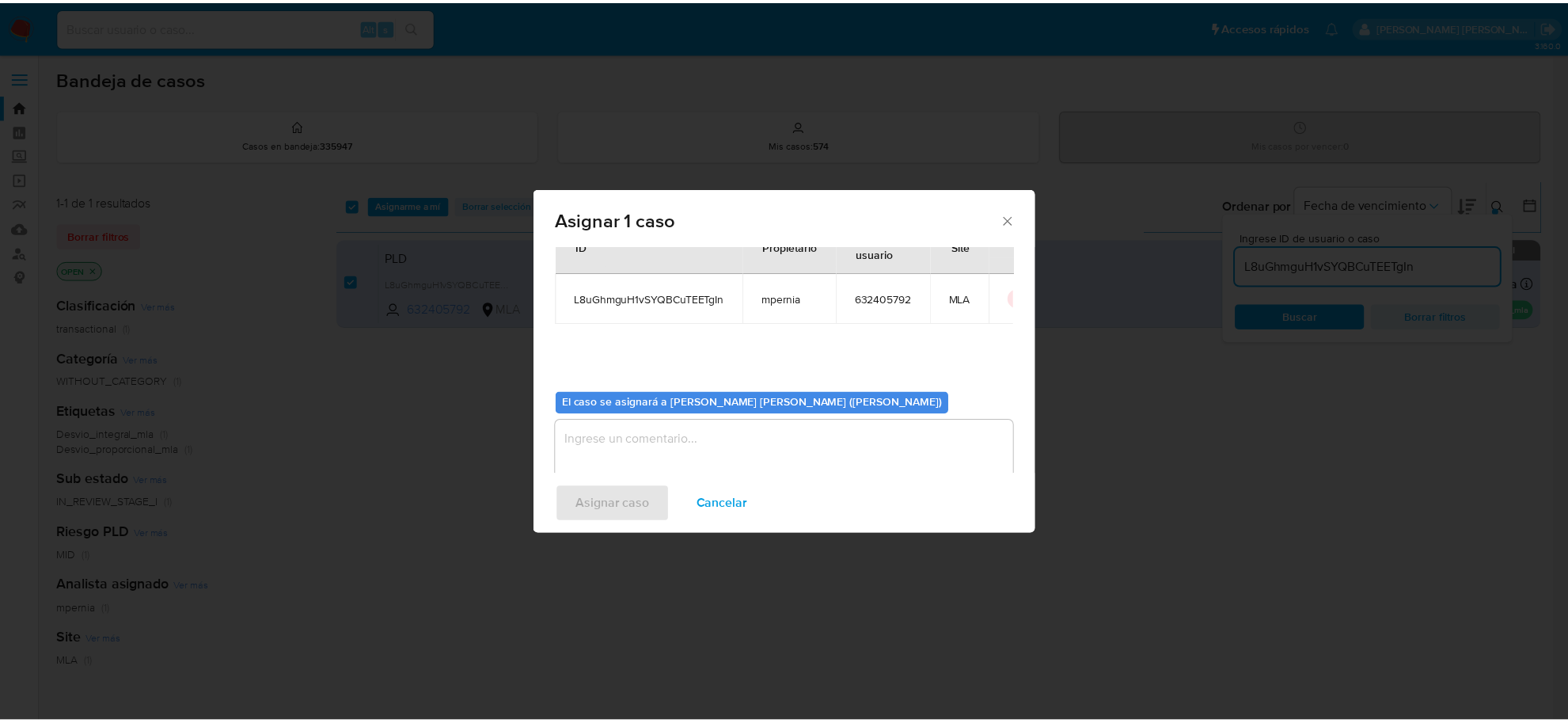
scroll to position [81, 0]
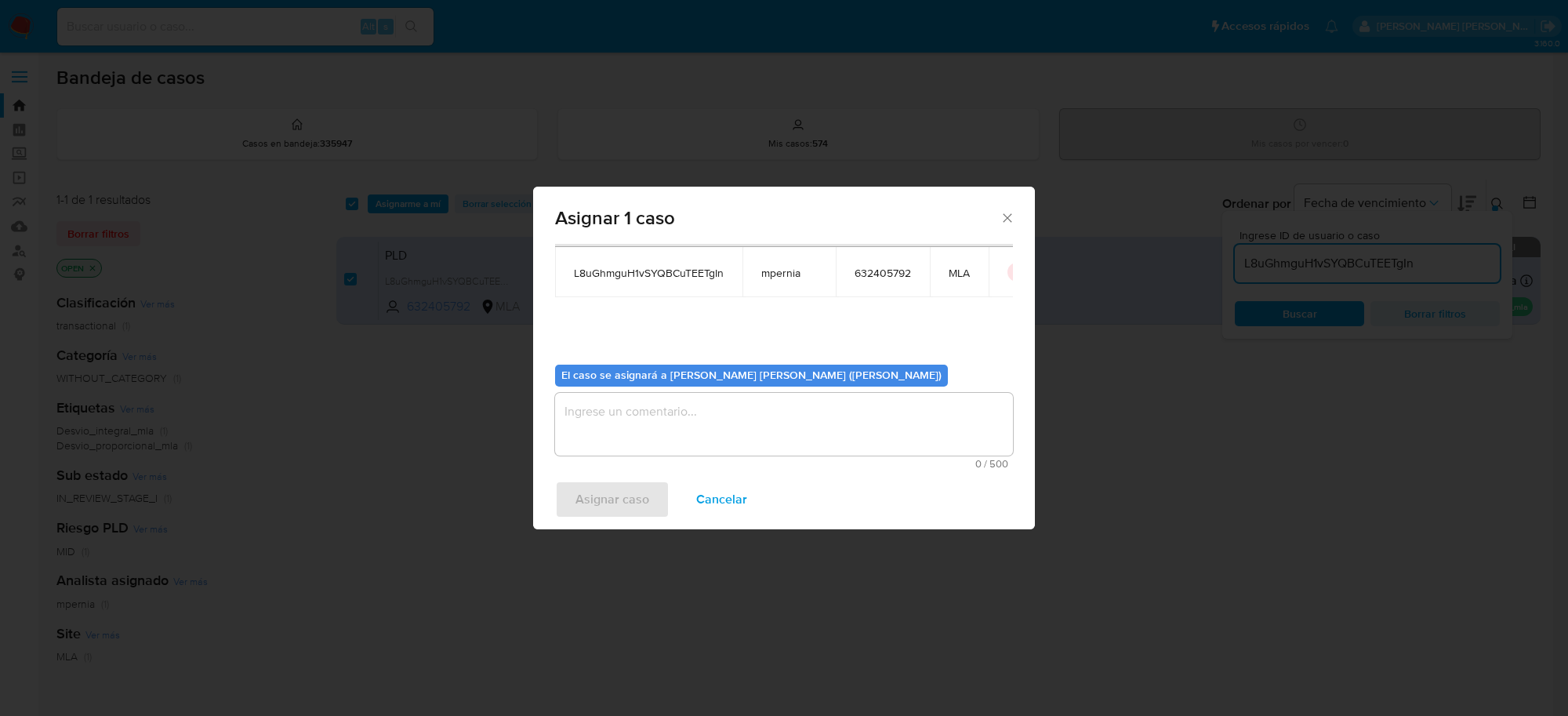
click at [756, 444] on textarea "assign-modal" at bounding box center [784, 424] width 458 height 62
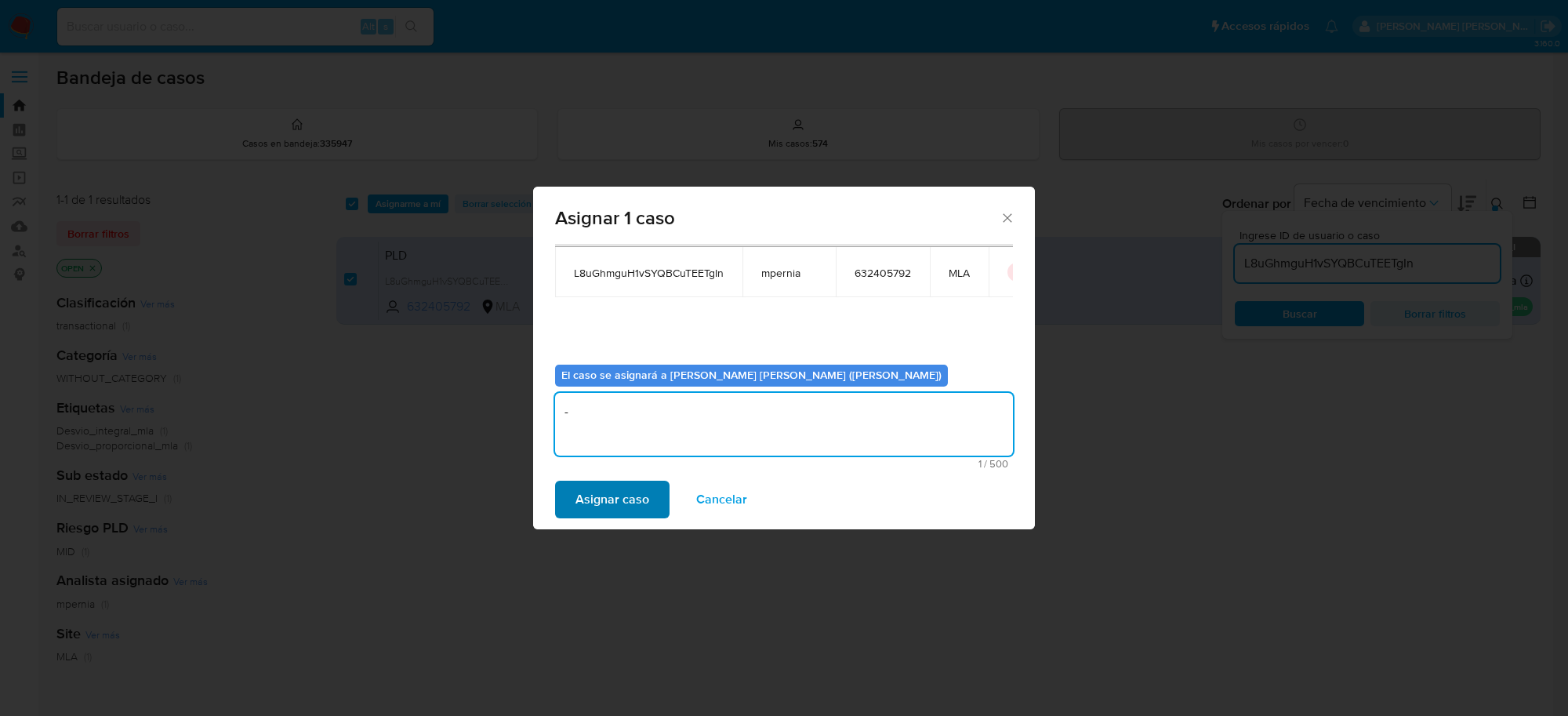
type textarea "-"
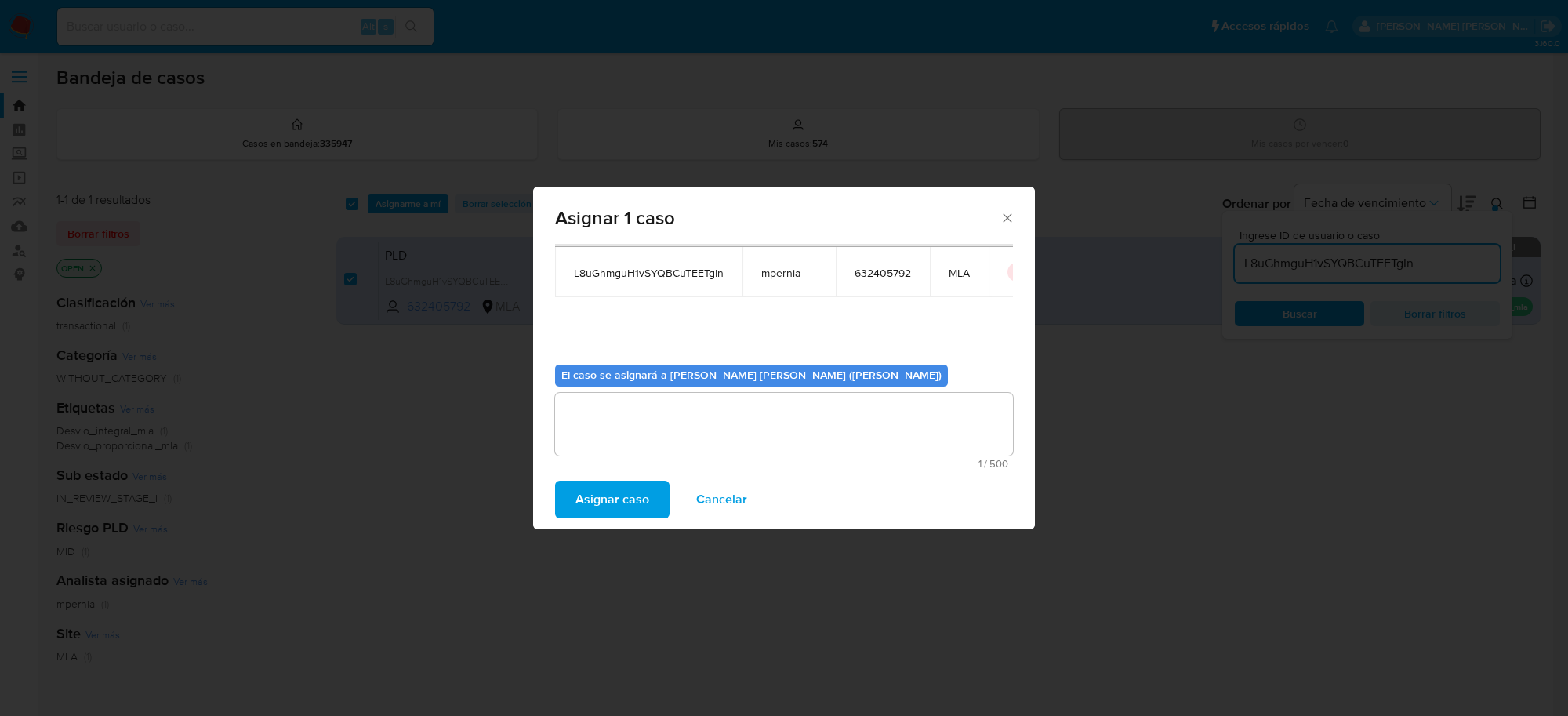
click at [576, 511] on span "Asignar caso" at bounding box center [612, 499] width 74 height 35
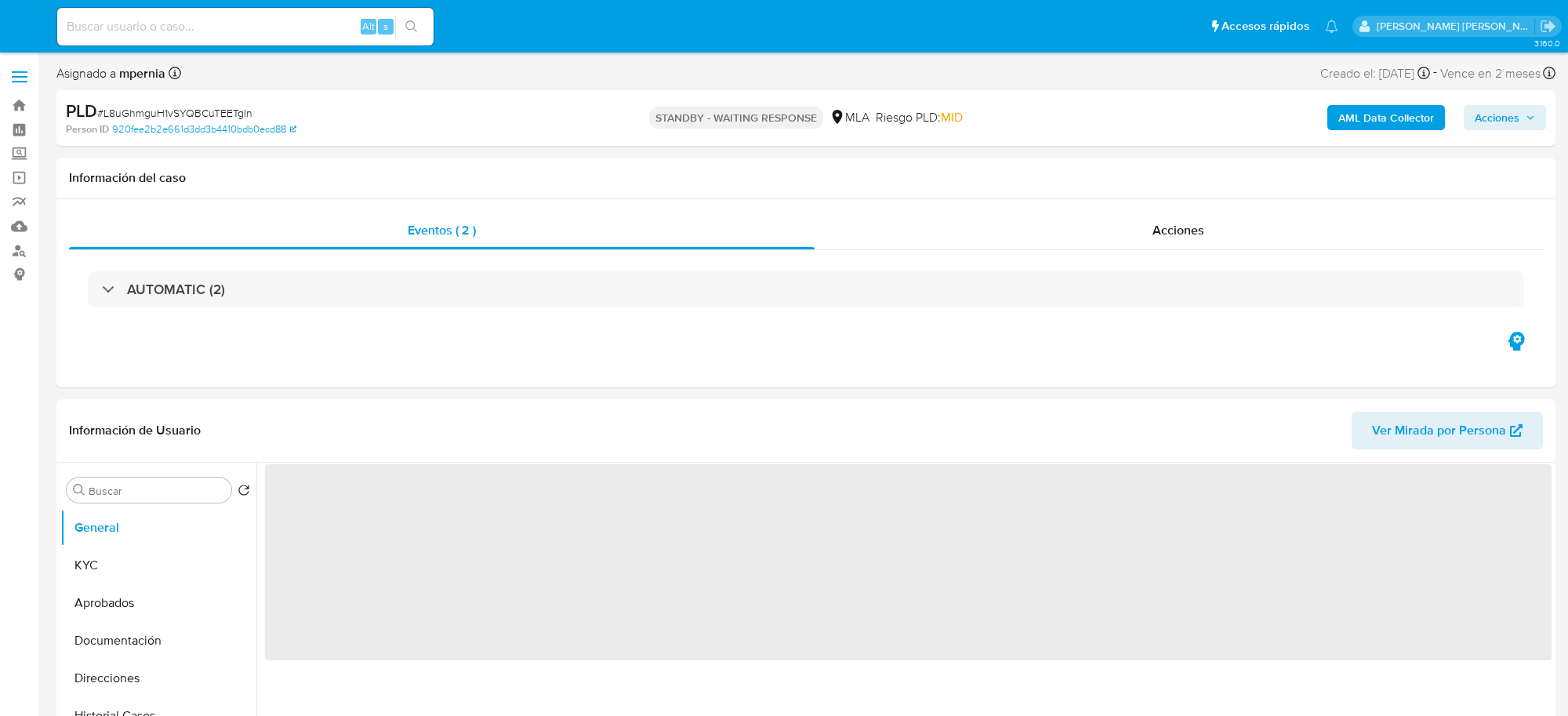
select select "10"
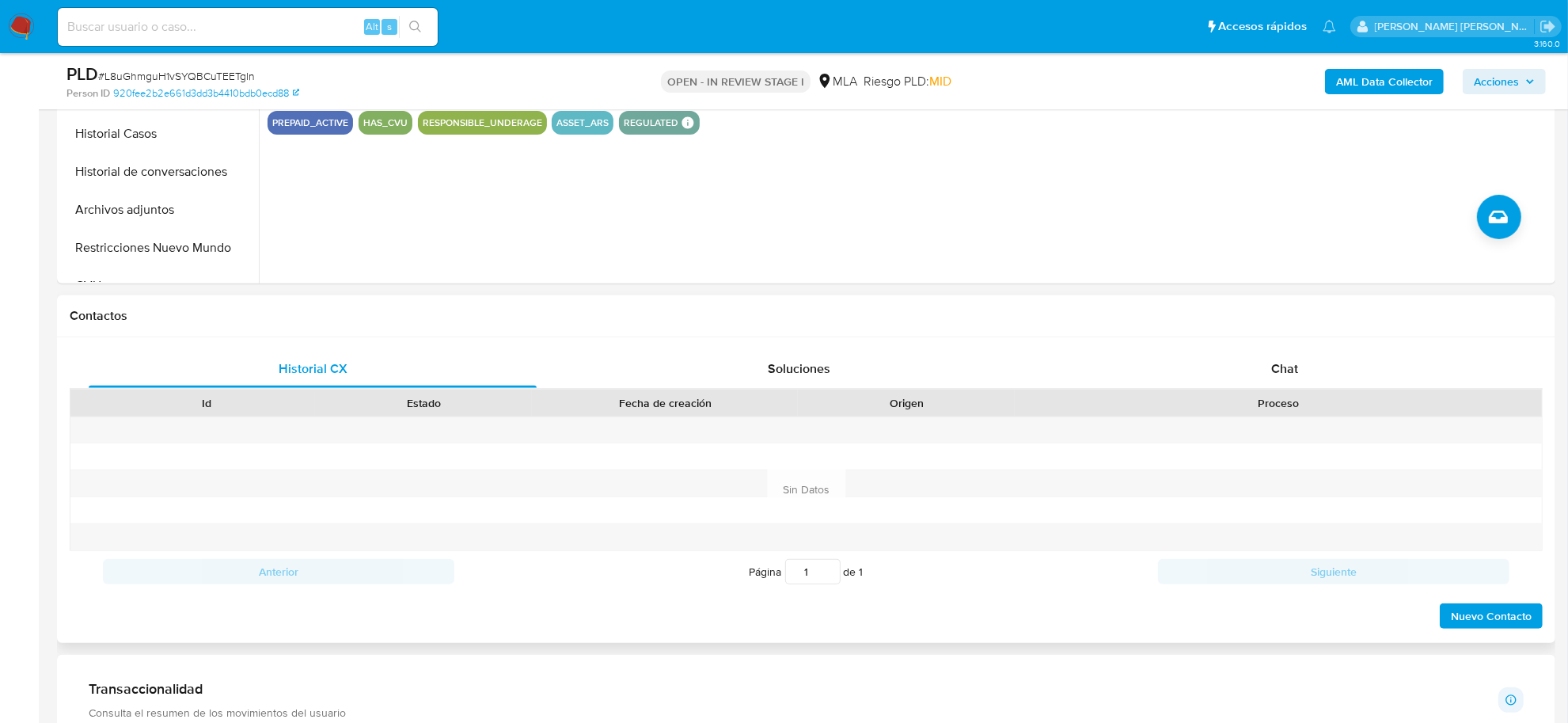
scroll to position [692, 0]
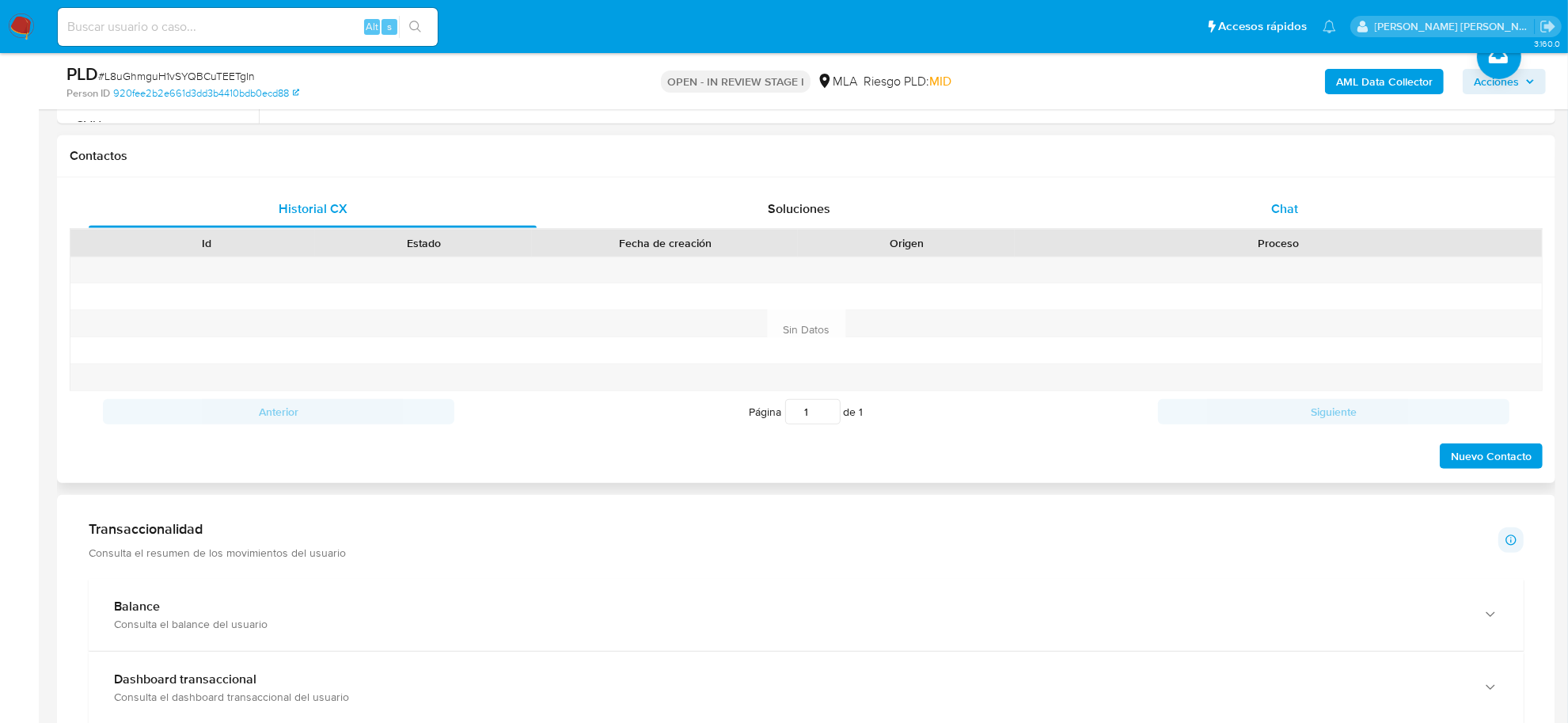
click at [1297, 195] on div "Chat" at bounding box center [1284, 209] width 448 height 38
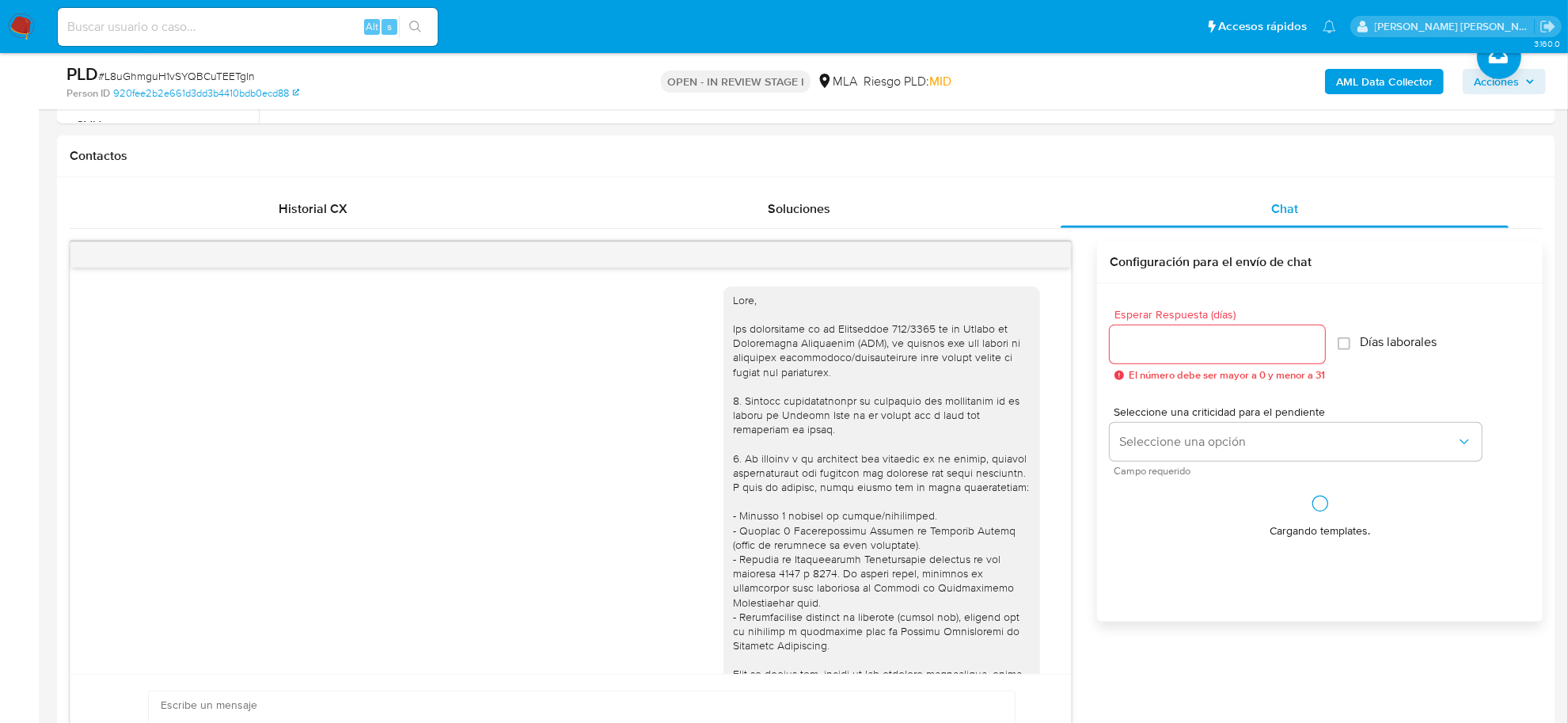
scroll to position [1190, 0]
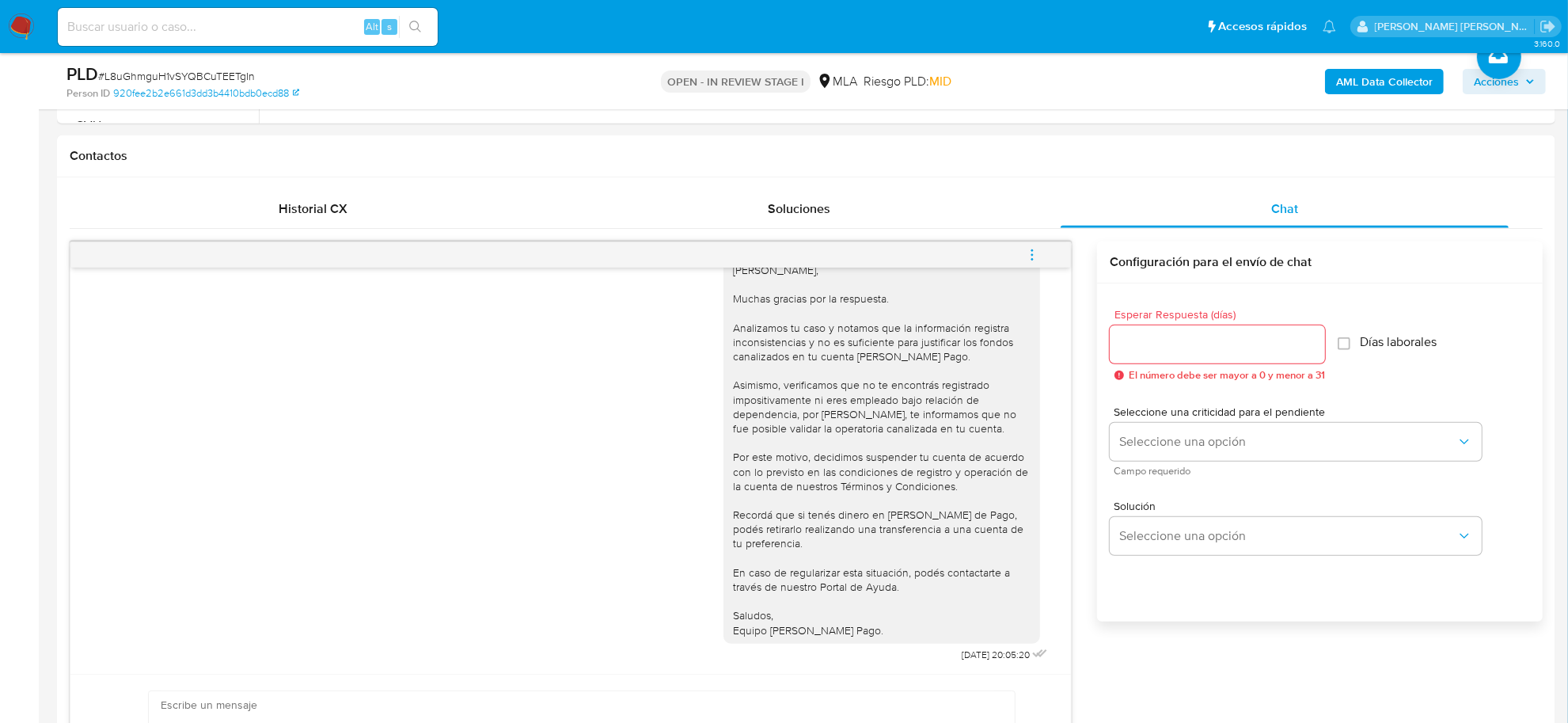
click at [1030, 257] on icon "menu-action" at bounding box center [1032, 254] width 14 height 14
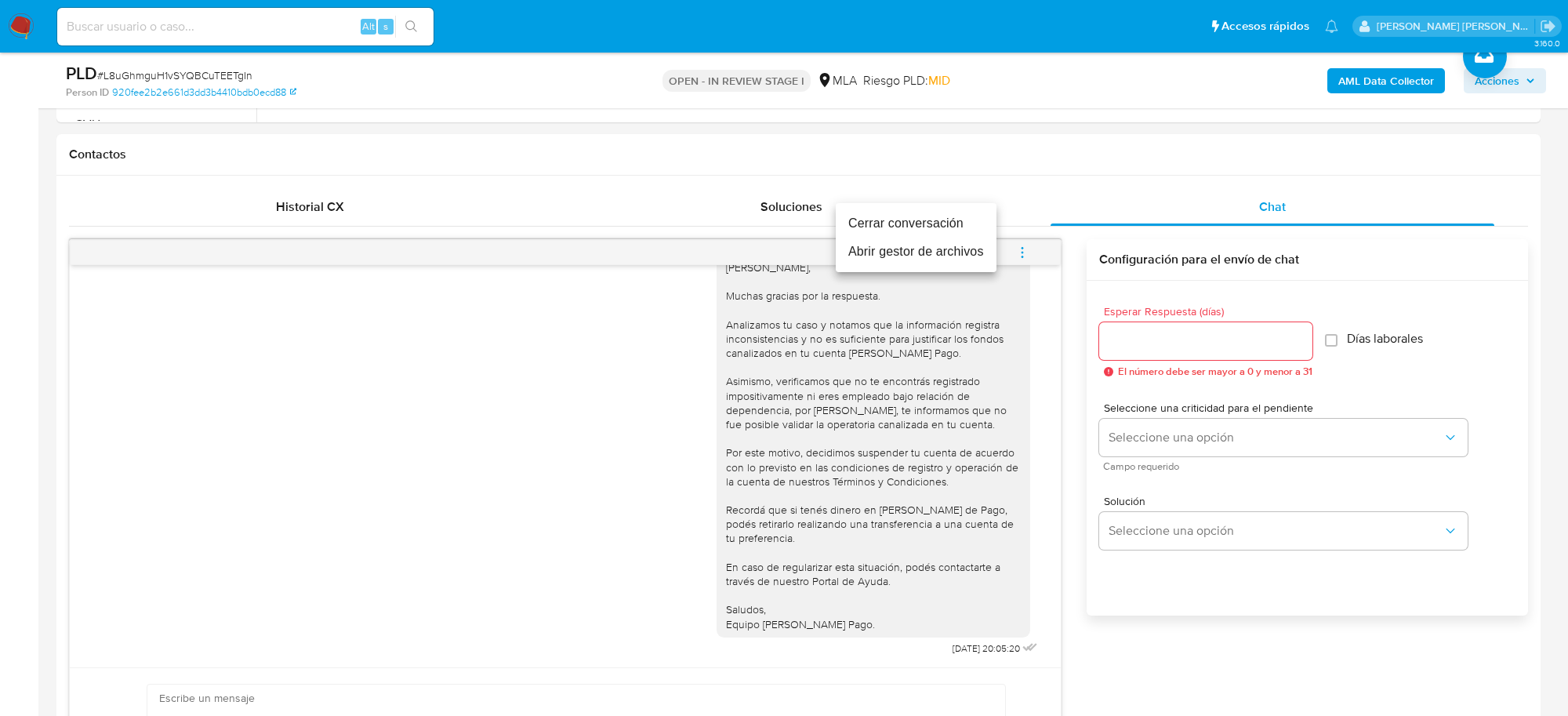
click at [959, 233] on li "Cerrar conversación" at bounding box center [916, 224] width 160 height 28
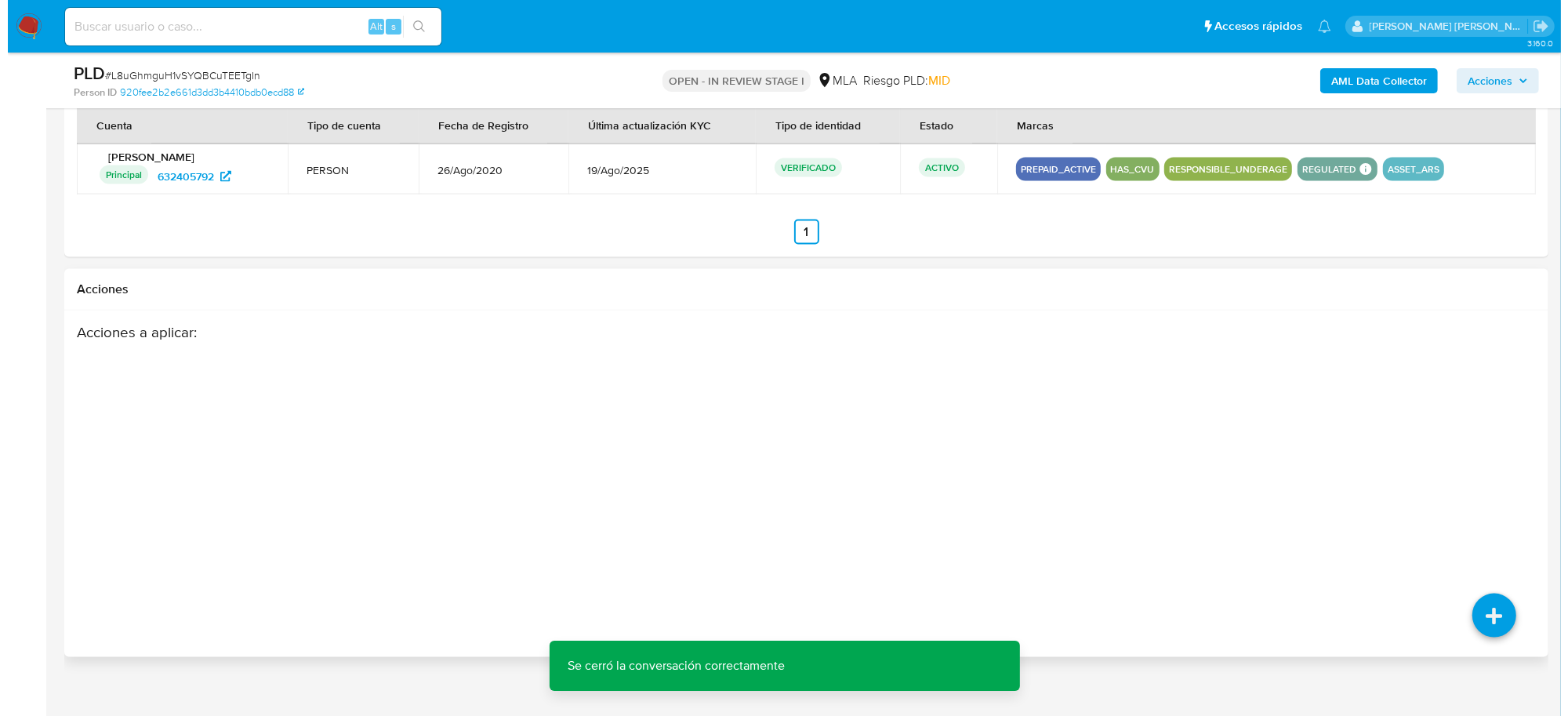
scroll to position [2403, 0]
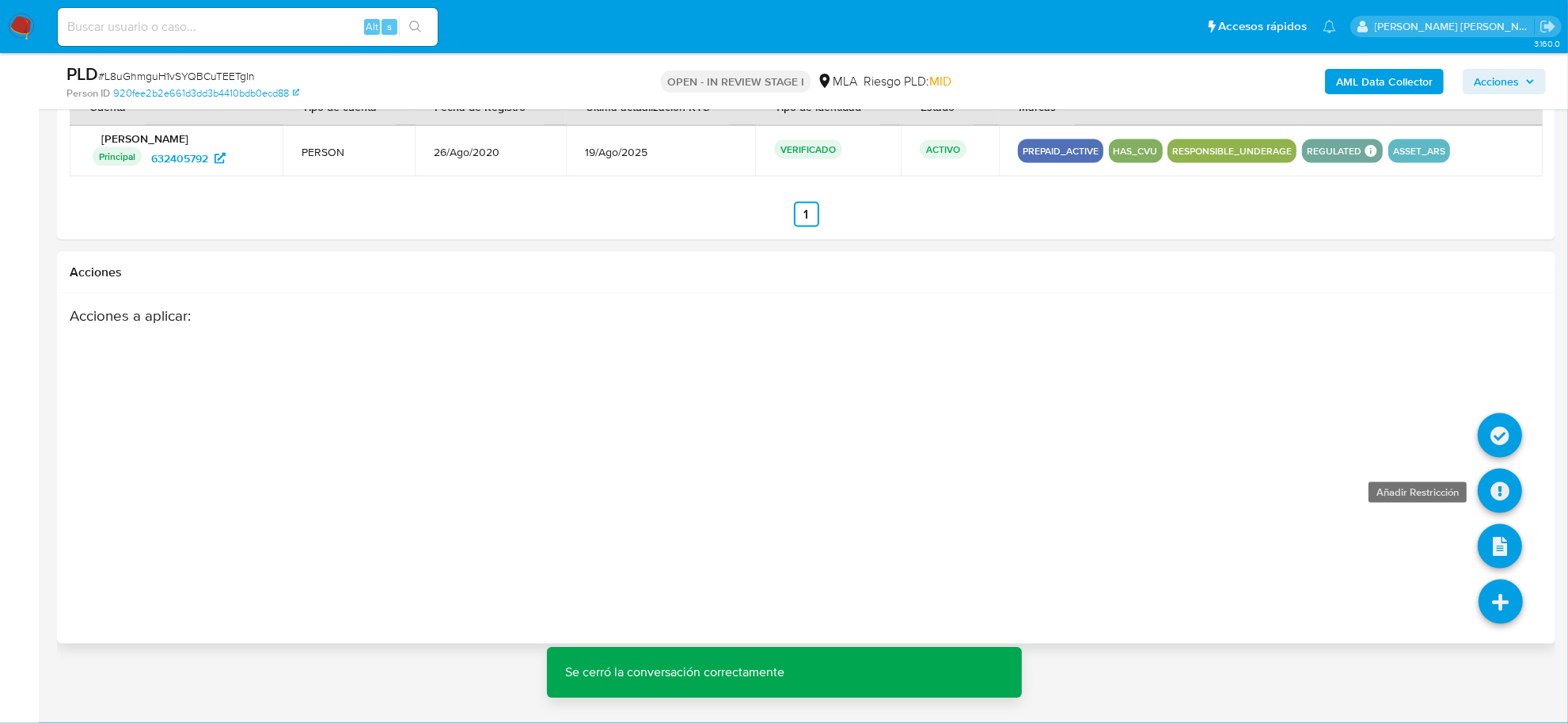
click at [1503, 485] on icon at bounding box center [1499, 490] width 44 height 44
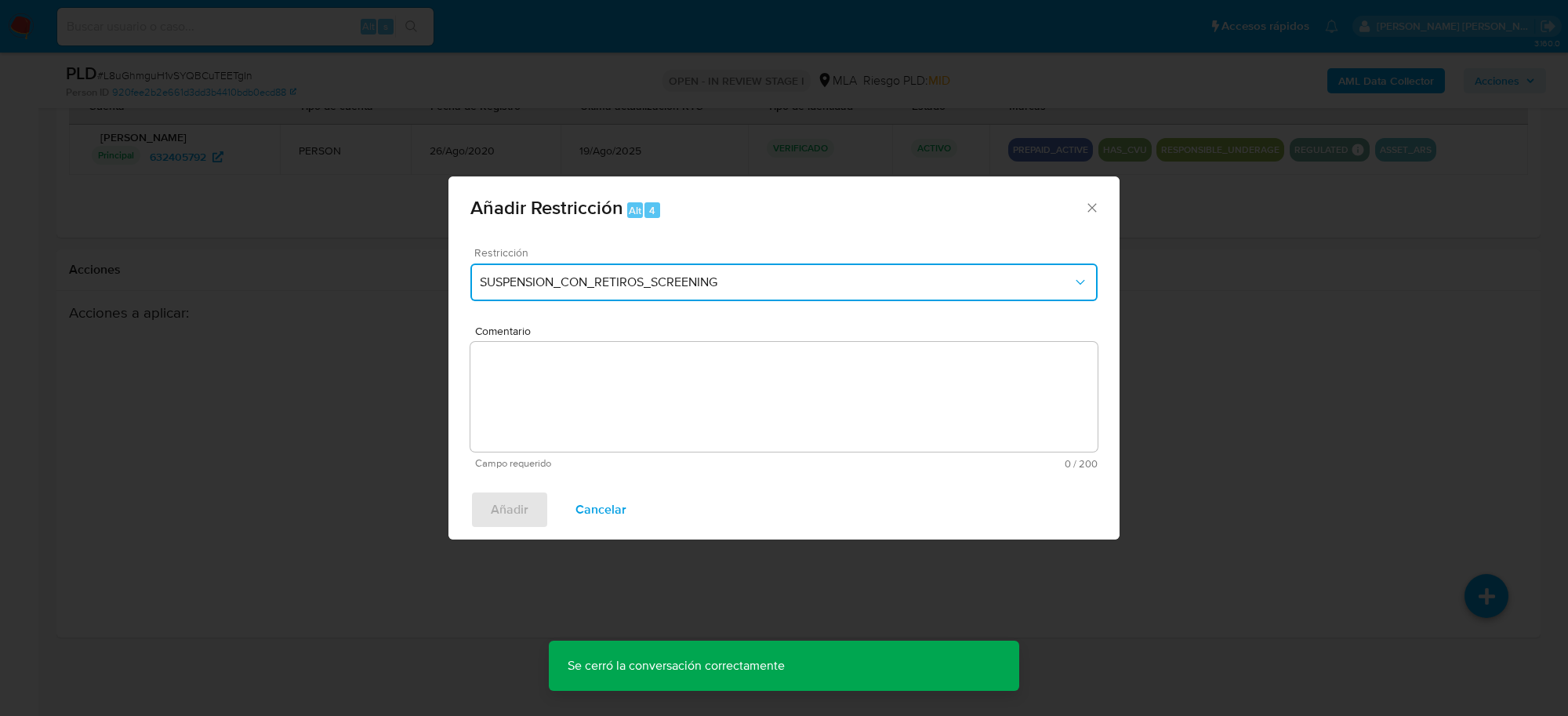
click at [711, 291] on button "SUSPENSION_CON_RETIROS_SCREENING" at bounding box center [784, 282] width 627 height 37
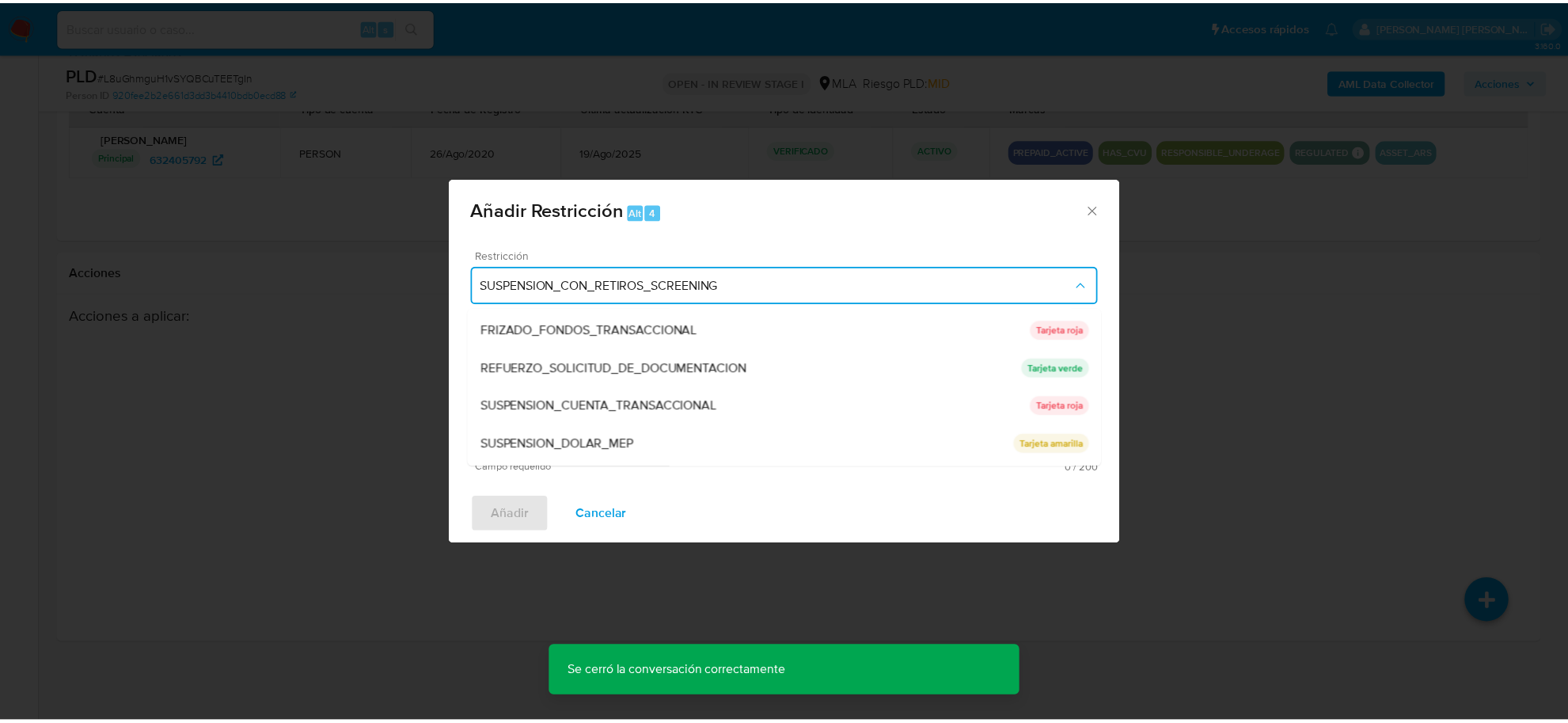
scroll to position [335, 0]
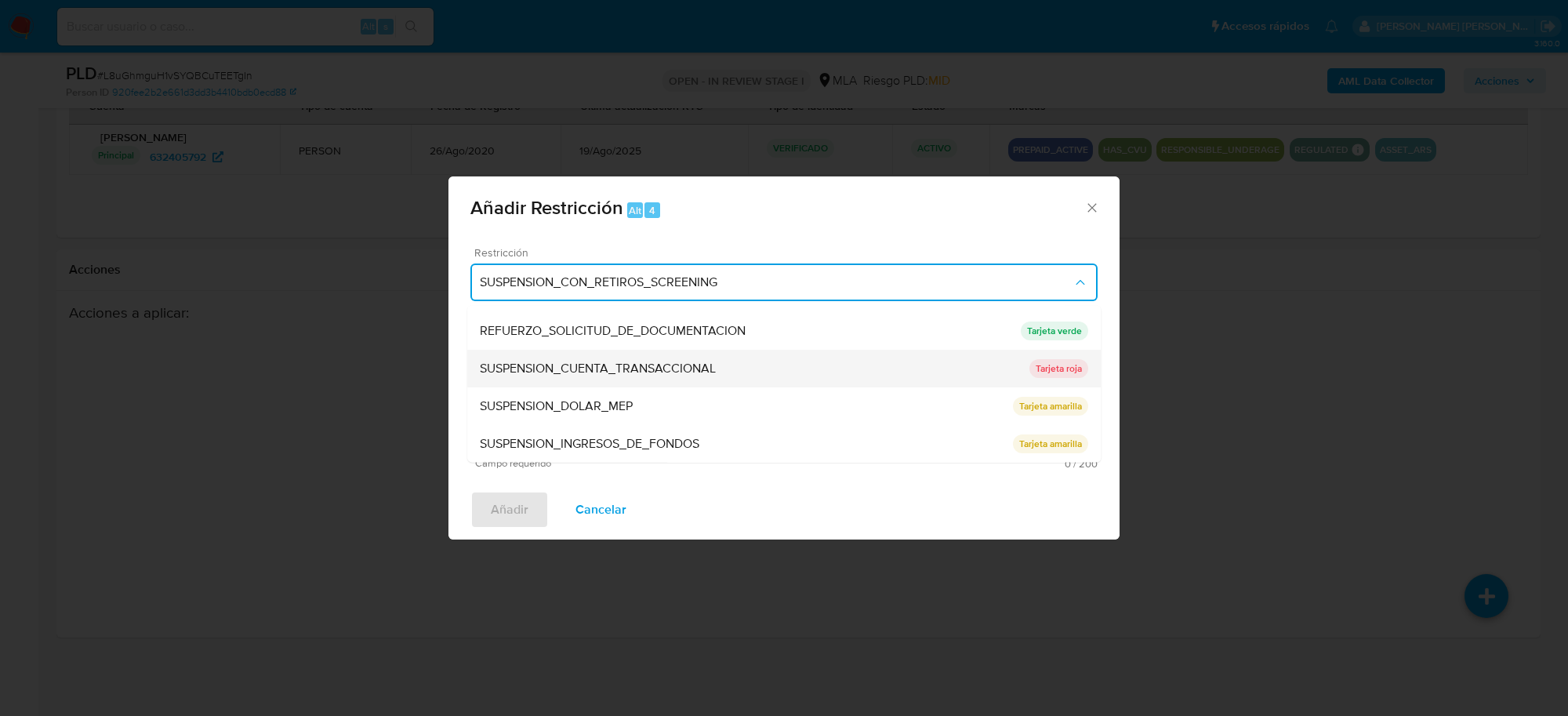
click at [648, 364] on span "SUSPENSION_CUENTA_TRANSACCIONAL" at bounding box center [598, 370] width 236 height 16
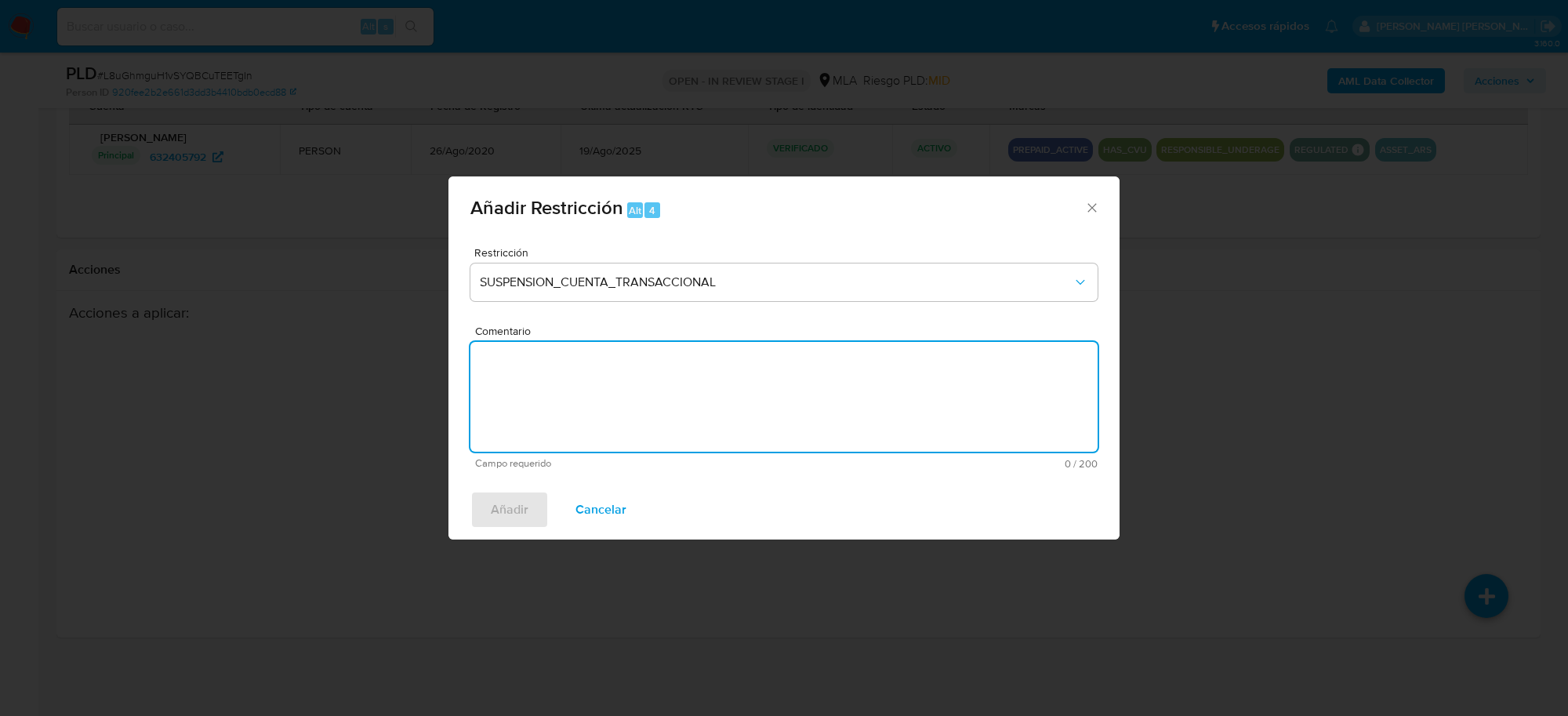
click at [648, 364] on textarea "Comentario" at bounding box center [784, 396] width 627 height 110
type textarea "AML"
click at [512, 506] on span "Añadir" at bounding box center [510, 509] width 37 height 35
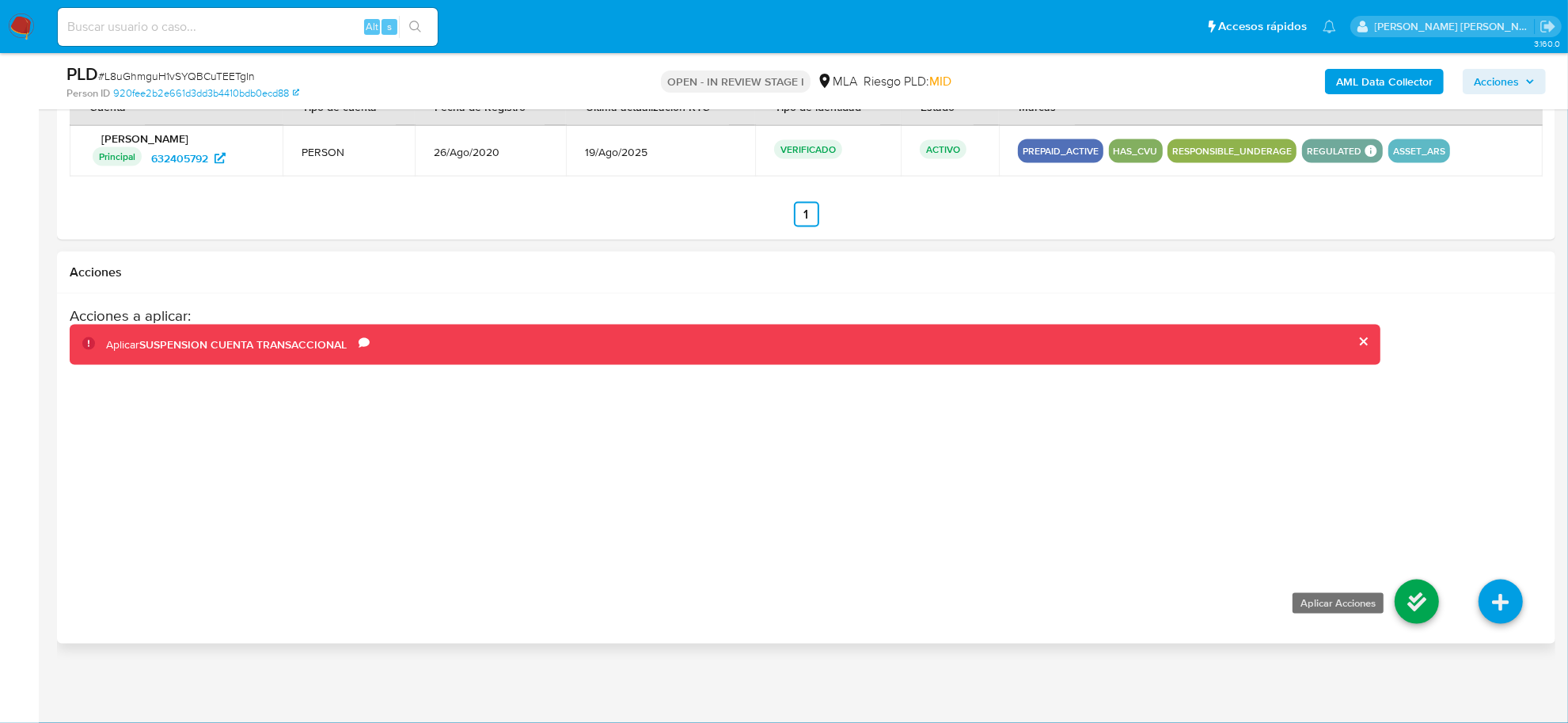
click at [1421, 618] on icon at bounding box center [1416, 601] width 44 height 44
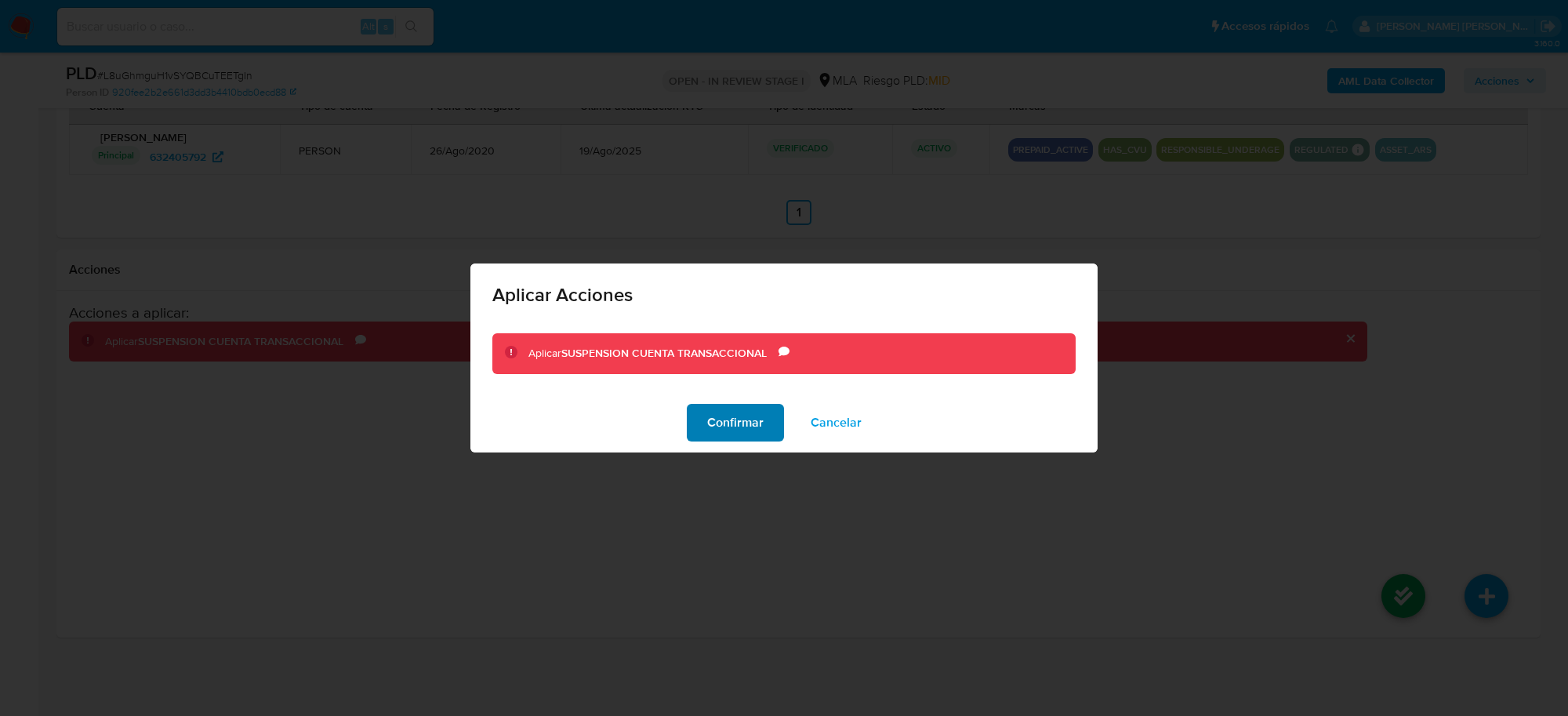
click at [723, 428] on span "Confirmar" at bounding box center [735, 422] width 56 height 35
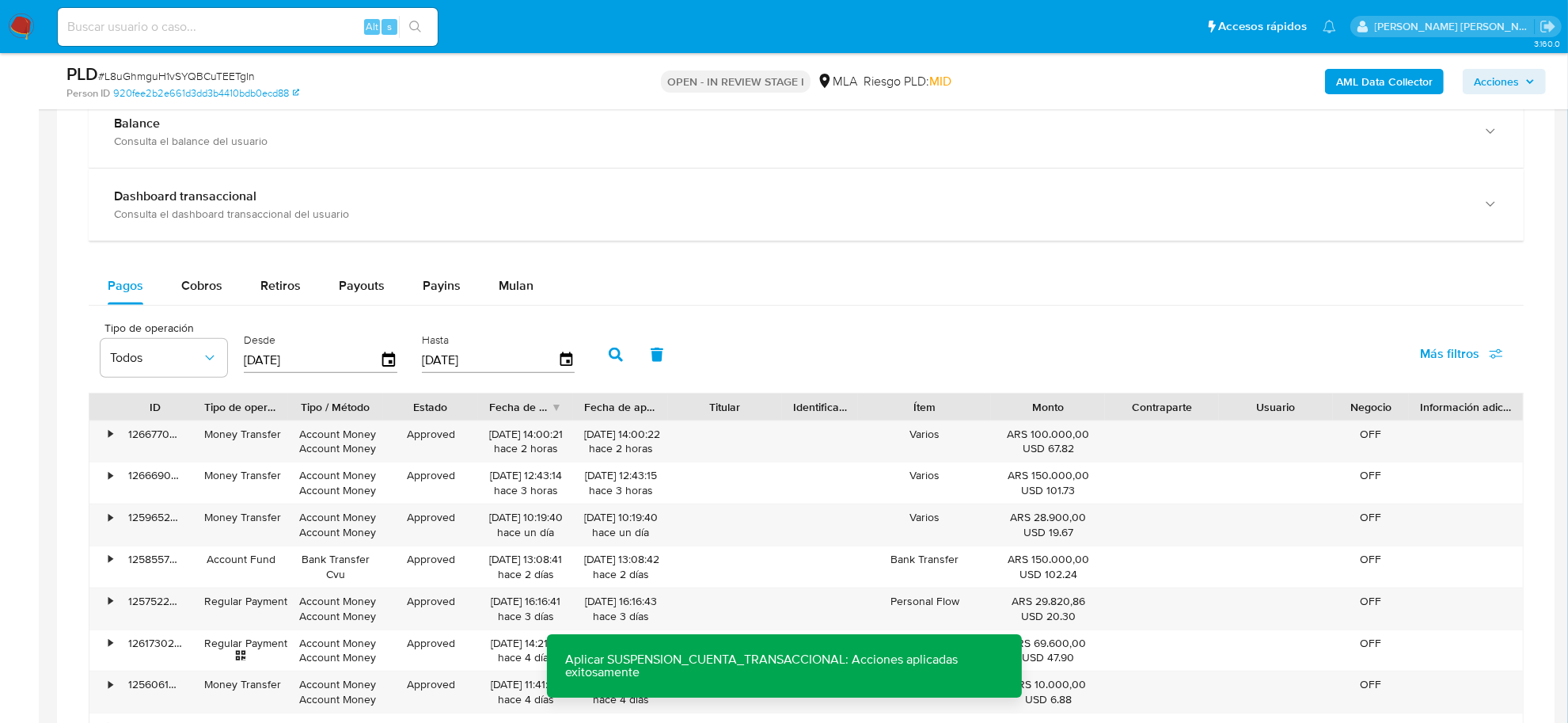
scroll to position [1436, 0]
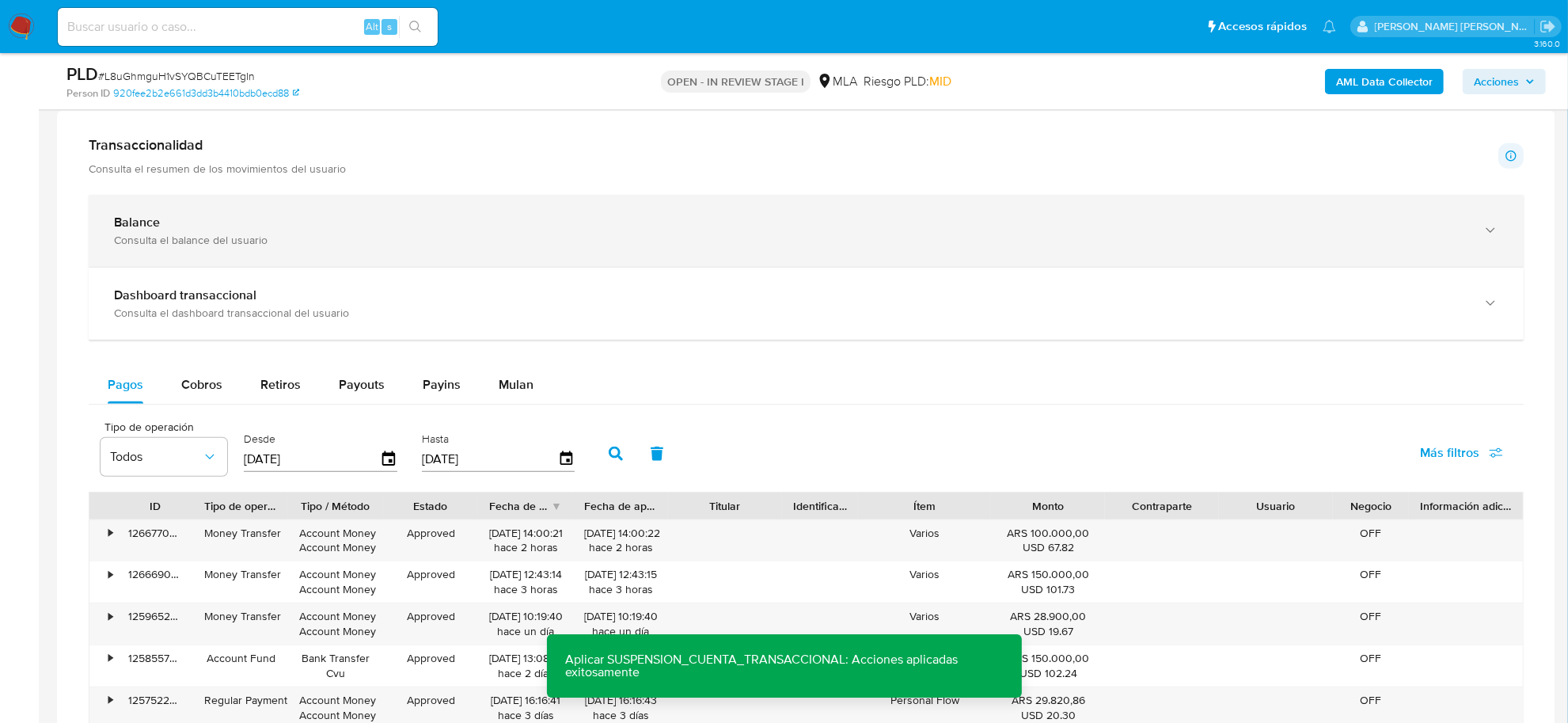
click at [249, 242] on div "Consulta el balance del usuario" at bounding box center [790, 240] width 1352 height 14
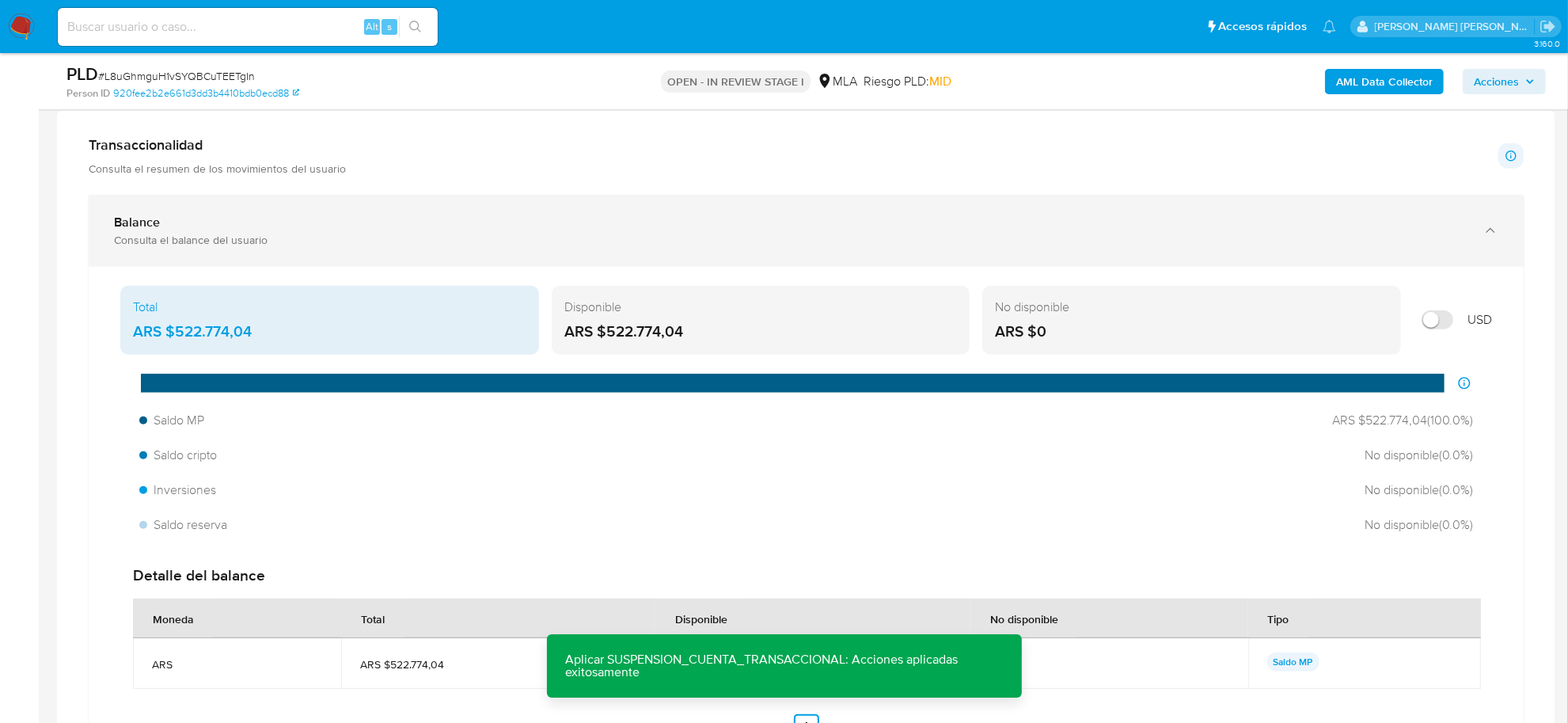
click at [249, 242] on div "Consulta el balance del usuario" at bounding box center [790, 240] width 1352 height 14
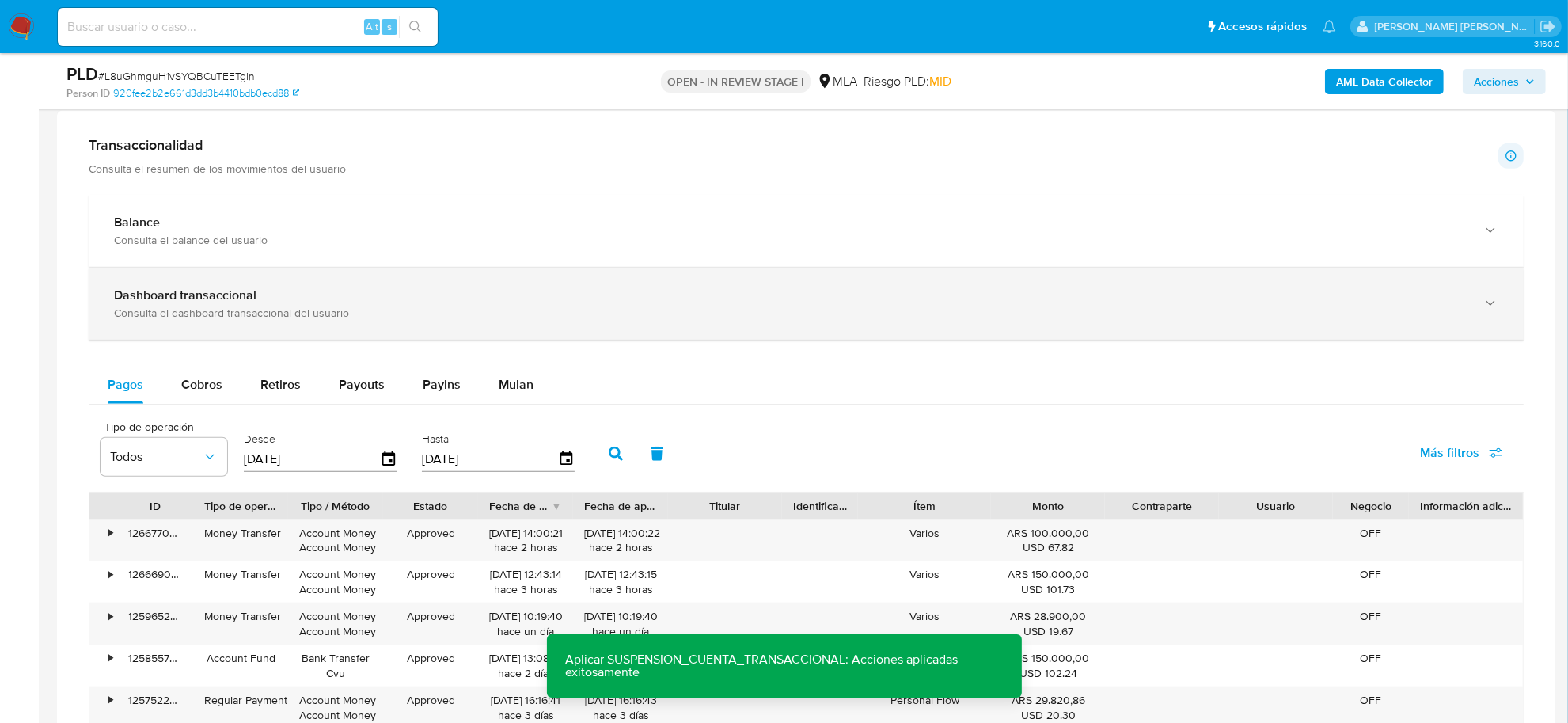
click at [239, 290] on b "Dashboard transaccional" at bounding box center [185, 295] width 142 height 18
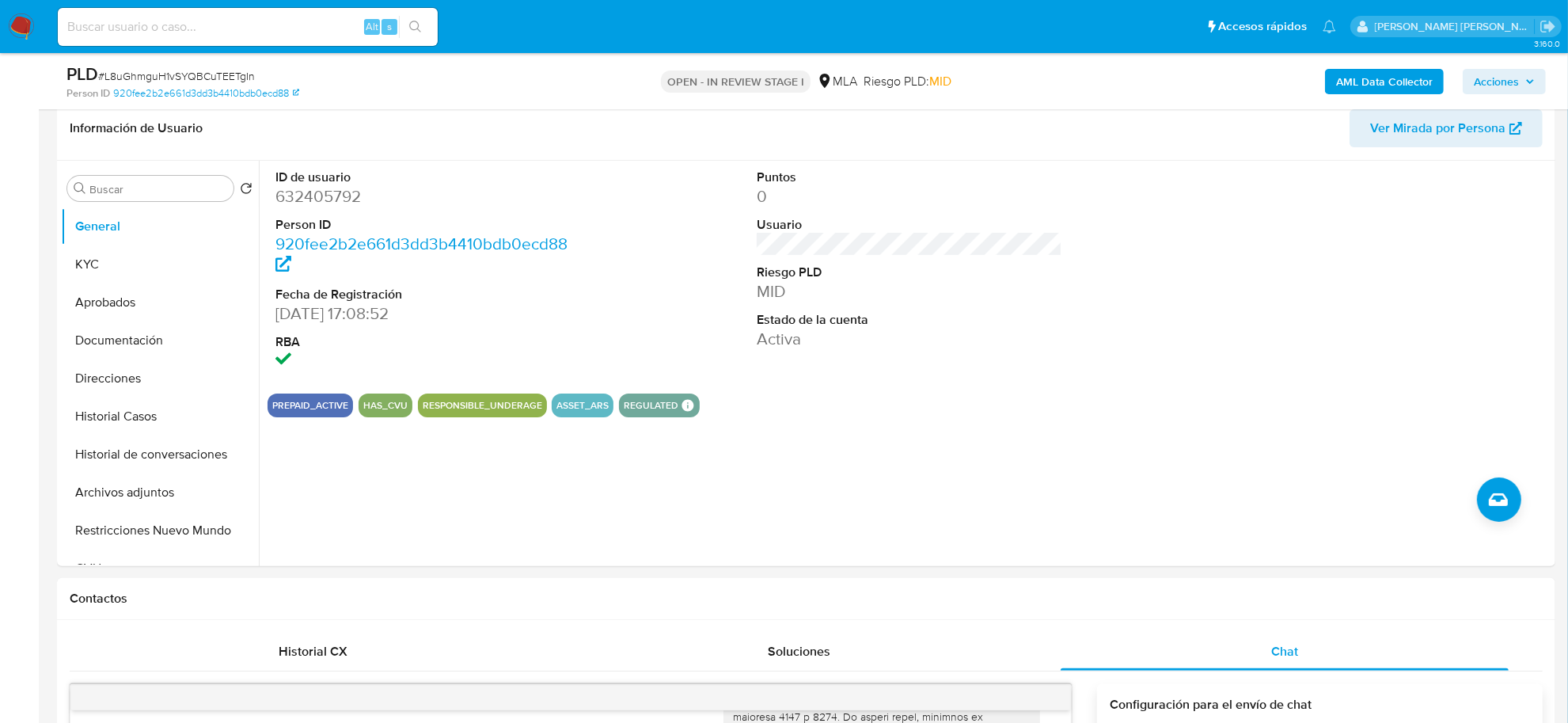
scroll to position [249, 0]
click at [147, 526] on button "Restricciones Nuevo Mundo" at bounding box center [154, 531] width 185 height 38
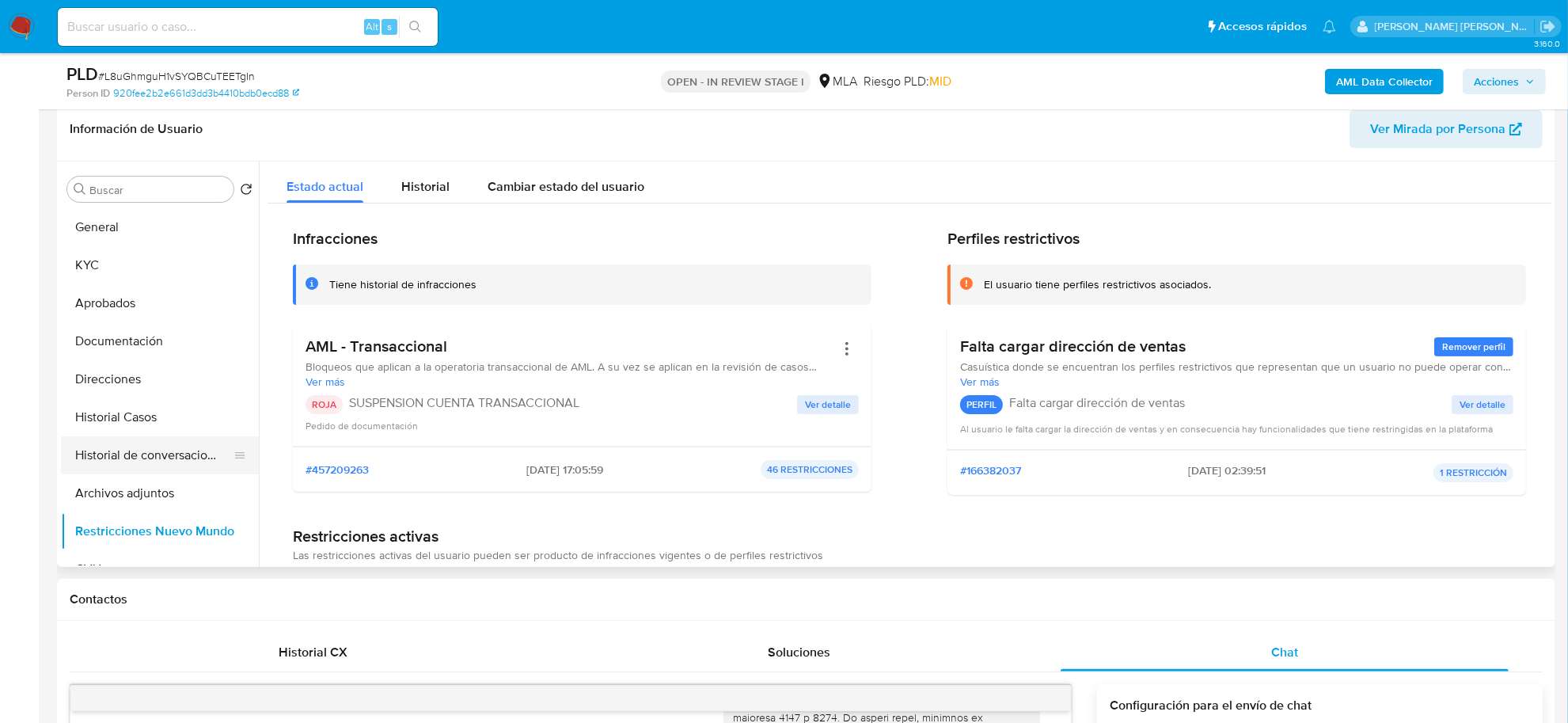
click at [168, 457] on button "Historial de conversaciones" at bounding box center [154, 455] width 185 height 38
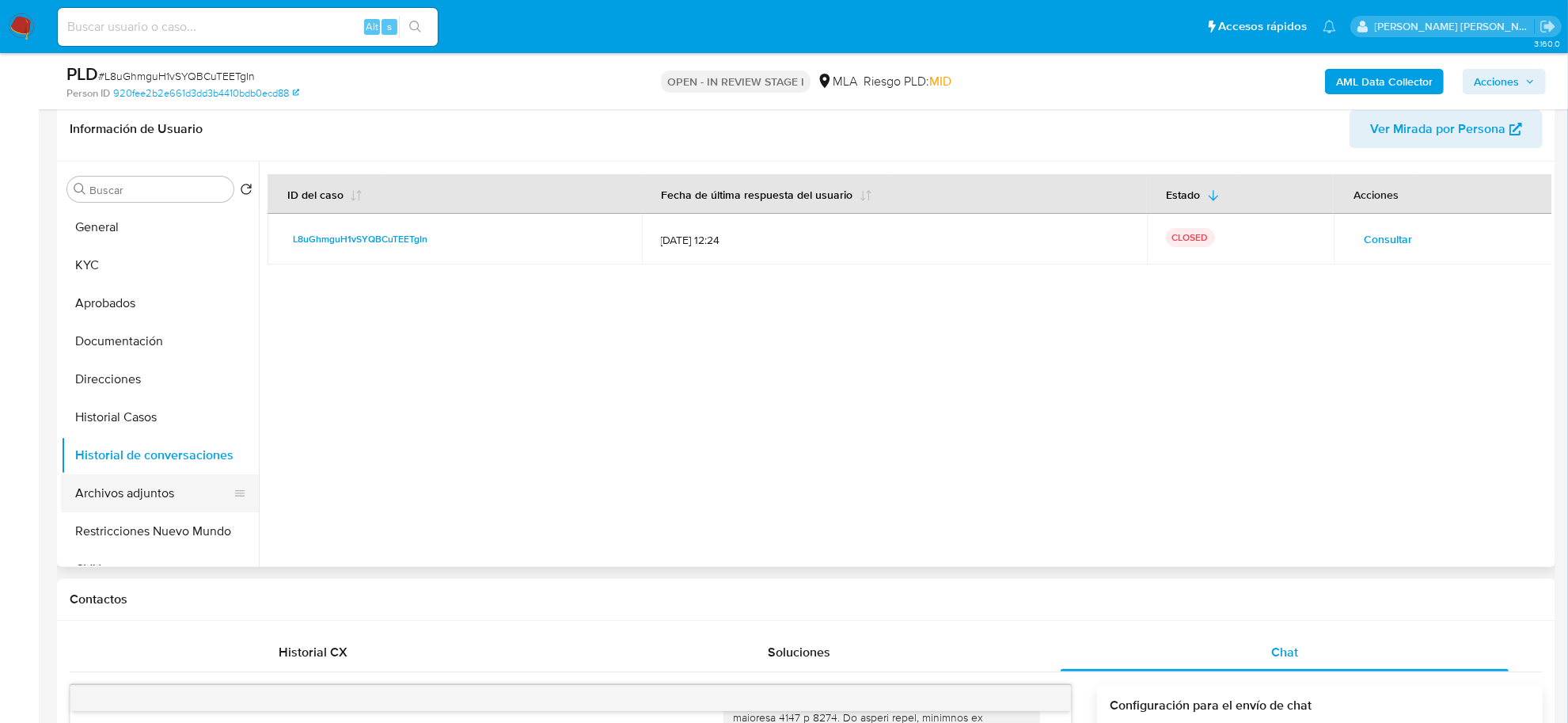
click at [167, 483] on button "Archivos adjuntos" at bounding box center [154, 493] width 185 height 38
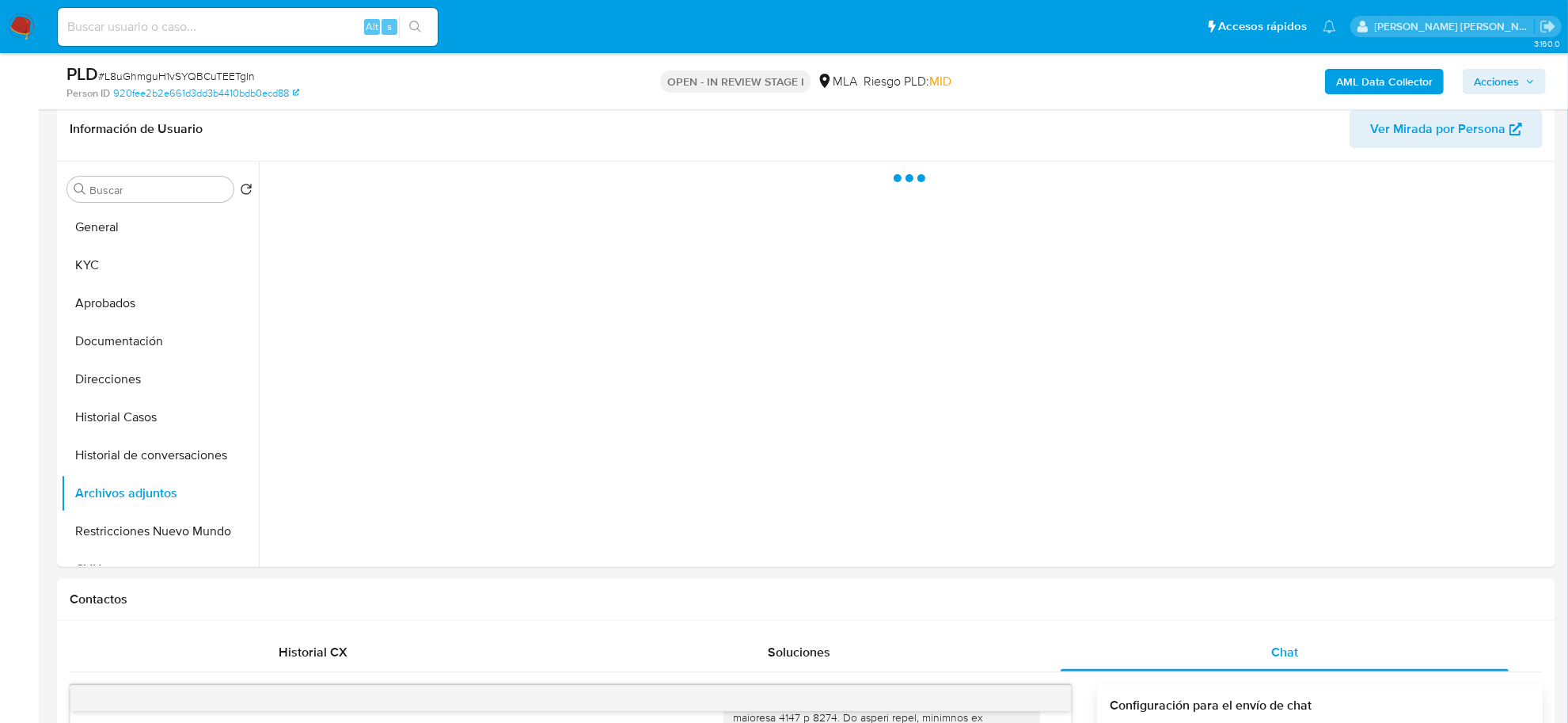
click at [1516, 76] on span "Acciones" at bounding box center [1496, 82] width 45 height 25
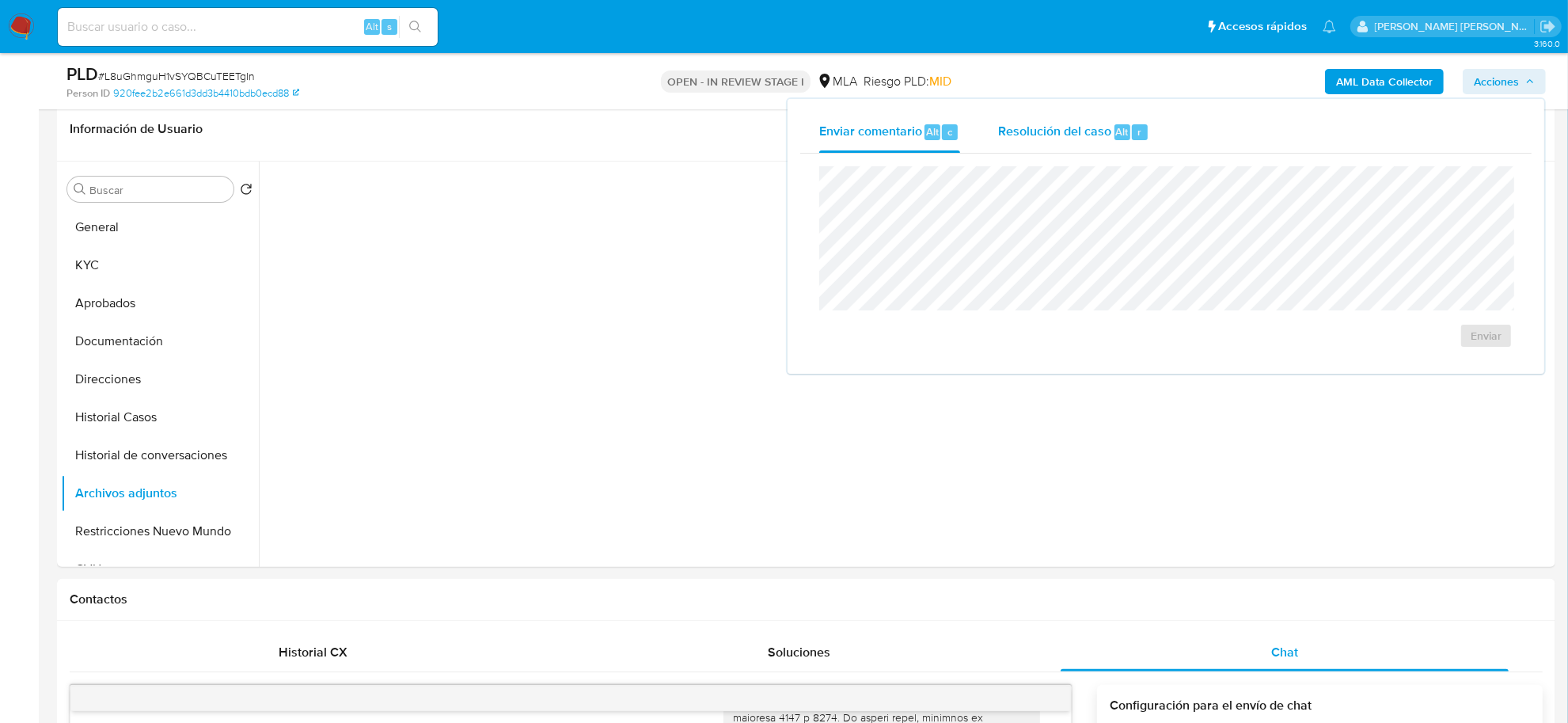
click at [1066, 132] on span "Resolución del caso" at bounding box center [1055, 131] width 113 height 18
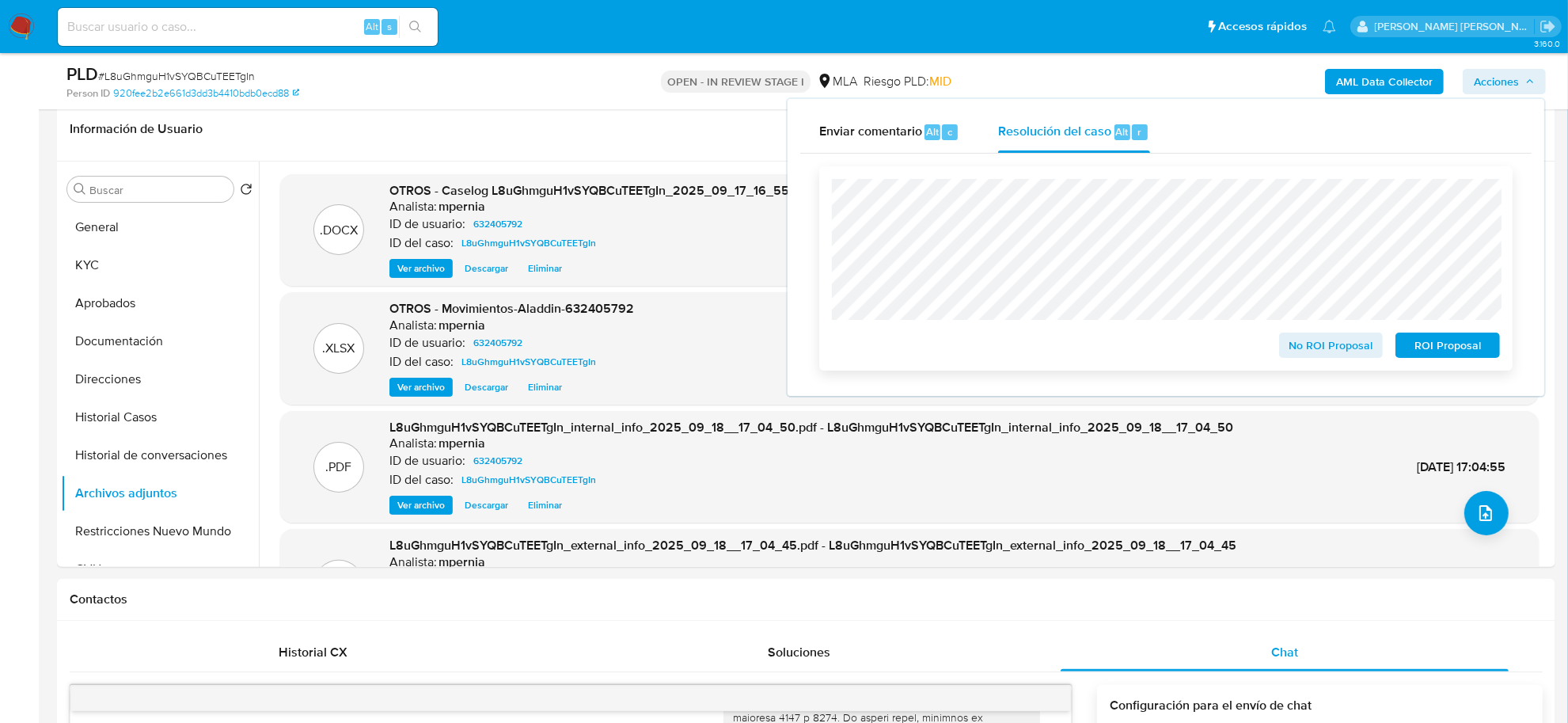
click at [1425, 349] on span "ROI Proposal" at bounding box center [1448, 344] width 83 height 22
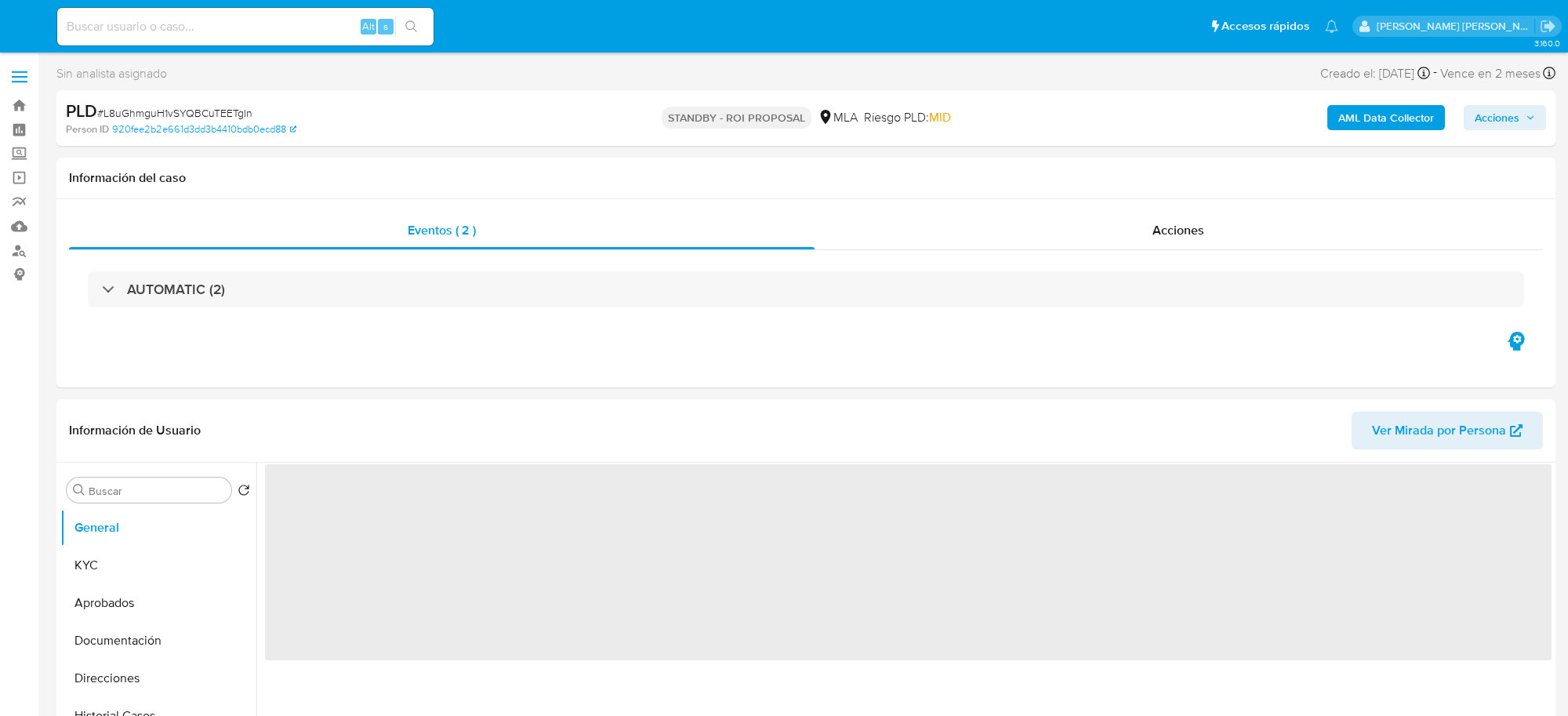
select select "10"
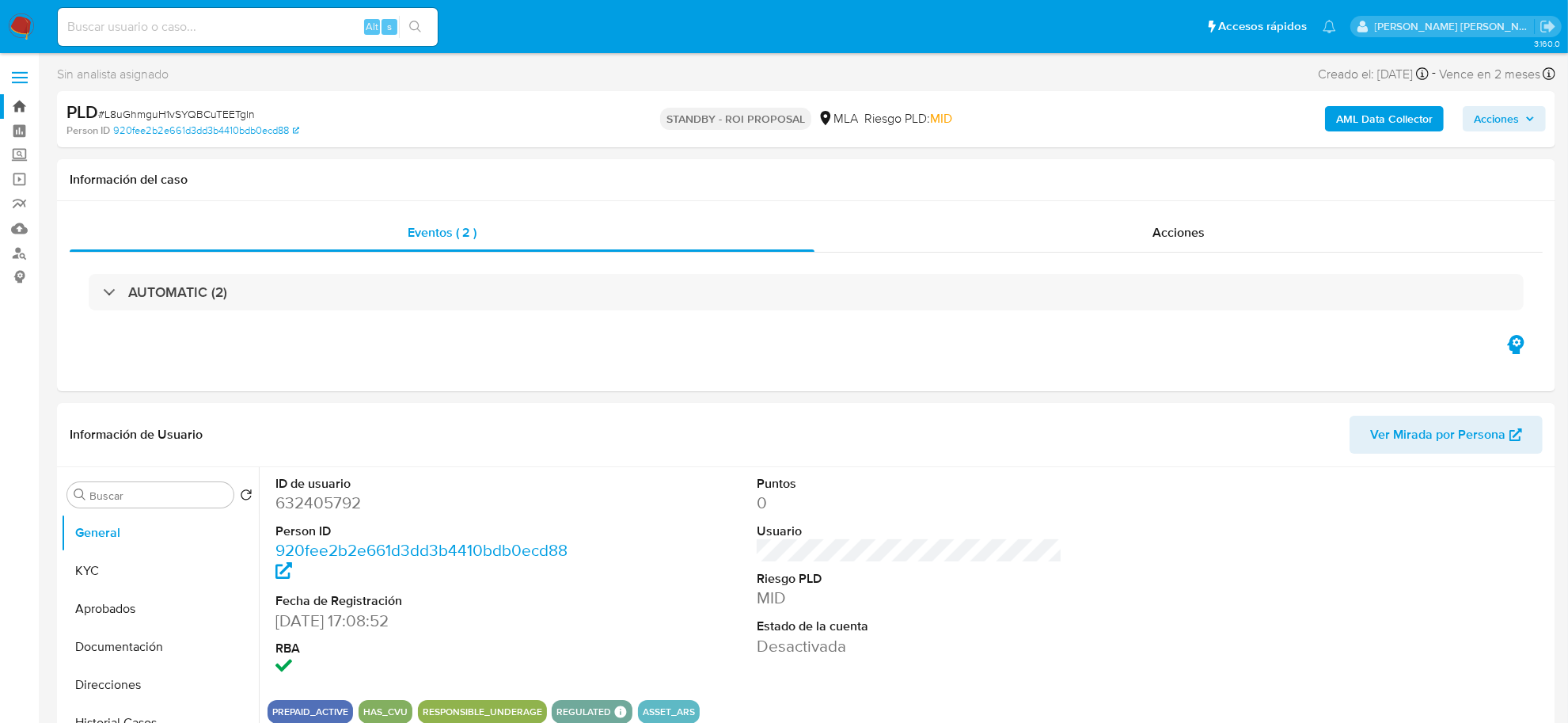
click at [22, 108] on link "Bandeja" at bounding box center [94, 106] width 188 height 24
